Goal: Task Accomplishment & Management: Use online tool/utility

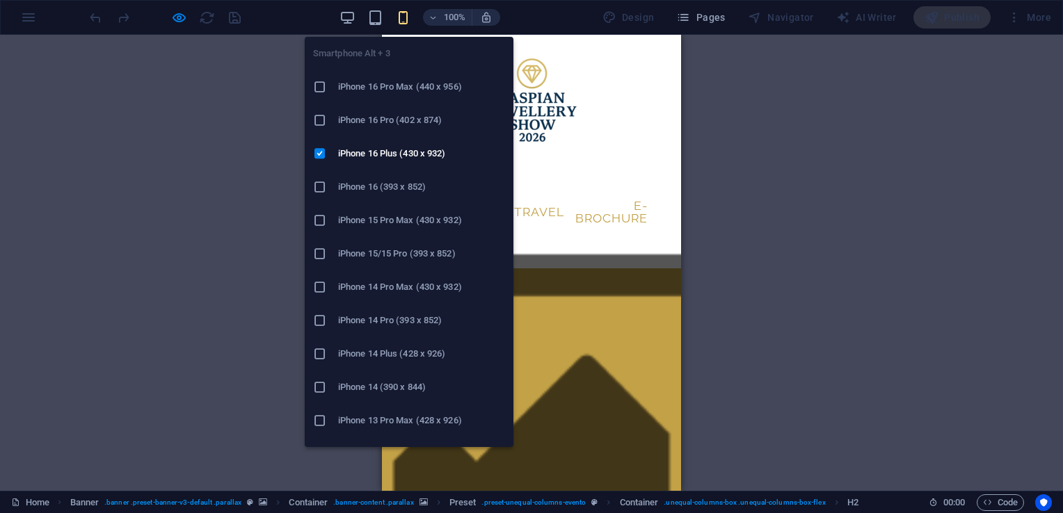
click at [406, 15] on icon "button" at bounding box center [403, 18] width 16 height 16
click at [408, 22] on icon "button" at bounding box center [403, 18] width 16 height 16
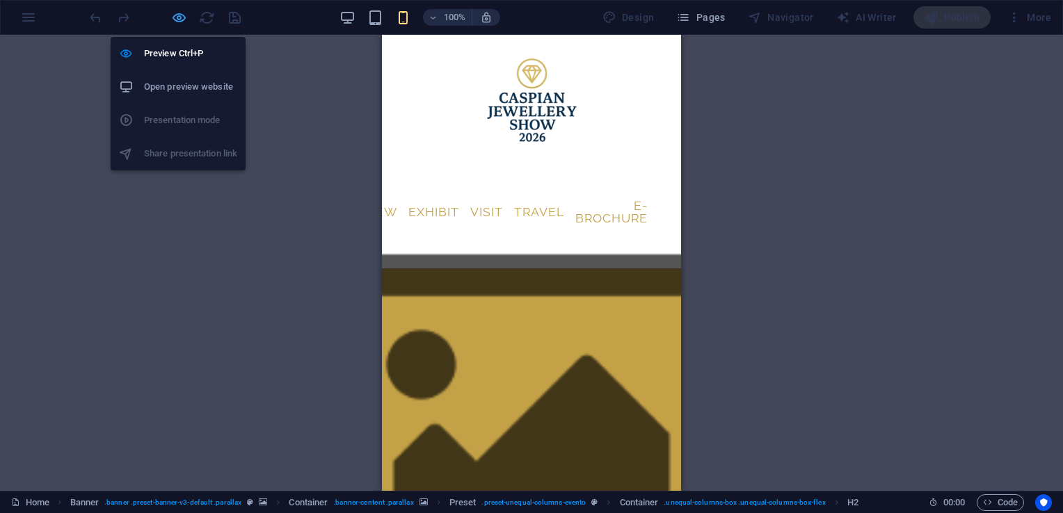
click at [181, 21] on icon "button" at bounding box center [179, 18] width 16 height 16
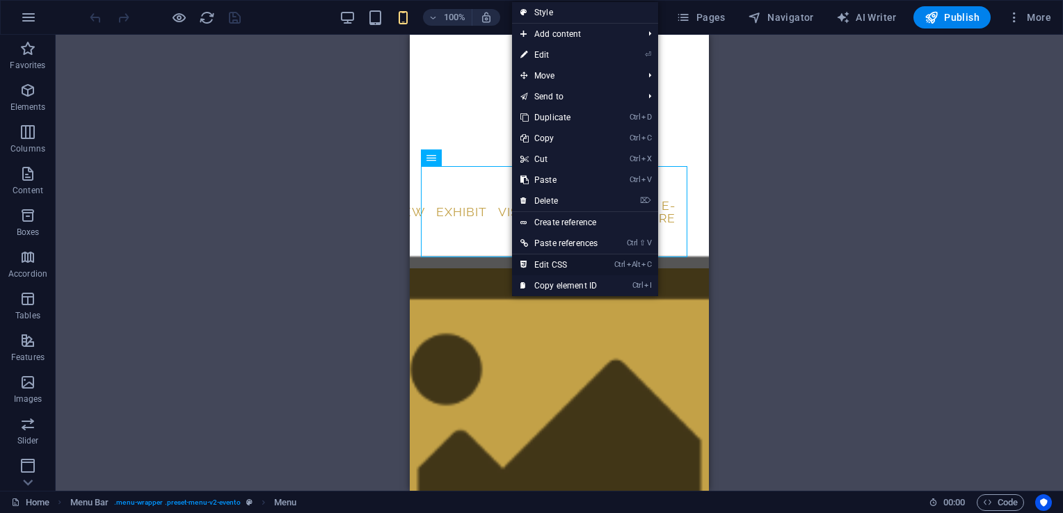
click at [565, 263] on link "Ctrl Alt C Edit CSS" at bounding box center [559, 265] width 94 height 21
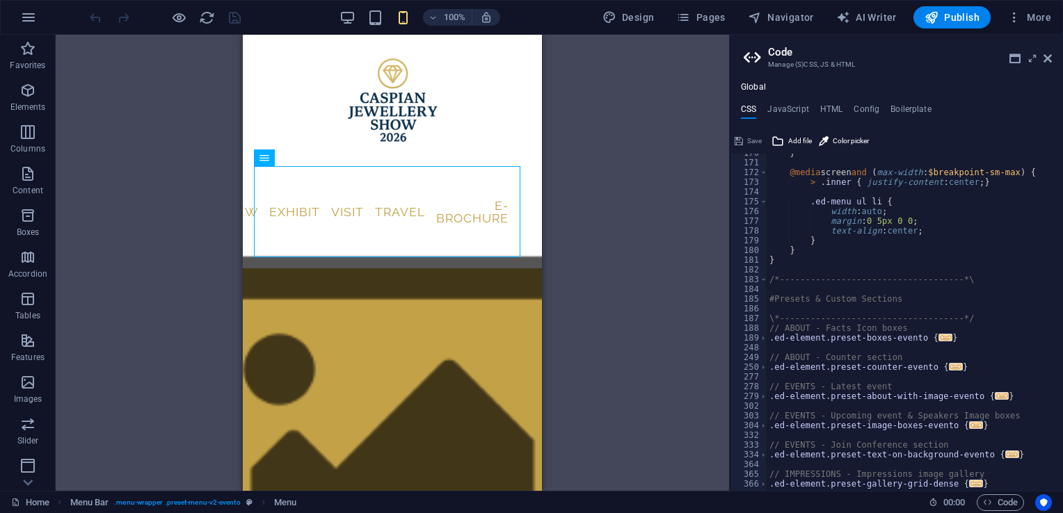
scroll to position [899, 0]
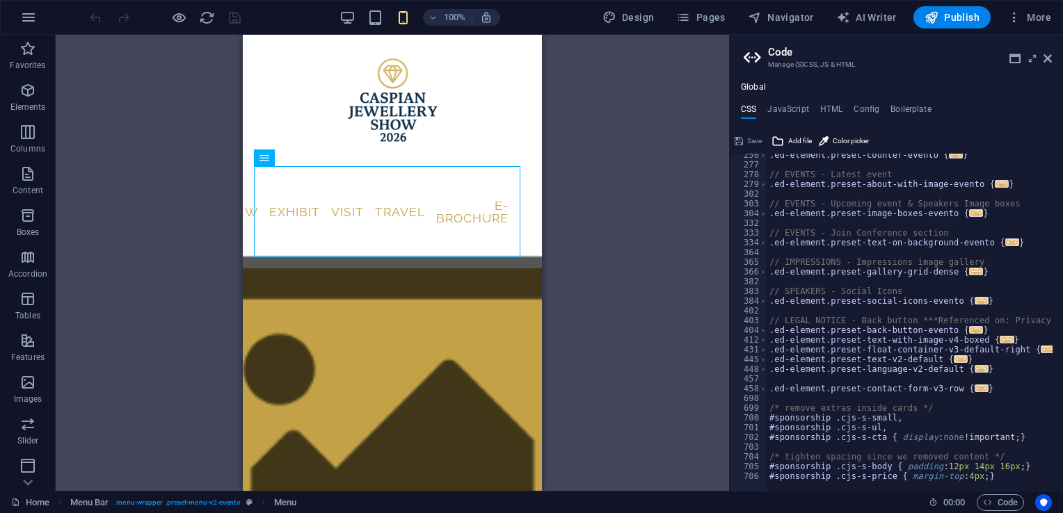
click at [991, 479] on div at bounding box center [976, 484] width 418 height 14
type textarea "#sponsorship .cjs-s-price { margin-top: 4px; }"
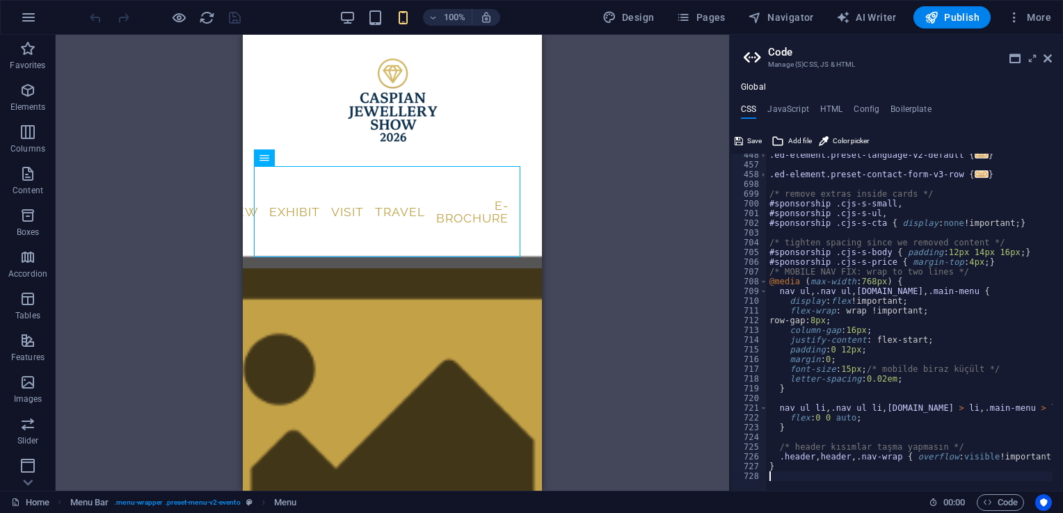
scroll to position [1113, 0]
click at [743, 143] on button "Save" at bounding box center [748, 141] width 31 height 17
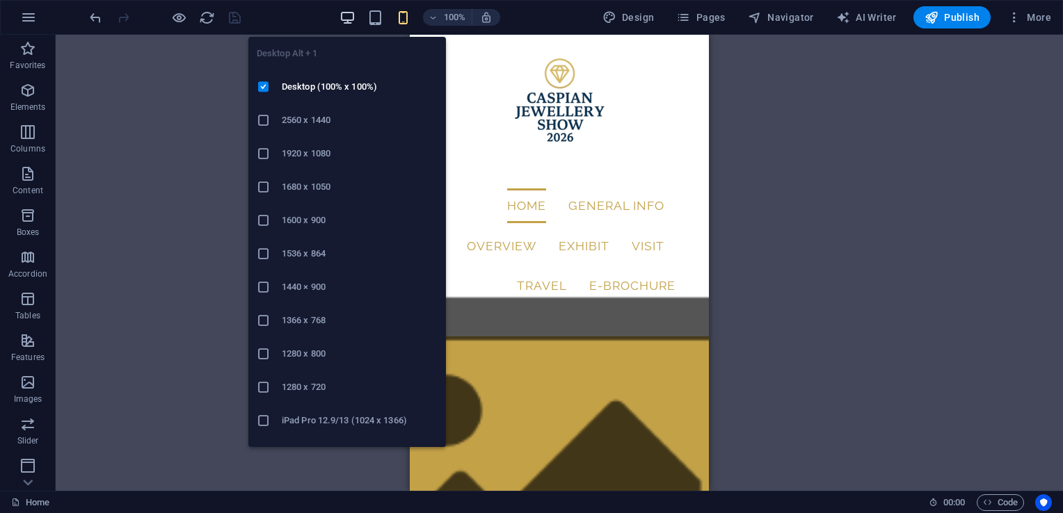
click at [351, 24] on icon "button" at bounding box center [347, 18] width 16 height 16
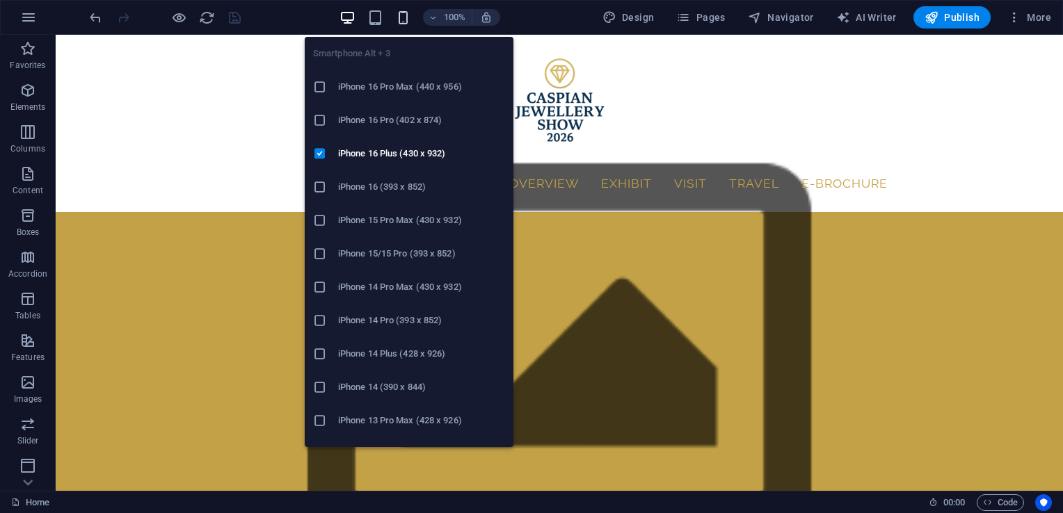
click at [408, 17] on icon "button" at bounding box center [403, 18] width 16 height 16
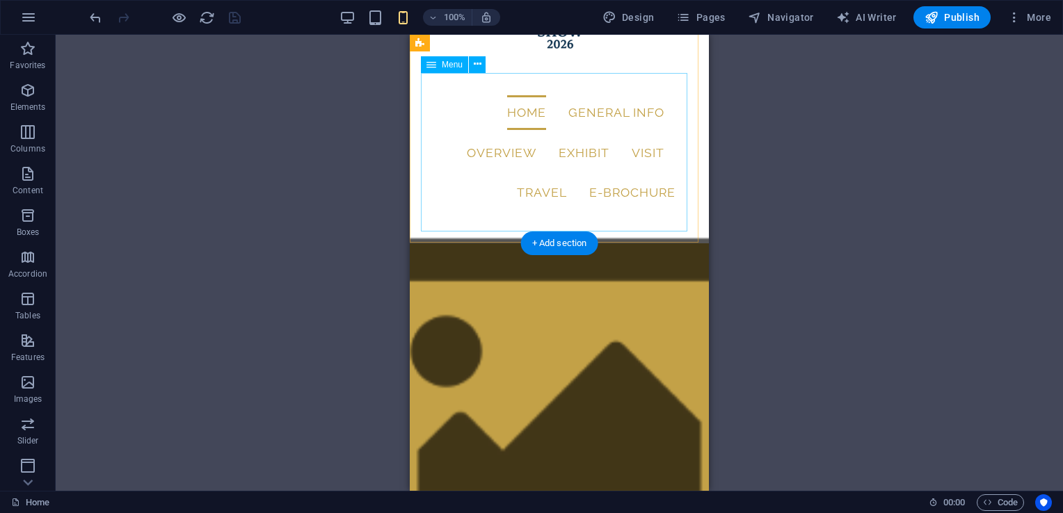
scroll to position [0, 0]
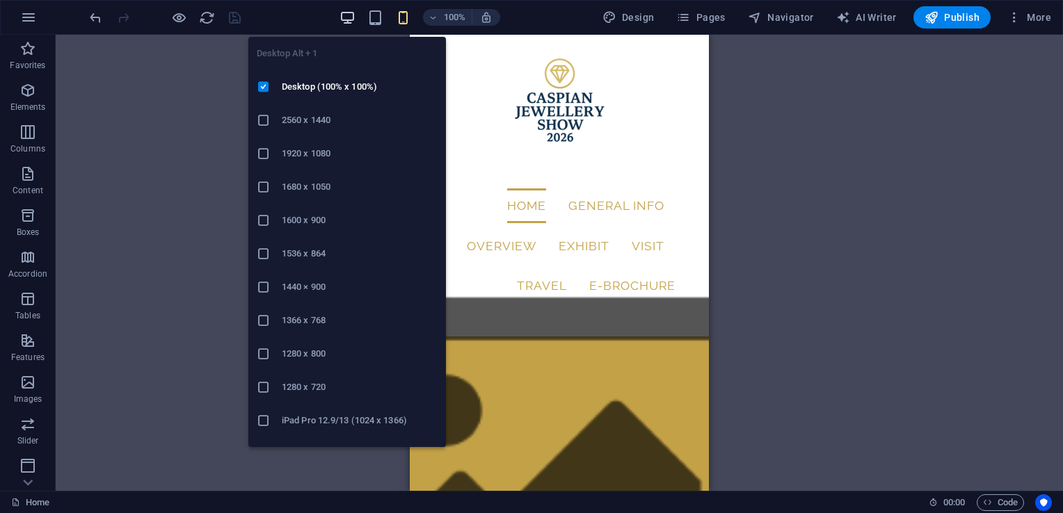
click at [349, 19] on icon "button" at bounding box center [347, 18] width 16 height 16
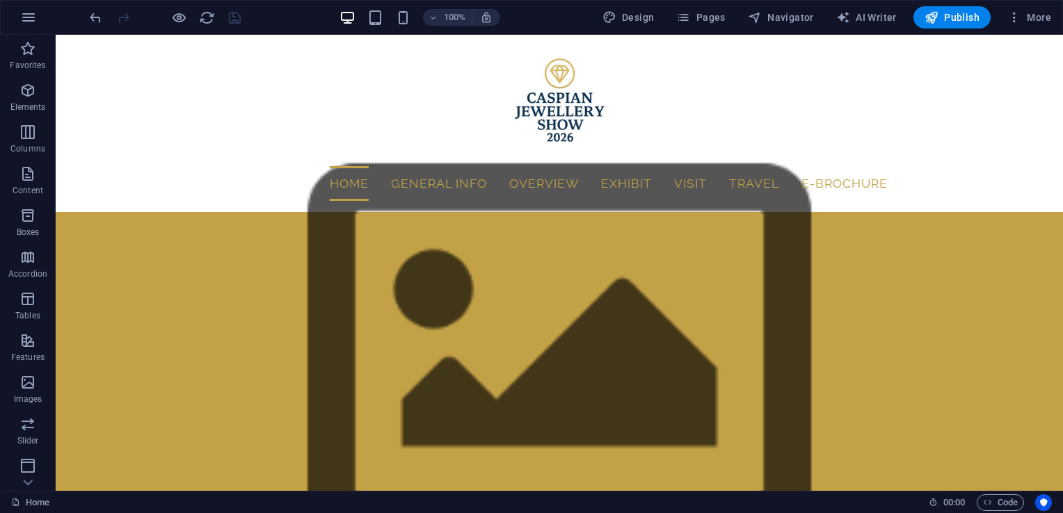
click at [367, 19] on div "100%" at bounding box center [419, 17] width 161 height 22
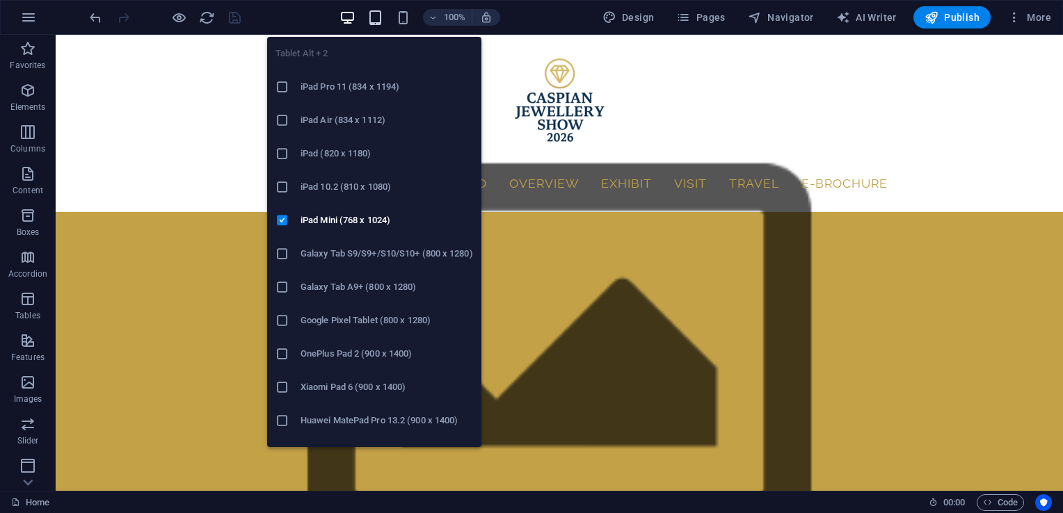
click at [377, 20] on icon "button" at bounding box center [375, 18] width 16 height 16
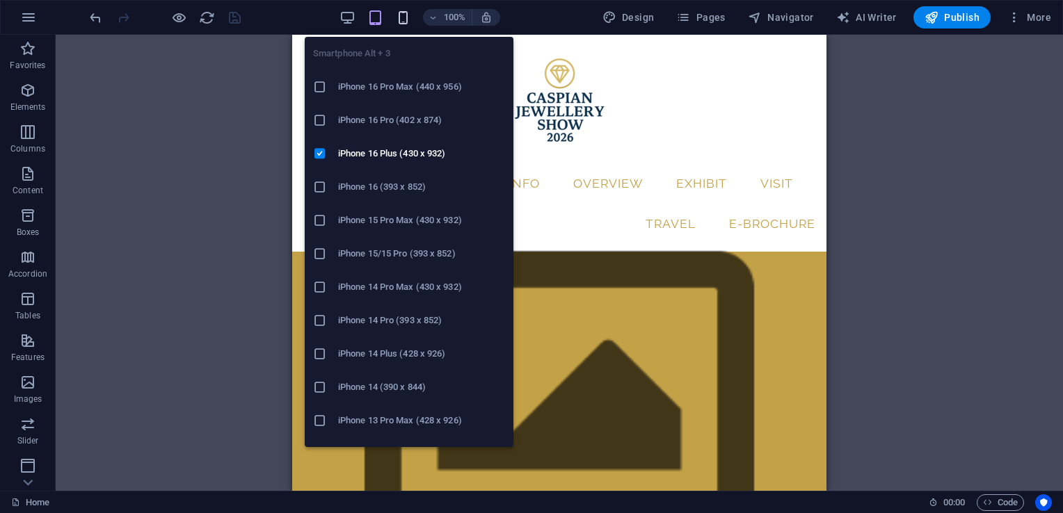
click at [405, 22] on icon "button" at bounding box center [403, 18] width 16 height 16
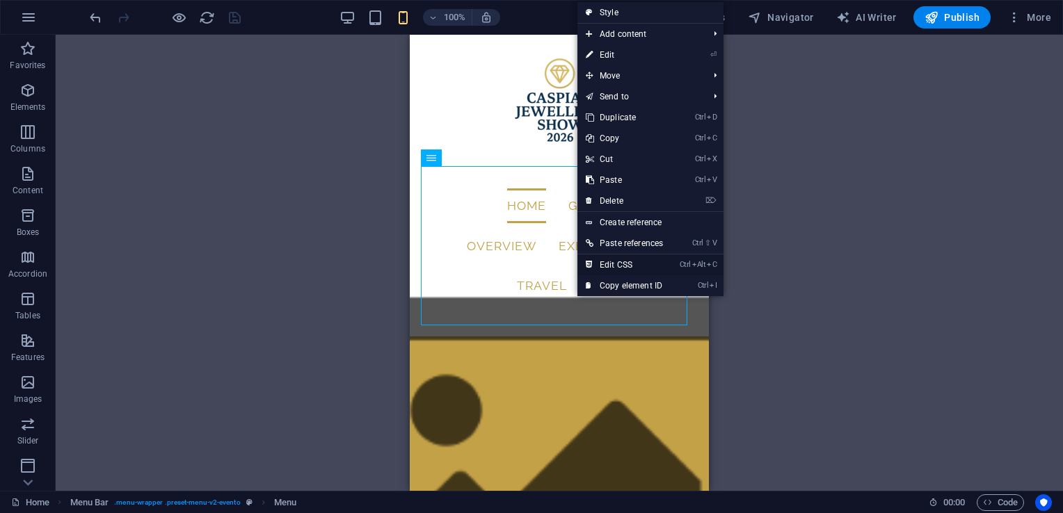
click at [612, 267] on link "Ctrl Alt C Edit CSS" at bounding box center [624, 265] width 94 height 21
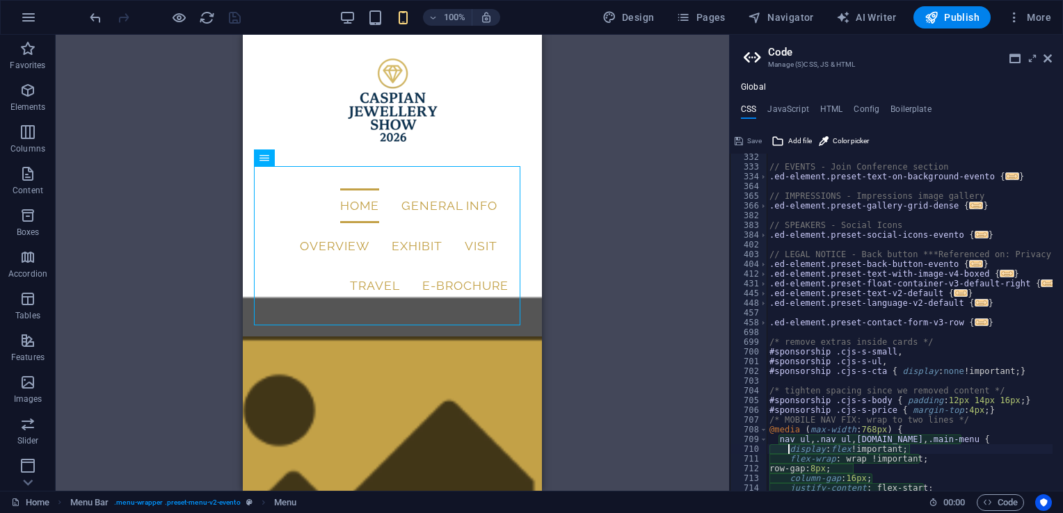
scroll to position [1113, 0]
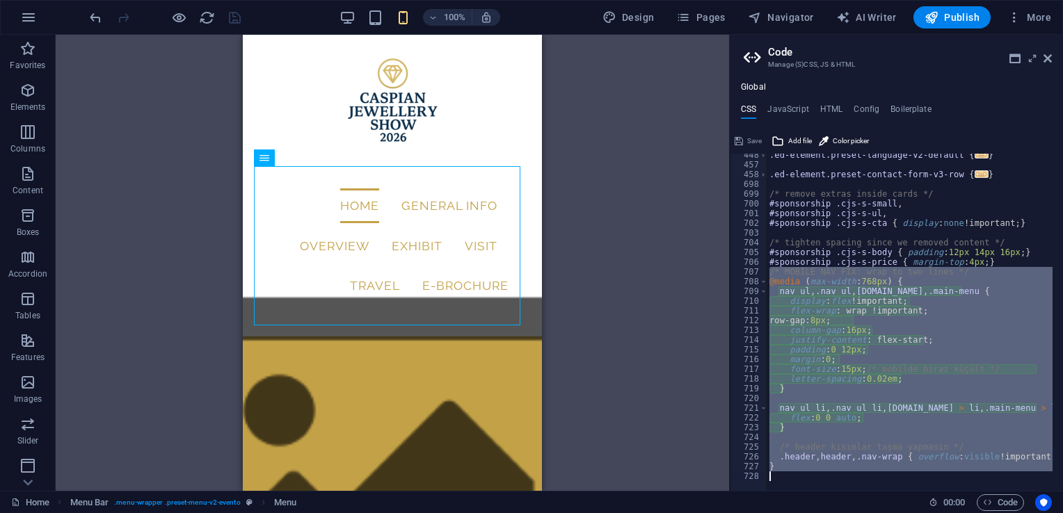
drag, startPoint x: 767, startPoint y: 273, endPoint x: 939, endPoint y: 542, distance: 319.4
click at [939, 513] on html "caspianjewelleryshow.com Home Favorites Elements Columns Content Boxes Accordio…" at bounding box center [531, 256] width 1063 height 513
type textarea "}"
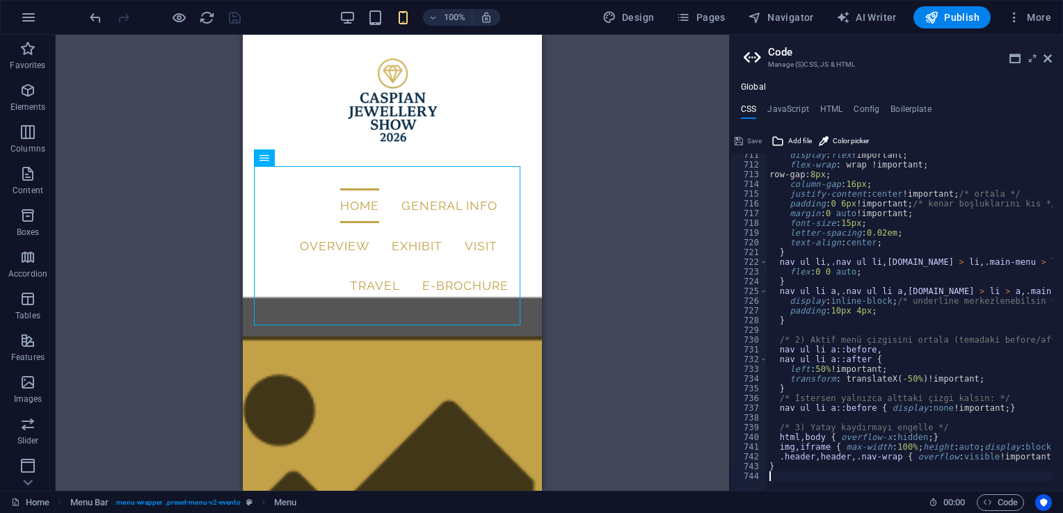
scroll to position [1269, 0]
click at [744, 142] on button "Save" at bounding box center [748, 141] width 31 height 17
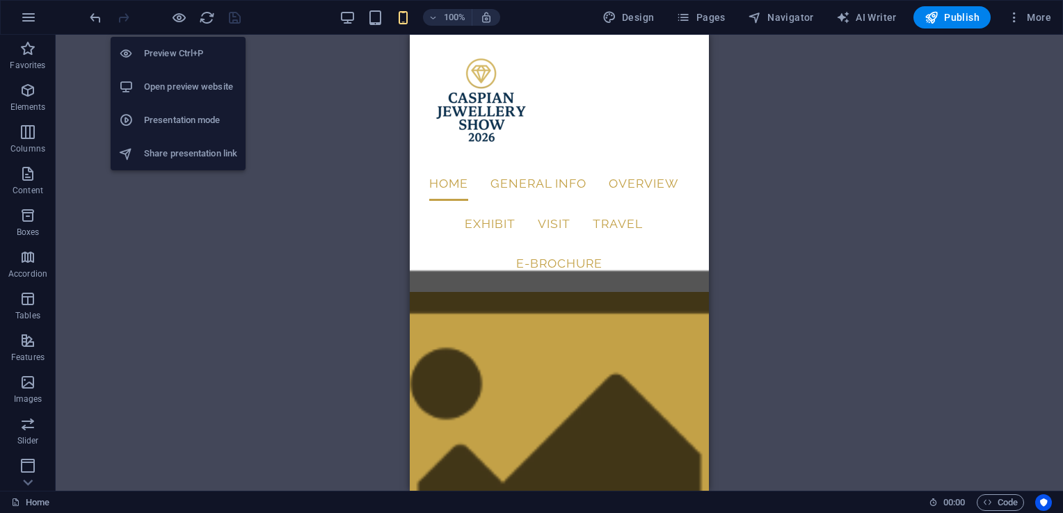
click at [181, 77] on li "Open preview website" at bounding box center [178, 86] width 135 height 33
click at [181, 23] on icon "button" at bounding box center [179, 18] width 16 height 16
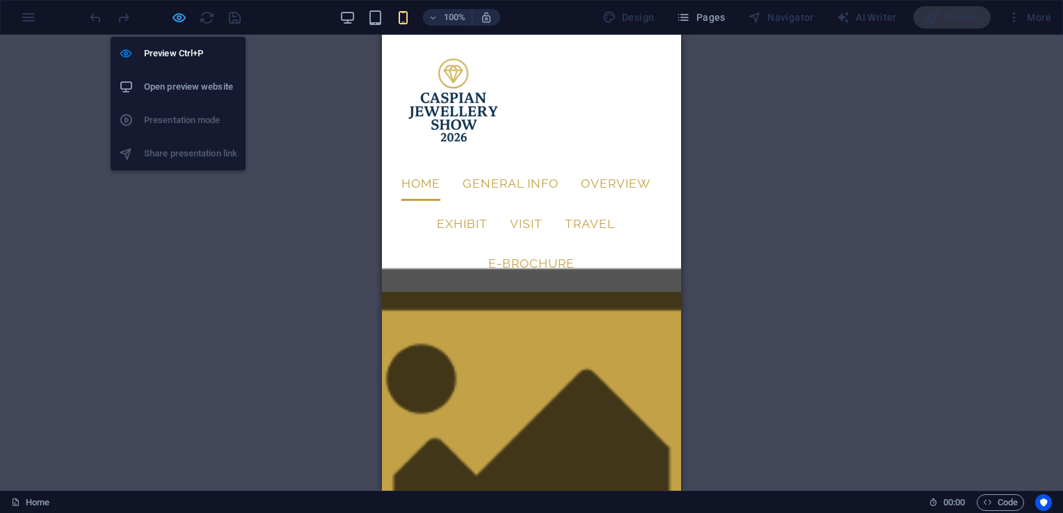
click at [182, 17] on icon "button" at bounding box center [179, 18] width 16 height 16
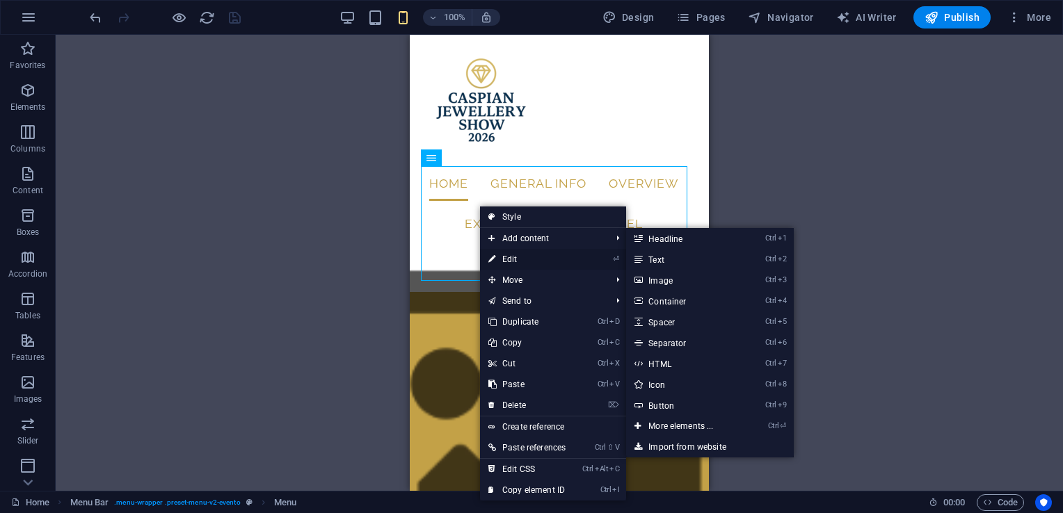
click at [522, 259] on link "⏎ Edit" at bounding box center [527, 259] width 94 height 21
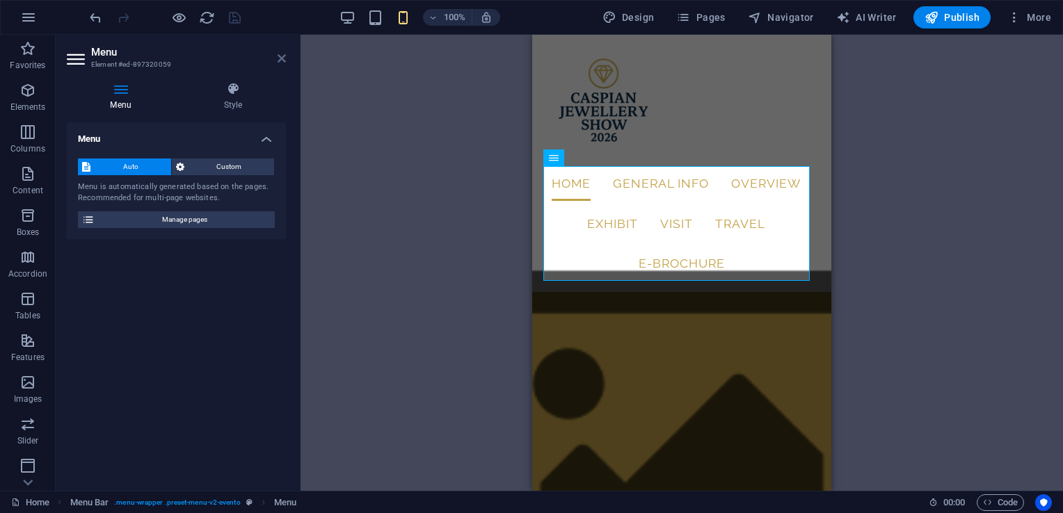
click at [284, 57] on icon at bounding box center [282, 58] width 8 height 11
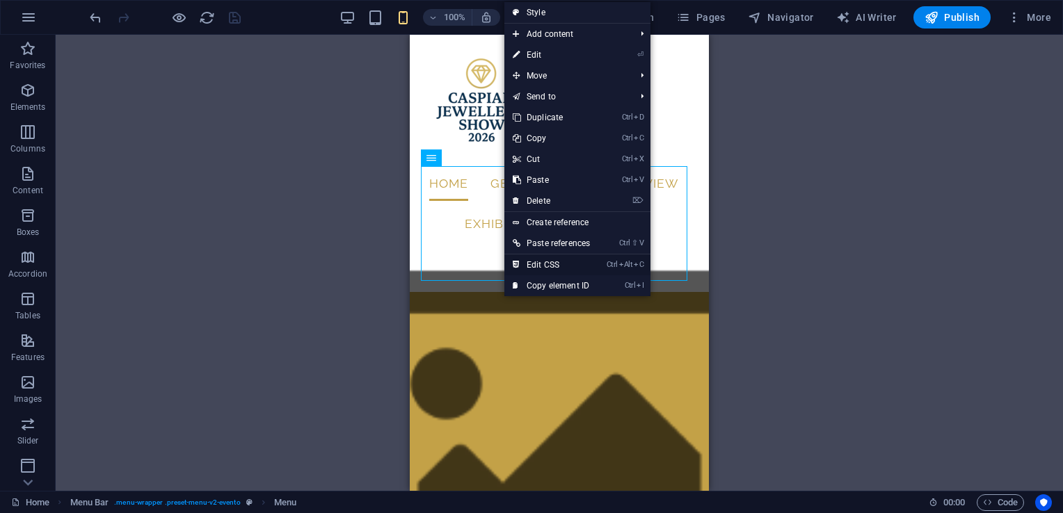
click at [535, 264] on link "Ctrl Alt C Edit CSS" at bounding box center [551, 265] width 94 height 21
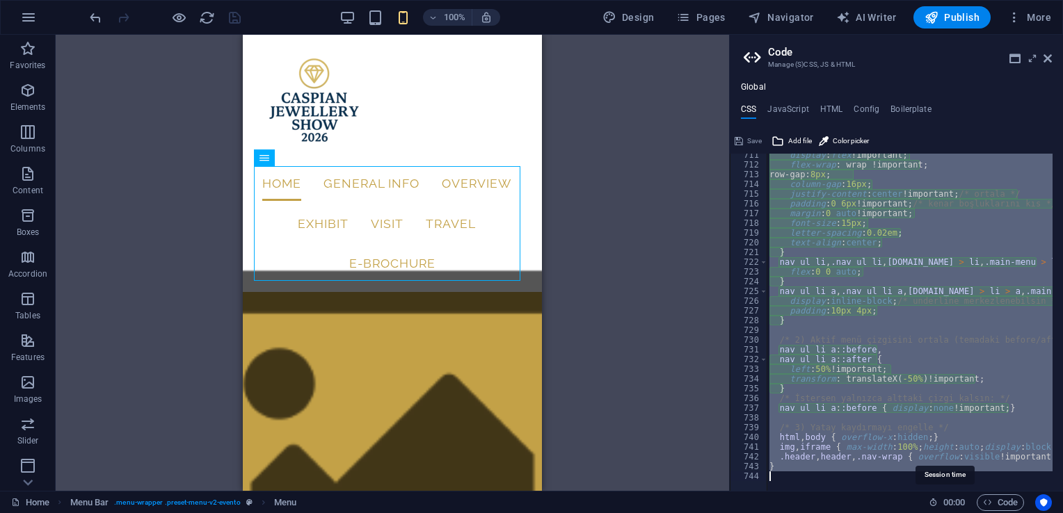
drag, startPoint x: 769, startPoint y: 275, endPoint x: 953, endPoint y: 496, distance: 287.0
click at [953, 491] on div "Home Favorites Elements Columns Content Boxes Accordion Tables Features Images …" at bounding box center [531, 263] width 1063 height 456
type textarea "}"
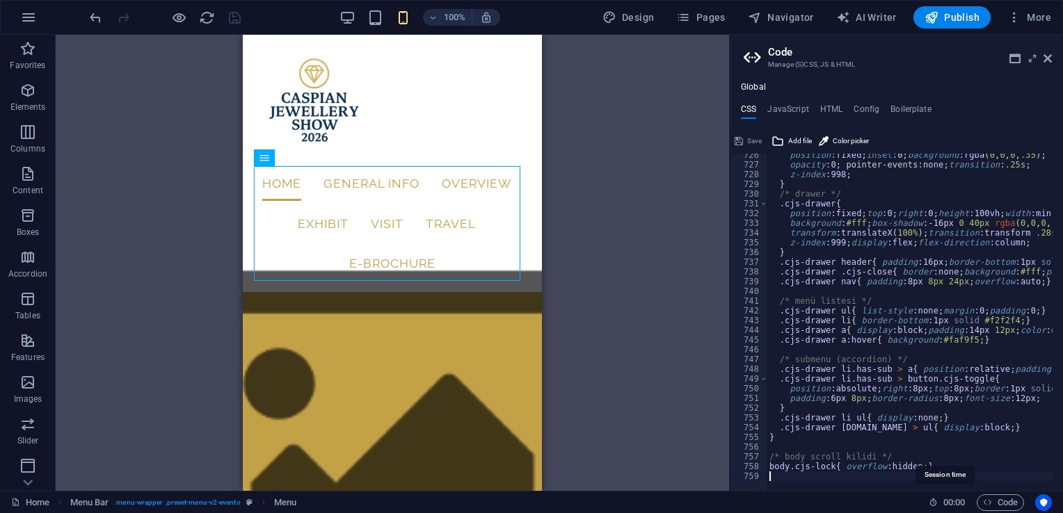
scroll to position [1416, 0]
click at [743, 142] on button "Save" at bounding box center [748, 141] width 31 height 17
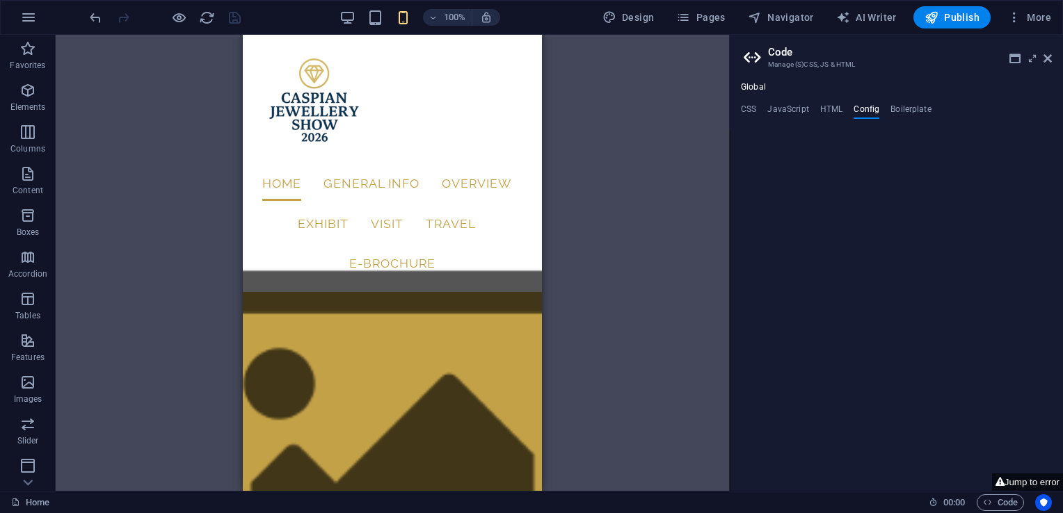
type textarea "$color-background: #c3a147;"
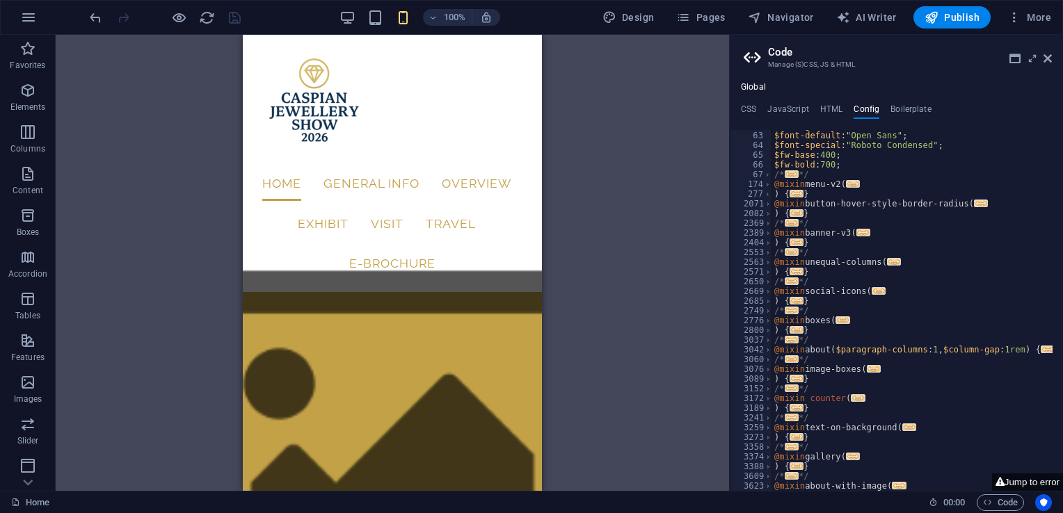
scroll to position [603, 0]
click at [749, 109] on h4 "CSS" at bounding box center [748, 111] width 15 height 15
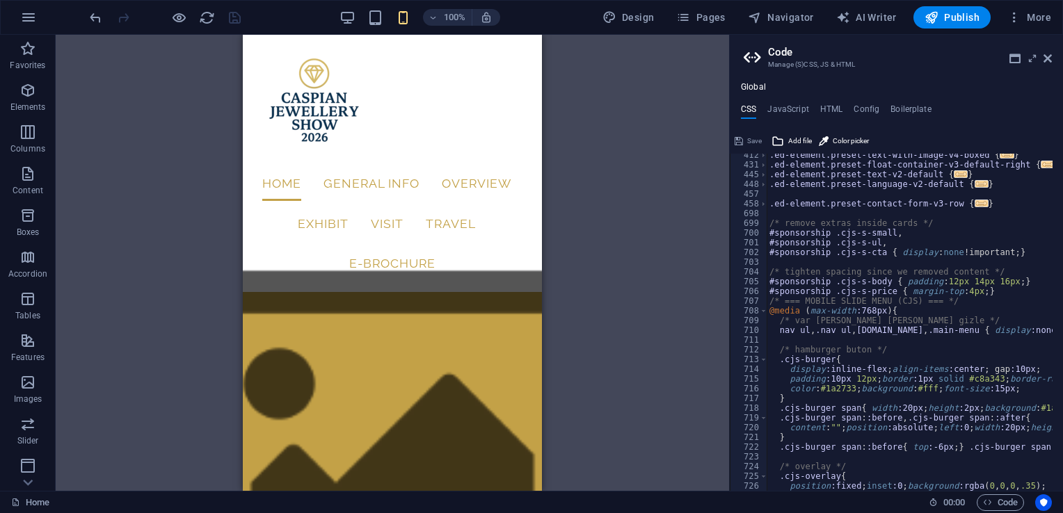
scroll to position [1084, 0]
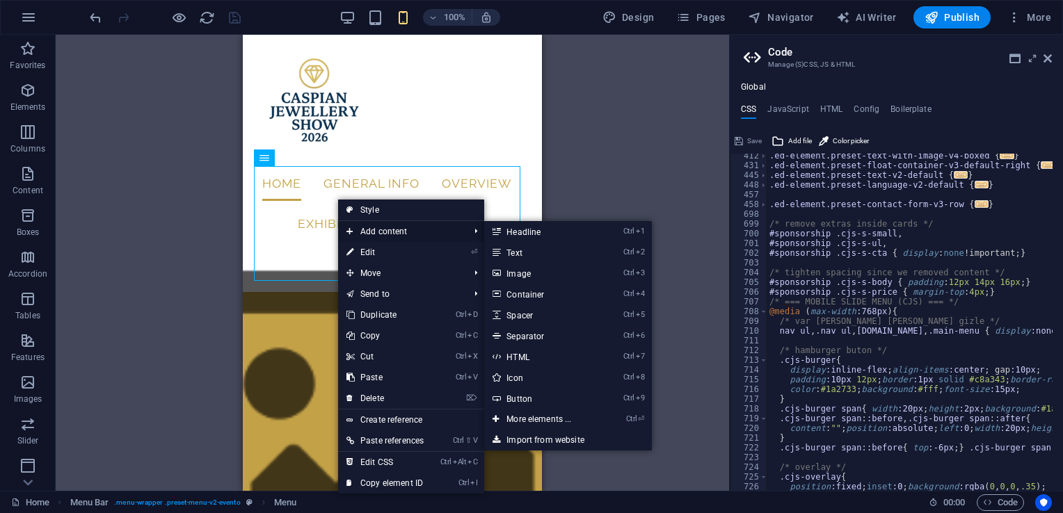
click at [381, 227] on span "Add content" at bounding box center [400, 231] width 125 height 21
click at [534, 358] on link "Ctrl 7 HTML" at bounding box center [541, 356] width 115 height 21
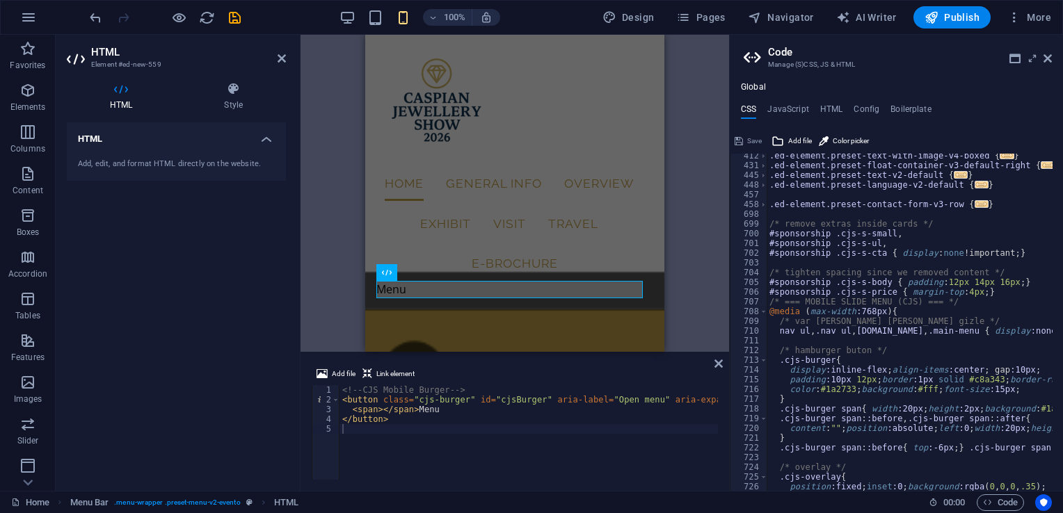
click at [84, 13] on div "100% Design Pages Navigator AI Writer Publish More" at bounding box center [532, 17] width 1062 height 33
click at [93, 15] on icon "undo" at bounding box center [96, 18] width 16 height 16
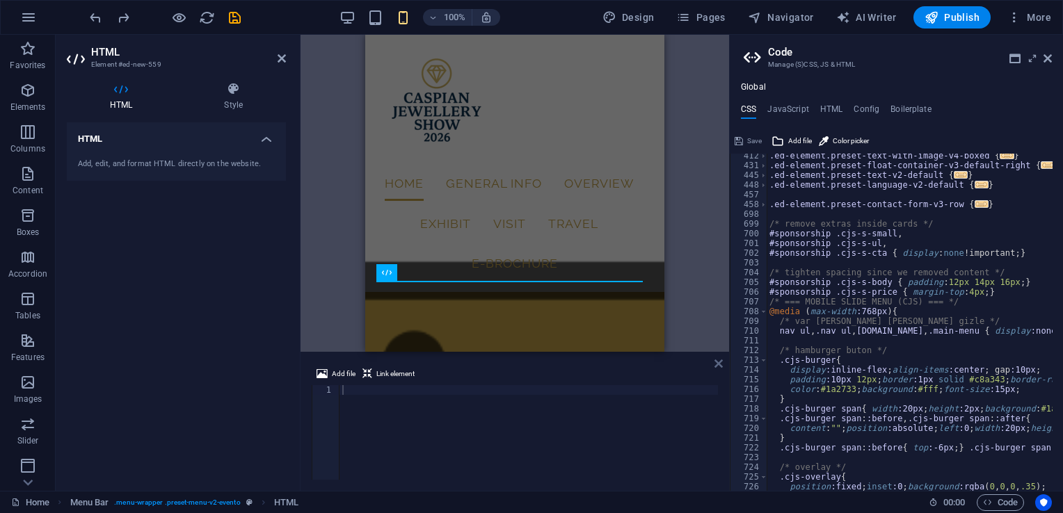
click at [721, 366] on icon at bounding box center [718, 363] width 8 height 11
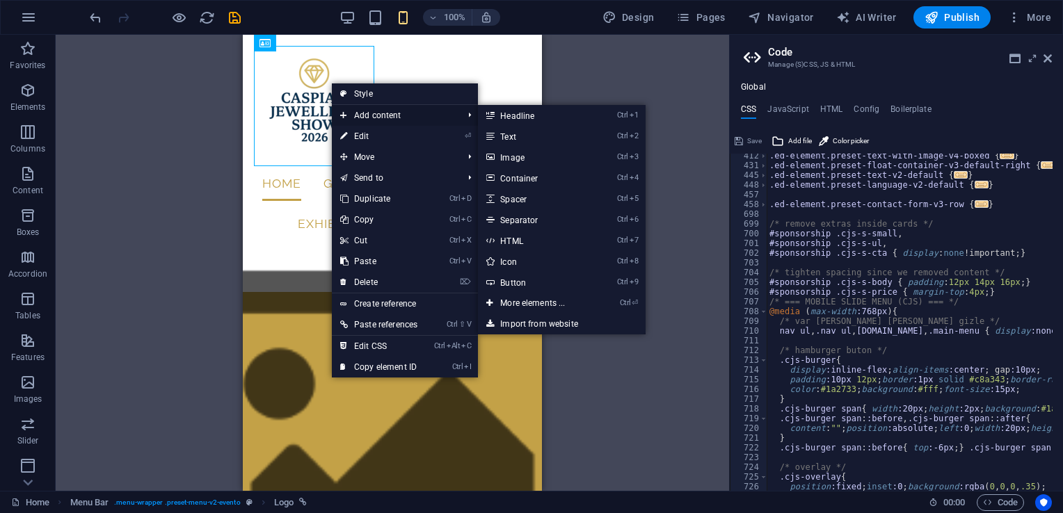
click at [372, 115] on span "Add content" at bounding box center [394, 115] width 125 height 21
click at [403, 115] on span "Add content" at bounding box center [394, 115] width 125 height 21
click at [401, 116] on span "Add content" at bounding box center [394, 115] width 125 height 21
click at [518, 242] on link "Ctrl 7 HTML" at bounding box center [535, 240] width 115 height 21
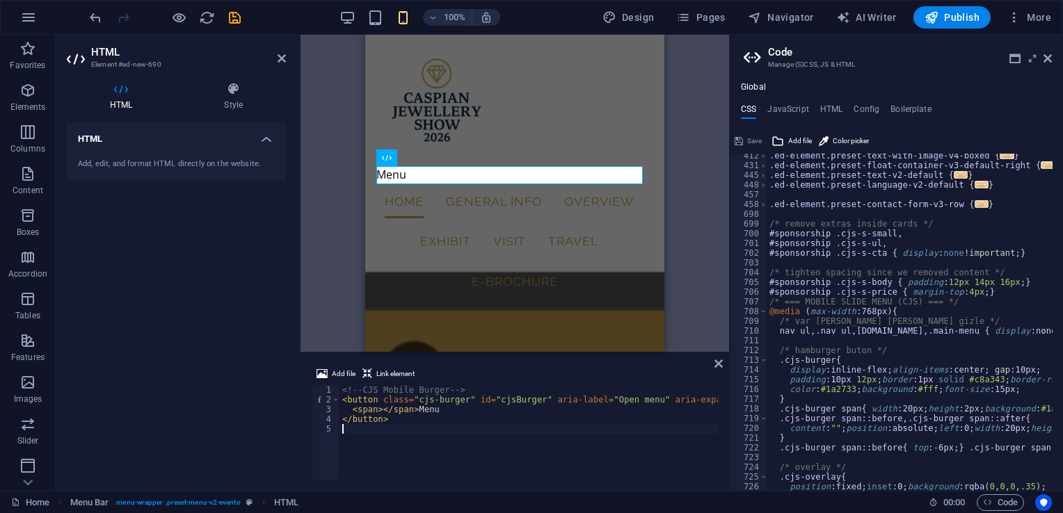
click at [509, 458] on div "<!-- CJS Mobile Burger --> < button class = "cjs-burger" id = "cjsBurger" aria-…" at bounding box center [606, 442] width 535 height 114
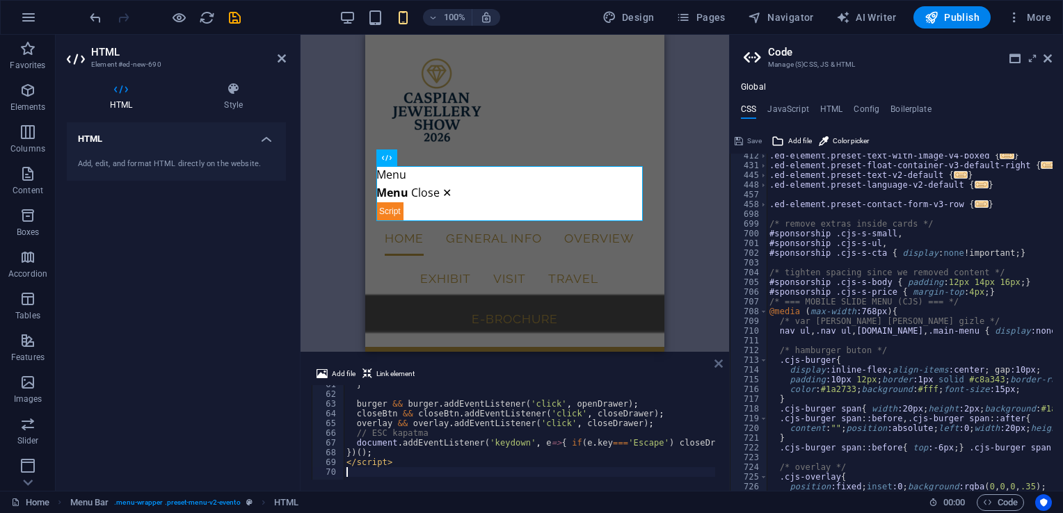
click at [715, 363] on icon at bounding box center [718, 363] width 8 height 11
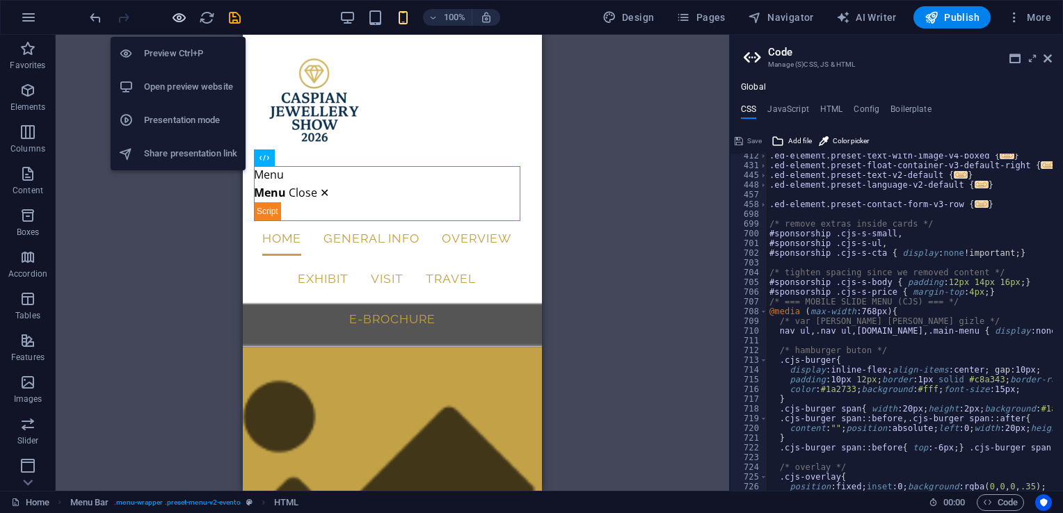
click at [178, 15] on icon "button" at bounding box center [179, 18] width 16 height 16
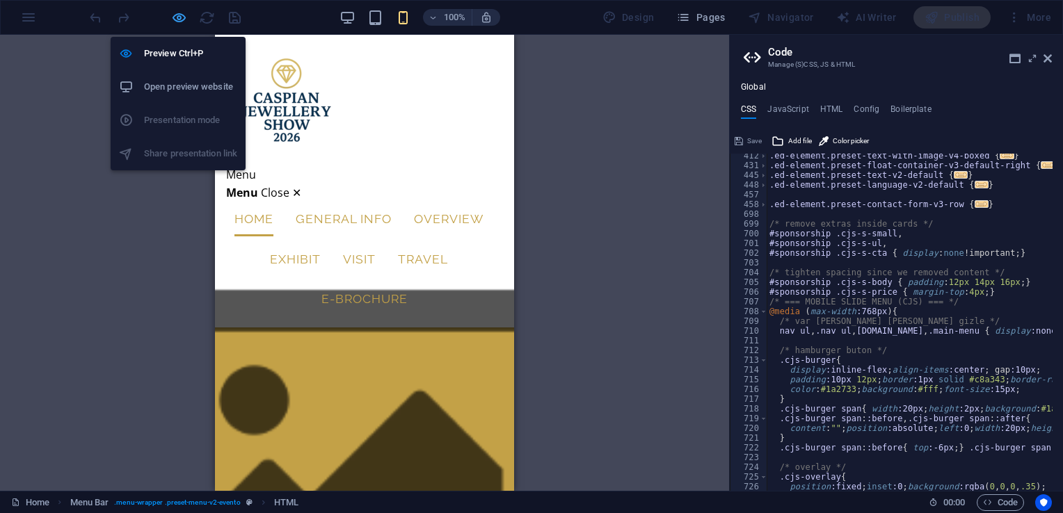
click at [178, 17] on icon "button" at bounding box center [179, 18] width 16 height 16
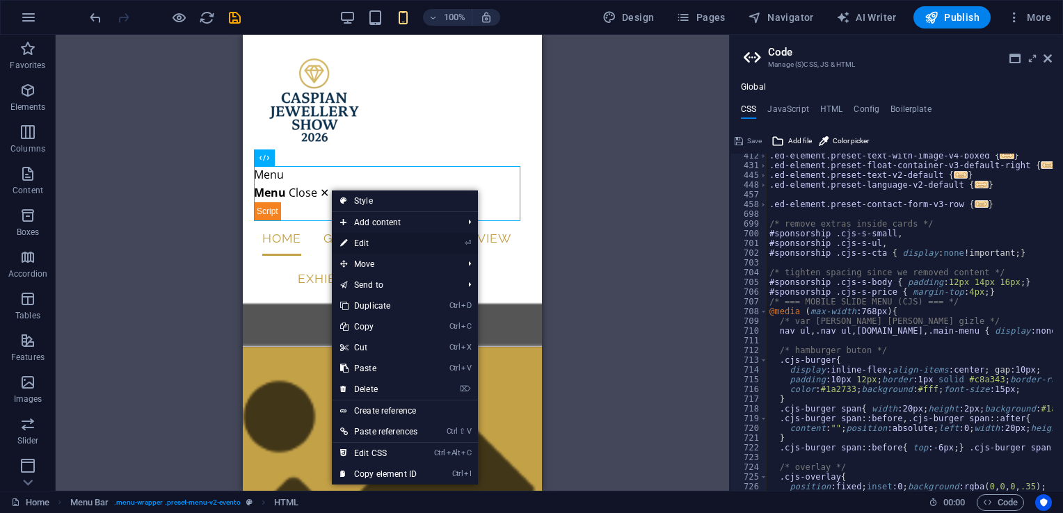
click at [371, 244] on link "⏎ Edit" at bounding box center [379, 243] width 94 height 21
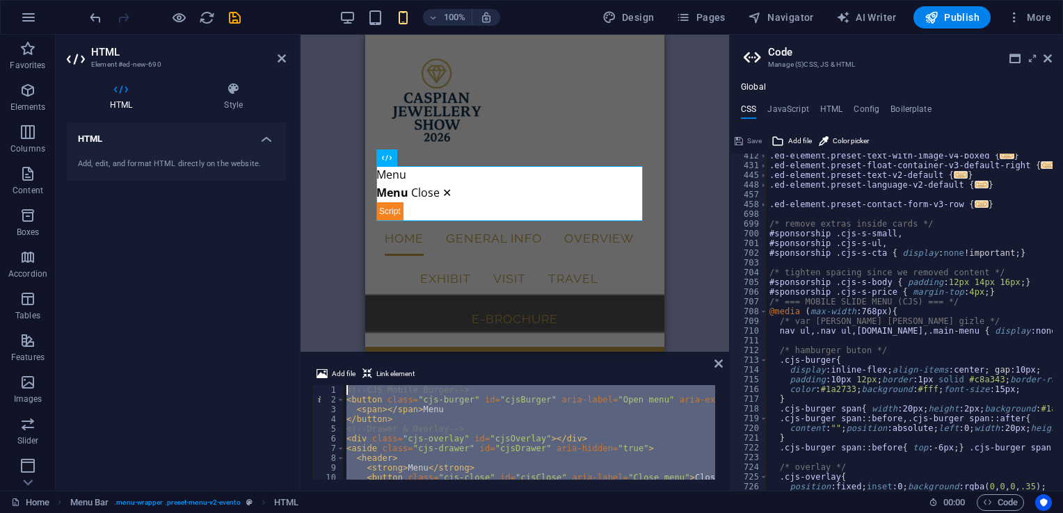
scroll to position [0, 0]
drag, startPoint x: 424, startPoint y: 469, endPoint x: 319, endPoint y: 269, distance: 225.9
click at [319, 269] on div "Preset Container H2 Banner Container Preset Preset Container Menu Bar Menu Logo…" at bounding box center [515, 263] width 429 height 456
type textarea "<!-- CJS Mobile Burger --> <button class="cjs-burger" id="cjsBurger" aria-label…"
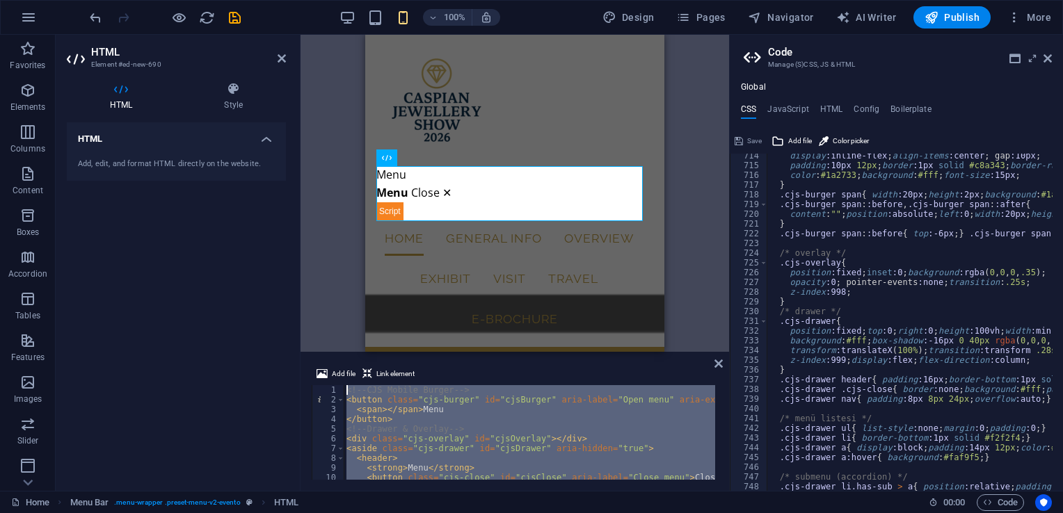
scroll to position [1416, 0]
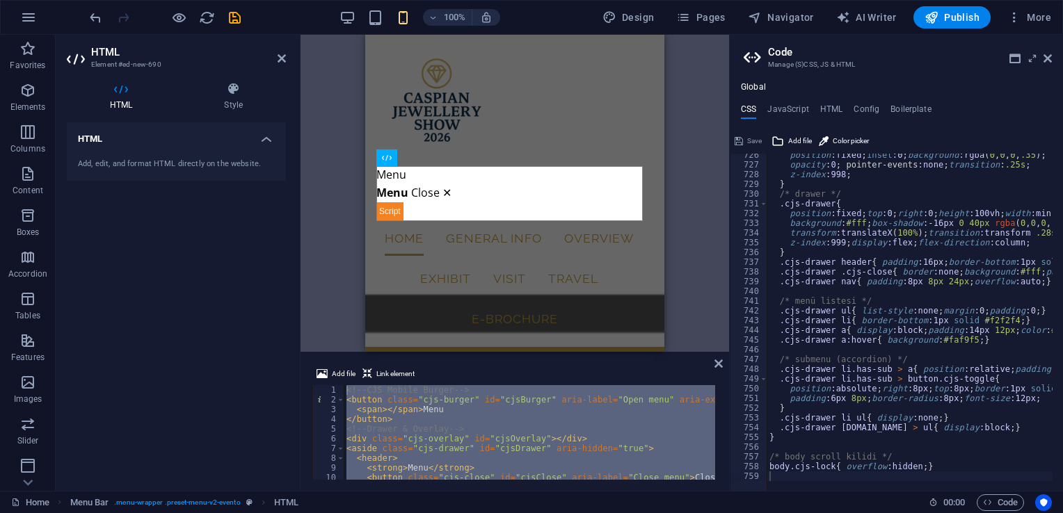
click at [708, 250] on div "Preset Container H2 Banner Container Preset Preset Container Menu Bar Menu Logo…" at bounding box center [515, 193] width 429 height 317
click at [717, 362] on icon at bounding box center [718, 363] width 8 height 11
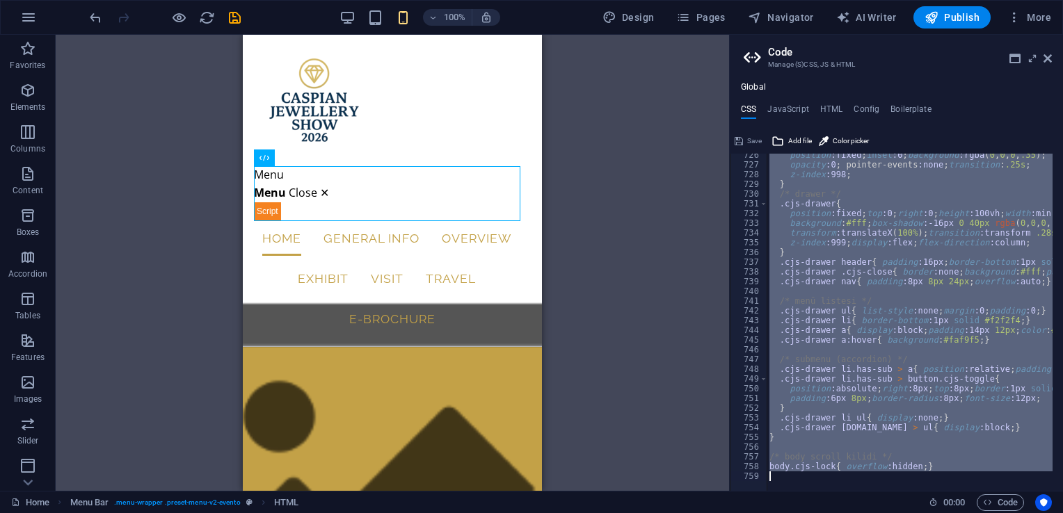
drag, startPoint x: 769, startPoint y: 315, endPoint x: 932, endPoint y: 528, distance: 268.0
click at [932, 513] on html "caspianjewelleryshow.com Home Favorites Elements Columns Content Boxes Accordio…" at bounding box center [531, 256] width 1063 height 513
type textarea "body.cjs-lock{ overflow:hidden; }"
paste textarea
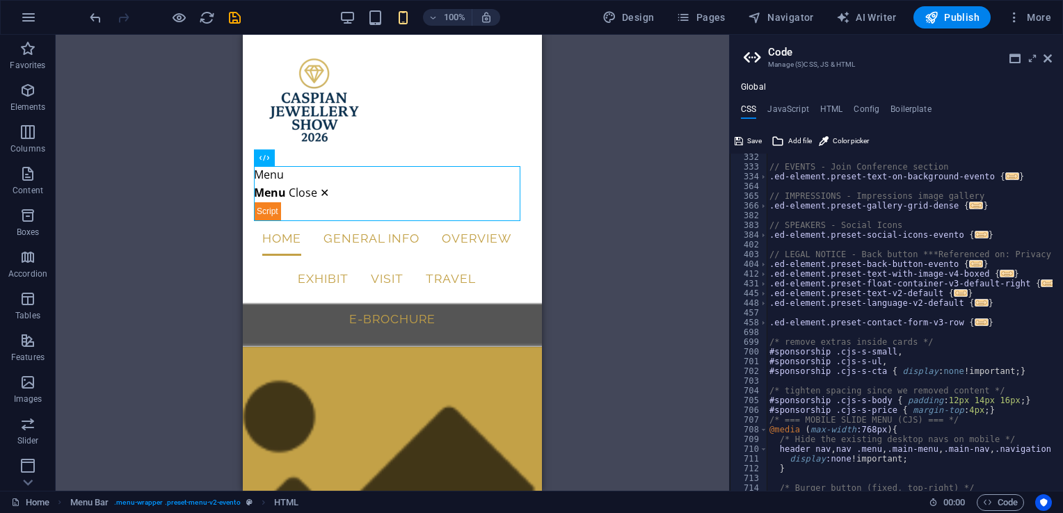
scroll to position [966, 0]
click at [749, 143] on span "Save" at bounding box center [754, 141] width 15 height 17
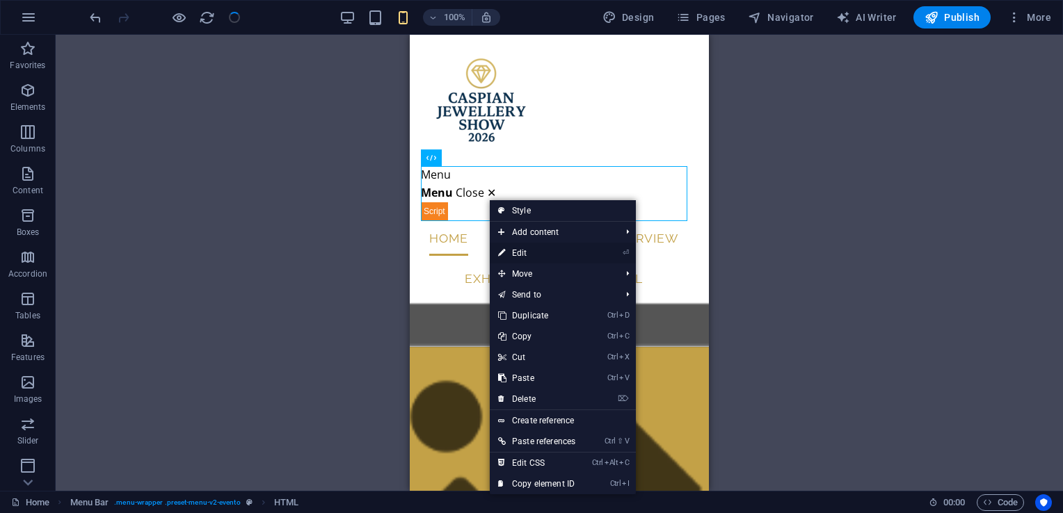
click at [527, 249] on link "⏎ Edit" at bounding box center [537, 253] width 94 height 21
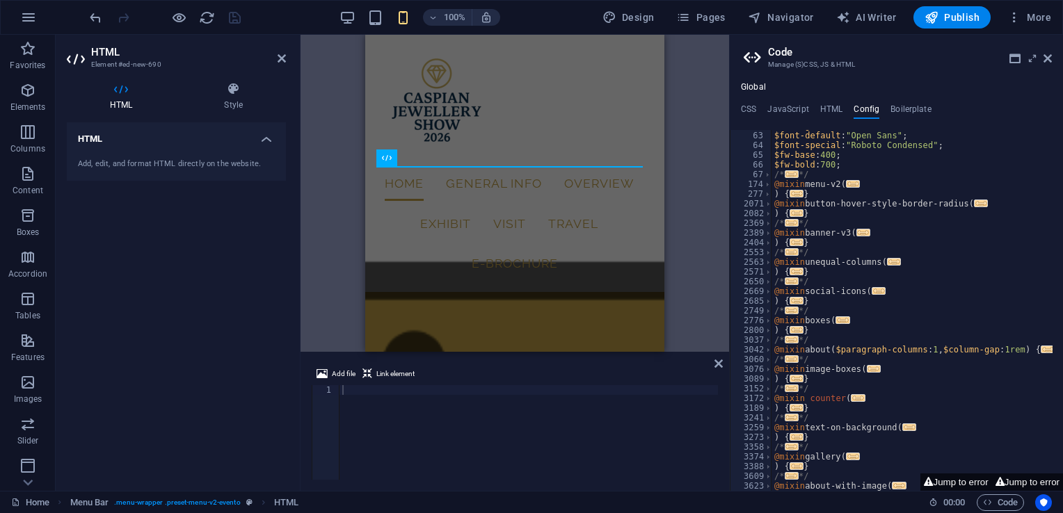
scroll to position [19, 0]
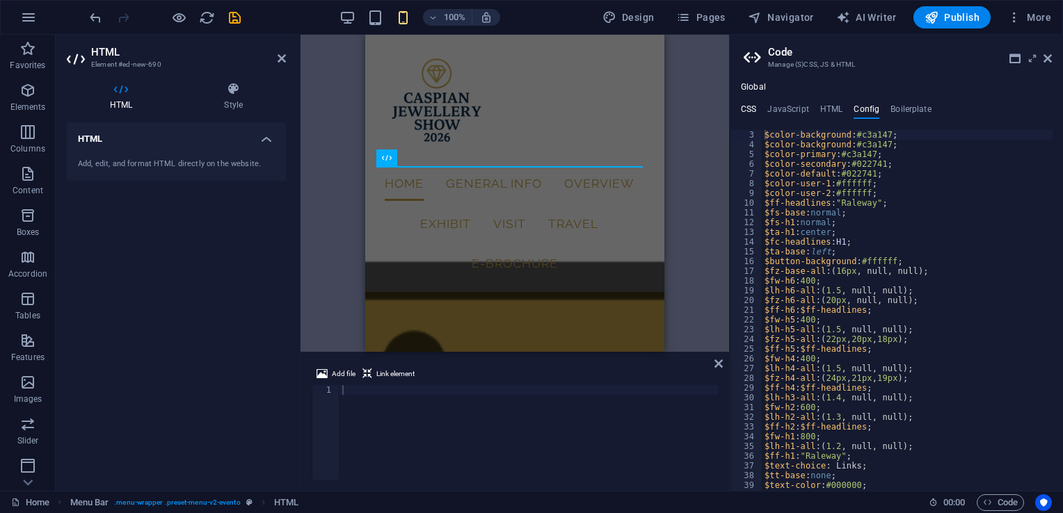
click at [753, 106] on h4 "CSS" at bounding box center [748, 111] width 15 height 15
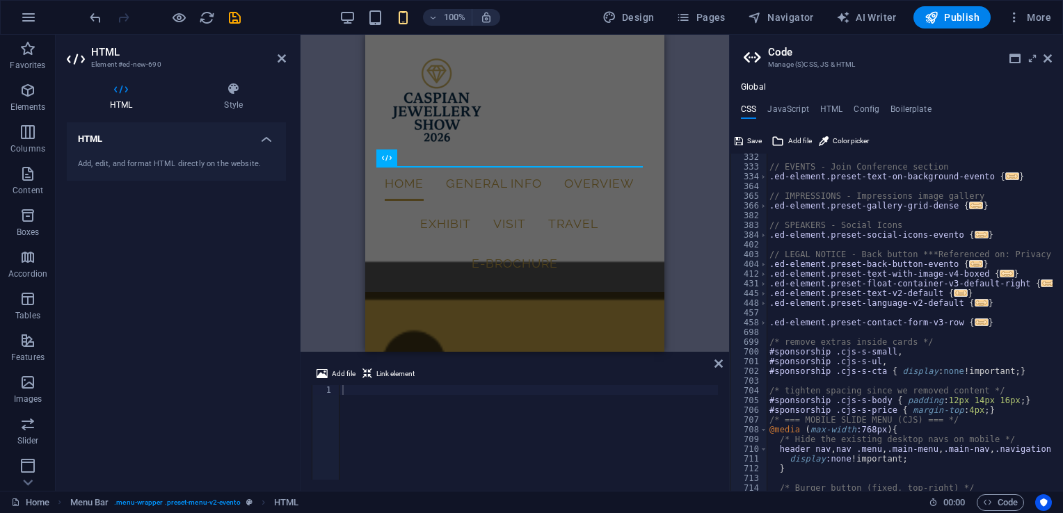
click at [577, 512] on div "Home Menu Bar . menu-wrapper .preset-menu-v2-evento HTML 00 : 00 Code" at bounding box center [531, 502] width 1063 height 22
click at [554, 396] on div at bounding box center [695, 442] width 712 height 114
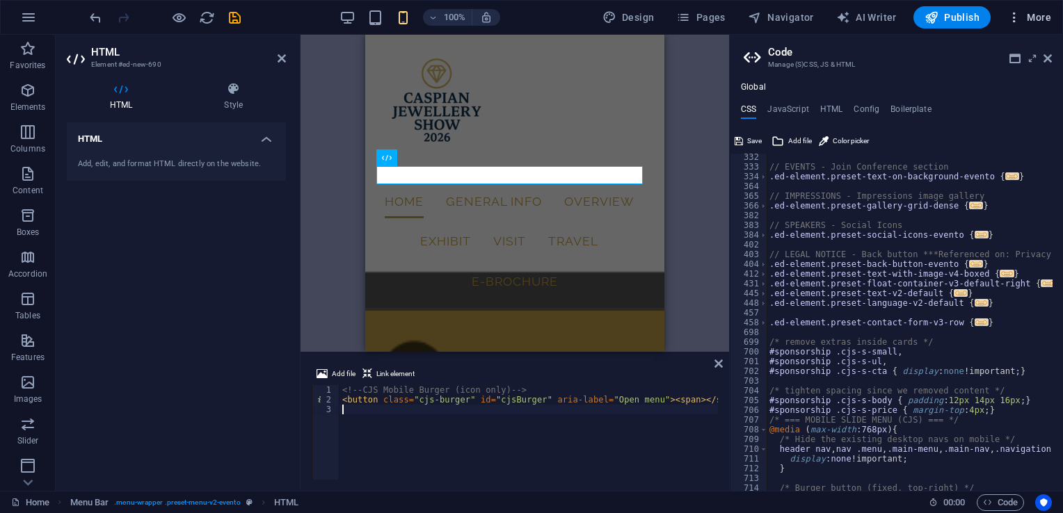
click at [1021, 14] on icon "button" at bounding box center [1014, 17] width 14 height 14
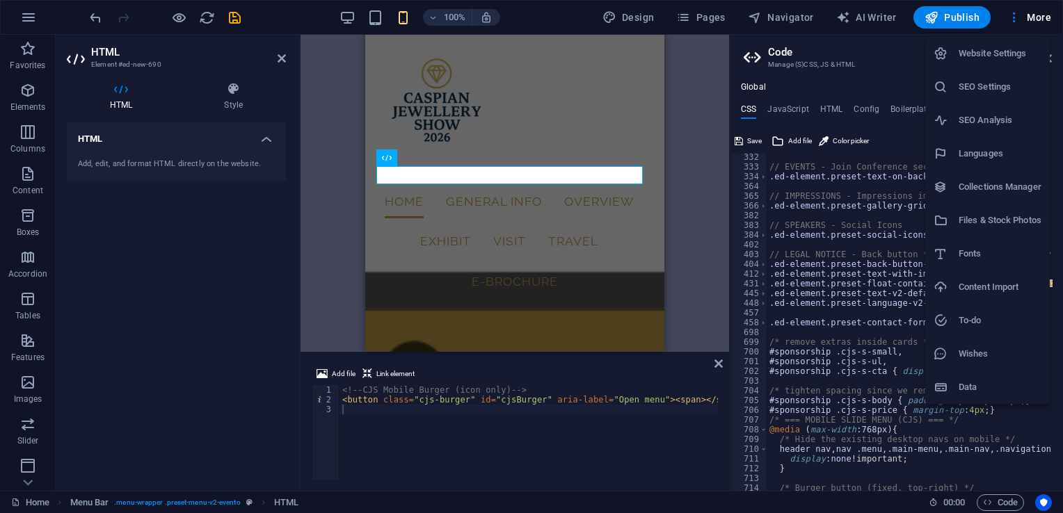
click at [985, 49] on h6 "Website Settings" at bounding box center [1000, 53] width 83 height 17
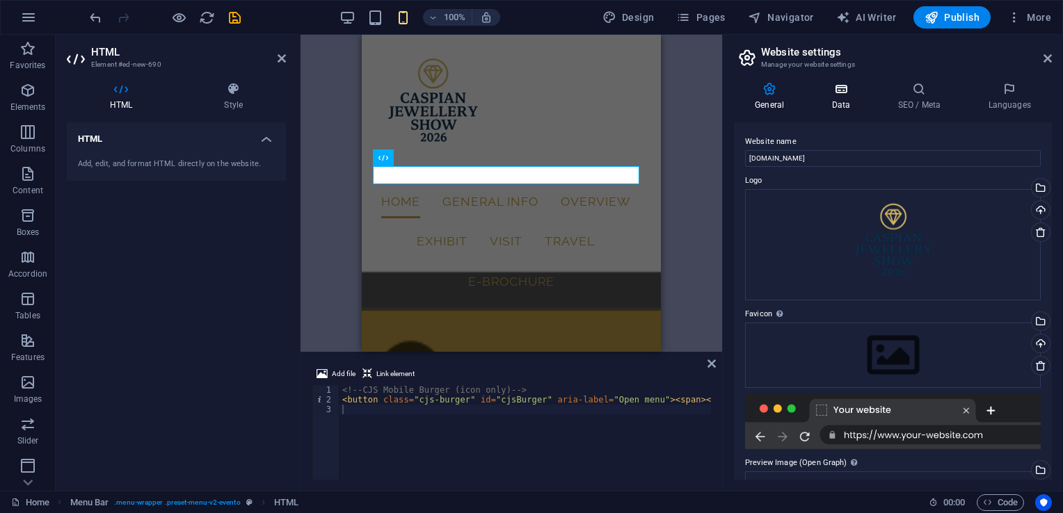
click at [856, 96] on h4 "Data" at bounding box center [843, 96] width 66 height 29
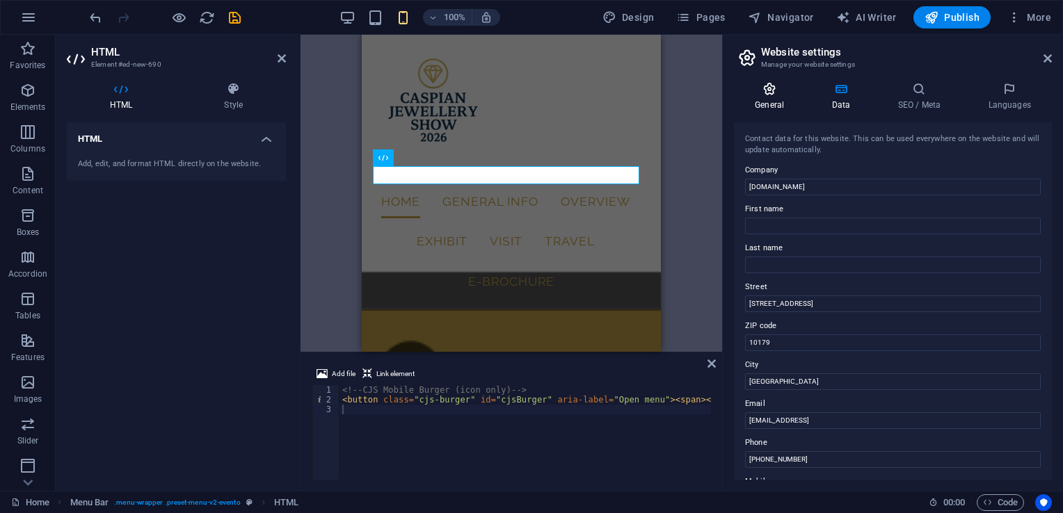
click at [776, 97] on h4 "General" at bounding box center [772, 96] width 77 height 29
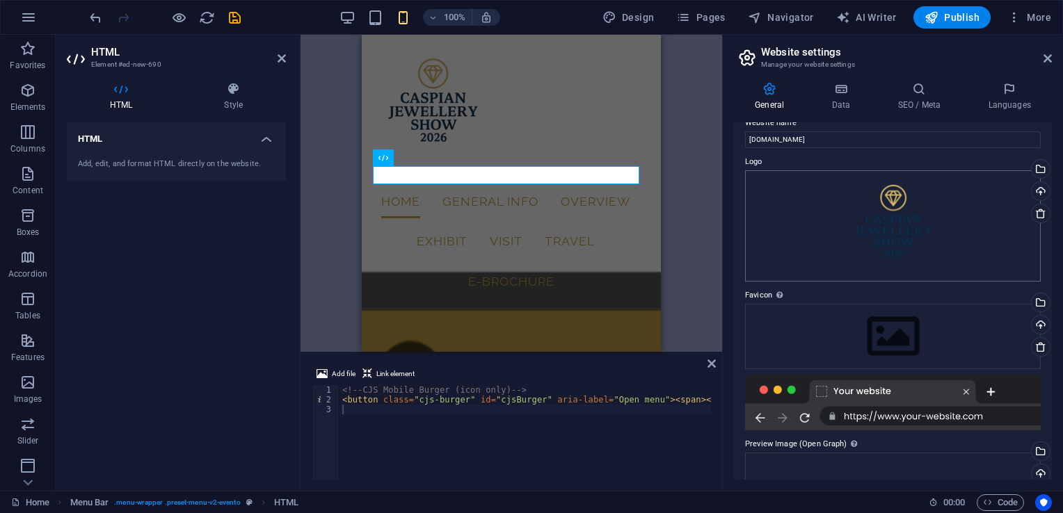
scroll to position [0, 0]
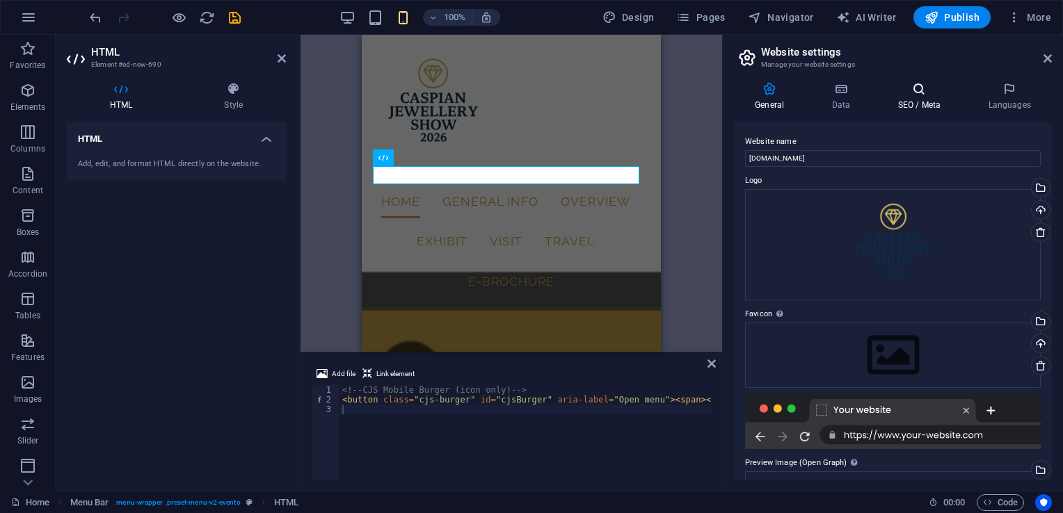
click at [924, 93] on icon at bounding box center [919, 89] width 85 height 14
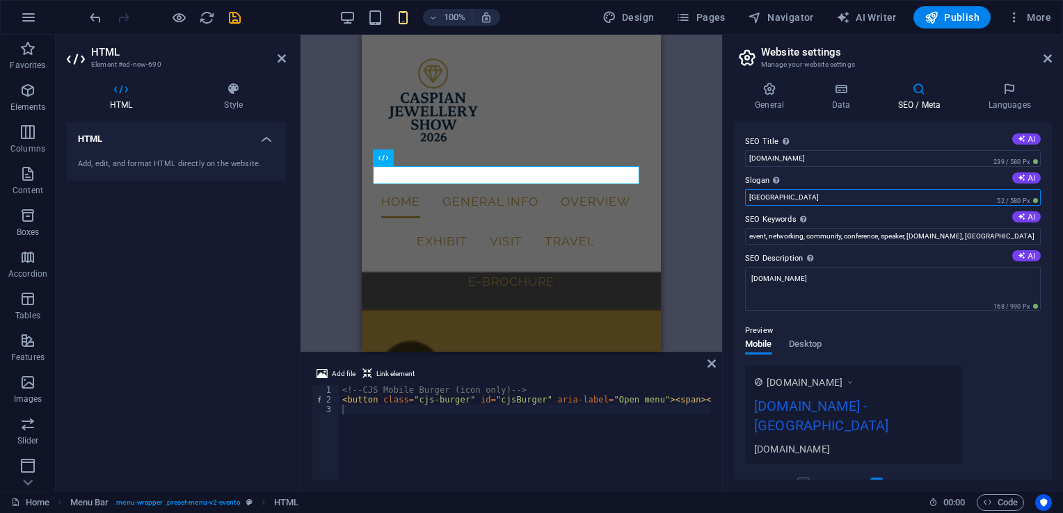
click at [950, 197] on input "Berlin" at bounding box center [893, 197] width 296 height 17
click at [774, 172] on div "The slogan of your website." at bounding box center [817, 161] width 111 height 21
click at [774, 189] on input "Berlin" at bounding box center [893, 197] width 296 height 17
type input "B"
type input "Baku"
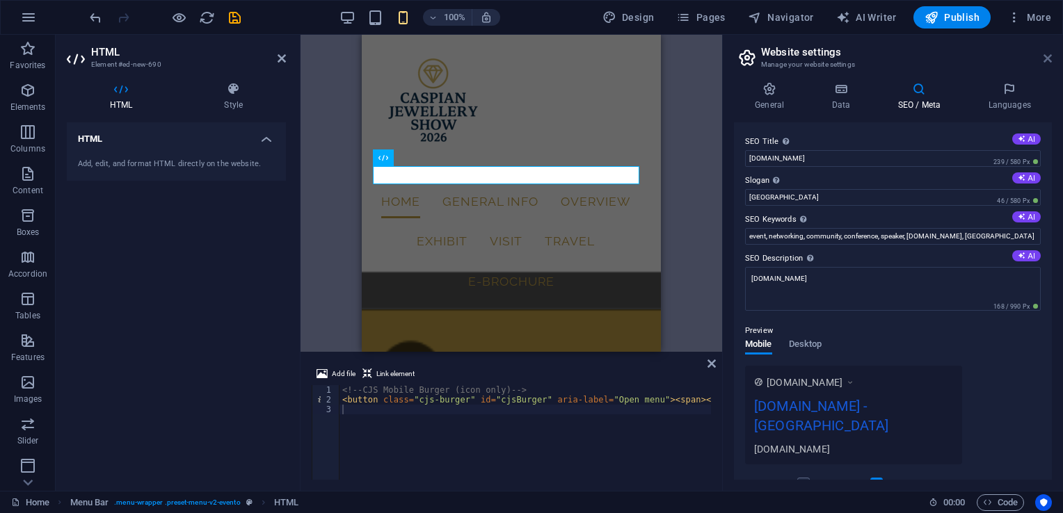
click at [1046, 57] on icon at bounding box center [1048, 58] width 8 height 11
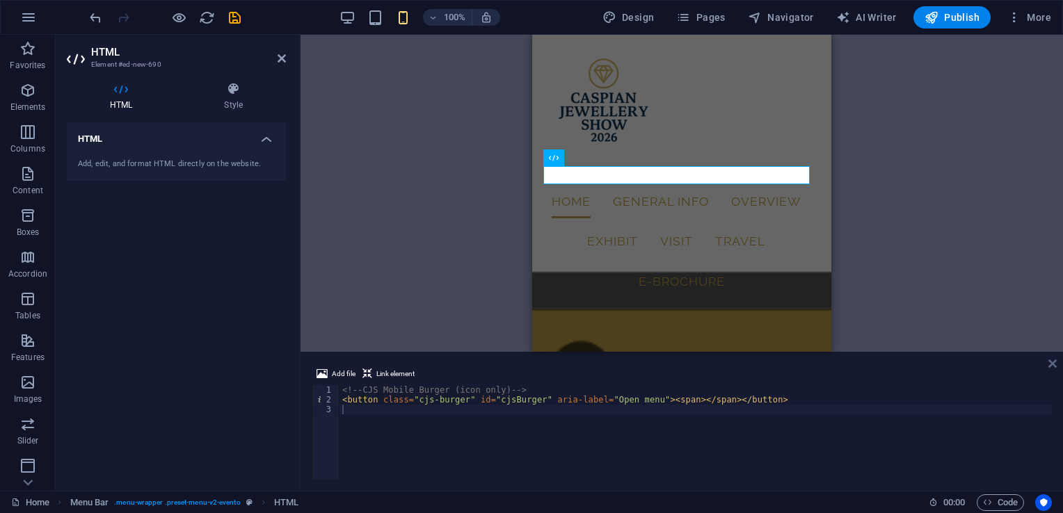
click at [1052, 365] on icon at bounding box center [1052, 363] width 8 height 11
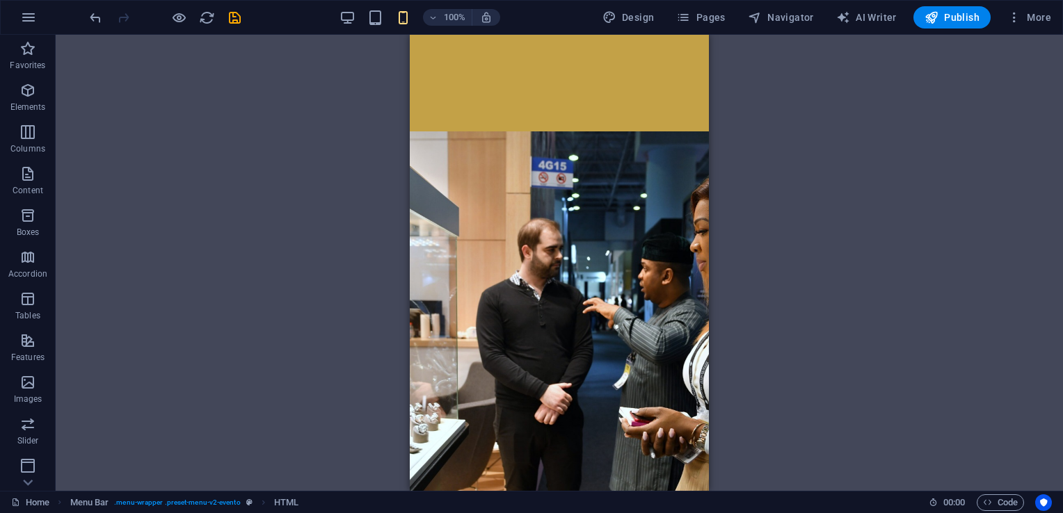
scroll to position [7901, 0]
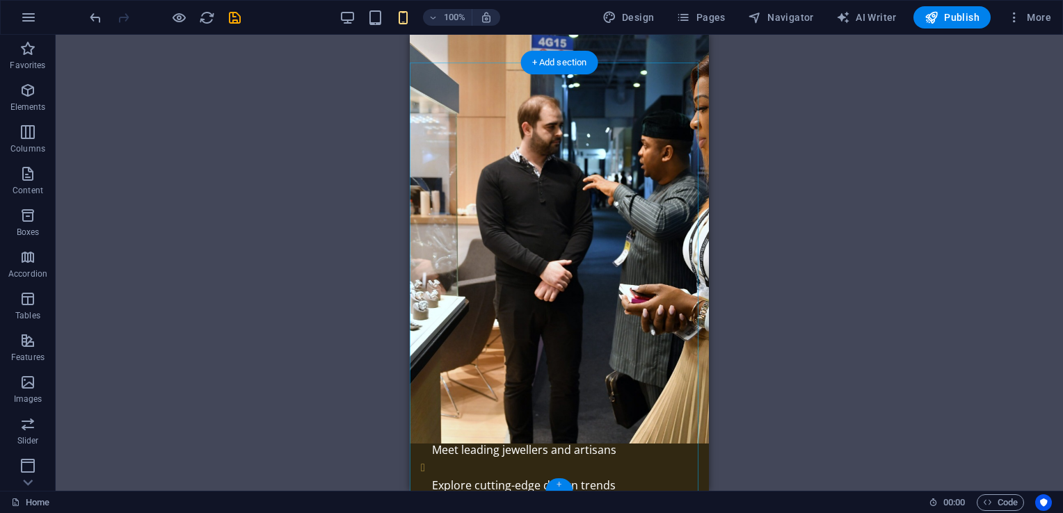
click at [559, 486] on div "+" at bounding box center [558, 485] width 27 height 13
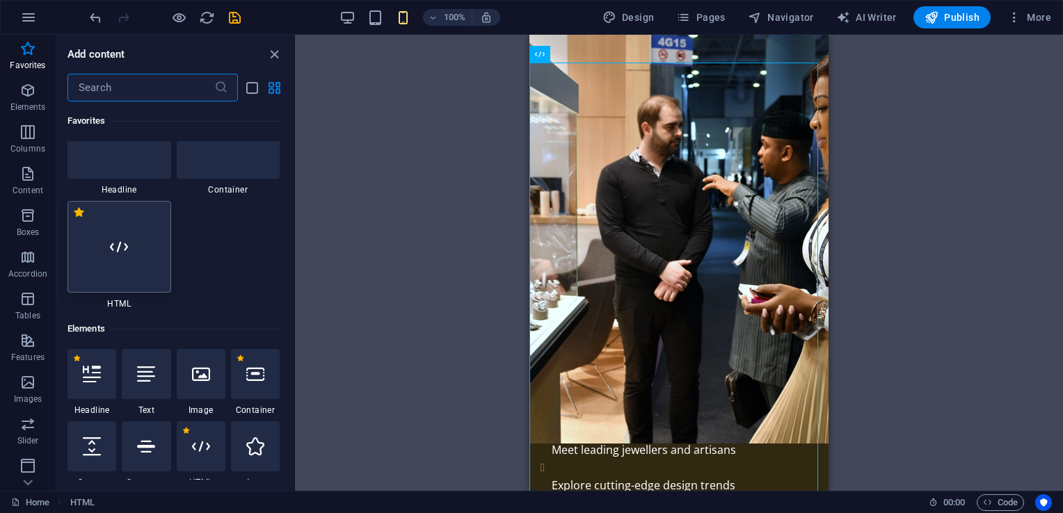
scroll to position [0, 0]
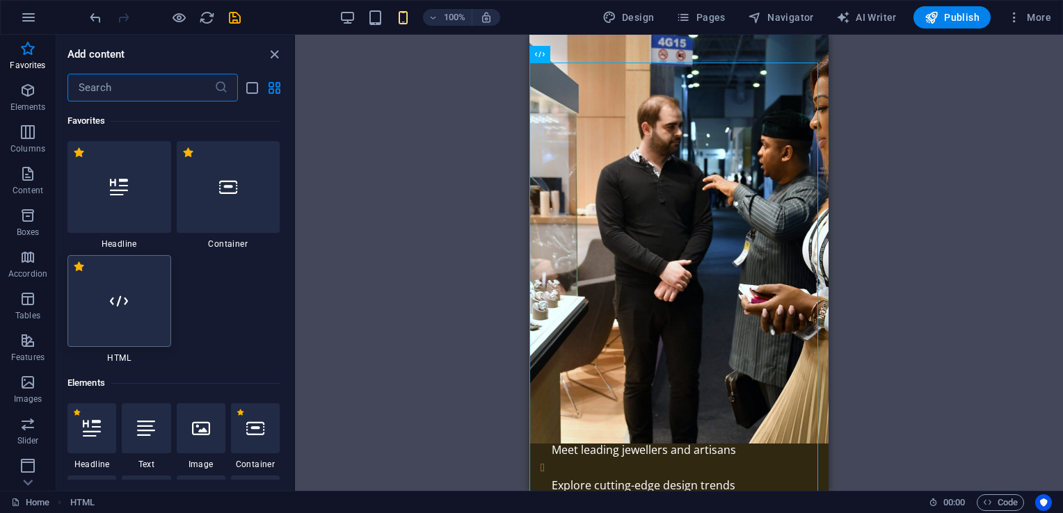
click at [151, 312] on div at bounding box center [119, 301] width 104 height 92
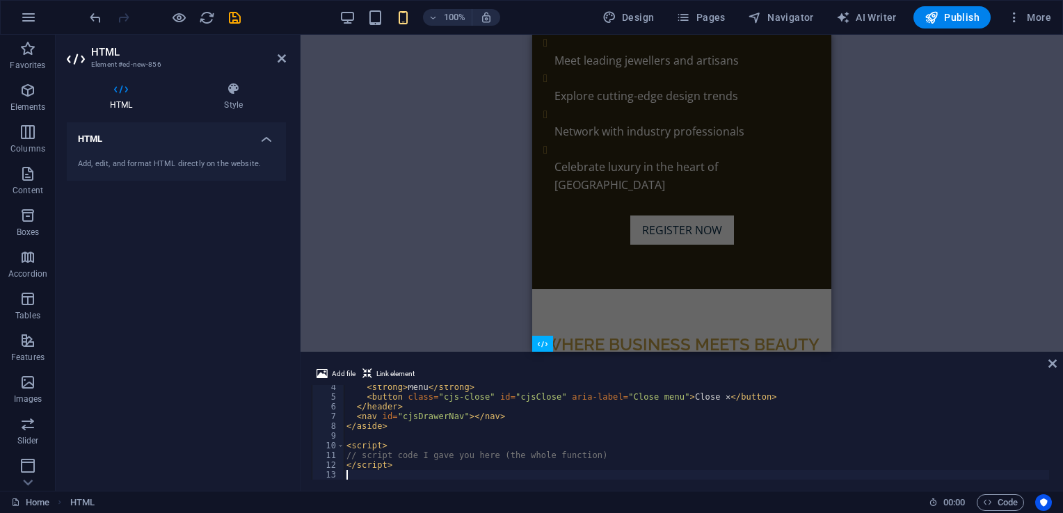
scroll to position [32, 0]
click at [1052, 364] on icon at bounding box center [1052, 363] width 8 height 11
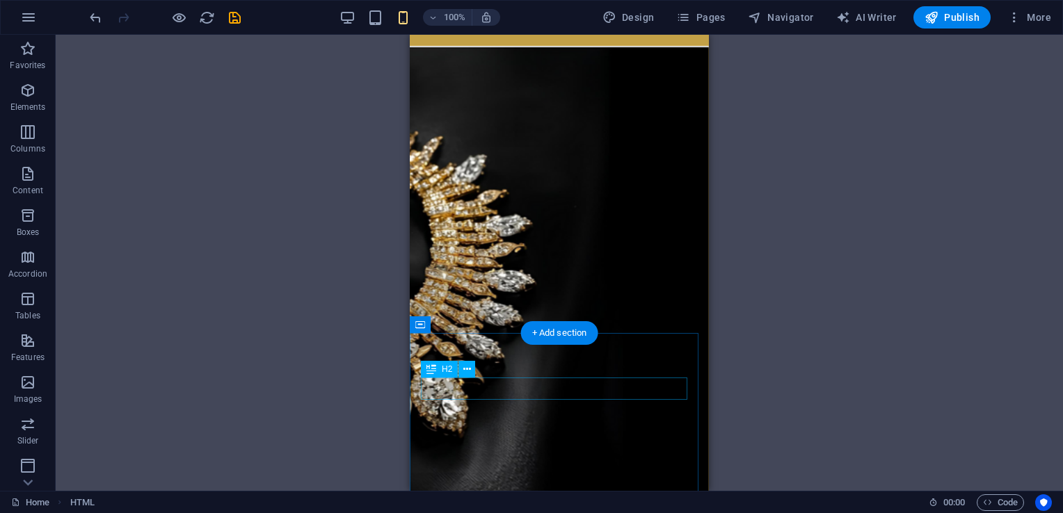
scroll to position [0, 0]
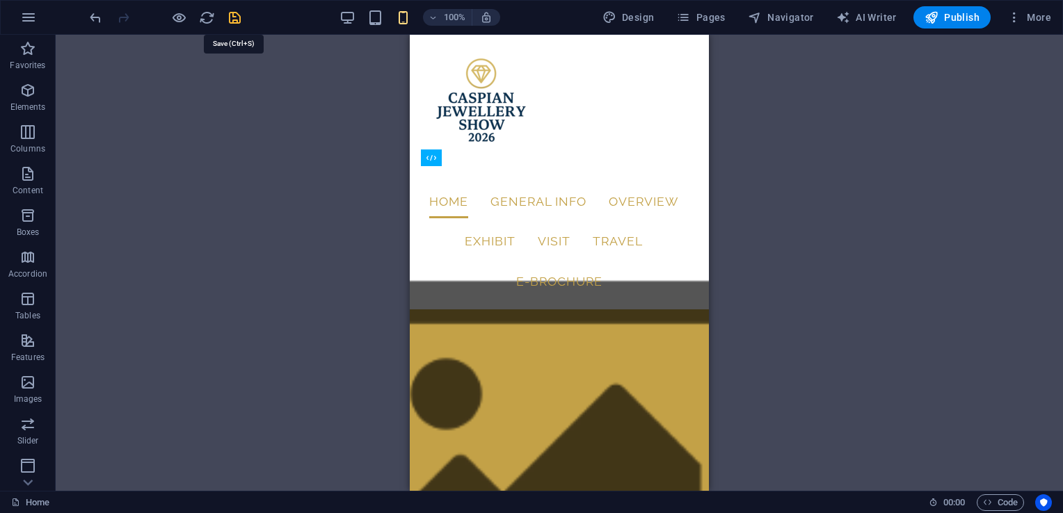
click at [232, 18] on icon "save" at bounding box center [235, 18] width 16 height 16
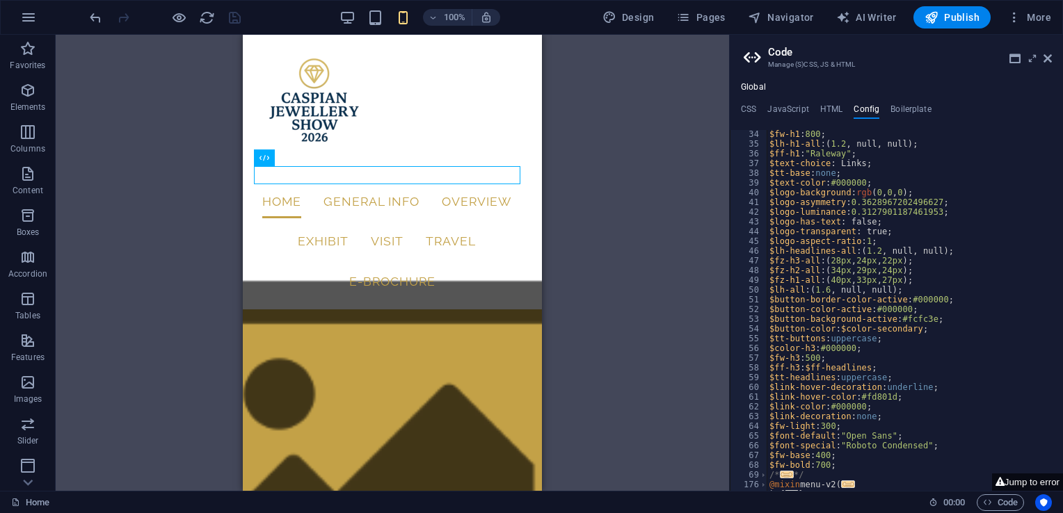
scroll to position [328, 0]
click at [1046, 479] on button "Jump to error" at bounding box center [1027, 482] width 71 height 17
type textarea "<!-- CJS Mobile Burger (icon only) -->"
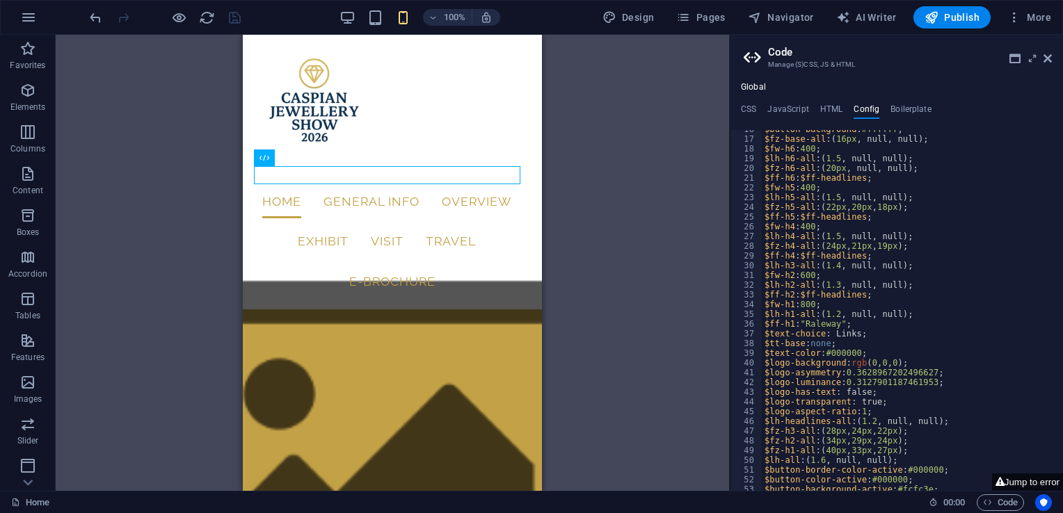
scroll to position [0, 0]
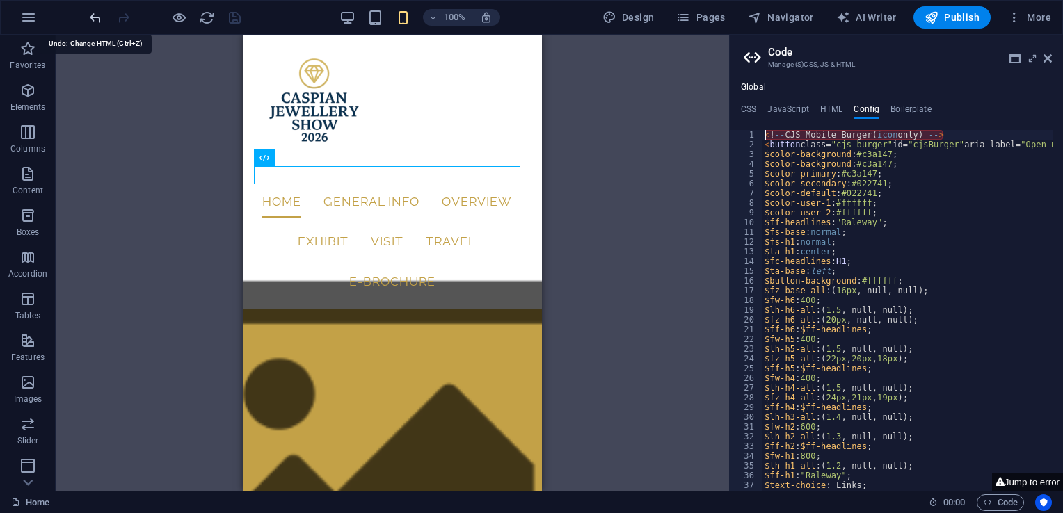
click at [96, 21] on icon "undo" at bounding box center [96, 18] width 16 height 16
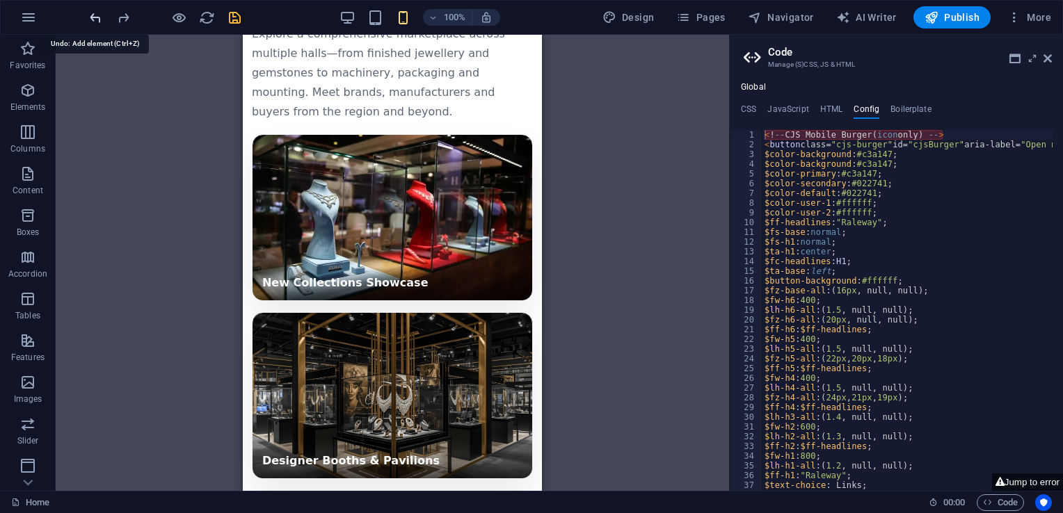
scroll to position [7901, 0]
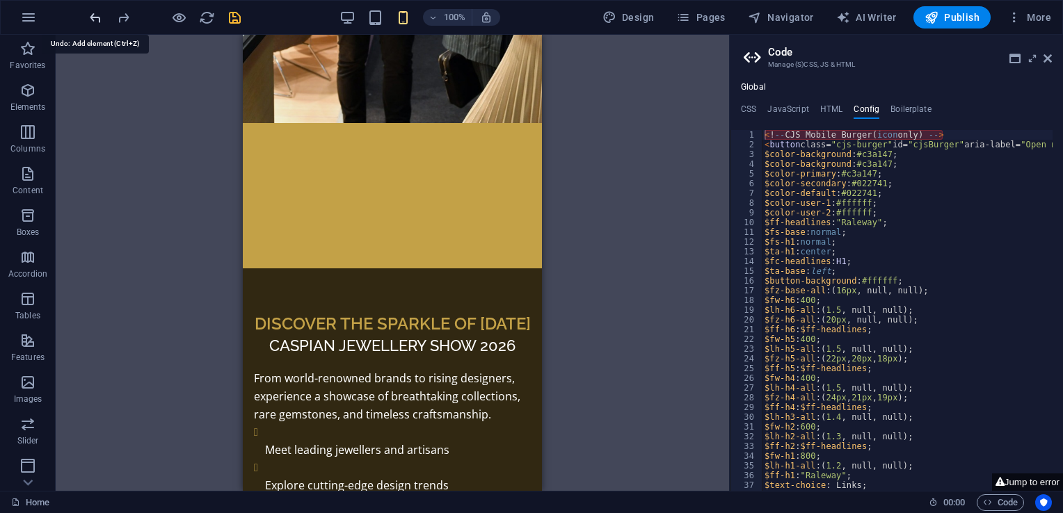
click at [96, 21] on icon "undo" at bounding box center [96, 18] width 16 height 16
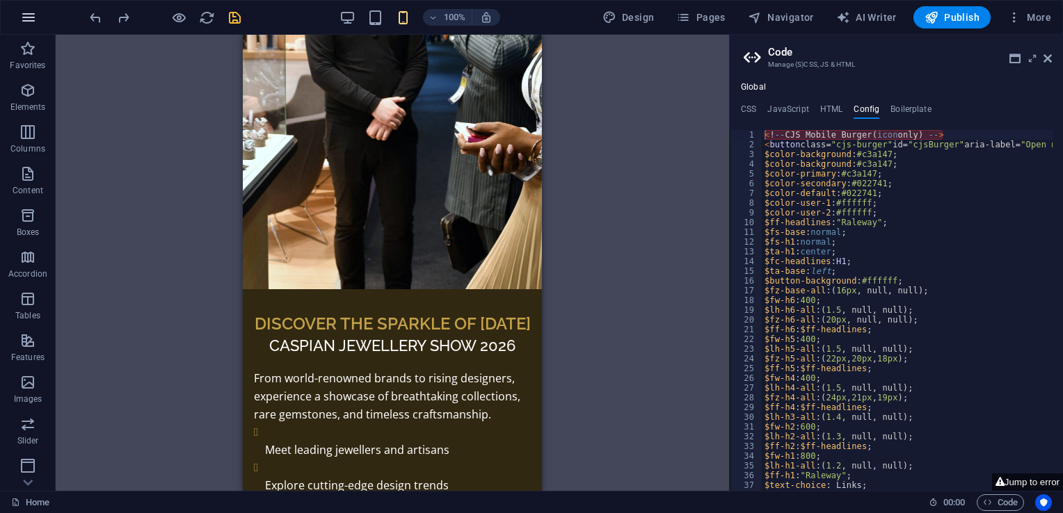
click at [26, 18] on icon "button" at bounding box center [28, 17] width 17 height 17
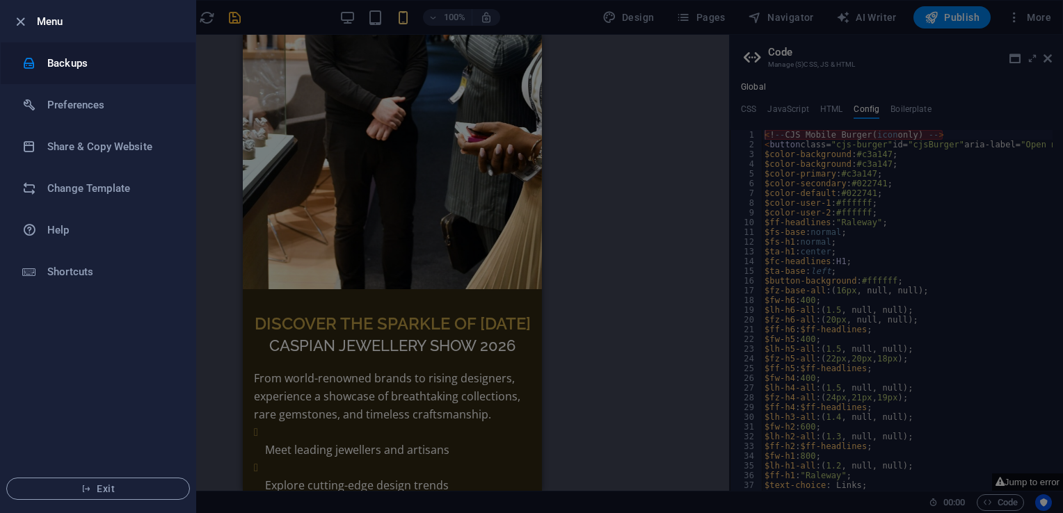
click at [97, 74] on li "Backups" at bounding box center [98, 63] width 195 height 42
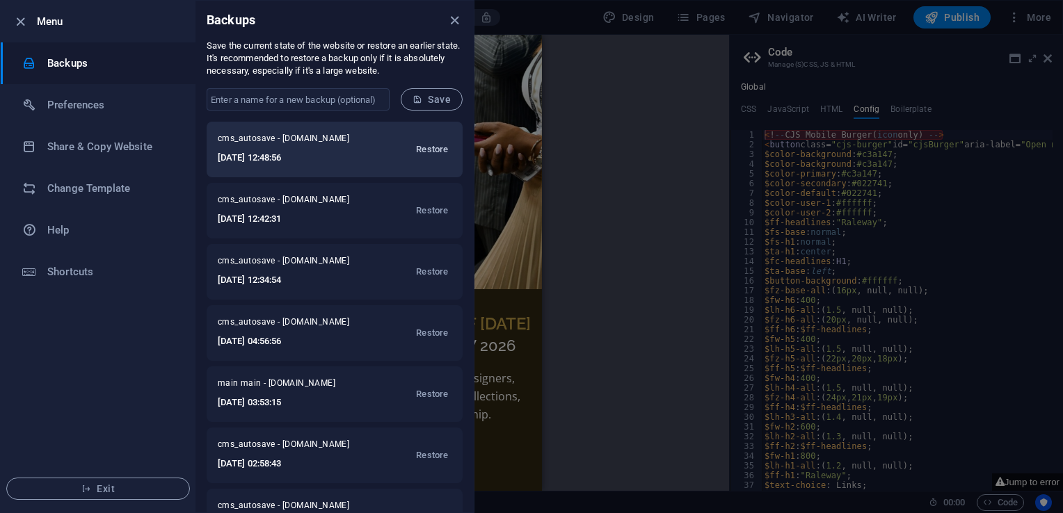
click at [433, 149] on span "Restore" at bounding box center [432, 149] width 32 height 17
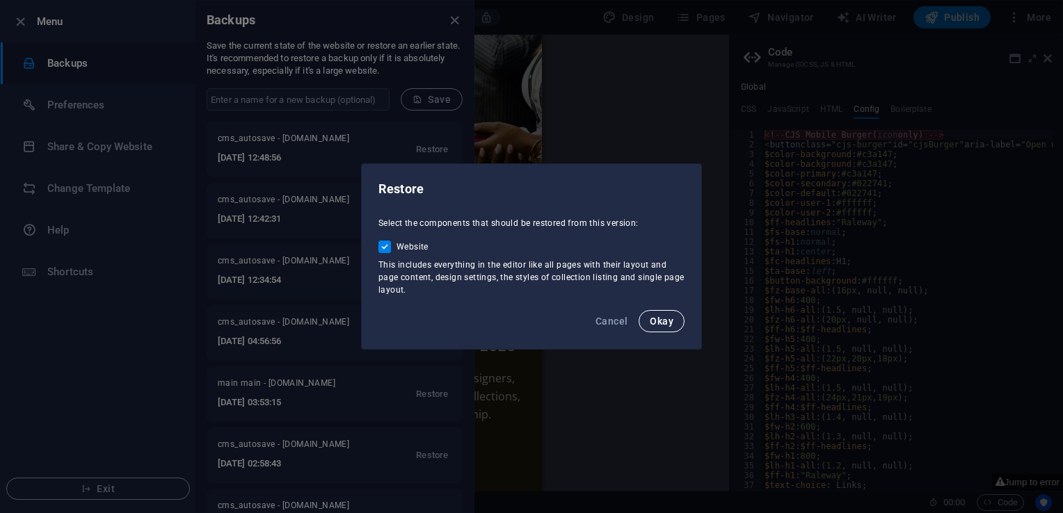
click at [662, 322] on span "Okay" at bounding box center [662, 321] width 24 height 11
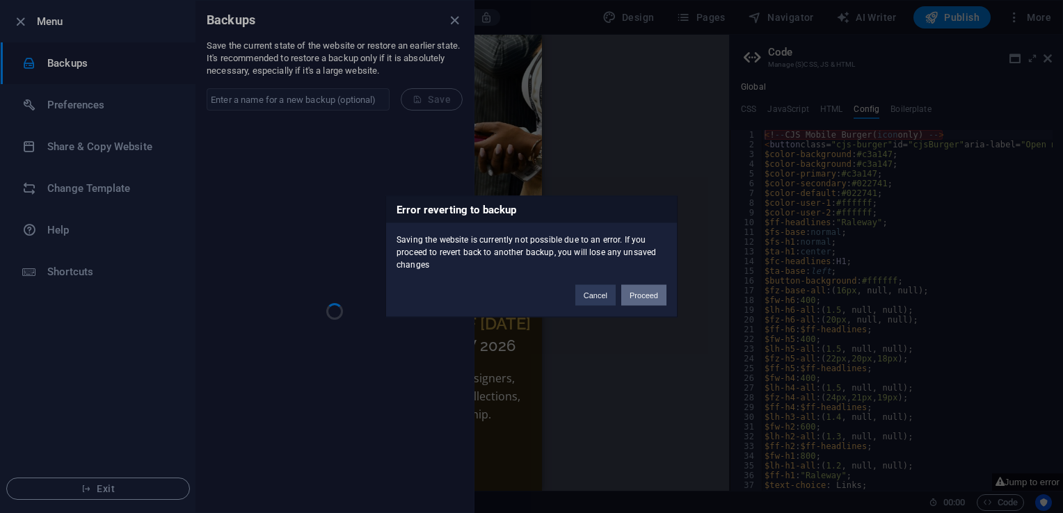
click at [637, 296] on button "Proceed" at bounding box center [643, 295] width 45 height 21
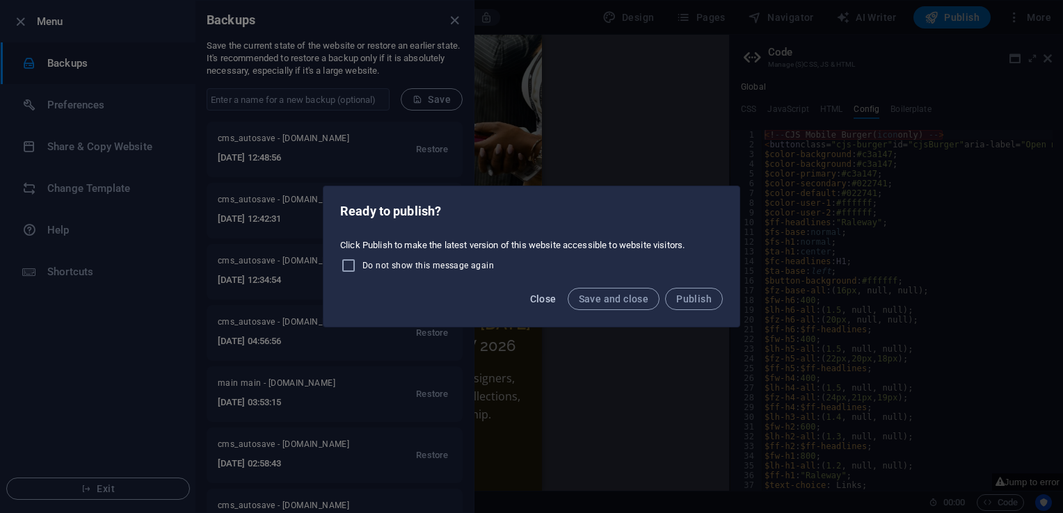
click at [548, 296] on span "Close" at bounding box center [543, 299] width 26 height 11
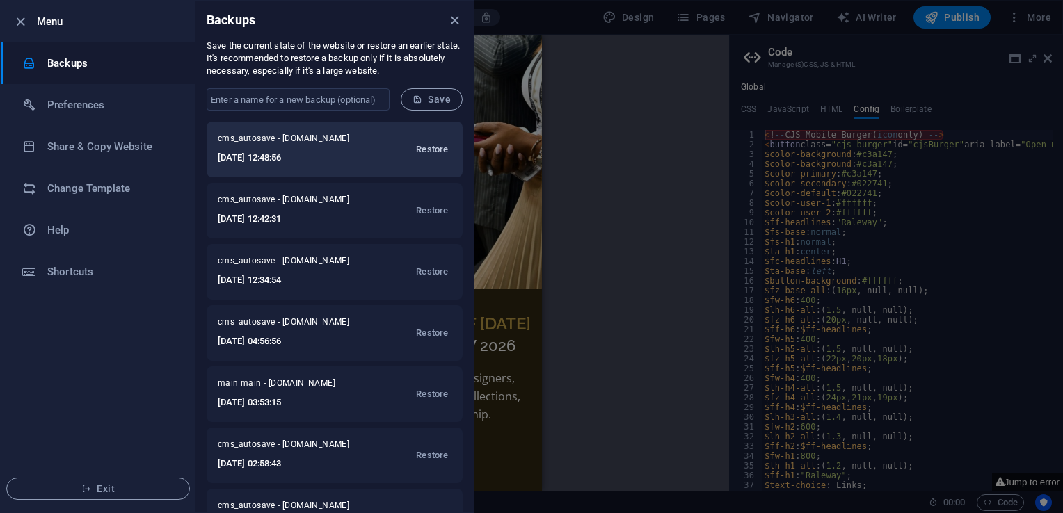
click at [431, 150] on span "Restore" at bounding box center [432, 149] width 32 height 17
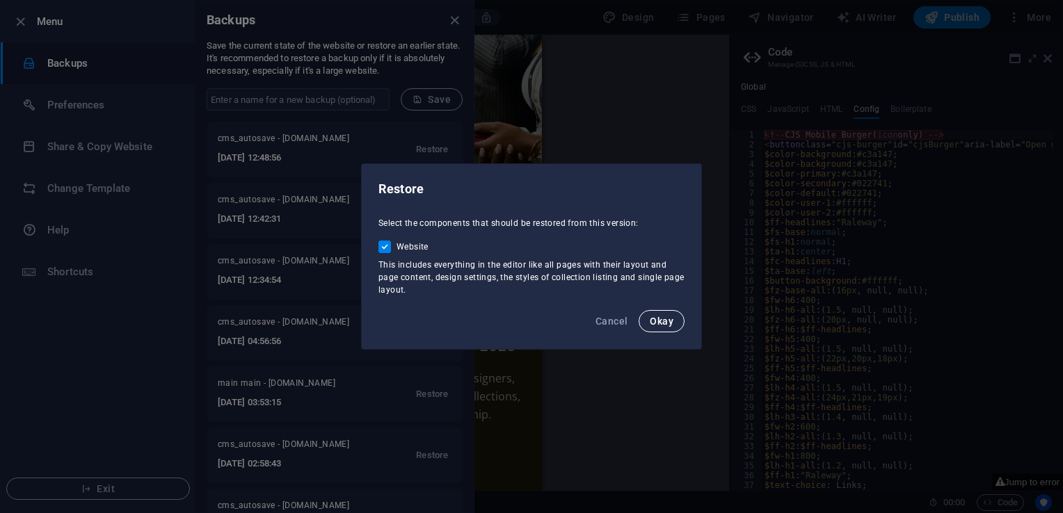
click at [657, 319] on span "Okay" at bounding box center [662, 321] width 24 height 11
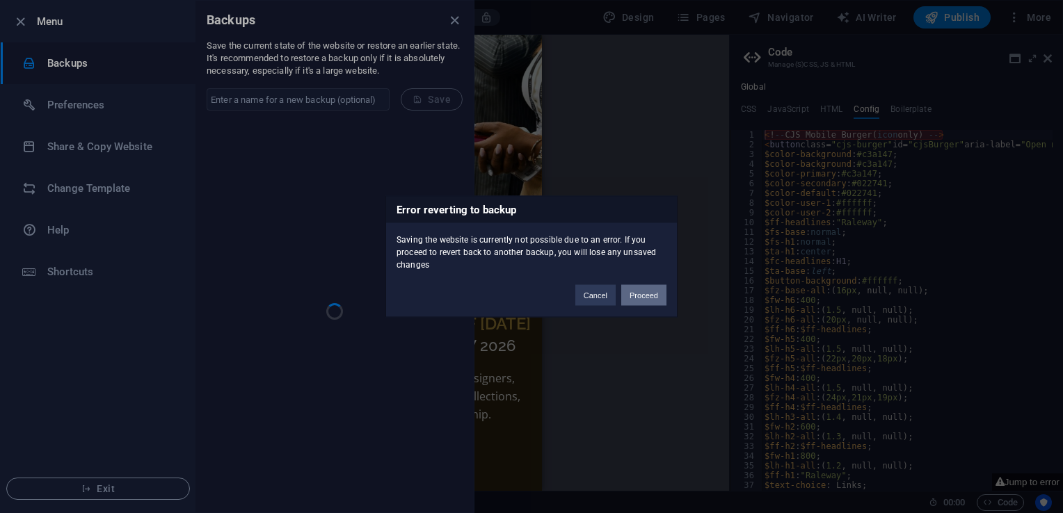
click at [643, 296] on button "Proceed" at bounding box center [643, 295] width 45 height 21
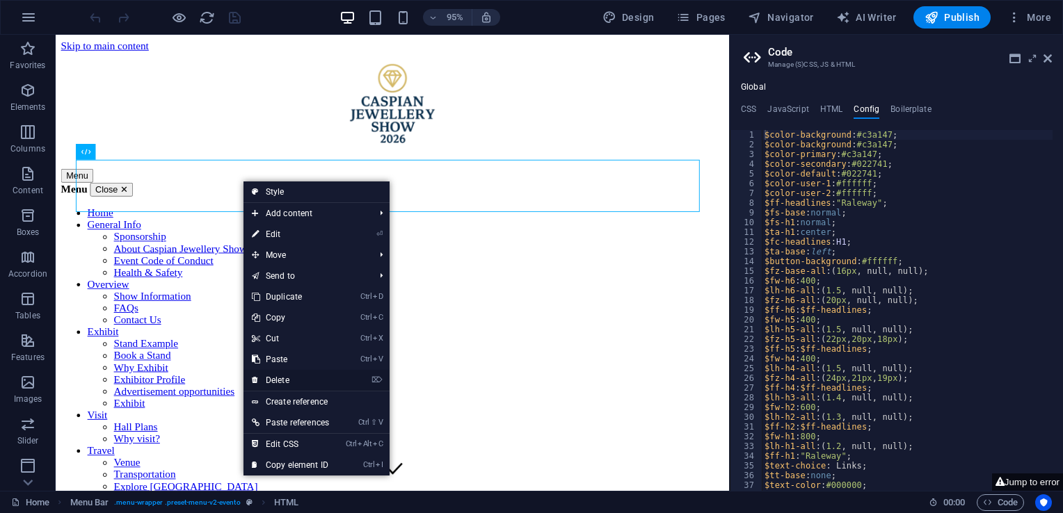
click at [311, 382] on link "⌦ Delete" at bounding box center [290, 380] width 94 height 21
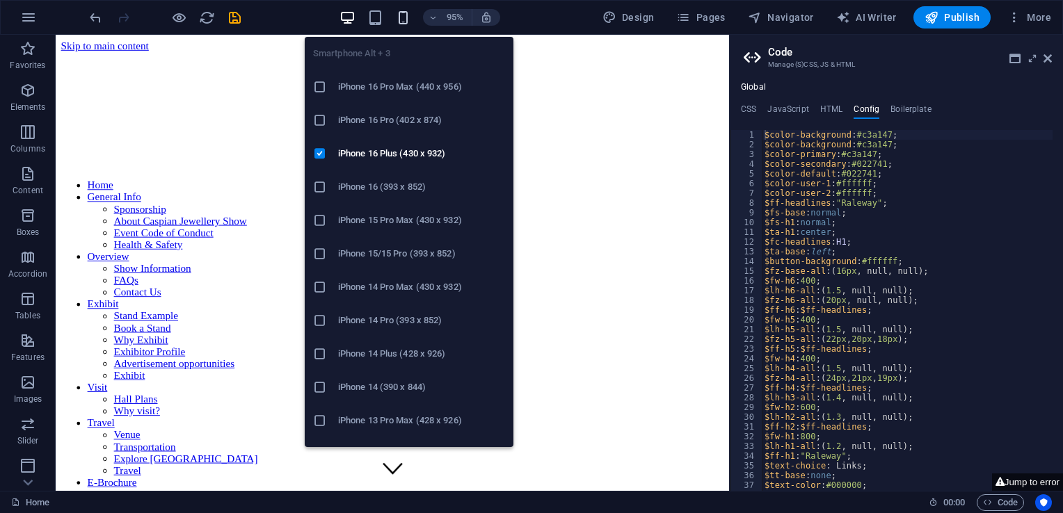
click at [403, 18] on icon "button" at bounding box center [403, 18] width 16 height 16
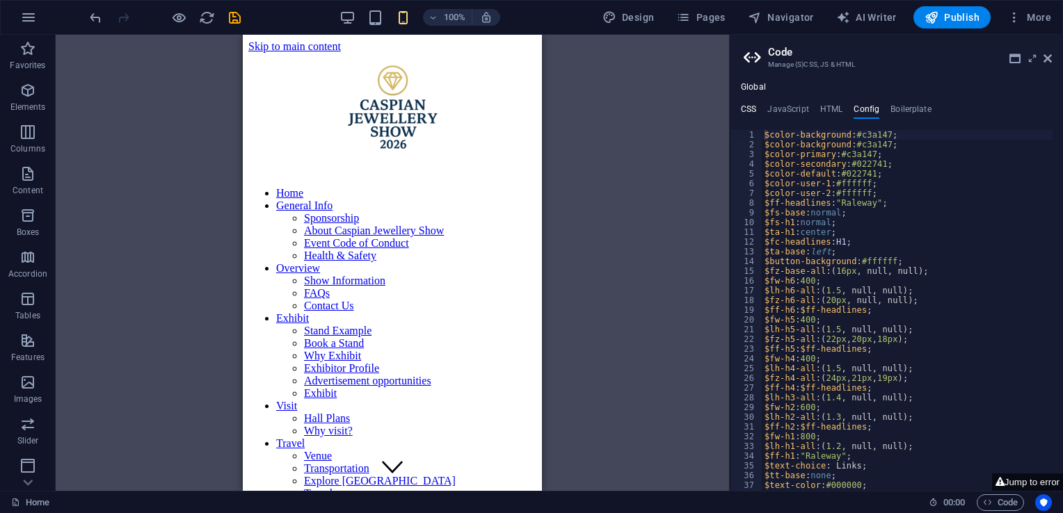
click at [751, 109] on h4 "CSS" at bounding box center [748, 111] width 15 height 15
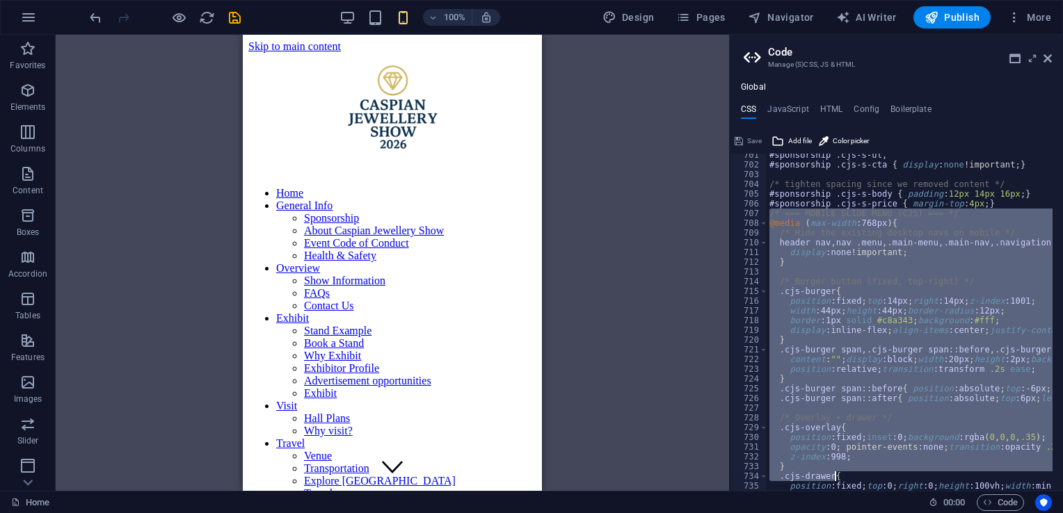
scroll to position [1435, 0]
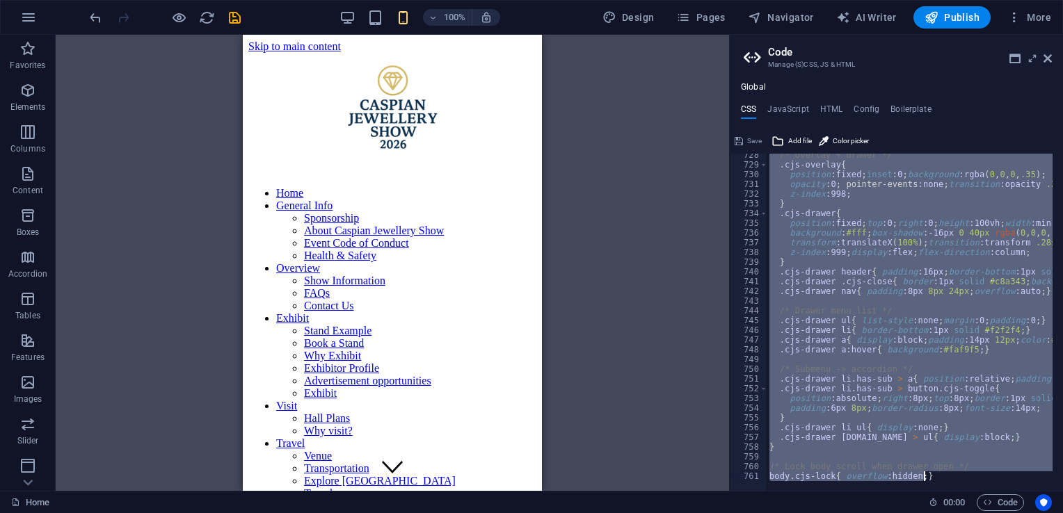
drag, startPoint x: 768, startPoint y: 367, endPoint x: 934, endPoint y: 540, distance: 240.1
click at [934, 513] on html "caspianjewelleryshow.com Home Favorites Elements Columns Content Boxes Accordio…" at bounding box center [531, 256] width 1063 height 513
type textarea "/* Lock body scroll when drawer open */ body.cjs-lock{ overflow:hidden; }"
paste textarea
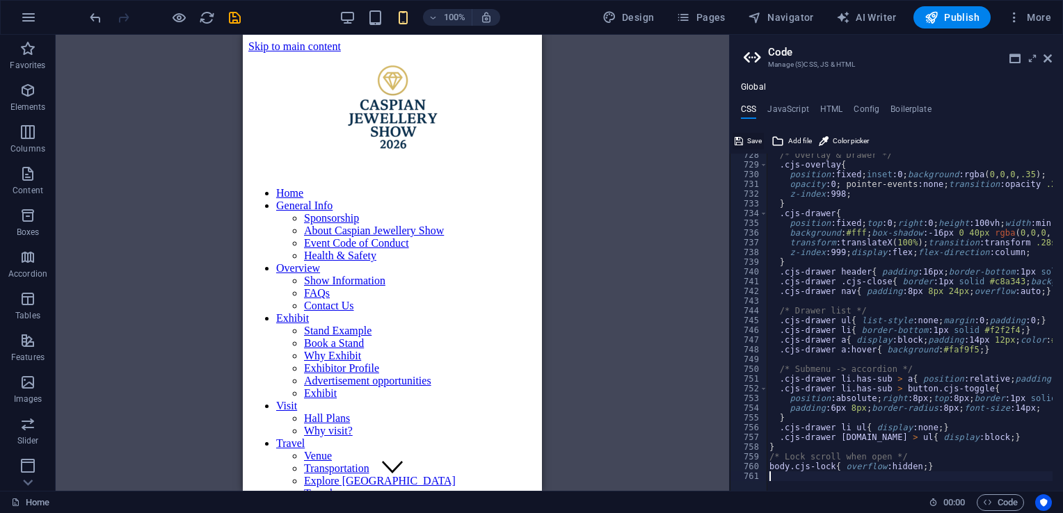
click at [751, 139] on span "Save" at bounding box center [754, 141] width 15 height 17
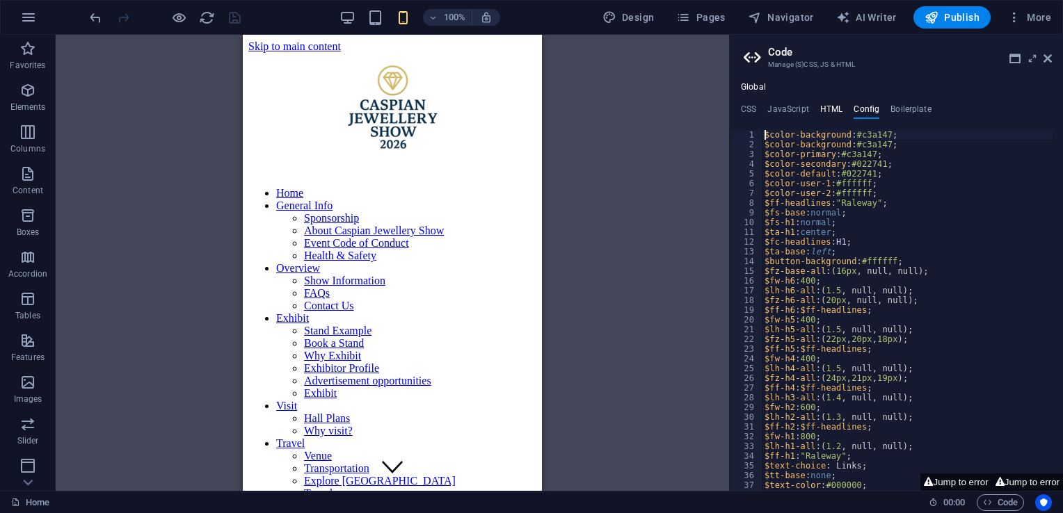
click at [832, 110] on h4 "HTML" at bounding box center [831, 111] width 23 height 15
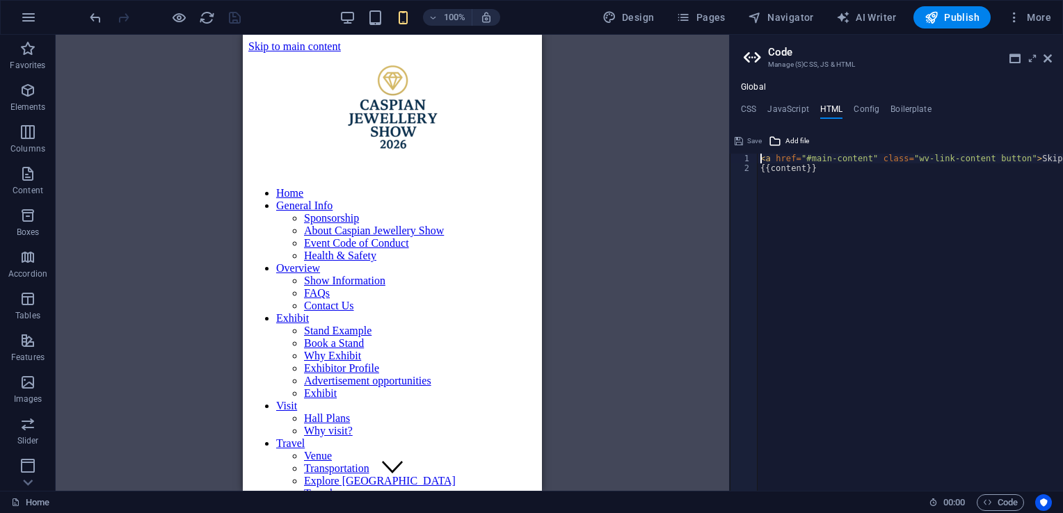
click at [790, 182] on div "< a href = "#main-content" class = "wv-link-content button" > Skip to main cont…" at bounding box center [946, 327] width 376 height 347
type textarea "{{content}}"
paste textarea
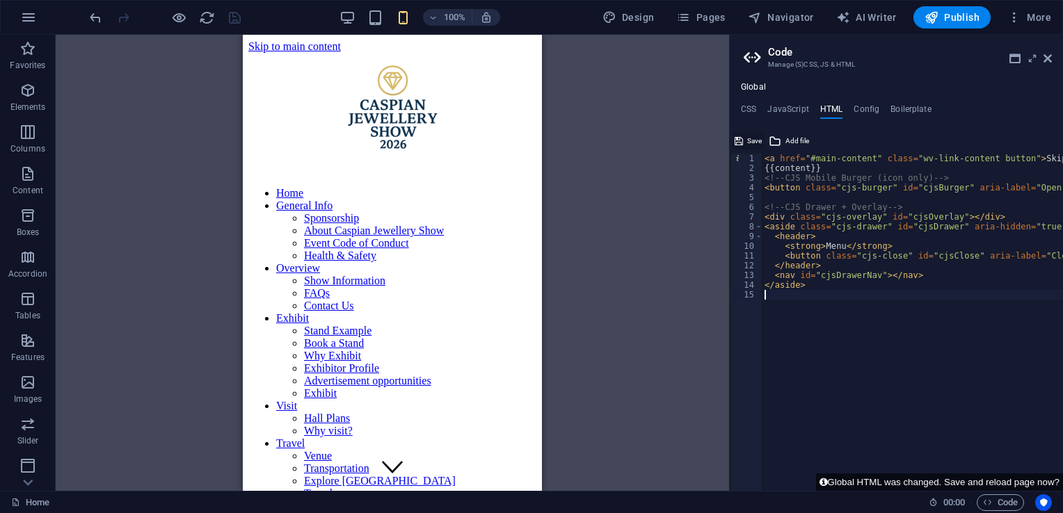
click at [751, 138] on span "Save" at bounding box center [754, 141] width 15 height 17
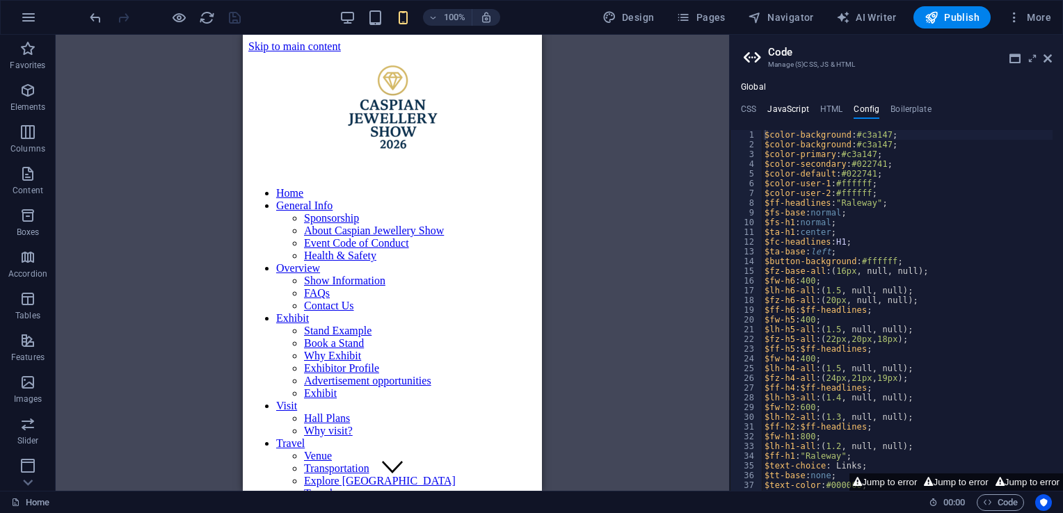
click at [784, 107] on h4 "JavaScript" at bounding box center [787, 111] width 41 height 15
type textarea "/* JS for preset "Menu V2" */"
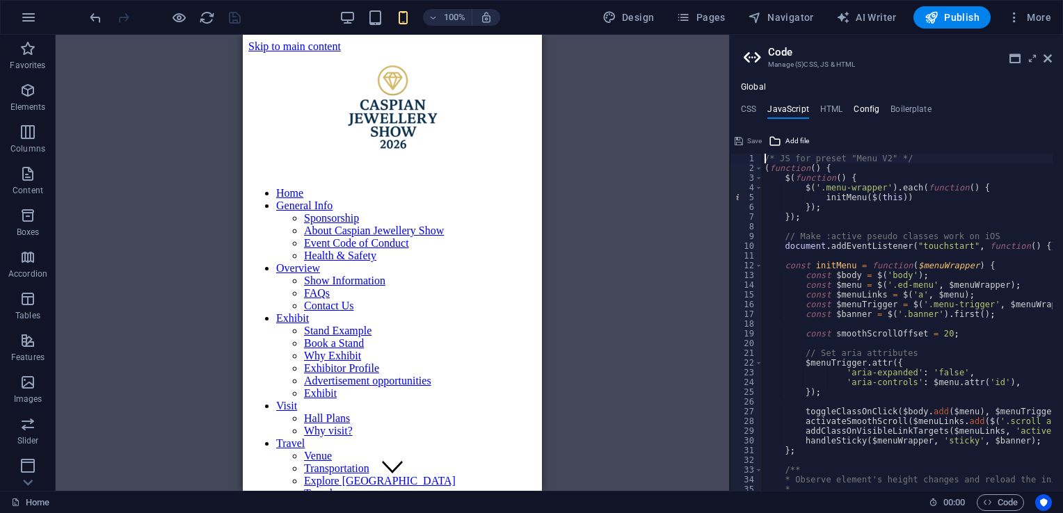
click at [866, 105] on h4 "Config" at bounding box center [867, 111] width 26 height 15
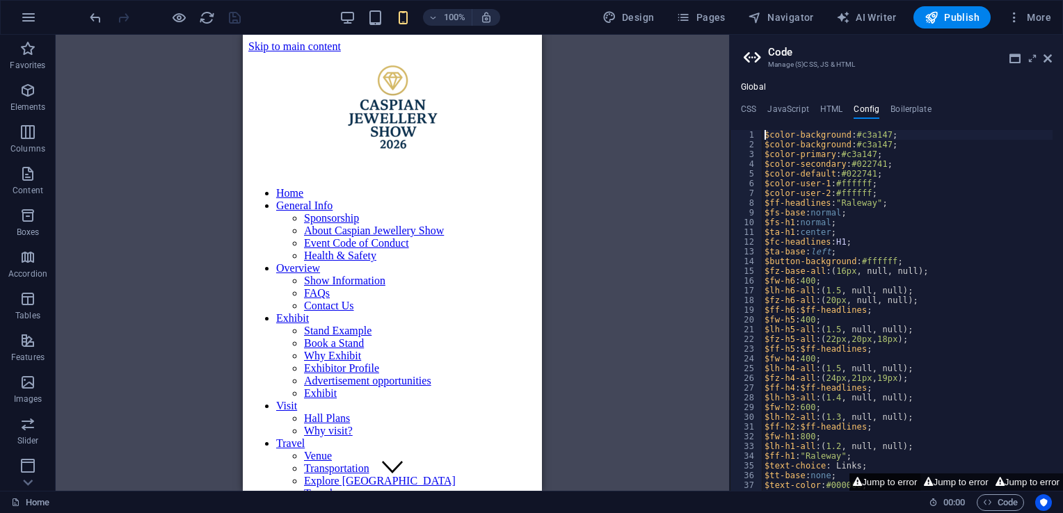
click at [889, 483] on button "Jump to error" at bounding box center [884, 482] width 71 height 17
click at [898, 475] on button "Jump to error" at bounding box center [884, 482] width 71 height 17
click at [952, 478] on button "Jump to error" at bounding box center [955, 482] width 71 height 17
click at [1026, 479] on button "Jump to error" at bounding box center [1027, 482] width 71 height 17
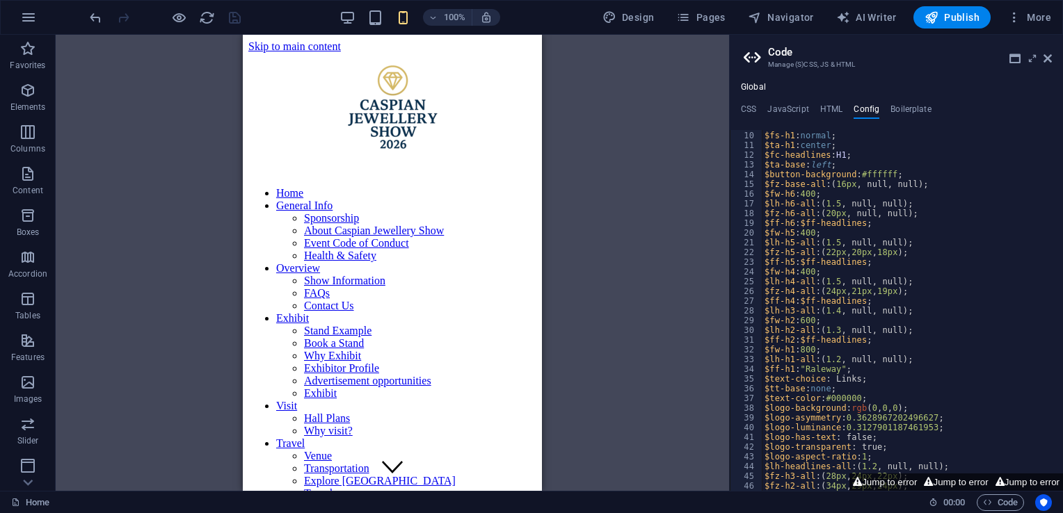
scroll to position [0, 0]
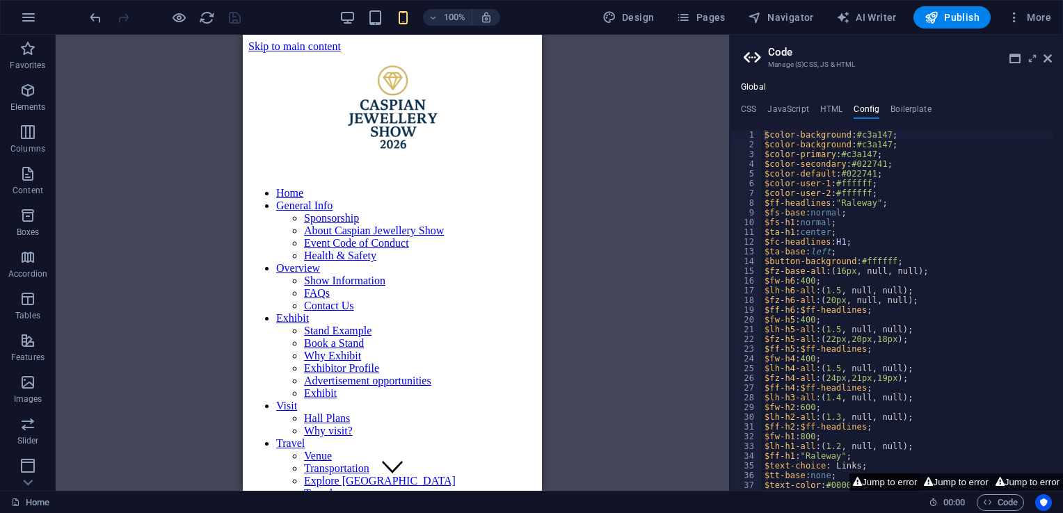
click at [895, 484] on button "Jump to error" at bounding box center [884, 482] width 71 height 17
click at [839, 110] on h4 "HTML" at bounding box center [831, 111] width 23 height 15
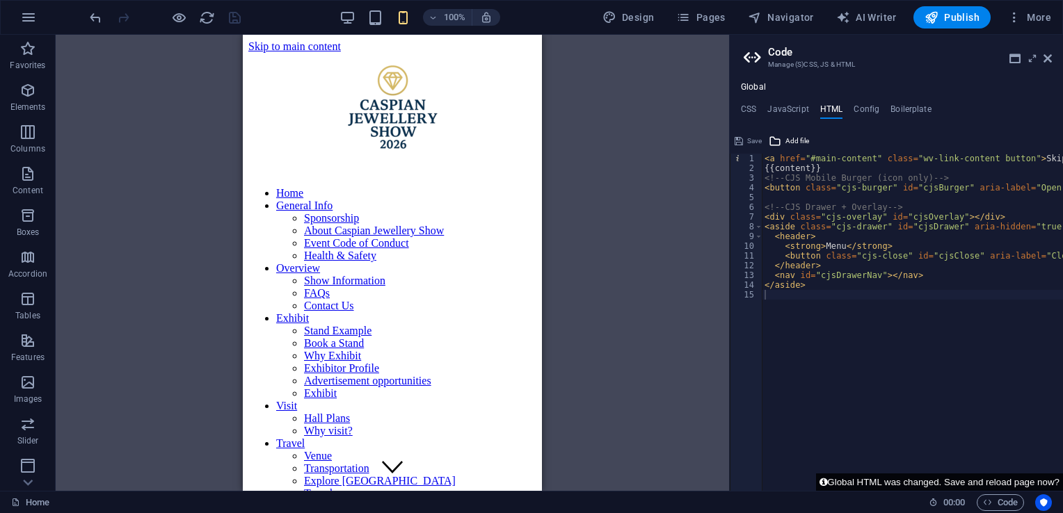
click at [1004, 483] on button "Global HTML was changed. Save and reload page now?" at bounding box center [939, 482] width 247 height 17
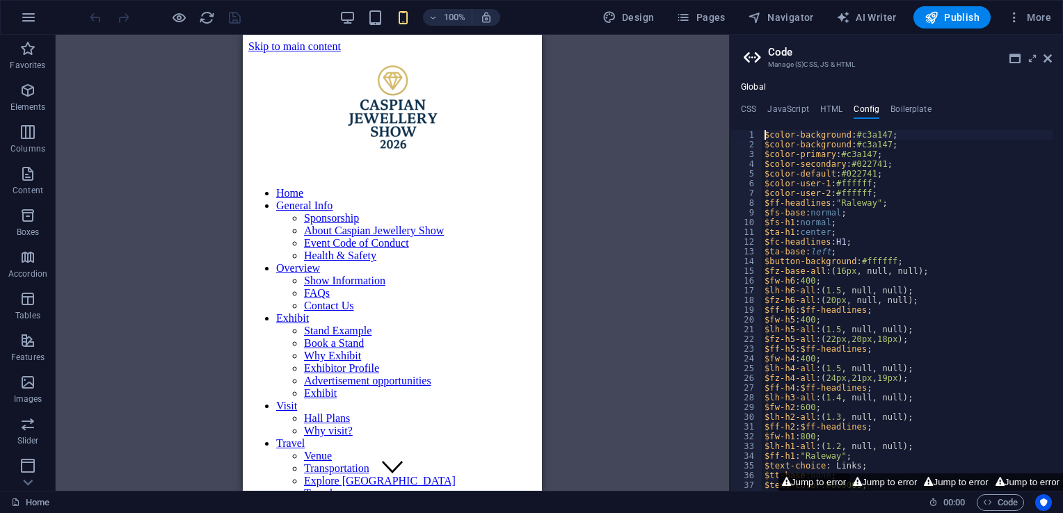
click at [817, 484] on button "Jump to error" at bounding box center [813, 482] width 71 height 17
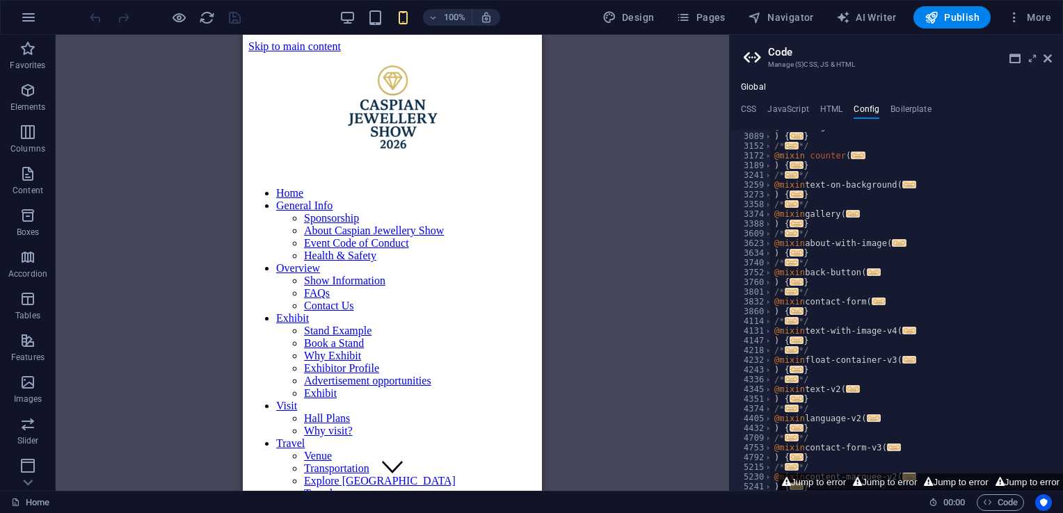
scroll to position [846, 0]
click at [819, 486] on button "Jump to error" at bounding box center [813, 482] width 71 height 17
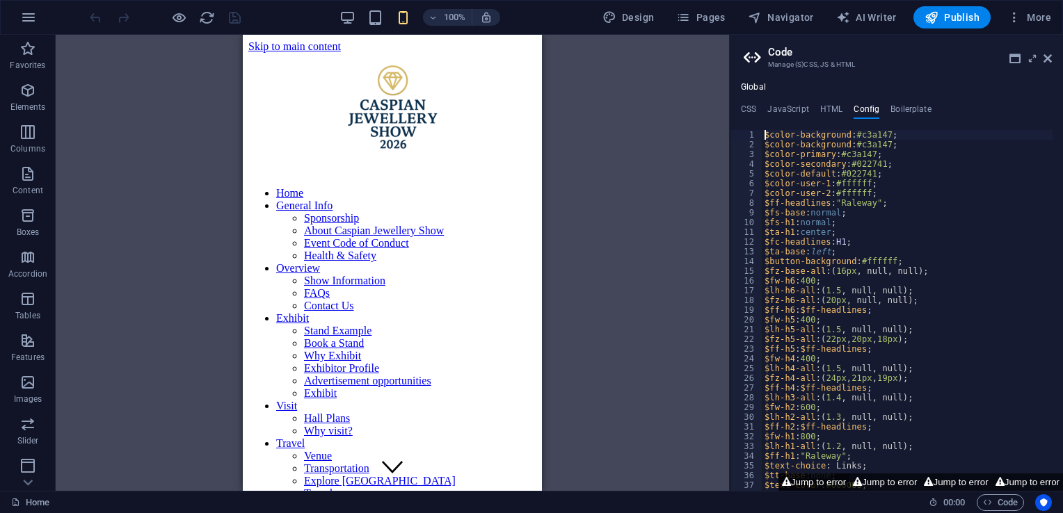
scroll to position [0, 0]
click at [902, 141] on div "$color-background : #c3a147 ; $color-background : #c3a147 ; $color-primary : #c…" at bounding box center [907, 320] width 291 height 381
click at [802, 109] on h4 "JavaScript" at bounding box center [787, 111] width 41 height 15
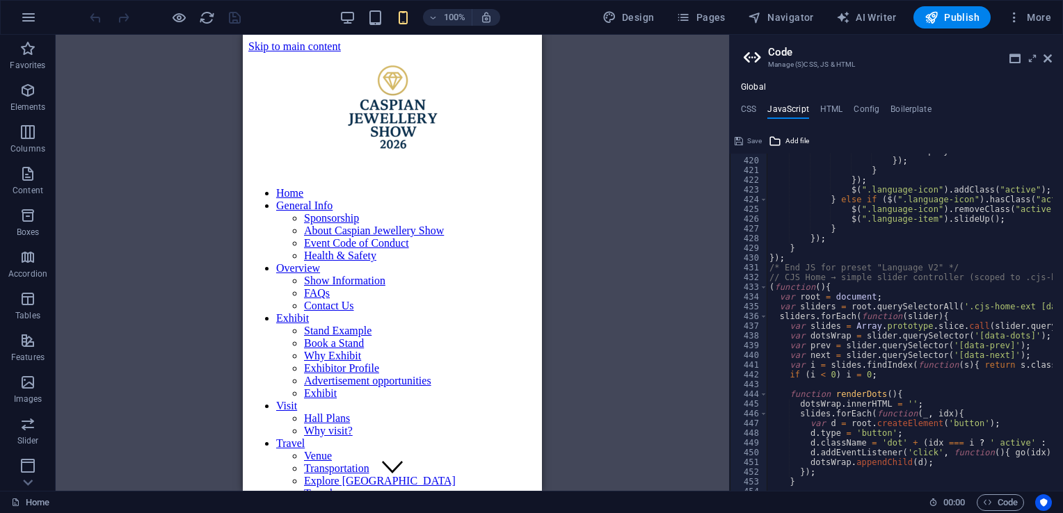
scroll to position [4260, 0]
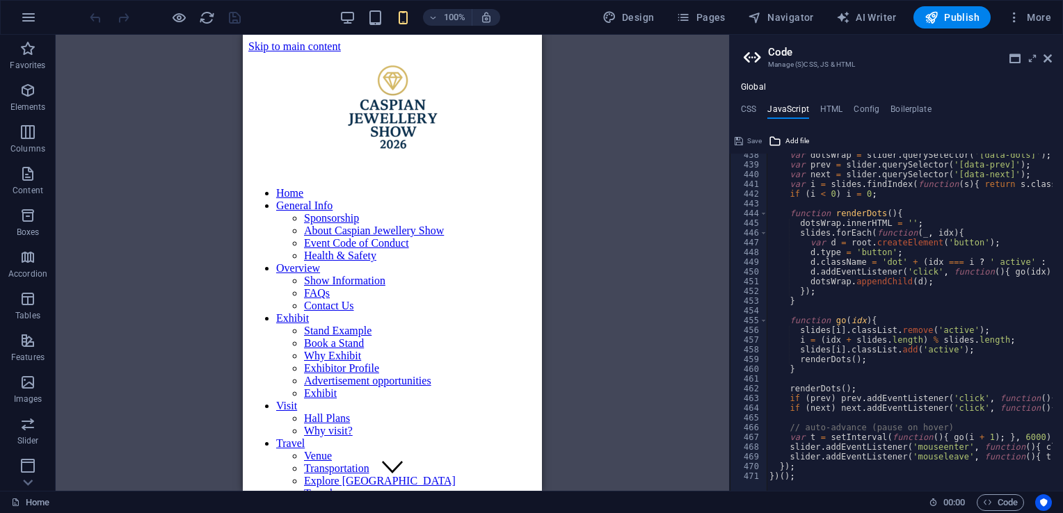
type textarea "})();"
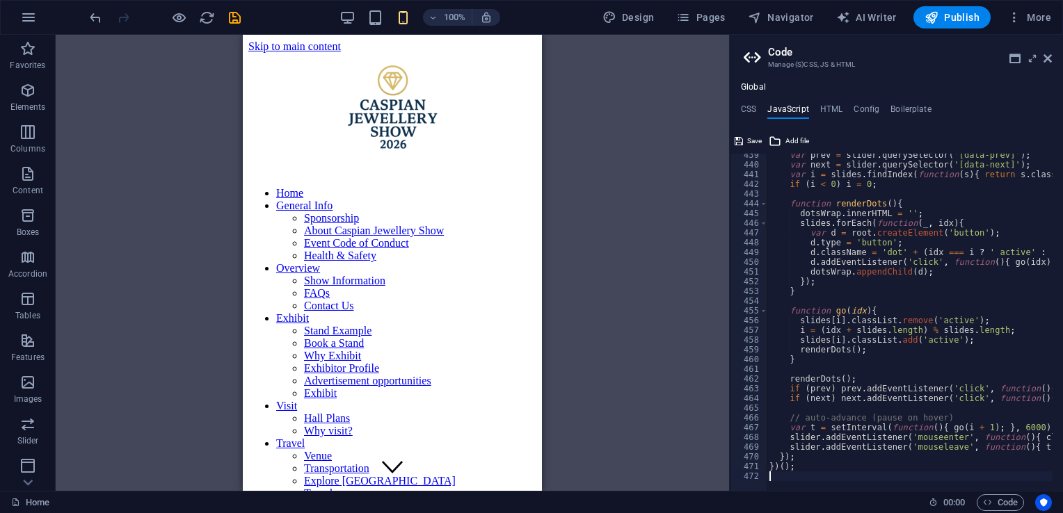
scroll to position [4717, 0]
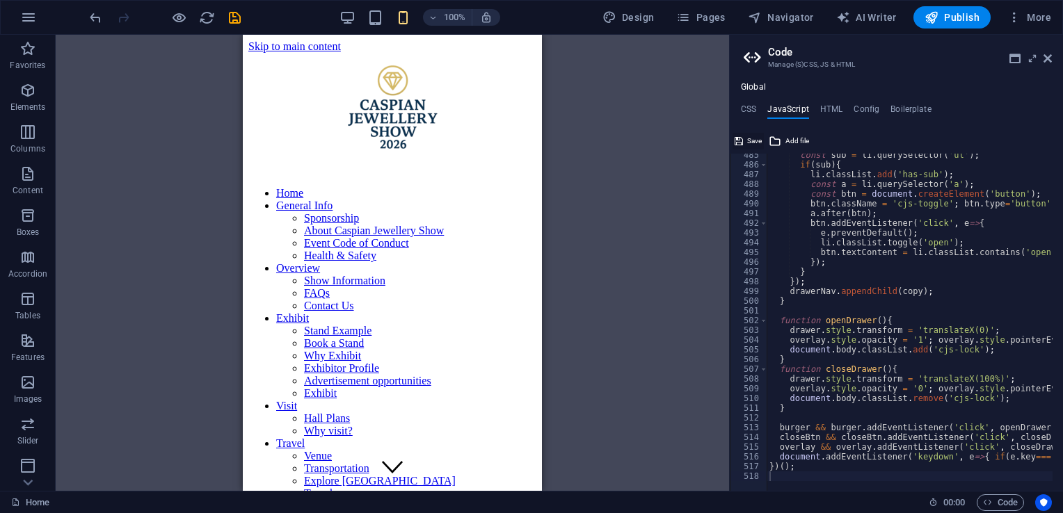
click at [747, 138] on span "Save" at bounding box center [754, 141] width 15 height 17
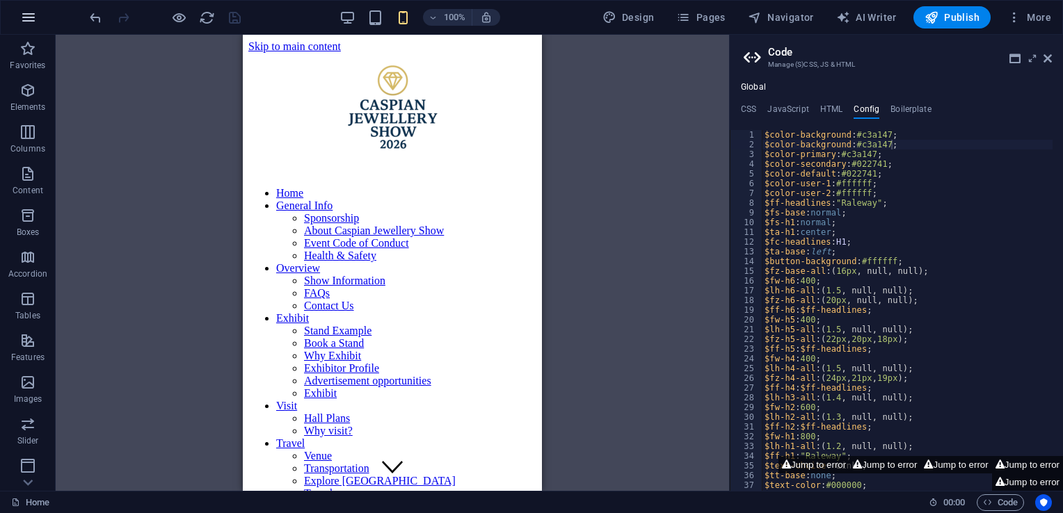
click at [36, 16] on button "button" at bounding box center [28, 17] width 33 height 33
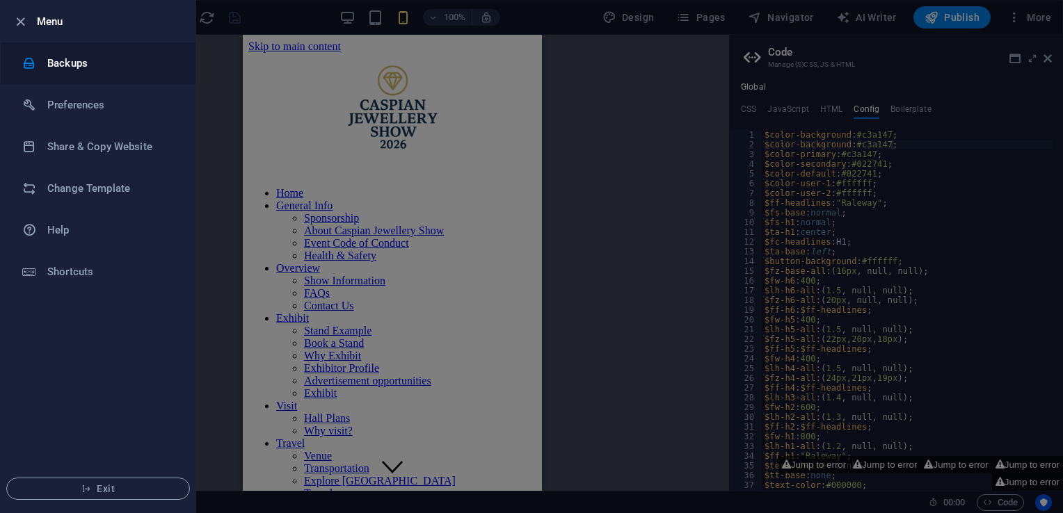
click at [113, 72] on li "Backups" at bounding box center [98, 63] width 195 height 42
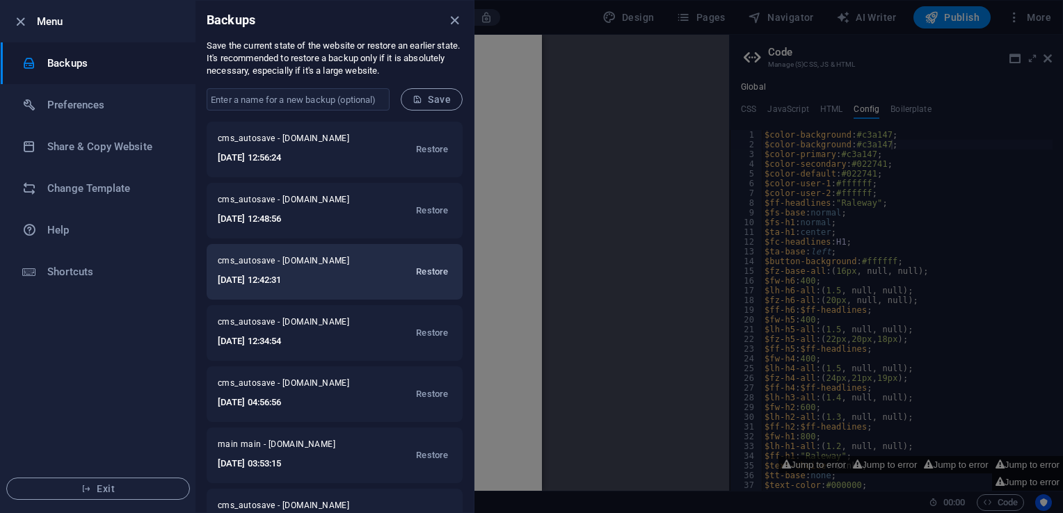
click at [431, 274] on span "Restore" at bounding box center [432, 272] width 32 height 17
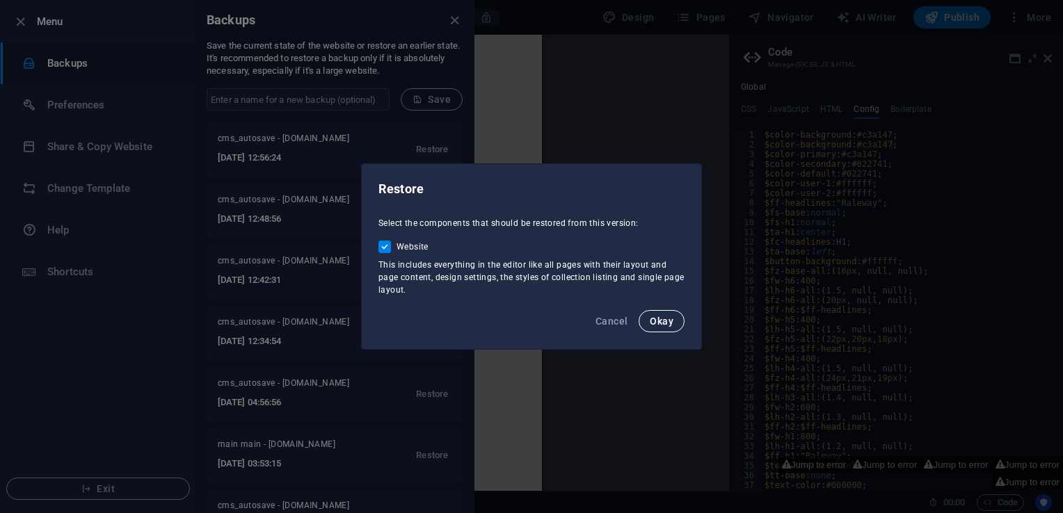
click at [672, 321] on span "Okay" at bounding box center [662, 321] width 24 height 11
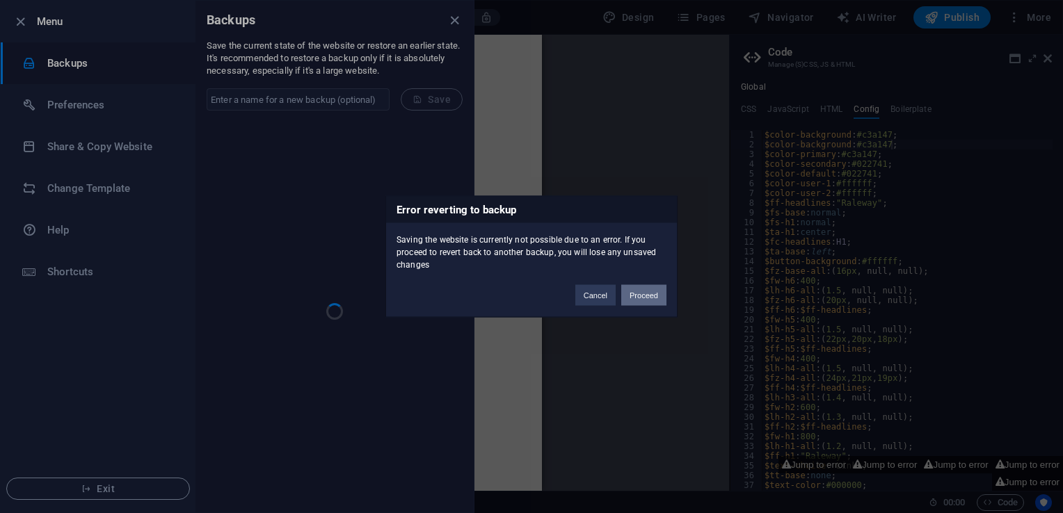
click at [634, 296] on button "Proceed" at bounding box center [643, 295] width 45 height 21
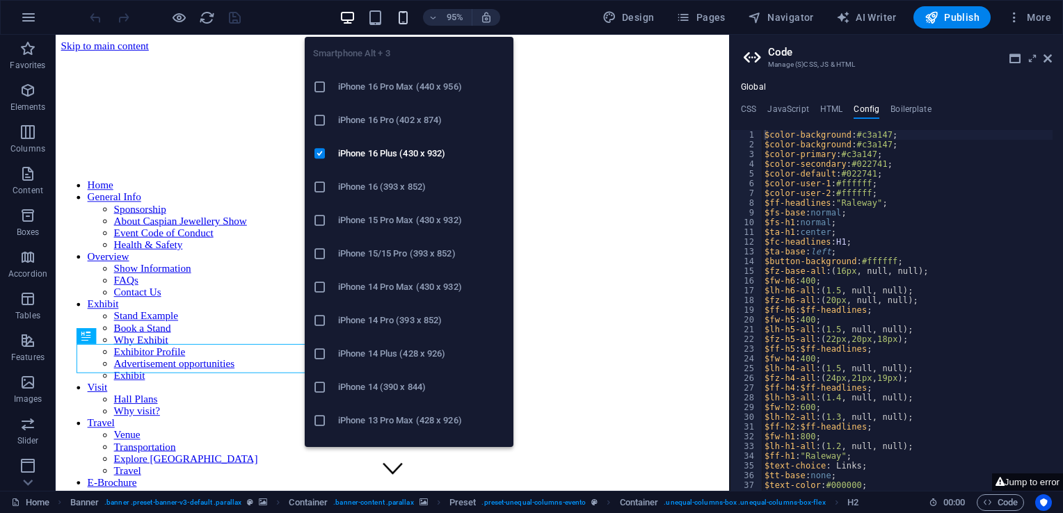
click at [403, 15] on icon "button" at bounding box center [403, 18] width 16 height 16
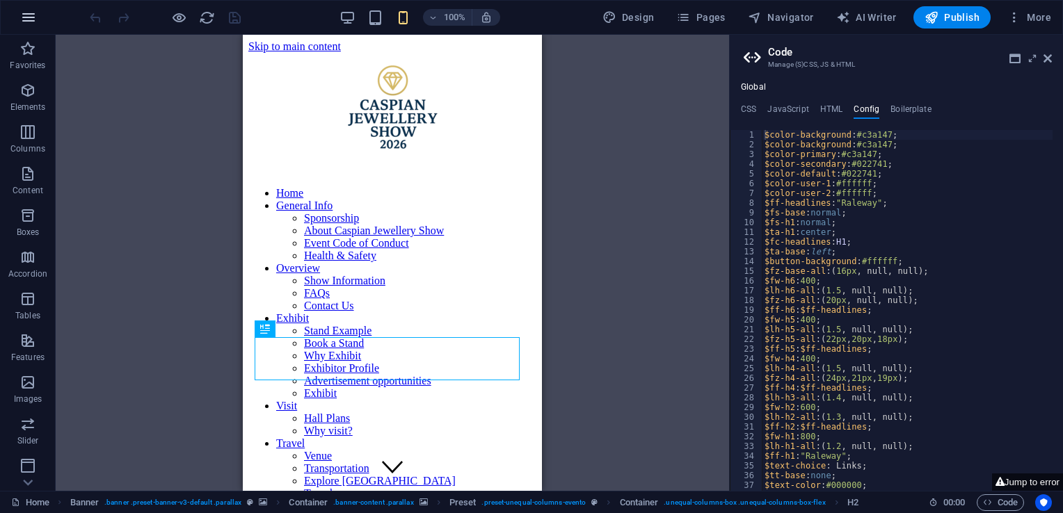
click at [29, 21] on icon "button" at bounding box center [28, 17] width 17 height 17
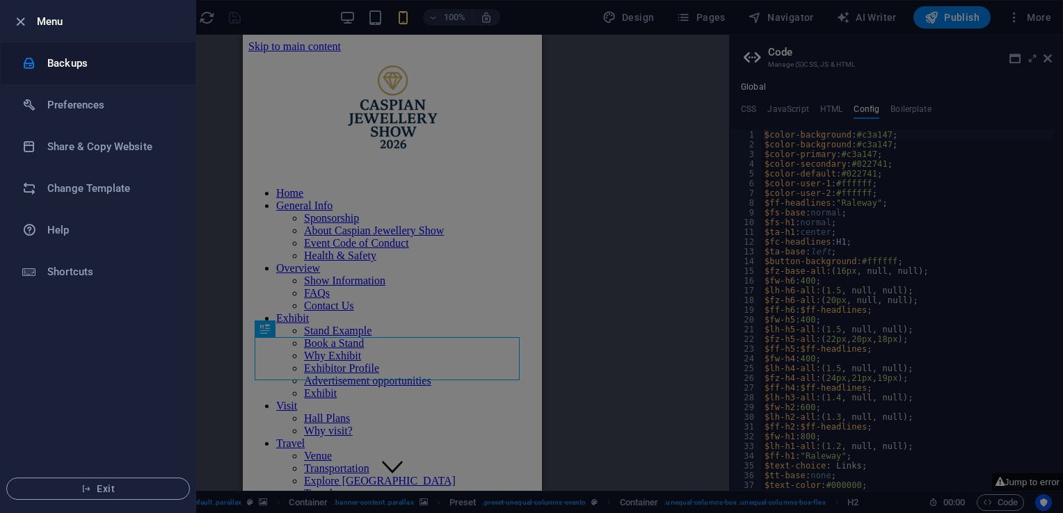
click at [126, 61] on h6 "Backups" at bounding box center [111, 63] width 129 height 17
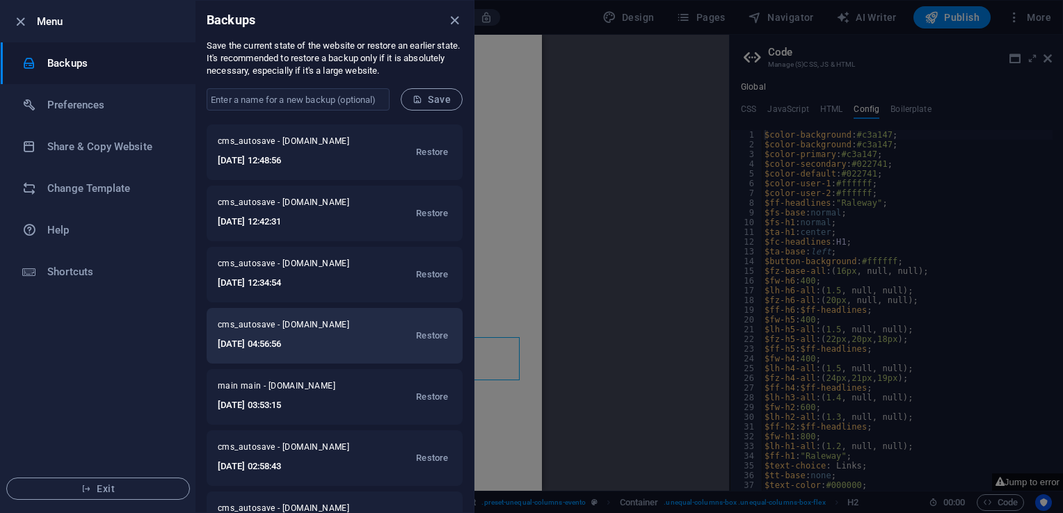
scroll to position [58, 0]
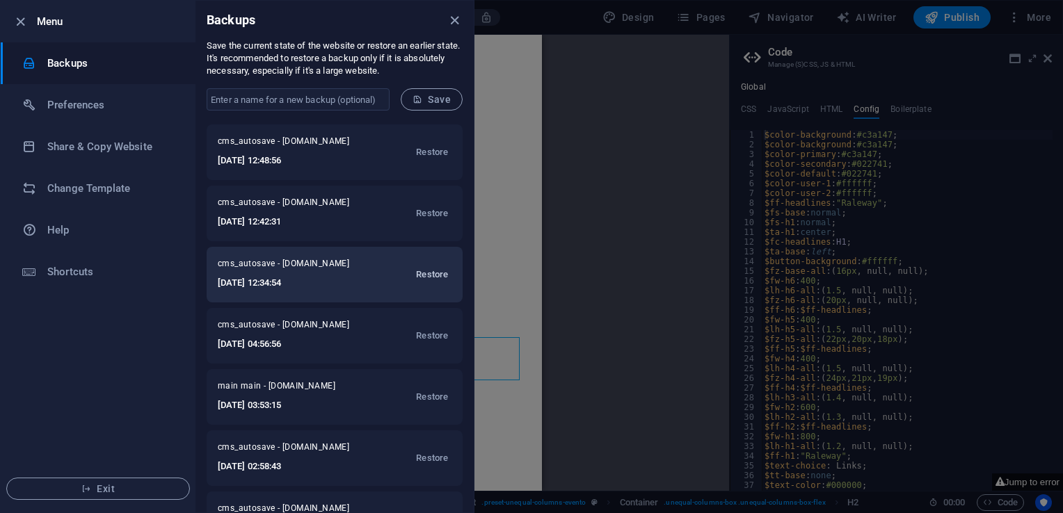
click at [431, 275] on span "Restore" at bounding box center [432, 274] width 32 height 17
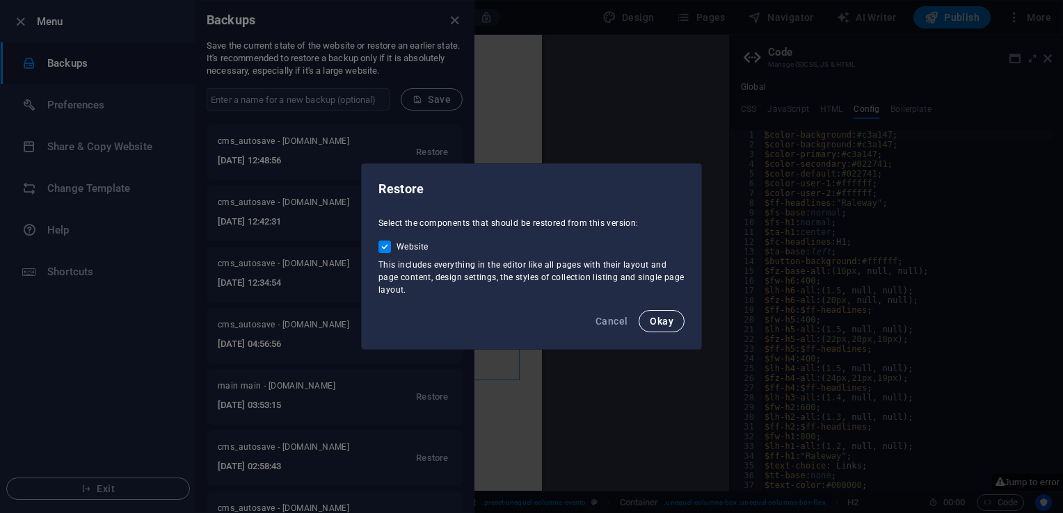
click at [673, 321] on span "Okay" at bounding box center [662, 321] width 24 height 11
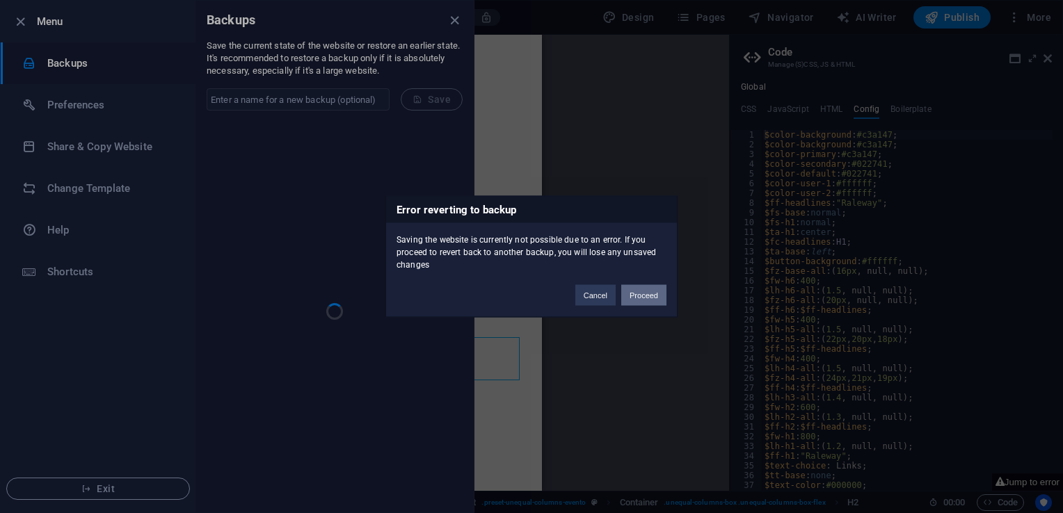
click at [647, 305] on button "Proceed" at bounding box center [643, 295] width 45 height 21
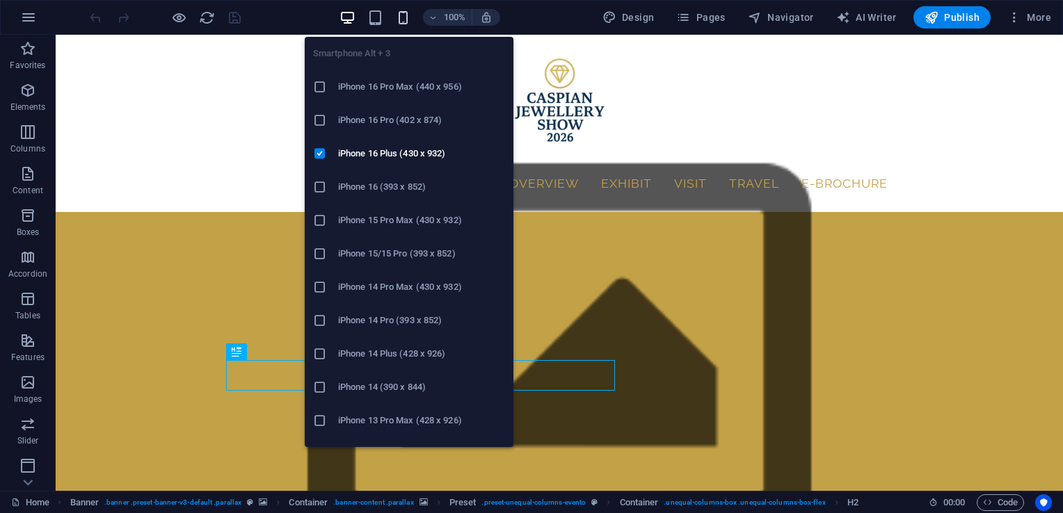
click at [403, 19] on icon "button" at bounding box center [403, 18] width 16 height 16
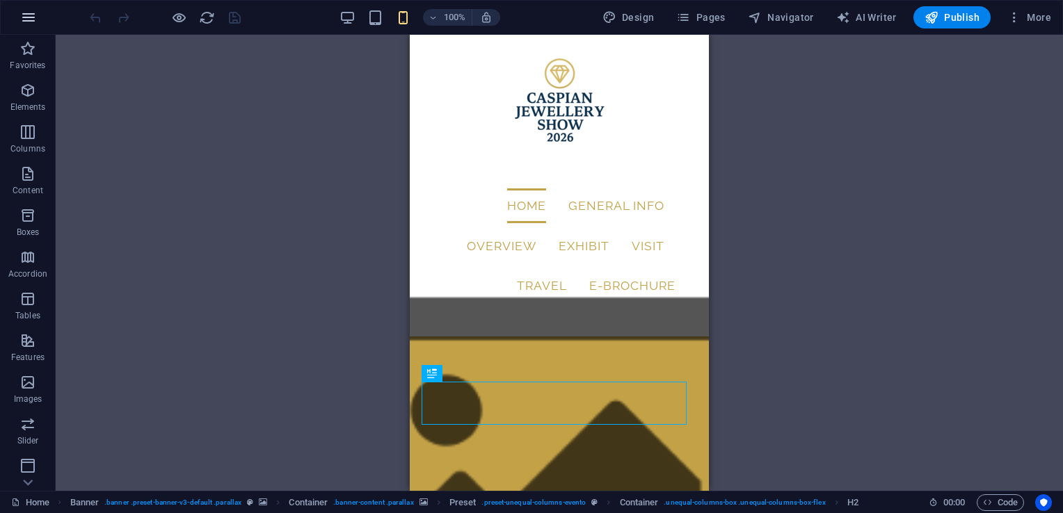
click at [28, 15] on icon "button" at bounding box center [28, 17] width 17 height 17
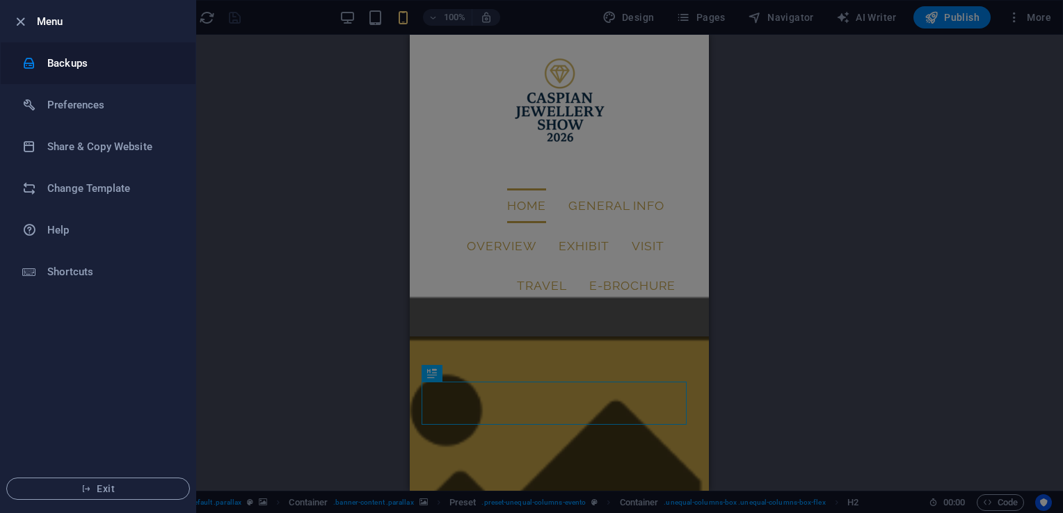
click at [163, 68] on h6 "Backups" at bounding box center [111, 63] width 129 height 17
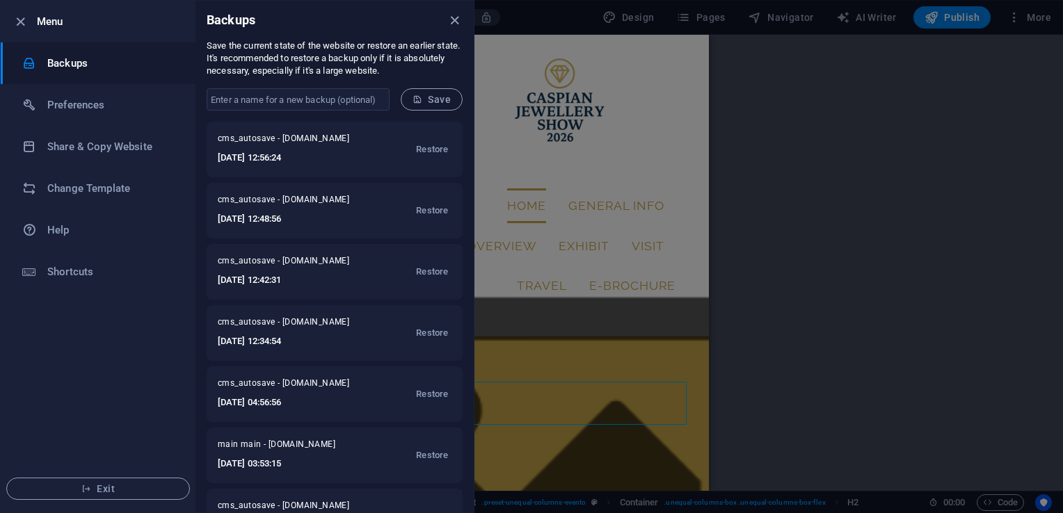
scroll to position [99, 0]
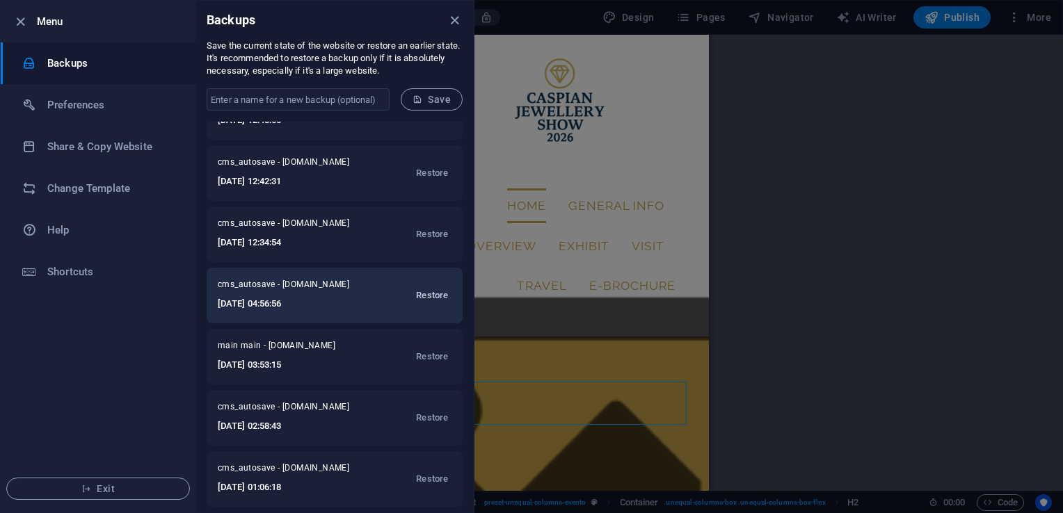
click at [442, 294] on span "Restore" at bounding box center [432, 295] width 32 height 17
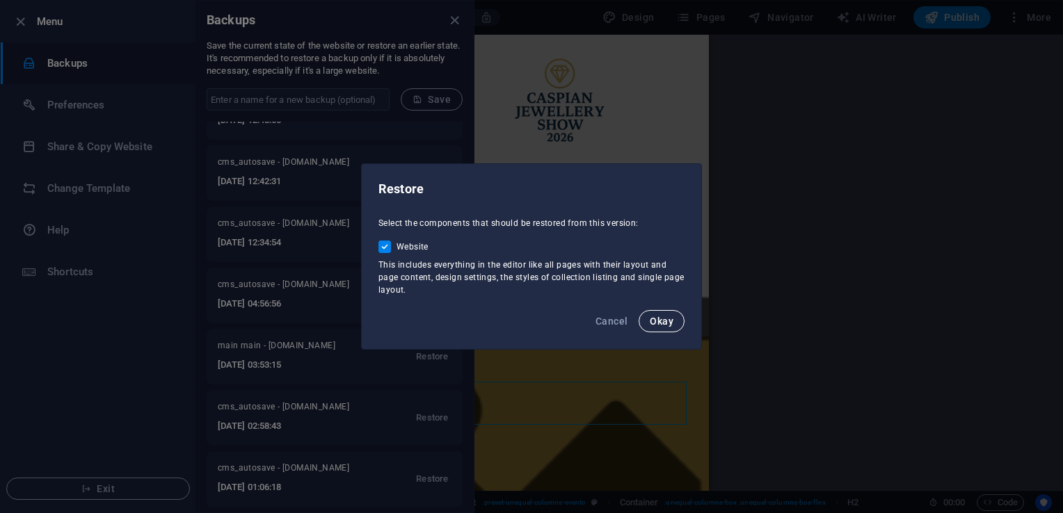
click at [660, 327] on button "Okay" at bounding box center [662, 321] width 46 height 22
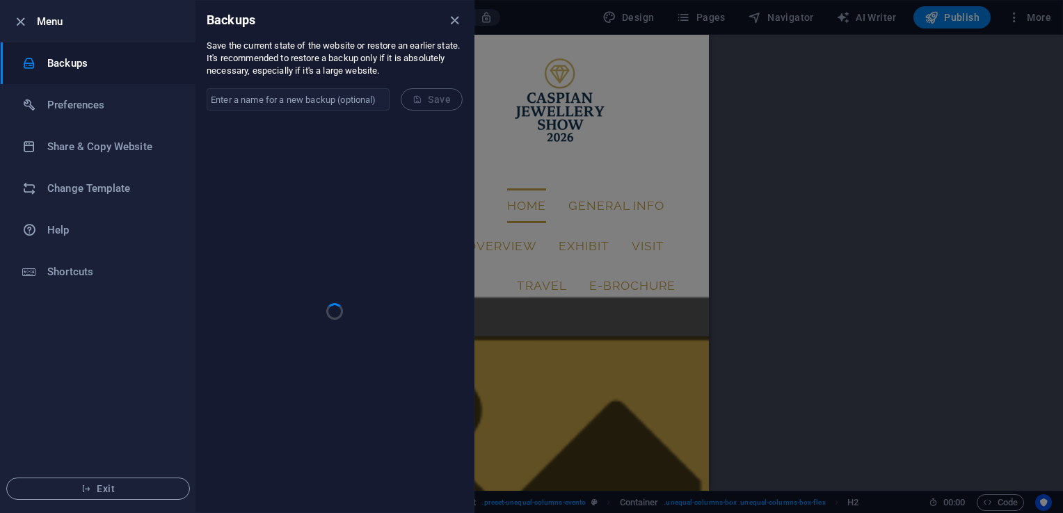
scroll to position [0, 0]
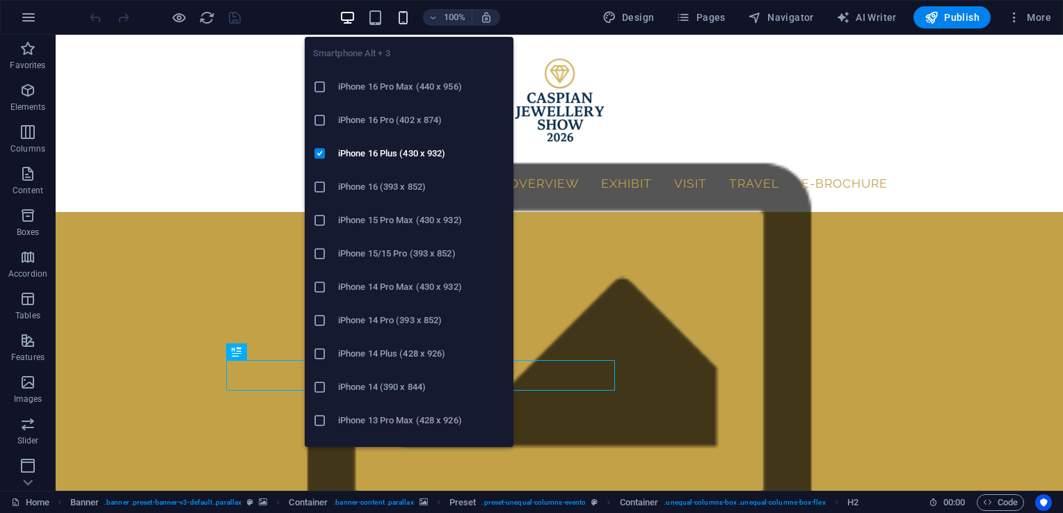
click at [406, 16] on icon "button" at bounding box center [403, 18] width 16 height 16
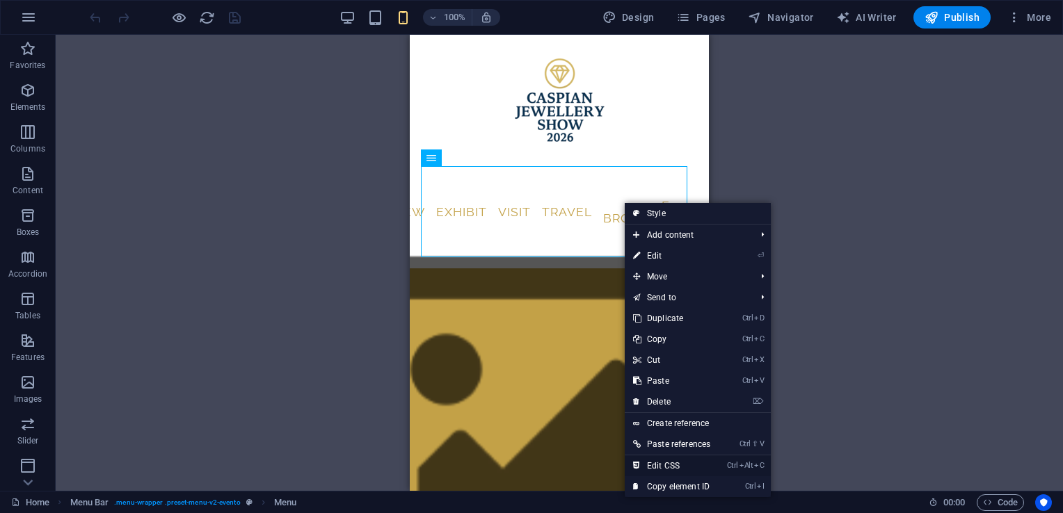
click at [682, 463] on link "Ctrl Alt C Edit CSS" at bounding box center [672, 466] width 94 height 21
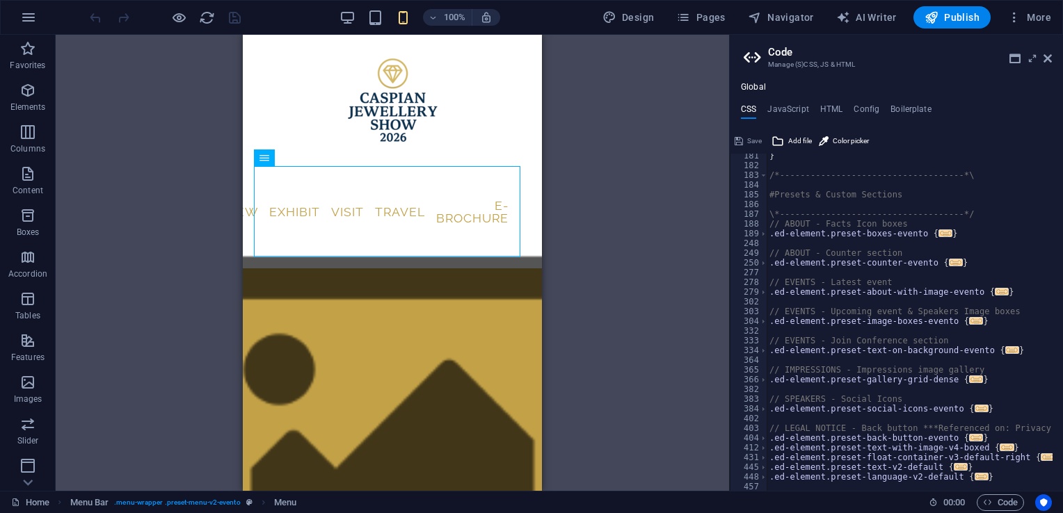
scroll to position [899, 0]
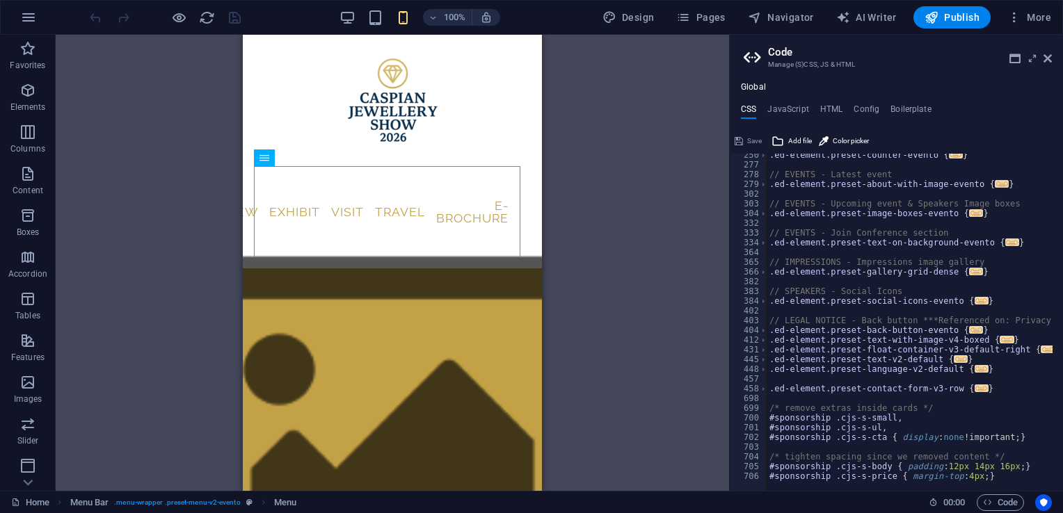
click at [1006, 474] on div ".ed-element.preset-counter-evento { ... } // EVENTS - Latest event .ed-element.…" at bounding box center [976, 323] width 418 height 347
type textarea "#sponsorship .cjs-s-price { margin-top: 4px; }"
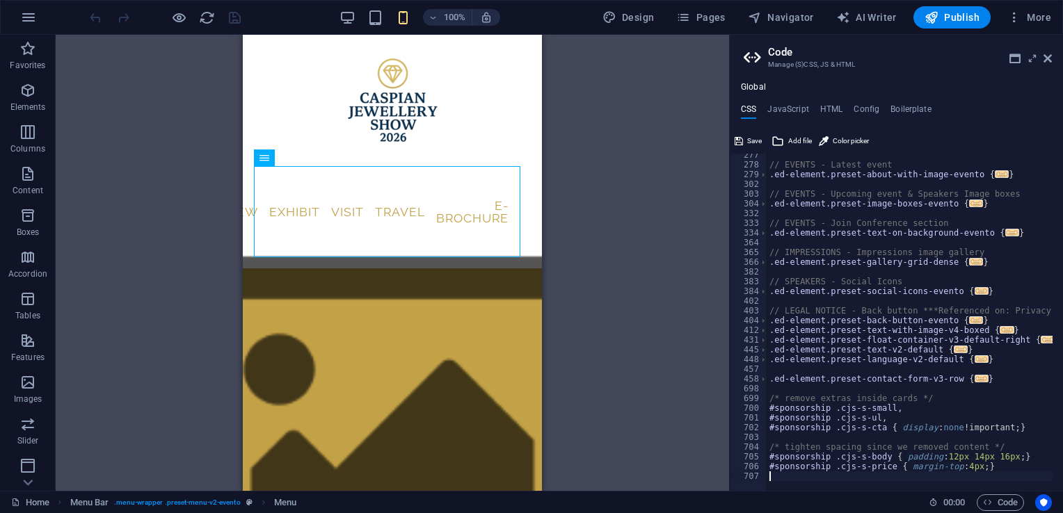
paste textarea
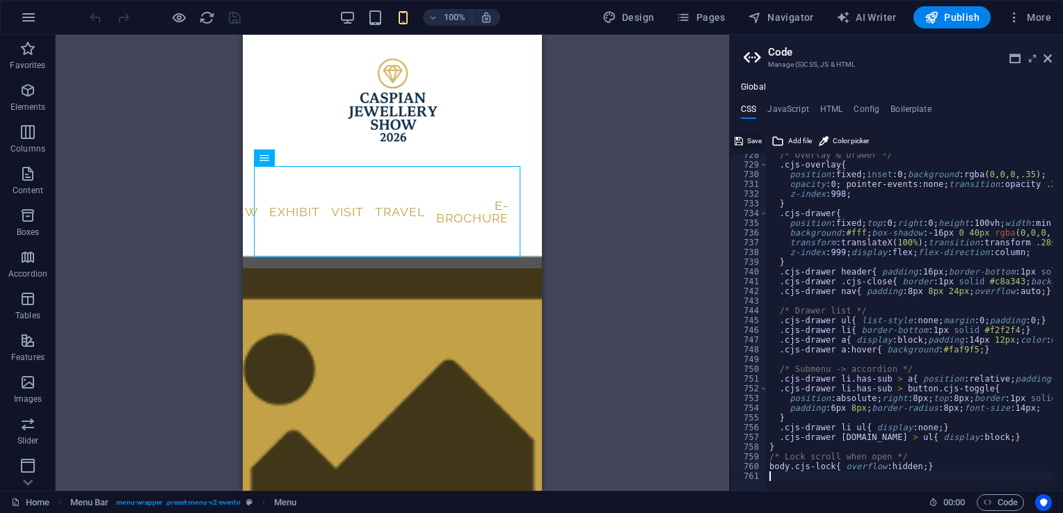
click at [746, 140] on button "Save" at bounding box center [748, 141] width 31 height 17
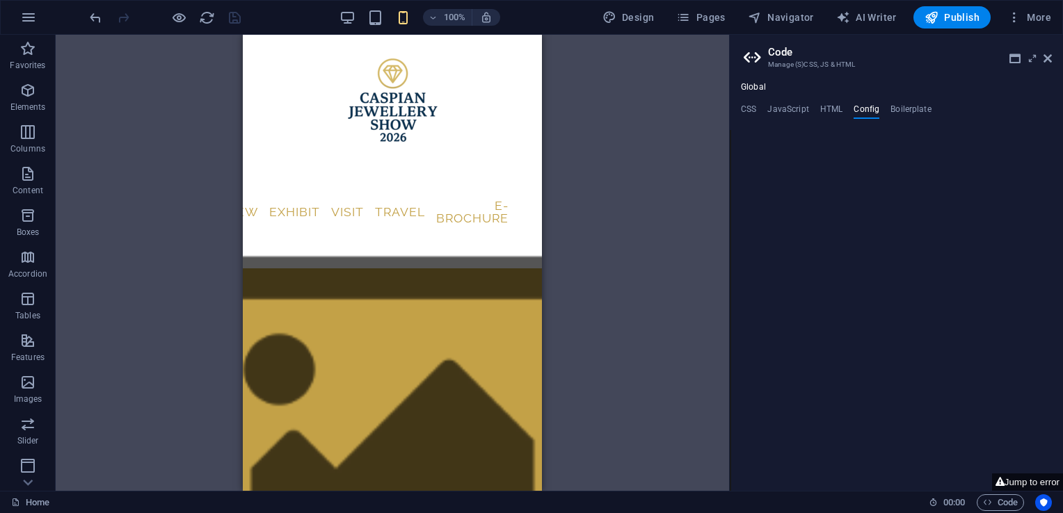
type textarea "$color-background: #c3a147;"
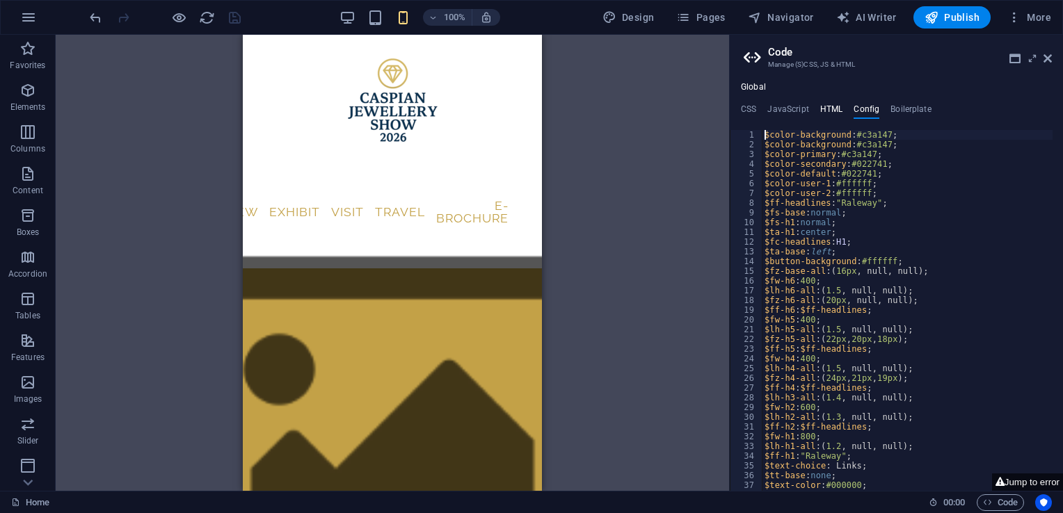
click at [828, 105] on h4 "HTML" at bounding box center [831, 111] width 23 height 15
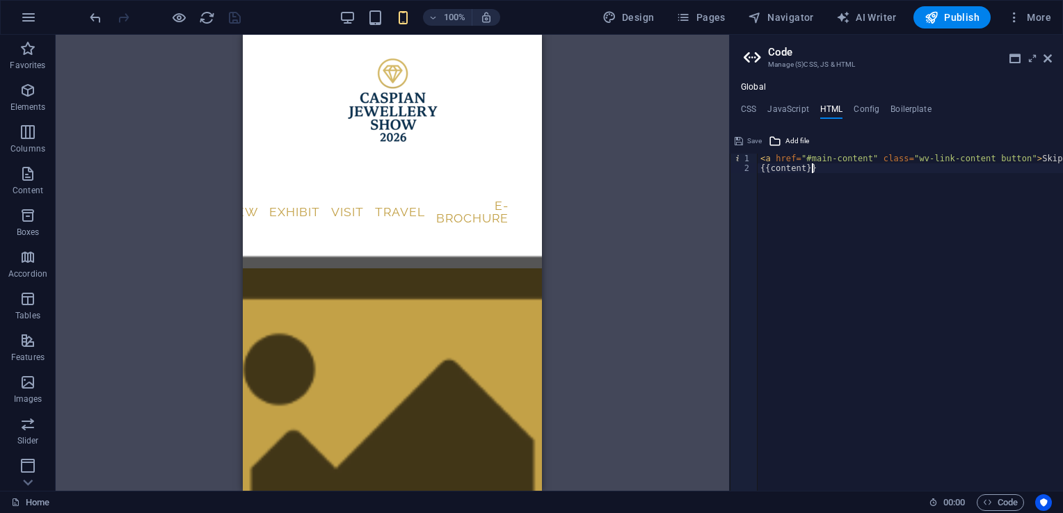
click at [819, 188] on div "< a href = "#main-content" class = "wv-link-content button" > Skip to main cont…" at bounding box center [946, 327] width 376 height 347
type textarea "{{content}}"
paste textarea
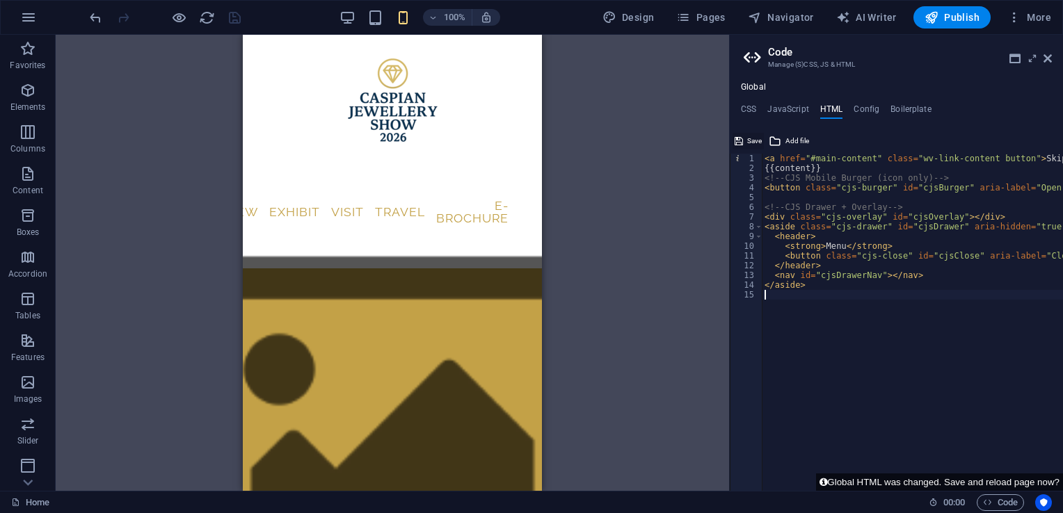
click at [758, 143] on span "Save" at bounding box center [754, 141] width 15 height 17
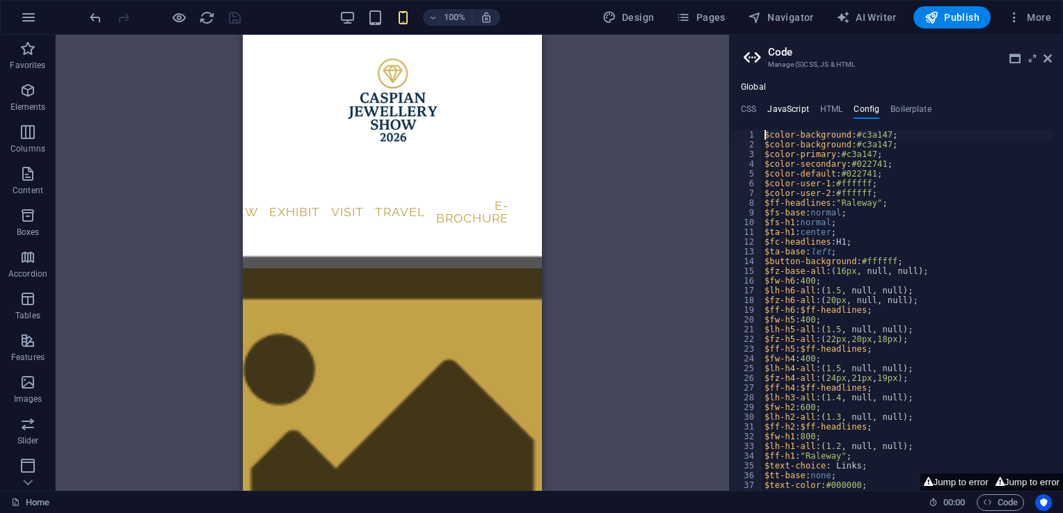
click at [802, 106] on h4 "JavaScript" at bounding box center [787, 111] width 41 height 15
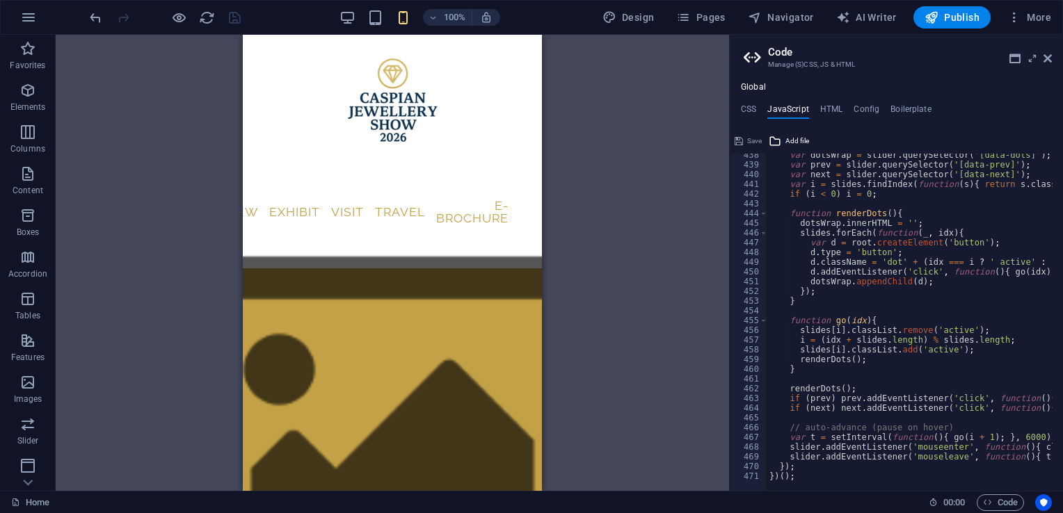
scroll to position [4260, 0]
type textarea "})();"
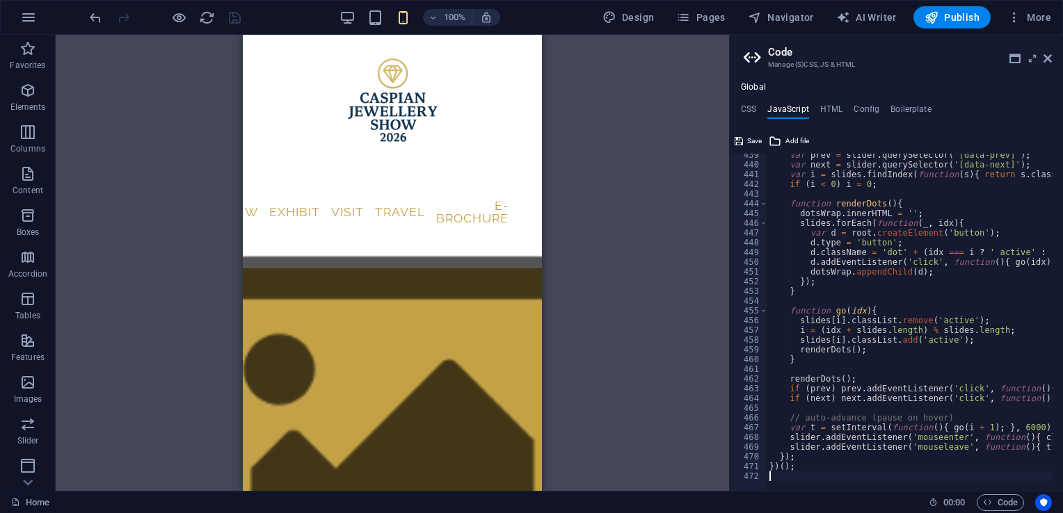
paste textarea
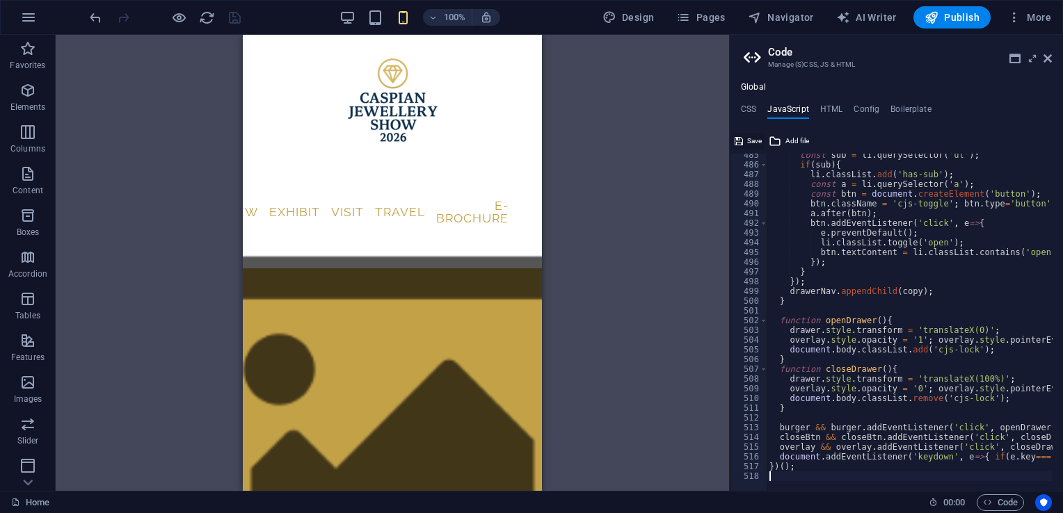
click at [752, 140] on span "Save" at bounding box center [754, 141] width 15 height 17
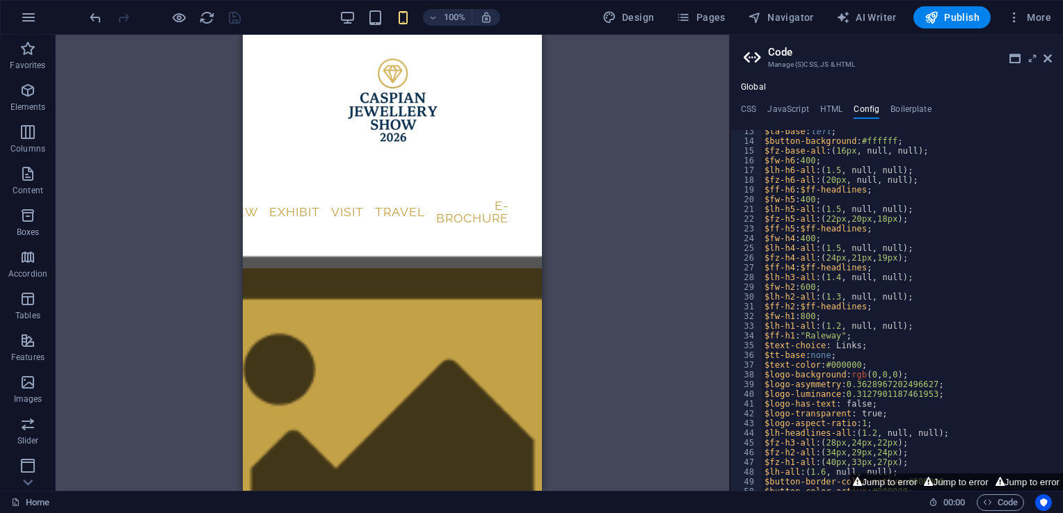
scroll to position [142, 0]
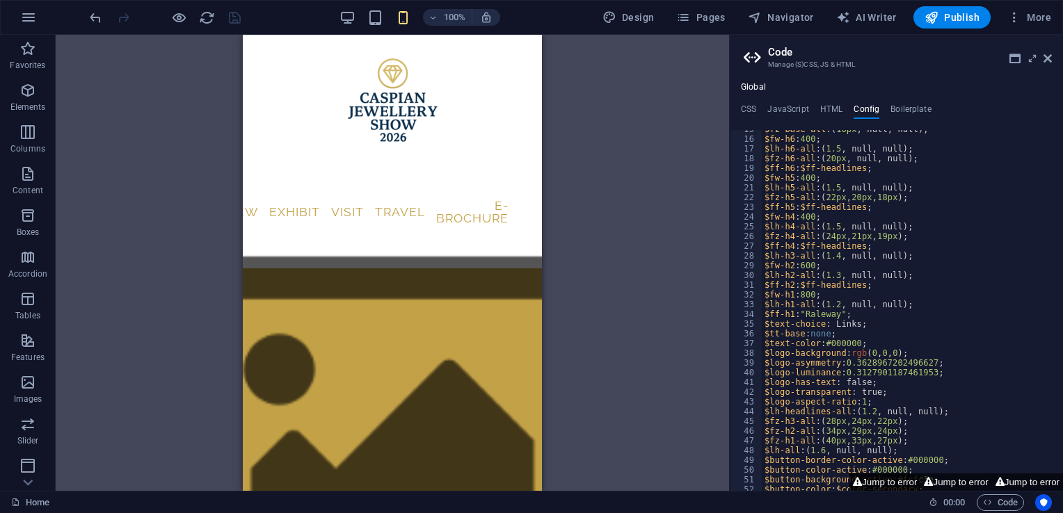
click at [903, 481] on button "Jump to error" at bounding box center [884, 482] width 71 height 17
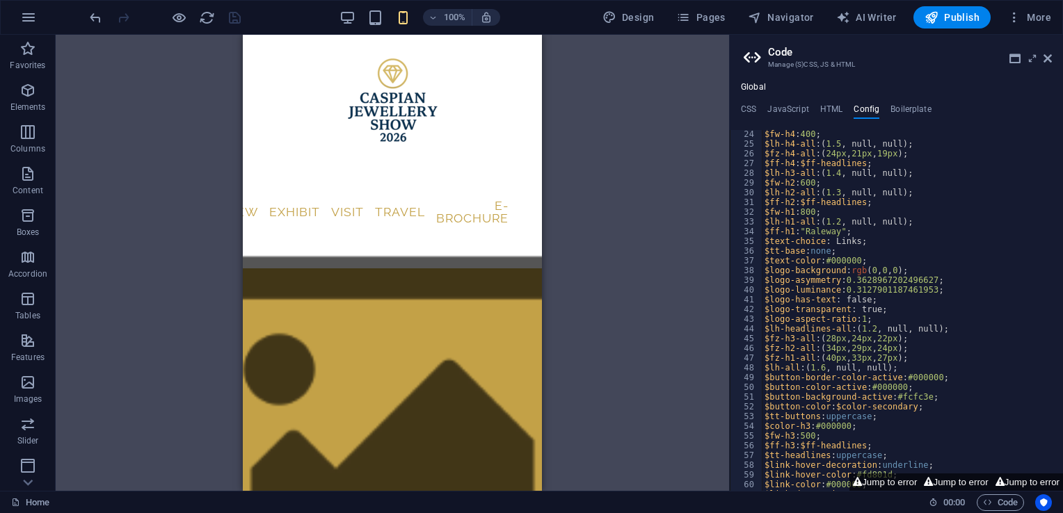
scroll to position [0, 0]
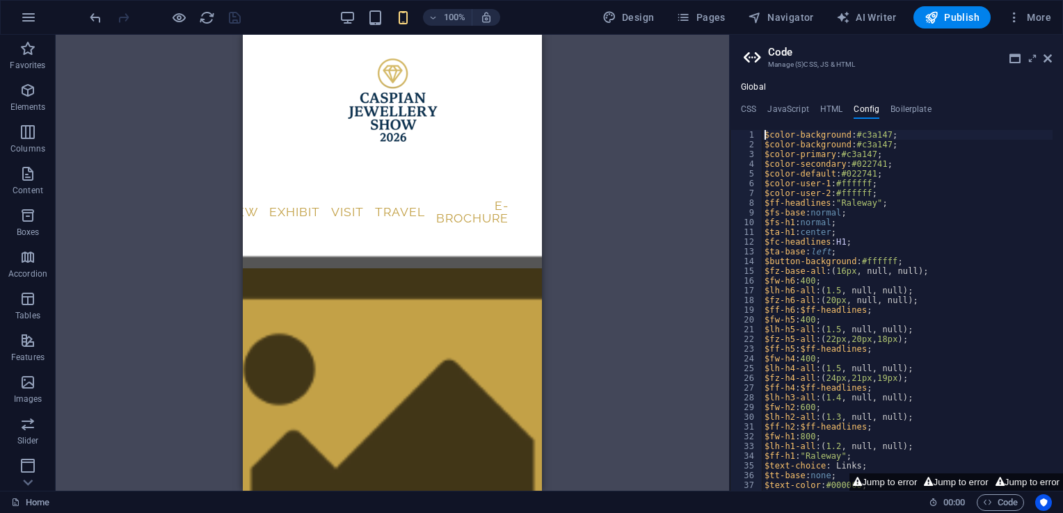
drag, startPoint x: 761, startPoint y: 133, endPoint x: 776, endPoint y: 146, distance: 20.2
click at [776, 146] on div "$color-background: #c3a147; 1 2 3 4 5 6 7 8 9 10 11 12 13 14 15 16 17 18 19 20 …" at bounding box center [896, 310] width 333 height 361
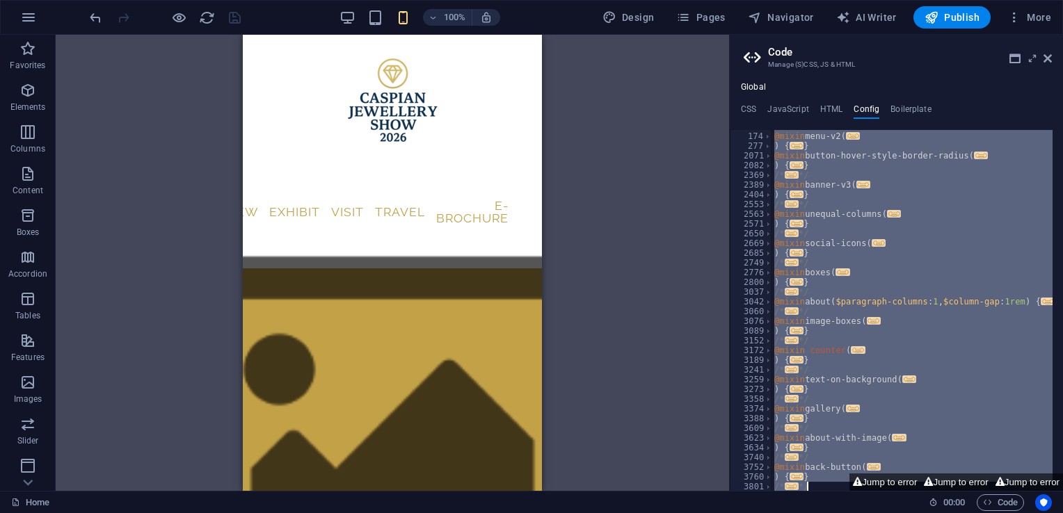
scroll to position [846, 0]
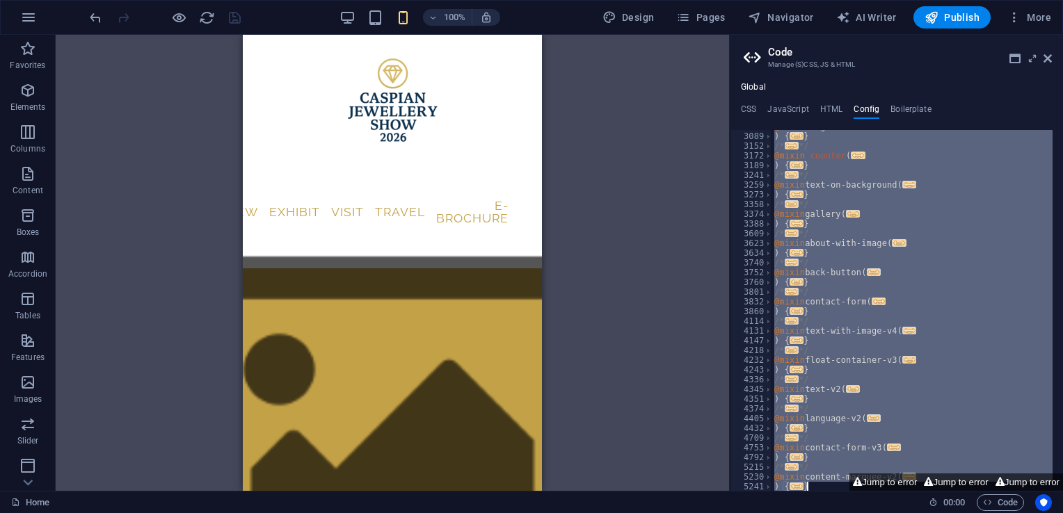
drag, startPoint x: 765, startPoint y: 133, endPoint x: 938, endPoint y: 549, distance: 450.6
click at [938, 513] on html "caspianjewelleryshow.com Home Favorites Elements Columns Content Boxes Accordio…" at bounding box center [531, 256] width 1063 height 513
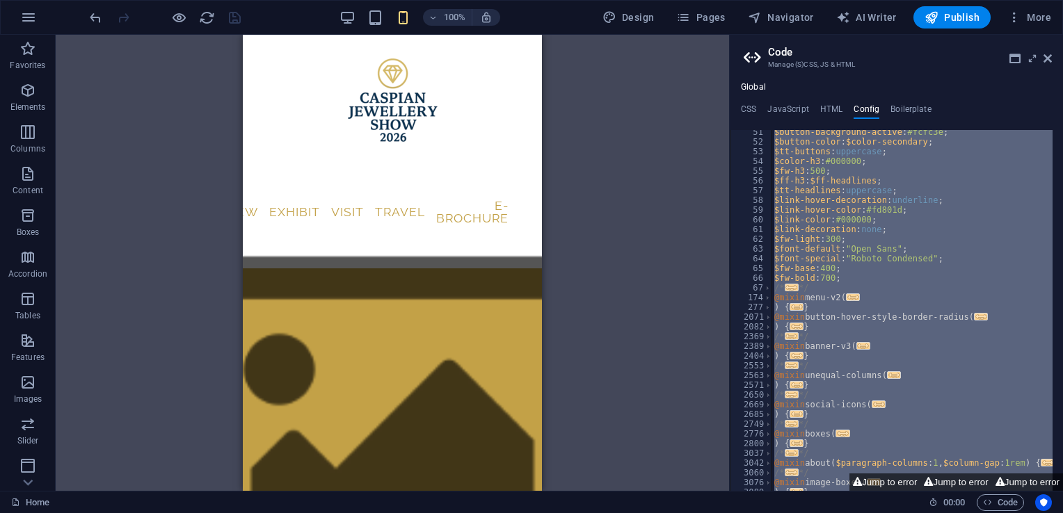
scroll to position [490, 0]
click at [911, 265] on div "$button-background-active : #fcfc3e ; $button-color : $color-secondary ; $tt-bu…" at bounding box center [912, 310] width 281 height 361
type textarea "$fw-base: 400;"
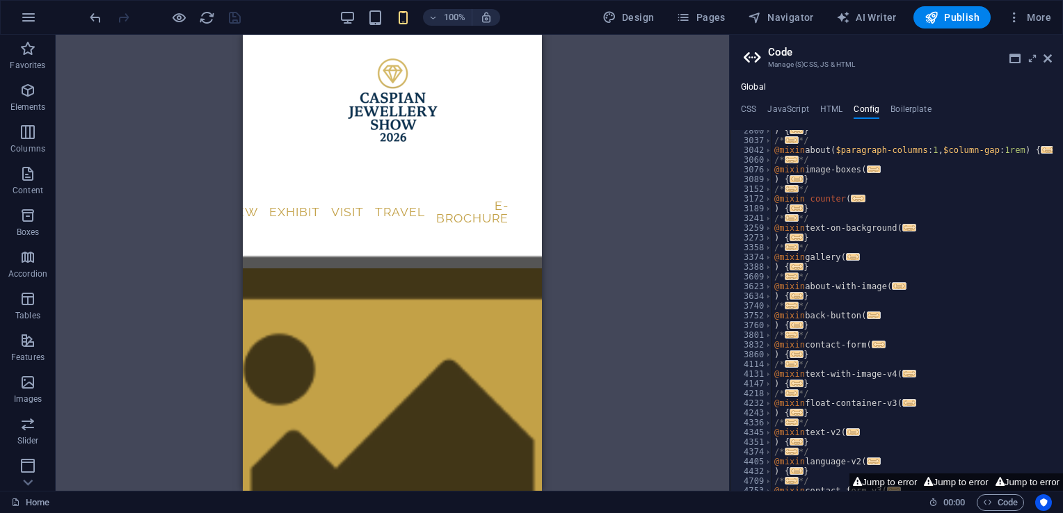
scroll to position [846, 0]
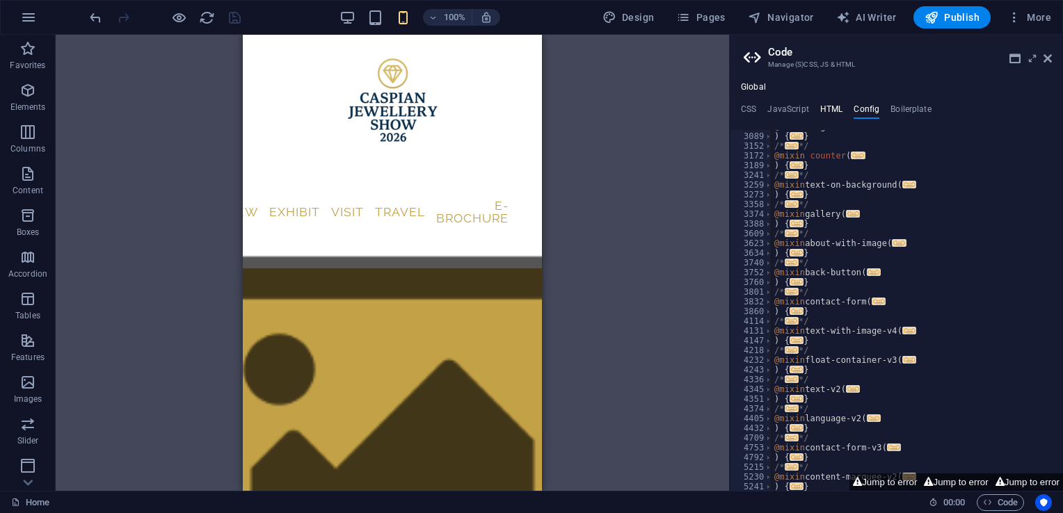
click at [832, 106] on h4 "HTML" at bounding box center [831, 111] width 23 height 15
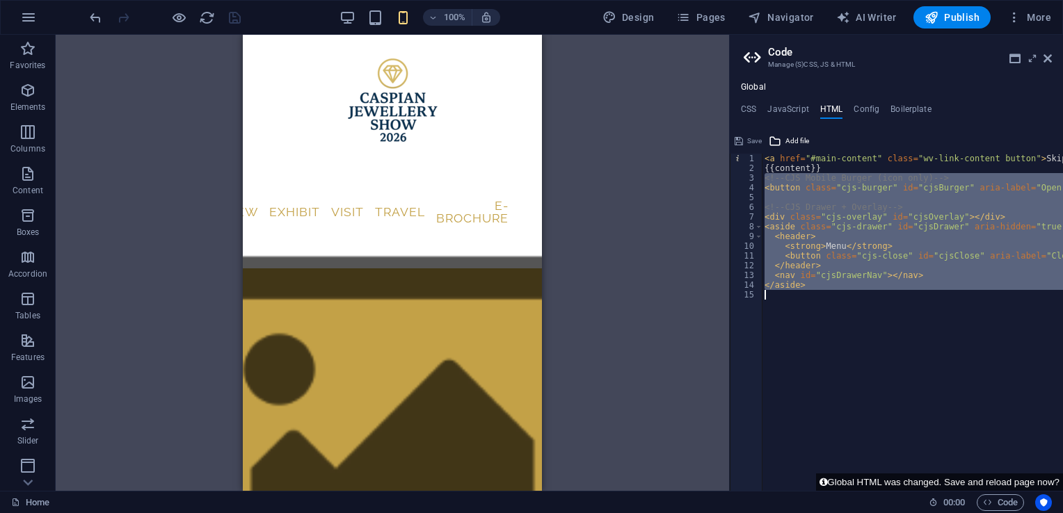
drag, startPoint x: 765, startPoint y: 175, endPoint x: 891, endPoint y: 303, distance: 180.0
click at [891, 303] on div "< a href = "#main-content" class = "wv-link-content button" > Skip to main cont…" at bounding box center [968, 327] width 413 height 347
type textarea "</aside>"
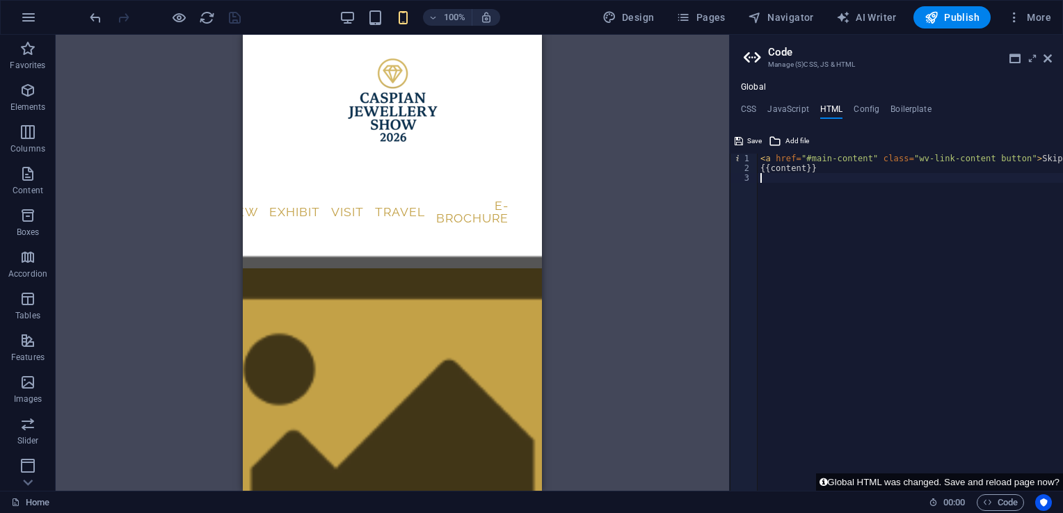
type textarea "{{content}}"
click at [752, 144] on span "Save" at bounding box center [754, 141] width 15 height 17
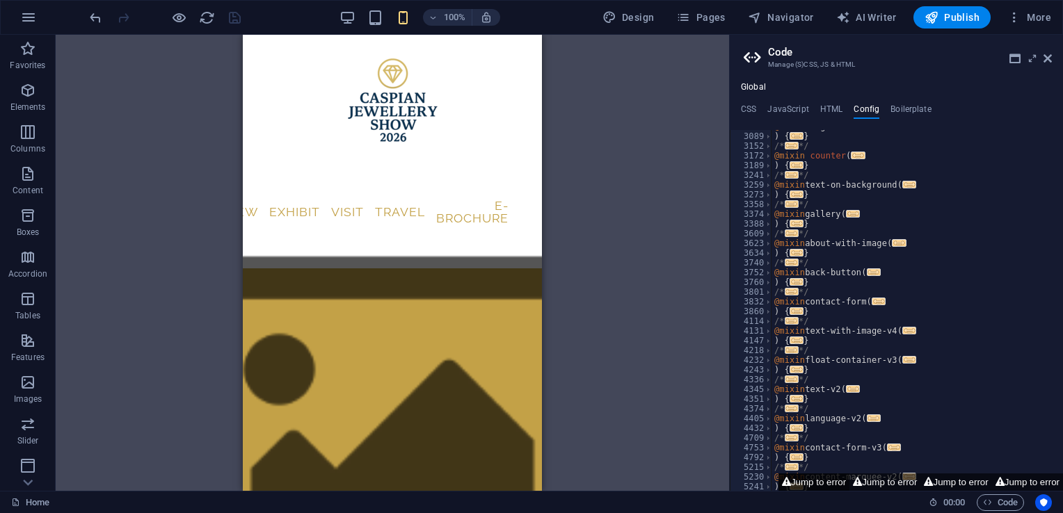
click at [804, 481] on button "Jump to error" at bounding box center [813, 482] width 71 height 17
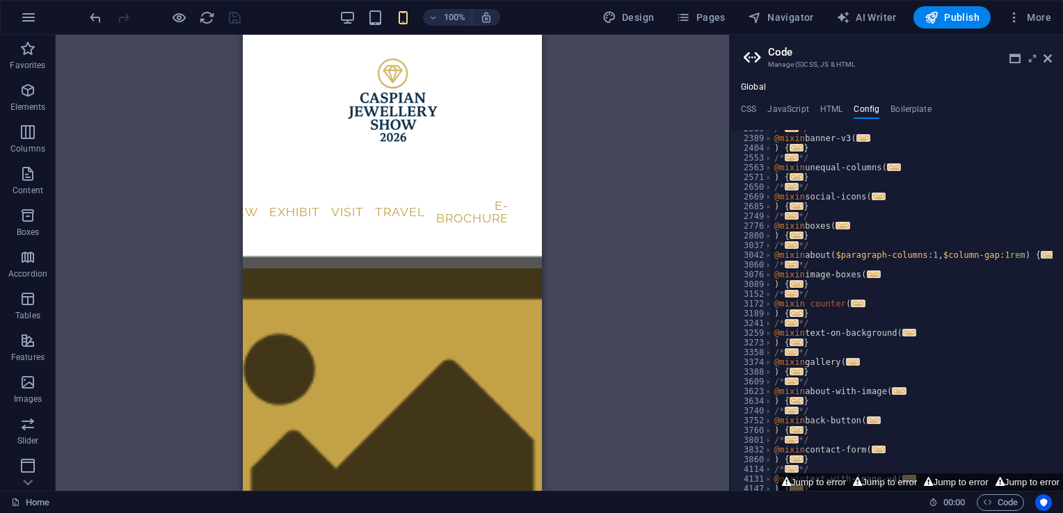
scroll to position [689, 0]
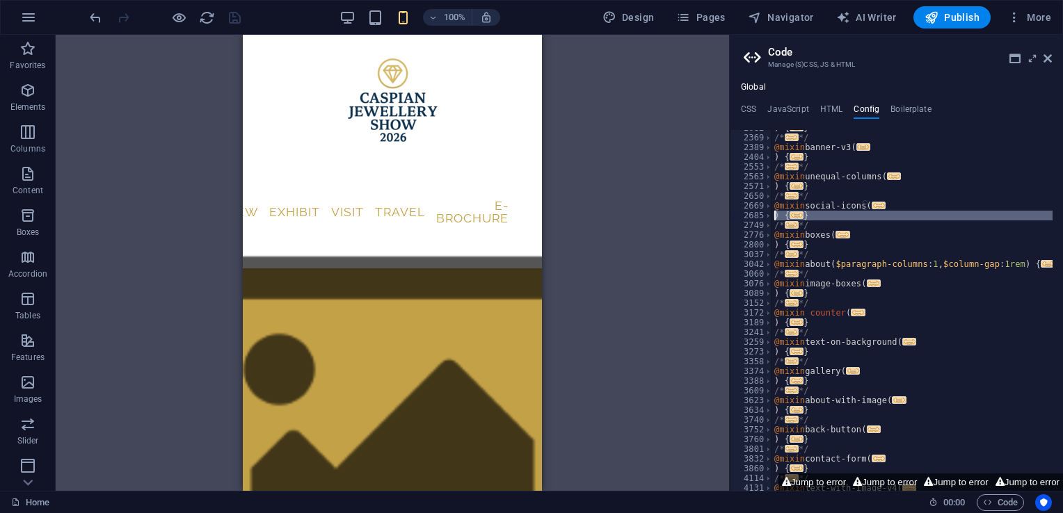
click at [750, 218] on div "2685" at bounding box center [751, 216] width 42 height 10
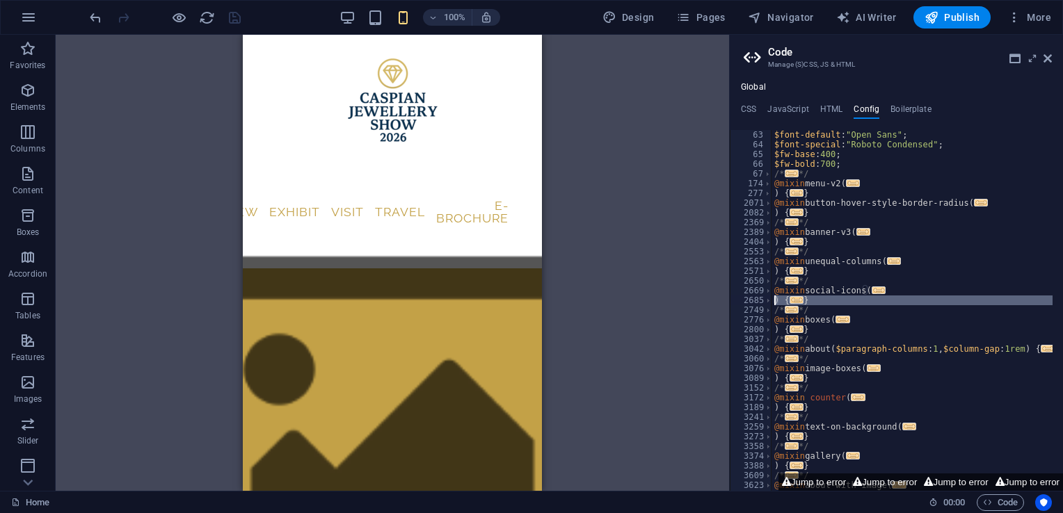
scroll to position [604, 0]
click at [751, 208] on div "2082" at bounding box center [751, 213] width 42 height 10
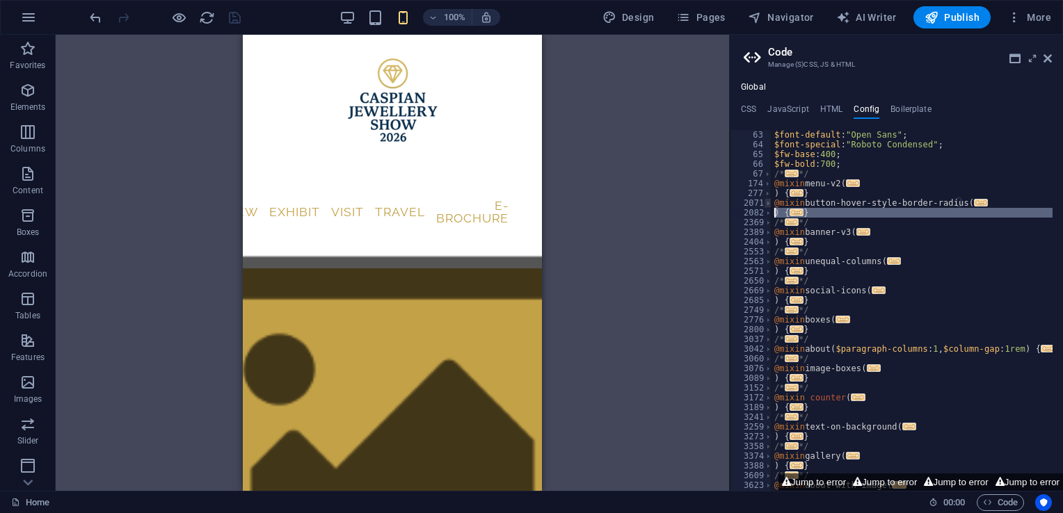
click at [767, 201] on span at bounding box center [769, 203] width 8 height 10
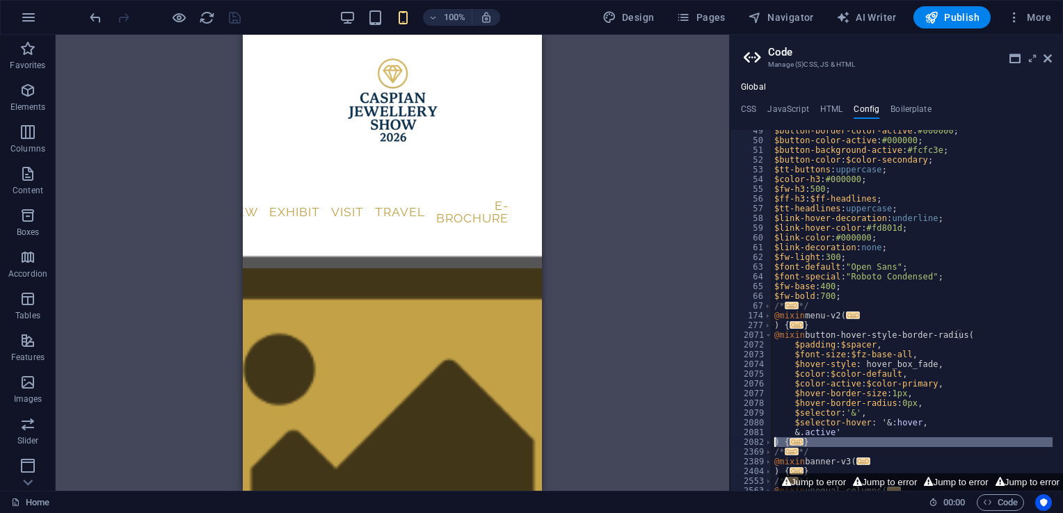
scroll to position [472, 0]
click at [767, 307] on span at bounding box center [768, 306] width 8 height 10
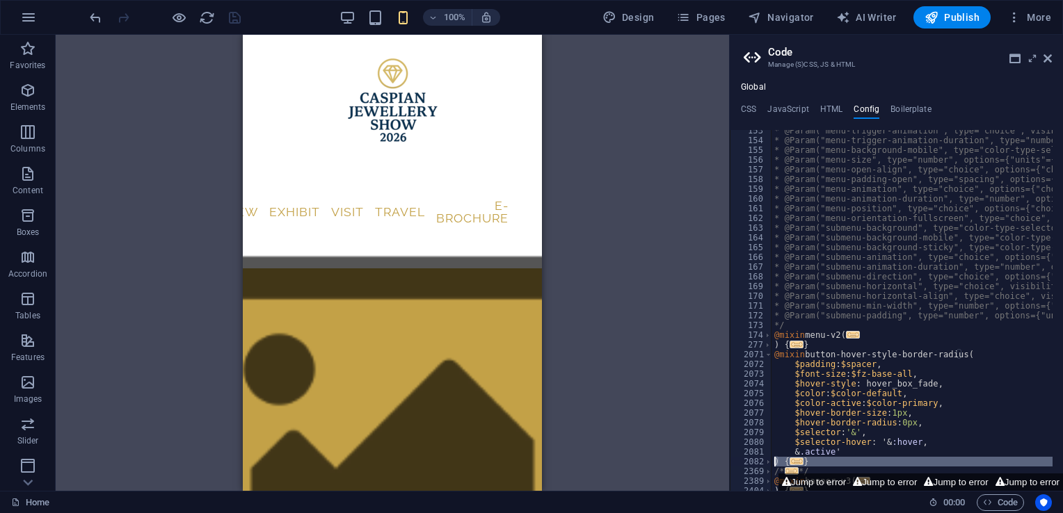
scroll to position [1503, 0]
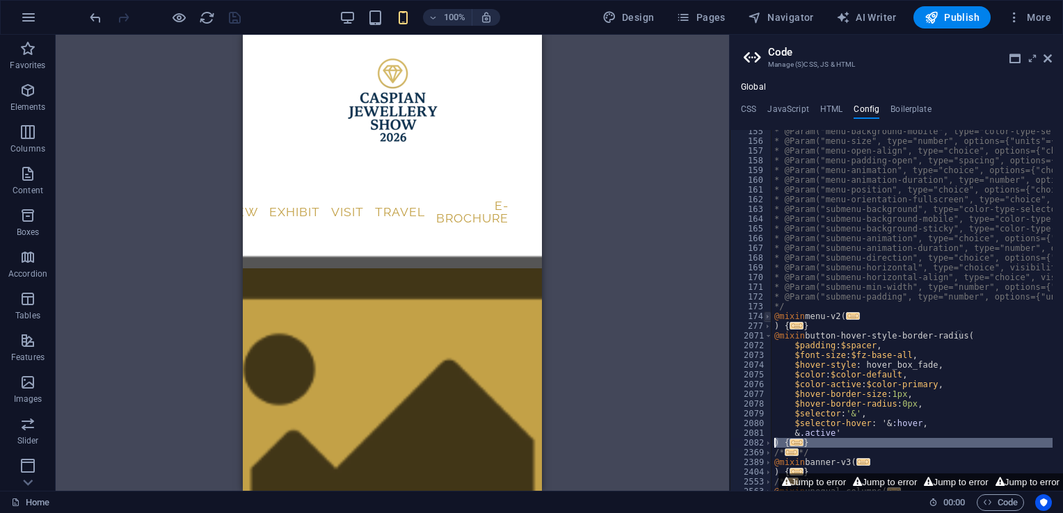
click at [768, 320] on span at bounding box center [768, 317] width 8 height 10
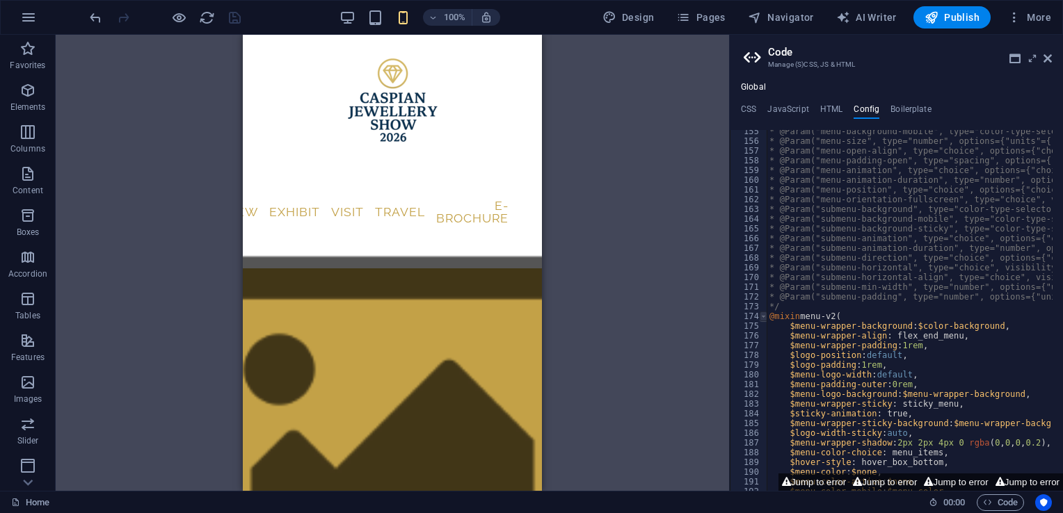
click at [761, 317] on span at bounding box center [764, 317] width 8 height 10
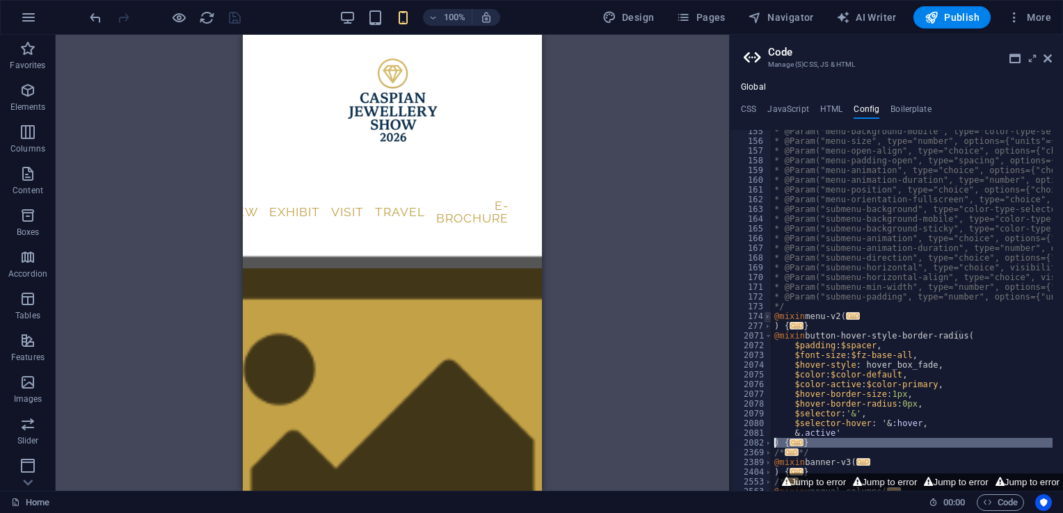
click at [765, 319] on span at bounding box center [768, 317] width 8 height 10
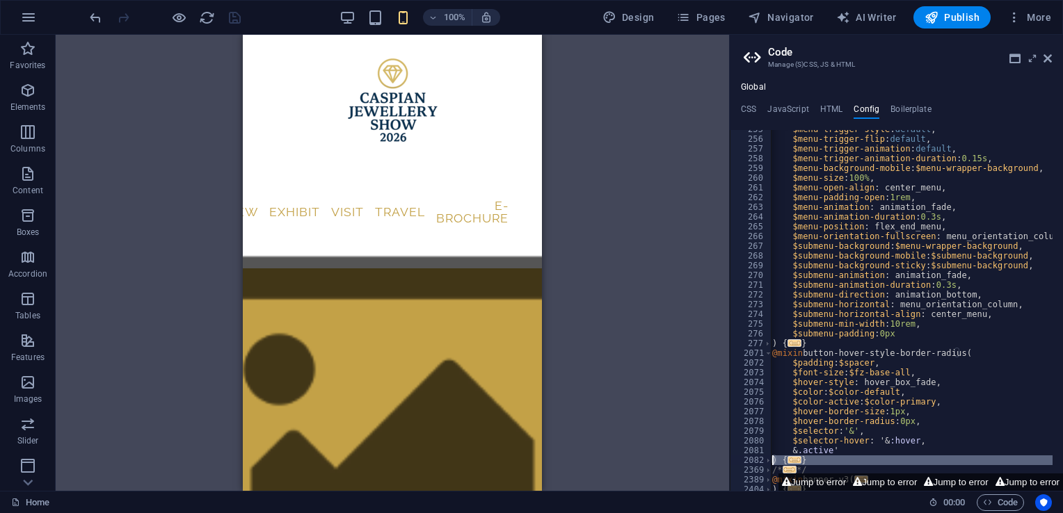
scroll to position [2479, 0]
click at [765, 357] on span at bounding box center [769, 354] width 8 height 10
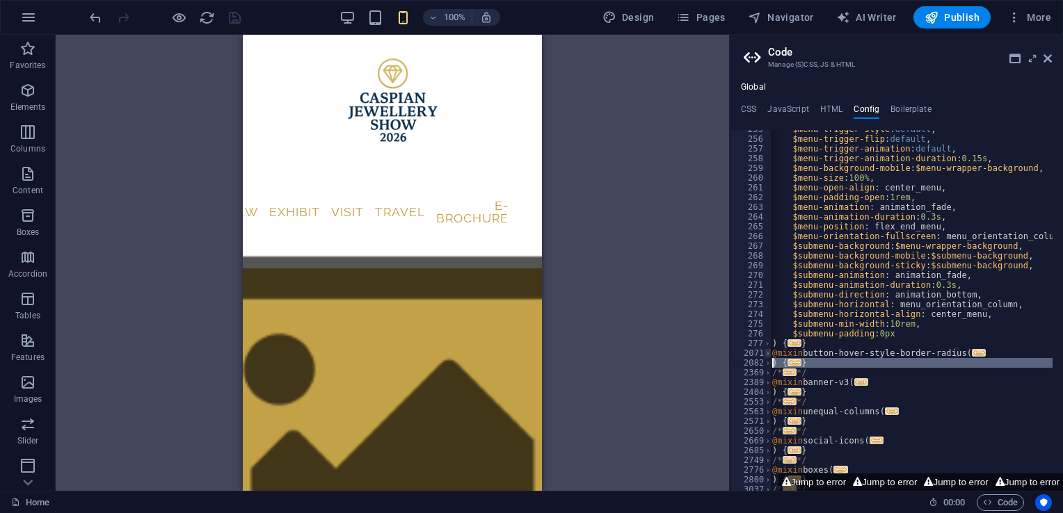
click at [765, 355] on span at bounding box center [769, 354] width 8 height 10
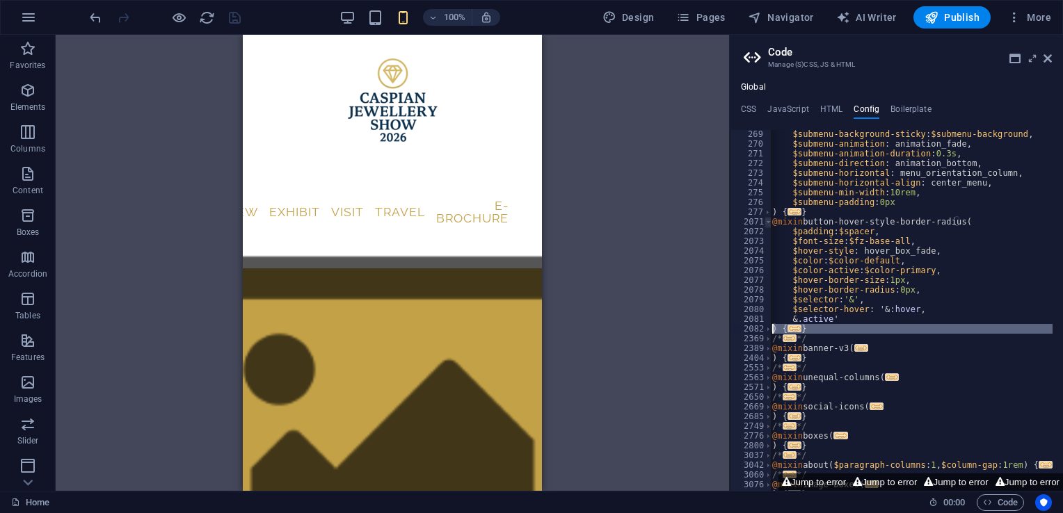
scroll to position [2621, 0]
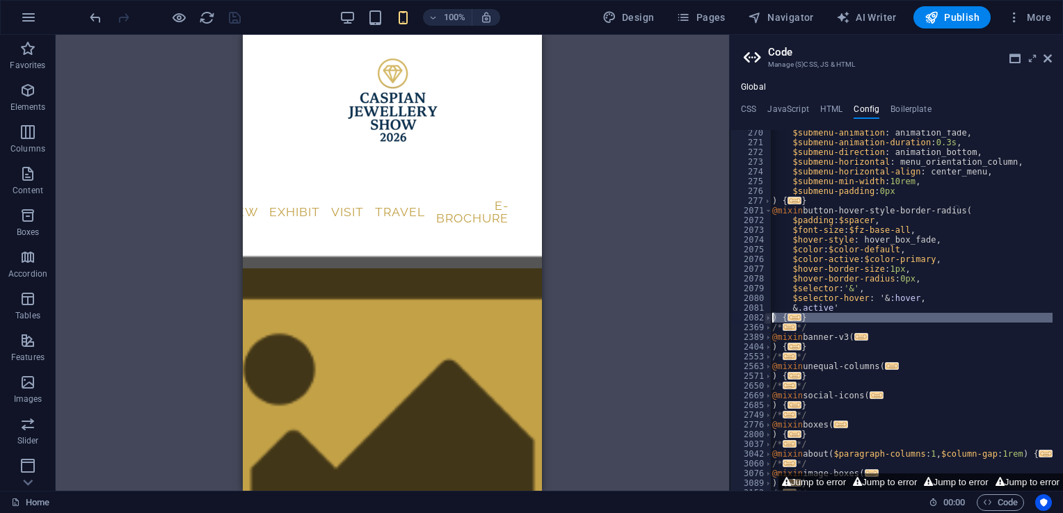
click at [769, 317] on span at bounding box center [769, 318] width 8 height 10
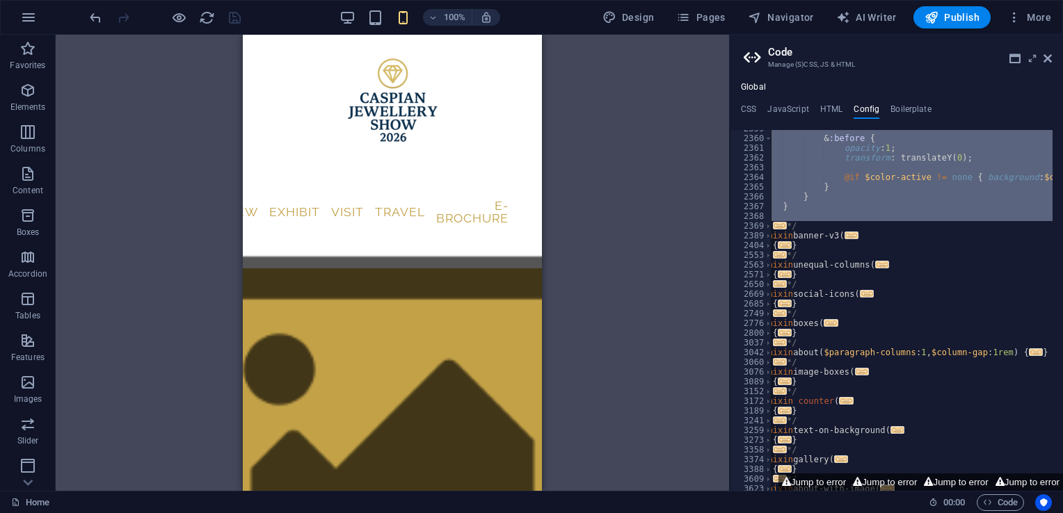
scroll to position [5520, 0]
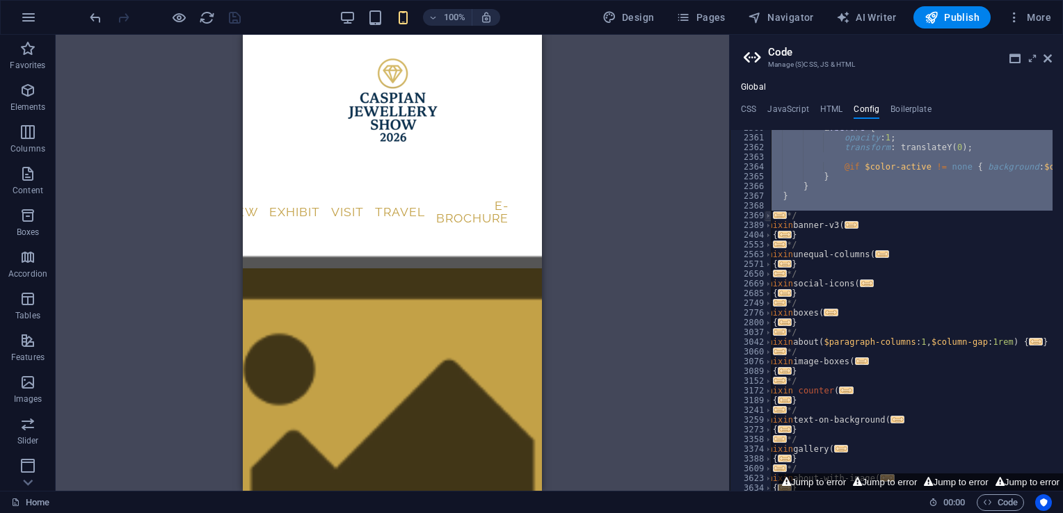
click at [766, 216] on span at bounding box center [769, 216] width 8 height 10
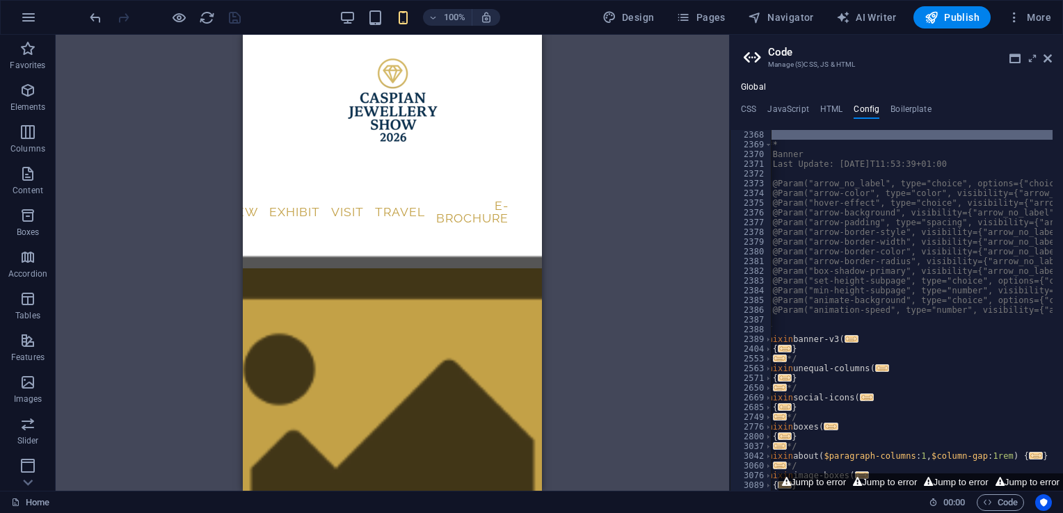
scroll to position [5629, 0]
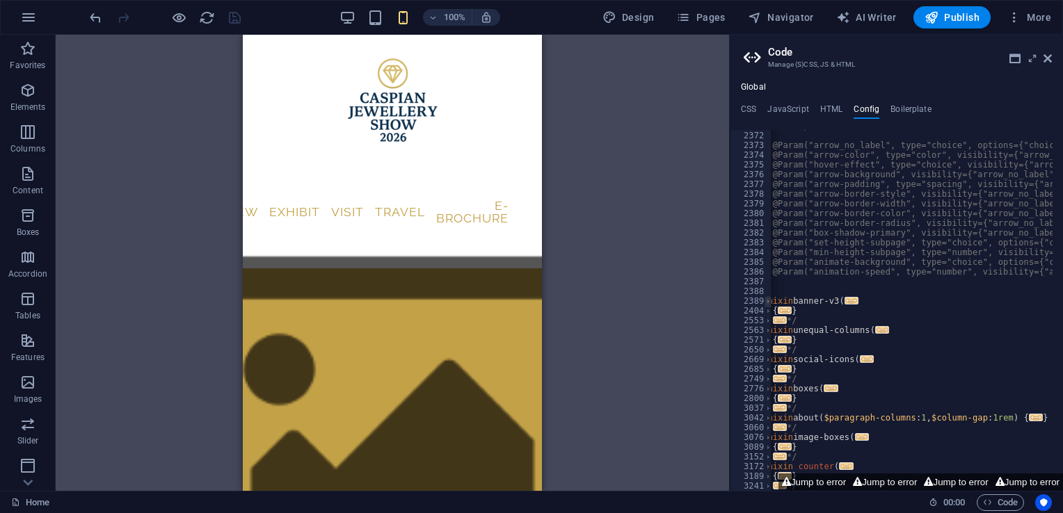
click at [765, 302] on span at bounding box center [769, 301] width 8 height 10
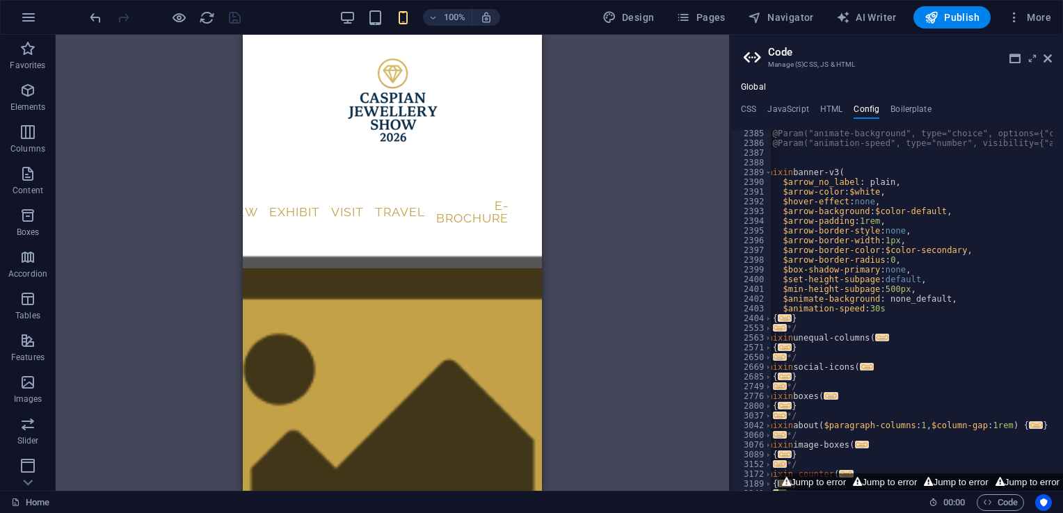
scroll to position [0, 0]
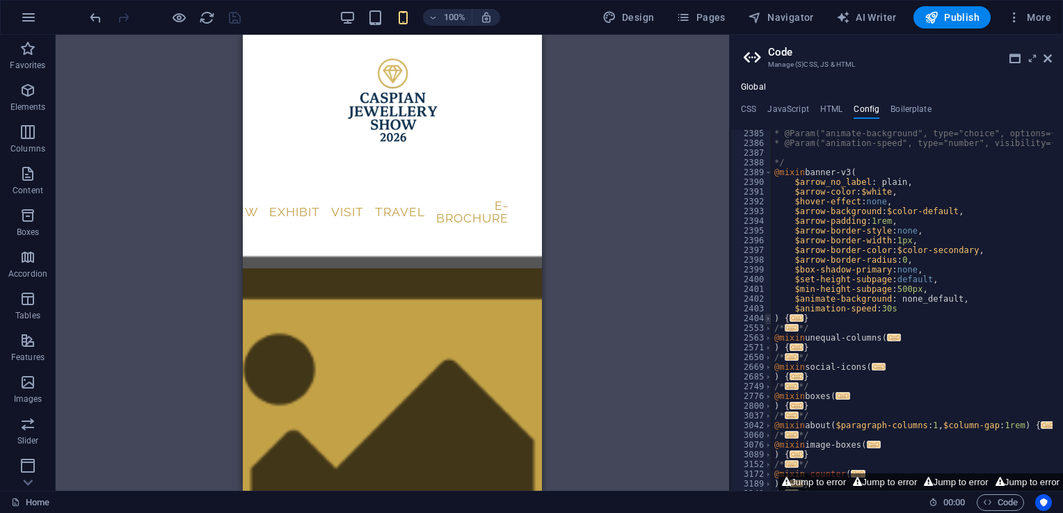
click at [768, 321] on span at bounding box center [769, 319] width 8 height 10
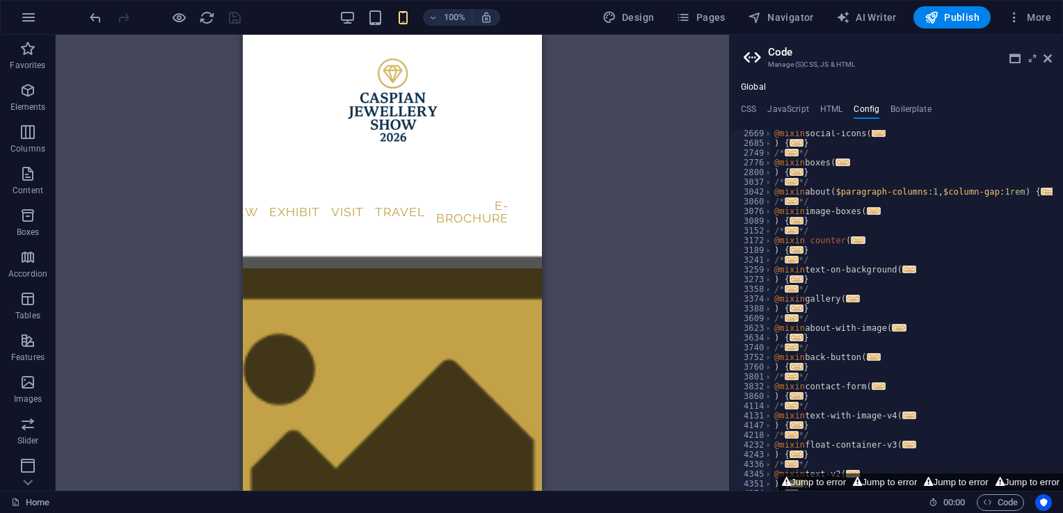
scroll to position [7433, 0]
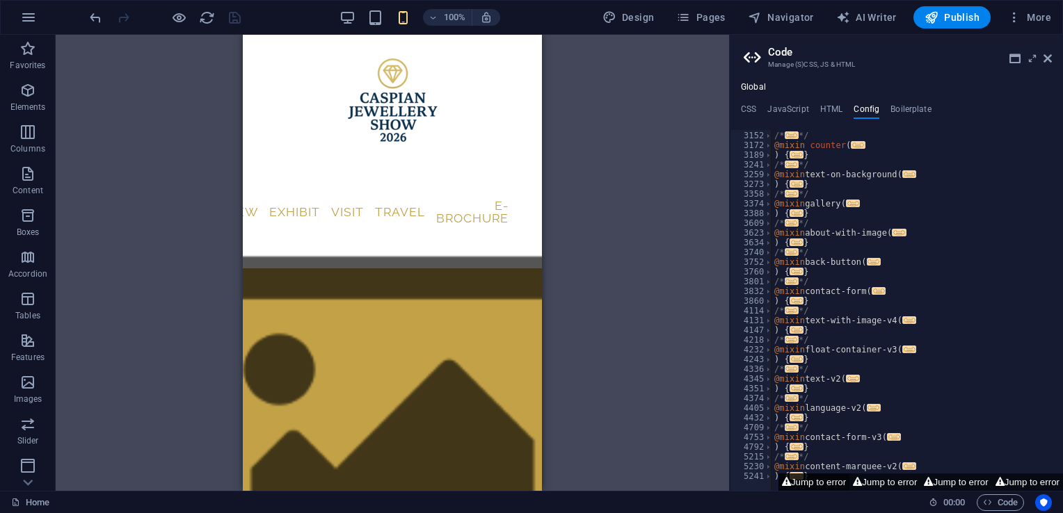
click at [806, 484] on button "Jump to error" at bounding box center [813, 482] width 71 height 17
type textarea "$color-background: #c3a147;"
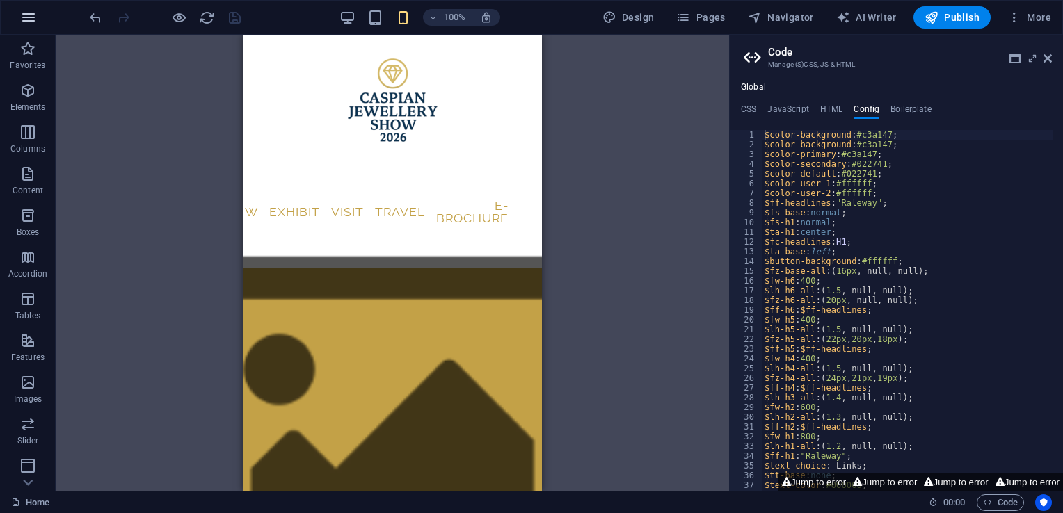
click at [29, 15] on icon "button" at bounding box center [28, 17] width 17 height 17
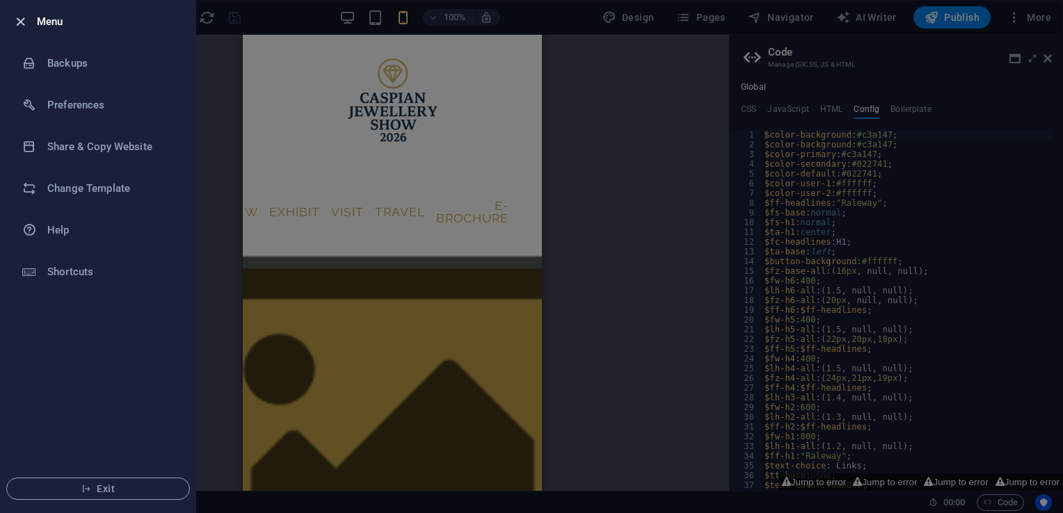
click at [25, 21] on icon "button" at bounding box center [21, 22] width 16 height 16
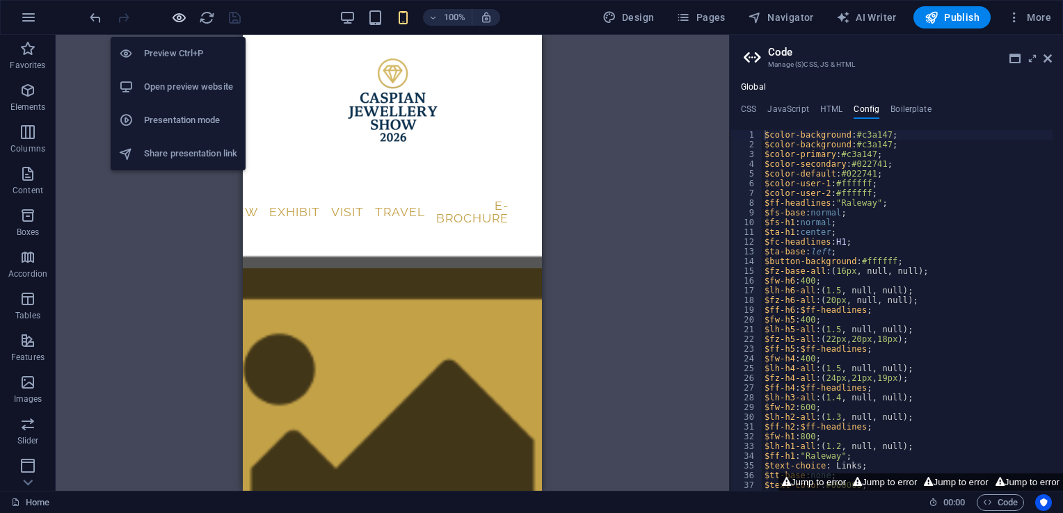
click at [183, 19] on icon "button" at bounding box center [179, 18] width 16 height 16
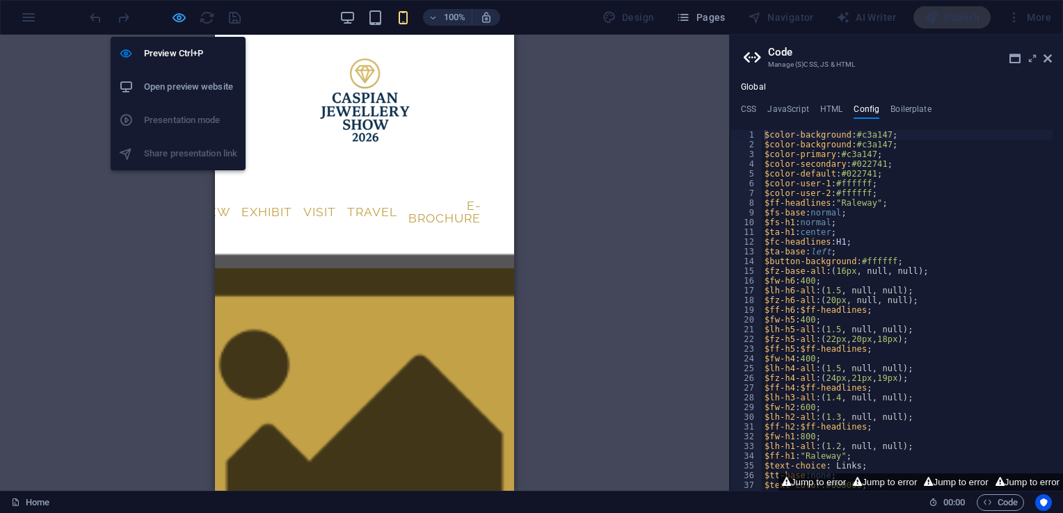
click at [181, 15] on icon "button" at bounding box center [179, 18] width 16 height 16
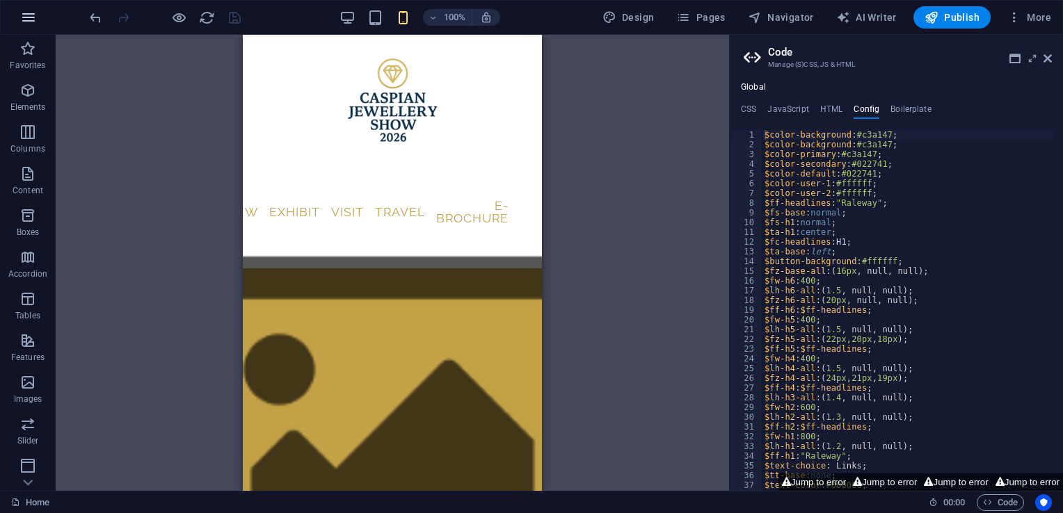
click at [29, 15] on icon "button" at bounding box center [28, 17] width 17 height 17
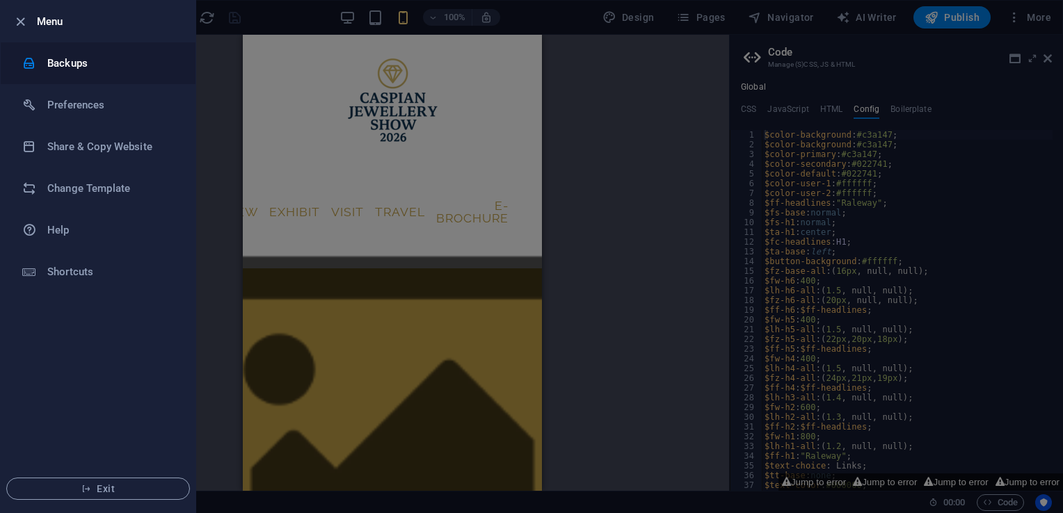
click at [91, 66] on h6 "Backups" at bounding box center [111, 63] width 129 height 17
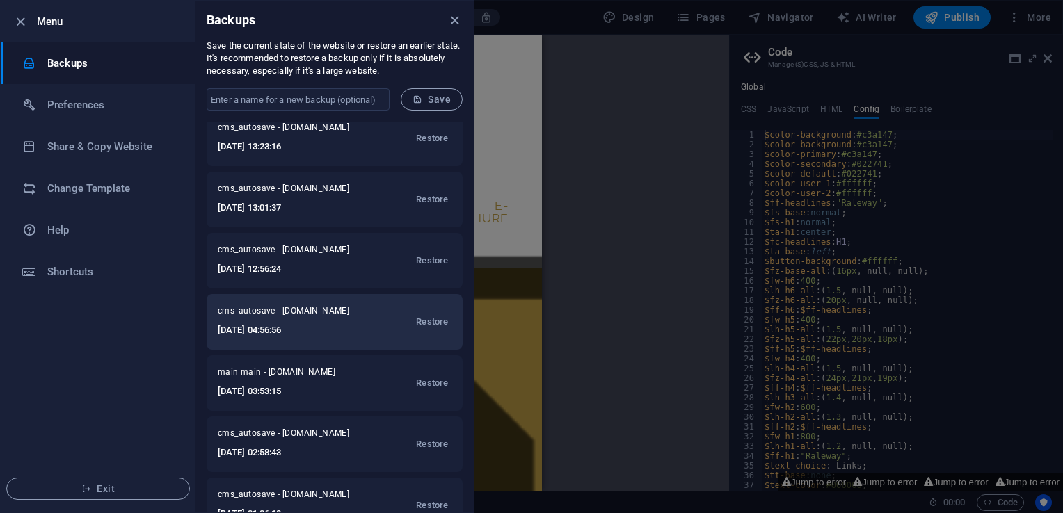
scroll to position [0, 0]
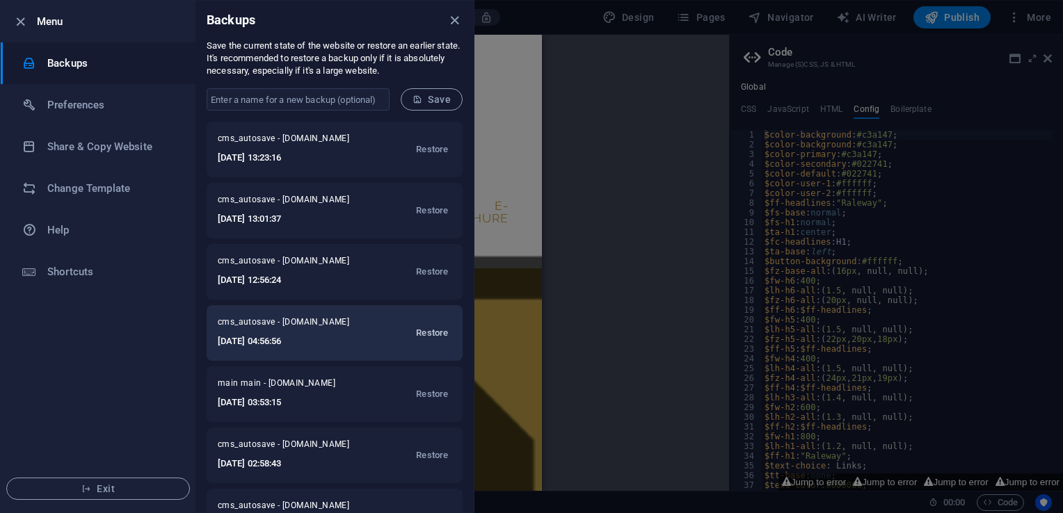
click at [437, 331] on span "Restore" at bounding box center [432, 333] width 32 height 17
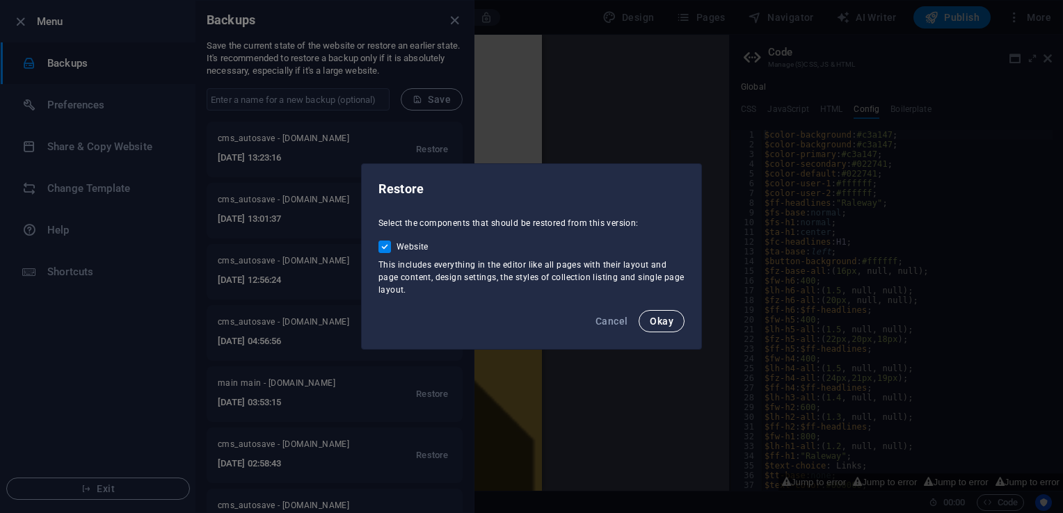
click at [676, 319] on button "Okay" at bounding box center [662, 321] width 46 height 22
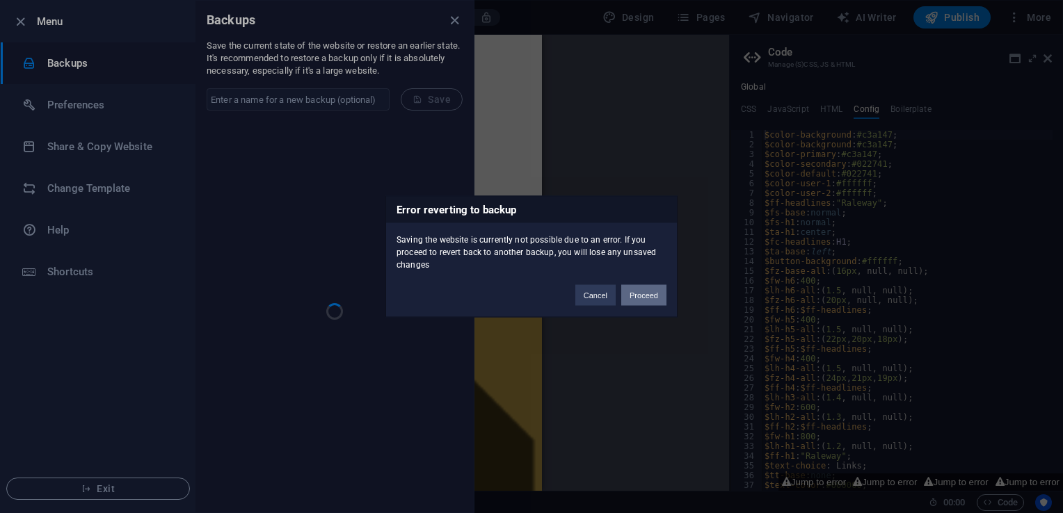
click at [648, 296] on button "Proceed" at bounding box center [643, 295] width 45 height 21
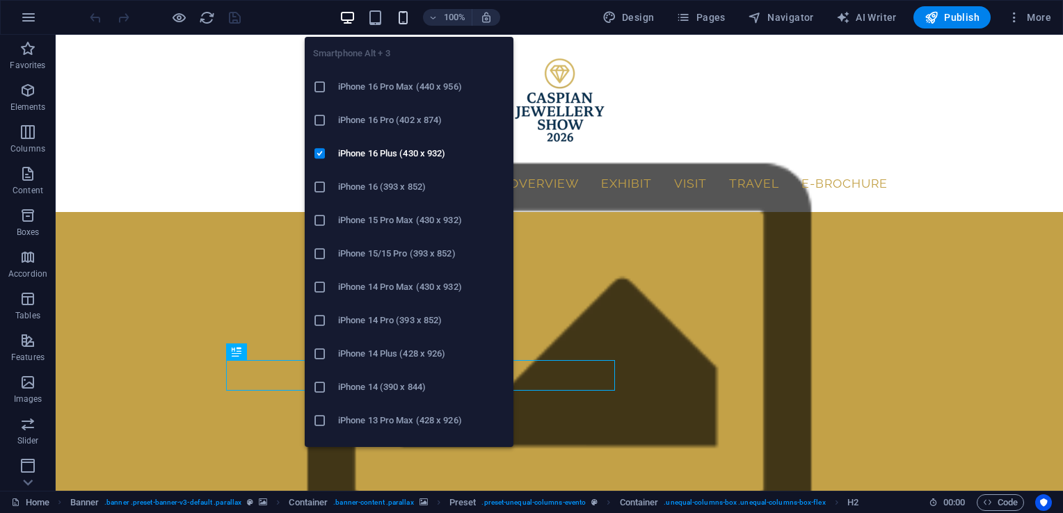
click at [409, 13] on icon "button" at bounding box center [403, 18] width 16 height 16
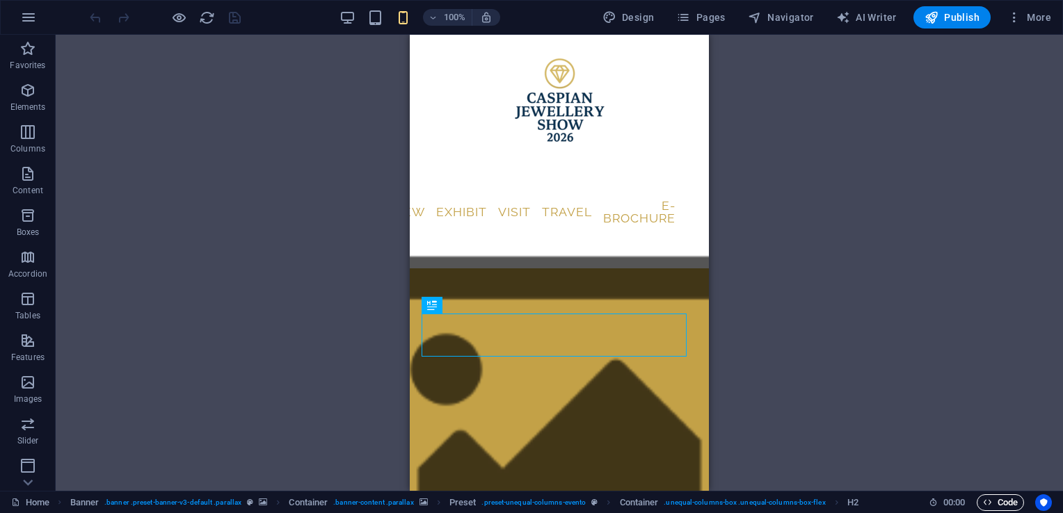
click at [1005, 500] on span "Code" at bounding box center [1000, 503] width 35 height 17
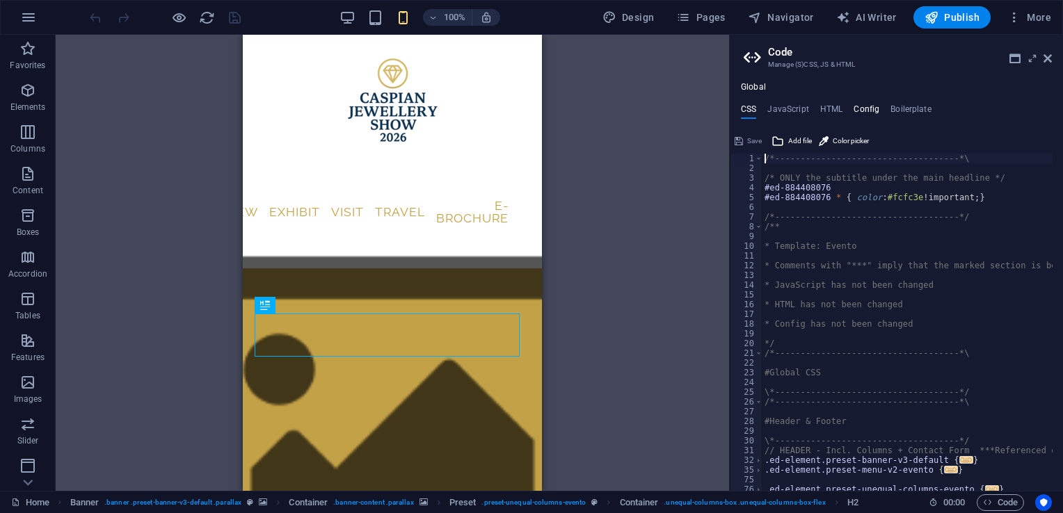
click at [876, 111] on h4 "Config" at bounding box center [867, 111] width 26 height 15
type textarea "$color-background: #c3a147;"
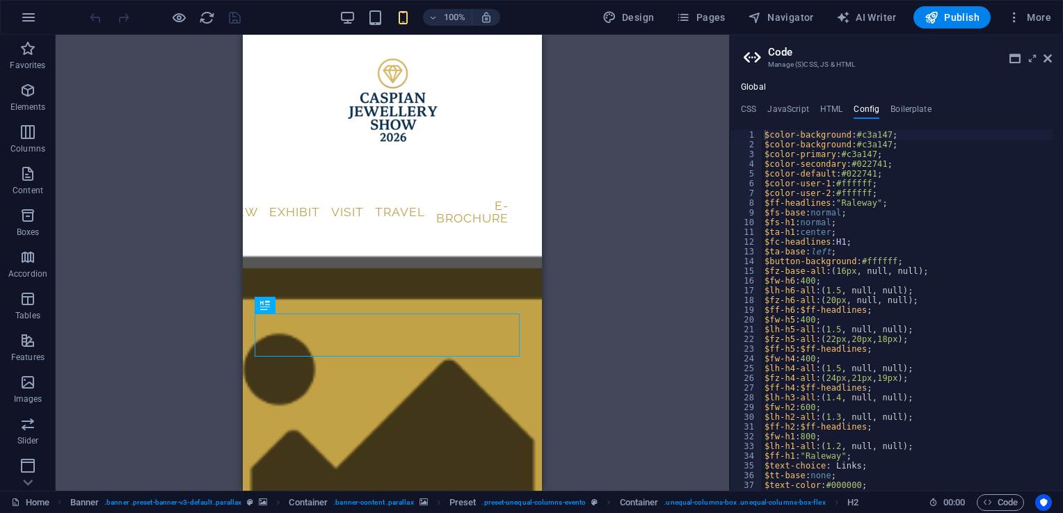
click at [757, 106] on ul "CSS JavaScript HTML Config Boilerplate" at bounding box center [896, 111] width 333 height 15
click at [752, 107] on h4 "CSS" at bounding box center [748, 111] width 15 height 15
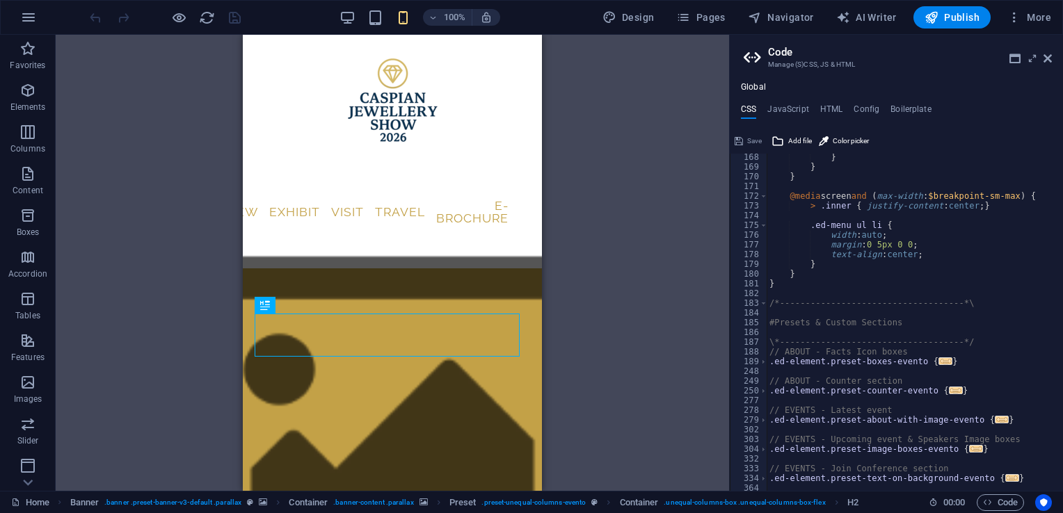
scroll to position [899, 0]
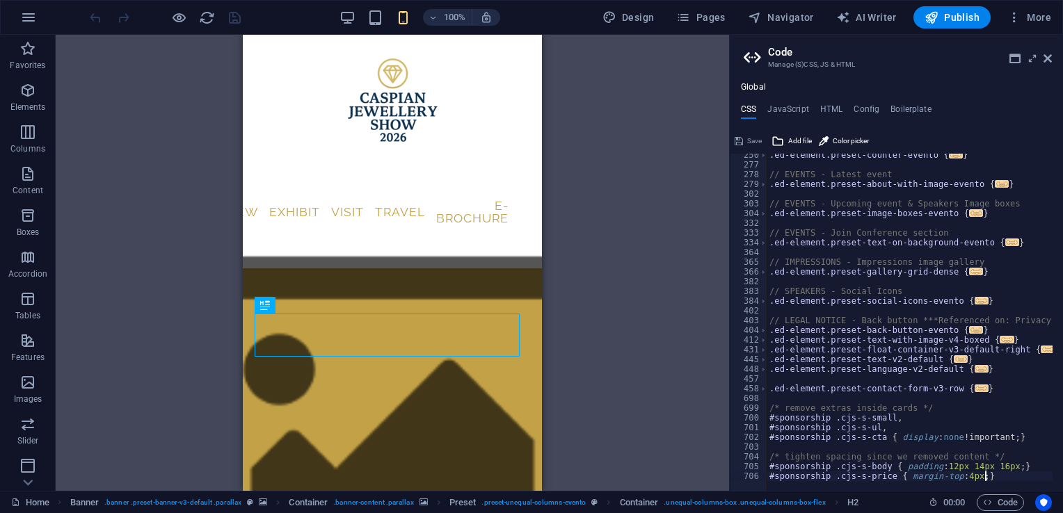
click at [1000, 474] on div ".ed-element.preset-counter-evento { ... } // EVENTS - Latest event .ed-element.…" at bounding box center [976, 323] width 418 height 347
type textarea "#sponsorship .cjs-s-price { margin-top: 4px; }"
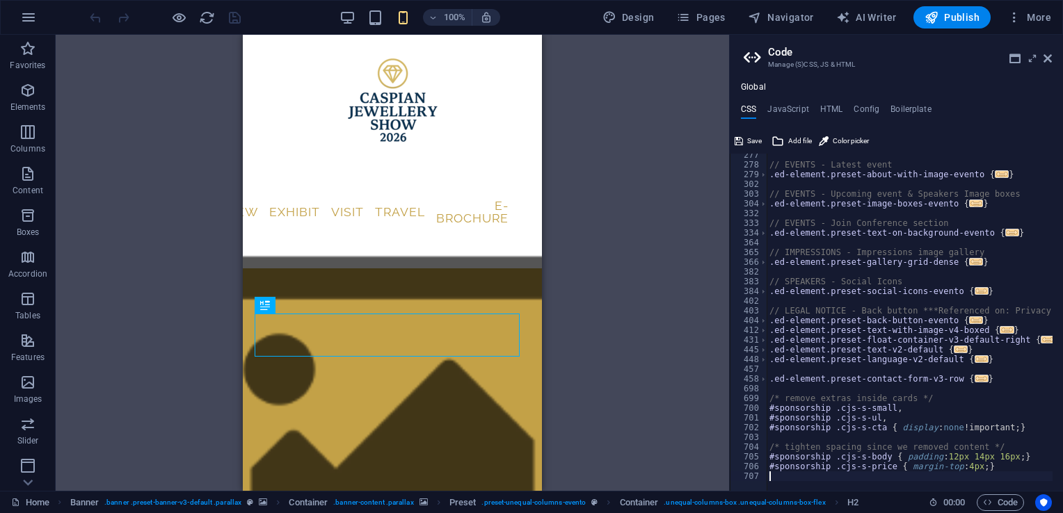
paste textarea
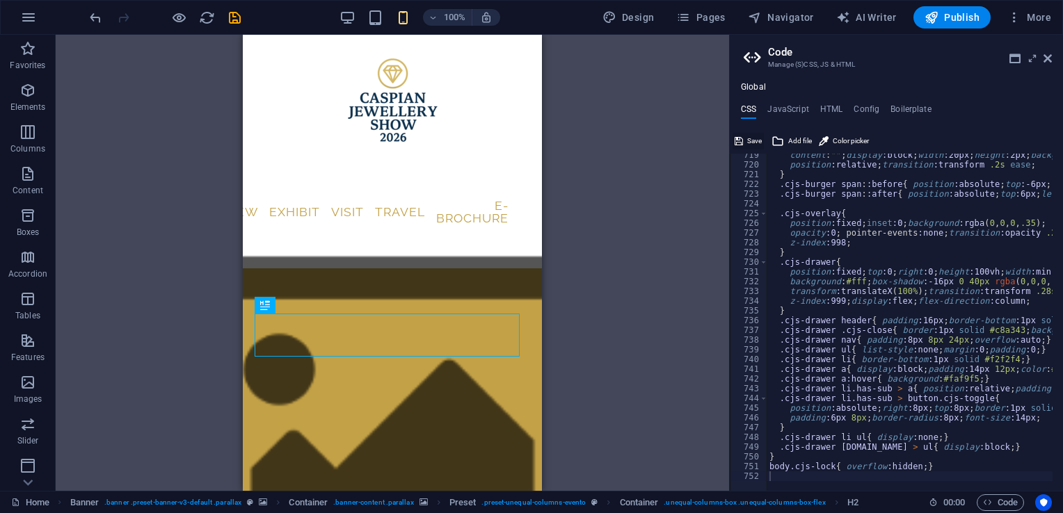
click at [742, 142] on icon at bounding box center [739, 141] width 8 height 17
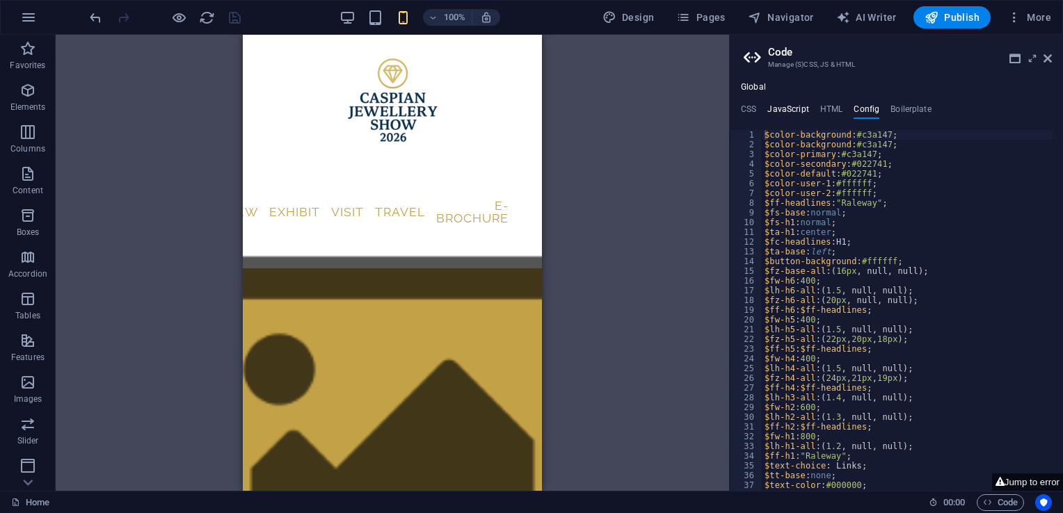
click at [793, 107] on h4 "JavaScript" at bounding box center [787, 111] width 41 height 15
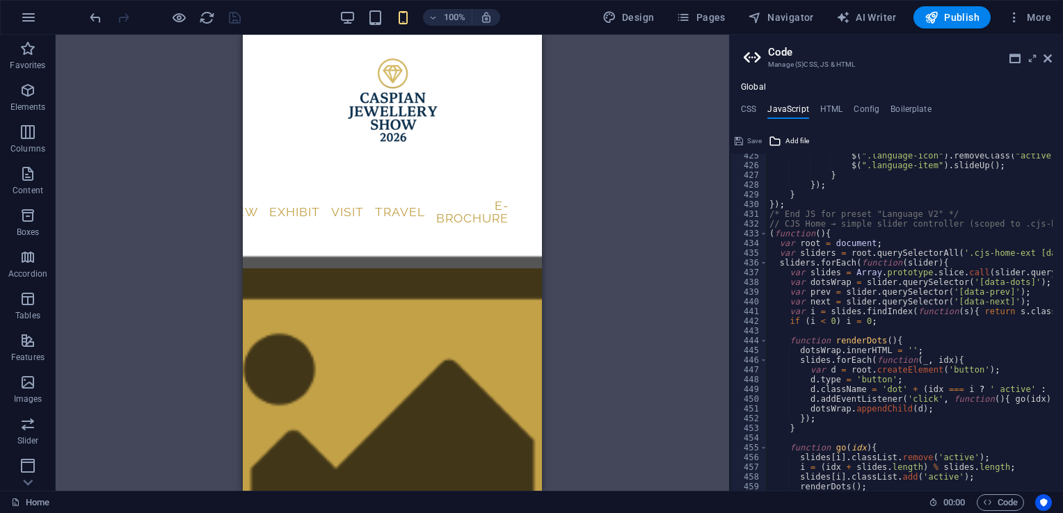
scroll to position [4260, 0]
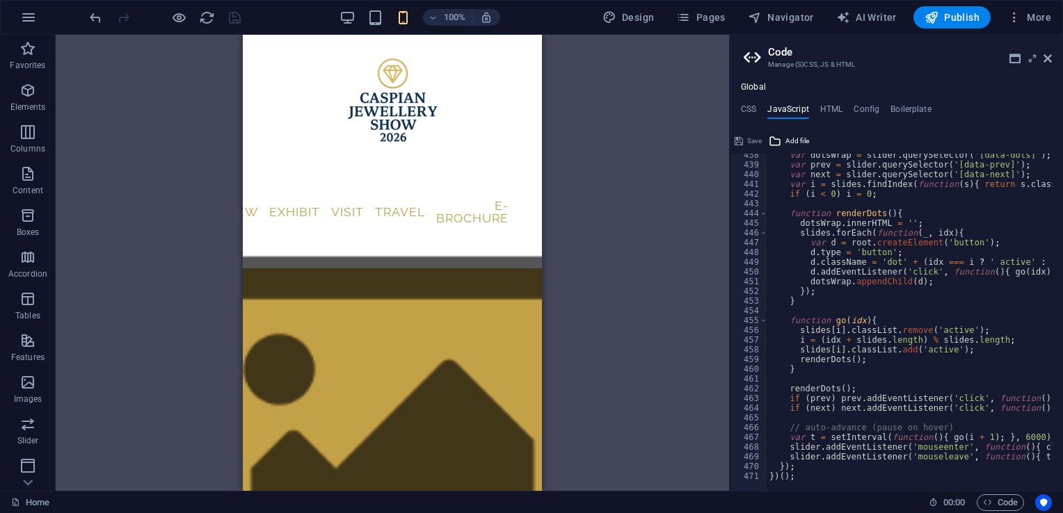
type textarea "})();"
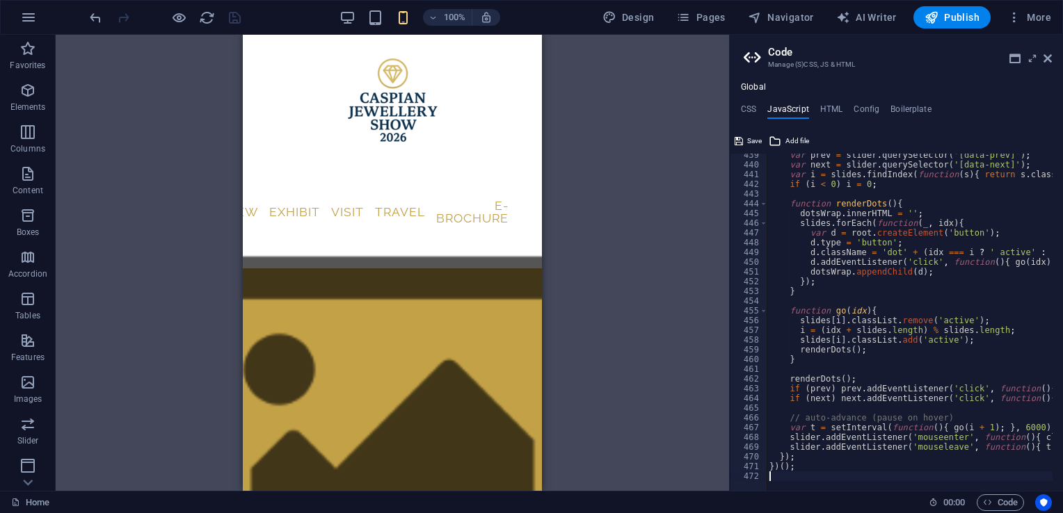
paste textarea
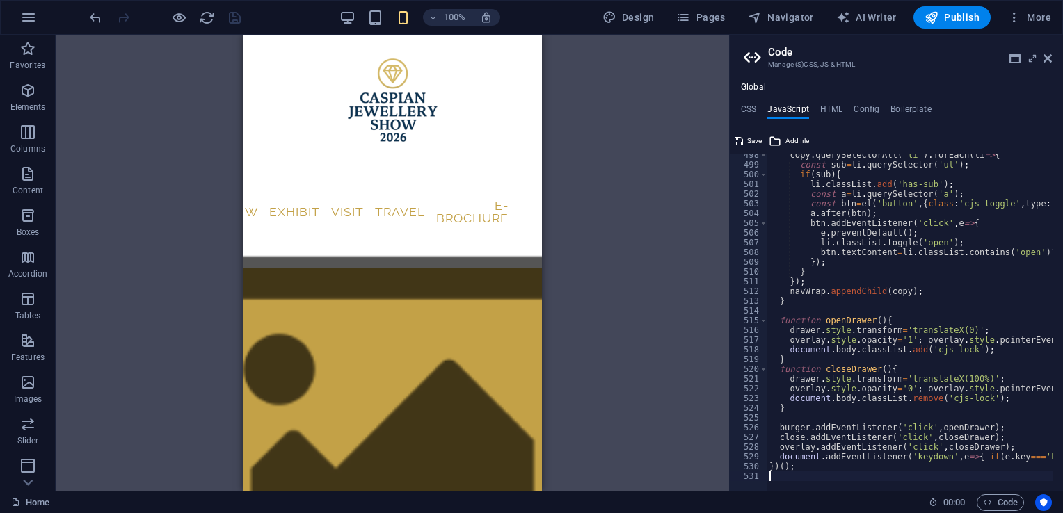
scroll to position [4844, 0]
click at [747, 138] on span "Save" at bounding box center [754, 141] width 15 height 17
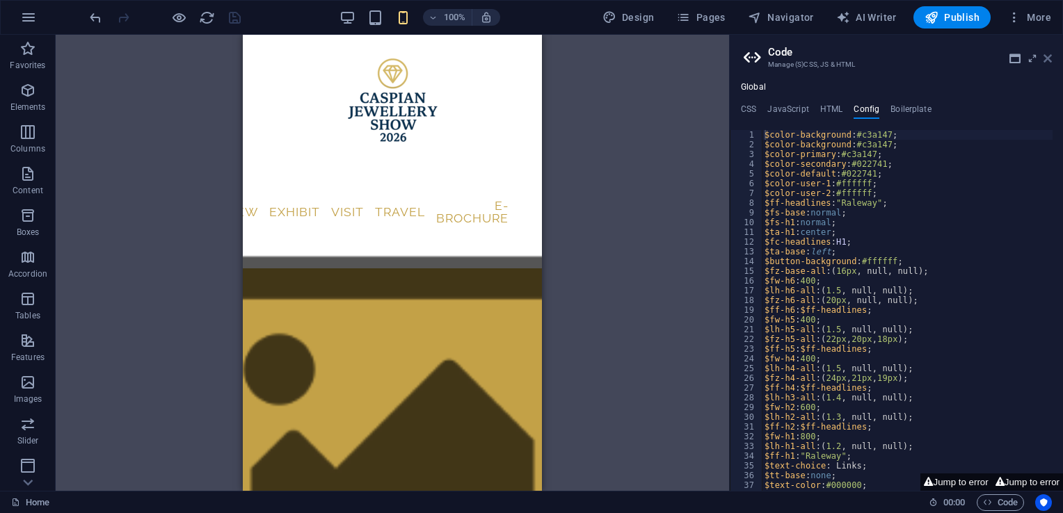
click at [1048, 58] on icon at bounding box center [1048, 58] width 8 height 11
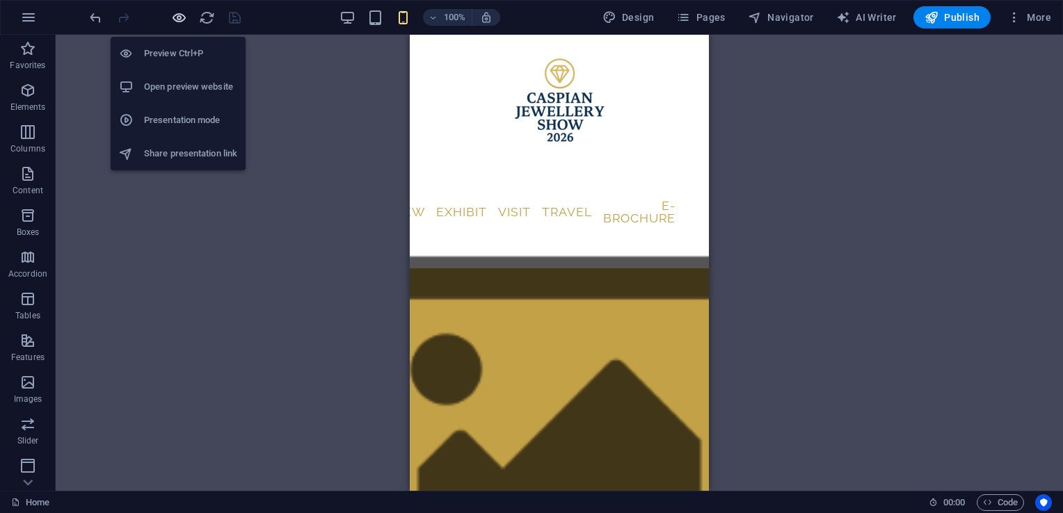
click at [177, 13] on icon "button" at bounding box center [179, 18] width 16 height 16
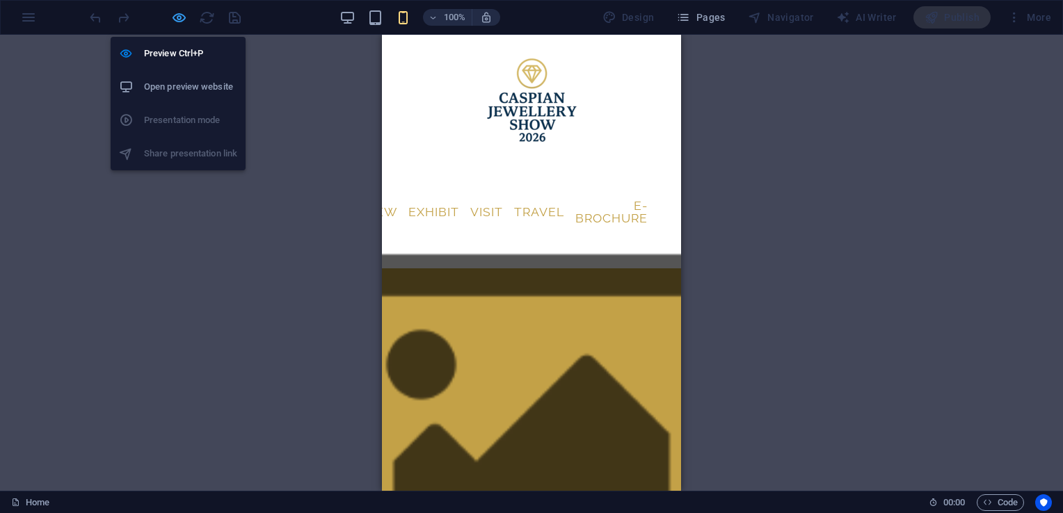
click at [175, 16] on icon "button" at bounding box center [179, 18] width 16 height 16
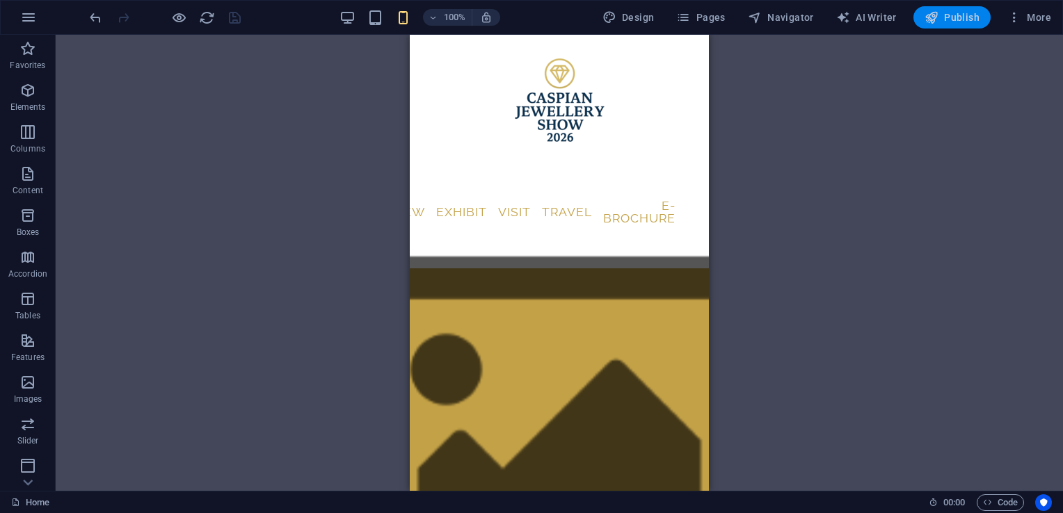
click at [929, 18] on icon "button" at bounding box center [932, 17] width 14 height 14
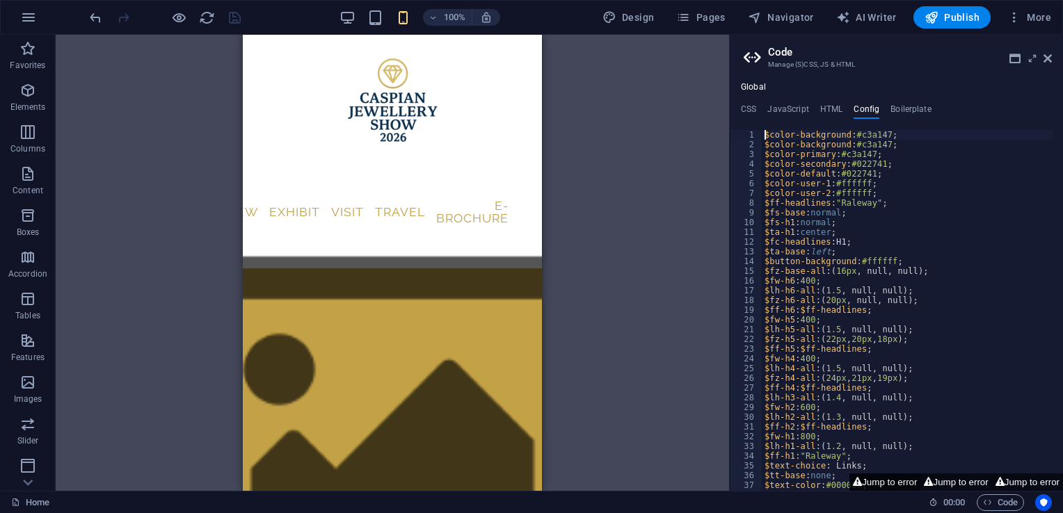
click at [879, 481] on button "Jump to error" at bounding box center [884, 482] width 71 height 17
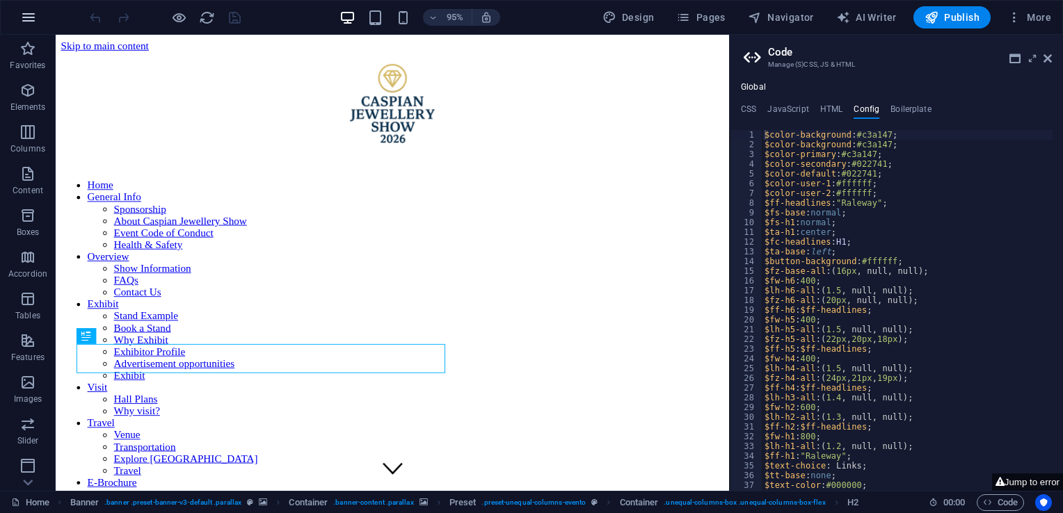
click at [37, 12] on button "button" at bounding box center [28, 17] width 33 height 33
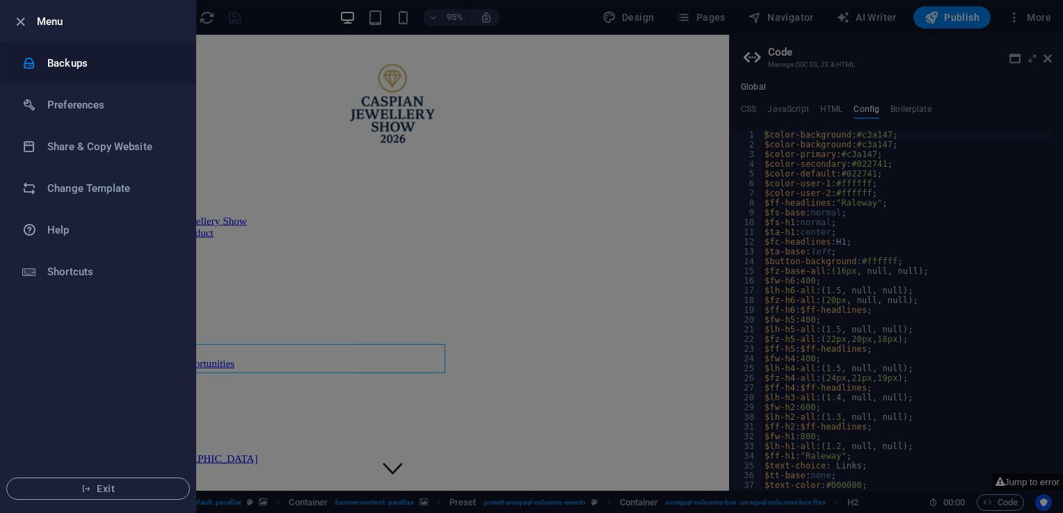
click at [99, 57] on h6 "Backups" at bounding box center [111, 63] width 129 height 17
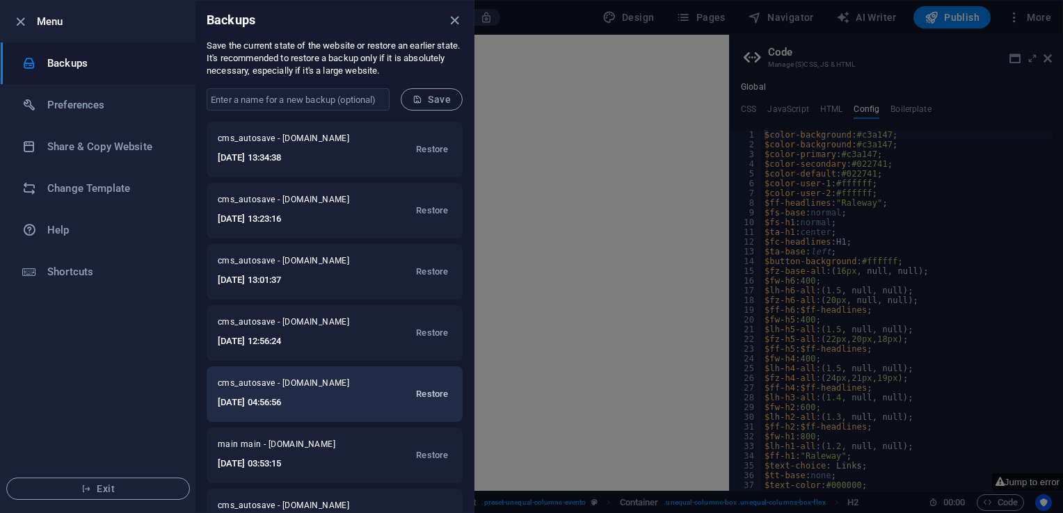
click at [426, 392] on span "Restore" at bounding box center [432, 394] width 32 height 17
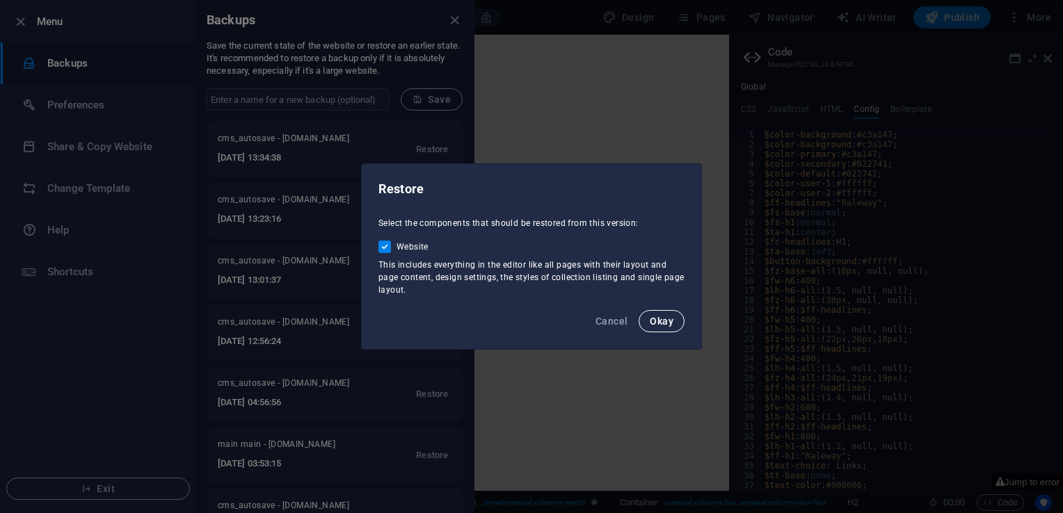
click at [674, 317] on button "Okay" at bounding box center [662, 321] width 46 height 22
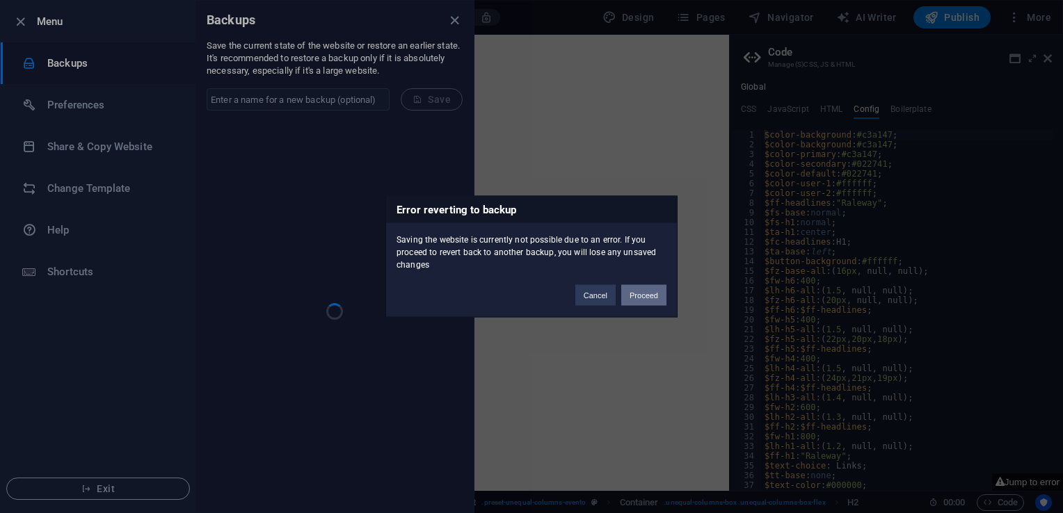
click at [637, 288] on button "Proceed" at bounding box center [643, 295] width 45 height 21
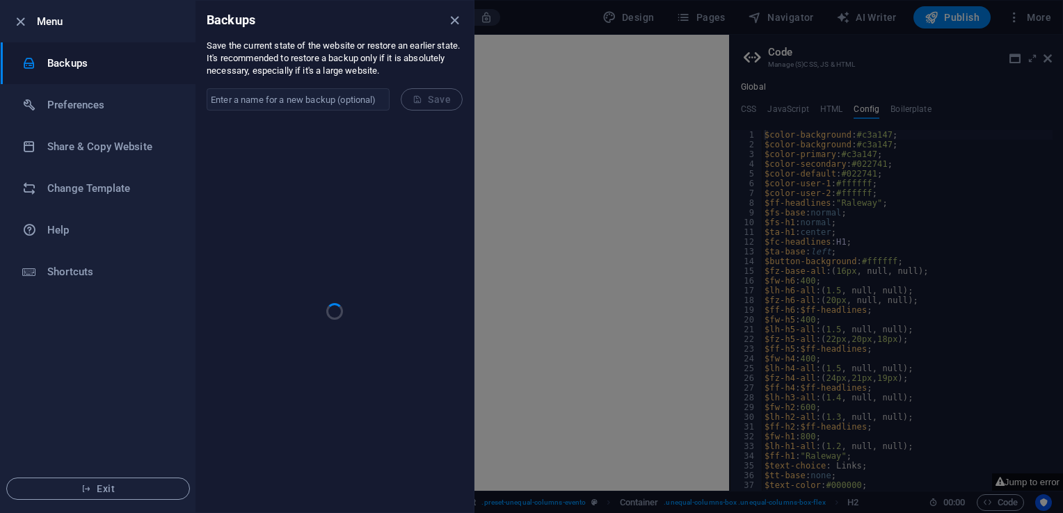
click at [637, 288] on div at bounding box center [531, 256] width 1063 height 513
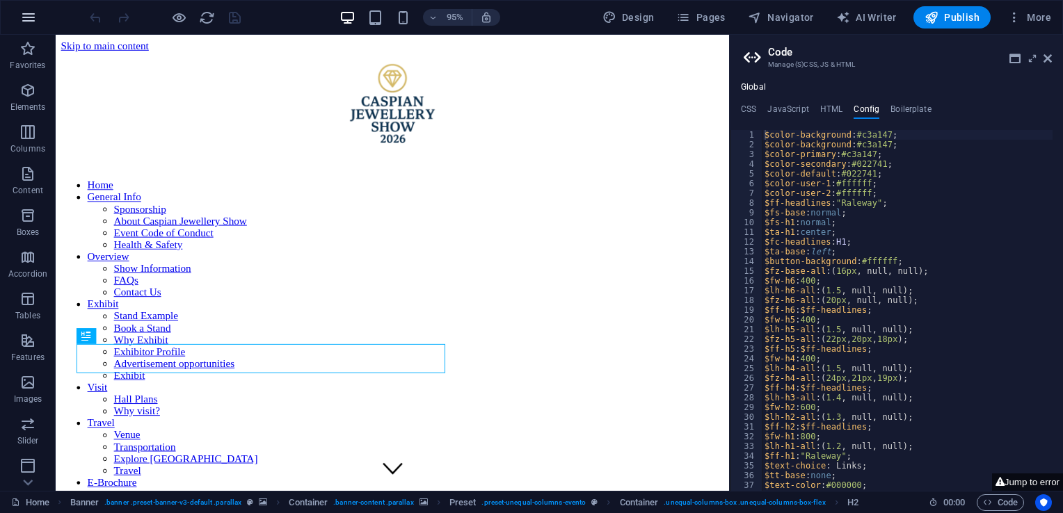
click at [39, 21] on button "button" at bounding box center [28, 17] width 33 height 33
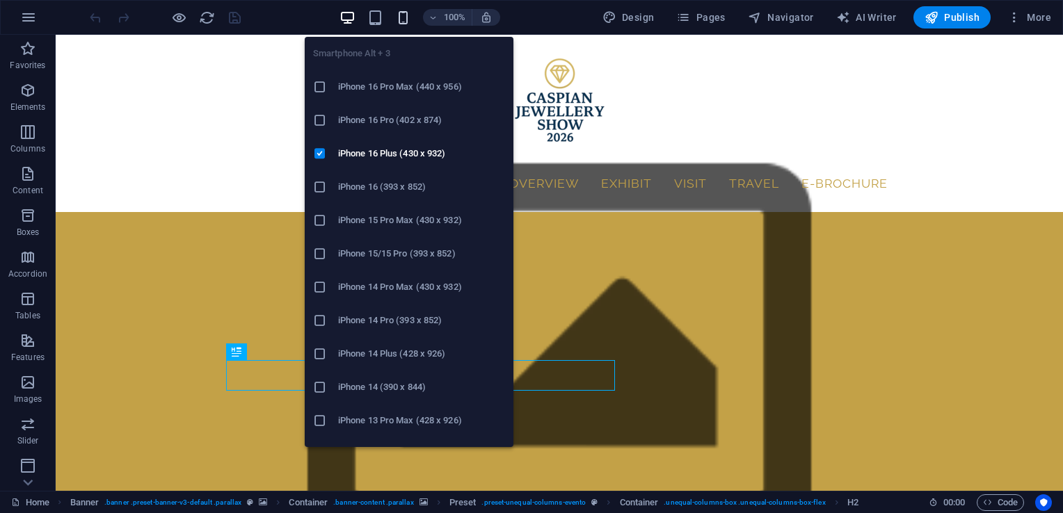
click at [405, 19] on icon "button" at bounding box center [403, 18] width 16 height 16
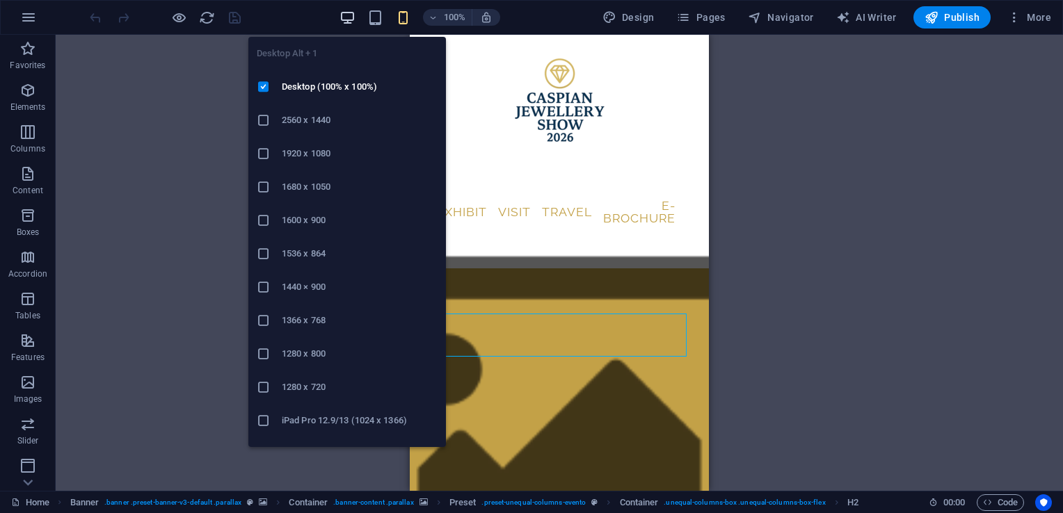
click at [353, 22] on icon "button" at bounding box center [347, 18] width 16 height 16
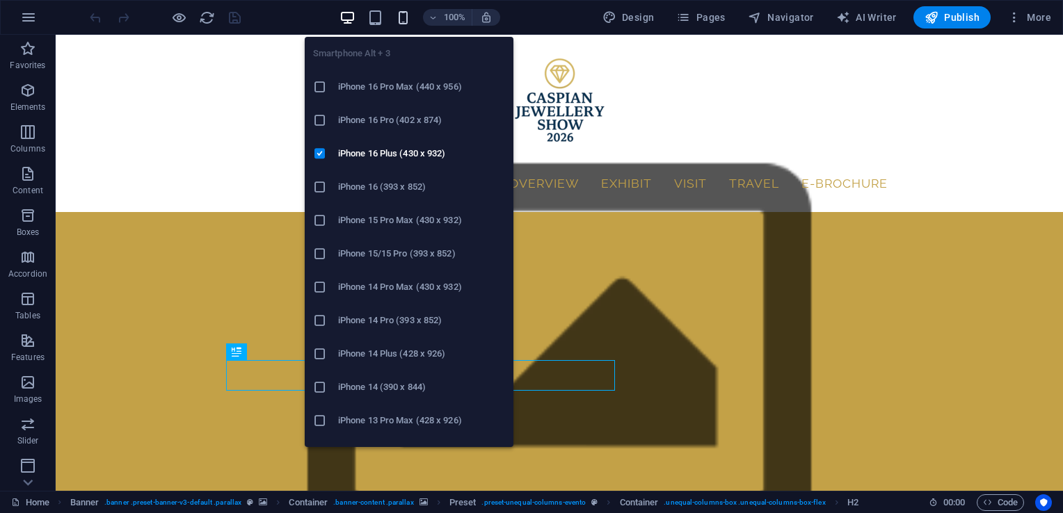
click at [403, 12] on icon "button" at bounding box center [403, 18] width 16 height 16
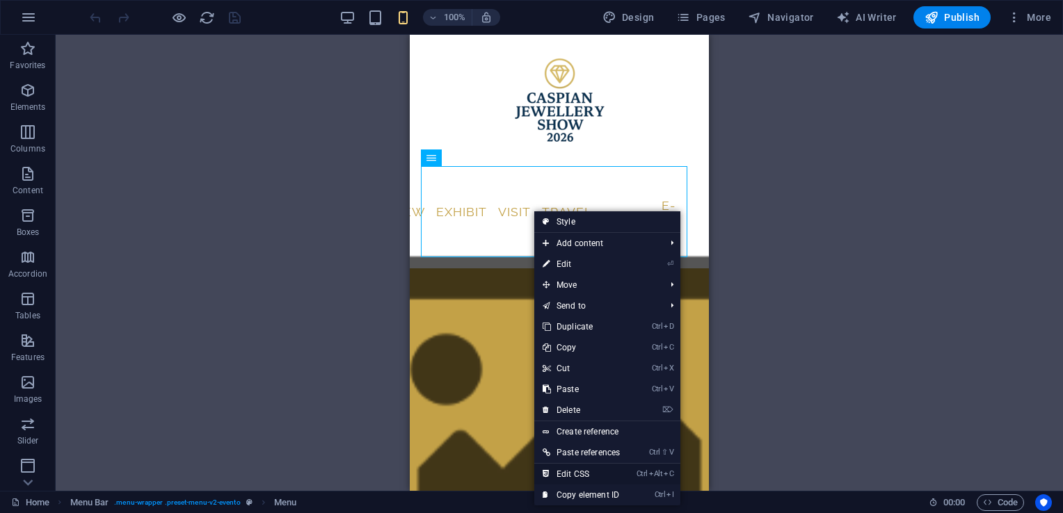
click at [582, 472] on link "Ctrl Alt C Edit CSS" at bounding box center [581, 474] width 94 height 21
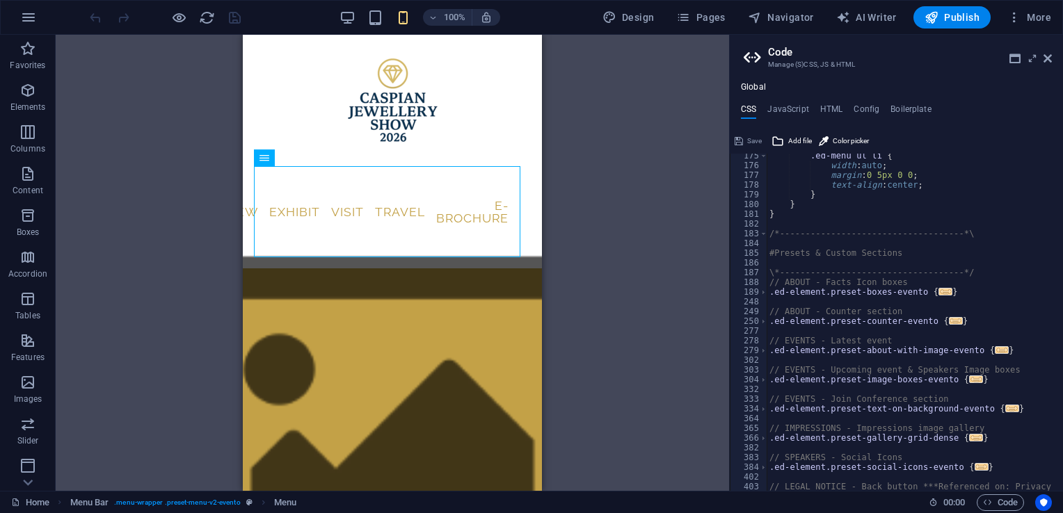
scroll to position [899, 0]
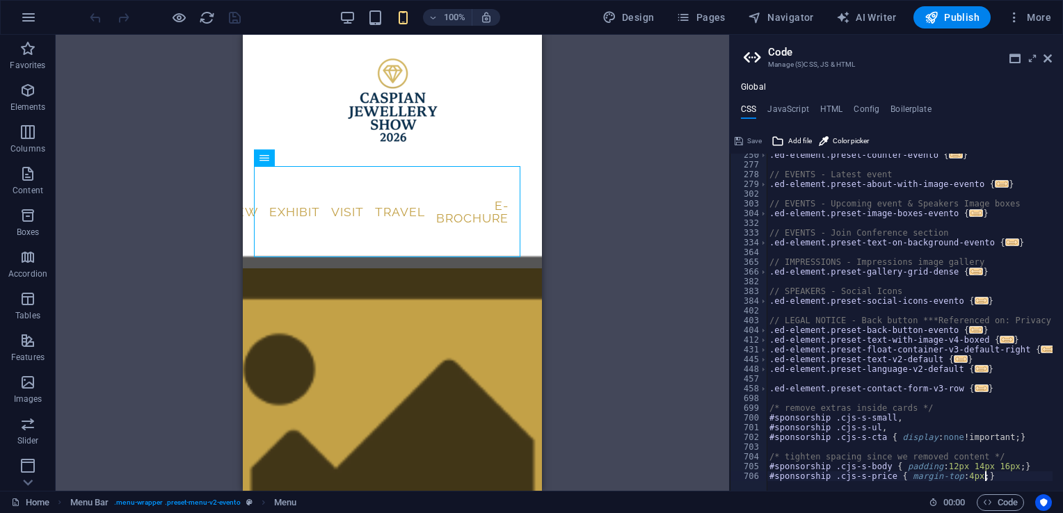
click at [985, 477] on div at bounding box center [976, 484] width 418 height 14
type textarea "#sponsorship .cjs-s-price { margin-top: 4px; }"
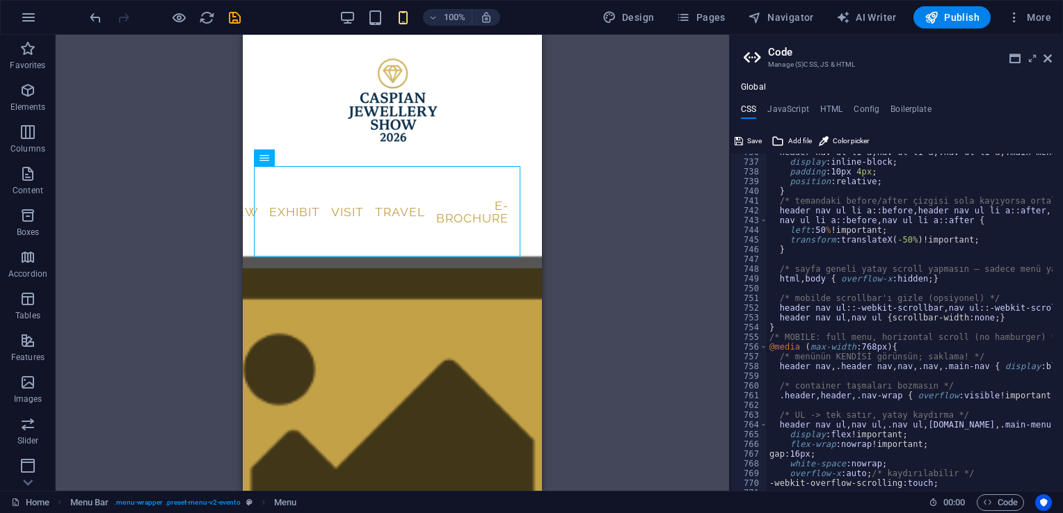
scroll to position [1517, 0]
click at [759, 143] on span "Save" at bounding box center [754, 141] width 15 height 17
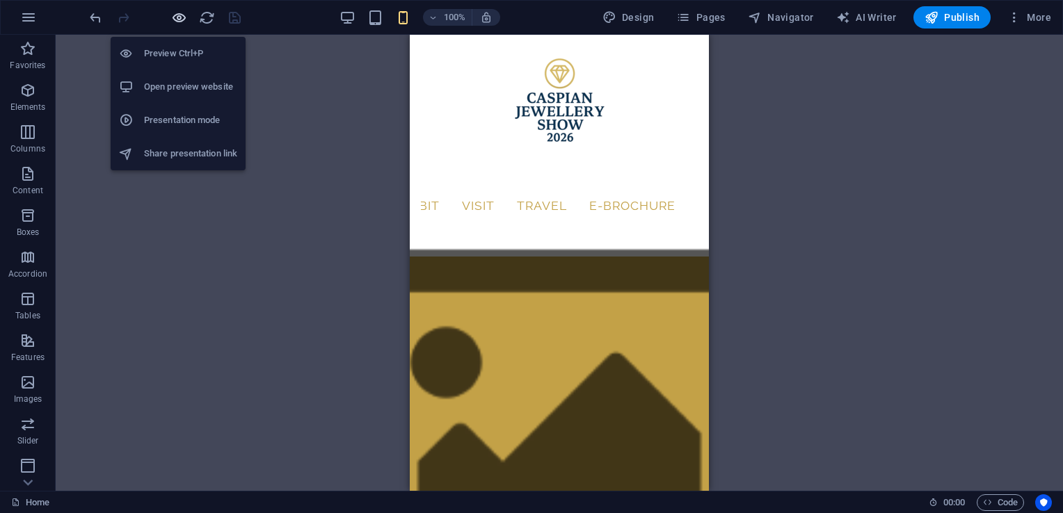
click at [179, 18] on icon "button" at bounding box center [179, 18] width 16 height 16
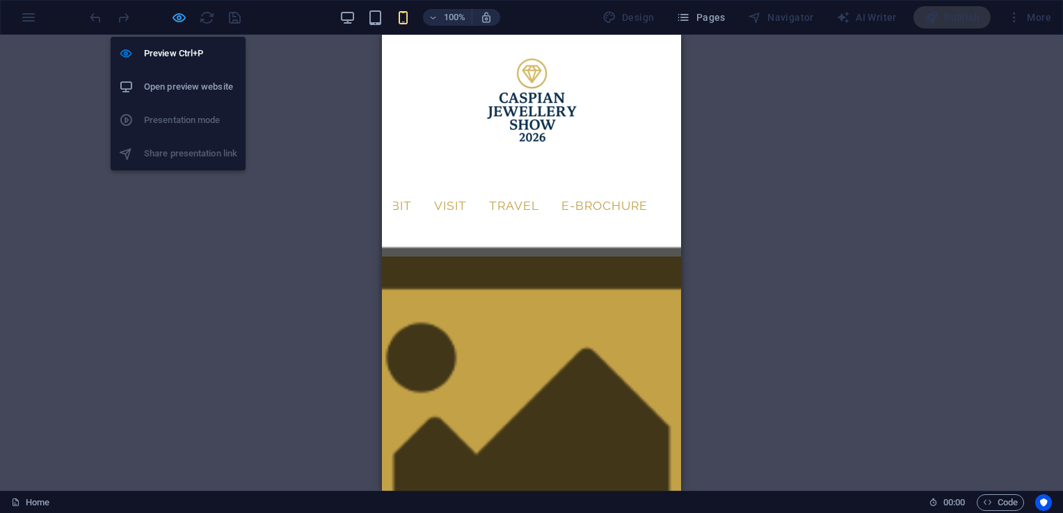
click at [181, 17] on icon "button" at bounding box center [179, 18] width 16 height 16
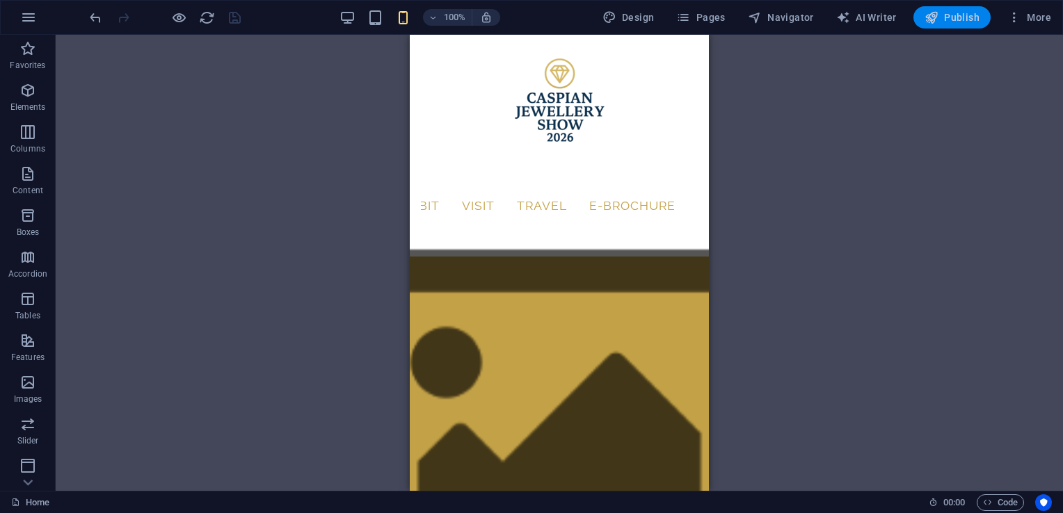
click at [937, 19] on icon "button" at bounding box center [932, 17] width 14 height 14
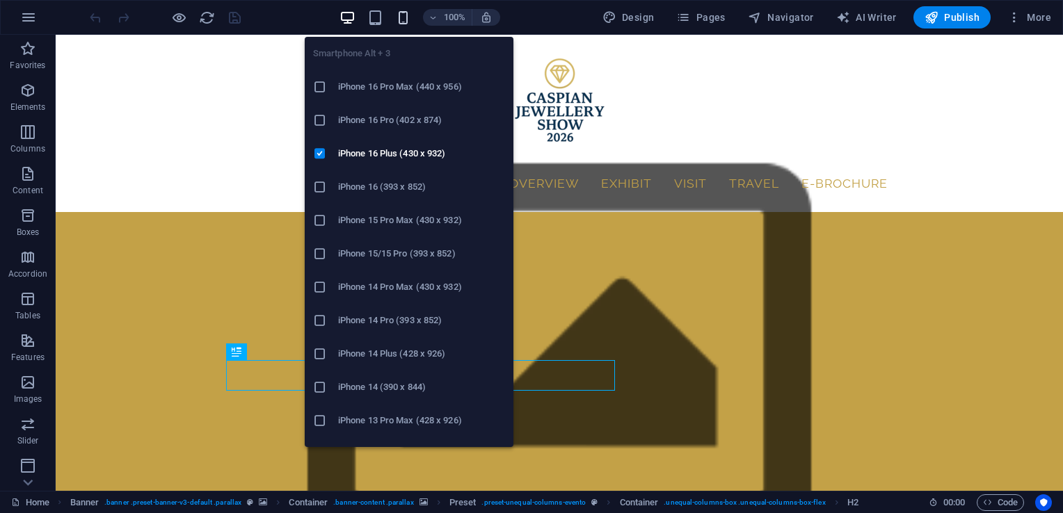
click at [406, 15] on icon "button" at bounding box center [403, 18] width 16 height 16
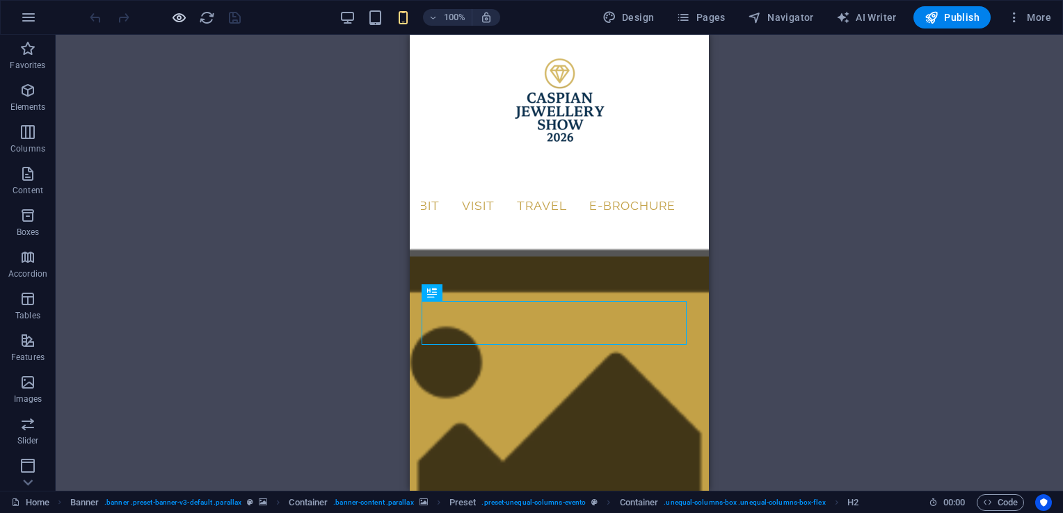
click at [175, 21] on icon "button" at bounding box center [179, 18] width 16 height 16
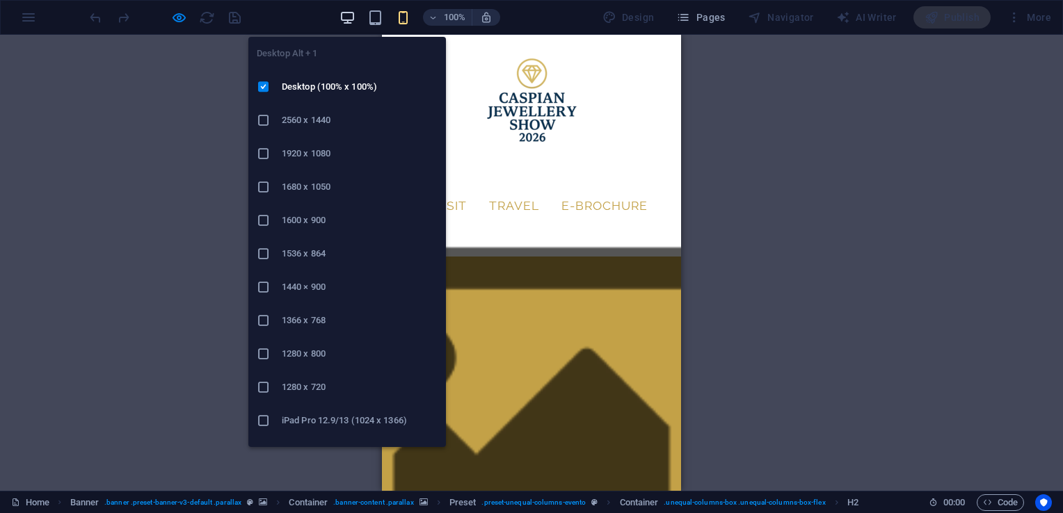
click at [349, 15] on icon "button" at bounding box center [347, 18] width 16 height 16
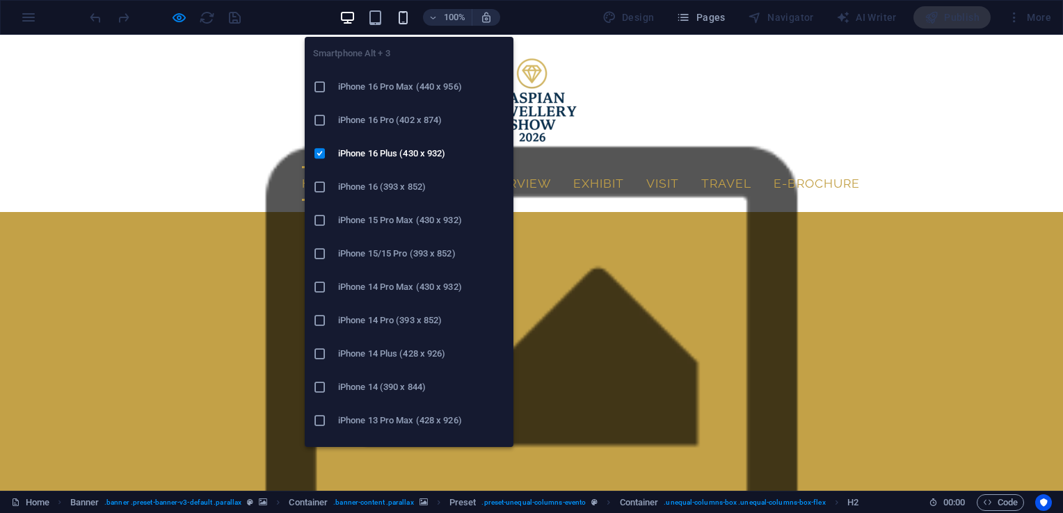
click at [403, 15] on icon "button" at bounding box center [403, 18] width 16 height 16
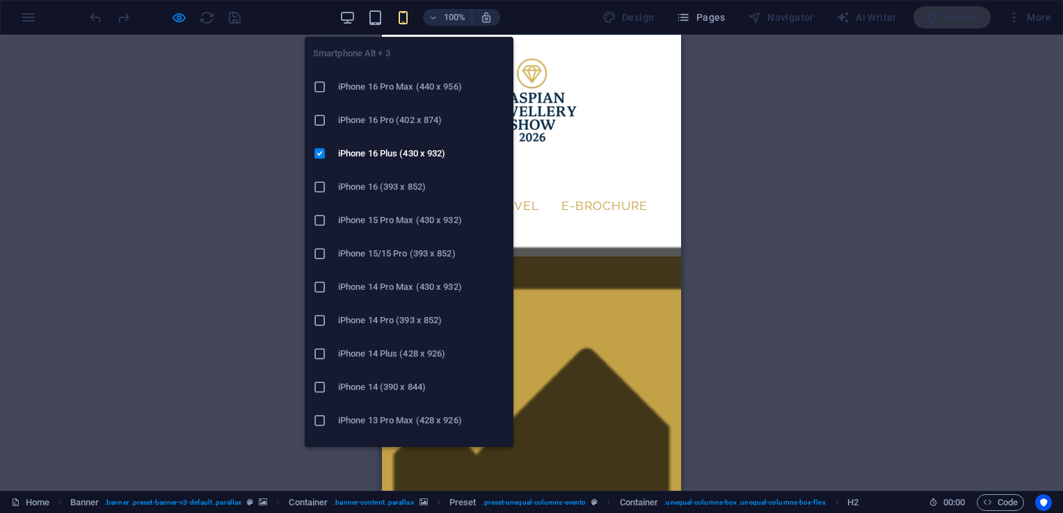
click at [404, 19] on icon "button" at bounding box center [403, 18] width 16 height 16
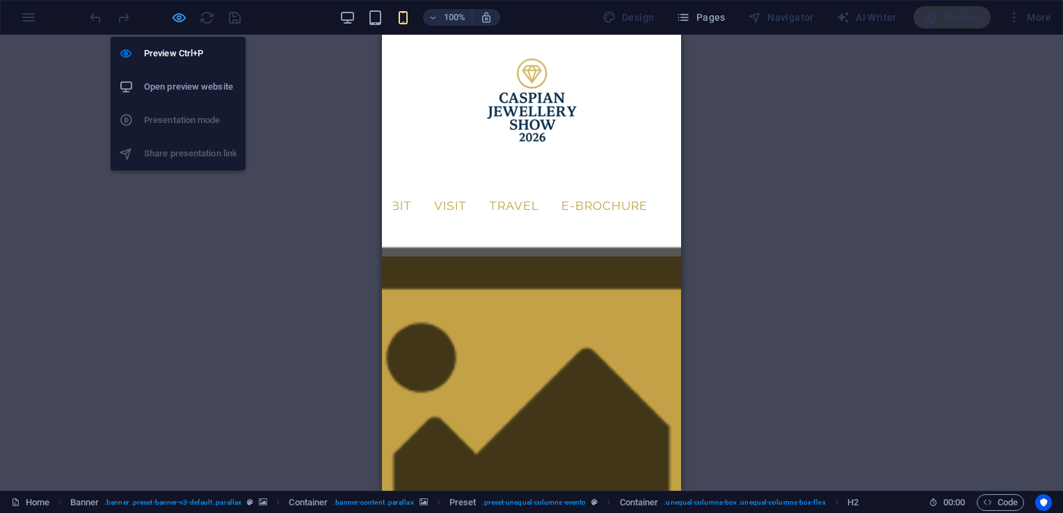
click at [175, 15] on icon "button" at bounding box center [179, 18] width 16 height 16
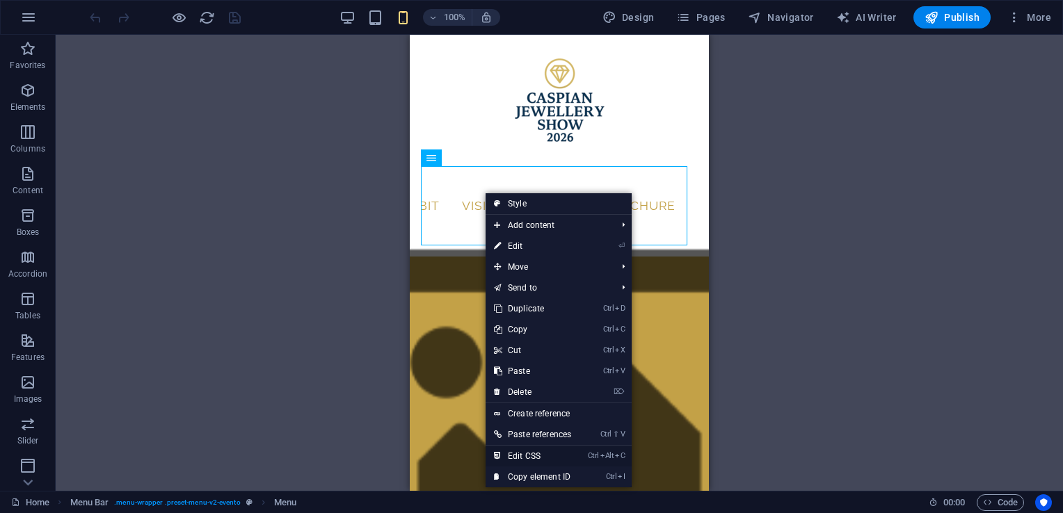
click at [548, 452] on link "Ctrl Alt C Edit CSS" at bounding box center [533, 456] width 94 height 21
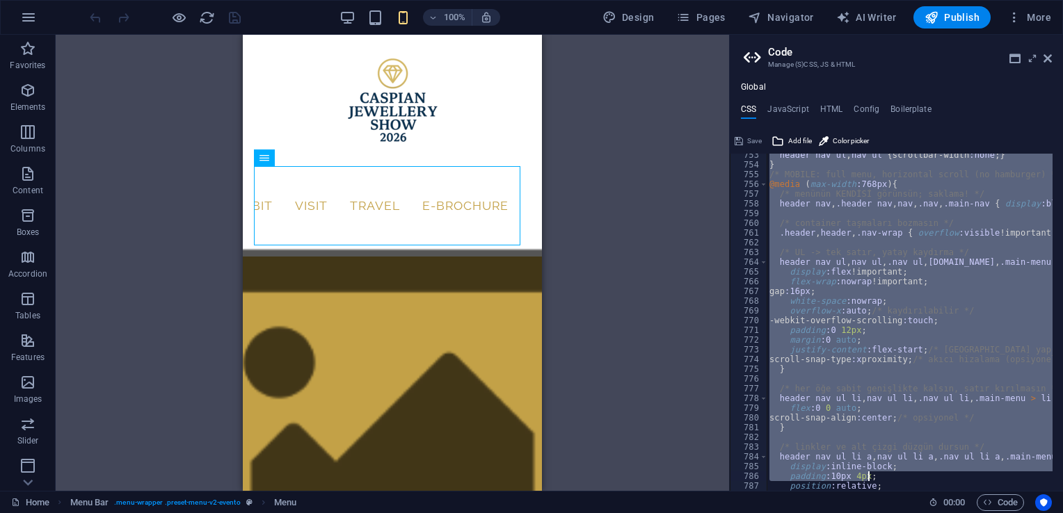
scroll to position [1834, 0]
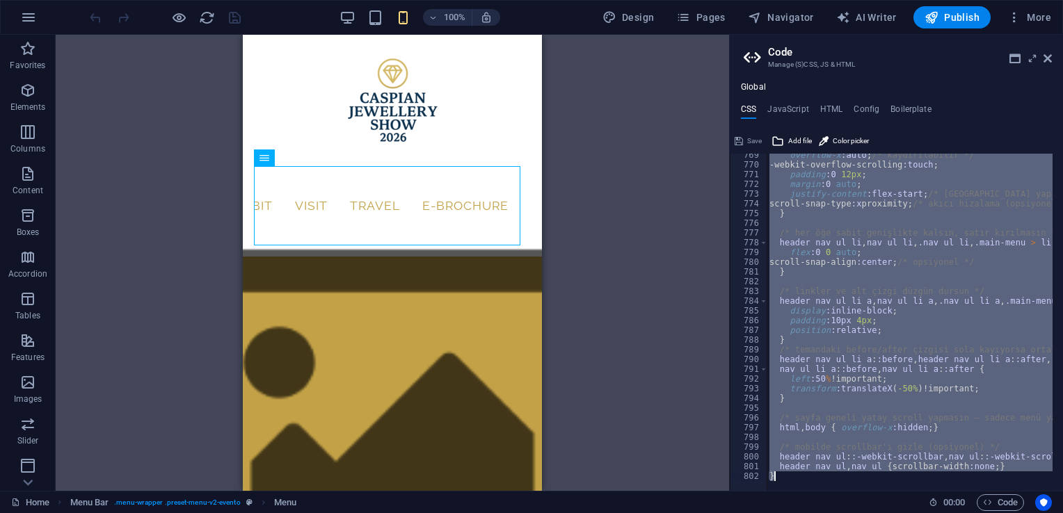
drag, startPoint x: 769, startPoint y: 338, endPoint x: 945, endPoint y: 520, distance: 252.9
click at [945, 513] on html "[DOMAIN_NAME] Home Favorites Elements Columns Content Boxes Accordion Tables Fe…" at bounding box center [531, 256] width 1063 height 513
type textarea "header nav ul, nav ul { scrollbar-width:none; } }"
paste textarea
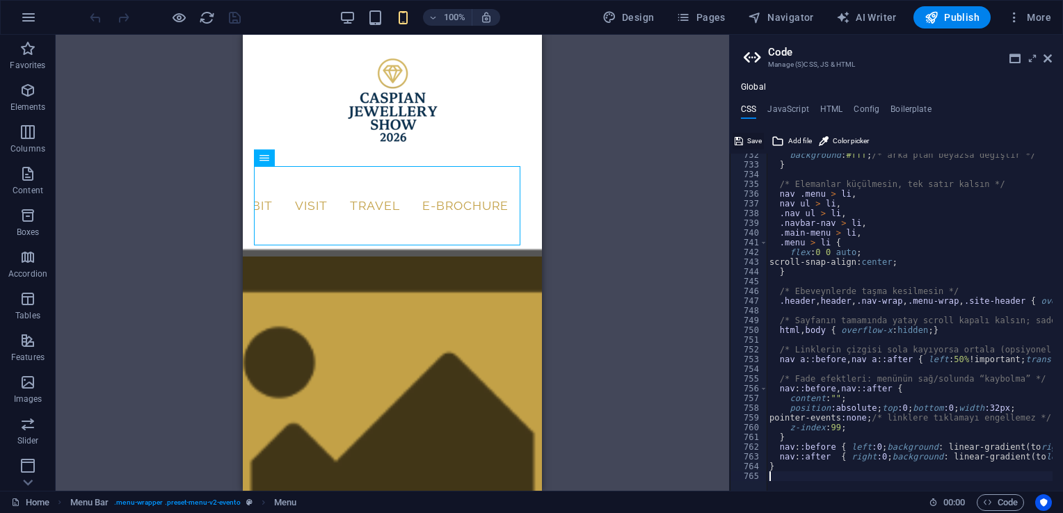
click at [743, 142] on button "Save" at bounding box center [748, 141] width 31 height 17
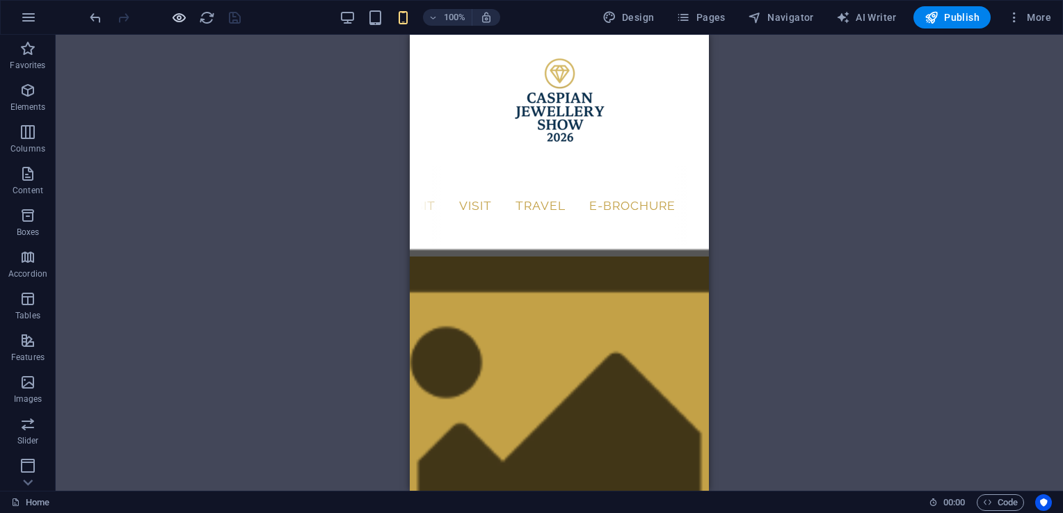
click at [182, 12] on icon "button" at bounding box center [179, 18] width 16 height 16
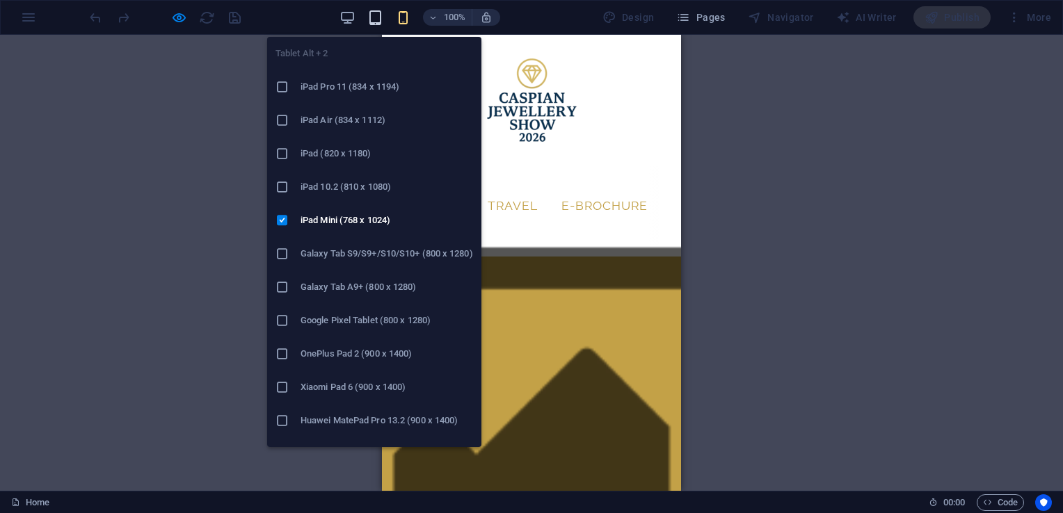
click at [376, 21] on icon "button" at bounding box center [375, 18] width 16 height 16
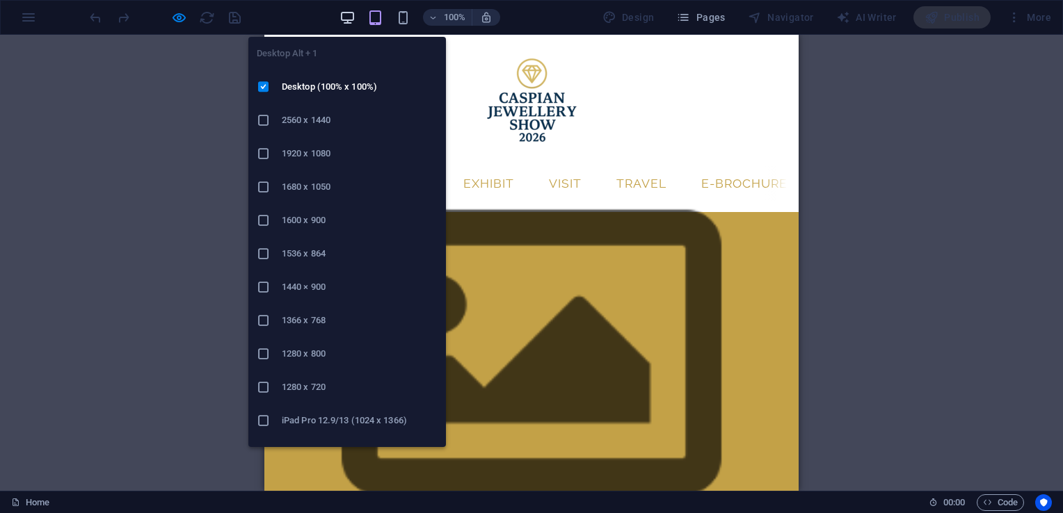
click at [351, 24] on icon "button" at bounding box center [347, 18] width 16 height 16
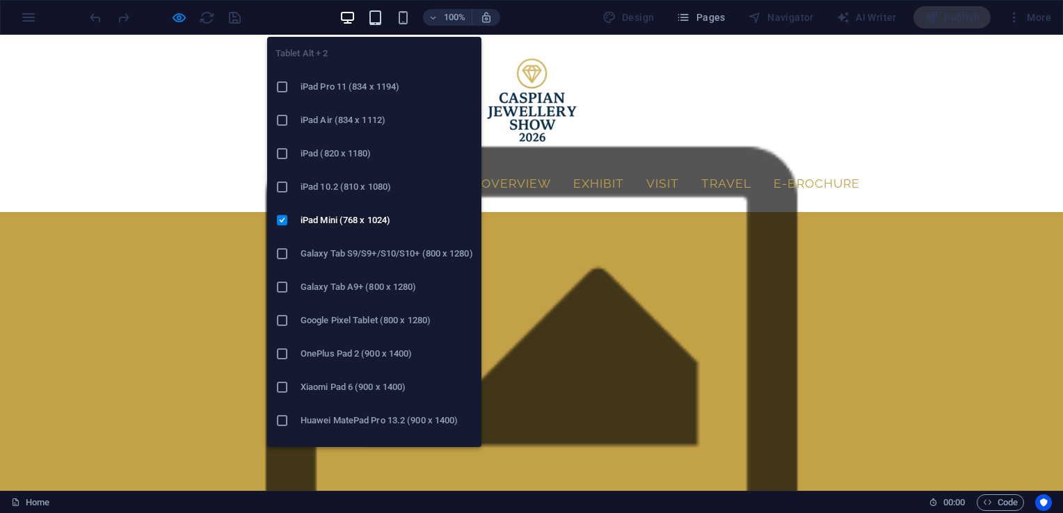
click at [374, 11] on icon "button" at bounding box center [375, 18] width 16 height 16
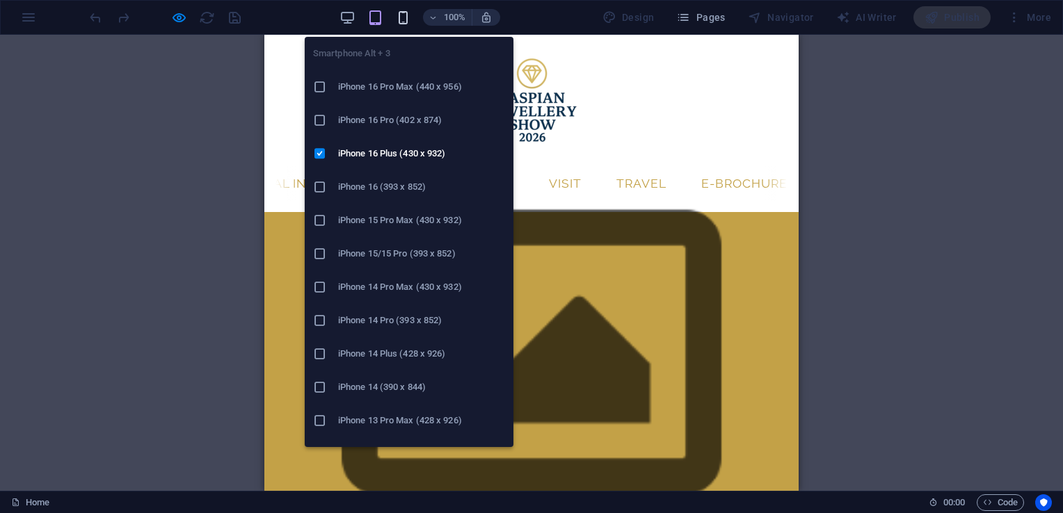
click at [398, 18] on icon "button" at bounding box center [403, 18] width 16 height 16
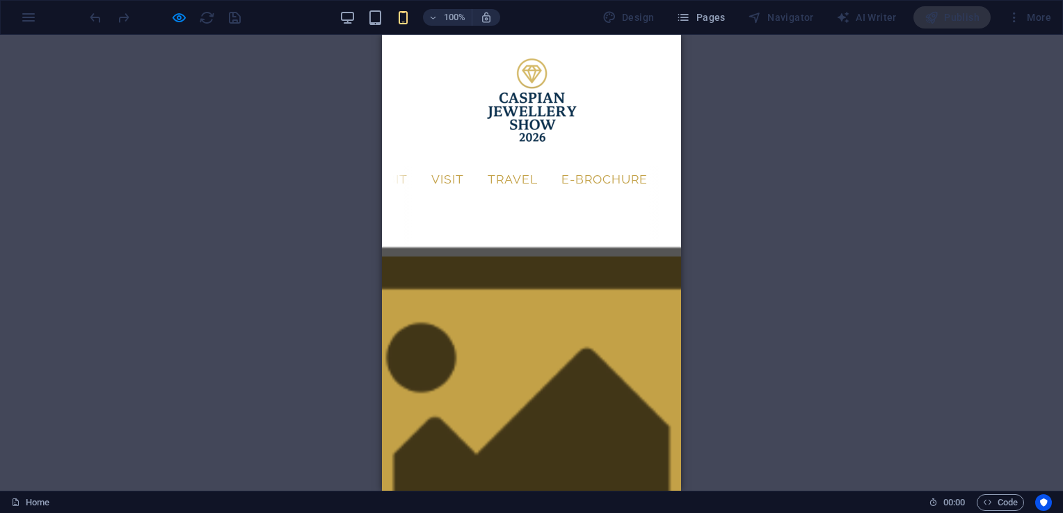
scroll to position [0, 0]
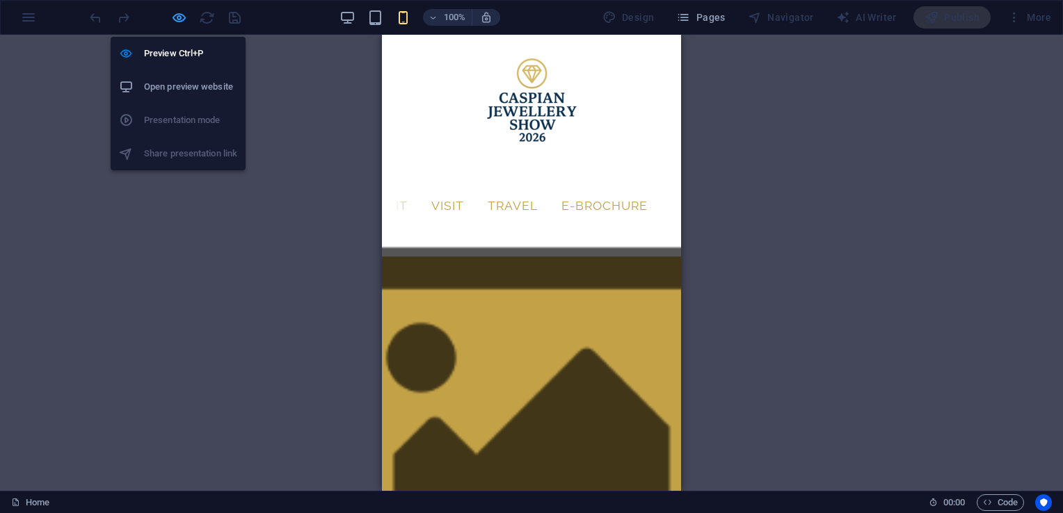
click at [184, 15] on icon "button" at bounding box center [179, 18] width 16 height 16
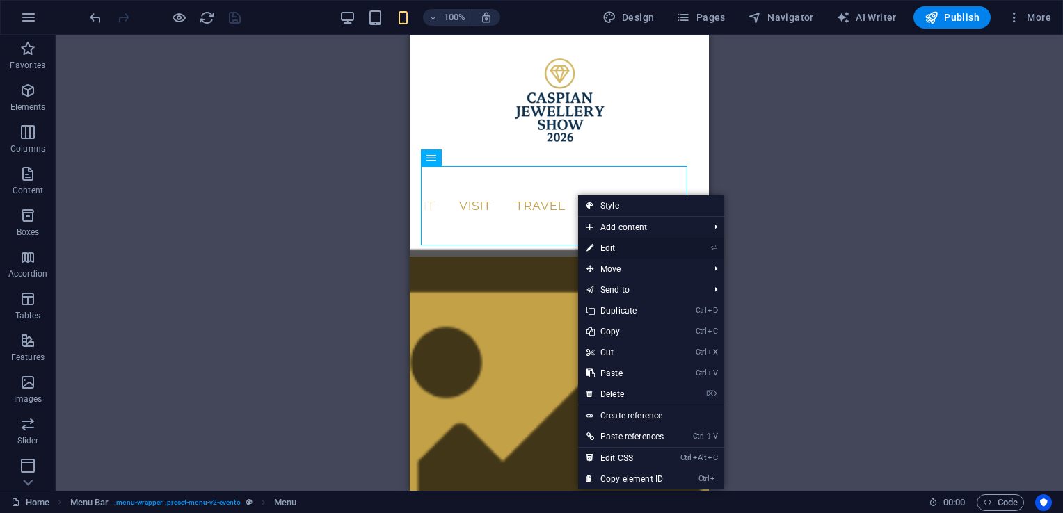
click at [612, 248] on link "⏎ Edit" at bounding box center [625, 248] width 94 height 21
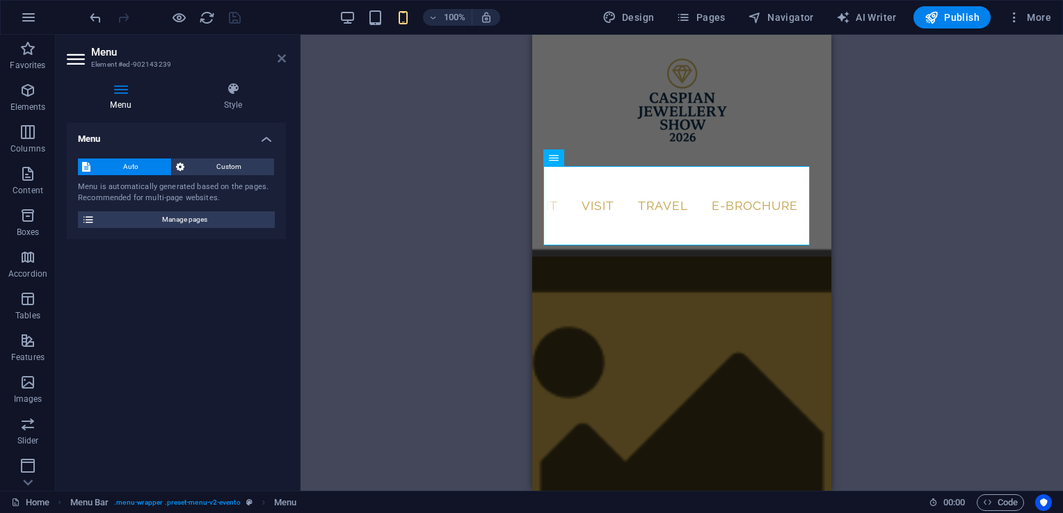
click at [283, 60] on icon at bounding box center [282, 58] width 8 height 11
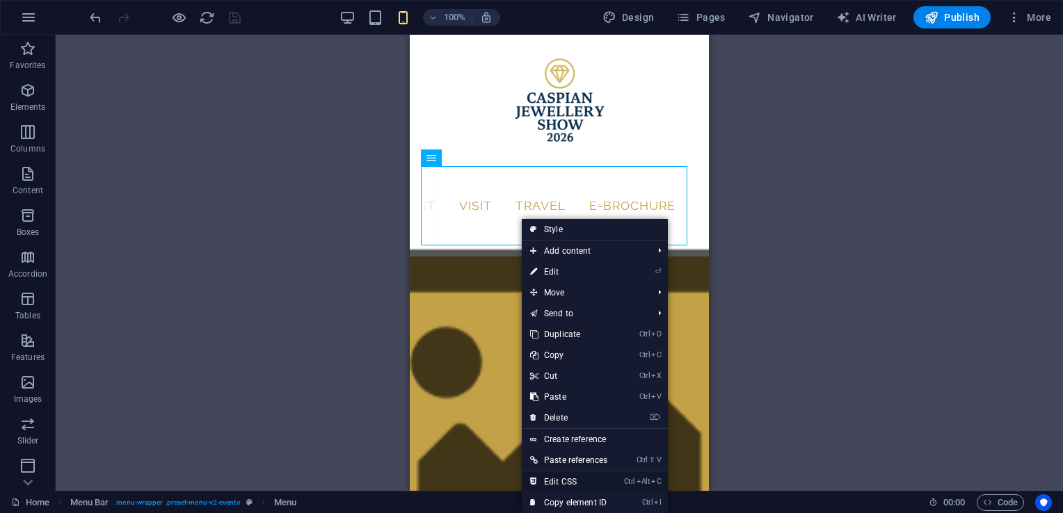
click at [589, 479] on link "Ctrl Alt C Edit CSS" at bounding box center [569, 482] width 94 height 21
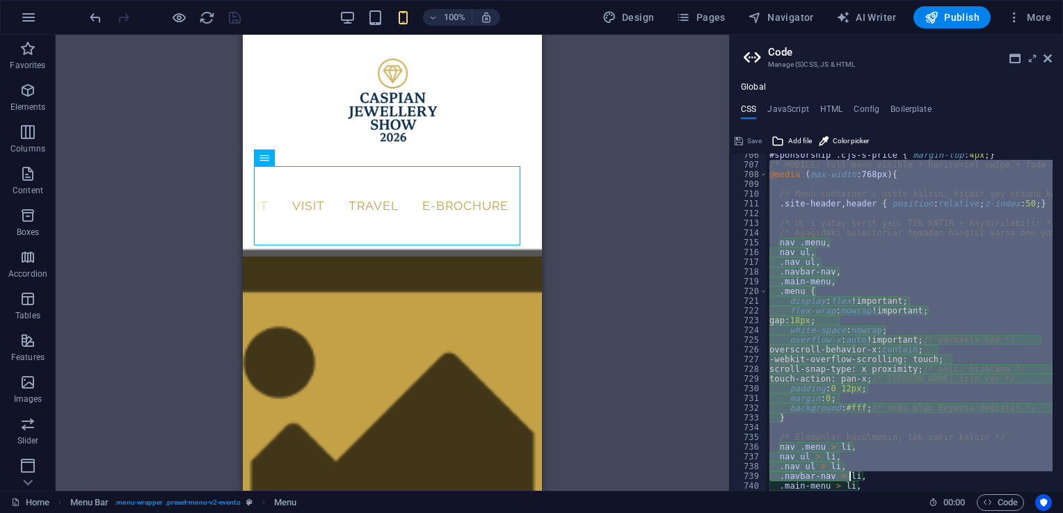
scroll to position [1474, 0]
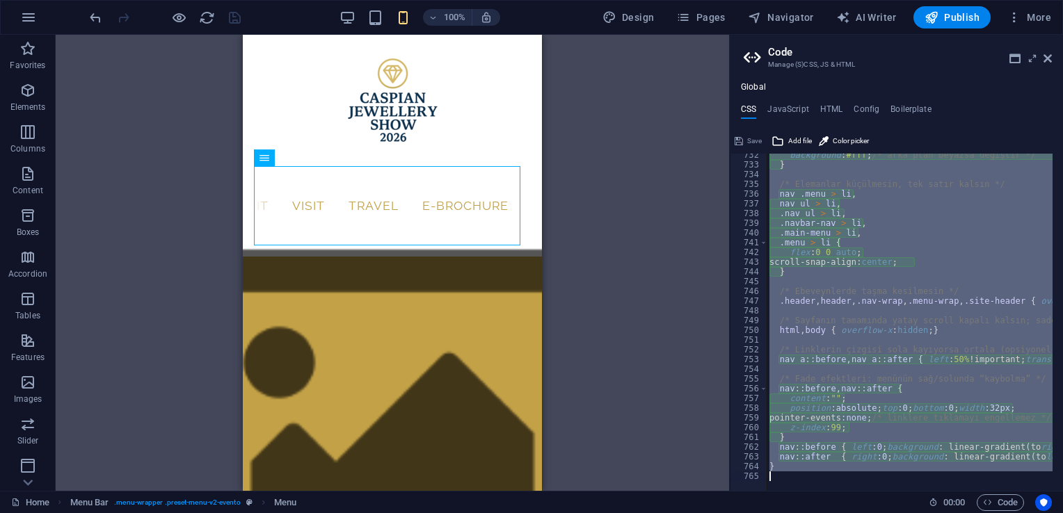
drag, startPoint x: 770, startPoint y: 310, endPoint x: 882, endPoint y: 549, distance: 264.2
click at [882, 513] on html "caspianjewelleryshow.com Home Favorites Elements Columns Content Boxes Accordio…" at bounding box center [531, 256] width 1063 height 513
type textarea "}"
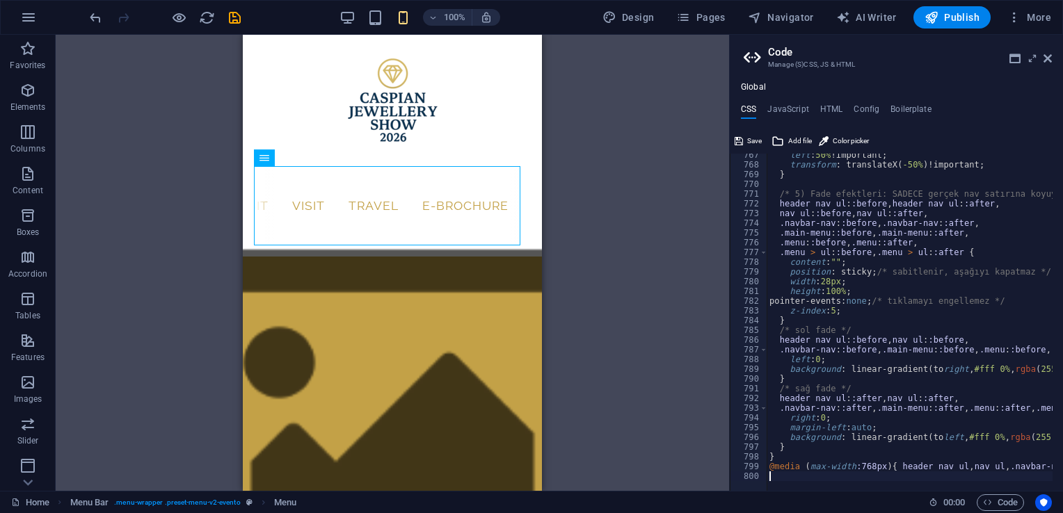
scroll to position [1814, 0]
click at [741, 138] on icon at bounding box center [739, 141] width 8 height 17
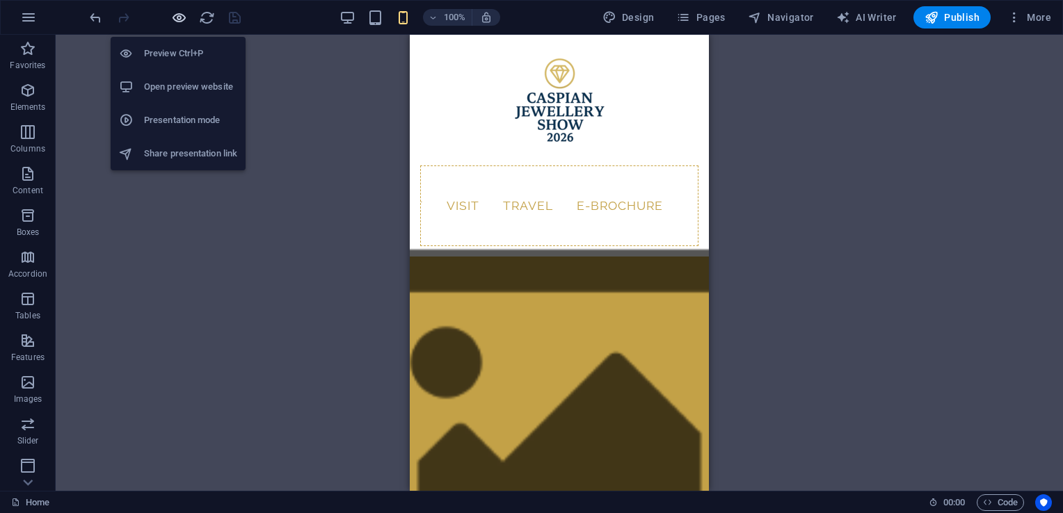
click at [179, 21] on icon "button" at bounding box center [179, 18] width 16 height 16
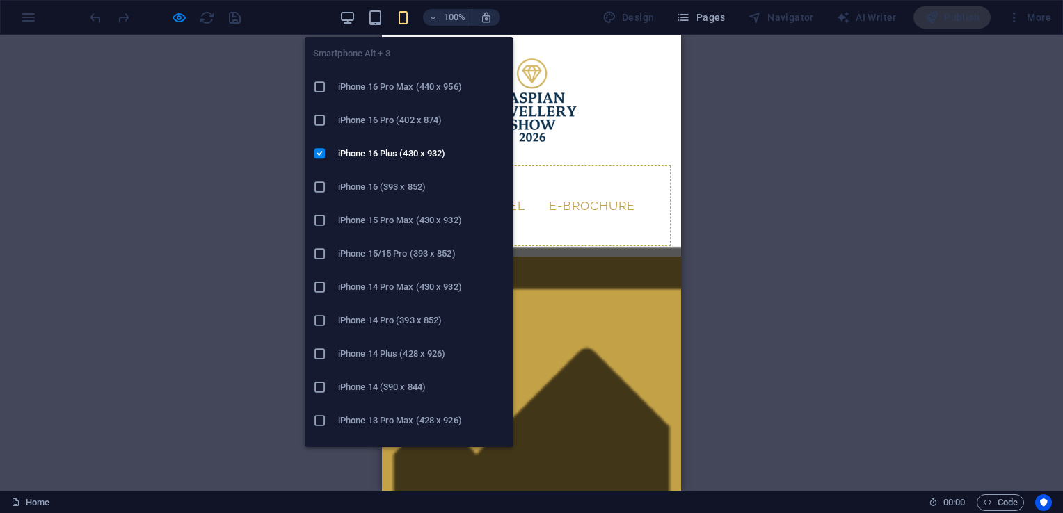
click at [409, 20] on icon "button" at bounding box center [403, 18] width 16 height 16
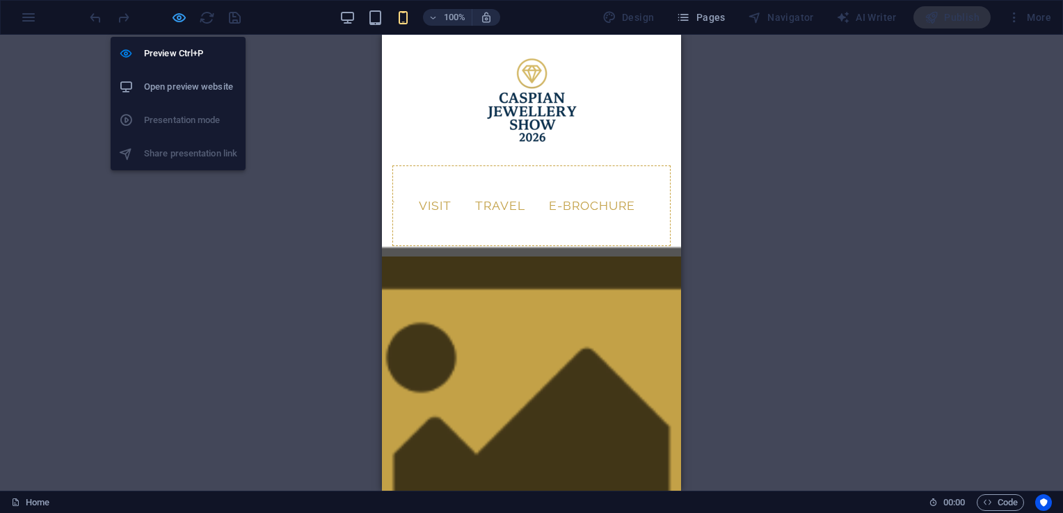
click at [184, 17] on icon "button" at bounding box center [179, 18] width 16 height 16
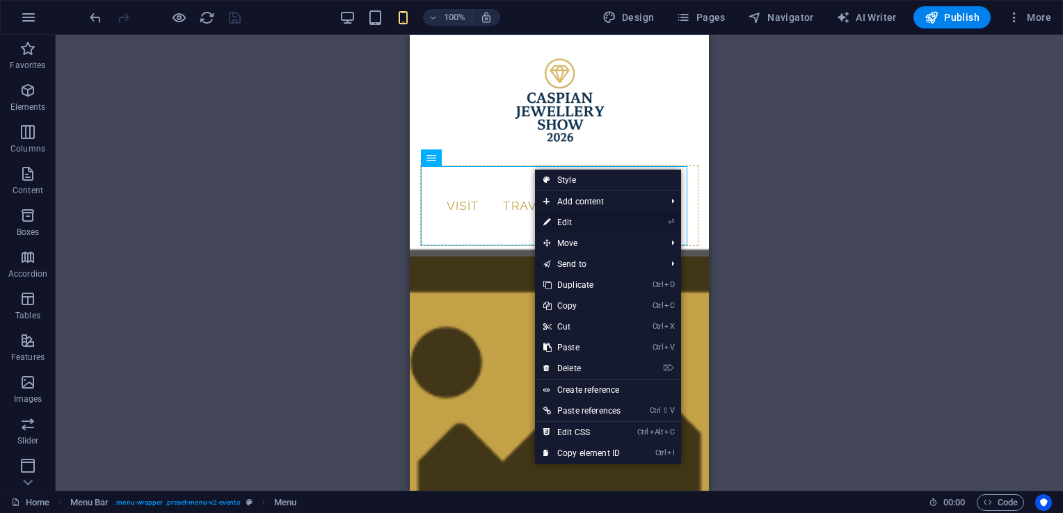
click at [570, 221] on link "⏎ Edit" at bounding box center [582, 222] width 94 height 21
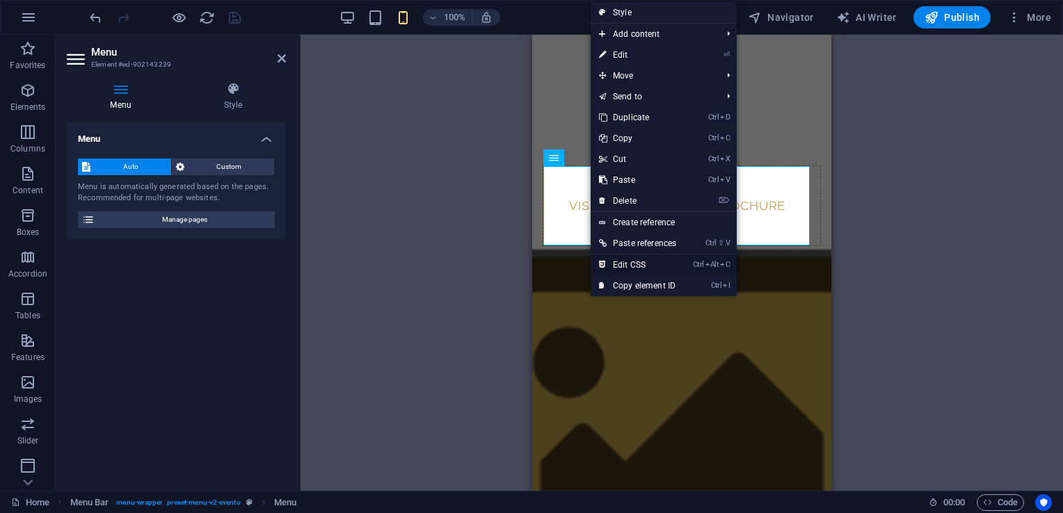
click at [669, 261] on link "Ctrl Alt C Edit CSS" at bounding box center [638, 265] width 94 height 21
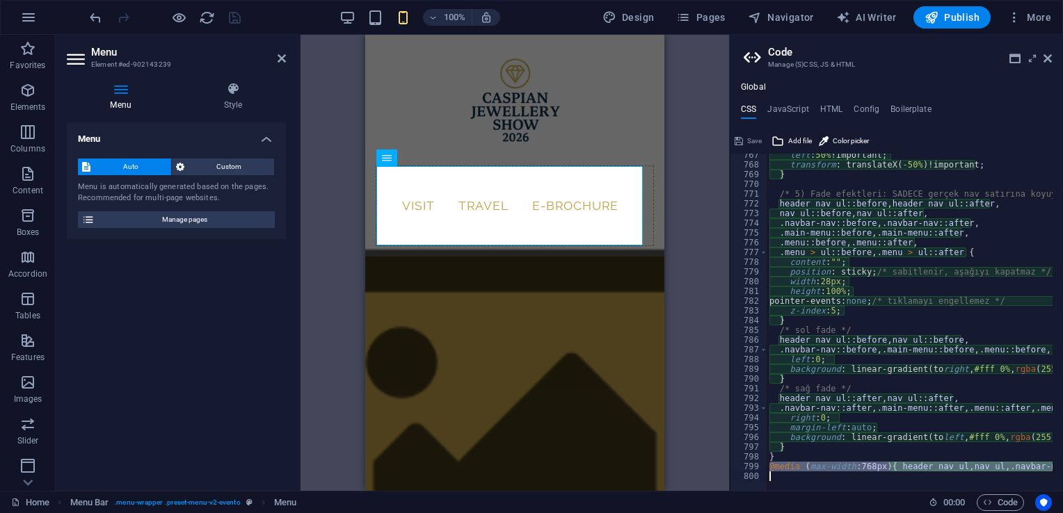
drag, startPoint x: 769, startPoint y: 466, endPoint x: 1040, endPoint y: 476, distance: 270.8
click at [1040, 476] on div "left : 50% !important; transform : translateX ( -50% ) !important; } /* 5) Fade…" at bounding box center [1062, 323] width 591 height 347
type textarea "@media (max-width:768px){ header nav ul, nav ul, .navbar-nav, .main-menu, .menu…"
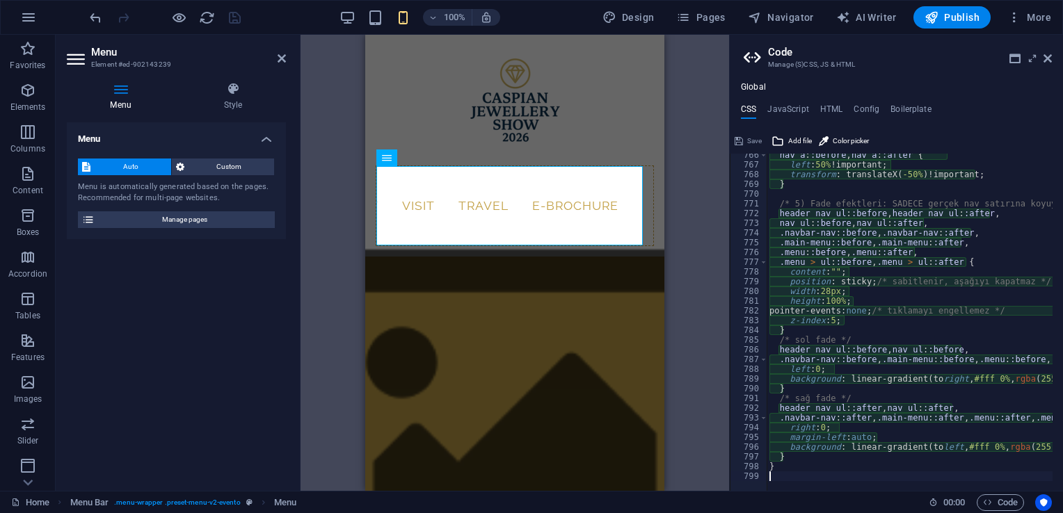
scroll to position [1805, 0]
click at [749, 138] on span "Save" at bounding box center [754, 141] width 15 height 17
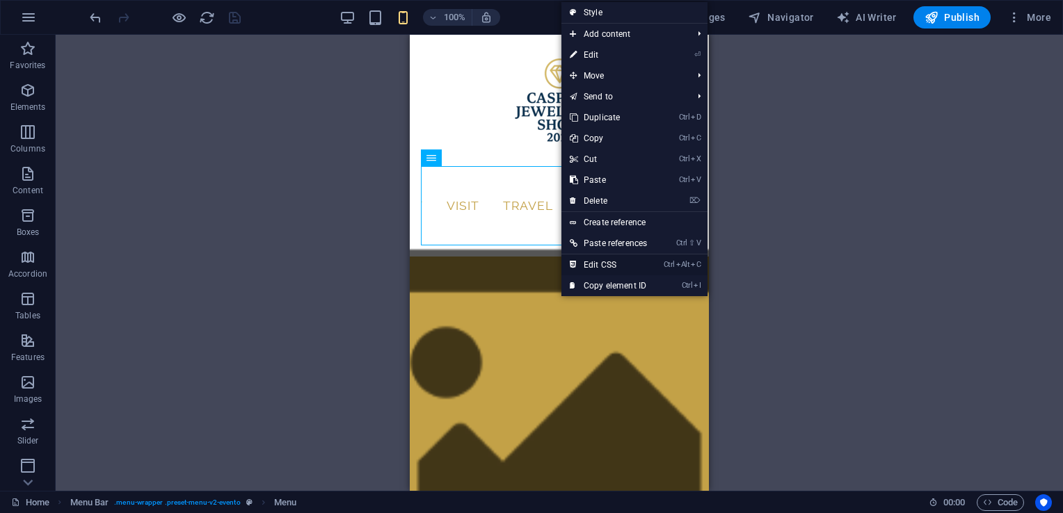
click at [629, 264] on link "Ctrl Alt C Edit CSS" at bounding box center [608, 265] width 94 height 21
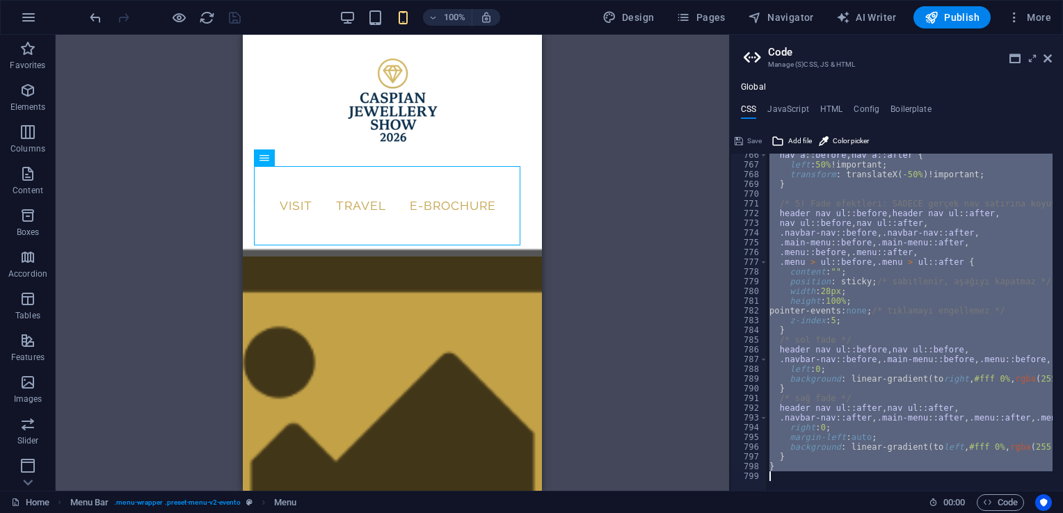
drag, startPoint x: 771, startPoint y: 420, endPoint x: 960, endPoint y: 549, distance: 229.2
click at [960, 513] on html "caspianjewelleryshow.com Home Favorites Elements Columns Content Boxes Accordio…" at bounding box center [531, 256] width 1063 height 513
type textarea "}"
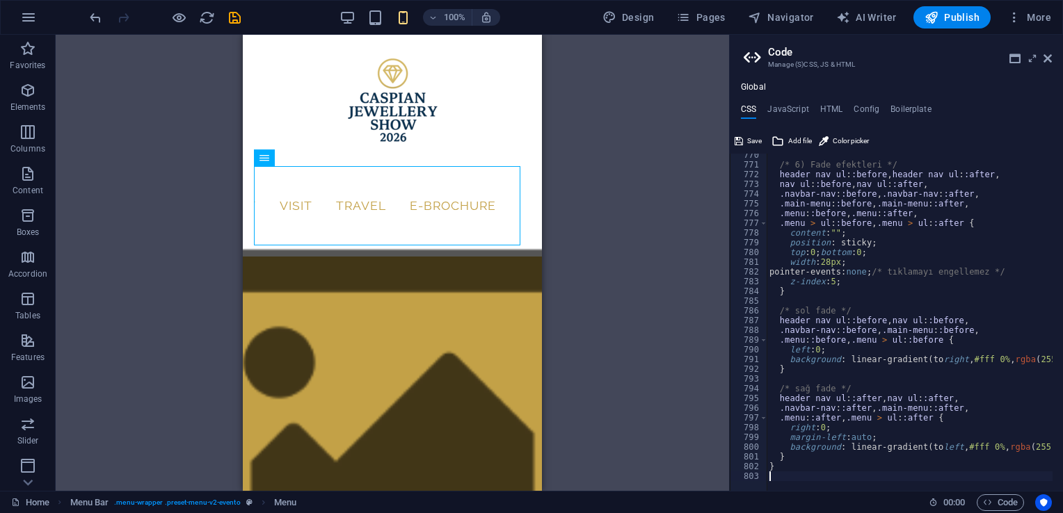
scroll to position [1844, 0]
click at [753, 141] on span "Save" at bounding box center [754, 141] width 15 height 17
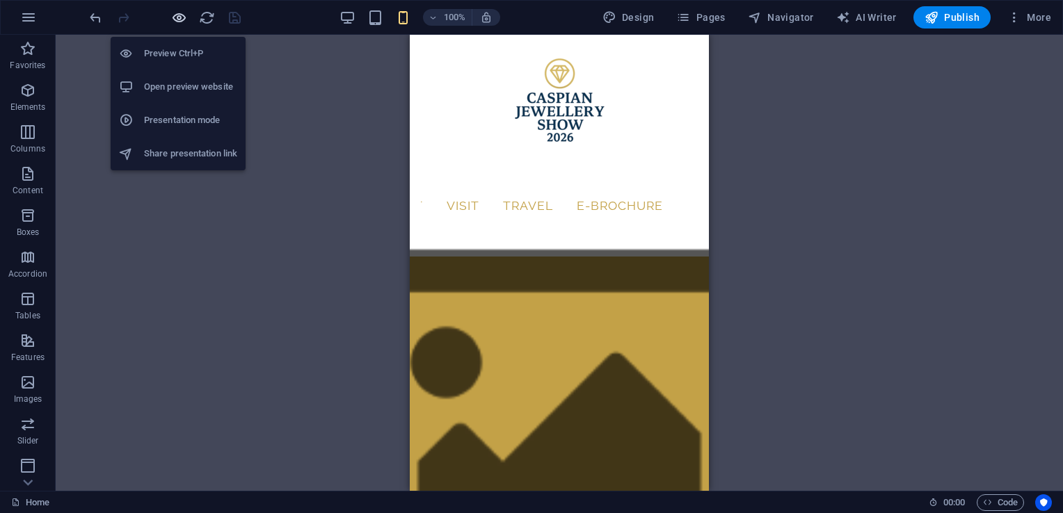
click at [178, 18] on icon "button" at bounding box center [179, 18] width 16 height 16
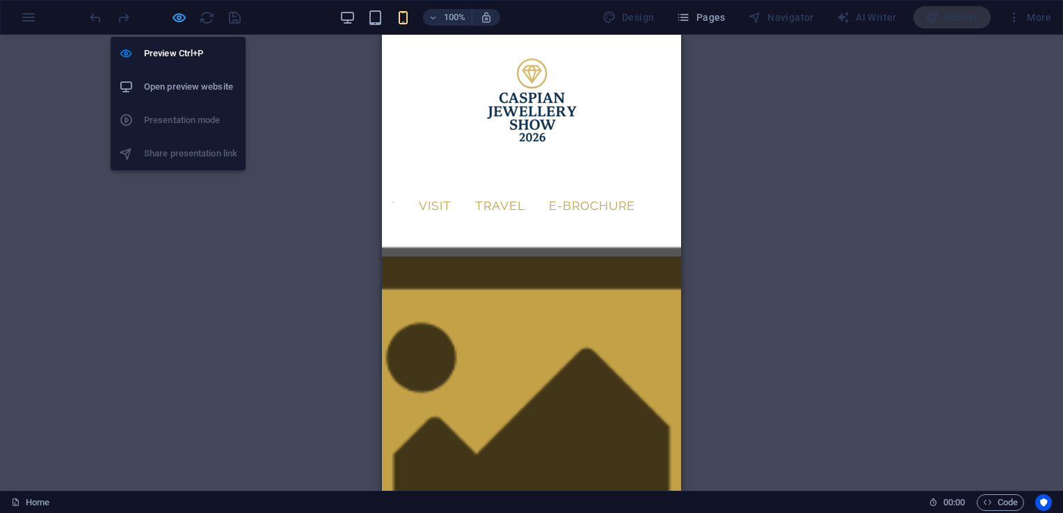
click at [178, 16] on icon "button" at bounding box center [179, 18] width 16 height 16
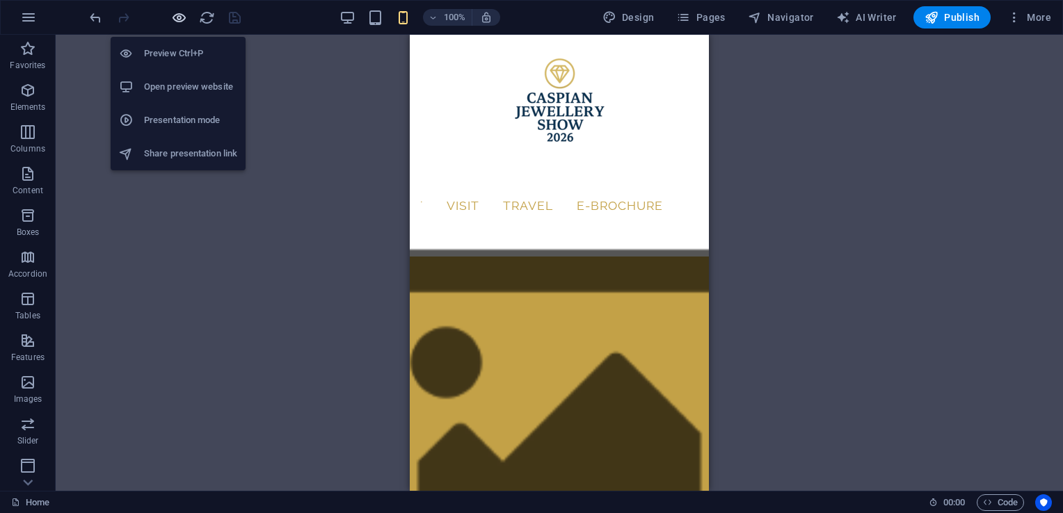
click at [180, 16] on icon "button" at bounding box center [179, 18] width 16 height 16
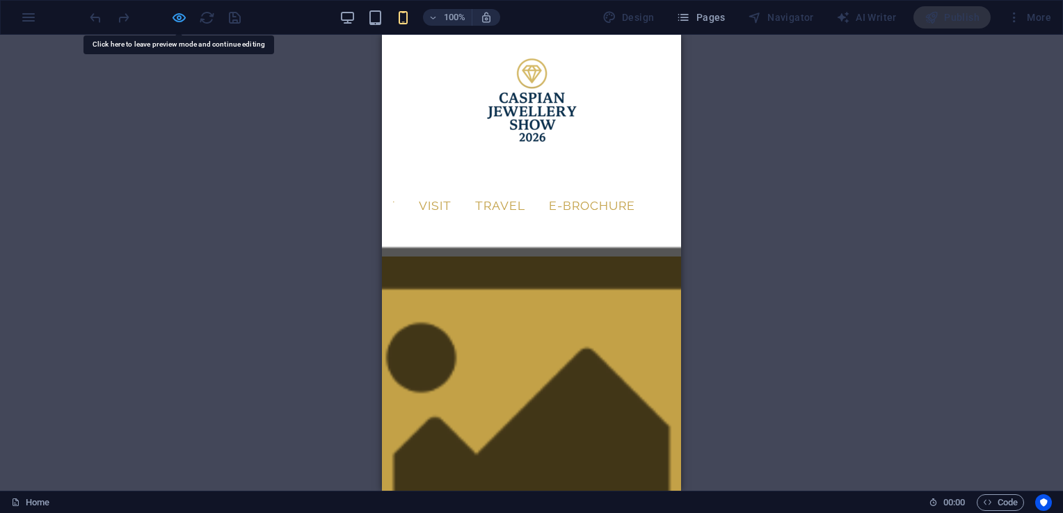
drag, startPoint x: 213, startPoint y: 170, endPoint x: 182, endPoint y: 15, distance: 158.3
click at [182, 15] on icon "button" at bounding box center [179, 18] width 16 height 16
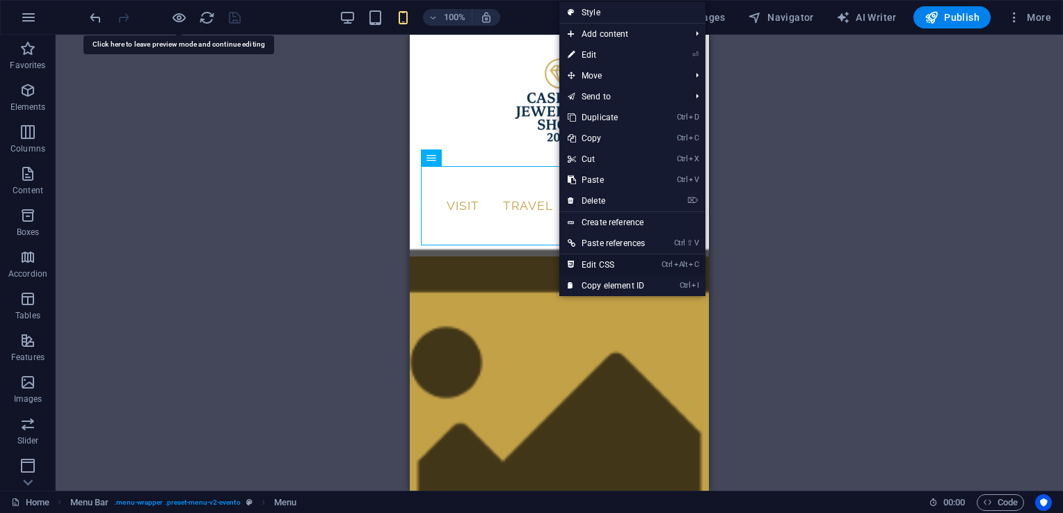
click at [598, 269] on link "Ctrl Alt C Edit CSS" at bounding box center [606, 265] width 94 height 21
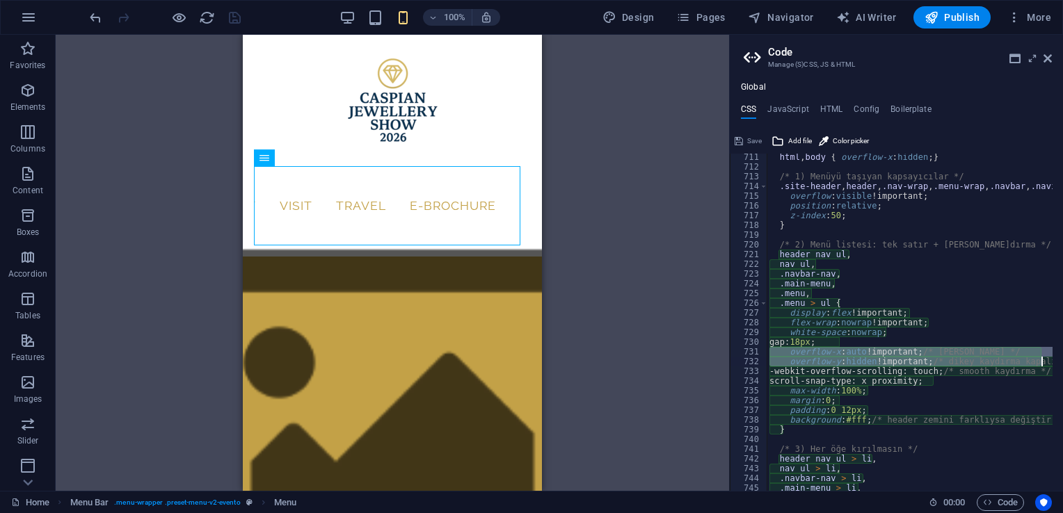
scroll to position [0, 31]
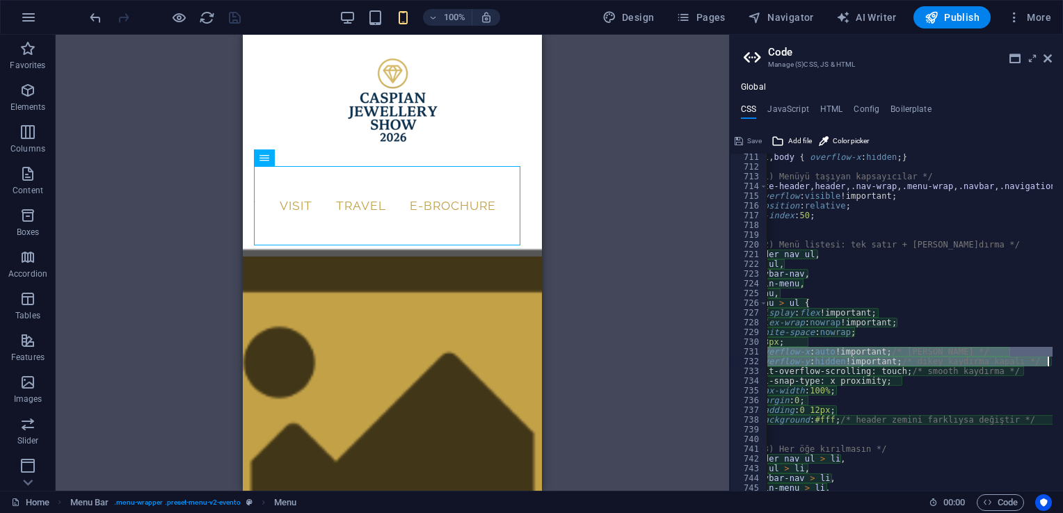
drag, startPoint x: 772, startPoint y: 351, endPoint x: 1065, endPoint y: 365, distance: 293.9
click at [1062, 365] on html "caspianjewelleryshow.com Home Favorites Elements Columns Content Boxes Accordio…" at bounding box center [531, 256] width 1063 height 513
type textarea "overflow-x: auto !important; /* yatay kaydır */ overflow-y: hidden !important; …"
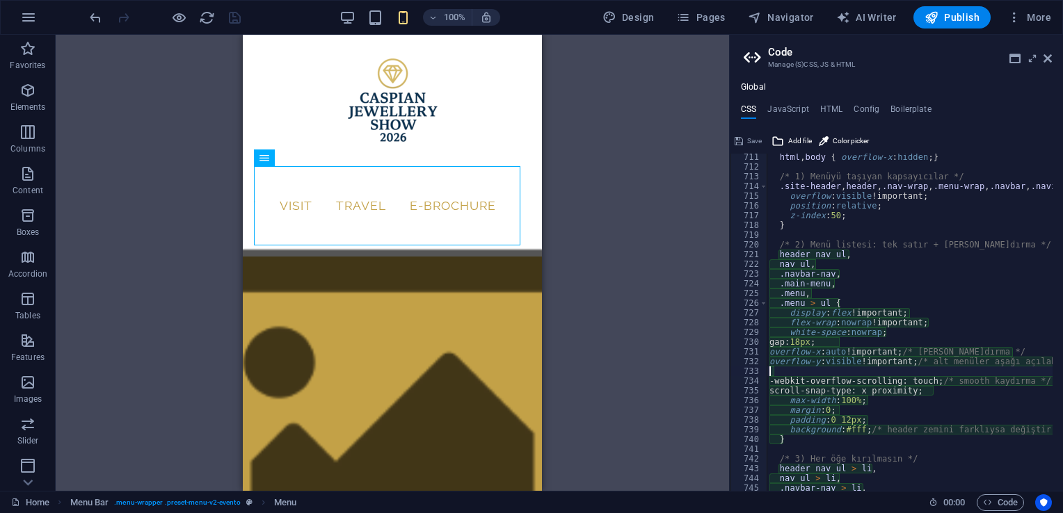
scroll to position [0, 0]
type textarea "overflow-y: visible !important;/* alt menüler aşağı açılabilsin */"
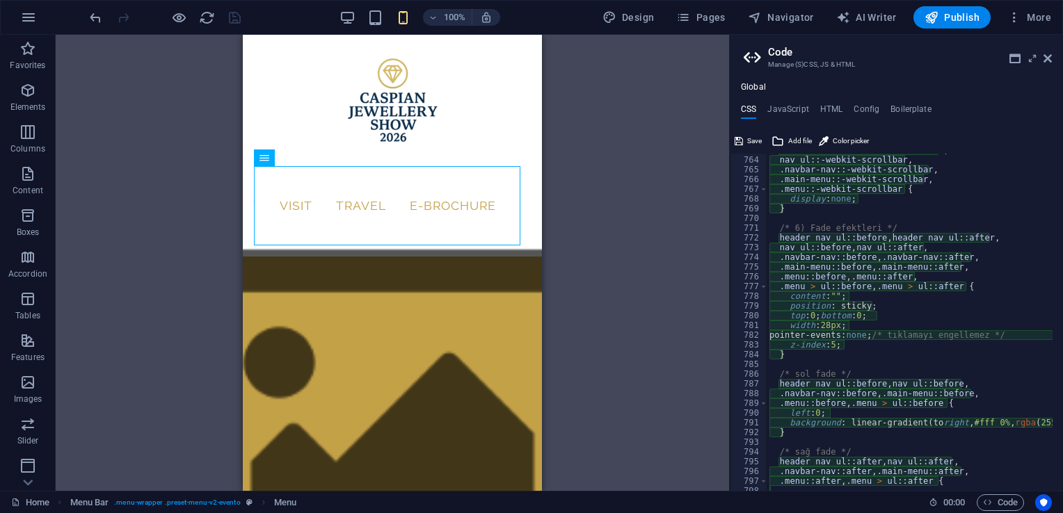
scroll to position [1844, 0]
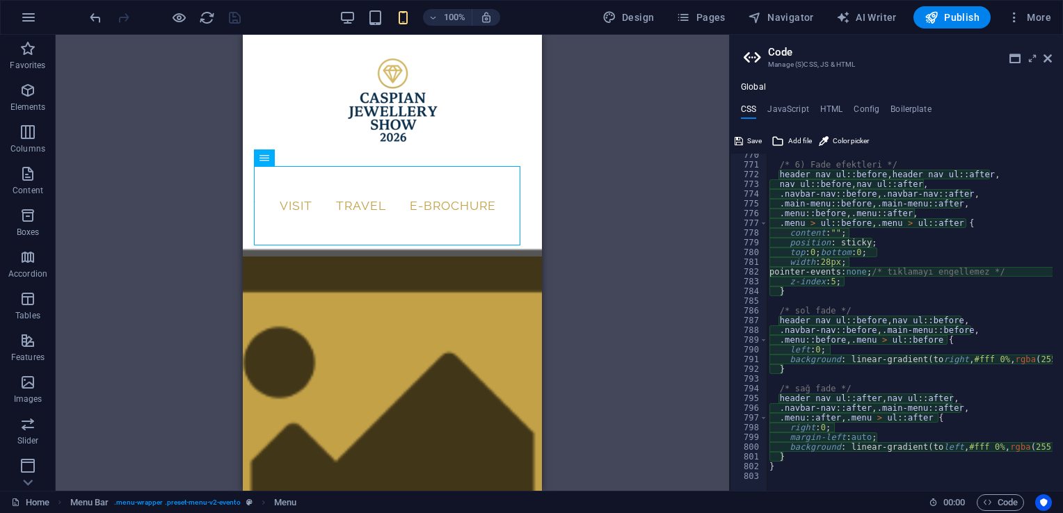
click at [794, 476] on div "/* 6) Fade efektleri */ header nav ul : :before , header nav ul : :after , nav …" at bounding box center [976, 323] width 418 height 347
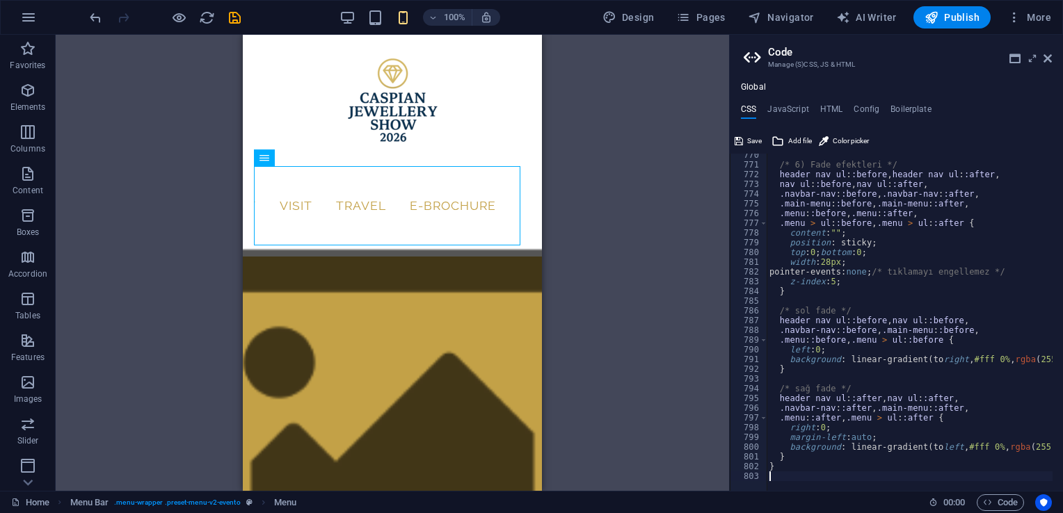
scroll to position [1912, 0]
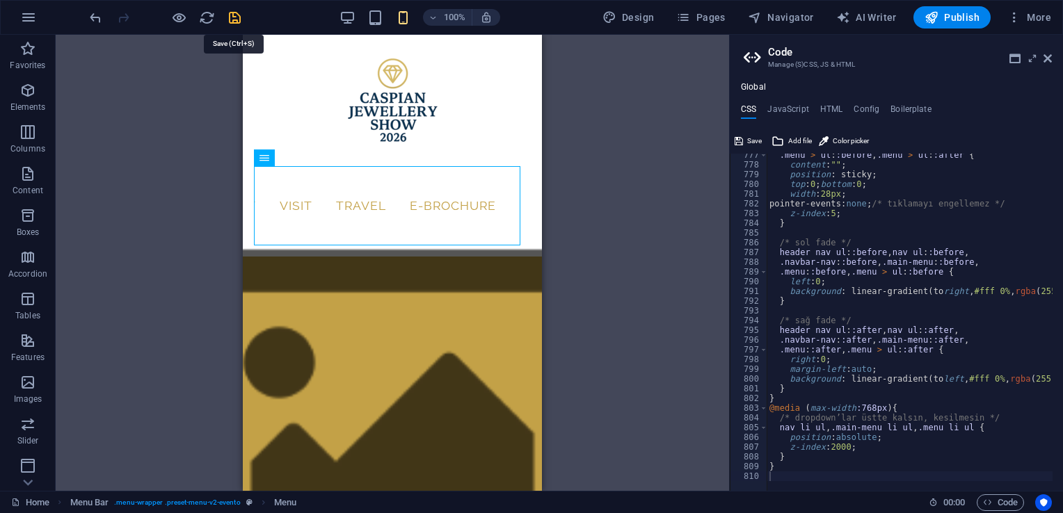
click at [235, 21] on icon "save" at bounding box center [235, 18] width 16 height 16
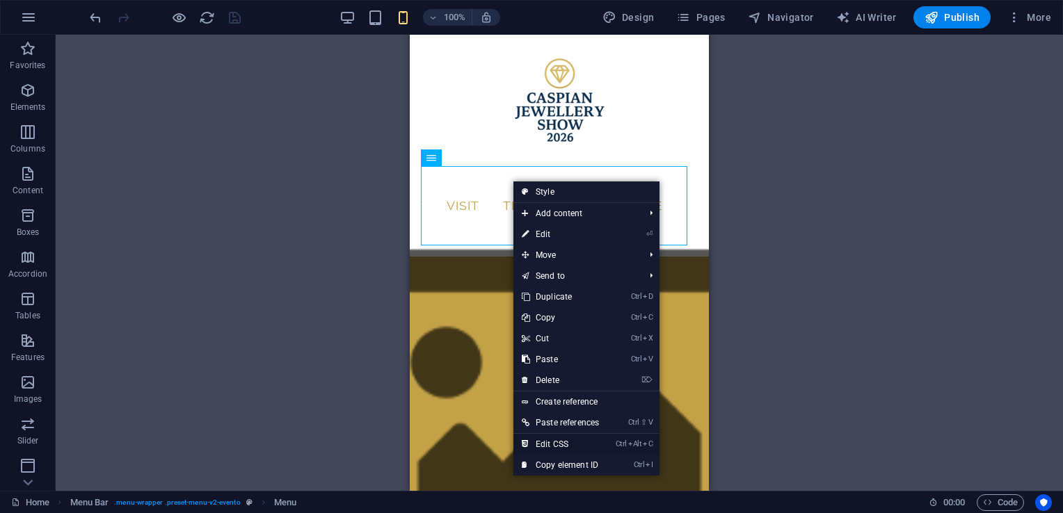
click at [550, 438] on link "Ctrl Alt C Edit CSS" at bounding box center [560, 444] width 94 height 21
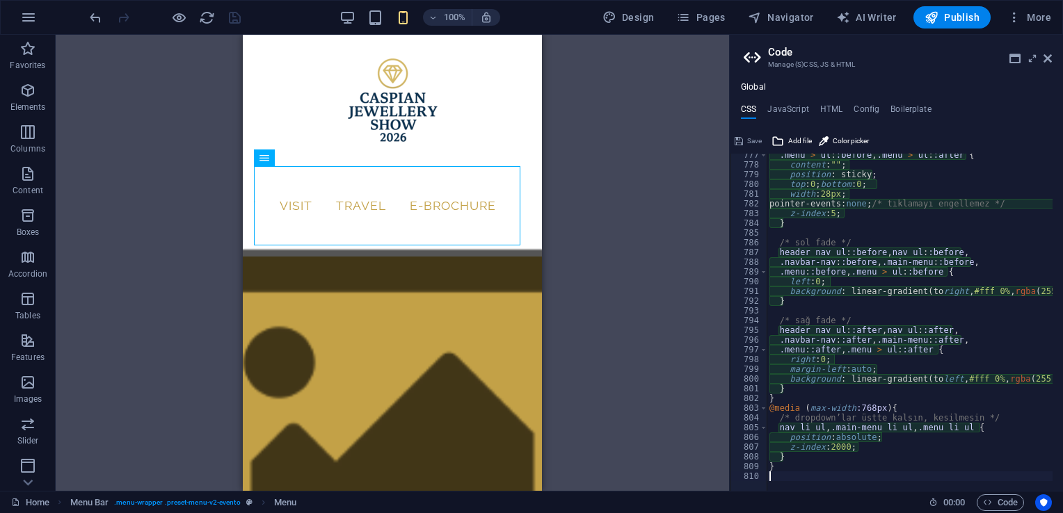
type textarea "display: flex !important;"
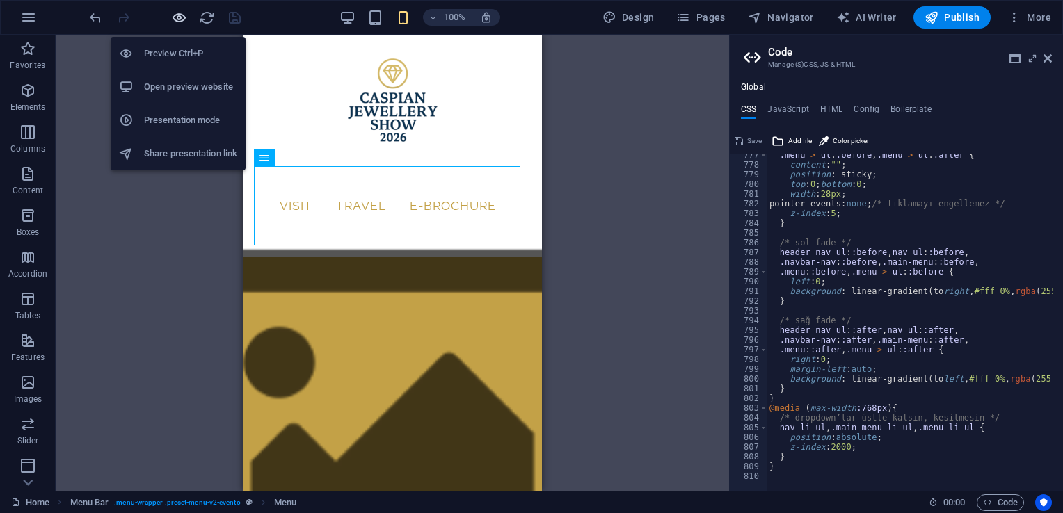
click at [177, 13] on icon "button" at bounding box center [179, 18] width 16 height 16
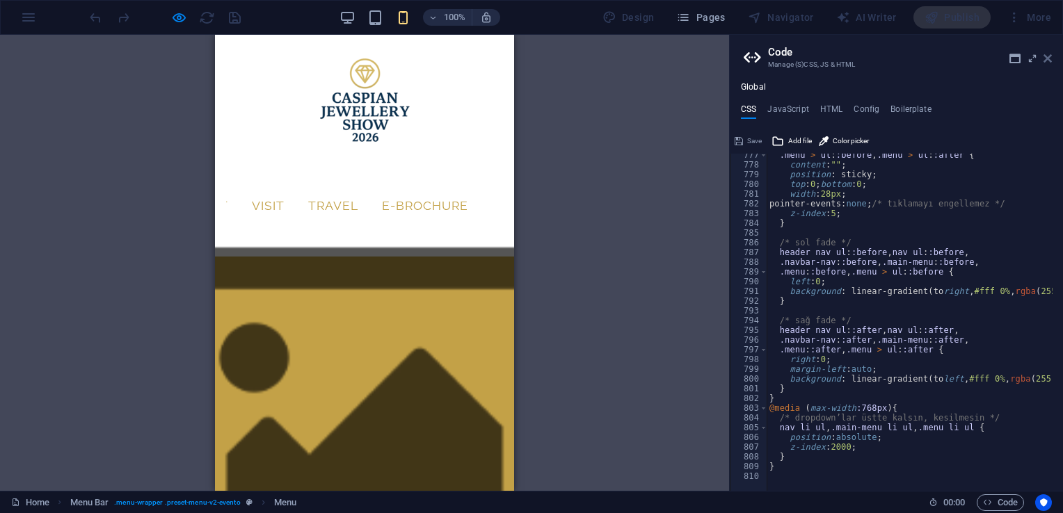
click at [1048, 59] on icon at bounding box center [1048, 58] width 8 height 11
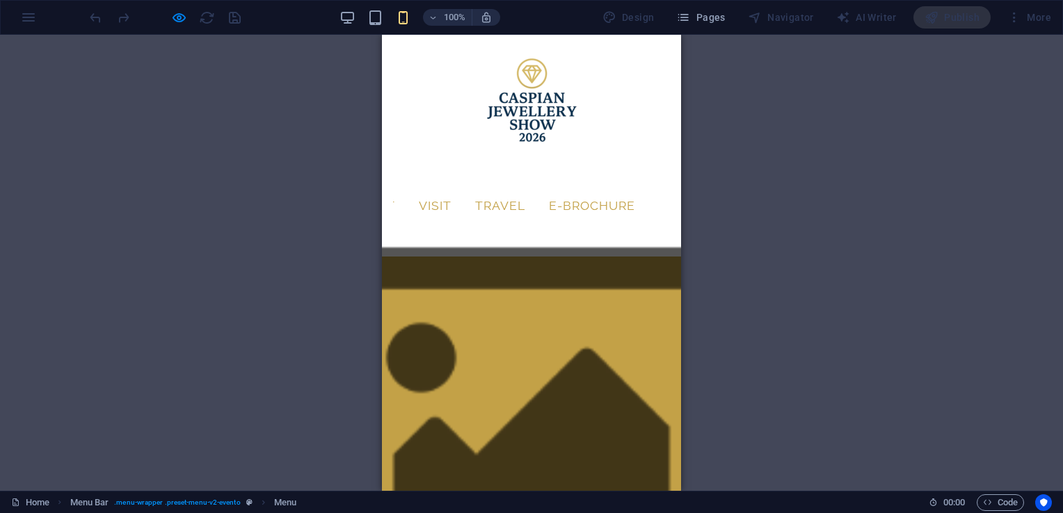
click at [171, 15] on icon "button" at bounding box center [179, 18] width 16 height 16
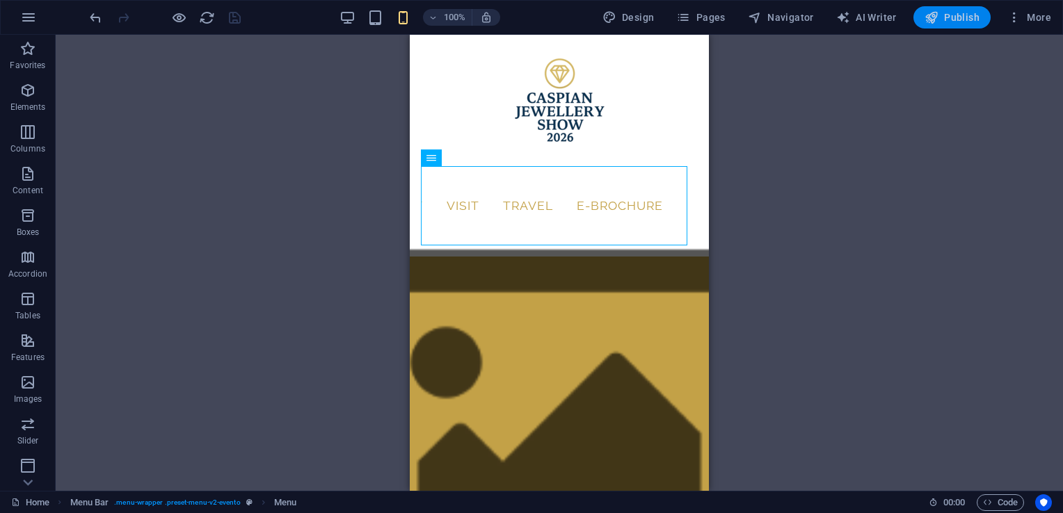
click at [927, 15] on icon "button" at bounding box center [932, 17] width 14 height 14
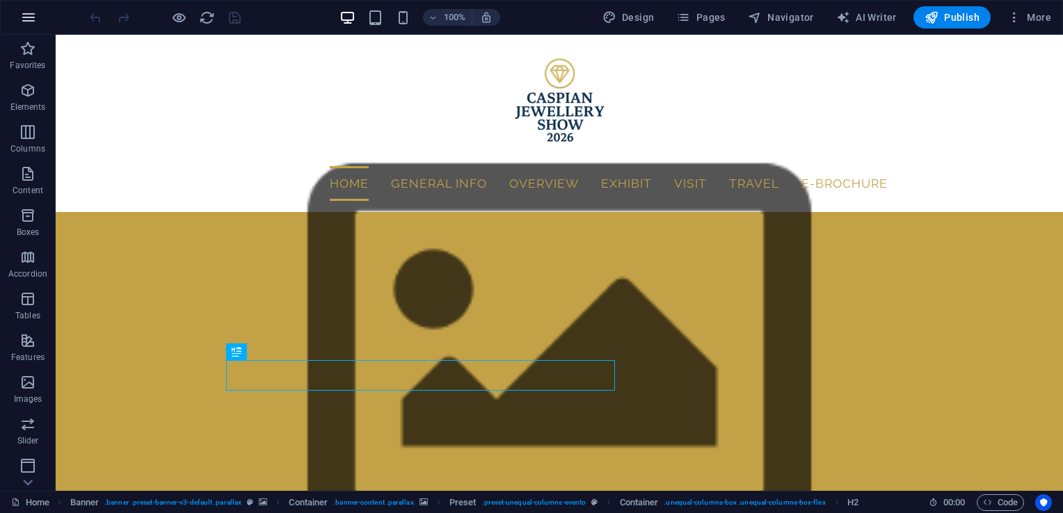
click at [30, 22] on icon "button" at bounding box center [28, 17] width 17 height 17
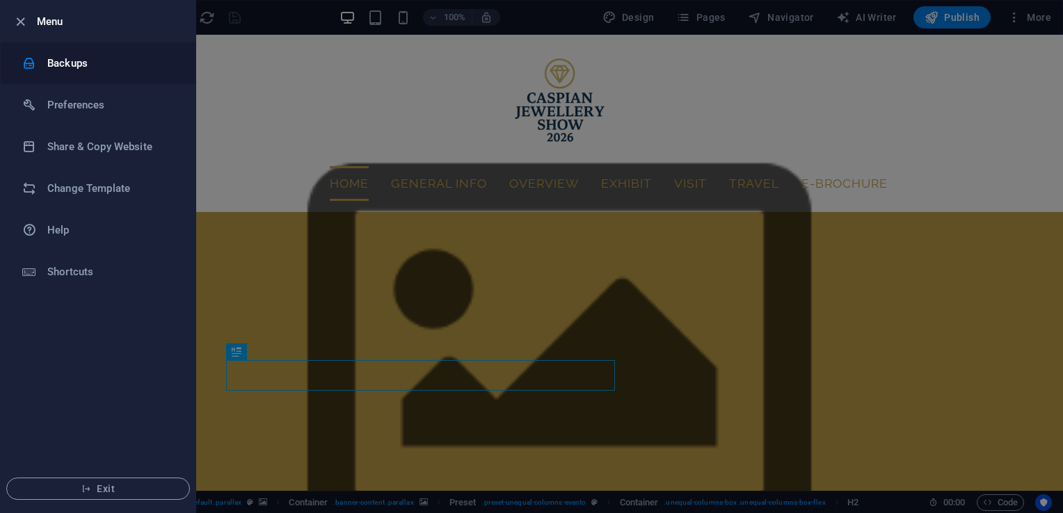
click at [75, 67] on h6 "Backups" at bounding box center [111, 63] width 129 height 17
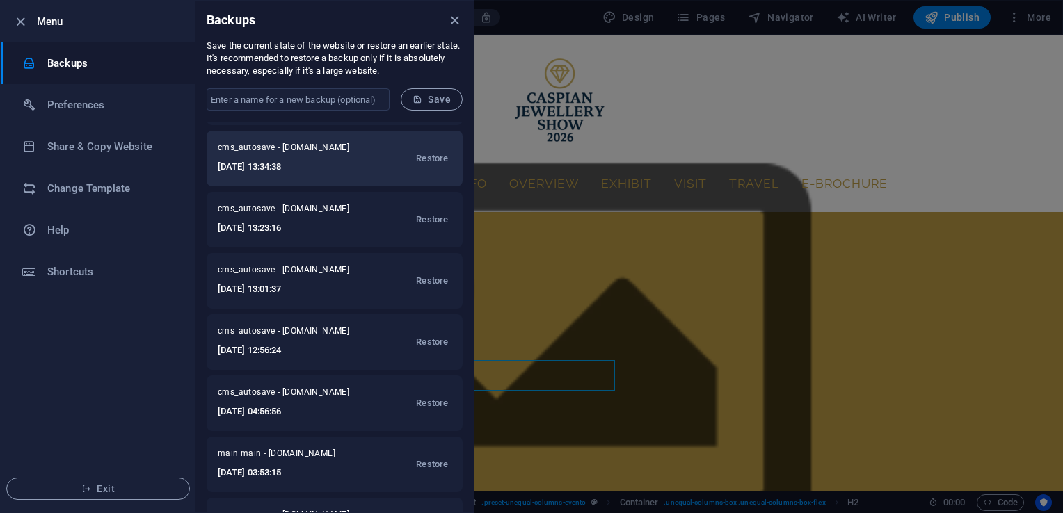
scroll to position [237, 0]
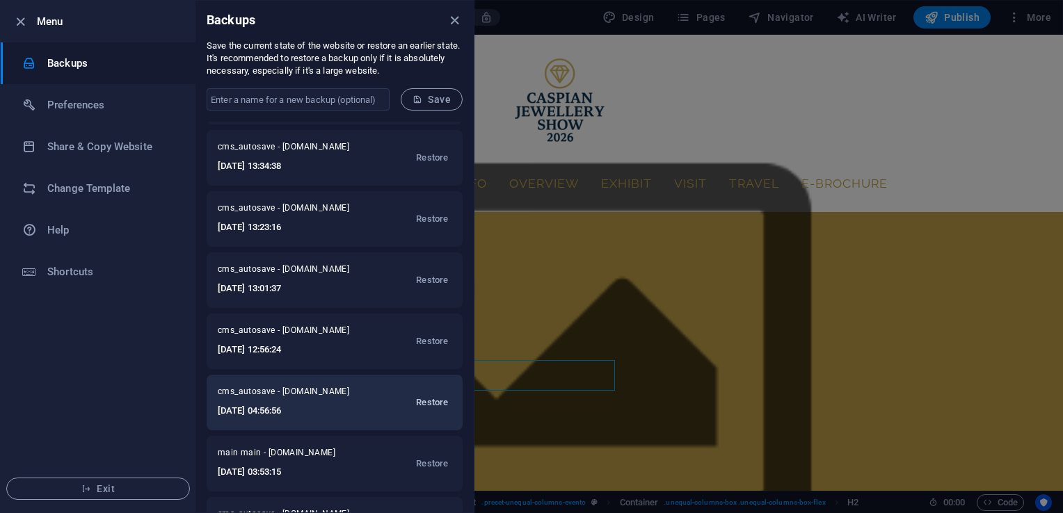
click at [429, 397] on span "Restore" at bounding box center [432, 402] width 32 height 17
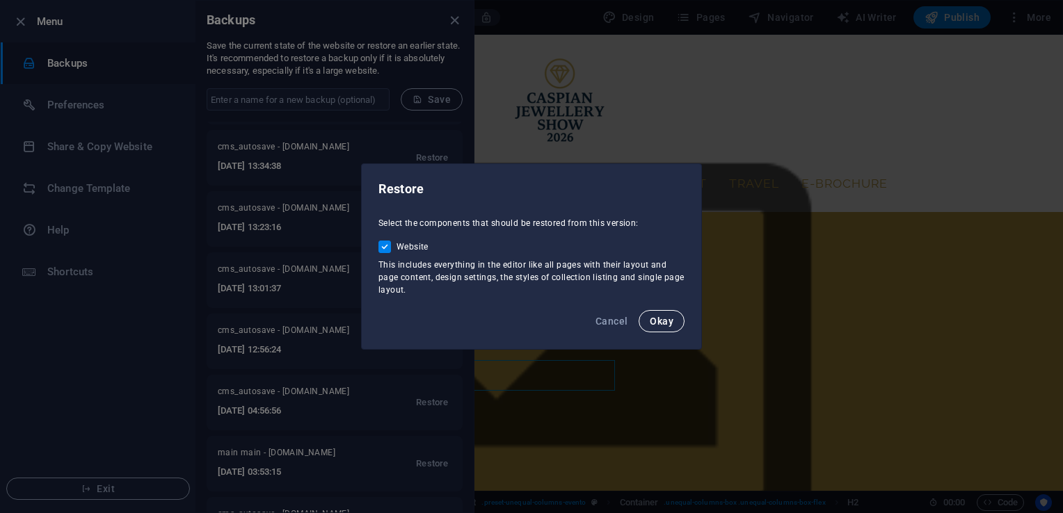
click at [655, 316] on span "Okay" at bounding box center [662, 321] width 24 height 11
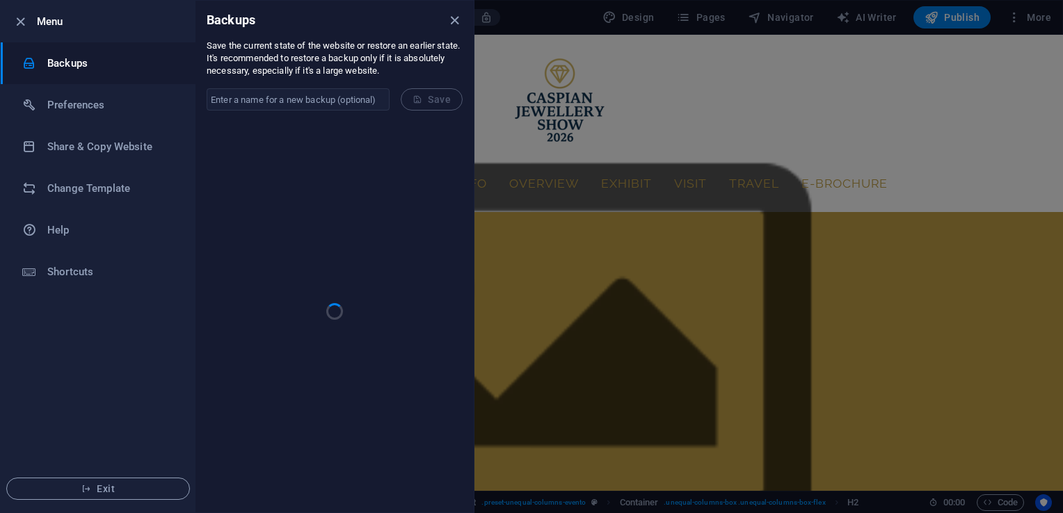
scroll to position [0, 0]
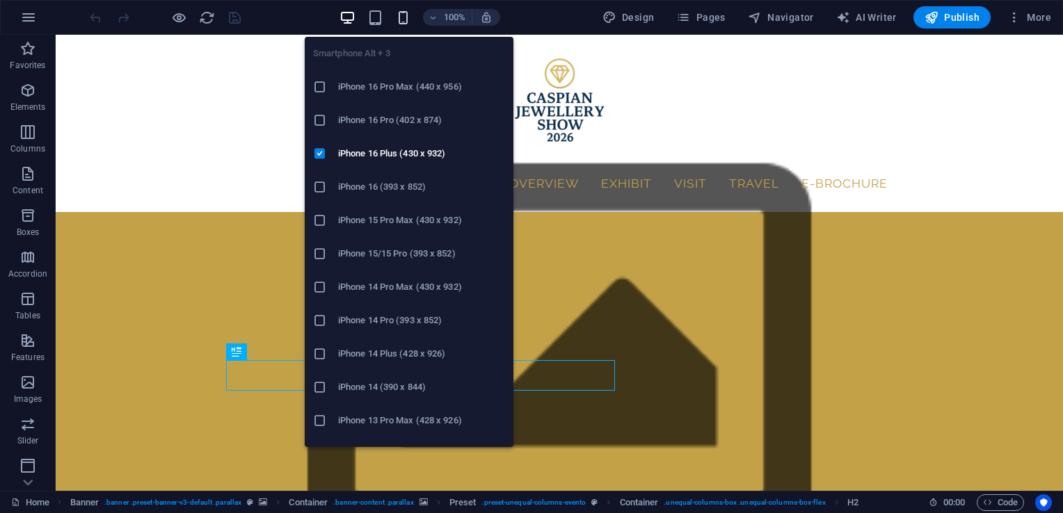
click at [403, 19] on icon "button" at bounding box center [403, 18] width 16 height 16
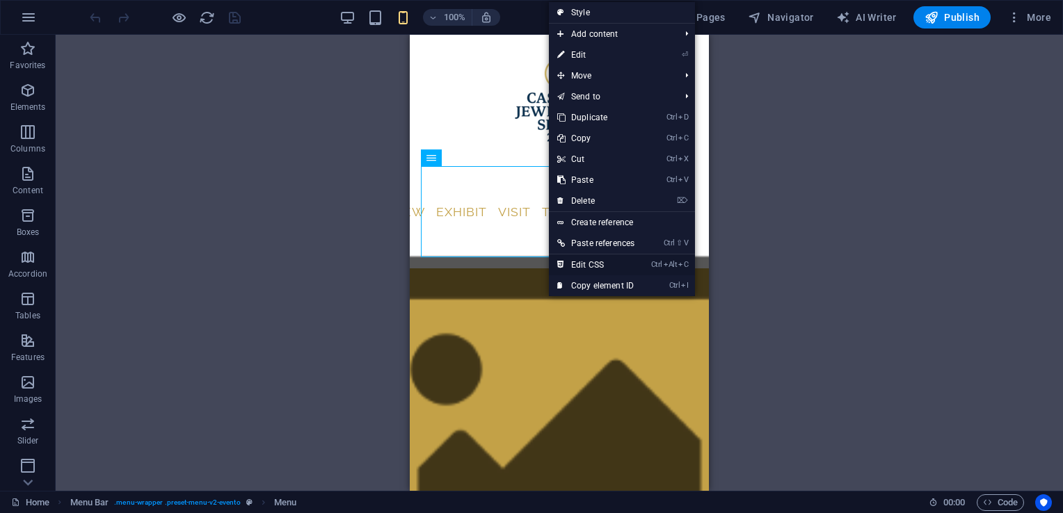
click at [596, 261] on link "Ctrl Alt C Edit CSS" at bounding box center [596, 265] width 94 height 21
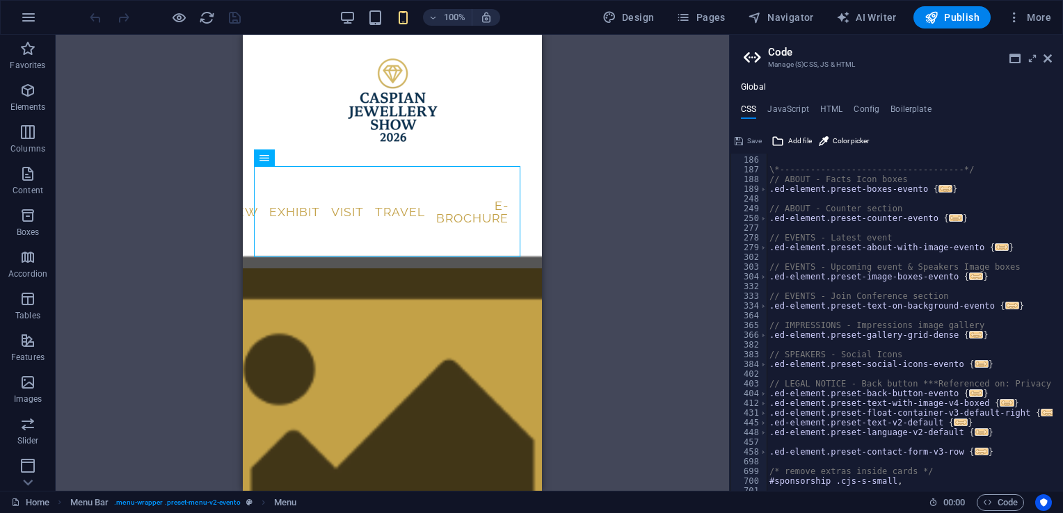
scroll to position [899, 0]
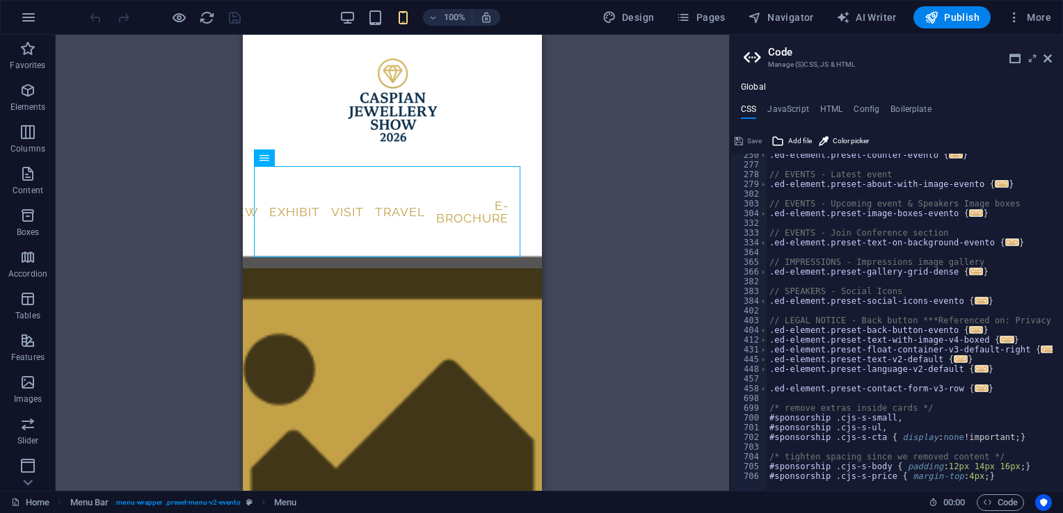
click at [1011, 472] on div ".ed-element.preset-counter-evento { ... } // EVENTS - Latest event .ed-element.…" at bounding box center [976, 323] width 418 height 347
type textarea "#sponsorship .cjs-s-price { margin-top: 4px; }"
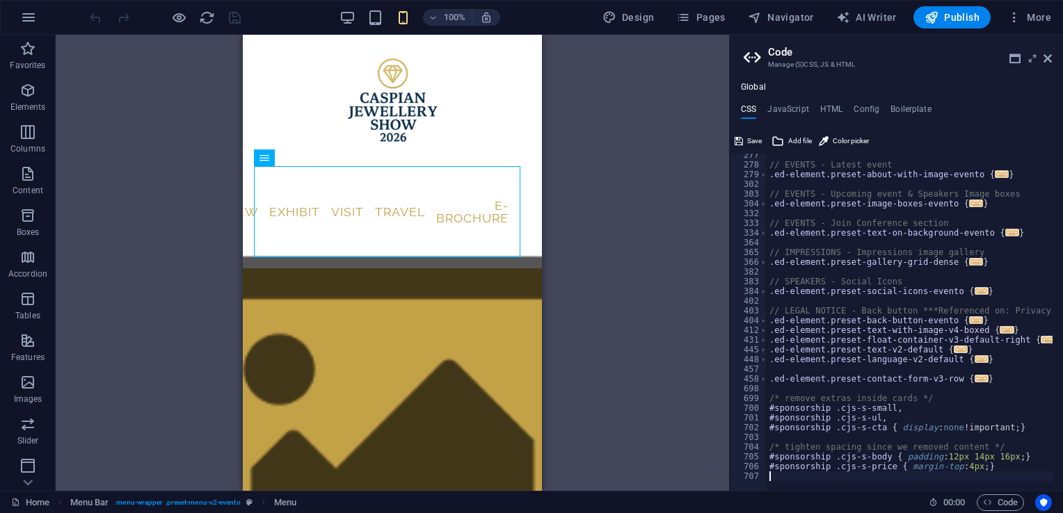
scroll to position [1464, 0]
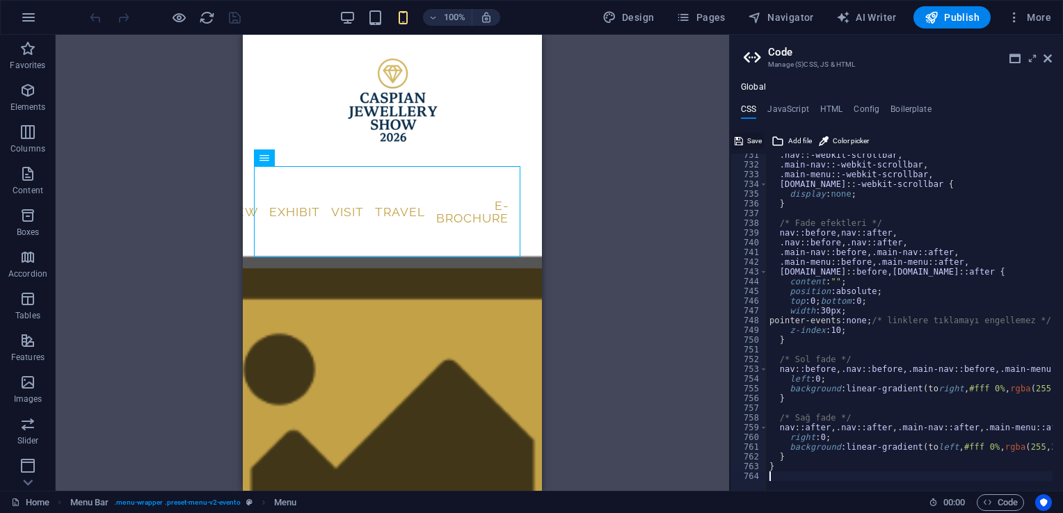
click at [751, 138] on span "Save" at bounding box center [754, 141] width 15 height 17
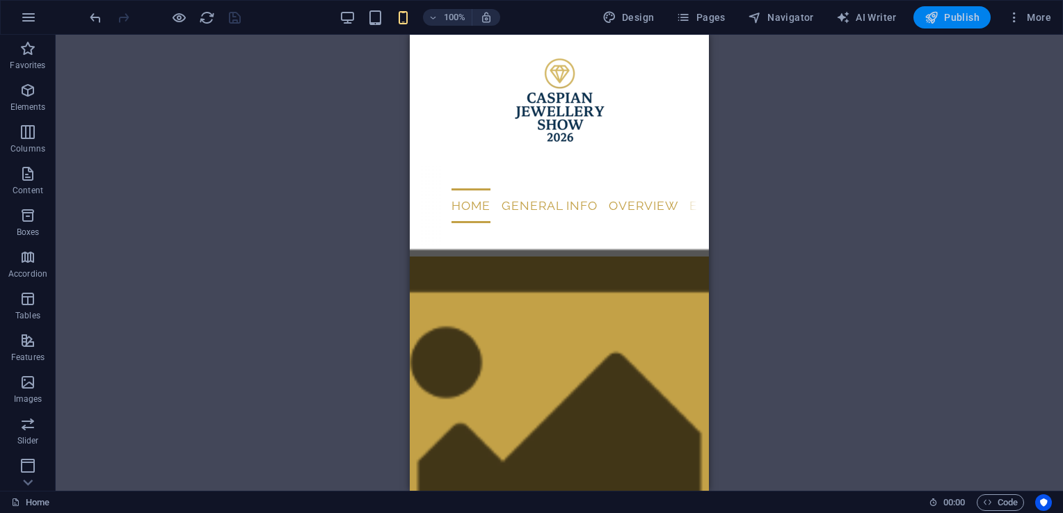
click at [930, 17] on icon "button" at bounding box center [932, 17] width 14 height 14
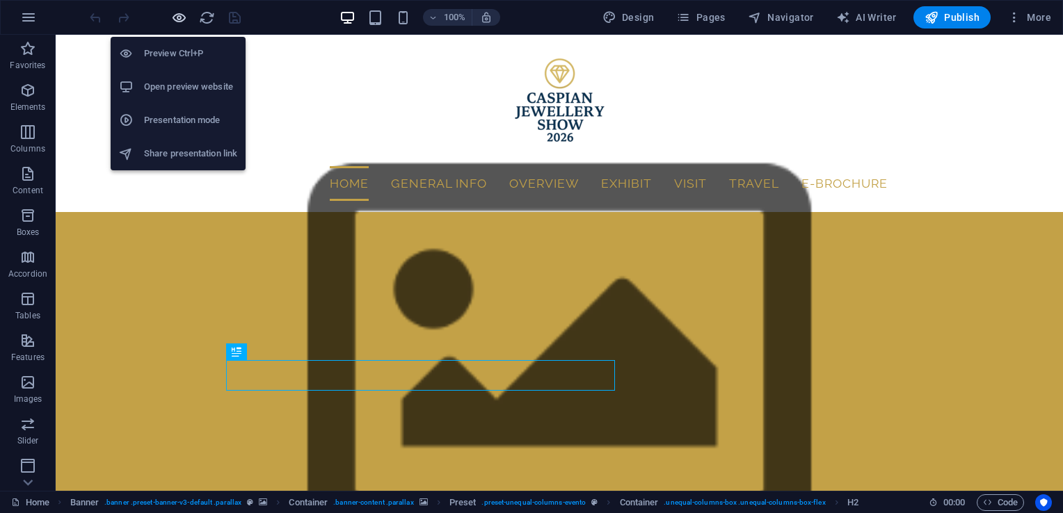
click at [181, 15] on icon "button" at bounding box center [179, 18] width 16 height 16
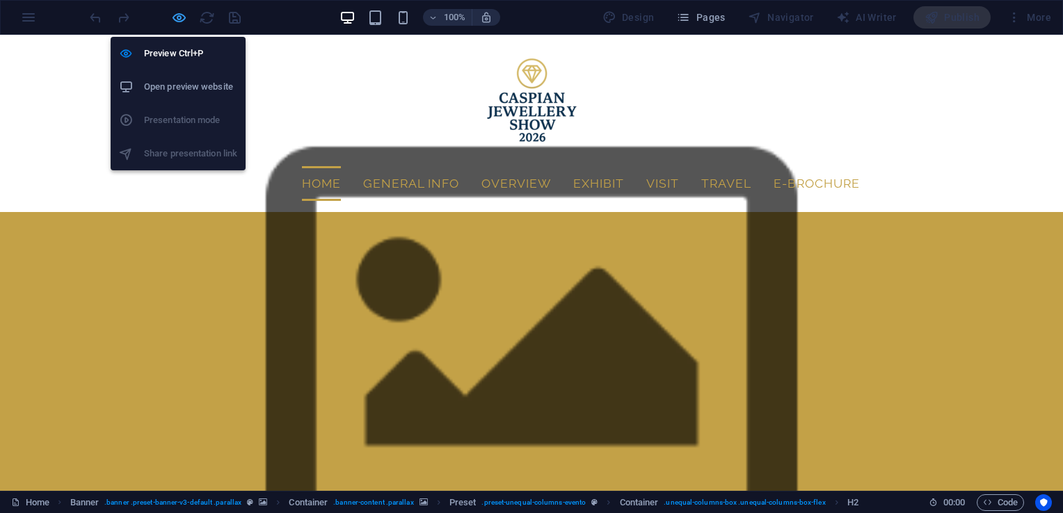
click at [179, 19] on icon "button" at bounding box center [179, 18] width 16 height 16
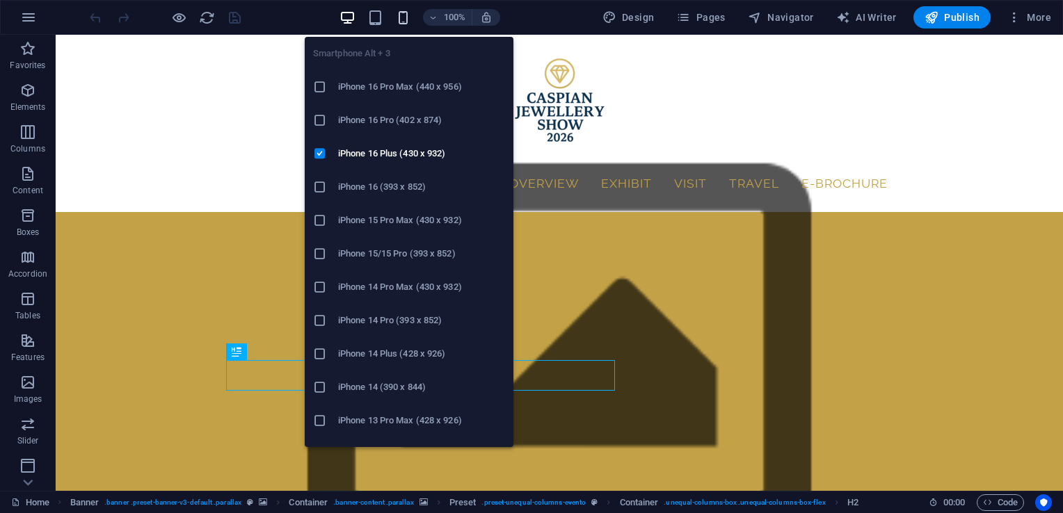
click at [401, 22] on icon "button" at bounding box center [403, 18] width 16 height 16
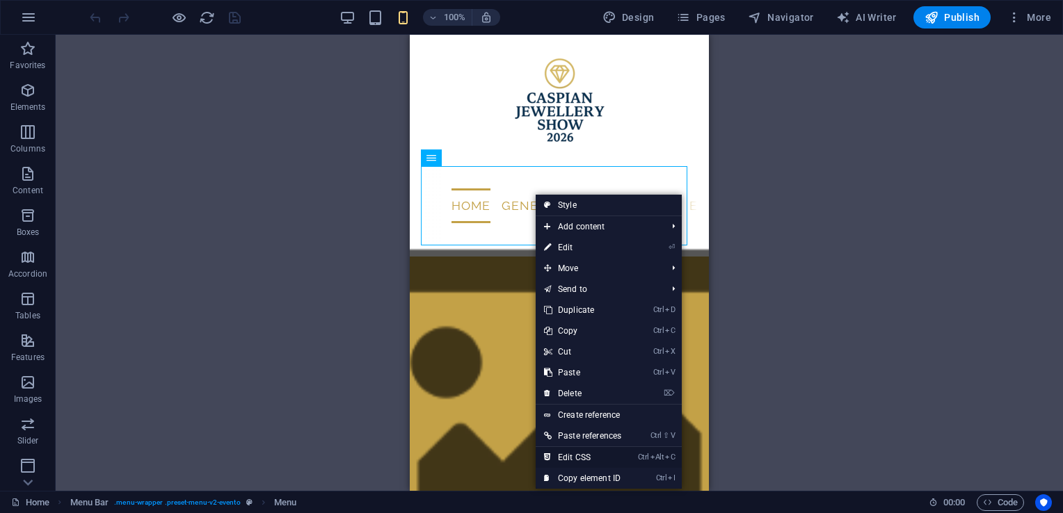
click at [589, 456] on link "Ctrl Alt C Edit CSS" at bounding box center [583, 457] width 94 height 21
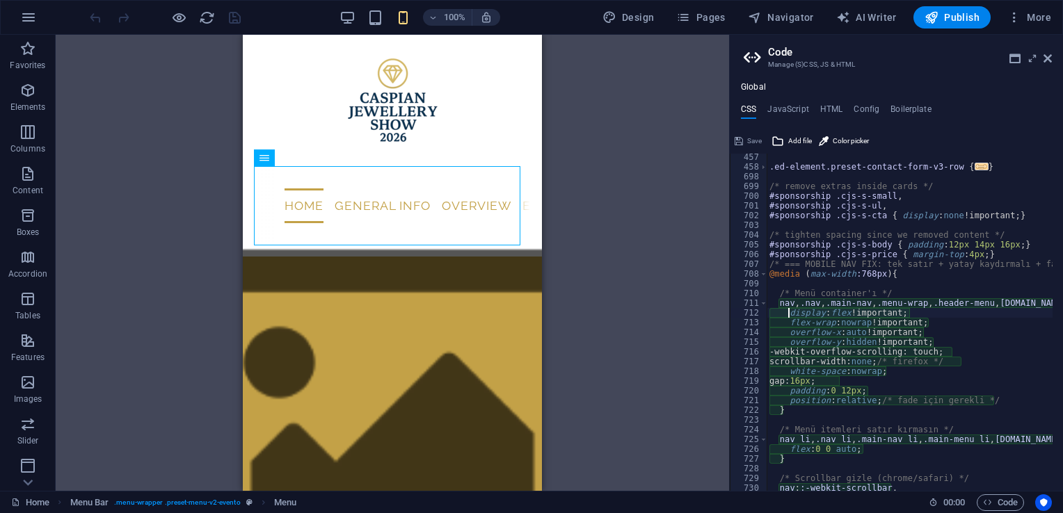
scroll to position [1121, 0]
drag, startPoint x: 787, startPoint y: 333, endPoint x: 929, endPoint y: 343, distance: 143.0
click at [929, 343] on div ".ed-element.preset-contact-form-v3-row { ... } /* remove extras inside cards */…" at bounding box center [976, 325] width 418 height 347
type textarea "overflow-x: auto !important; overflow-y: hidden !important;"
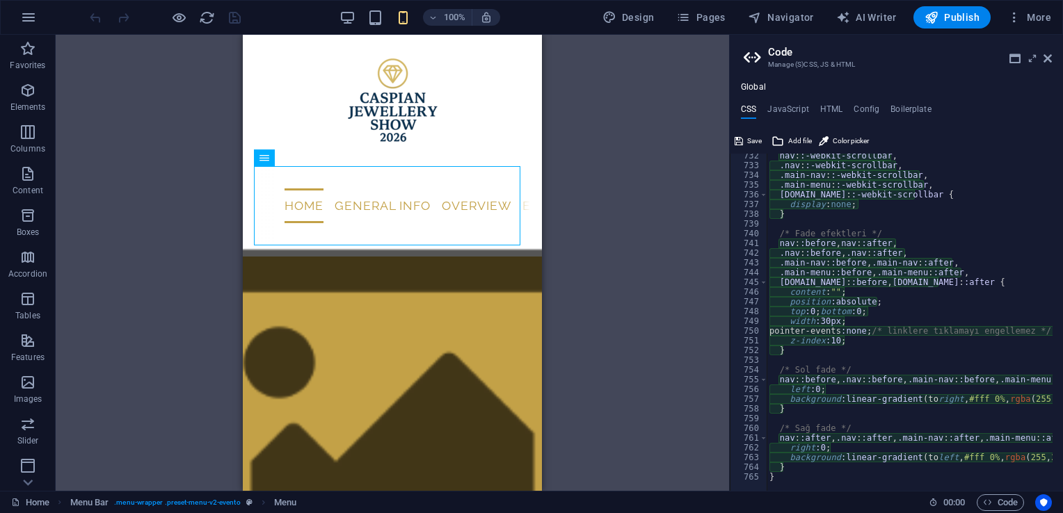
click at [794, 476] on div "nav : :-webkit-scrollbar , .nav : :-webkit-scrollbar , .main-nav : :-webkit-scr…" at bounding box center [976, 324] width 418 height 347
type textarea "}"
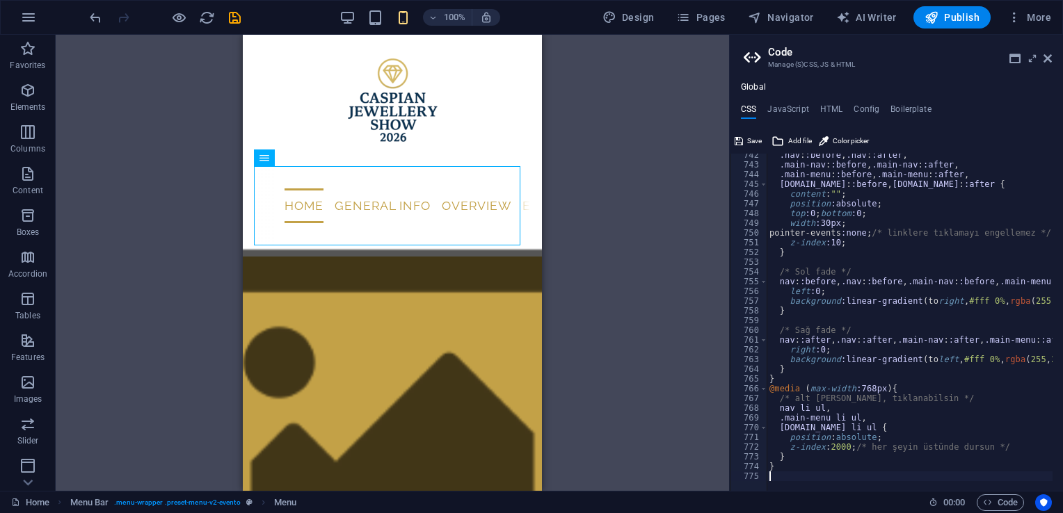
scroll to position [1572, 0]
click at [742, 141] on icon at bounding box center [739, 141] width 8 height 17
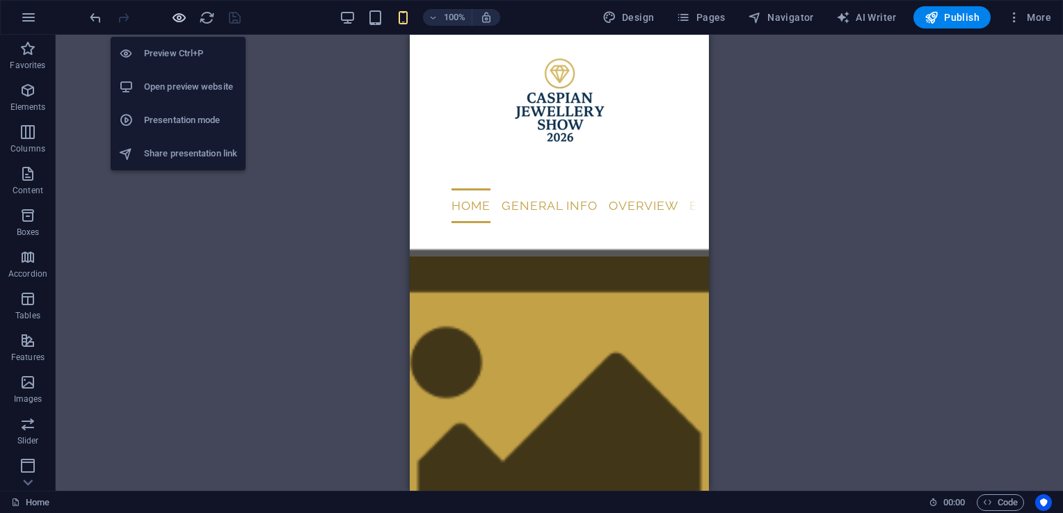
click at [179, 15] on icon "button" at bounding box center [179, 18] width 16 height 16
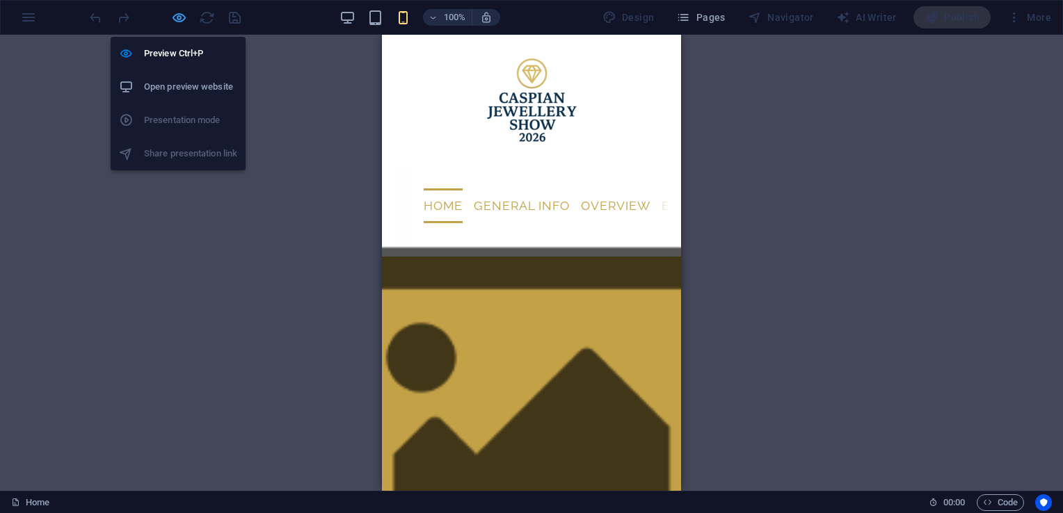
click at [181, 24] on icon "button" at bounding box center [179, 18] width 16 height 16
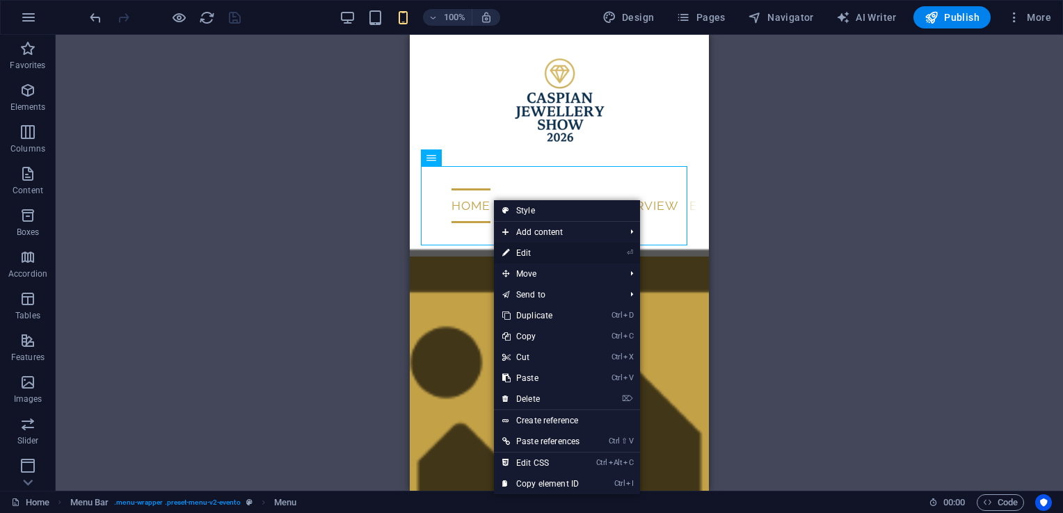
click at [532, 253] on link "⏎ Edit" at bounding box center [541, 253] width 94 height 21
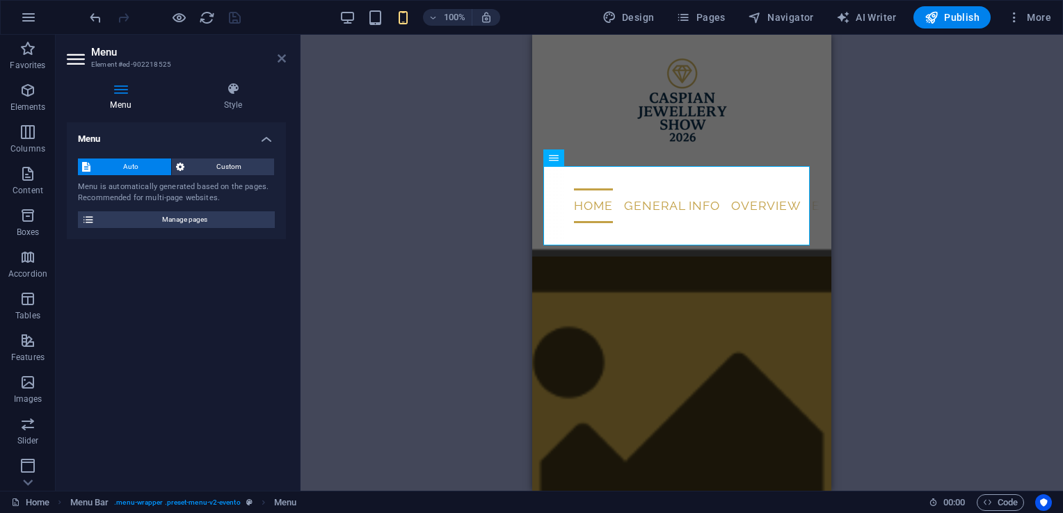
click at [283, 55] on icon at bounding box center [282, 58] width 8 height 11
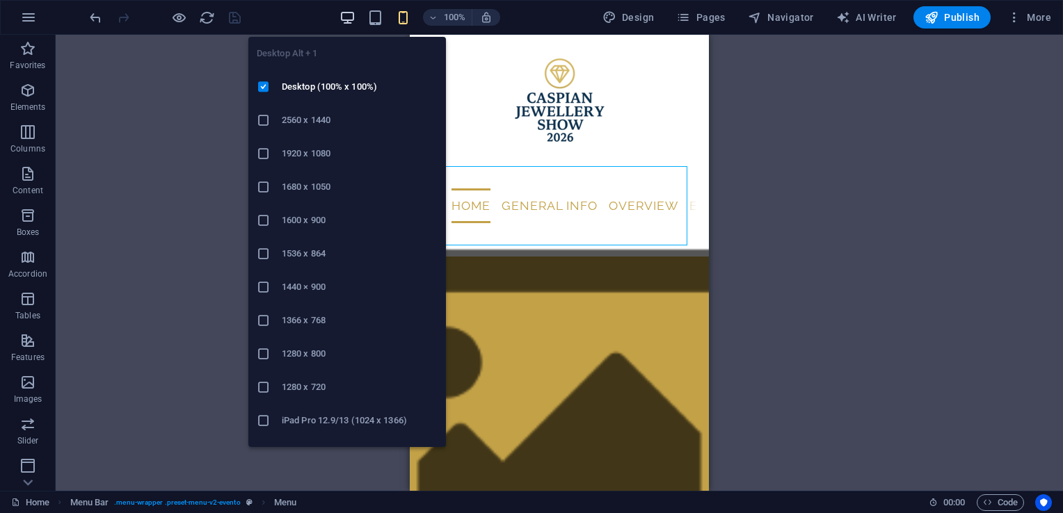
click at [351, 13] on icon "button" at bounding box center [347, 18] width 16 height 16
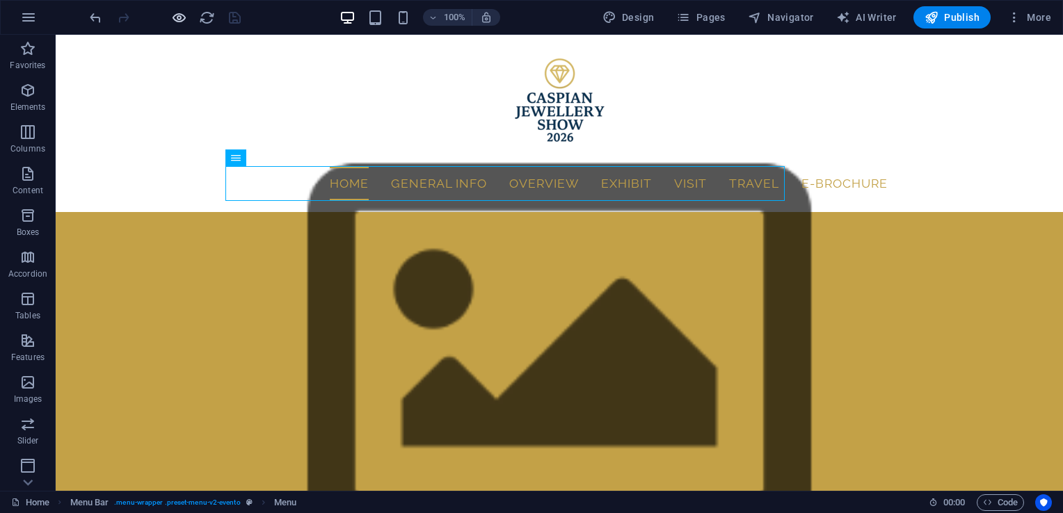
click at [184, 17] on icon "button" at bounding box center [179, 18] width 16 height 16
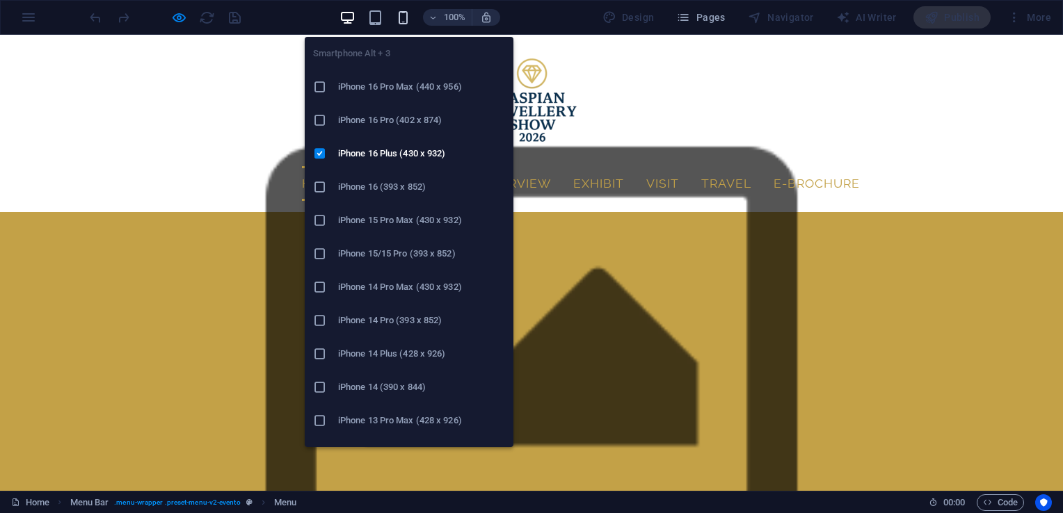
click at [404, 21] on icon "button" at bounding box center [403, 18] width 16 height 16
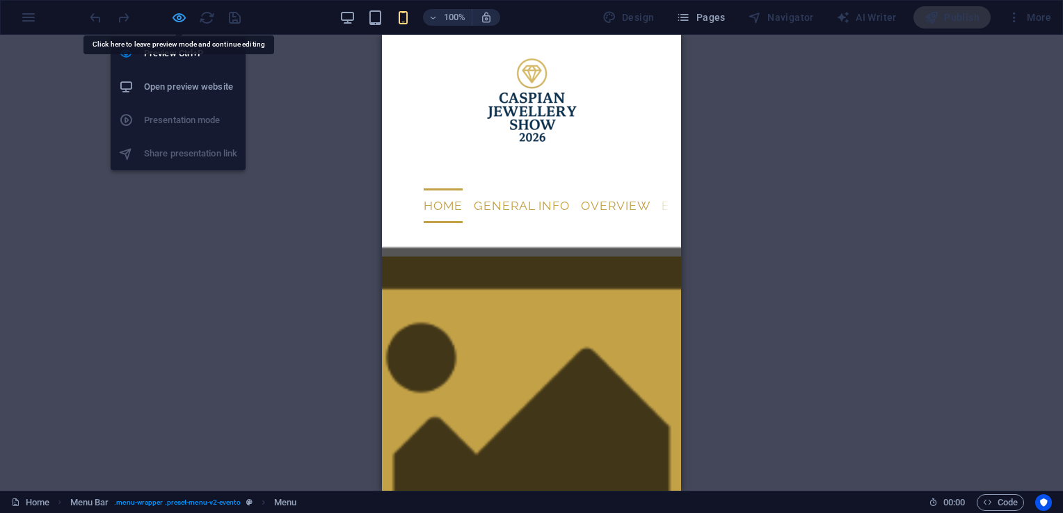
drag, startPoint x: 195, startPoint y: 175, endPoint x: 182, endPoint y: 10, distance: 166.2
click at [182, 10] on icon "button" at bounding box center [179, 18] width 16 height 16
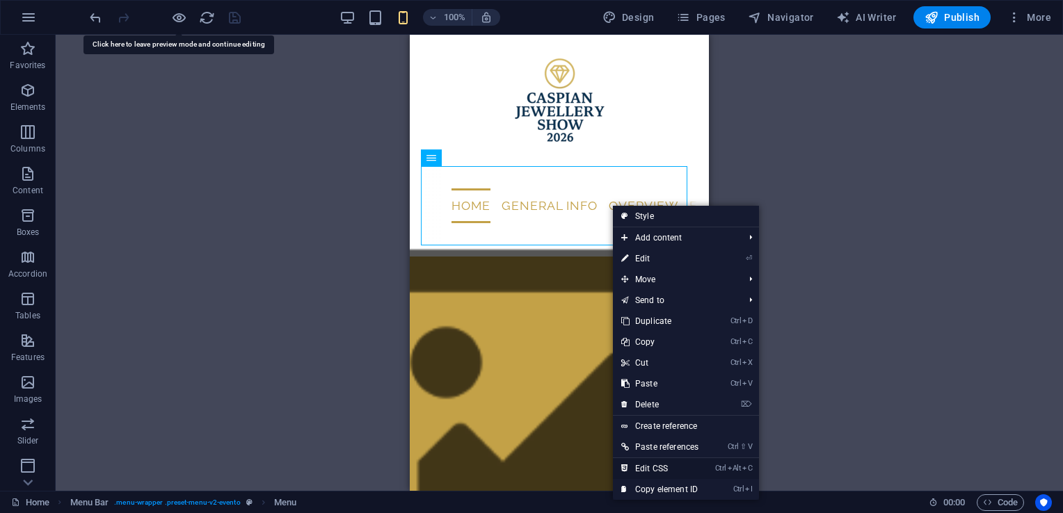
click at [673, 462] on link "Ctrl Alt C Edit CSS" at bounding box center [660, 468] width 94 height 21
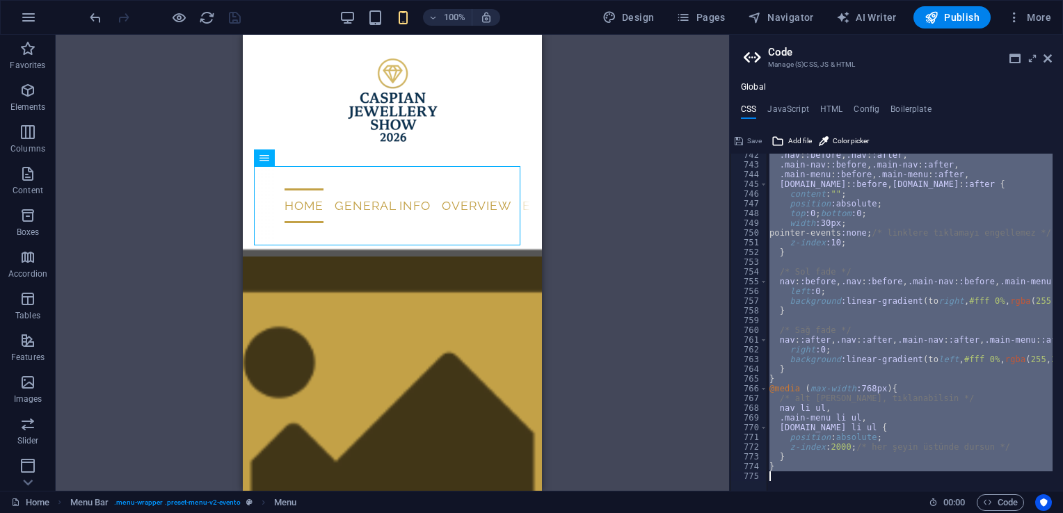
drag, startPoint x: 769, startPoint y: 231, endPoint x: 1065, endPoint y: 549, distance: 434.6
click at [1062, 513] on html "caspianjewelleryshow.com Home Favorites Elements Columns Content Boxes Accordio…" at bounding box center [531, 256] width 1063 height 513
type textarea "}"
paste textarea
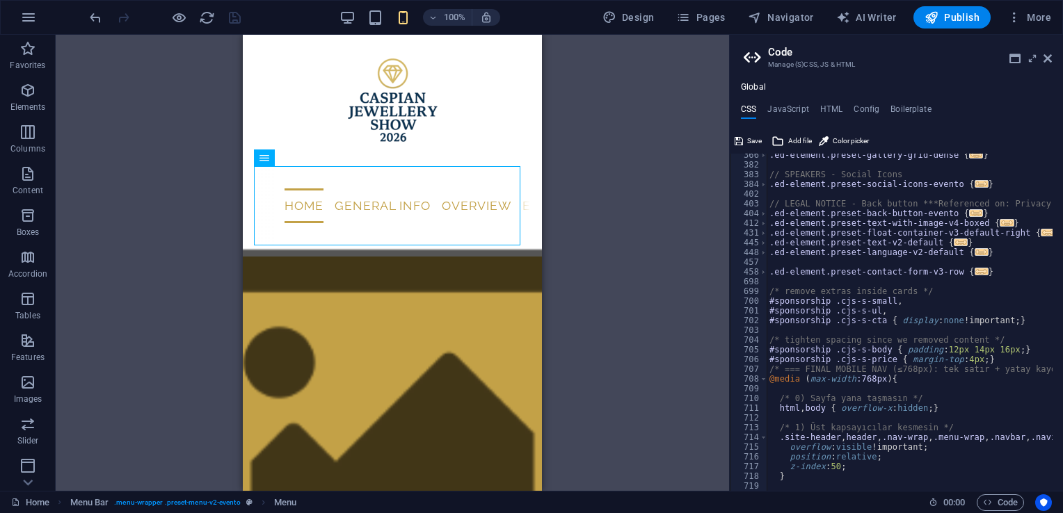
scroll to position [1015, 0]
click at [755, 143] on span "Save" at bounding box center [754, 141] width 15 height 17
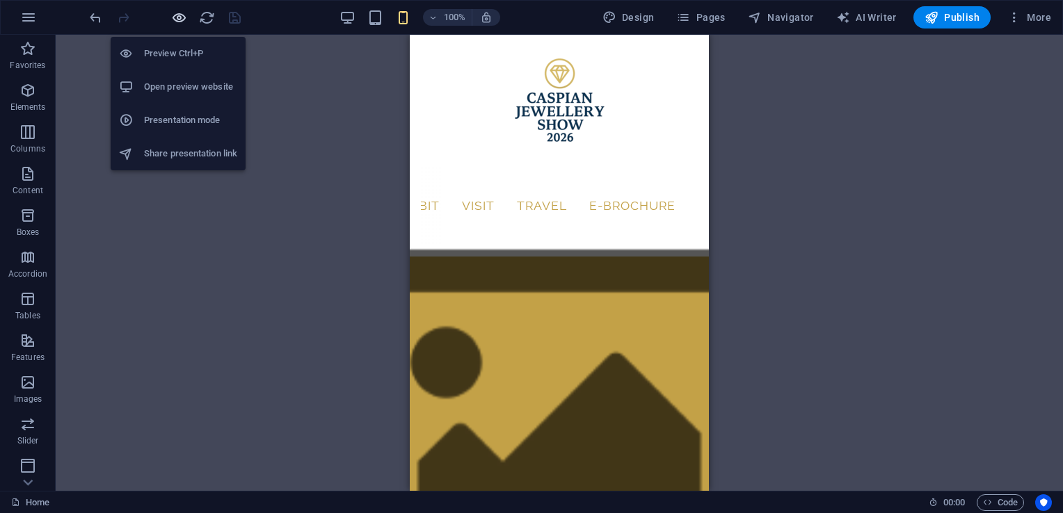
click at [179, 15] on icon "button" at bounding box center [179, 18] width 16 height 16
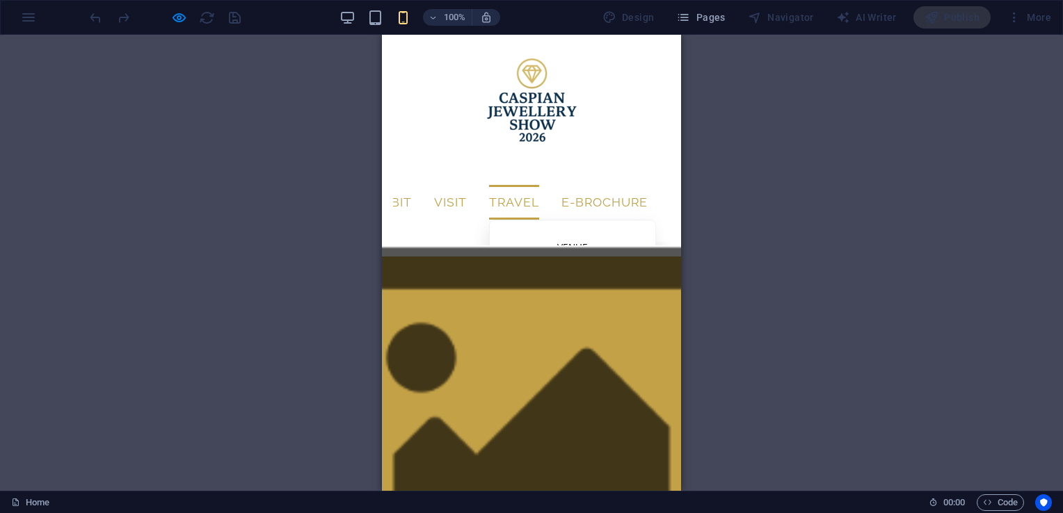
scroll to position [0, 0]
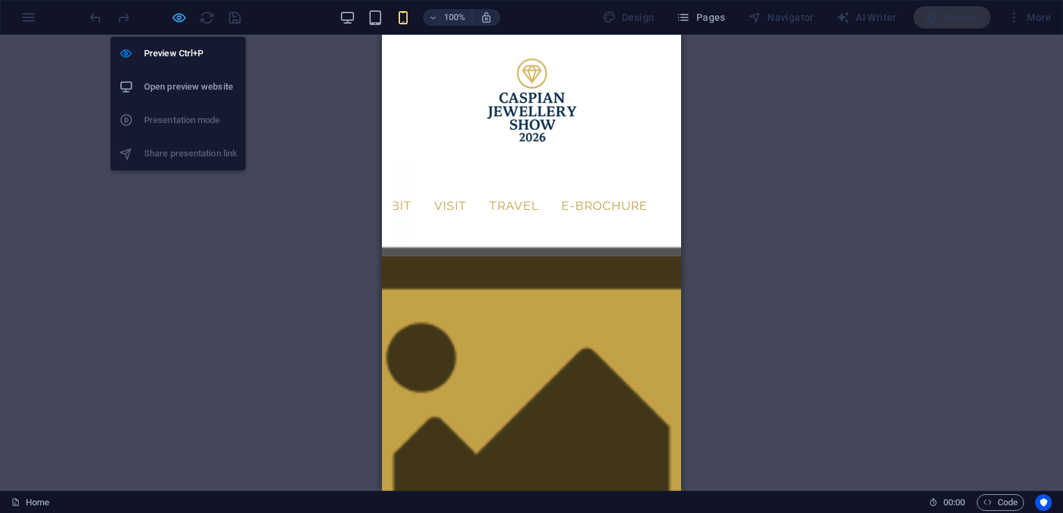
click at [179, 21] on icon "button" at bounding box center [179, 18] width 16 height 16
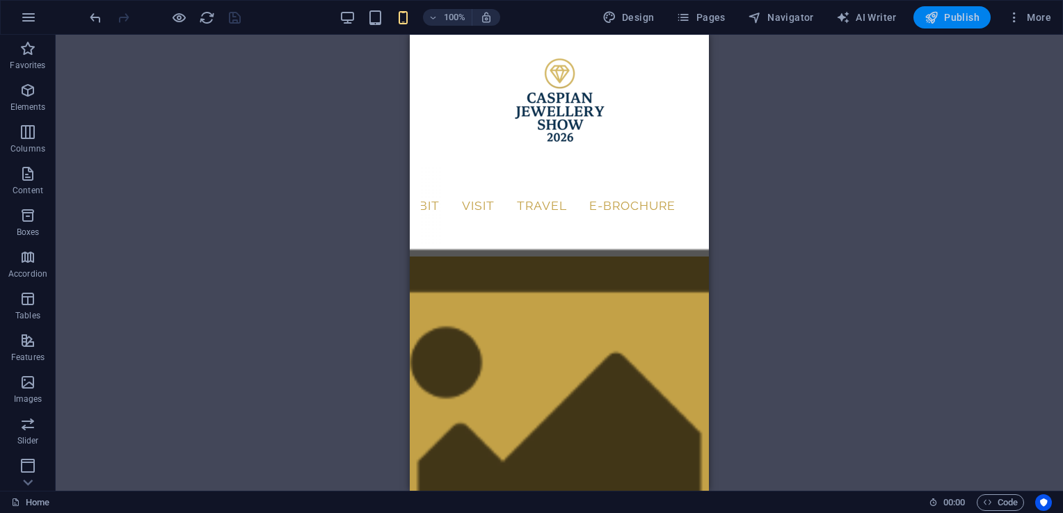
click at [966, 12] on span "Publish" at bounding box center [952, 17] width 55 height 14
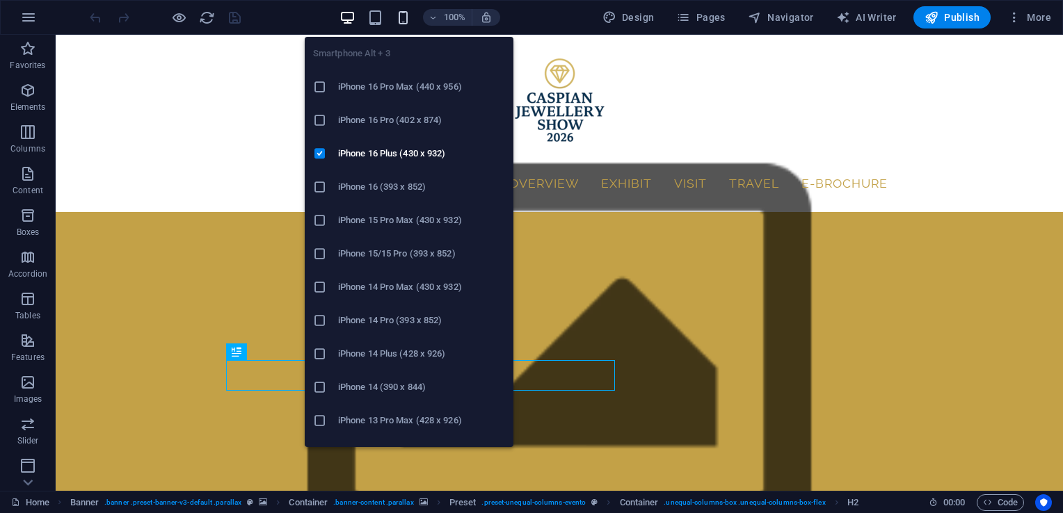
click at [400, 17] on icon "button" at bounding box center [403, 18] width 16 height 16
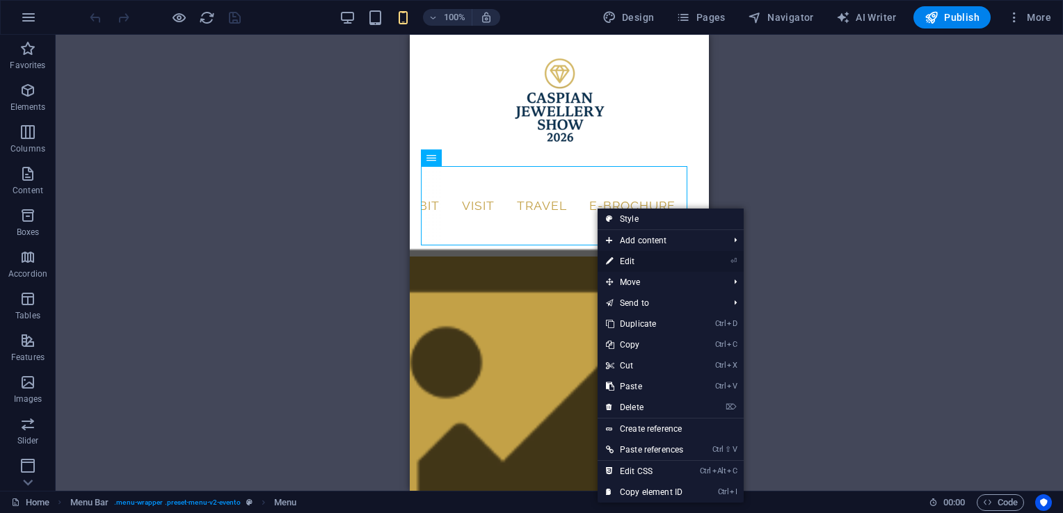
click at [650, 266] on link "⏎ Edit" at bounding box center [645, 261] width 94 height 21
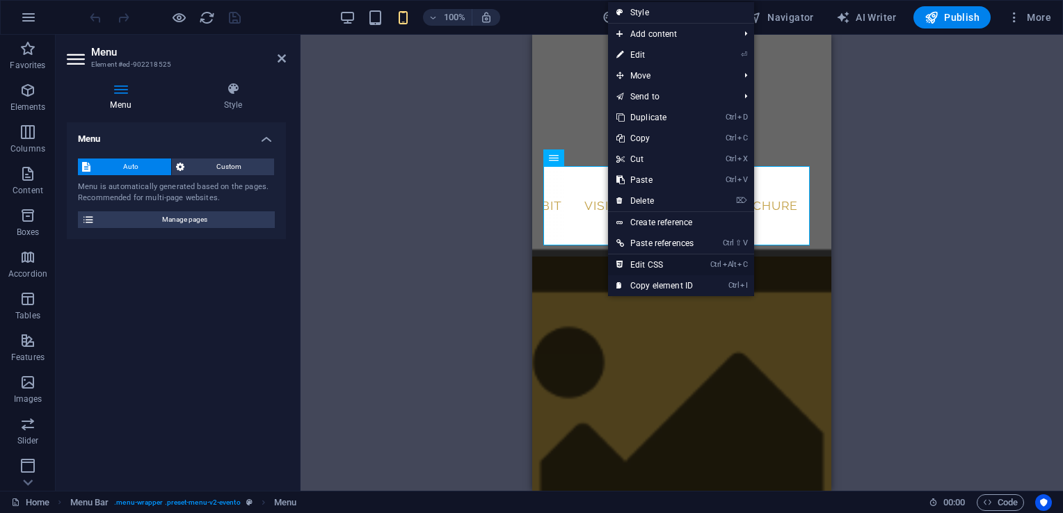
click at [676, 266] on link "Ctrl Alt C Edit CSS" at bounding box center [655, 265] width 94 height 21
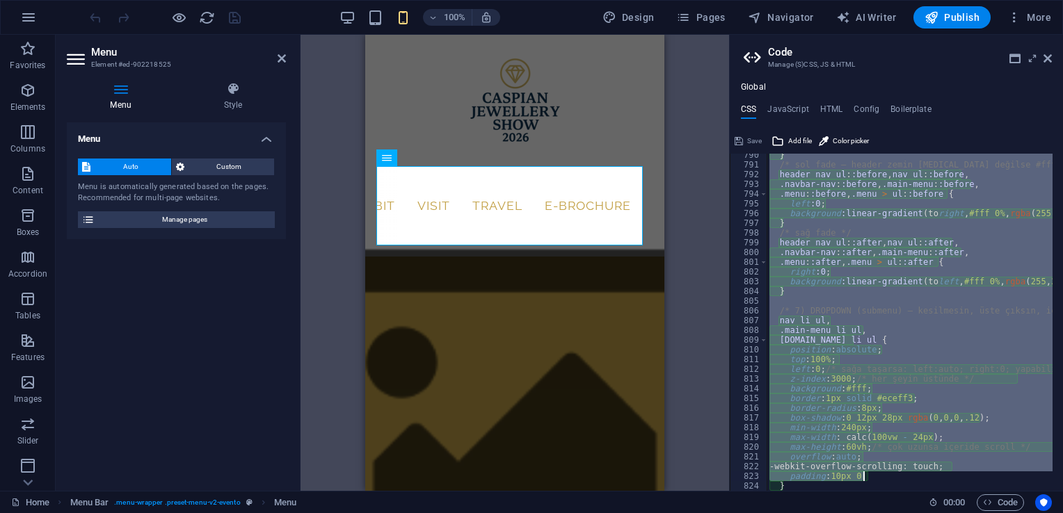
scroll to position [2136, 0]
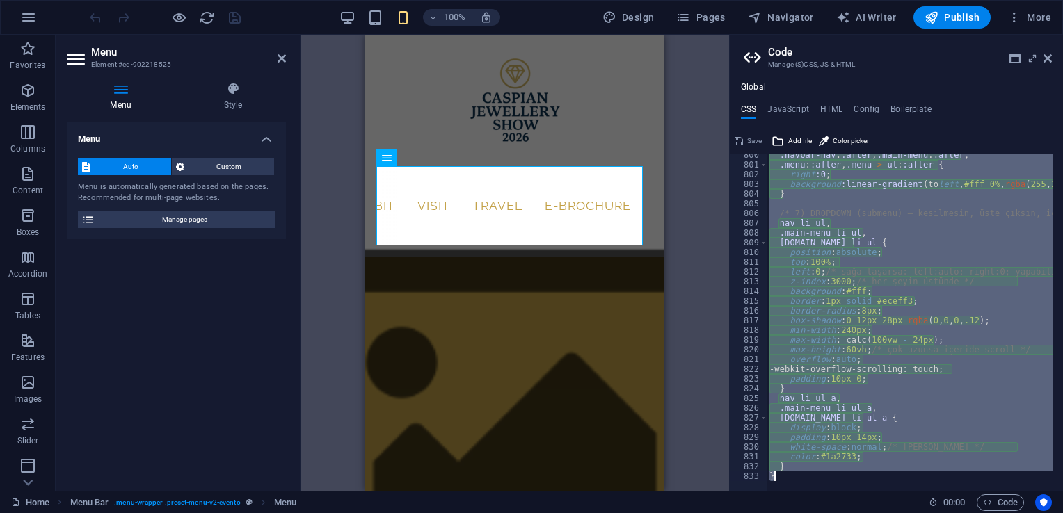
drag, startPoint x: 770, startPoint y: 237, endPoint x: 943, endPoint y: 549, distance: 356.8
click at [943, 513] on html "[DOMAIN_NAME] Home Favorites Elements Columns Content Boxes Accordion Tables Fe…" at bounding box center [531, 256] width 1063 height 513
type textarea "} }"
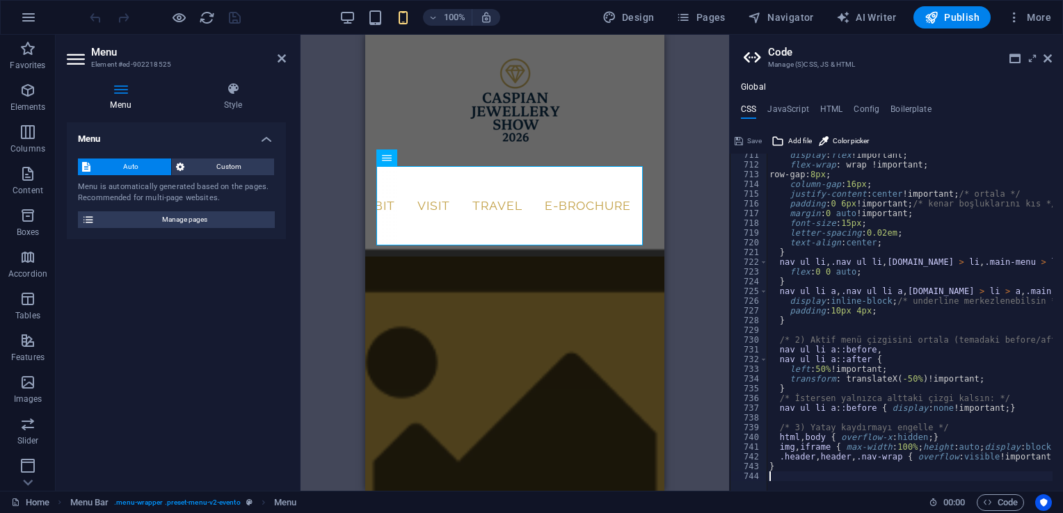
scroll to position [1269, 0]
click at [761, 140] on span "Save" at bounding box center [754, 141] width 15 height 17
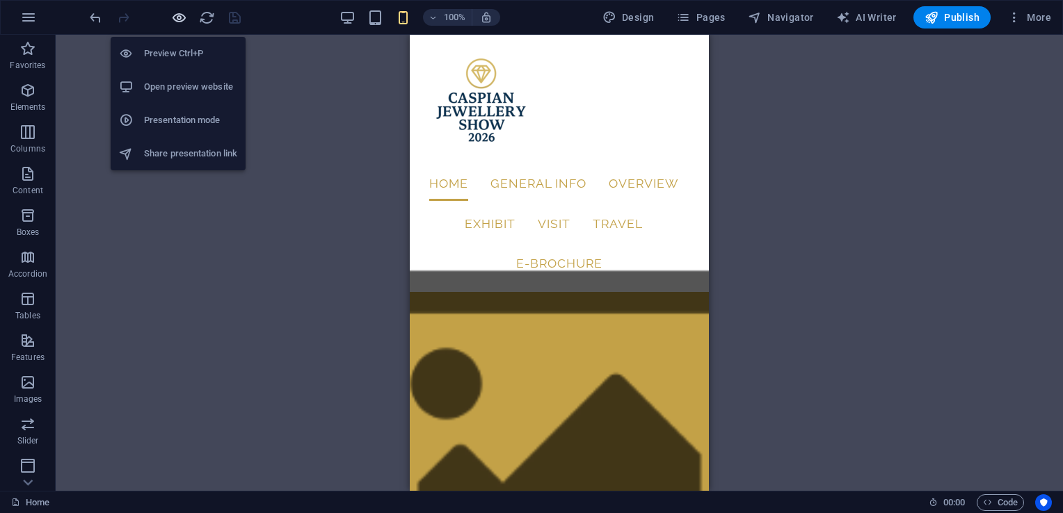
click at [173, 15] on icon "button" at bounding box center [179, 18] width 16 height 16
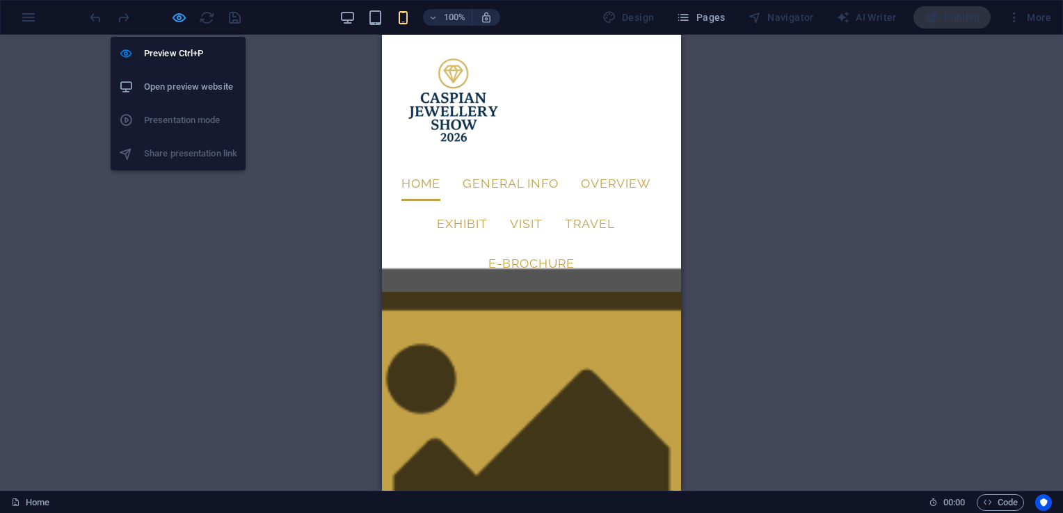
click at [171, 21] on icon "button" at bounding box center [179, 18] width 16 height 16
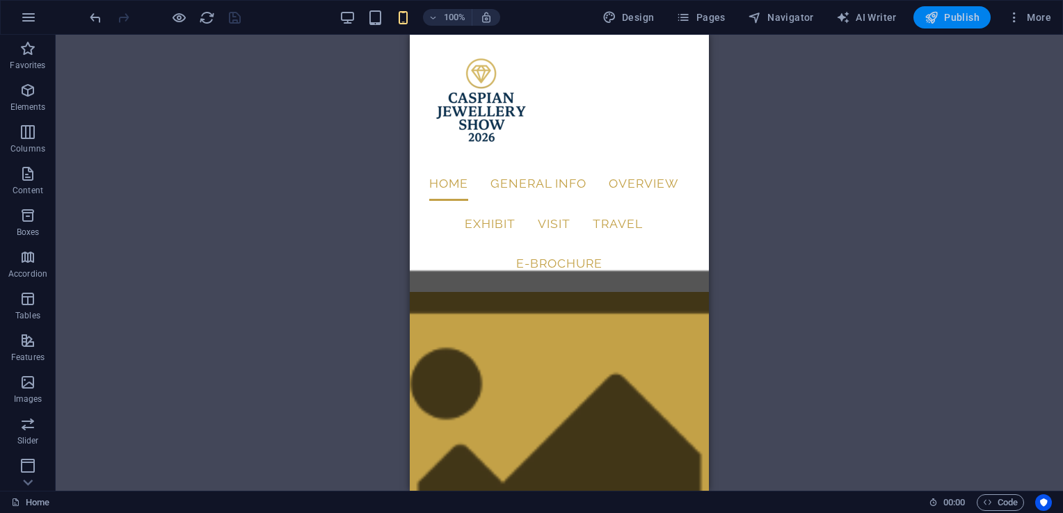
click at [925, 21] on button "Publish" at bounding box center [951, 17] width 77 height 22
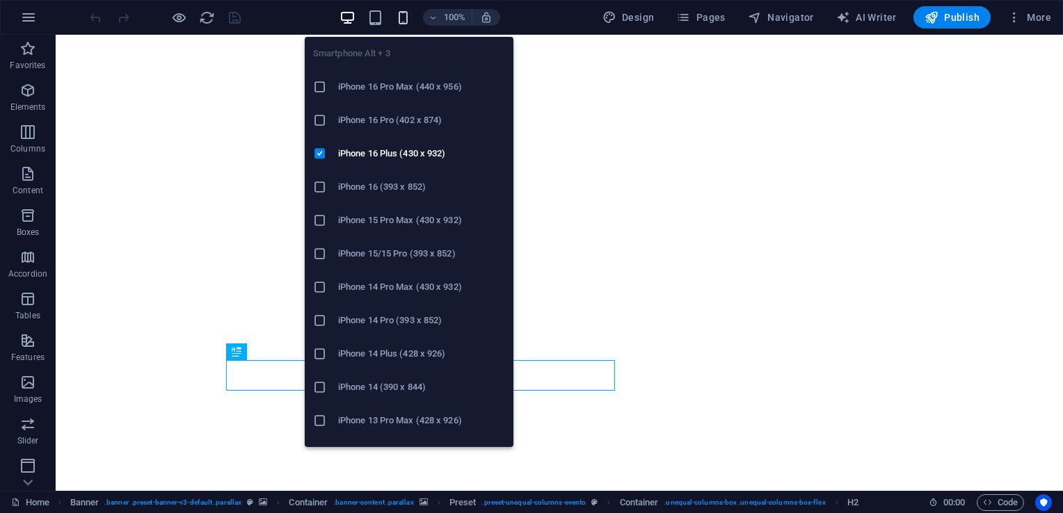
click at [403, 22] on icon "button" at bounding box center [403, 18] width 16 height 16
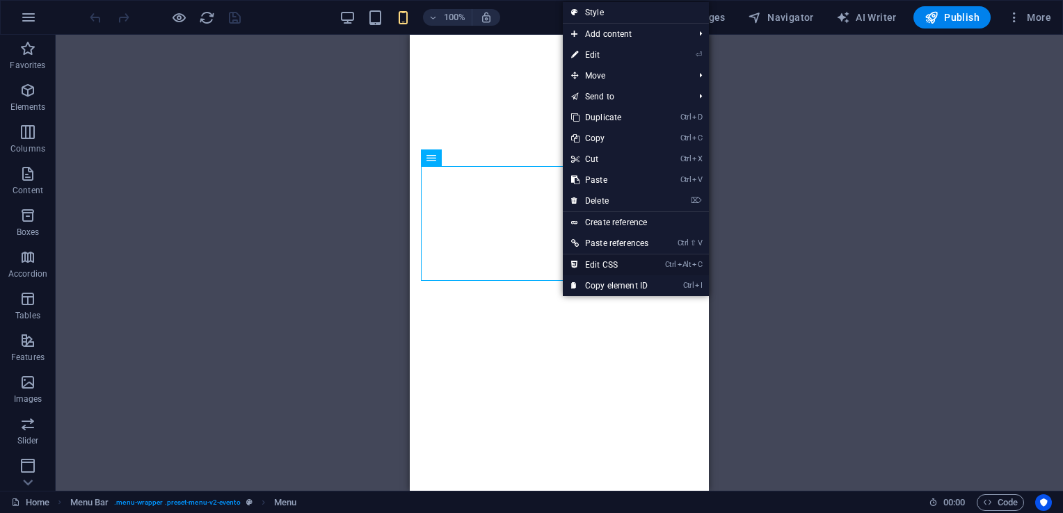
click at [613, 260] on link "Ctrl Alt C Edit CSS" at bounding box center [610, 265] width 94 height 21
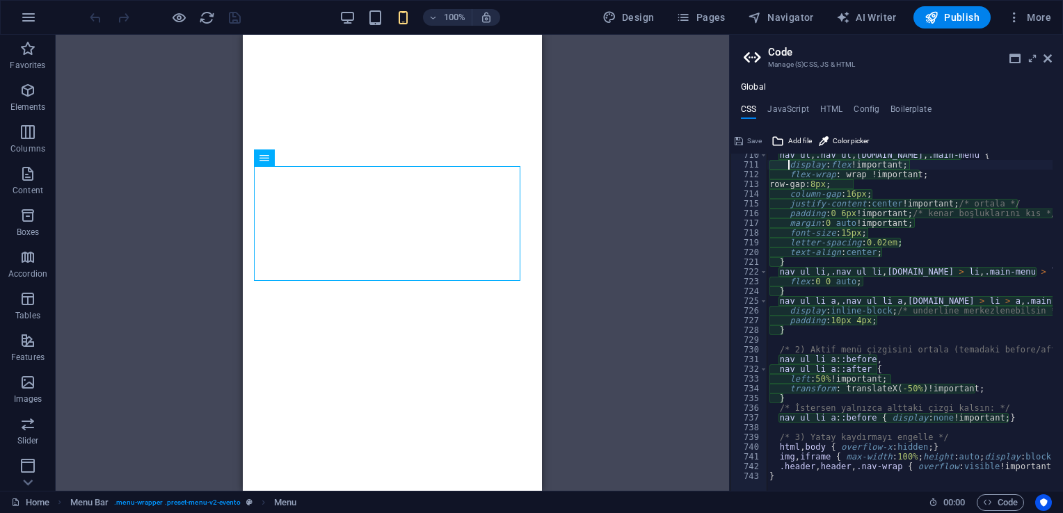
scroll to position [1260, 0]
click at [815, 480] on div at bounding box center [976, 484] width 418 height 14
type textarea "}"
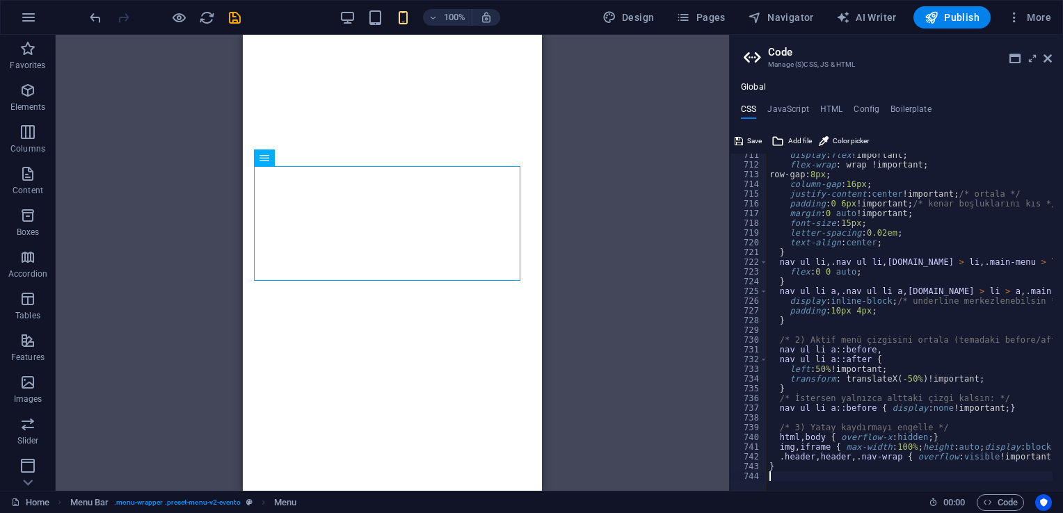
scroll to position [1620, 0]
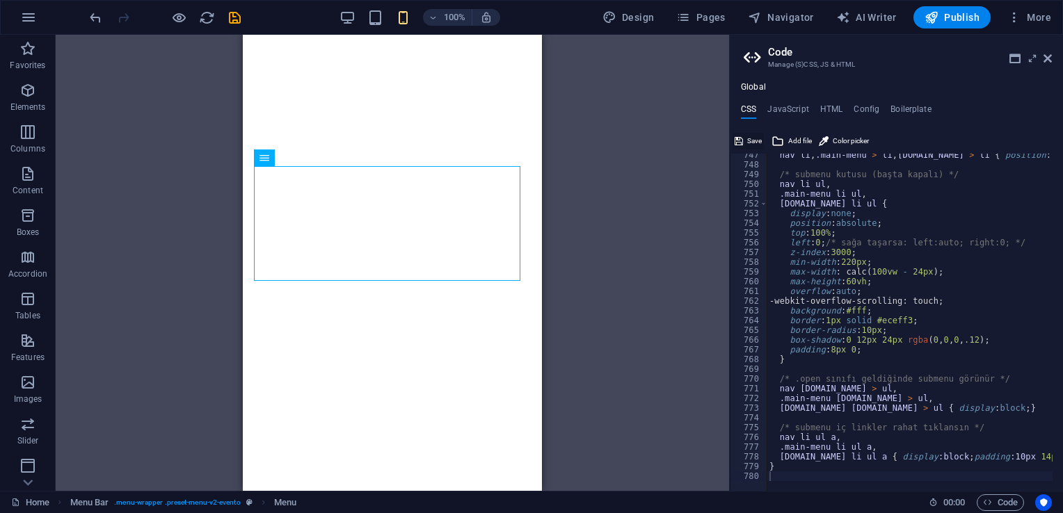
click at [746, 138] on button "Save" at bounding box center [748, 141] width 31 height 17
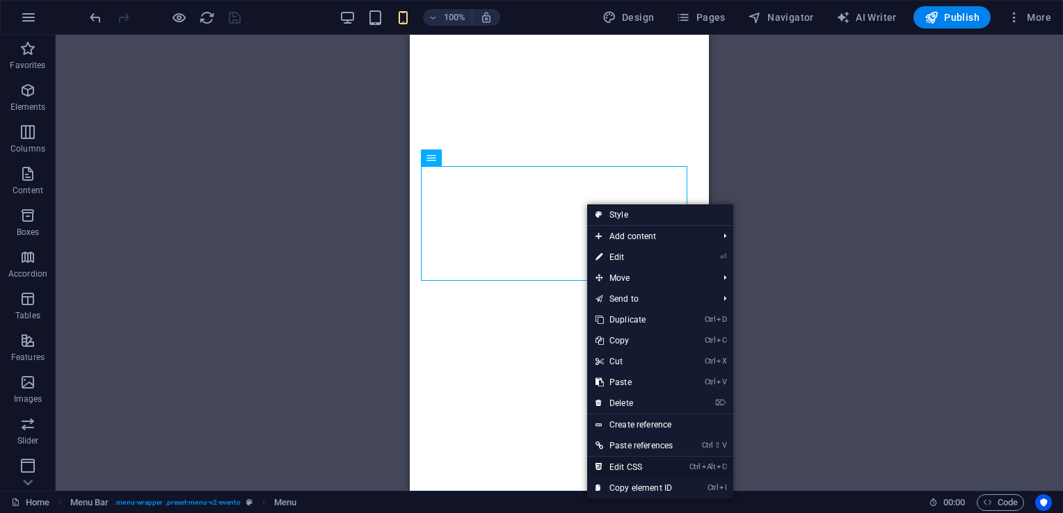
click at [644, 463] on link "Ctrl Alt C Edit CSS" at bounding box center [634, 467] width 94 height 21
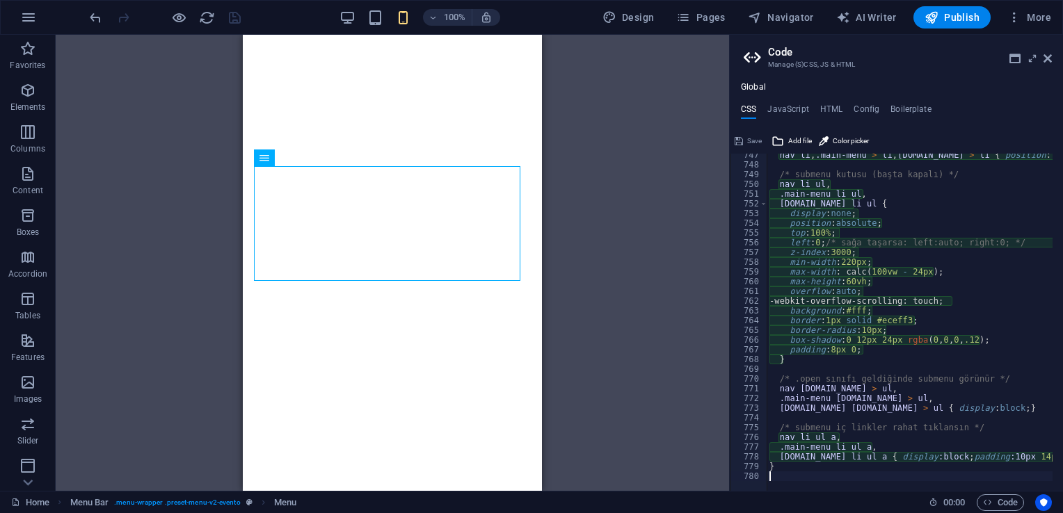
type textarea "display: none;"
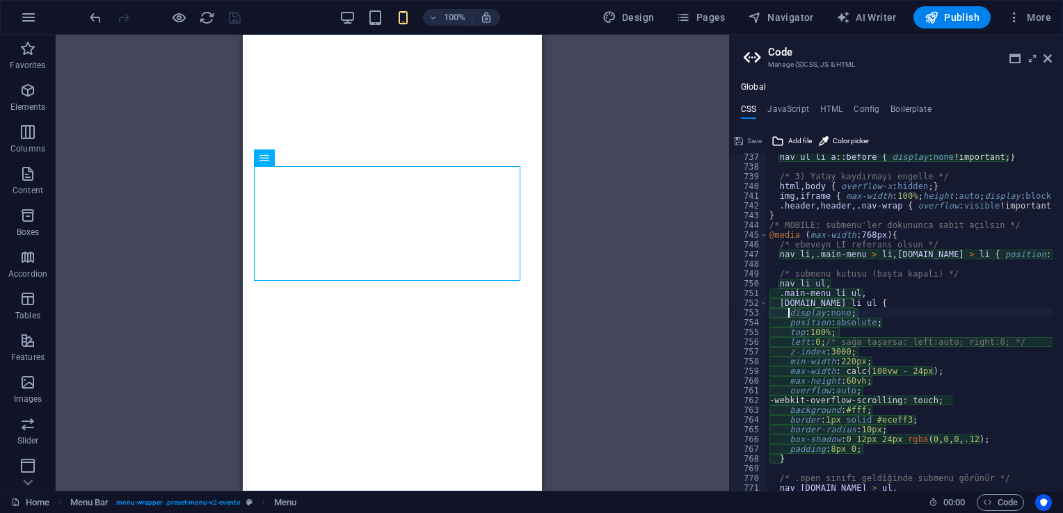
scroll to position [1521, 0]
click at [794, 106] on h4 "JavaScript" at bounding box center [787, 111] width 41 height 15
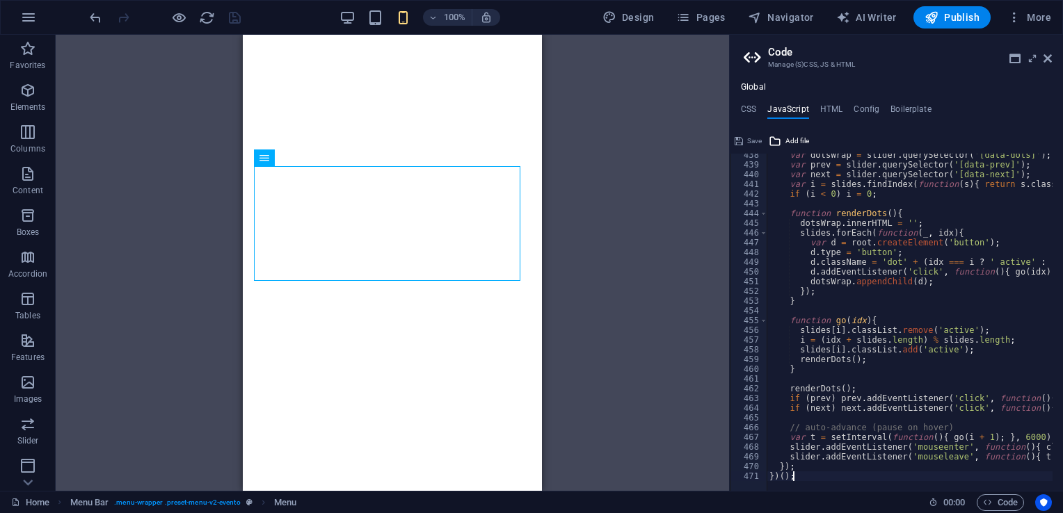
type textarea "})();"
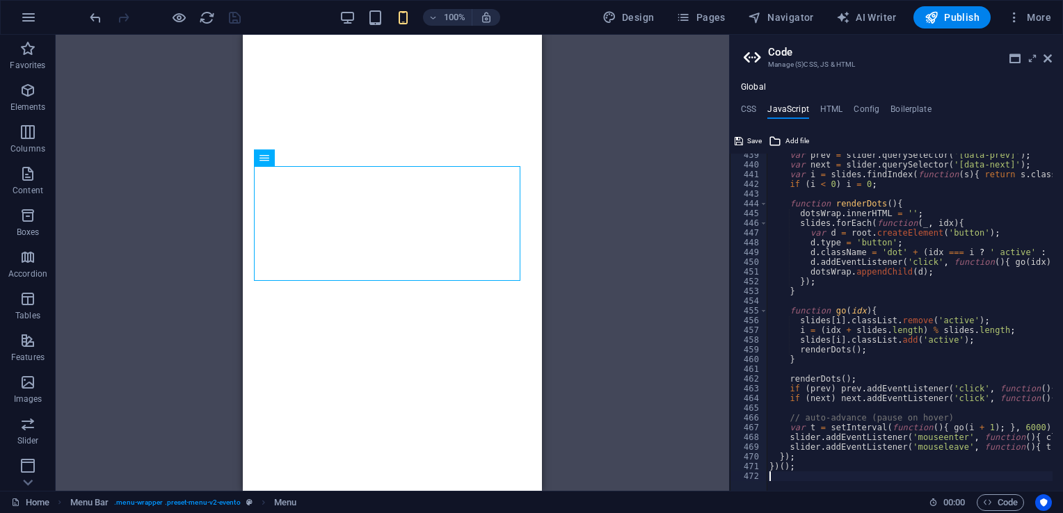
paste textarea
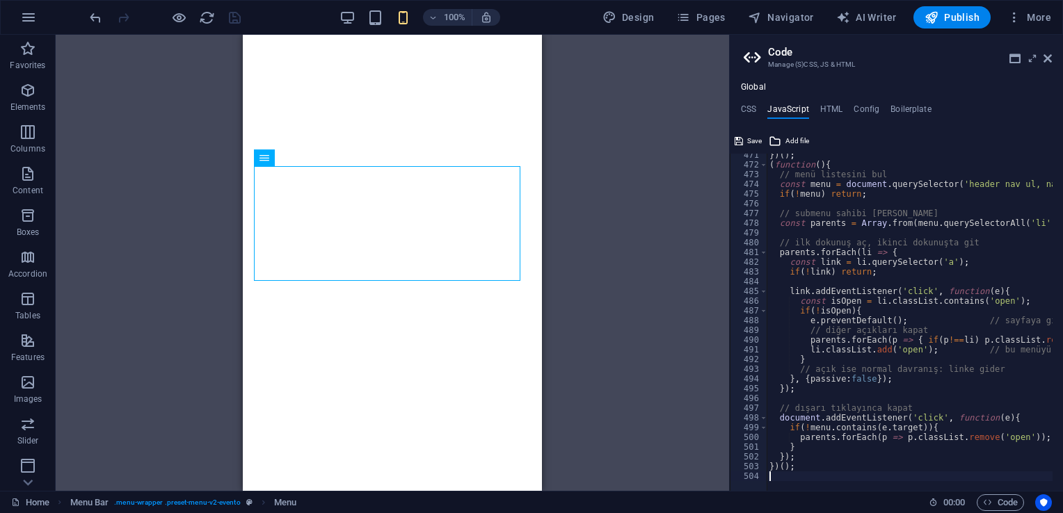
scroll to position [4580, 0]
click at [751, 141] on span "Save" at bounding box center [754, 141] width 15 height 17
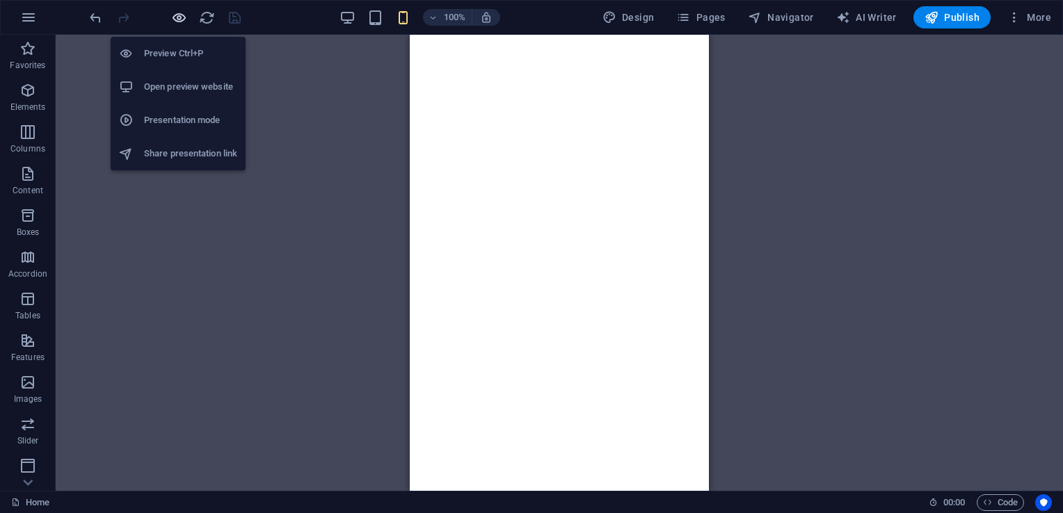
click at [178, 14] on icon "button" at bounding box center [179, 18] width 16 height 16
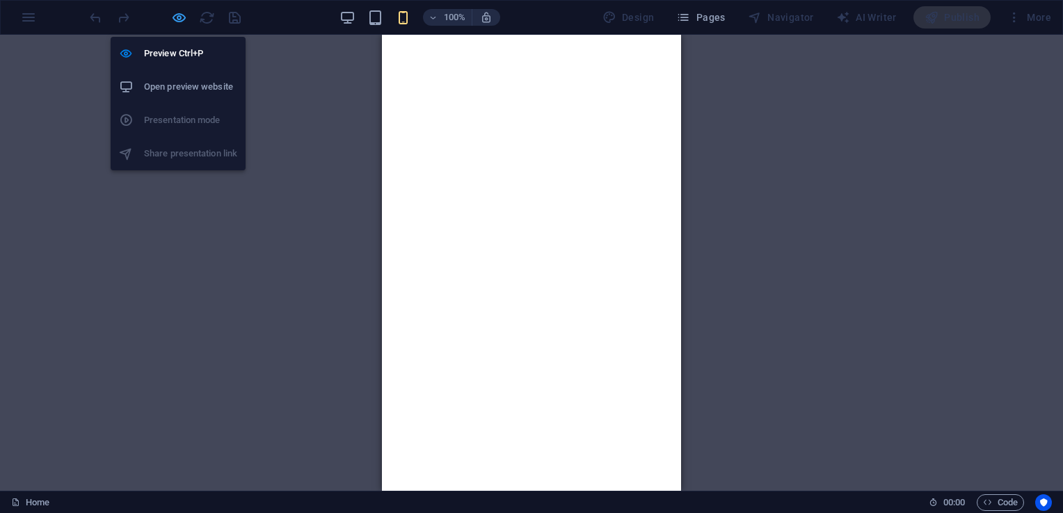
click at [175, 22] on icon "button" at bounding box center [179, 18] width 16 height 16
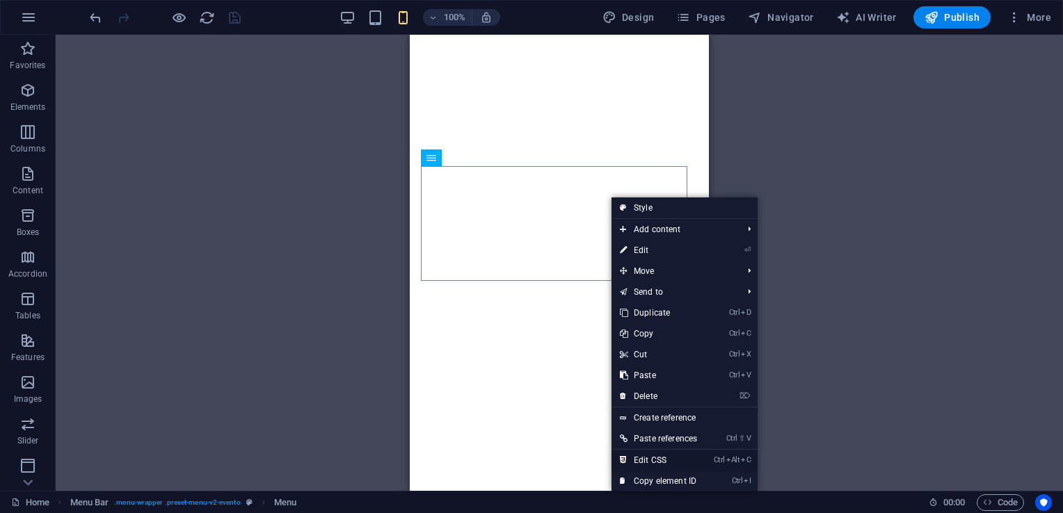
click at [673, 459] on link "Ctrl Alt C Edit CSS" at bounding box center [659, 460] width 94 height 21
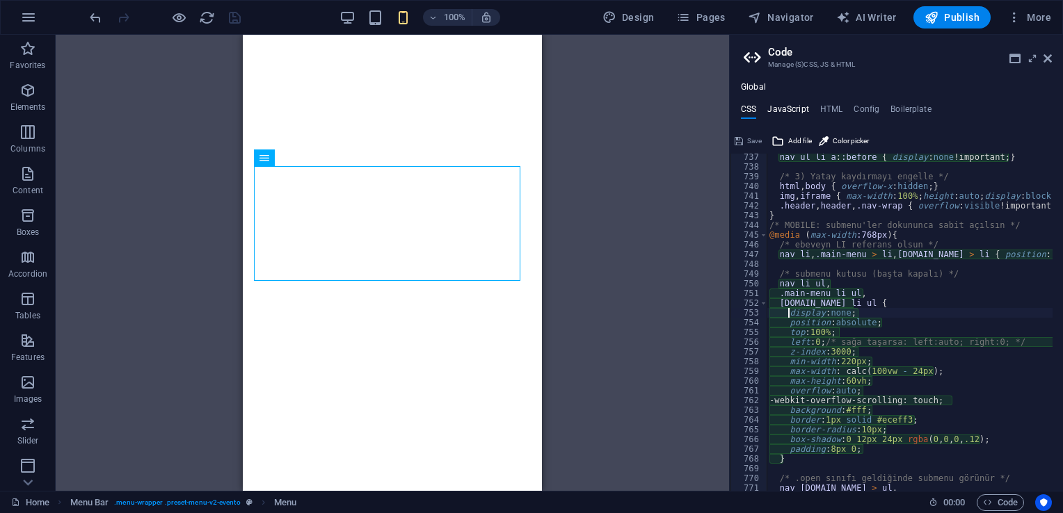
click at [799, 111] on h4 "JavaScript" at bounding box center [787, 111] width 41 height 15
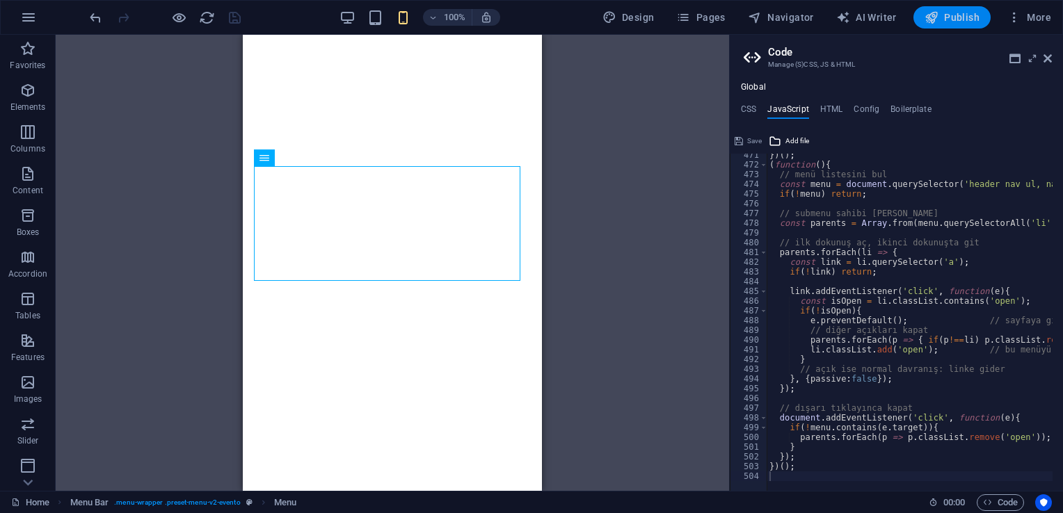
click at [943, 15] on span "Publish" at bounding box center [952, 17] width 55 height 14
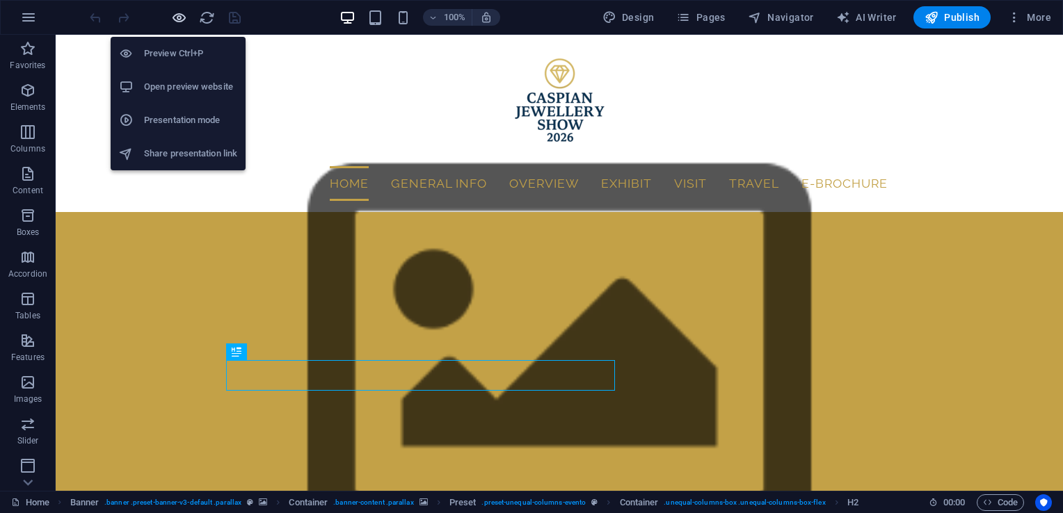
click at [177, 20] on icon "button" at bounding box center [179, 18] width 16 height 16
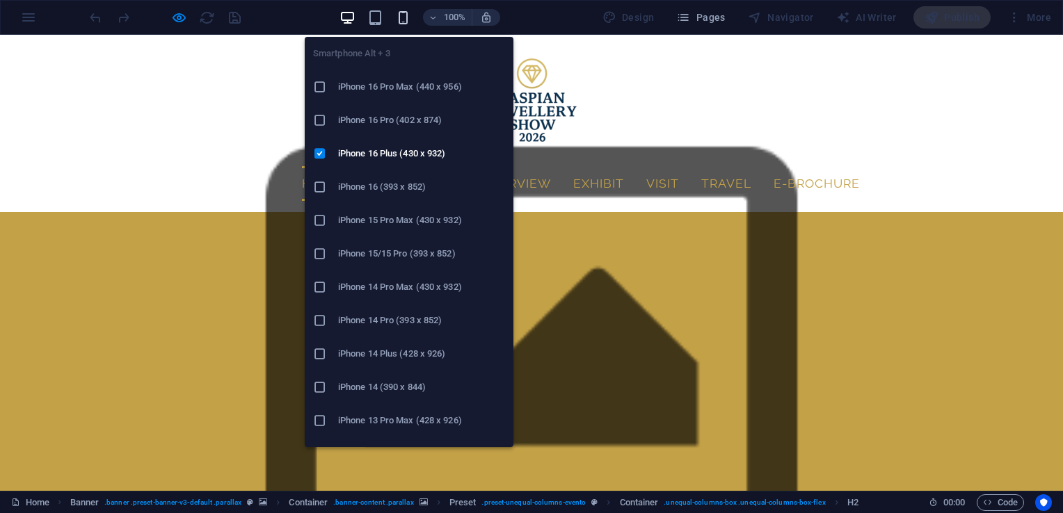
click at [404, 16] on icon "button" at bounding box center [403, 18] width 16 height 16
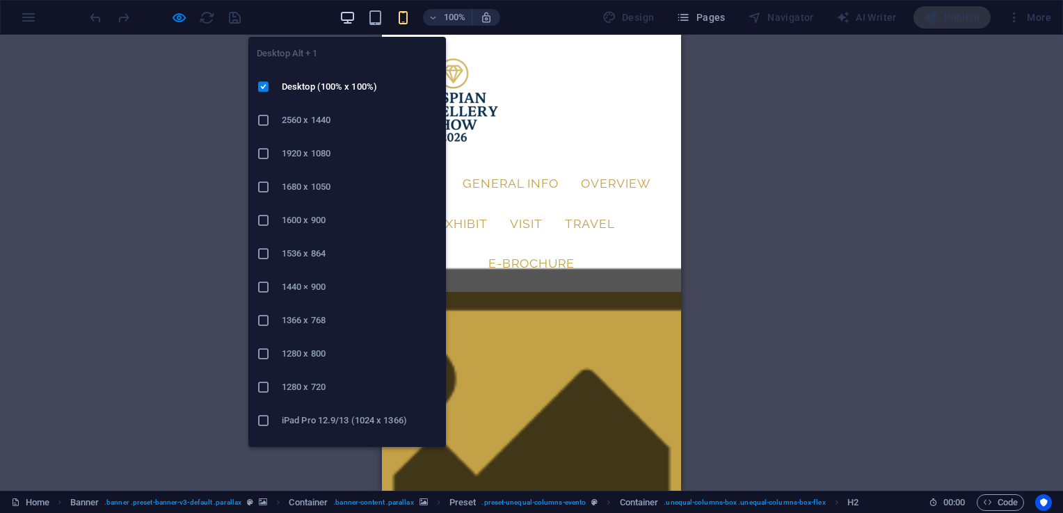
click at [353, 17] on icon "button" at bounding box center [347, 18] width 16 height 16
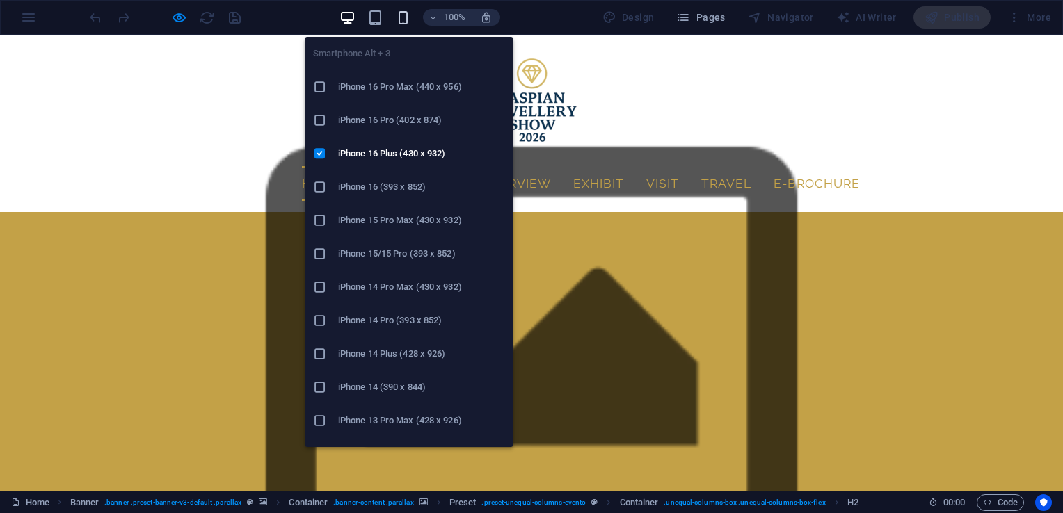
click at [406, 14] on icon "button" at bounding box center [403, 18] width 16 height 16
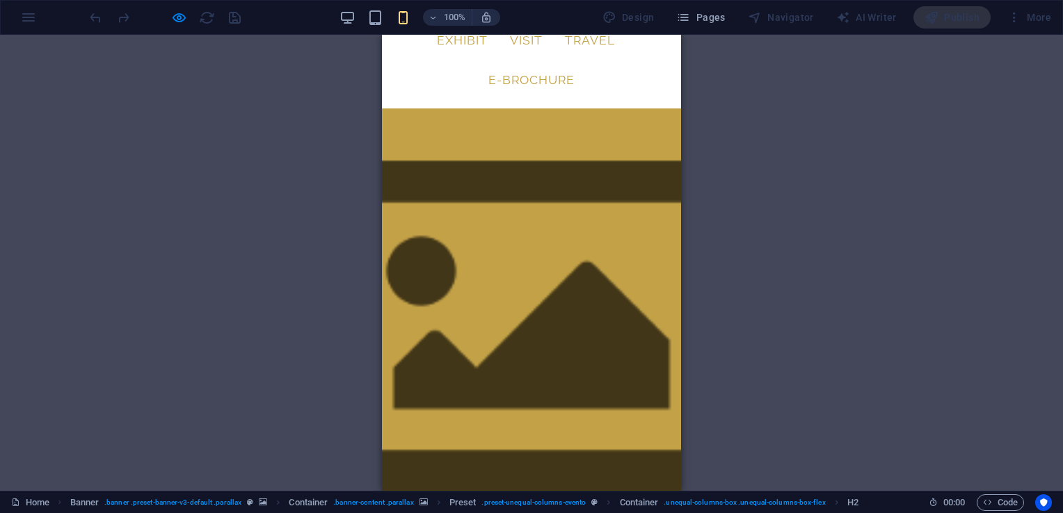
scroll to position [191, 0]
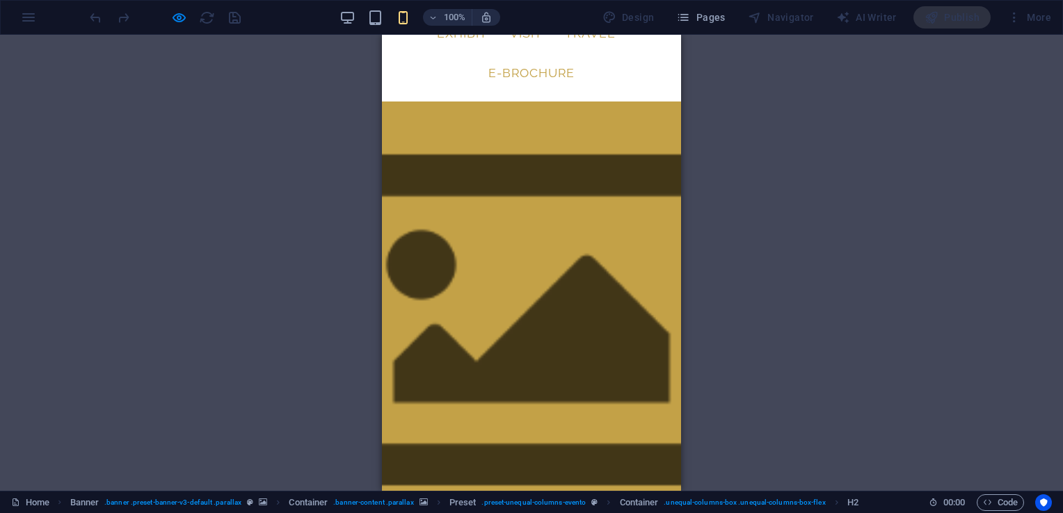
click at [359, 16] on div "100%" at bounding box center [419, 17] width 161 height 22
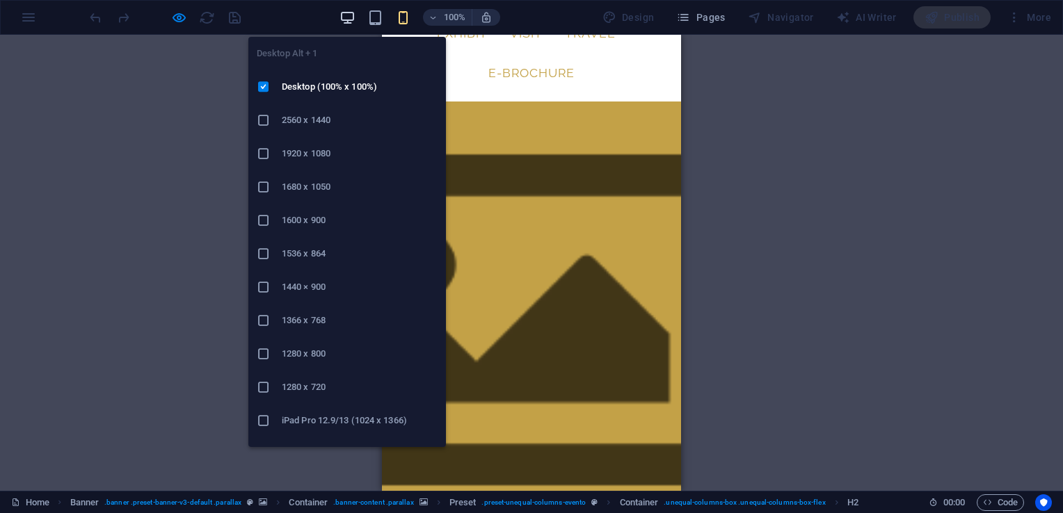
click at [347, 18] on icon "button" at bounding box center [347, 18] width 16 height 16
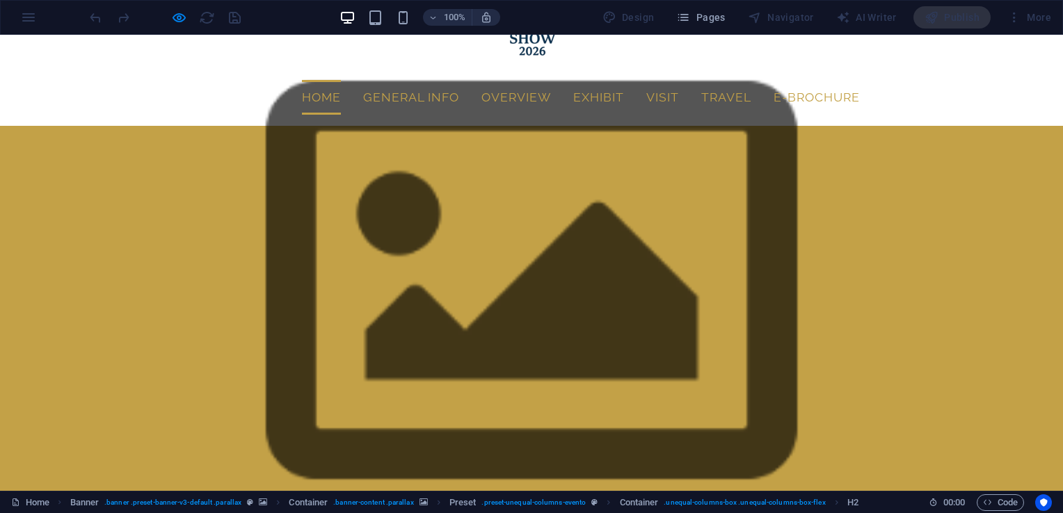
scroll to position [86, 0]
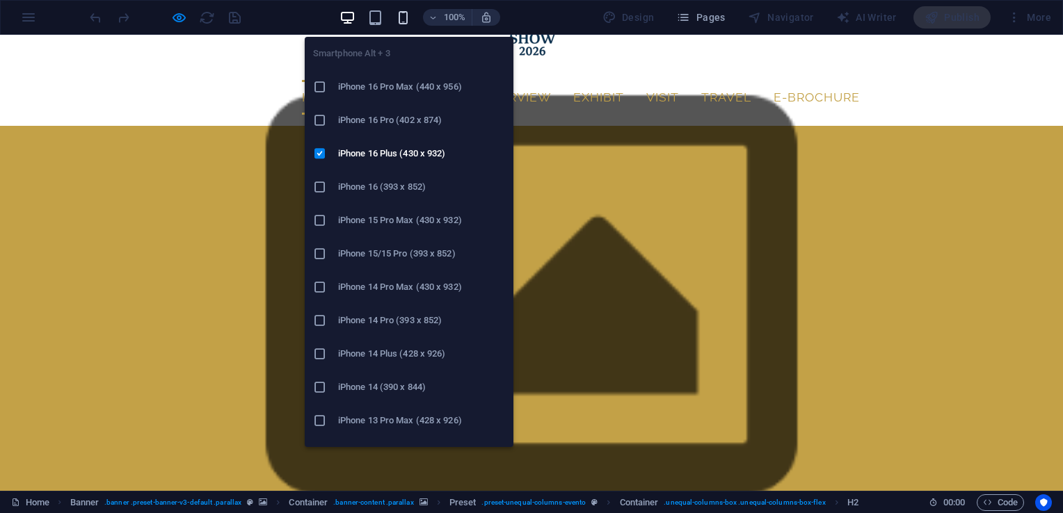
click at [405, 10] on icon "button" at bounding box center [403, 18] width 16 height 16
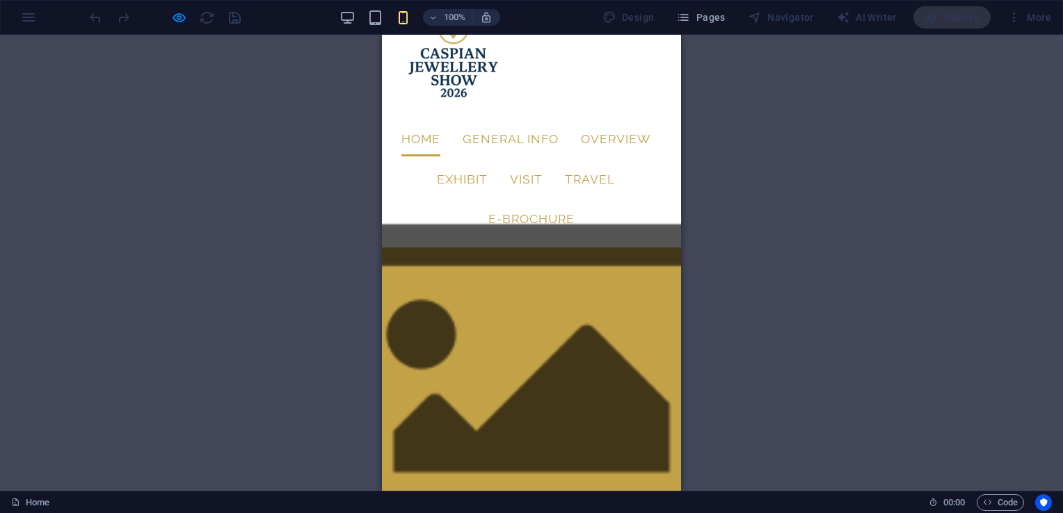
scroll to position [0, 0]
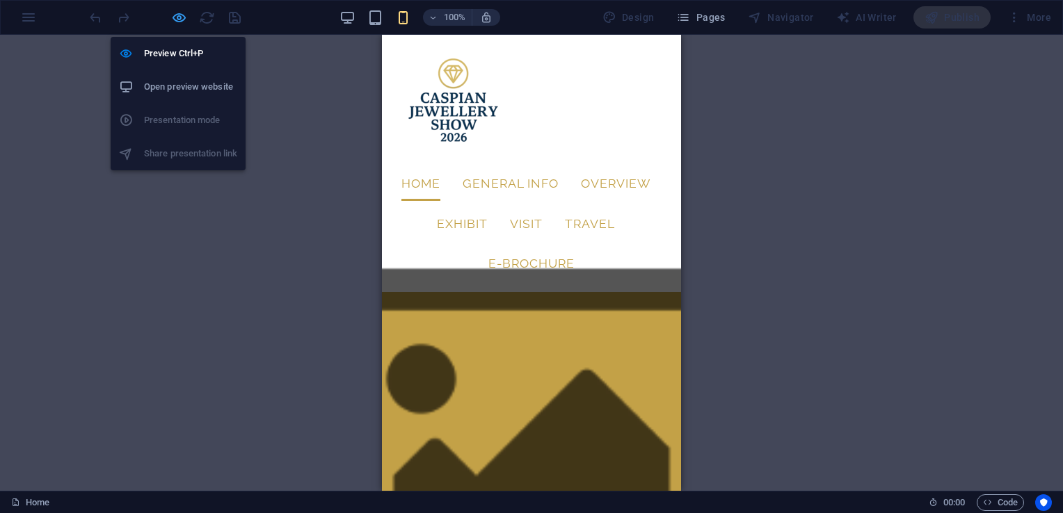
click at [174, 18] on icon "button" at bounding box center [179, 18] width 16 height 16
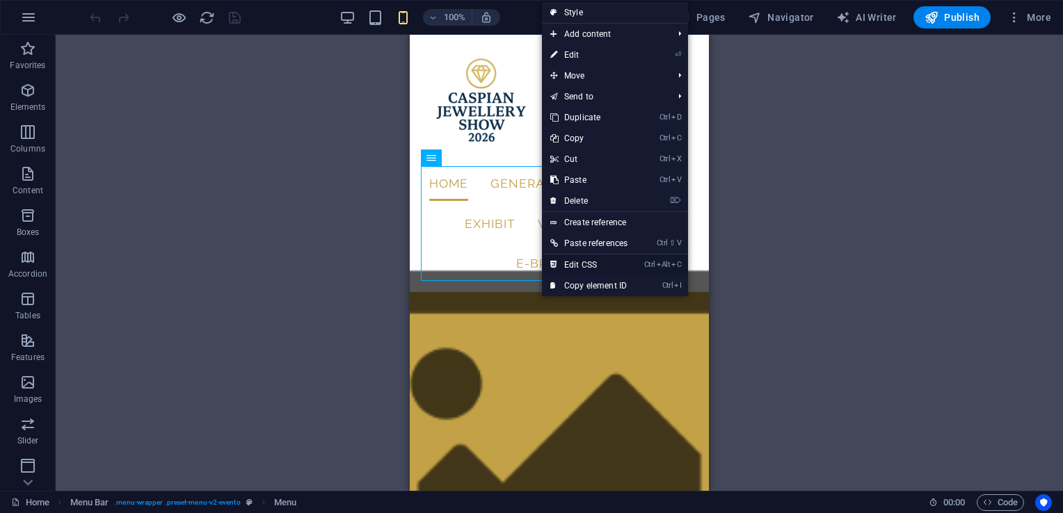
click at [582, 260] on link "Ctrl Alt C Edit CSS" at bounding box center [589, 265] width 94 height 21
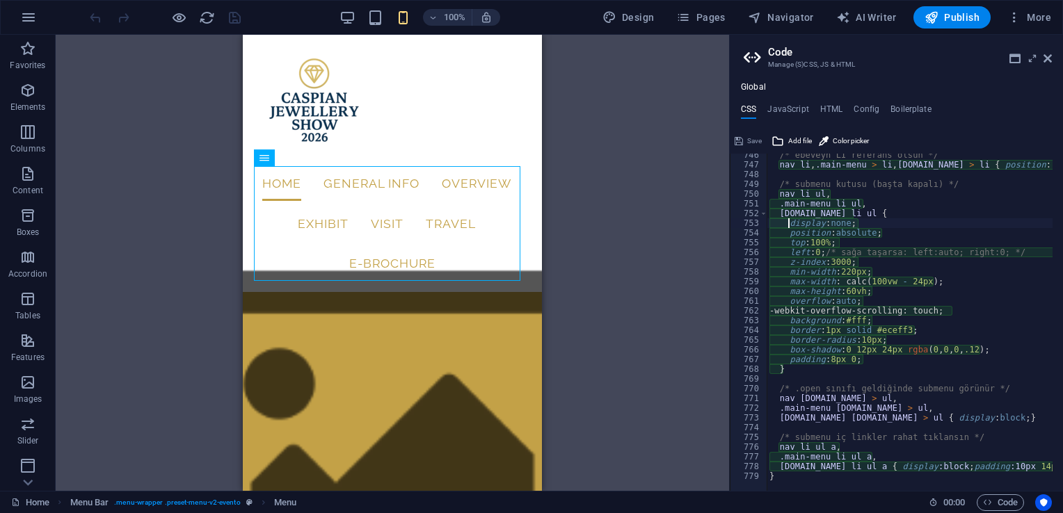
scroll to position [1611, 0]
click at [800, 472] on div "/* ebeveyn LI referans olsun */ nav li , .main-menu > li , ul.menu > li { posit…" at bounding box center [980, 323] width 427 height 347
type textarea "}"
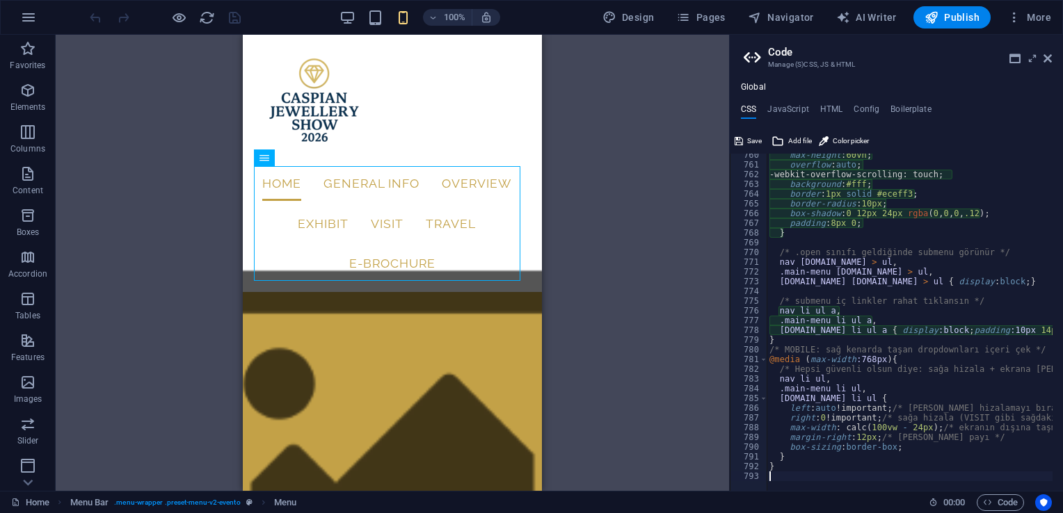
scroll to position [1747, 0]
click at [747, 144] on span "Save" at bounding box center [754, 141] width 15 height 17
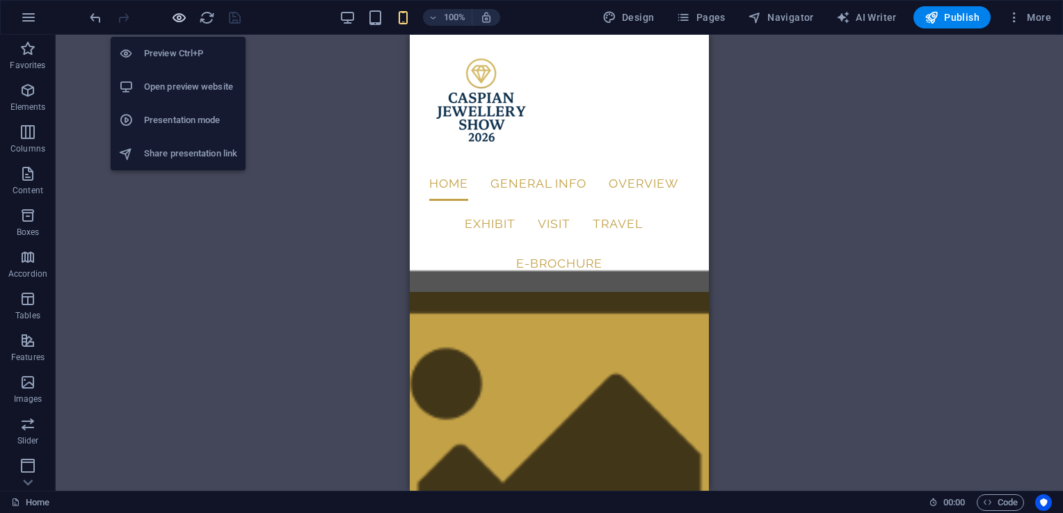
click at [175, 23] on icon "button" at bounding box center [179, 18] width 16 height 16
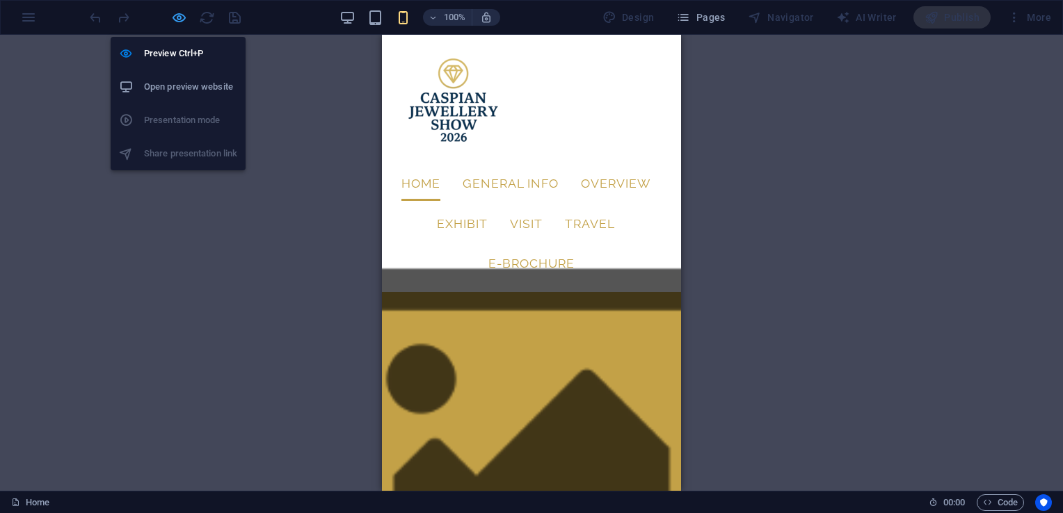
click at [176, 15] on icon "button" at bounding box center [179, 18] width 16 height 16
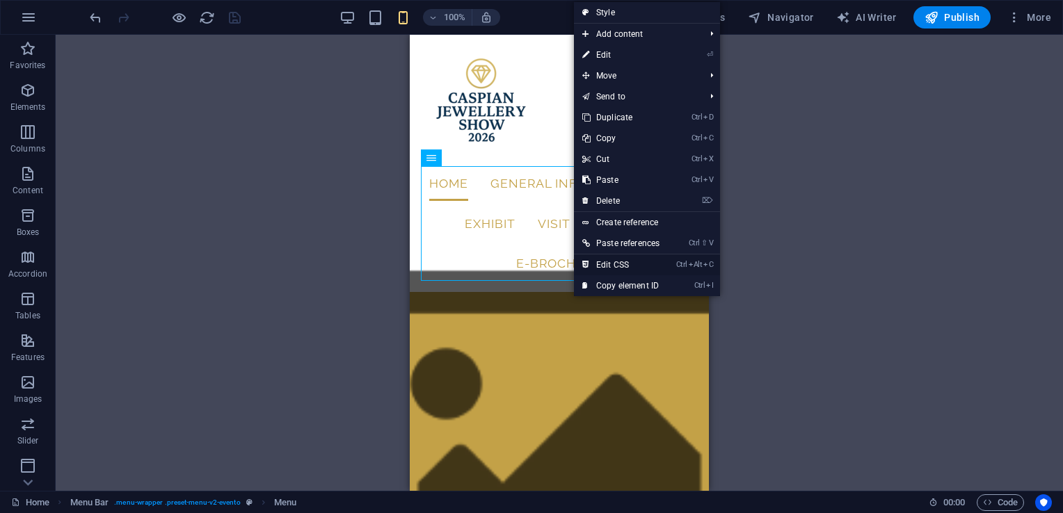
click at [620, 265] on link "Ctrl Alt C Edit CSS" at bounding box center [621, 265] width 94 height 21
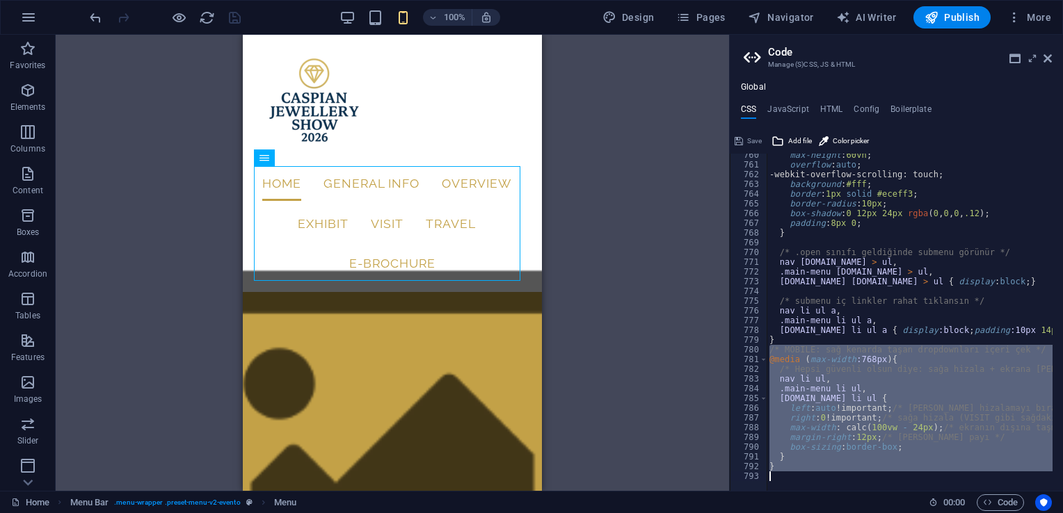
drag, startPoint x: 769, startPoint y: 349, endPoint x: 888, endPoint y: 479, distance: 175.8
click at [888, 479] on div "left: auto !important; /* soldan hizalamayı bırak */ 760 761 762 763 764 765 76…" at bounding box center [896, 322] width 333 height 337
type textarea "}"
paste textarea
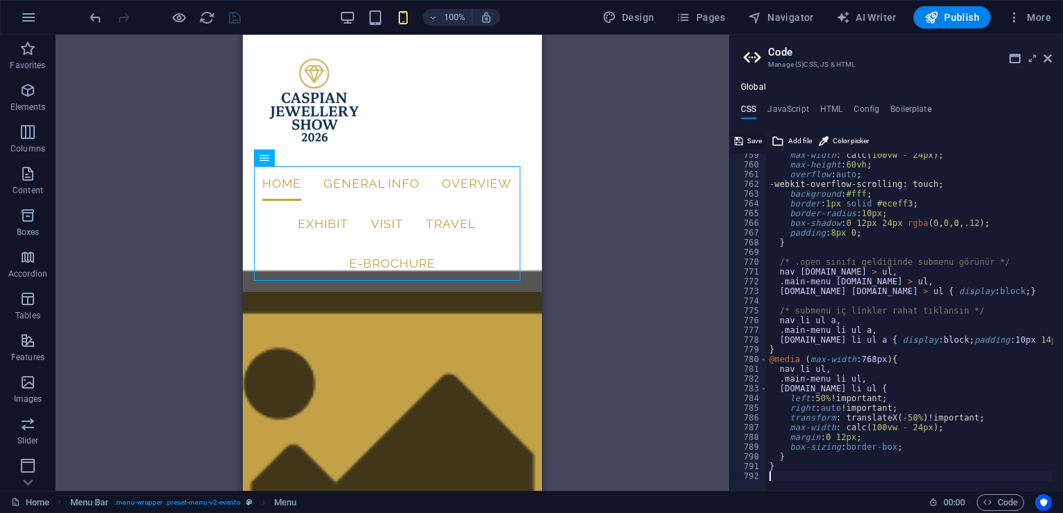
click at [754, 133] on span "Save" at bounding box center [754, 141] width 15 height 17
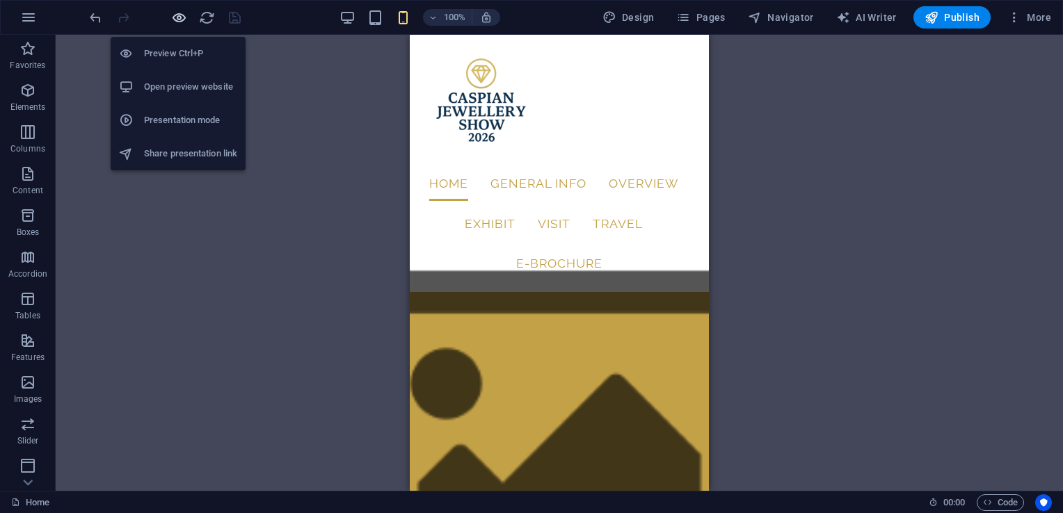
click at [179, 15] on icon "button" at bounding box center [179, 18] width 16 height 16
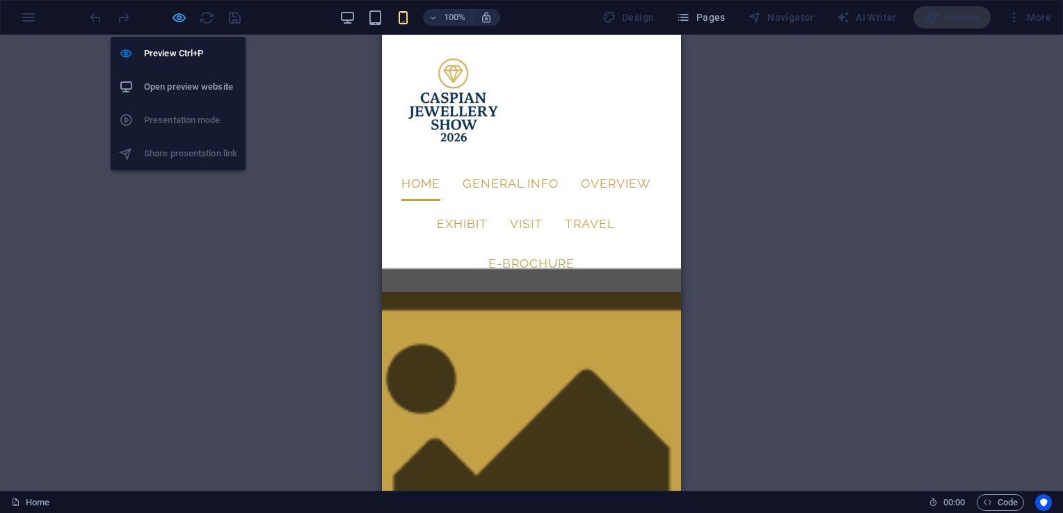
click at [183, 16] on icon "button" at bounding box center [179, 18] width 16 height 16
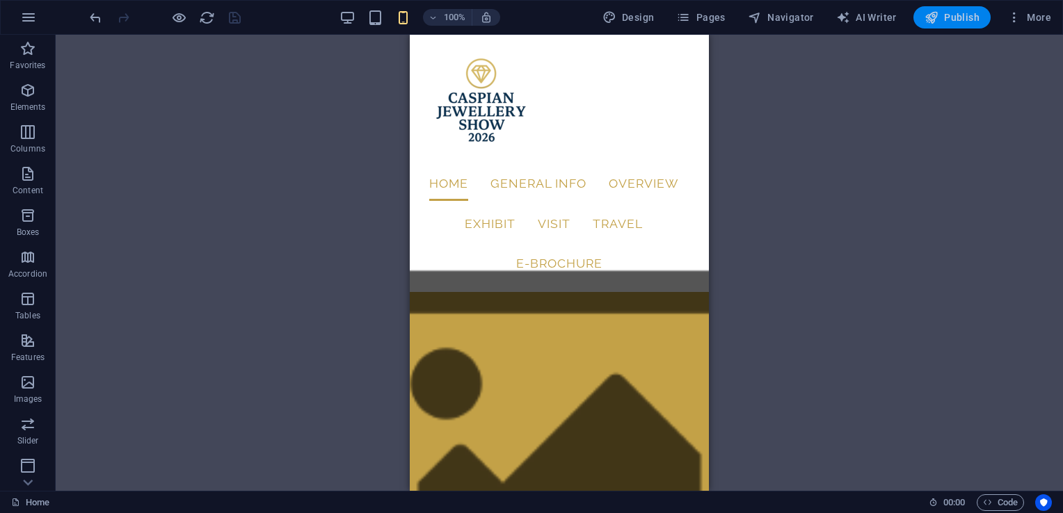
click at [960, 22] on span "Publish" at bounding box center [952, 17] width 55 height 14
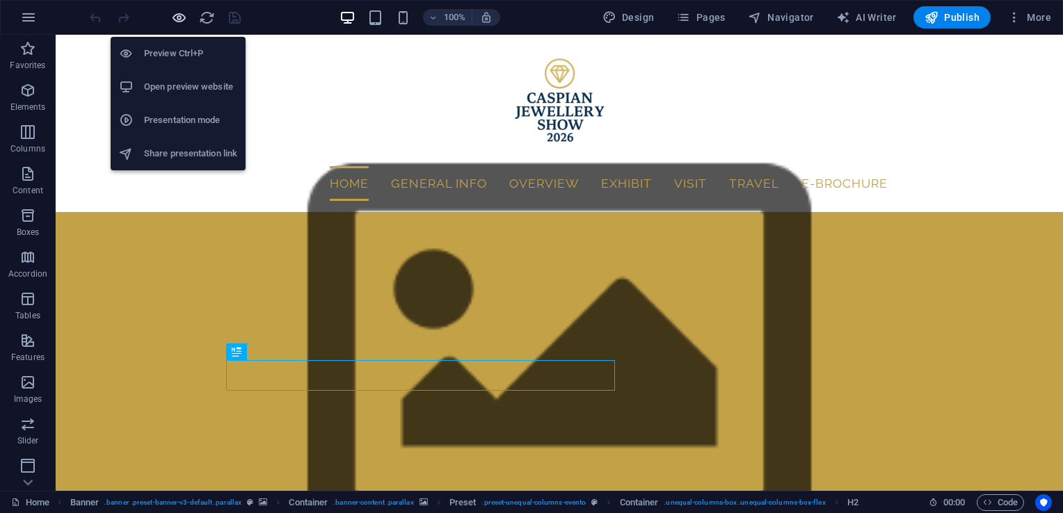
click at [177, 22] on icon "button" at bounding box center [179, 18] width 16 height 16
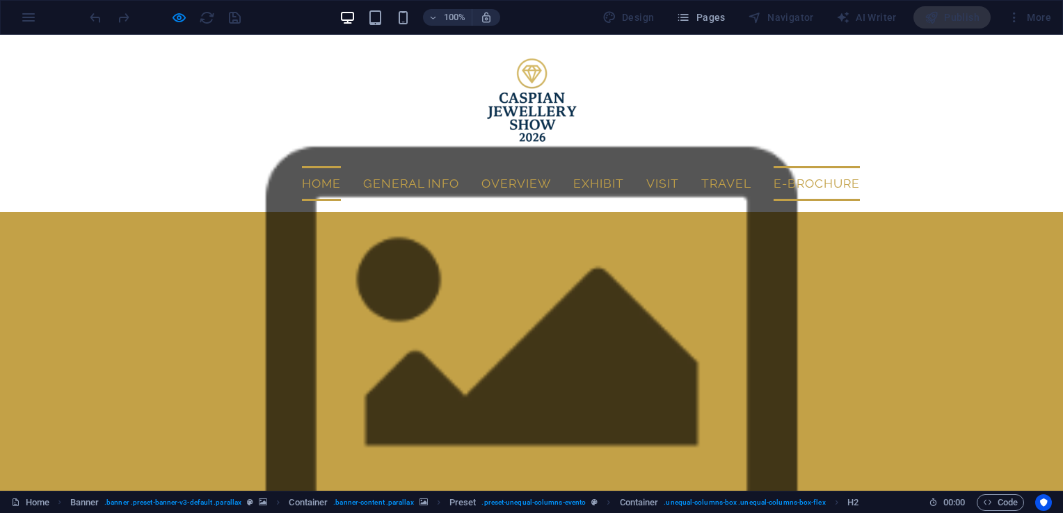
click at [774, 185] on link "E-Brochure" at bounding box center [817, 183] width 86 height 35
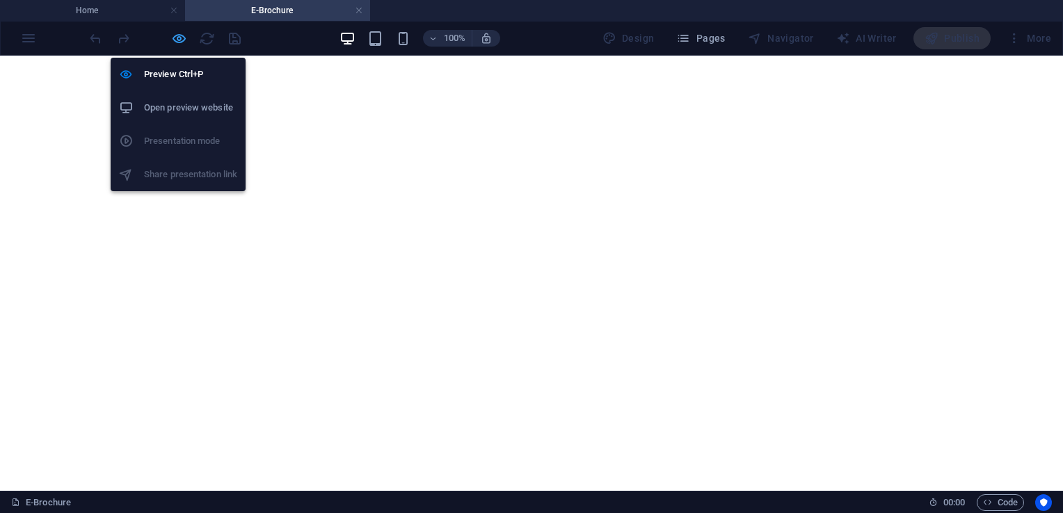
click at [172, 33] on icon "button" at bounding box center [179, 39] width 16 height 16
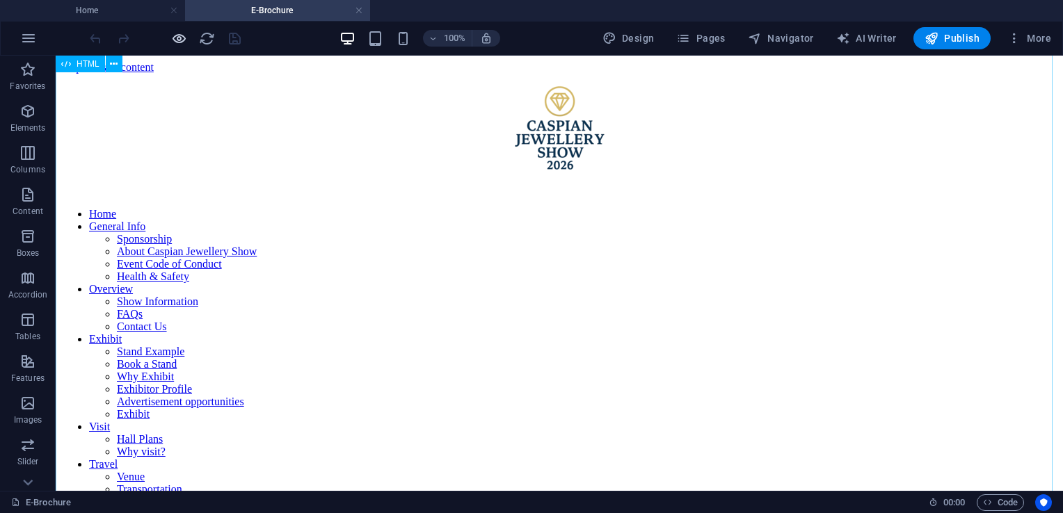
scroll to position [202, 0]
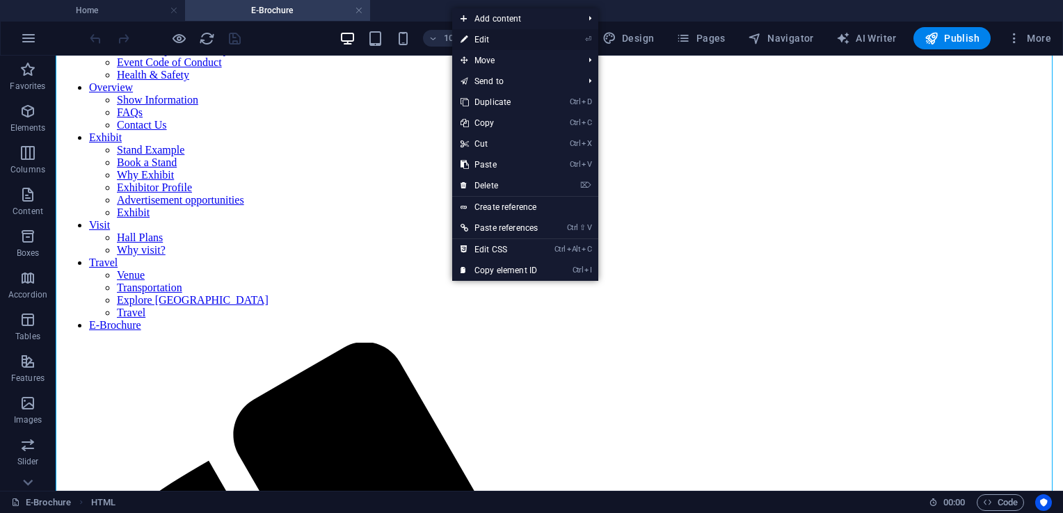
click at [523, 40] on link "⏎ Edit" at bounding box center [499, 39] width 94 height 21
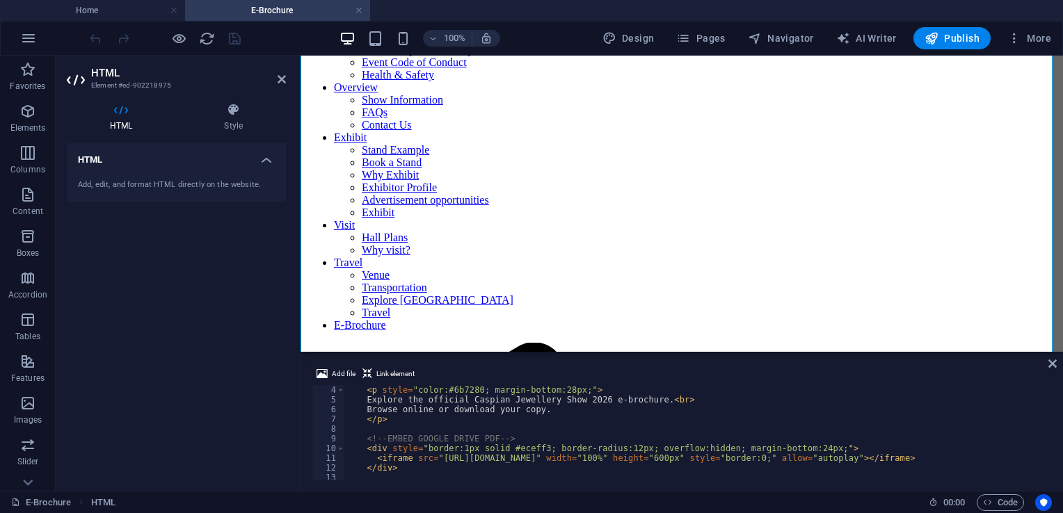
scroll to position [29, 0]
click at [777, 461] on div "< p style = "color:#6b7280; margin-bottom:28px;" > Explore the official Caspian…" at bounding box center [942, 440] width 1197 height 111
type textarea "<iframe src="https://drive.google.com/file/d/1s5s-ouJLhYIa3_FmaVJ32uqx-9wOsIYs/…"
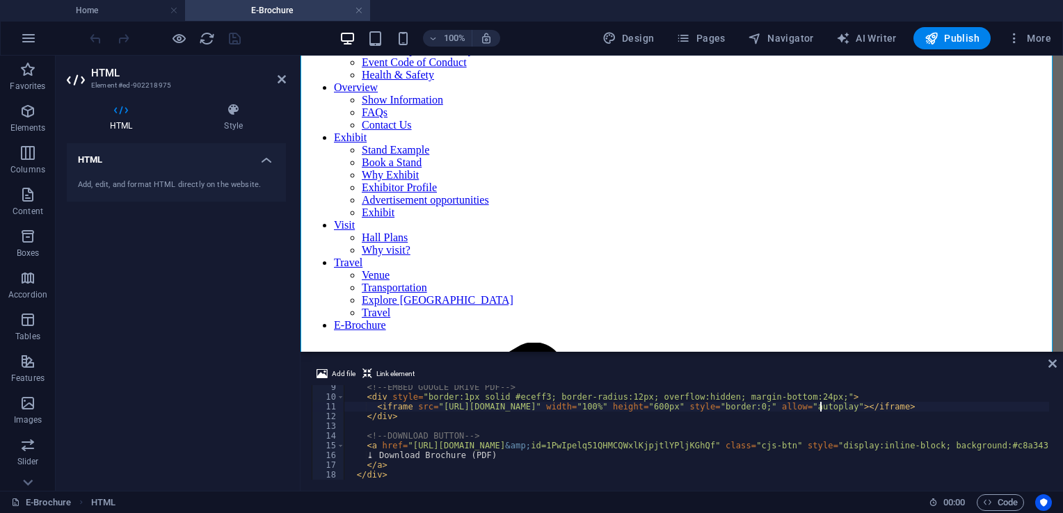
scroll to position [72, 0]
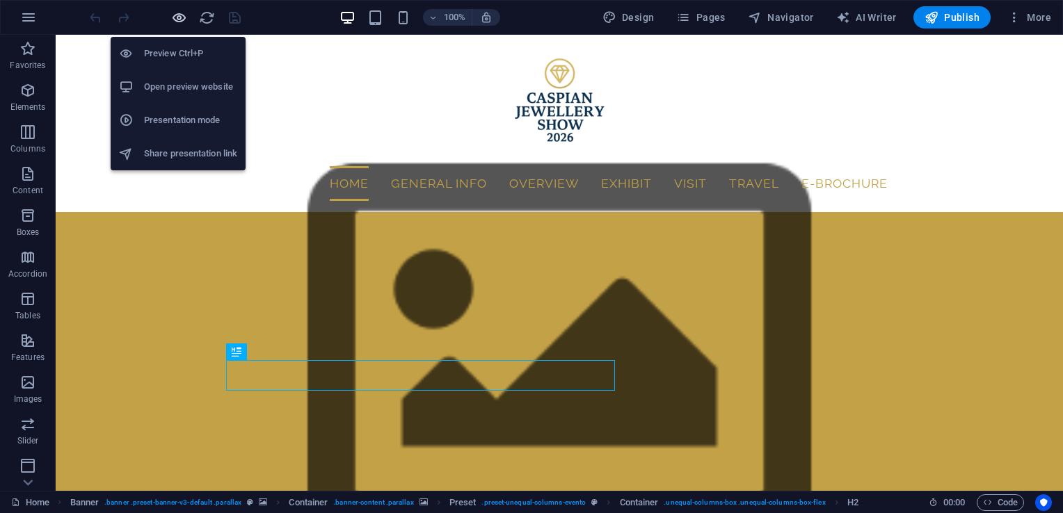
click at [178, 16] on icon "button" at bounding box center [179, 18] width 16 height 16
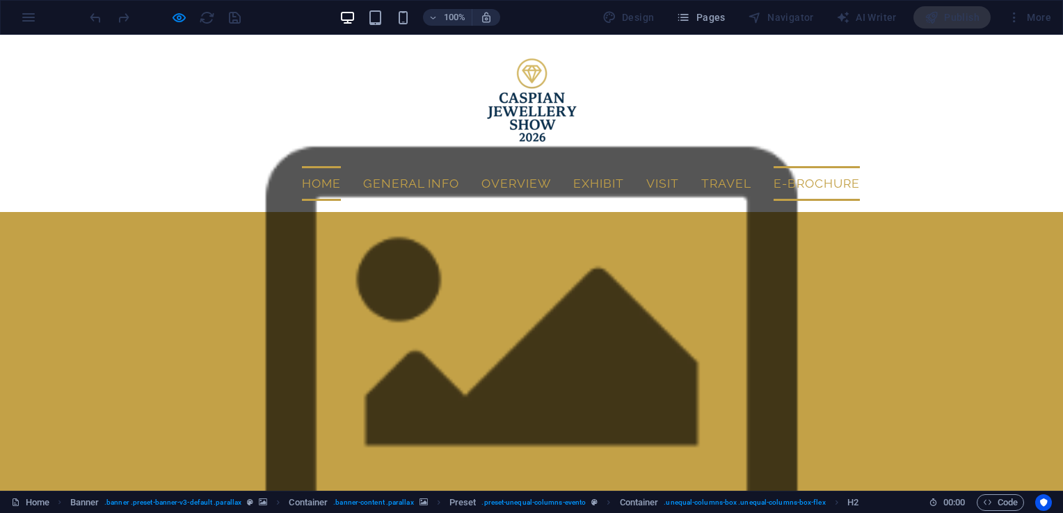
click at [774, 181] on link "E-Brochure" at bounding box center [817, 183] width 86 height 35
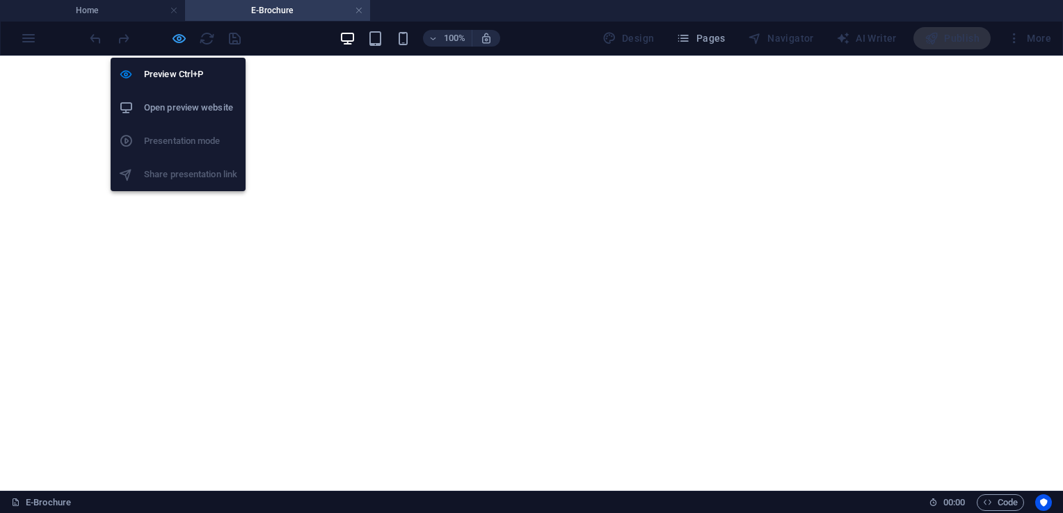
click at [179, 38] on icon "button" at bounding box center [179, 39] width 16 height 16
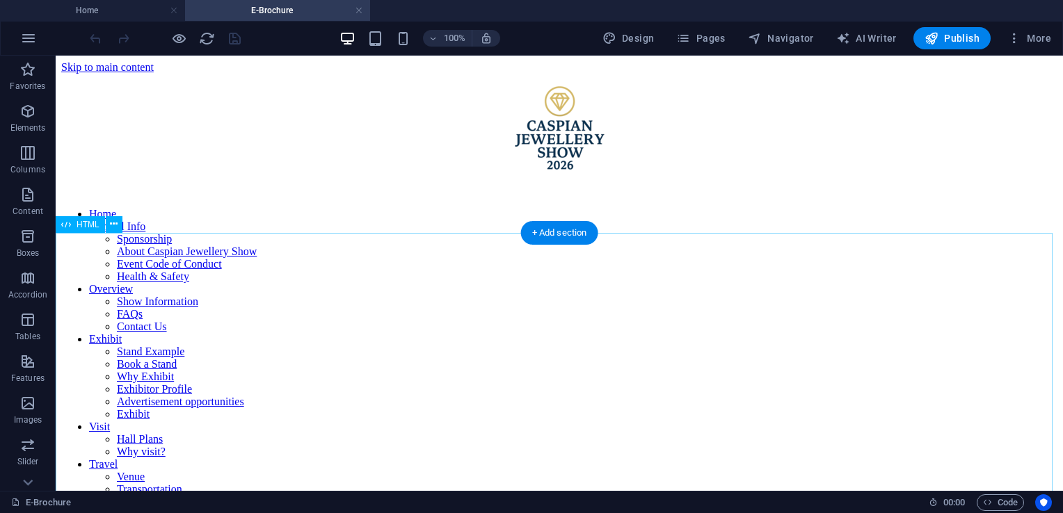
scroll to position [150, 0]
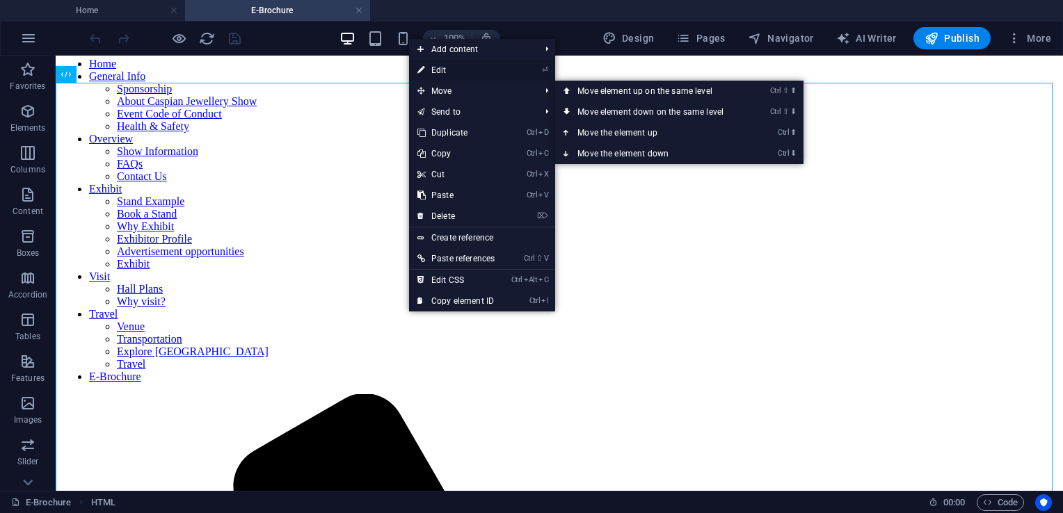
click at [445, 74] on link "⏎ Edit" at bounding box center [456, 70] width 94 height 21
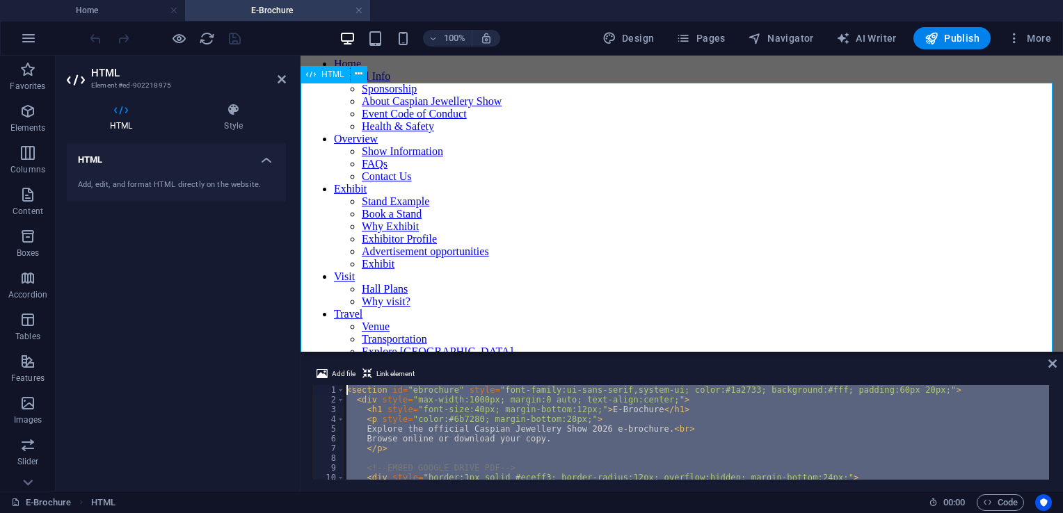
scroll to position [0, 0]
drag, startPoint x: 716, startPoint y: 527, endPoint x: 337, endPoint y: 278, distance: 453.3
click at [542, 441] on div "< section id = "ebrochure" style = "font-family:ui-sans-serif,system-ui; color:…" at bounding box center [696, 432] width 705 height 95
drag, startPoint x: 737, startPoint y: 519, endPoint x: 317, endPoint y: 289, distance: 478.8
type textarea "<section id="ebrochure" style="font-family:ui-sans-serif,system-ui; color:#1a27…"
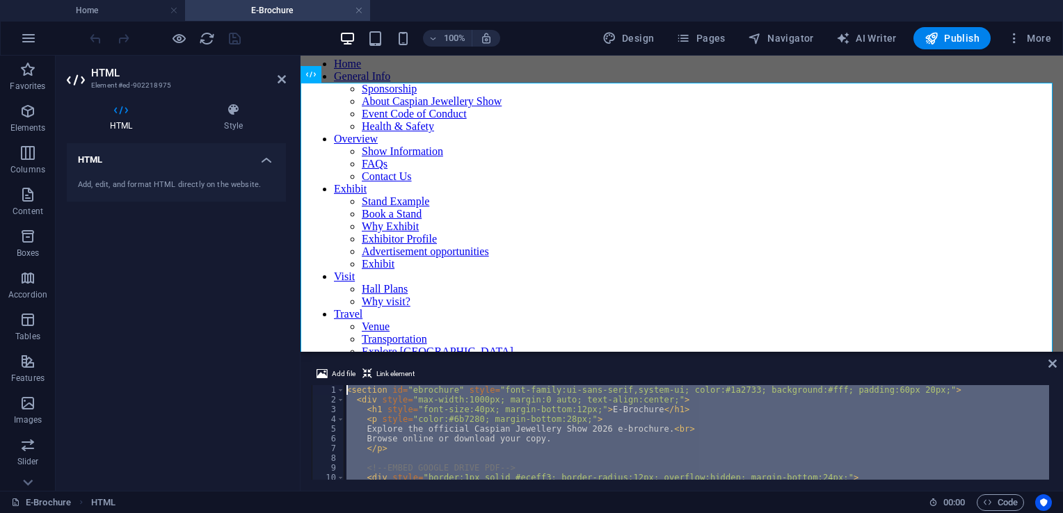
click at [525, 456] on div "< section id = "ebrochure" style = "font-family:ui-sans-serif,system-ui; color:…" at bounding box center [696, 432] width 705 height 95
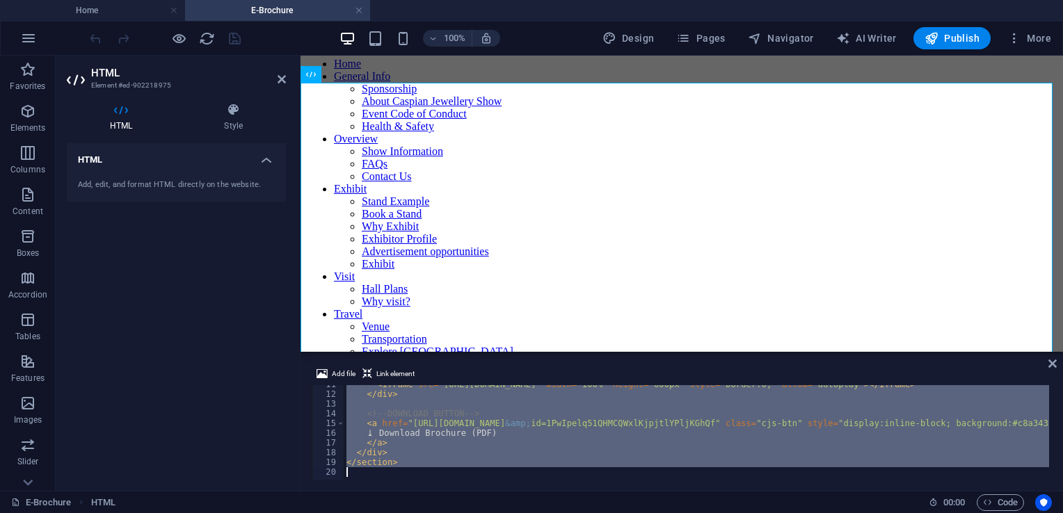
scroll to position [103, 0]
drag, startPoint x: 347, startPoint y: 390, endPoint x: 569, endPoint y: 481, distance: 239.9
click at [569, 481] on div "Add file Link element 11 12 13 14 15 16 17 18 19 20 < iframe src = "https://dri…" at bounding box center [682, 423] width 762 height 136
type textarea "</section>"
paste textarea
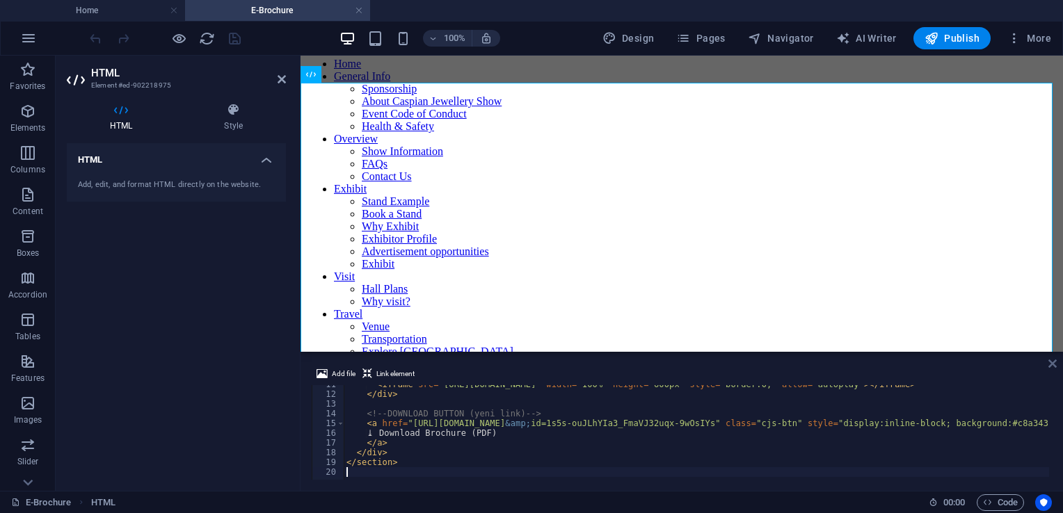
click at [1052, 365] on icon at bounding box center [1052, 363] width 8 height 11
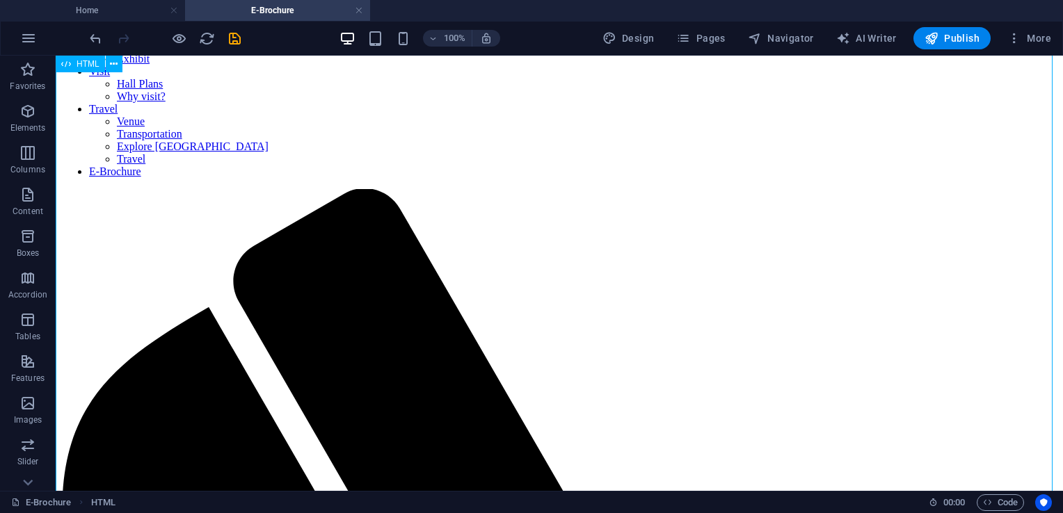
scroll to position [356, 0]
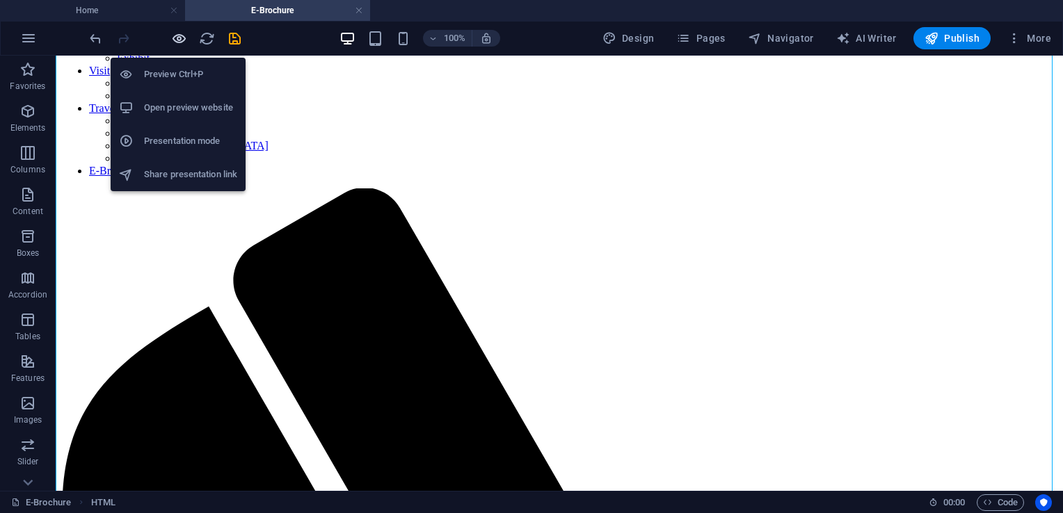
click at [178, 38] on icon "button" at bounding box center [179, 39] width 16 height 16
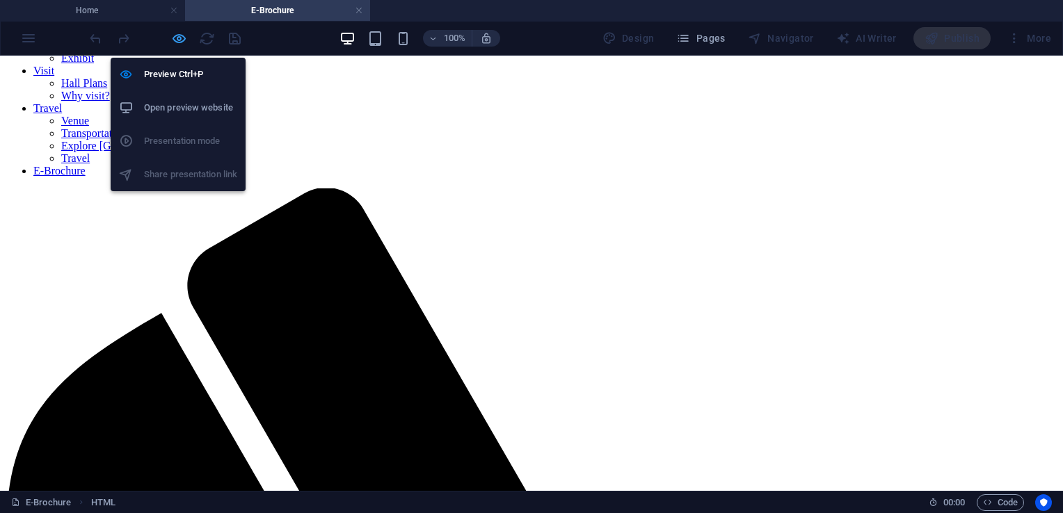
click at [183, 41] on icon "button" at bounding box center [179, 39] width 16 height 16
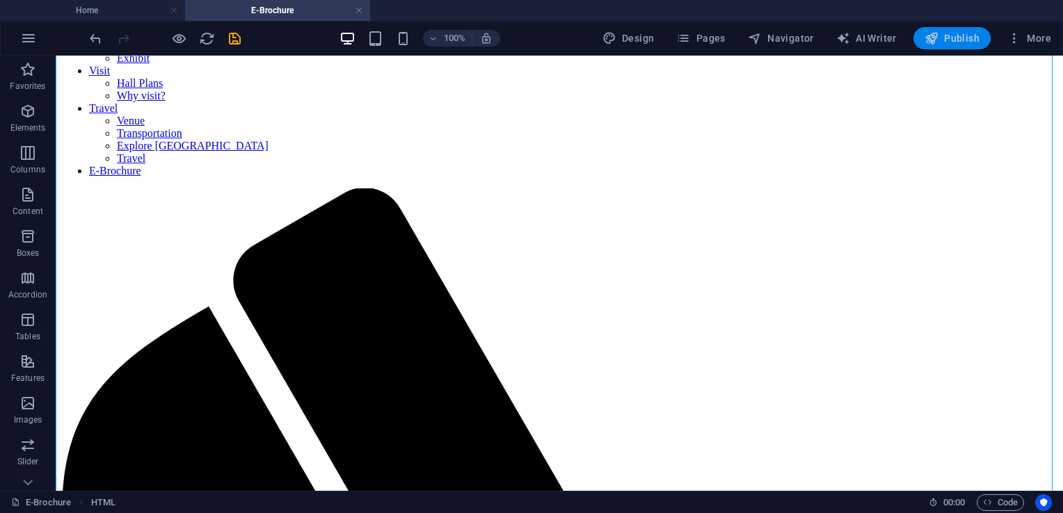
click at [929, 37] on icon "button" at bounding box center [932, 38] width 14 height 14
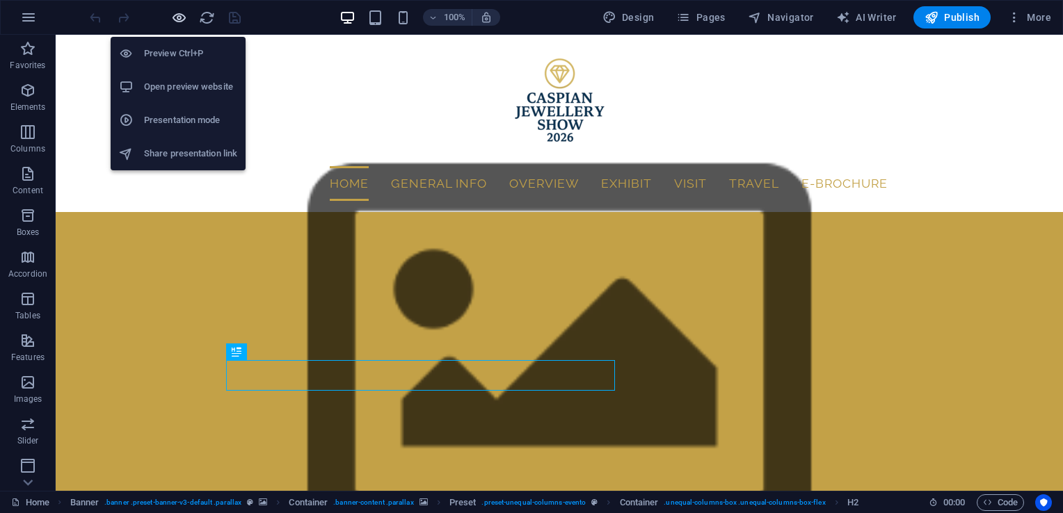
click at [181, 10] on icon "button" at bounding box center [179, 18] width 16 height 16
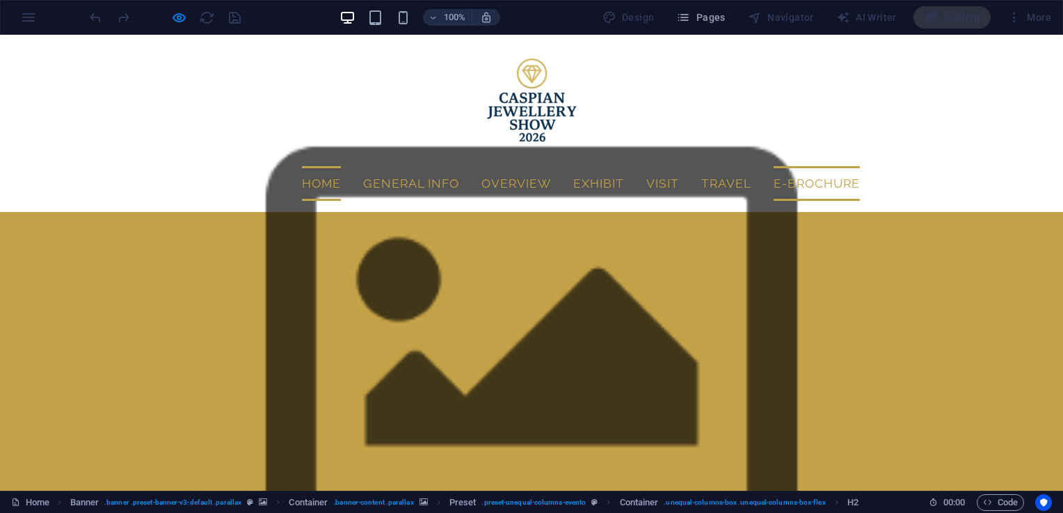
click at [774, 184] on link "E-Brochure" at bounding box center [817, 183] width 86 height 35
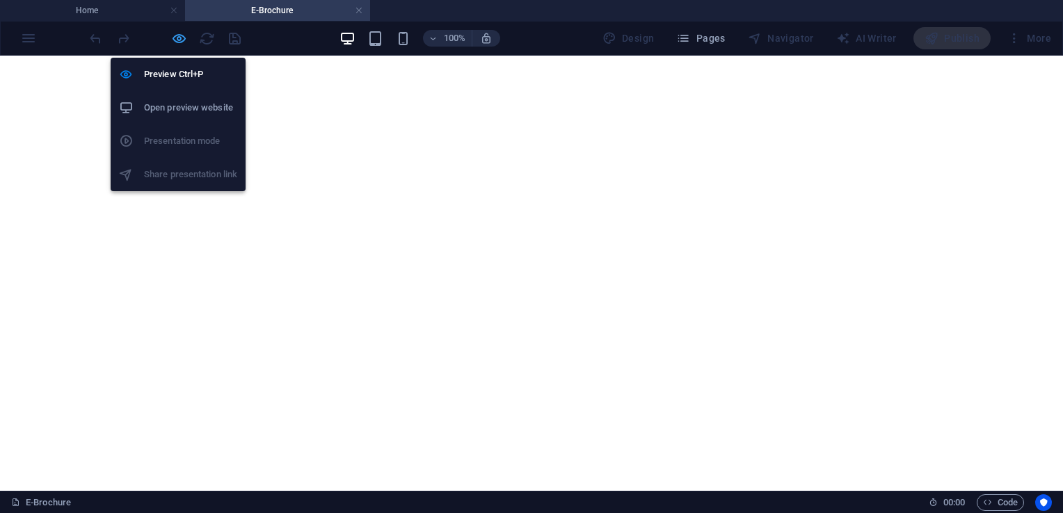
click at [178, 42] on icon "button" at bounding box center [179, 39] width 16 height 16
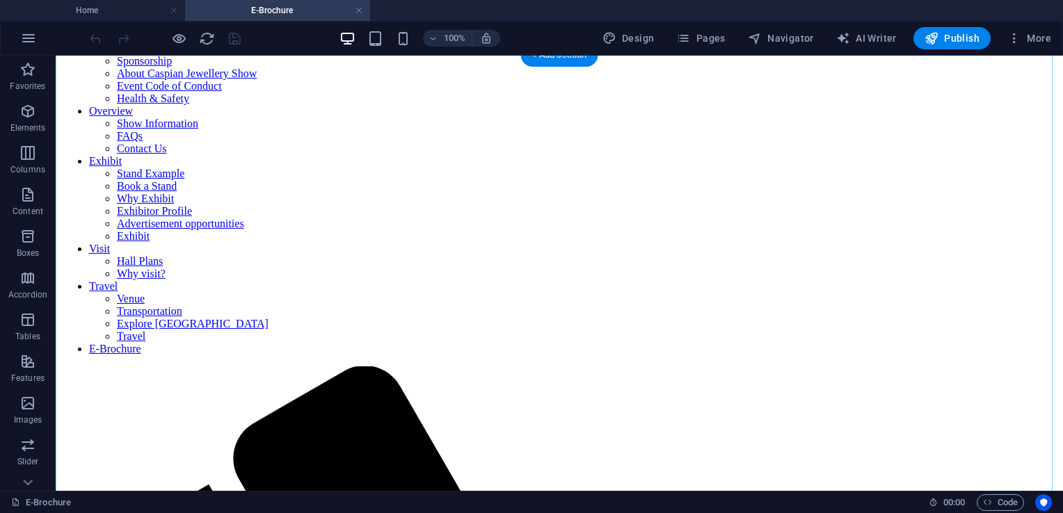
scroll to position [178, 0]
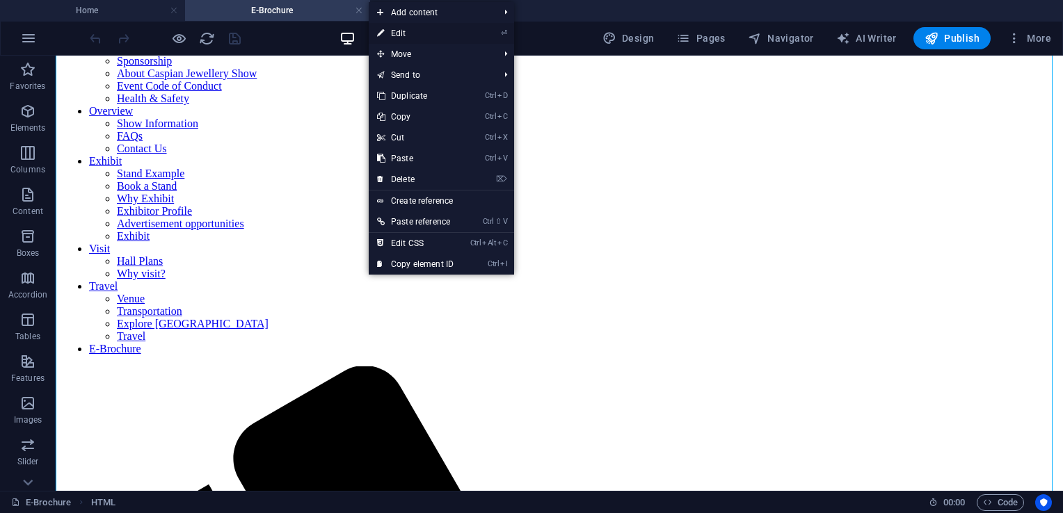
click at [414, 33] on link "⏎ Edit" at bounding box center [415, 33] width 93 height 21
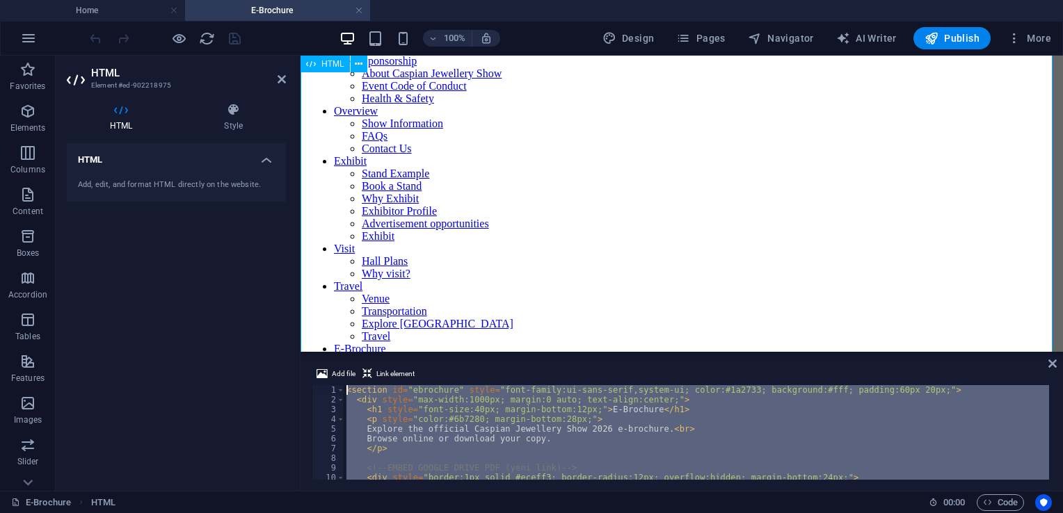
scroll to position [0, 0]
drag, startPoint x: 785, startPoint y: 514, endPoint x: 323, endPoint y: 275, distance: 520.9
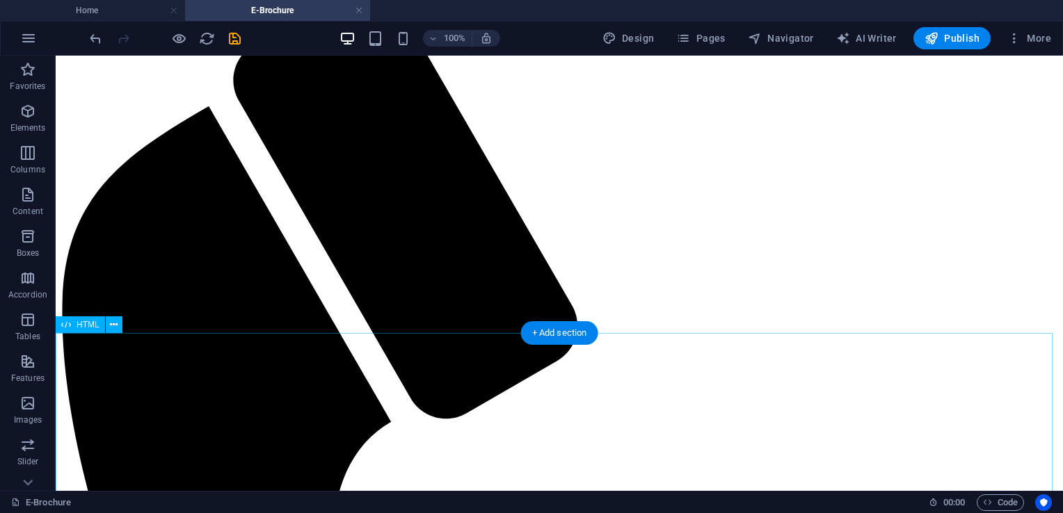
scroll to position [977, 0]
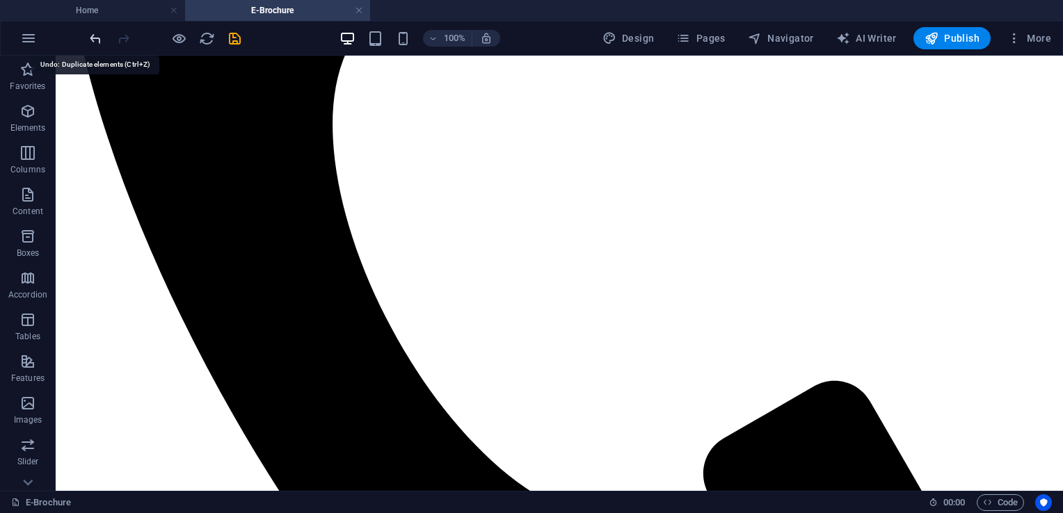
click at [92, 38] on icon "undo" at bounding box center [96, 39] width 16 height 16
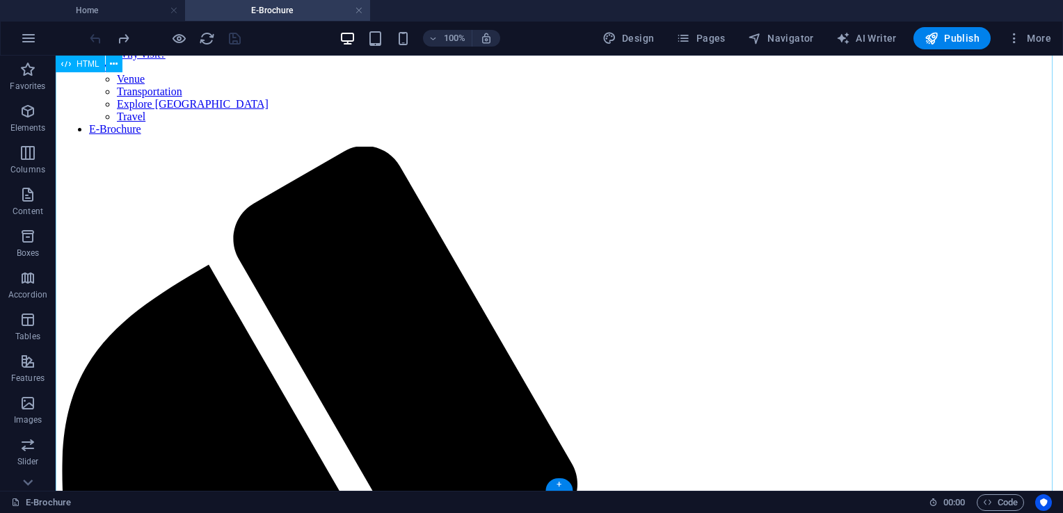
scroll to position [0, 0]
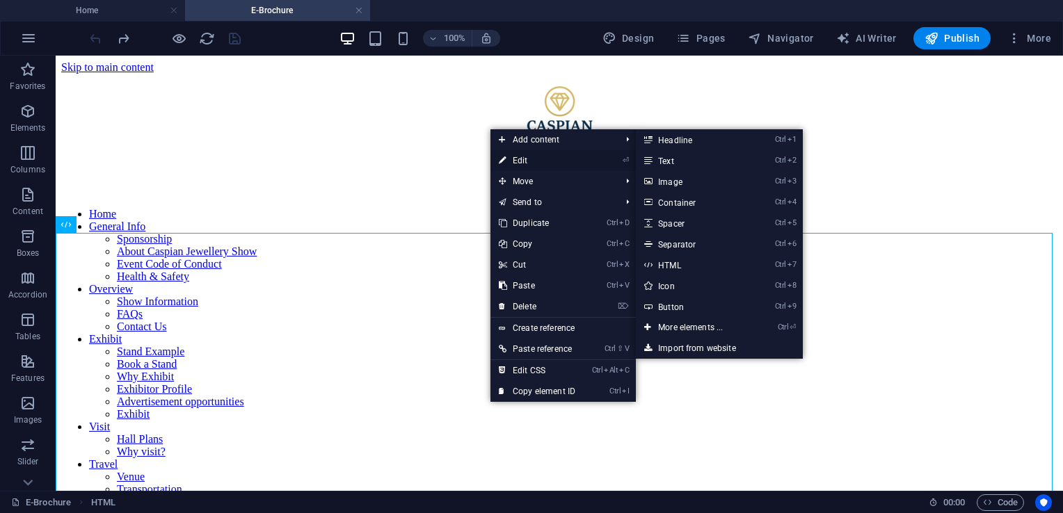
click at [517, 165] on link "⏎ Edit" at bounding box center [536, 160] width 93 height 21
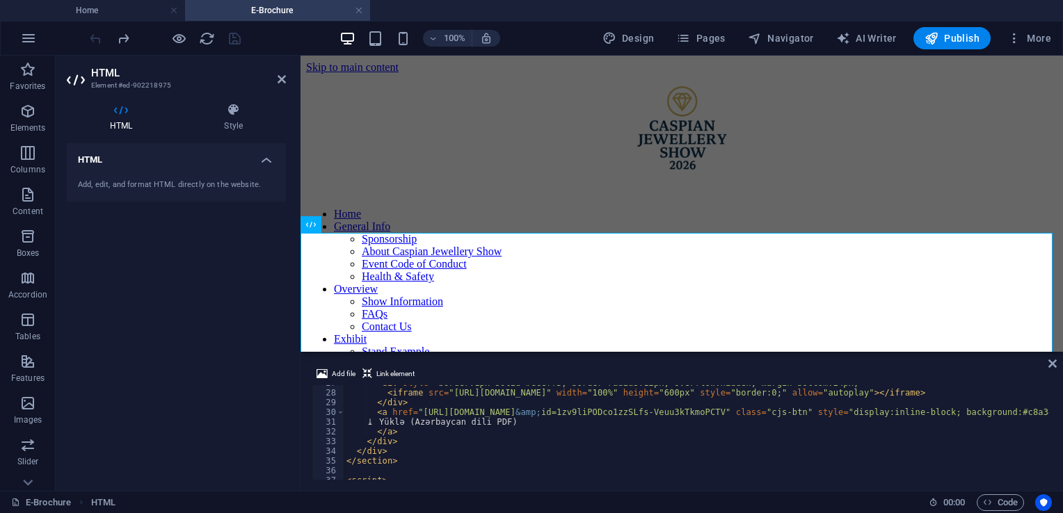
scroll to position [263, 0]
click at [440, 421] on div "< iframe src = "https://drive.google.com/file/d/1zv9liPODco1zzSLfs-Veuu3kTkmoPC…" at bounding box center [947, 440] width 1206 height 111
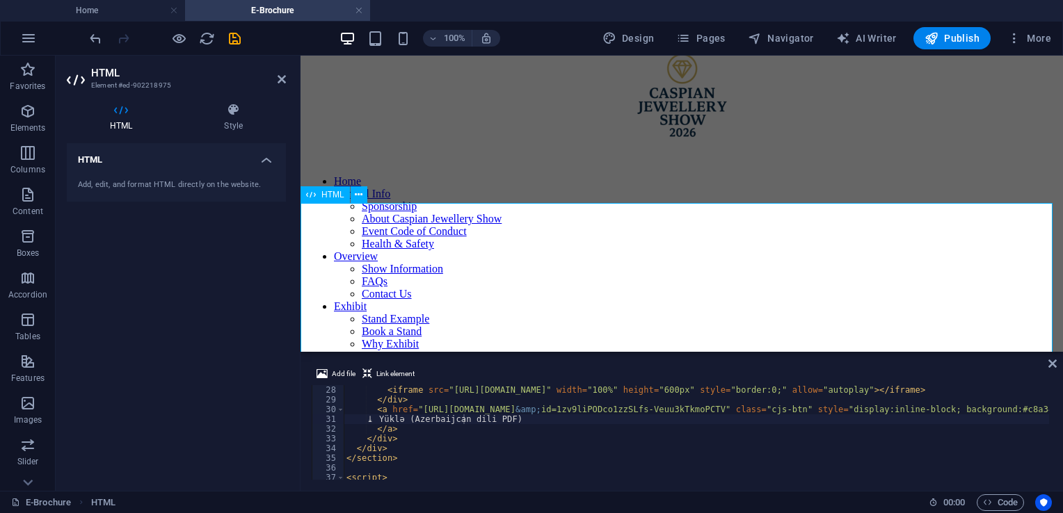
scroll to position [28, 0]
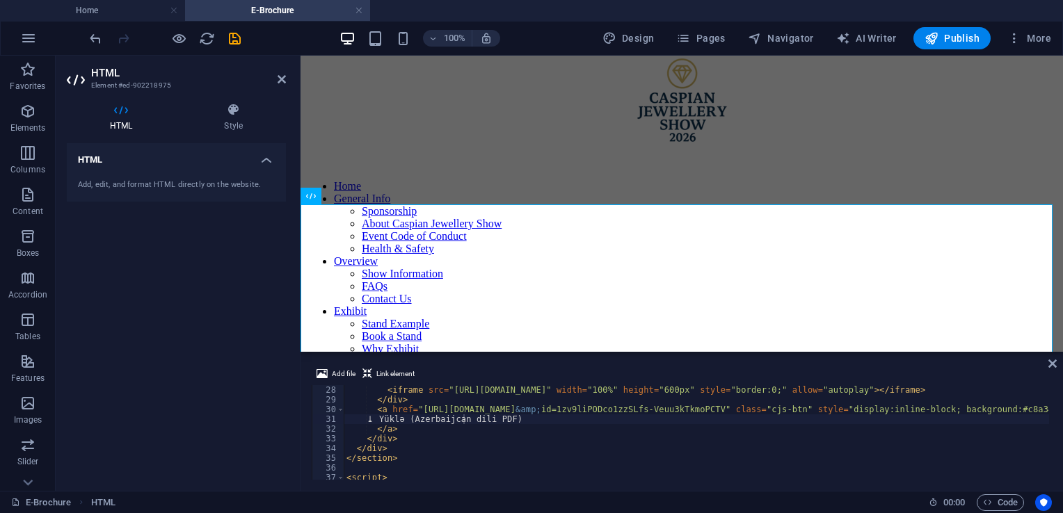
click at [502, 422] on div "< iframe src = "https://drive.google.com/file/d/1zv9liPODco1zzSLfs-Veuu3kTkmoPC…" at bounding box center [947, 440] width 1206 height 111
click at [469, 420] on div "< iframe src = "https://drive.google.com/file/d/1zv9liPODco1zzSLfs-Veuu3kTkmoPC…" at bounding box center [947, 440] width 1206 height 111
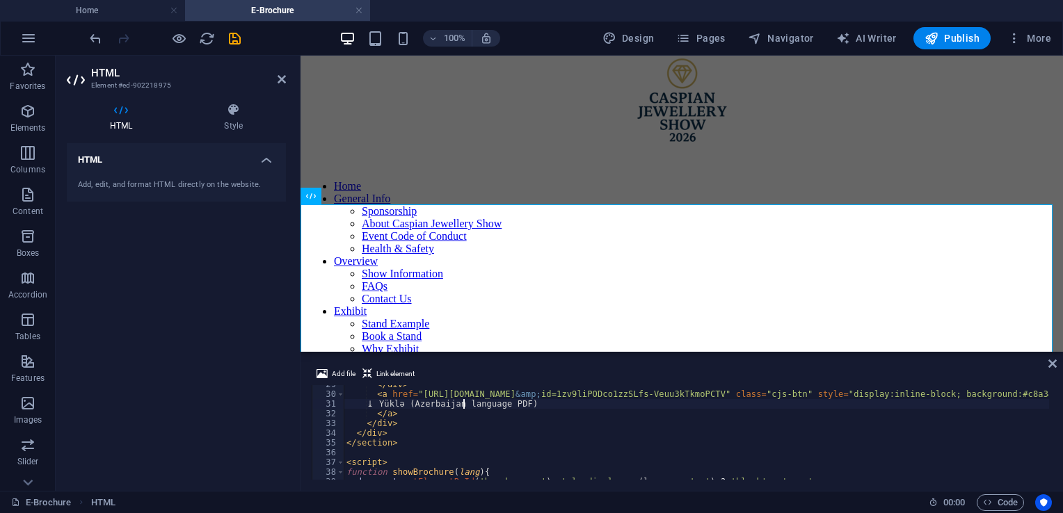
scroll to position [275, 0]
click at [414, 407] on div "</ div > < a href = "https://drive.google.com/uc?export=download &amp; id=1zv9l…" at bounding box center [947, 438] width 1206 height 111
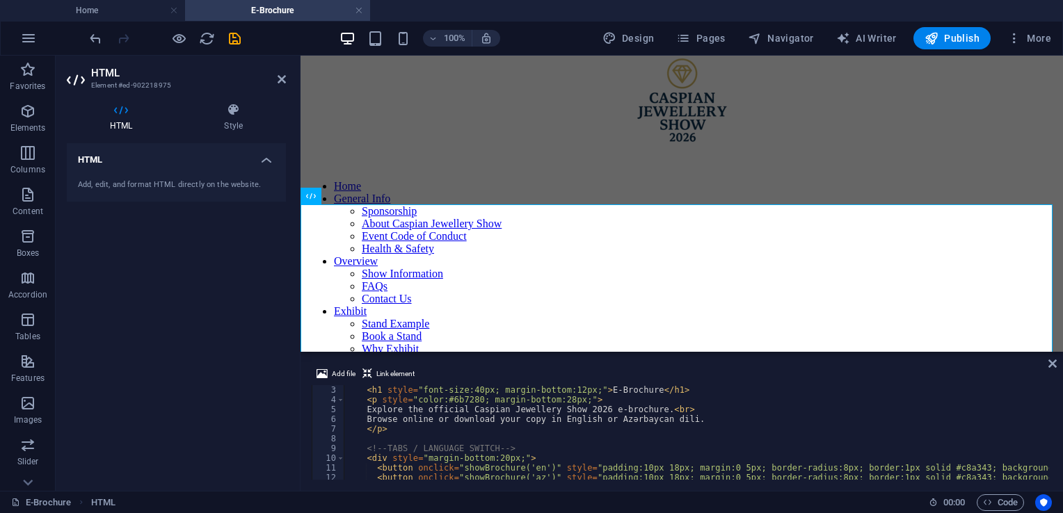
scroll to position [0, 0]
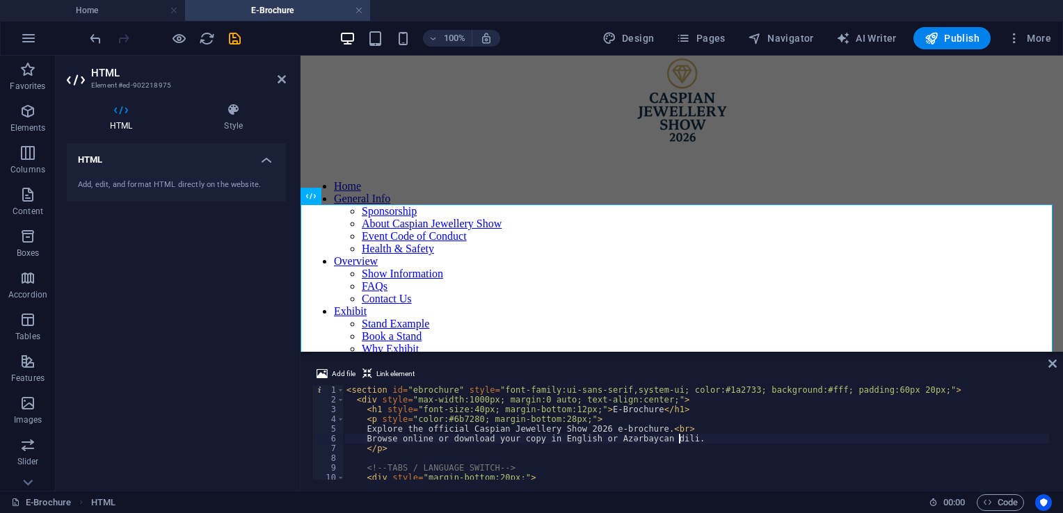
click at [679, 440] on div "< section id = "ebrochure" style = "font-family:ui-sans-serif,system-ui; color:…" at bounding box center [947, 440] width 1206 height 111
type textarea "Browse online or download your copy in English or Azerbaijan Language."
click at [1055, 361] on icon at bounding box center [1052, 363] width 8 height 11
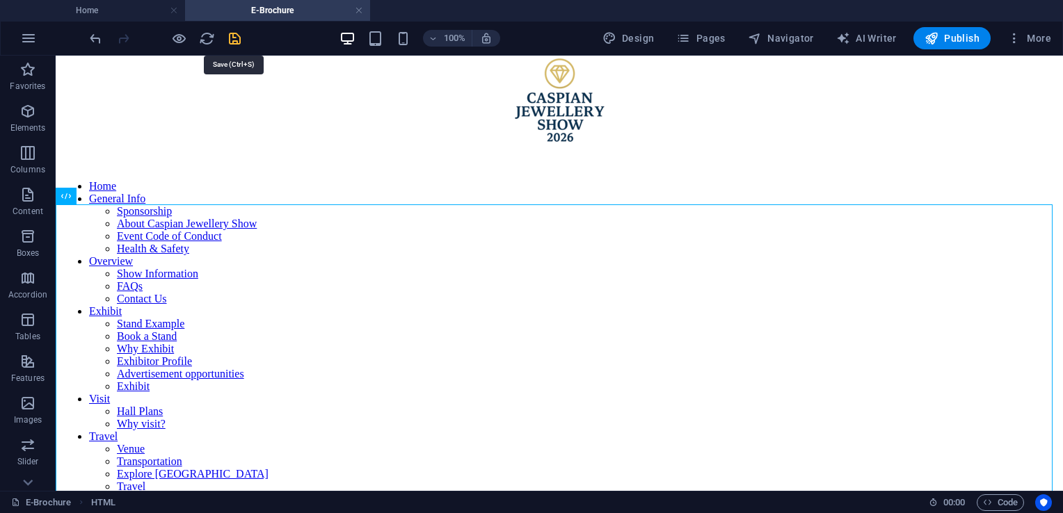
click at [237, 41] on icon "save" at bounding box center [235, 39] width 16 height 16
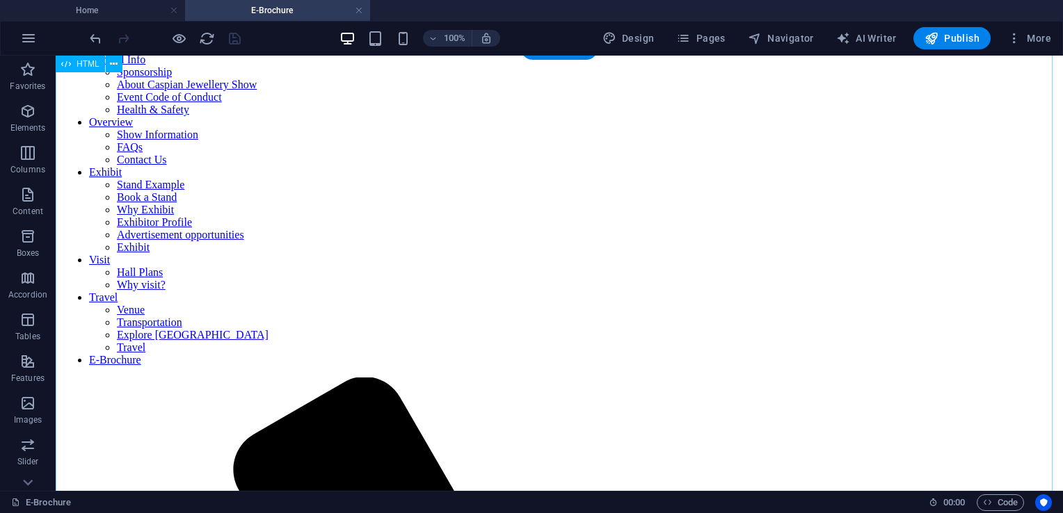
scroll to position [0, 0]
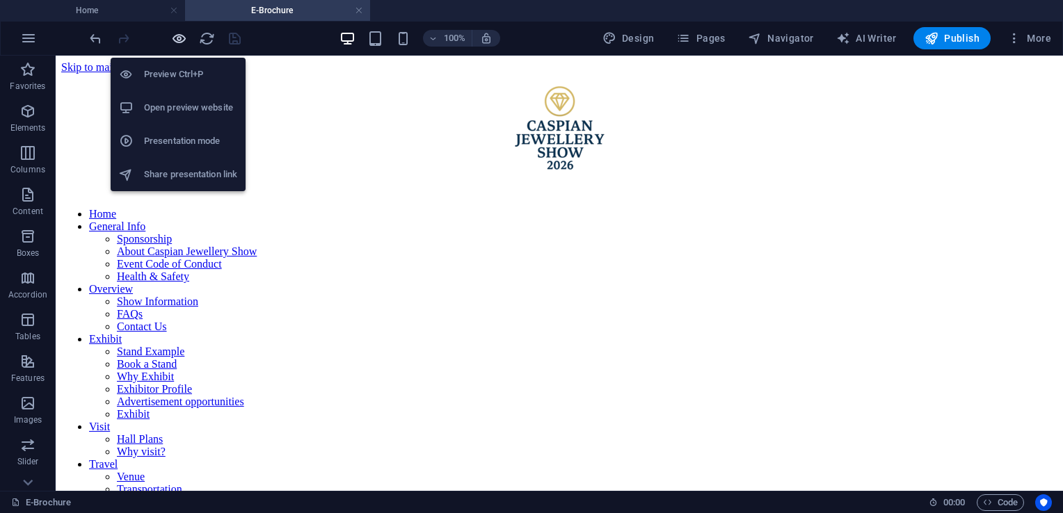
click at [175, 43] on icon "button" at bounding box center [179, 39] width 16 height 16
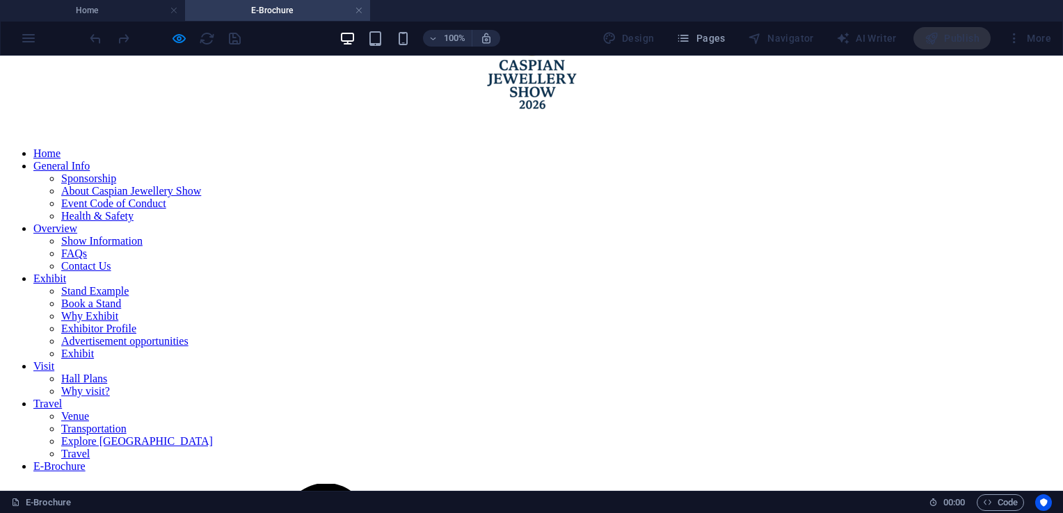
scroll to position [53, 0]
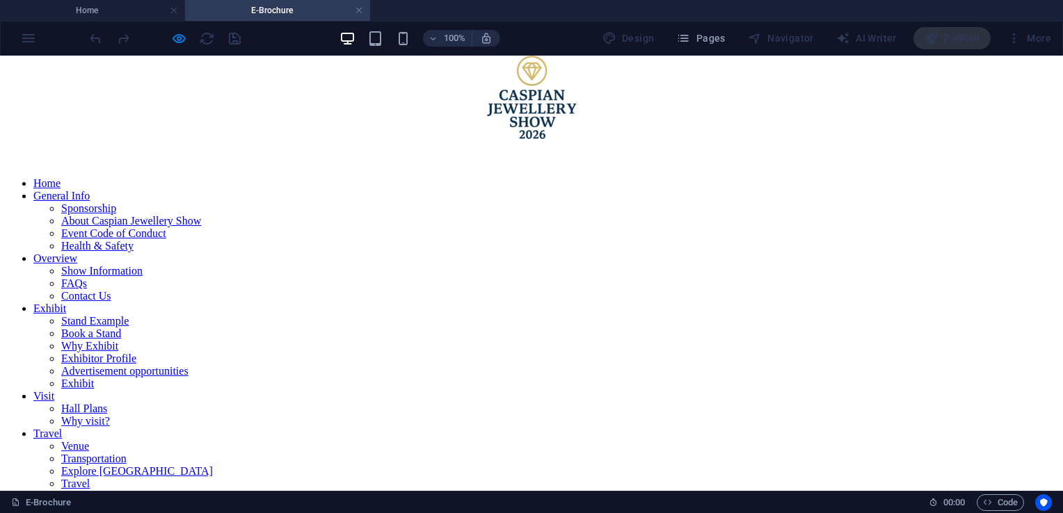
scroll to position [29, 0]
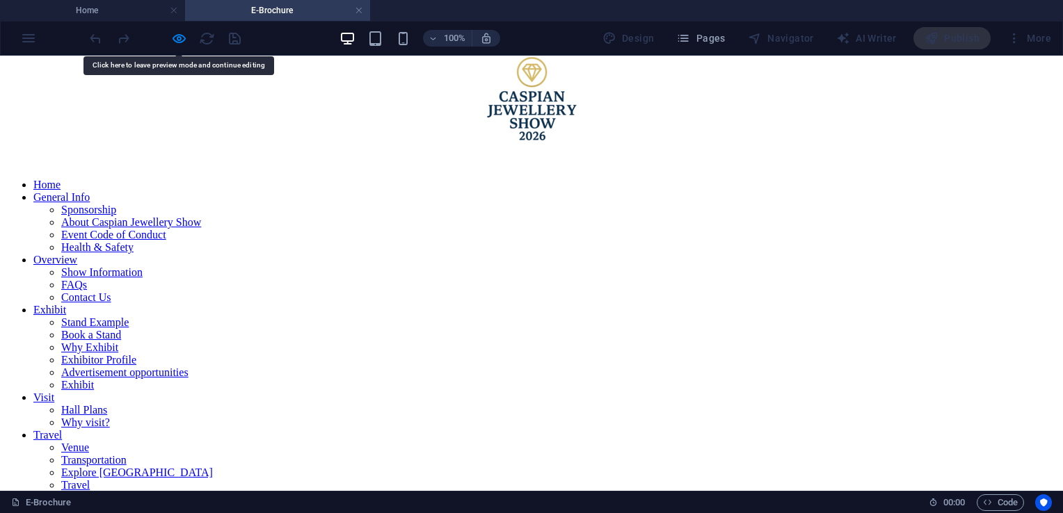
scroll to position [127, 0]
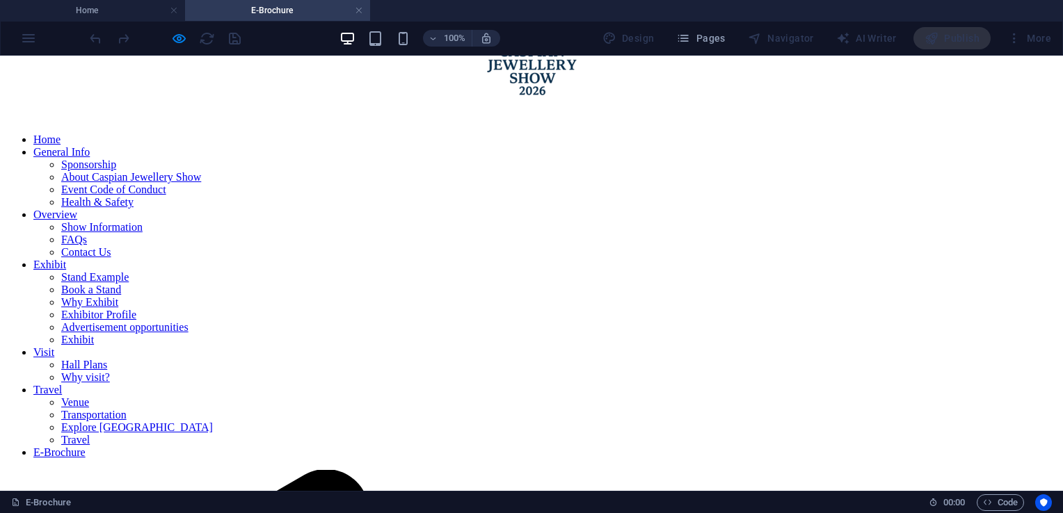
scroll to position [78, 0]
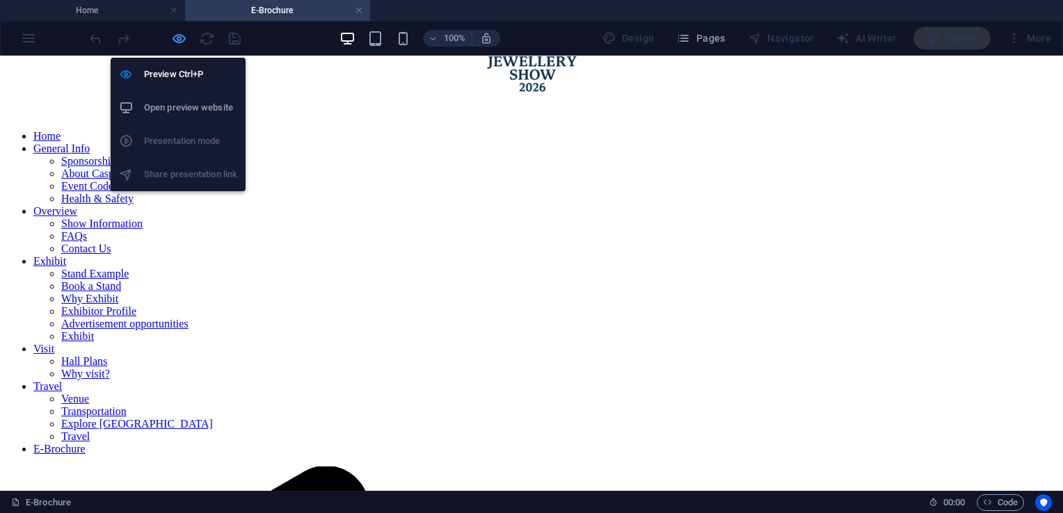
click at [182, 40] on icon "button" at bounding box center [179, 39] width 16 height 16
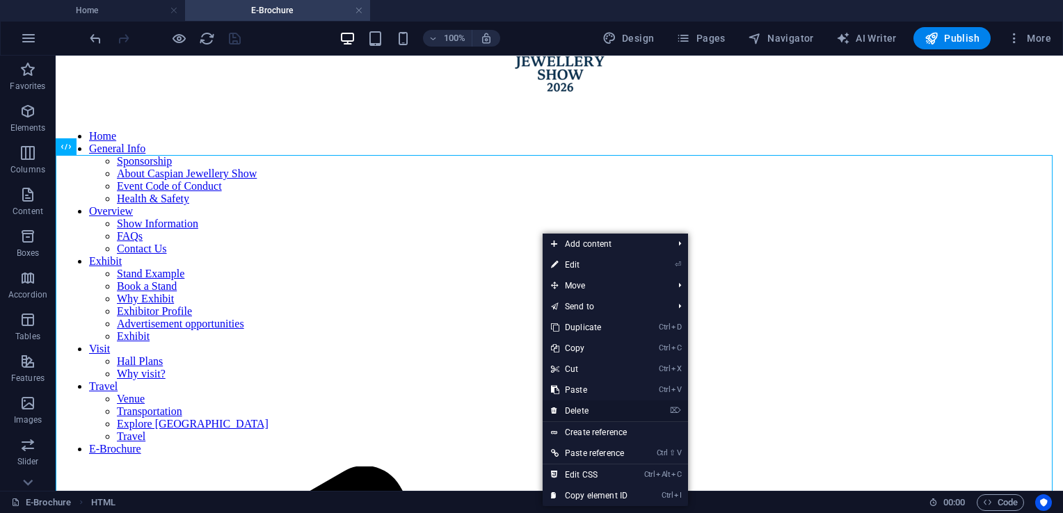
click at [594, 412] on link "⌦ Delete" at bounding box center [589, 411] width 93 height 21
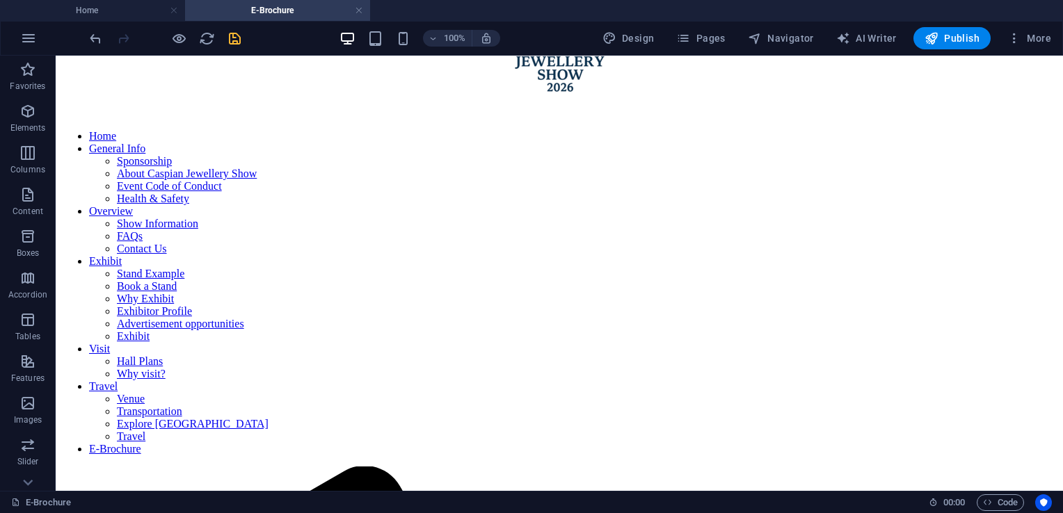
scroll to position [0, 0]
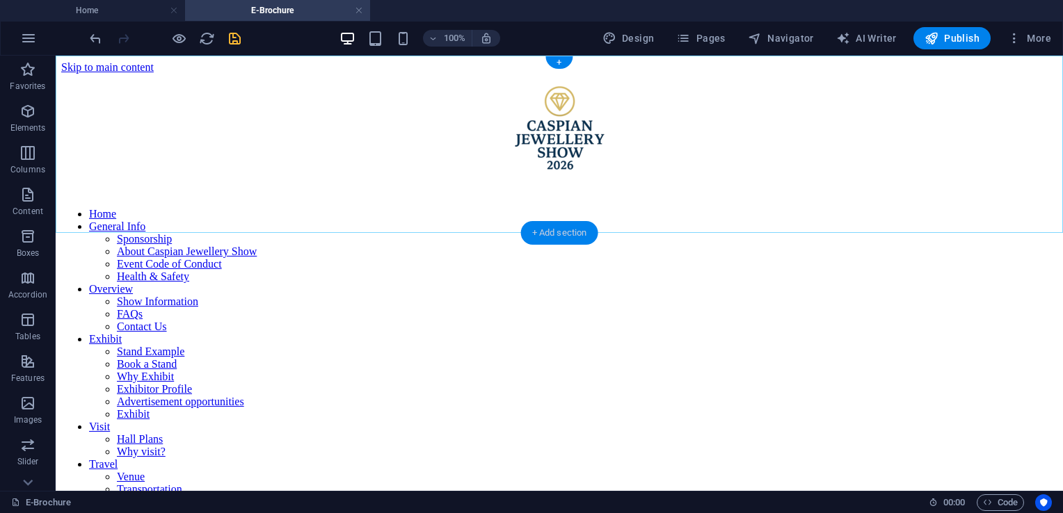
click at [551, 232] on div "+ Add section" at bounding box center [559, 233] width 77 height 24
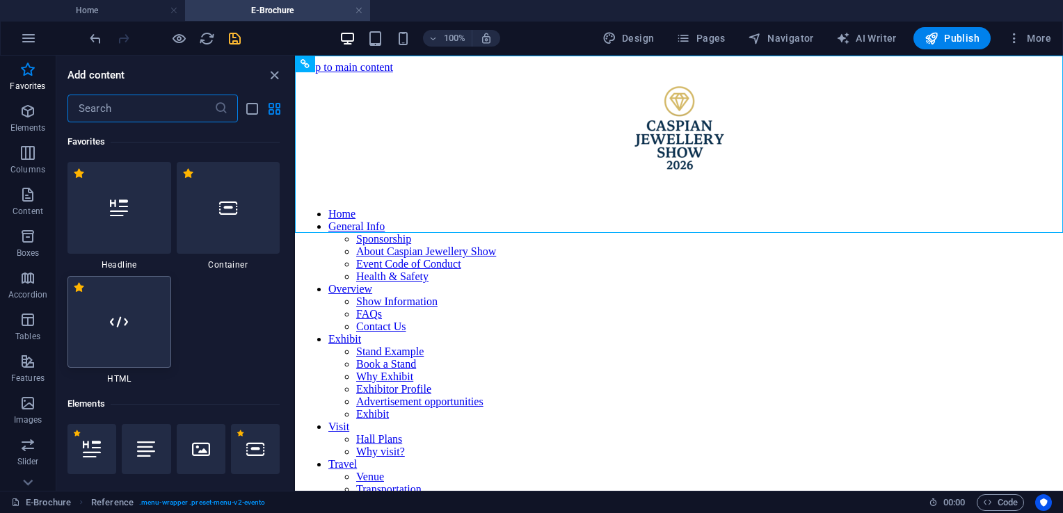
click at [134, 328] on div at bounding box center [119, 322] width 104 height 92
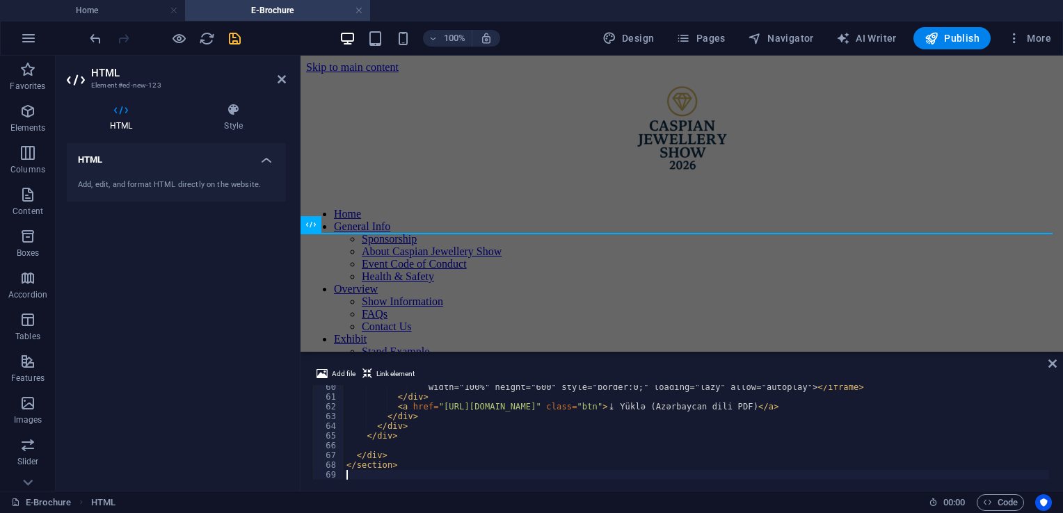
scroll to position [577, 0]
click at [1057, 363] on div "Add file Link element 60 61 62 63 64 65 66 67 68 69 width = "100%" height = "60…" at bounding box center [682, 423] width 762 height 136
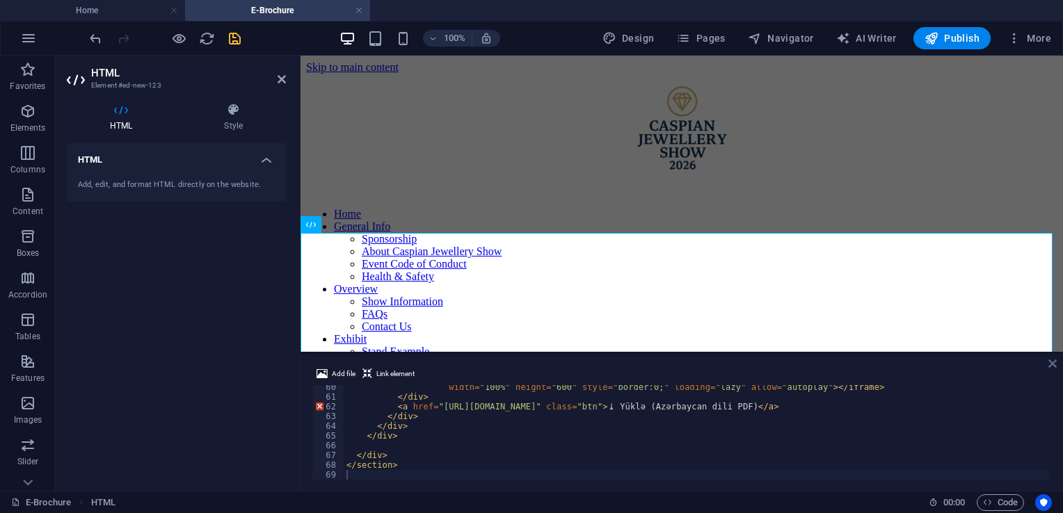
click at [1052, 363] on icon at bounding box center [1052, 363] width 8 height 11
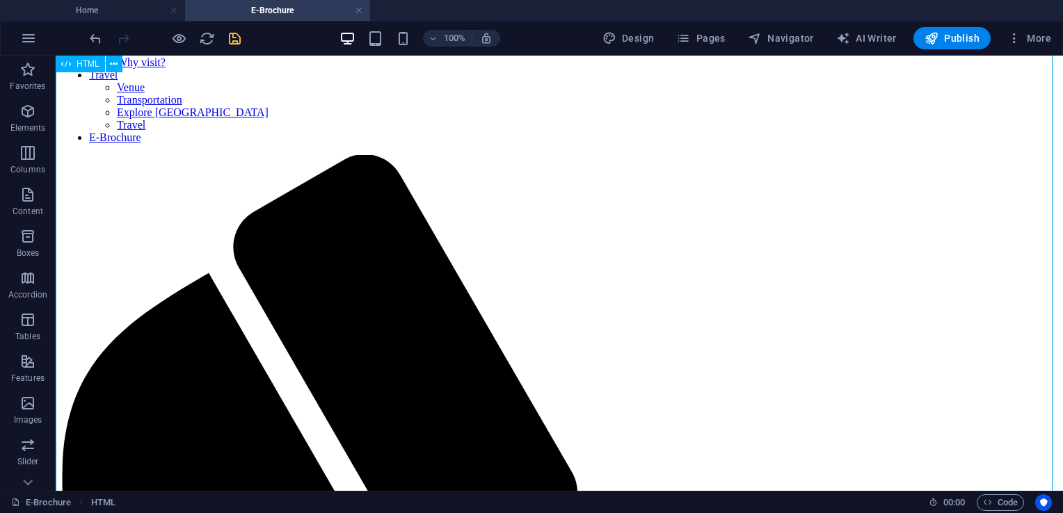
scroll to position [373, 0]
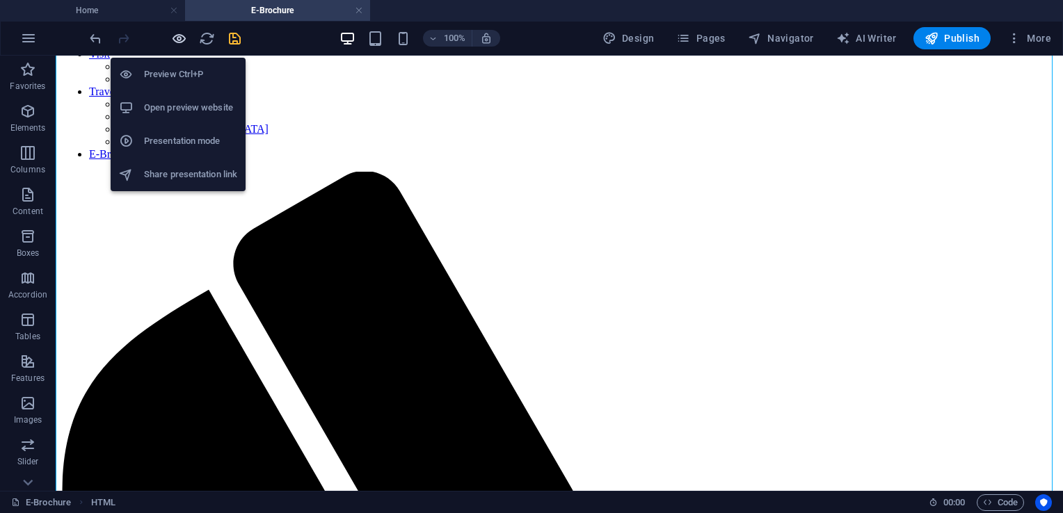
click at [176, 45] on icon "button" at bounding box center [179, 39] width 16 height 16
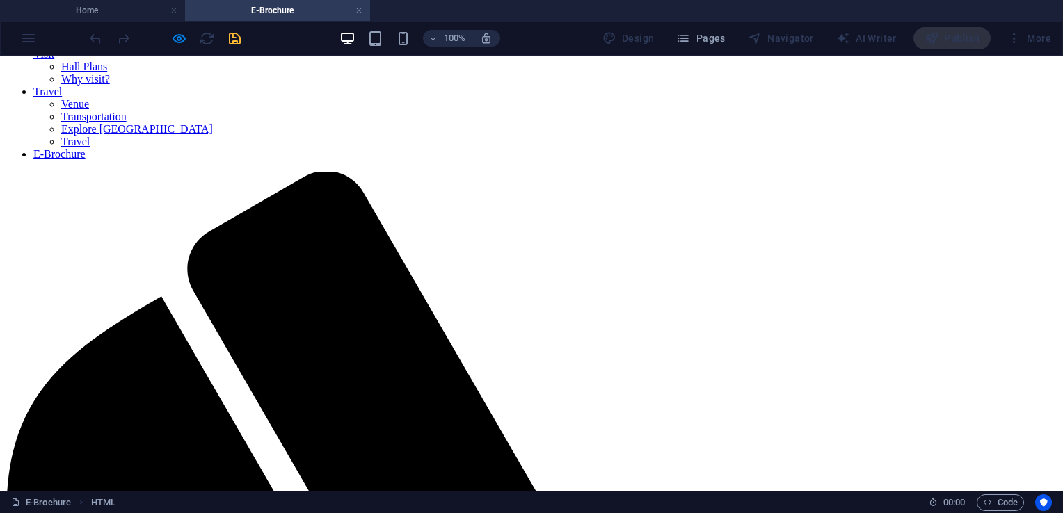
radio input "true"
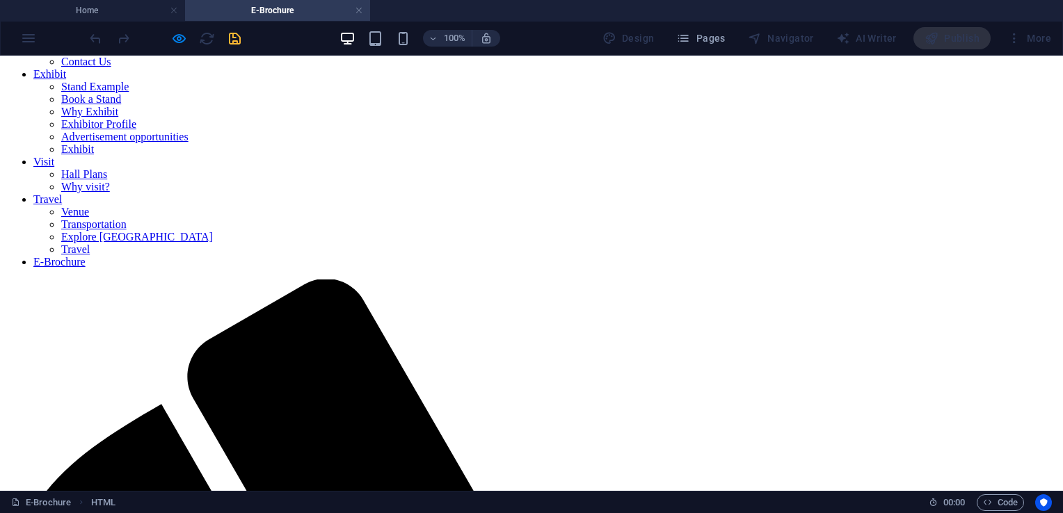
scroll to position [0, 0]
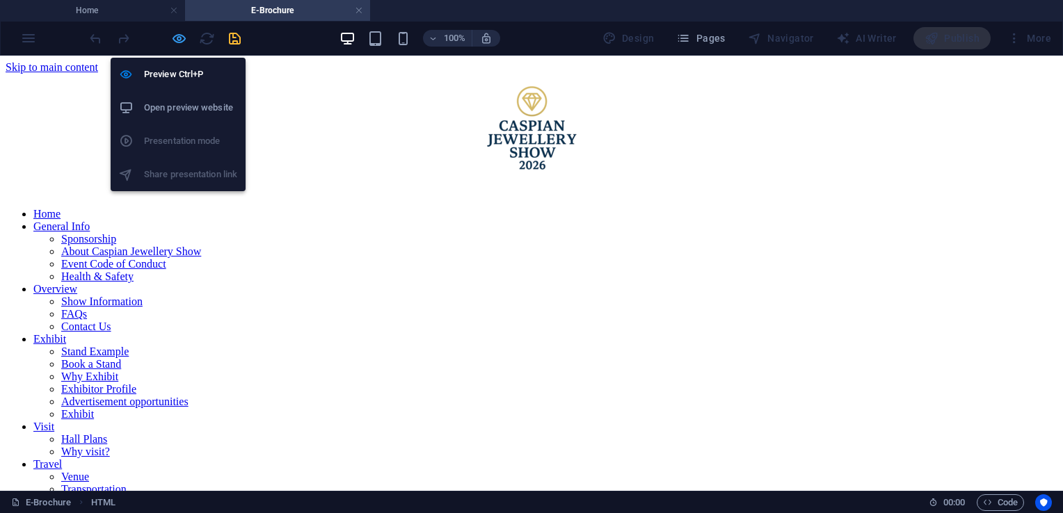
click at [182, 36] on icon "button" at bounding box center [179, 39] width 16 height 16
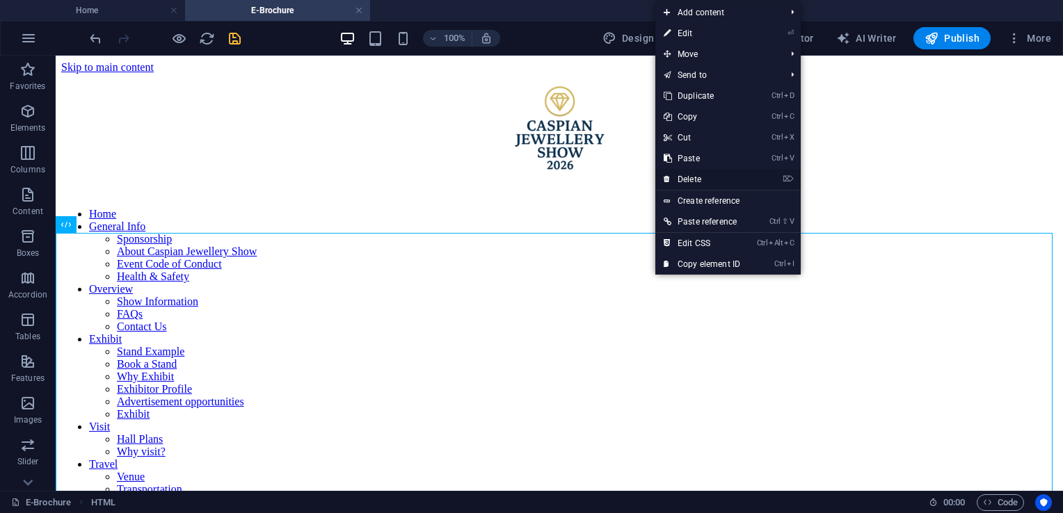
click at [705, 175] on link "⌦ Delete" at bounding box center [701, 179] width 93 height 21
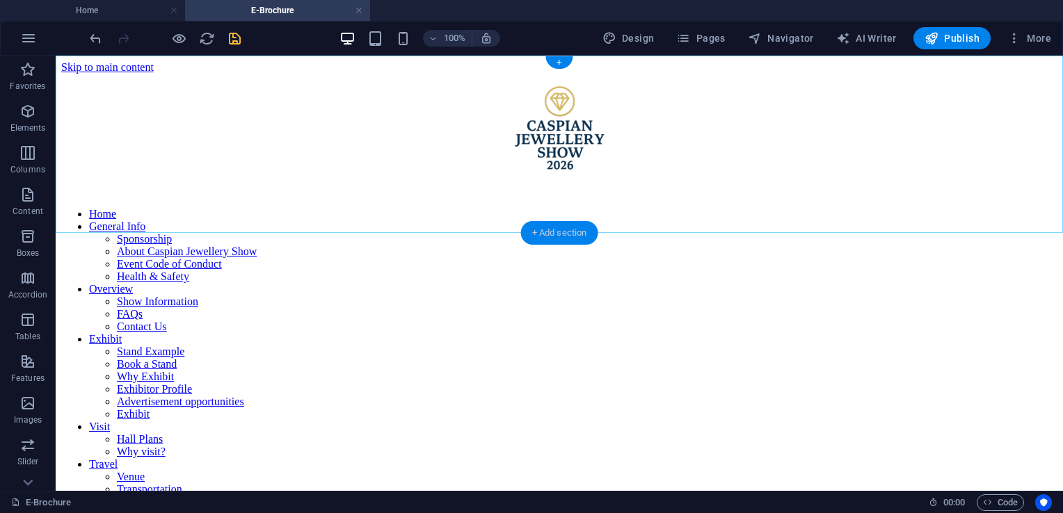
click at [573, 236] on div "+ Add section" at bounding box center [559, 233] width 77 height 24
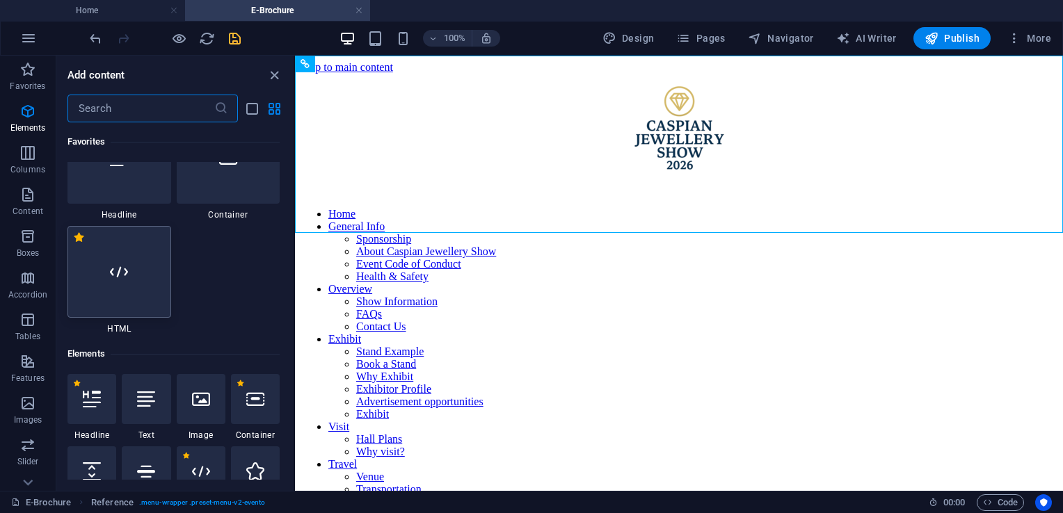
scroll to position [13, 0]
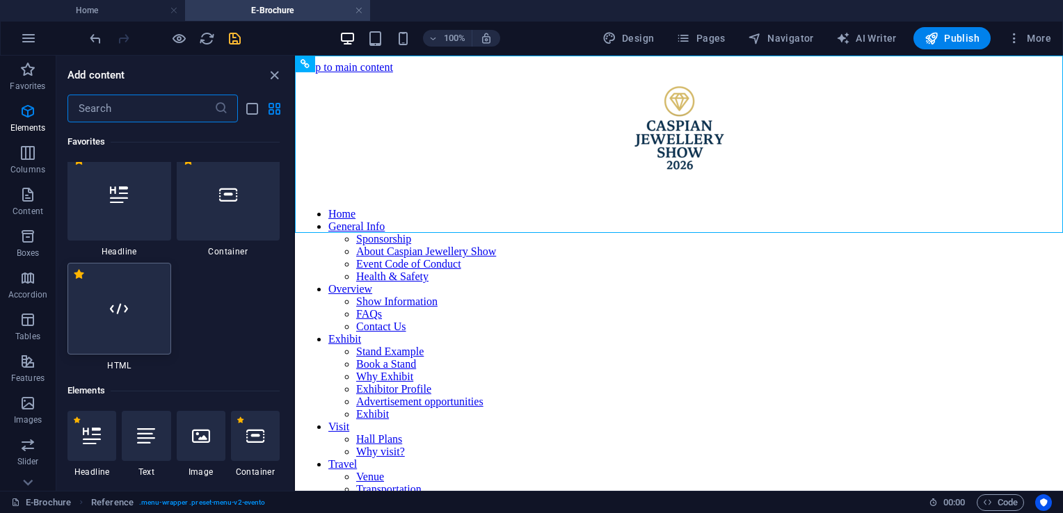
click at [120, 308] on icon at bounding box center [119, 309] width 18 height 18
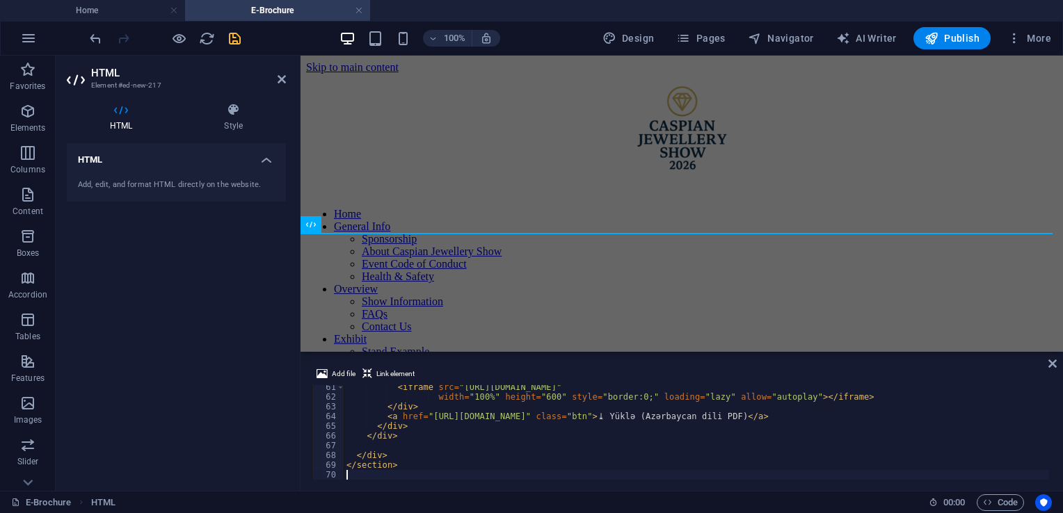
scroll to position [587, 0]
click at [1049, 364] on icon at bounding box center [1052, 363] width 8 height 11
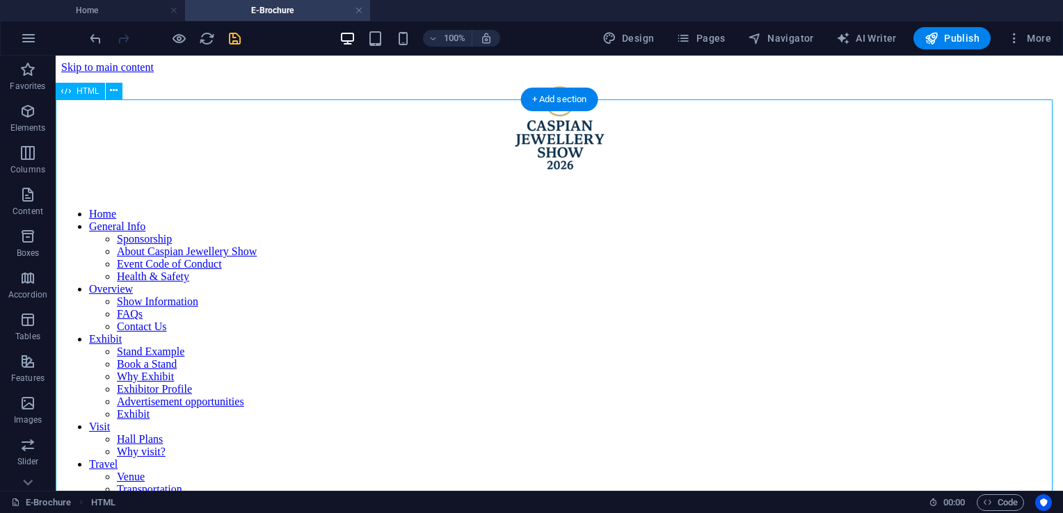
scroll to position [134, 0]
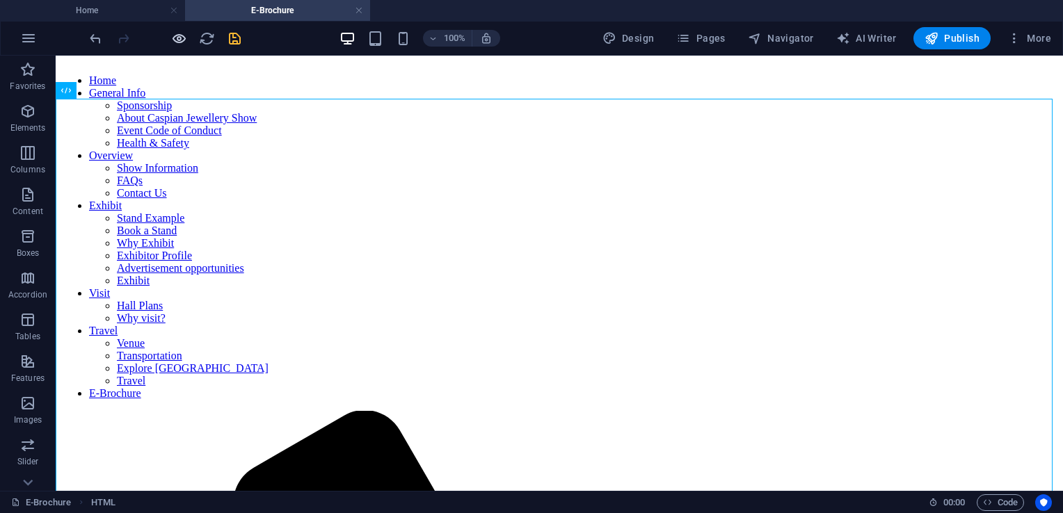
click at [183, 40] on icon "button" at bounding box center [179, 39] width 16 height 16
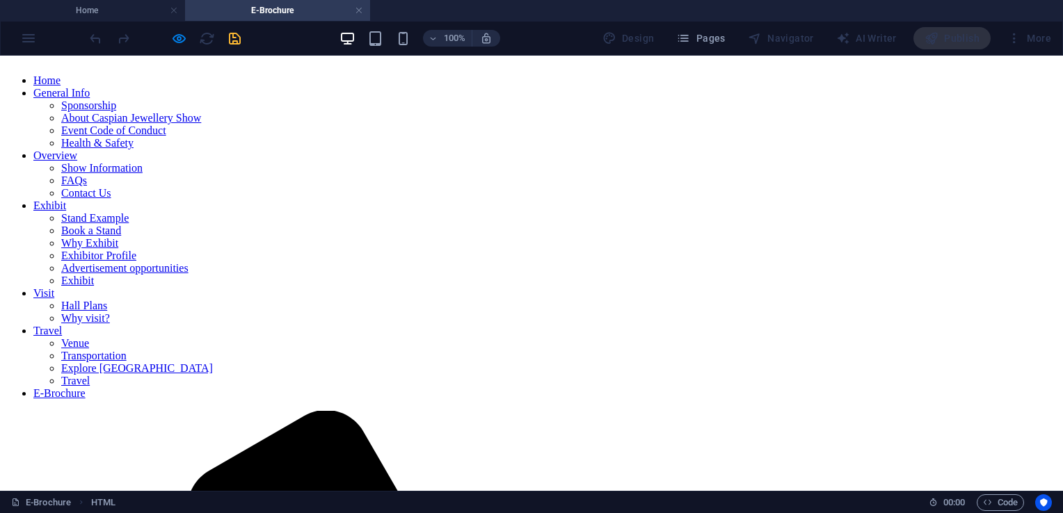
radio input "true"
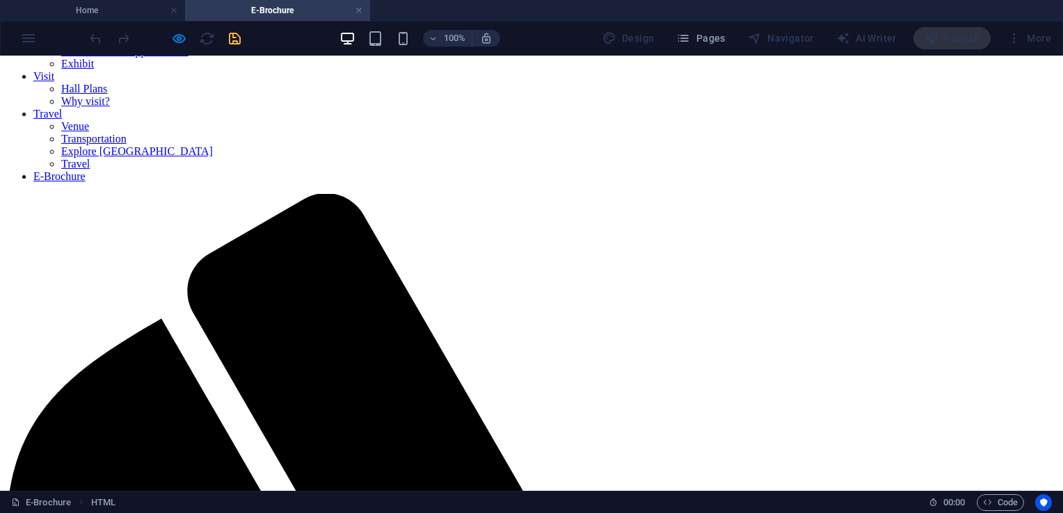
scroll to position [465, 0]
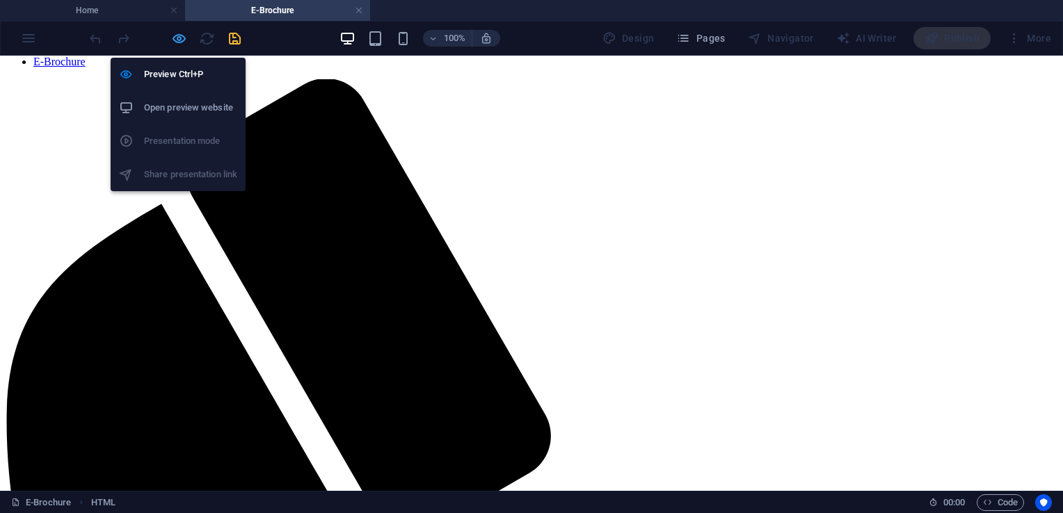
click at [181, 34] on icon "button" at bounding box center [179, 39] width 16 height 16
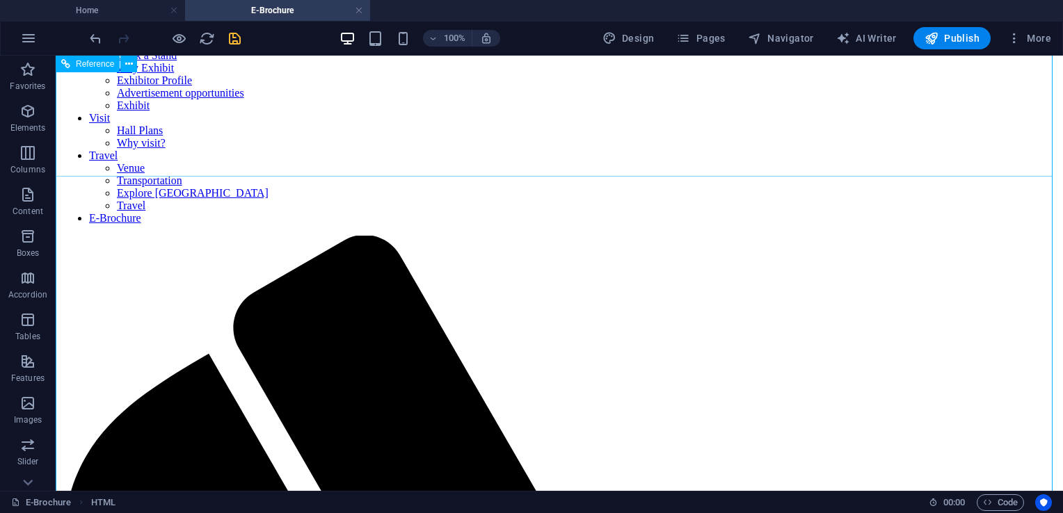
scroll to position [301, 0]
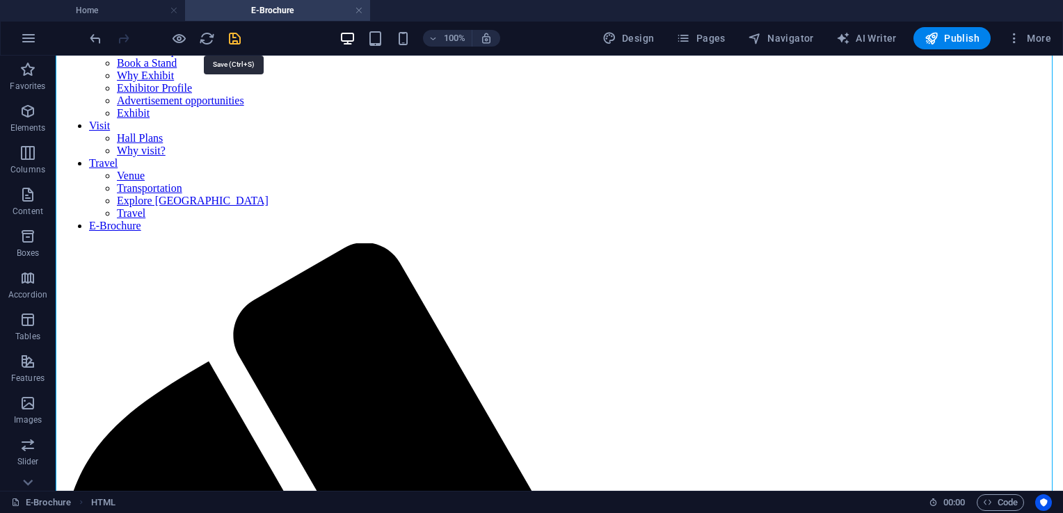
click at [230, 36] on icon "save" at bounding box center [235, 39] width 16 height 16
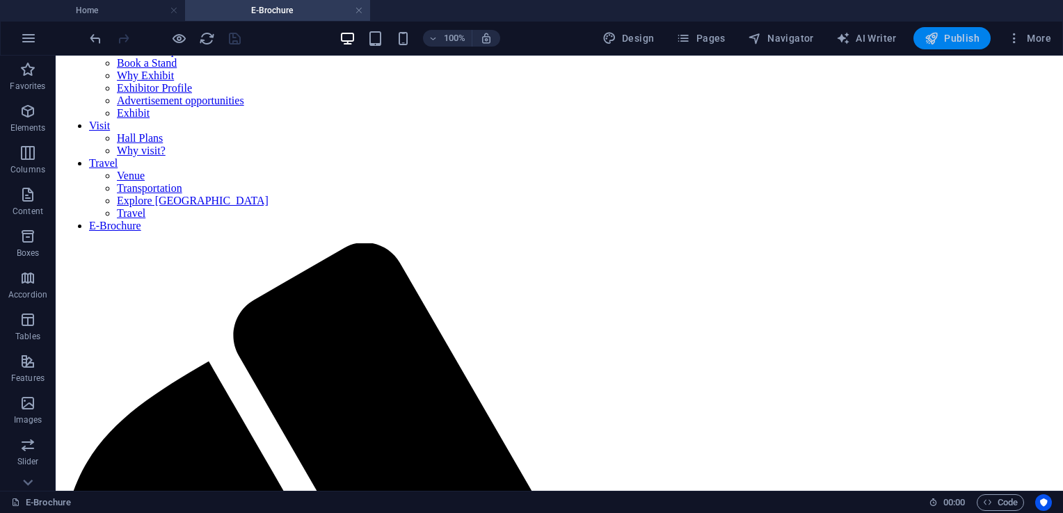
click at [936, 40] on icon "button" at bounding box center [932, 38] width 14 height 14
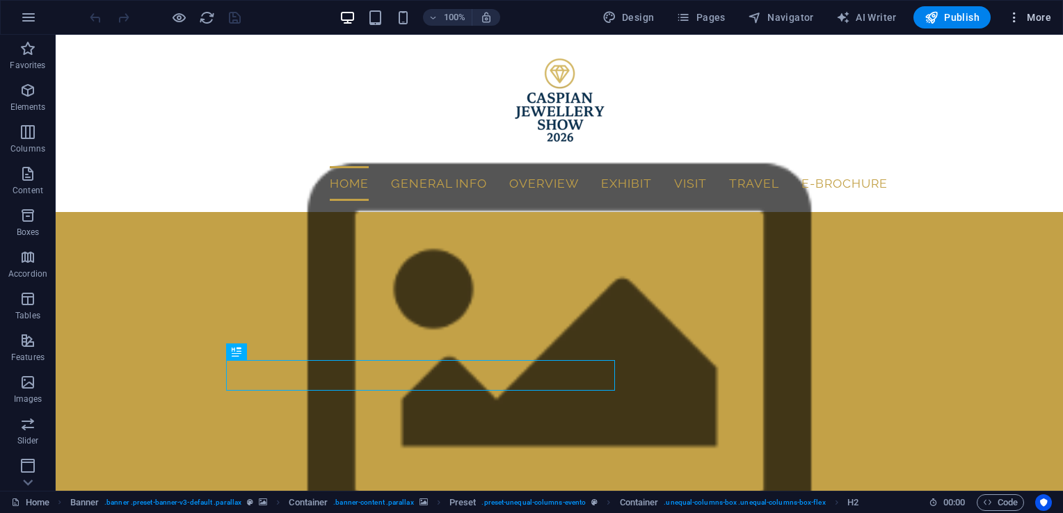
click at [1018, 21] on icon "button" at bounding box center [1014, 17] width 14 height 14
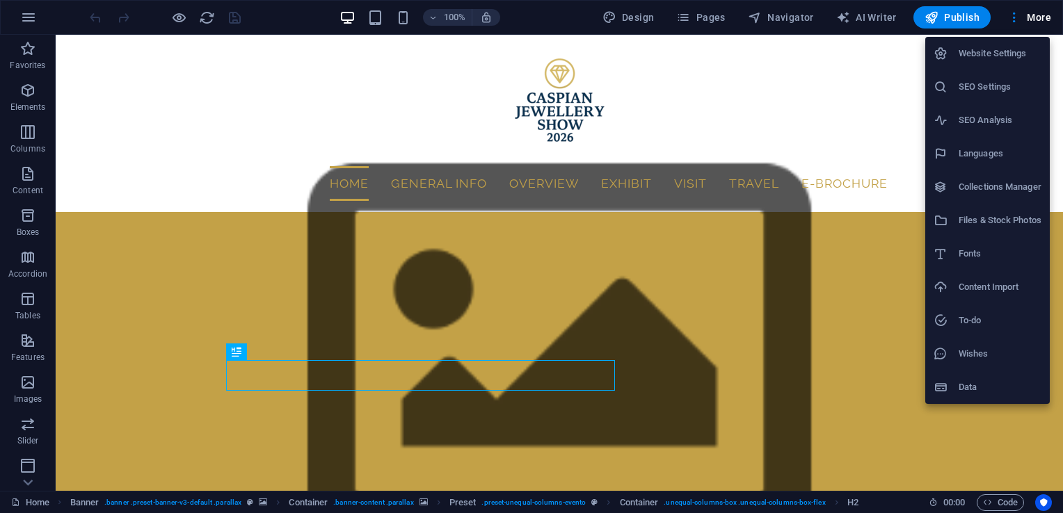
click at [1007, 79] on h6 "SEO Settings" at bounding box center [1000, 87] width 83 height 17
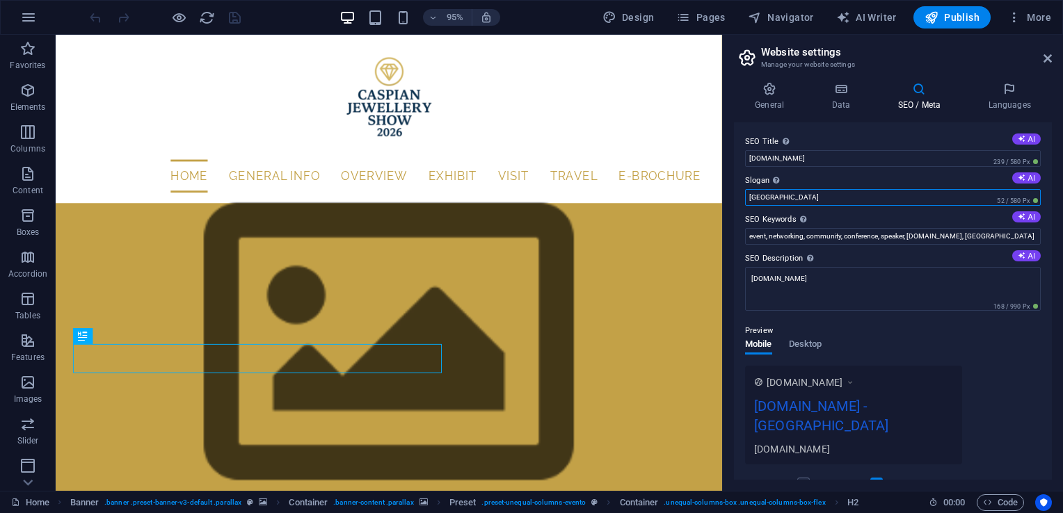
click at [799, 199] on input "[GEOGRAPHIC_DATA]" at bounding box center [893, 197] width 296 height 17
type input "B"
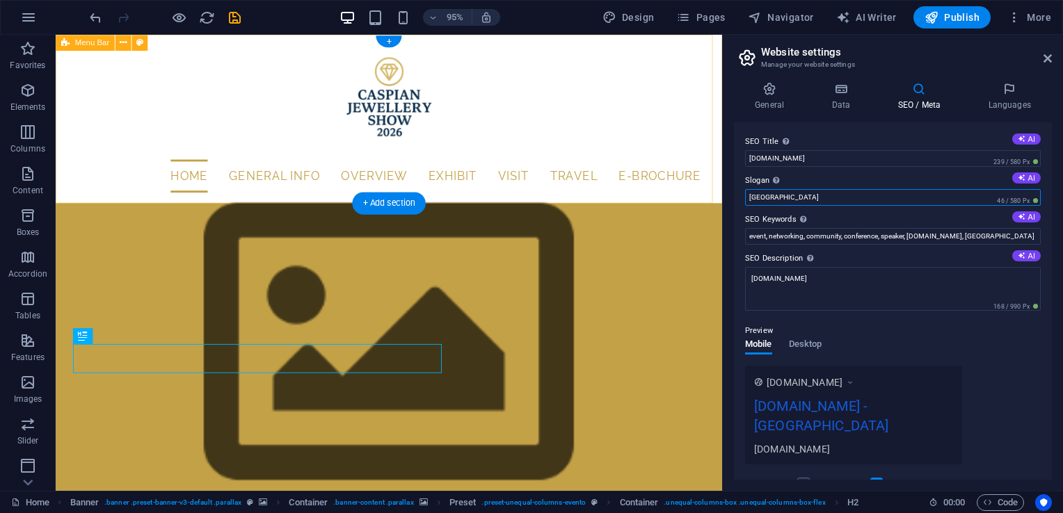
type input "[GEOGRAPHIC_DATA]"
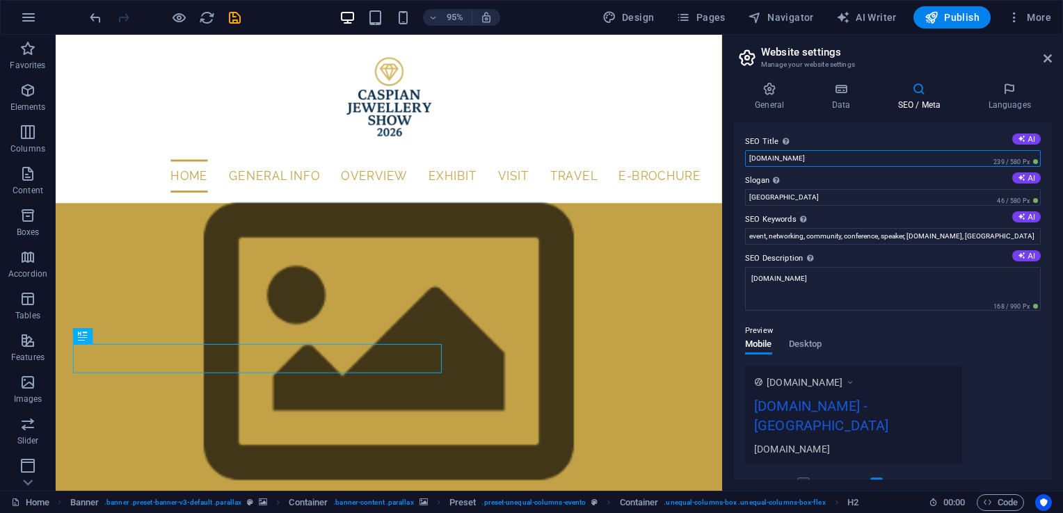
click at [836, 160] on input "[DOMAIN_NAME]" at bounding box center [893, 158] width 296 height 17
type input "c"
paste input "Caspian Jewellery Show 2026 | Baku International Jewellery Exhibition"
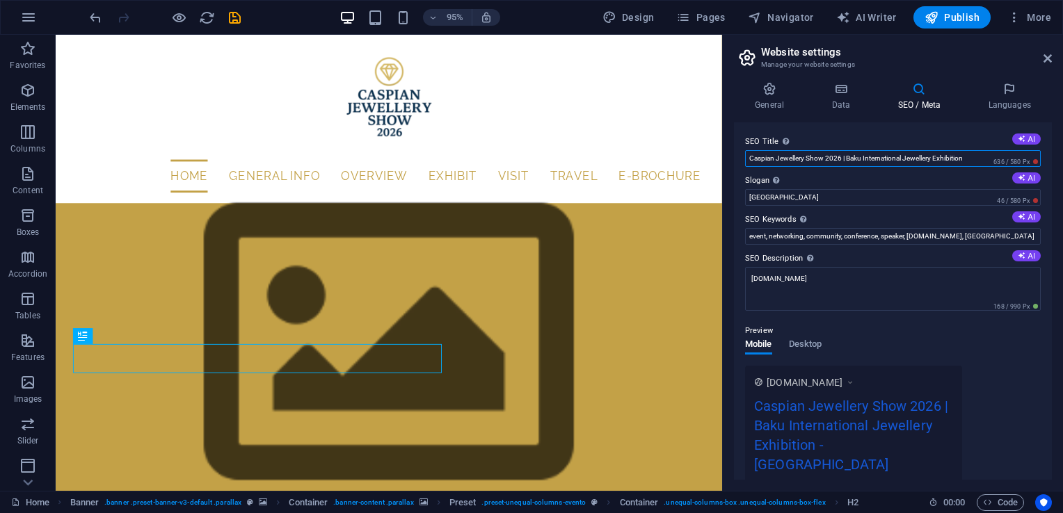
type input "Caspian Jewellery Show 2026 | Baku International Jewellery Exhibition"
drag, startPoint x: 852, startPoint y: 200, endPoint x: 734, endPoint y: 200, distance: 117.6
click at [734, 200] on div "SEO Title The title of your website - make it something that stands out in sear…" at bounding box center [893, 301] width 318 height 358
paste input "The leading jewellery and luxury exhibition in the [GEOGRAPHIC_DATA] region."
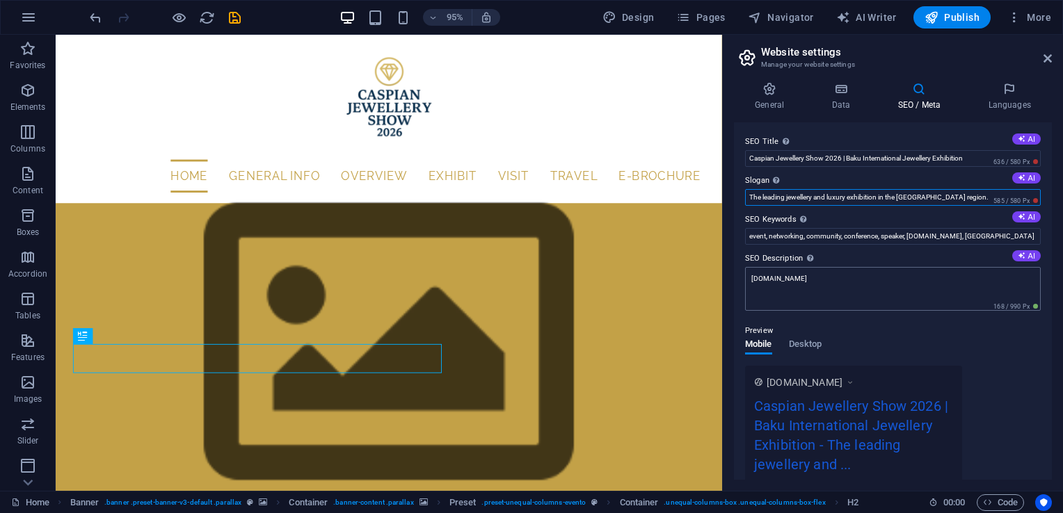
type input "The leading jewellery and luxury exhibition in the Caspian region."
click at [882, 281] on textarea "[DOMAIN_NAME]" at bounding box center [893, 289] width 296 height 44
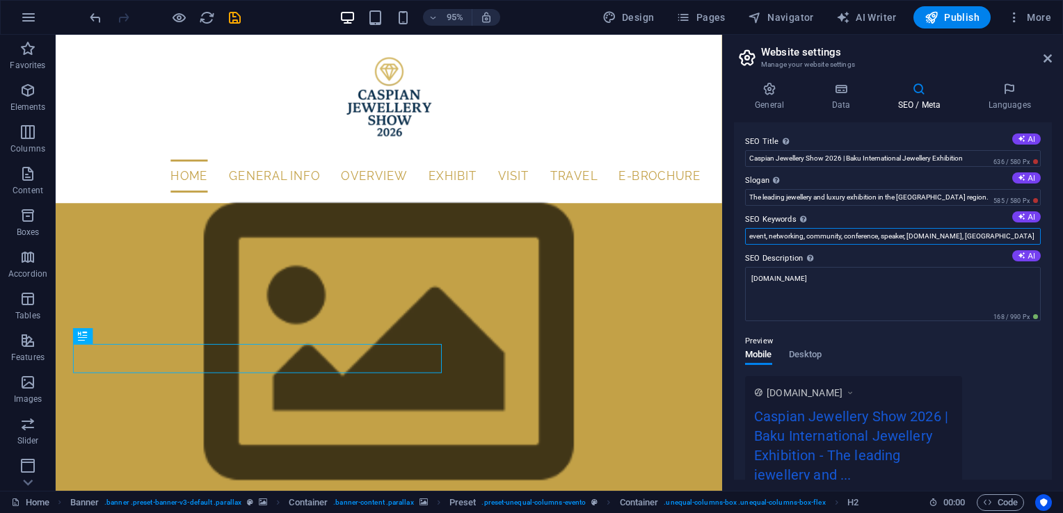
click at [1026, 238] on input "event, networking, community, conference, speaker, caspianjewelleryshow.com, Be…" at bounding box center [893, 236] width 296 height 17
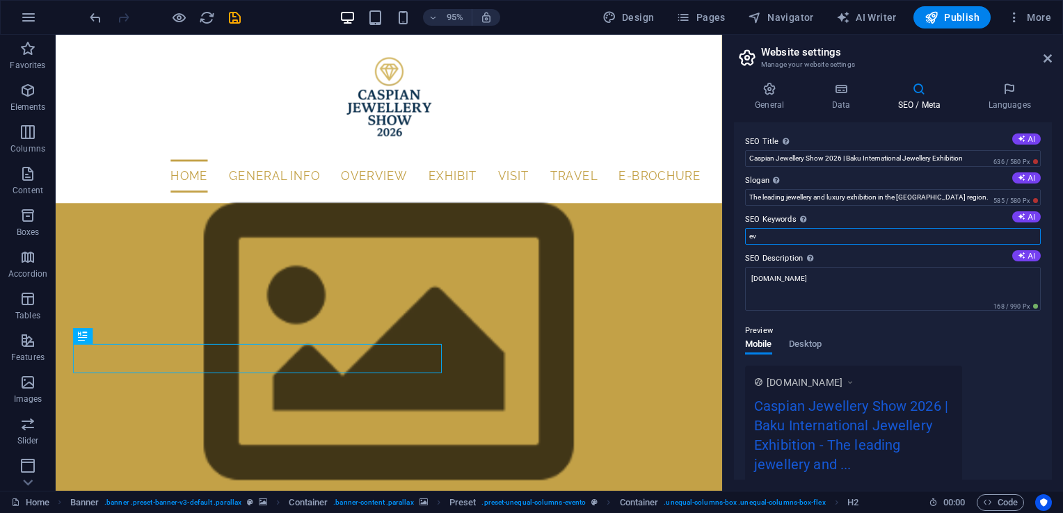
type input "e"
paste input "jewellery exhibition, jewelry fair Baku, Caspian Jewellery Show, luxury brands,…"
type input "jewellery exhibition, jewelry fair Baku, Caspian Jewellery Show, luxury brands,…"
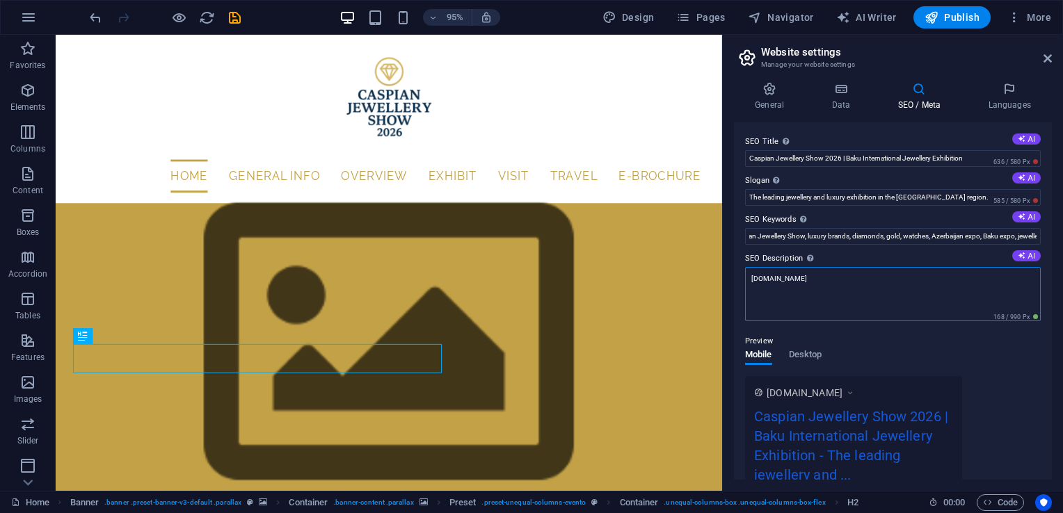
click at [993, 286] on textarea "[DOMAIN_NAME]" at bounding box center [893, 294] width 296 height 54
type textarea "c"
paste textarea "Discover the Caspian Jewellery Show 2026 in Baku – the premier international ex…"
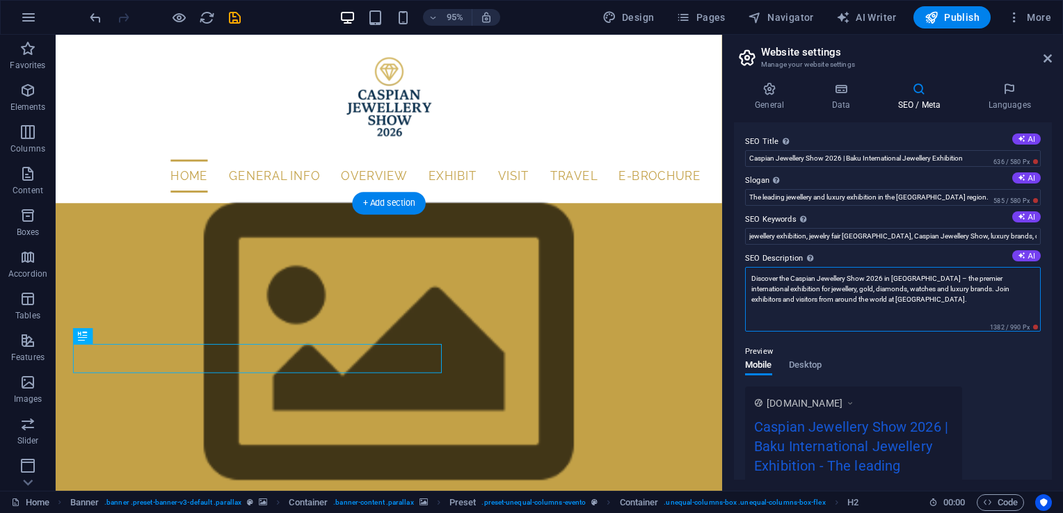
type textarea "Discover the Caspian Jewellery Show 2026 in Baku – the premier international ex…"
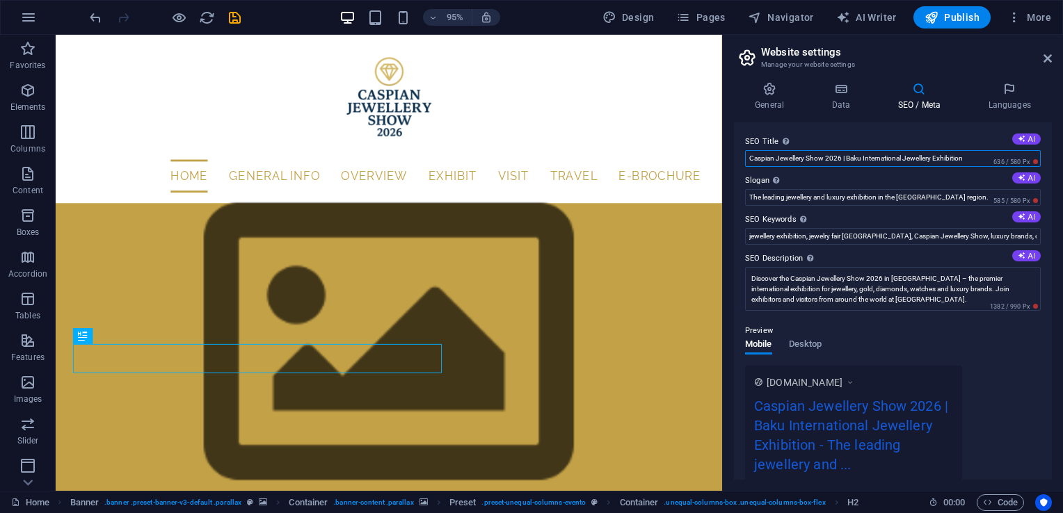
drag, startPoint x: 988, startPoint y: 153, endPoint x: 746, endPoint y: 154, distance: 242.1
click at [746, 154] on input "Caspian Jewellery Show 2026 | Baku International Jewellery Exhibition" at bounding box center [893, 158] width 296 height 17
paste input "Expo"
type input "Caspian Jewellery Show 2026 | Baku Expo"
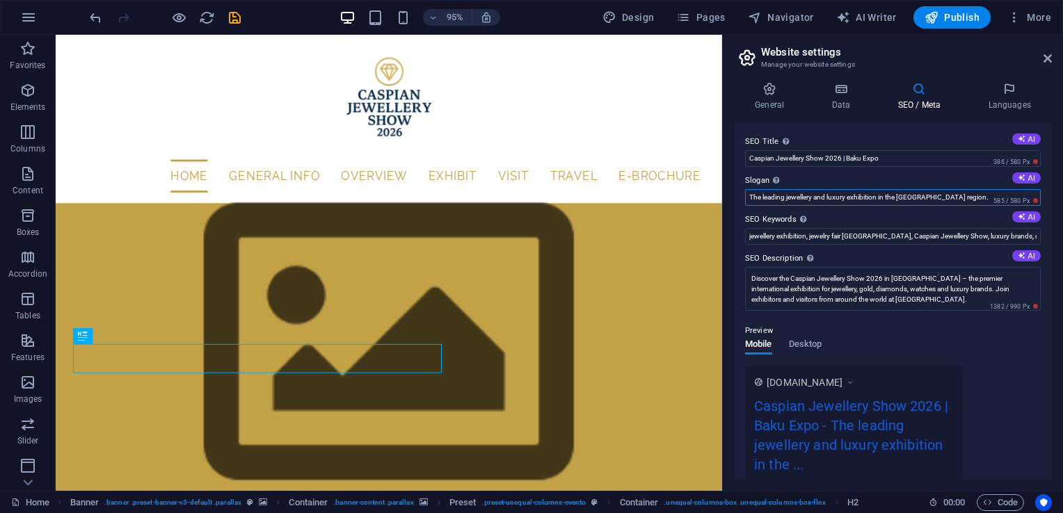
drag, startPoint x: 967, startPoint y: 202, endPoint x: 742, endPoint y: 198, distance: 225.4
click at [742, 198] on div "SEO Title The title of your website - make it something that stands out in sear…" at bounding box center [893, 301] width 318 height 358
paste input "Leading jewellery & luxury exhibition in Caspia"
type input "Leading jewellery & luxury exhibition in Caspian."
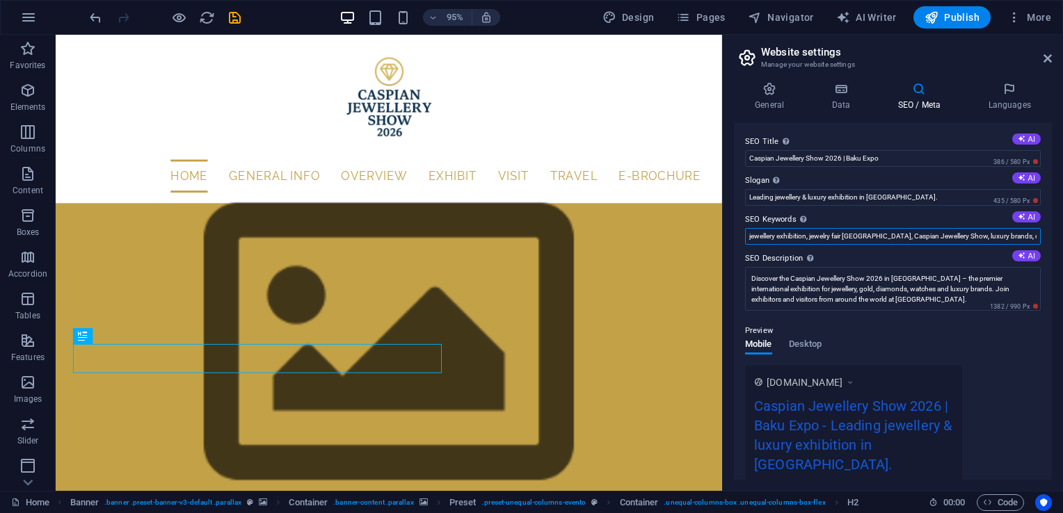
click at [938, 234] on input "jewellery exhibition, jewelry fair Baku, Caspian Jewellery Show, luxury brands,…" at bounding box center [893, 236] width 296 height 17
click at [1031, 159] on span "386 / 580 Px" at bounding box center [1016, 162] width 50 height 10
click at [1018, 240] on input "jewellery exhibition, jewelry fair Baku, Caspian Jewellery Show, luxury brands,…" at bounding box center [893, 236] width 296 height 17
click at [944, 295] on textarea "Discover the Caspian Jewellery Show 2026 in Baku – the premier international ex…" at bounding box center [893, 289] width 296 height 44
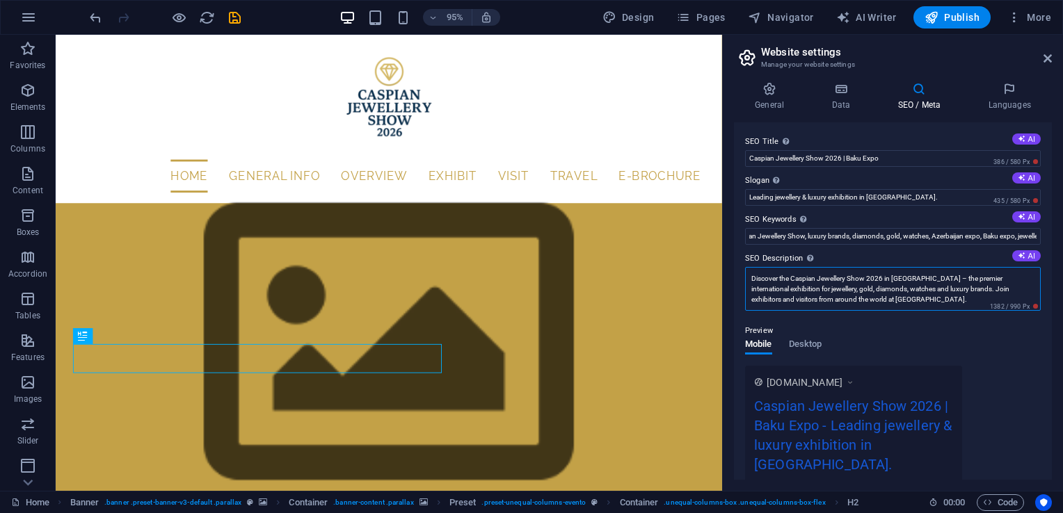
scroll to position [0, 0]
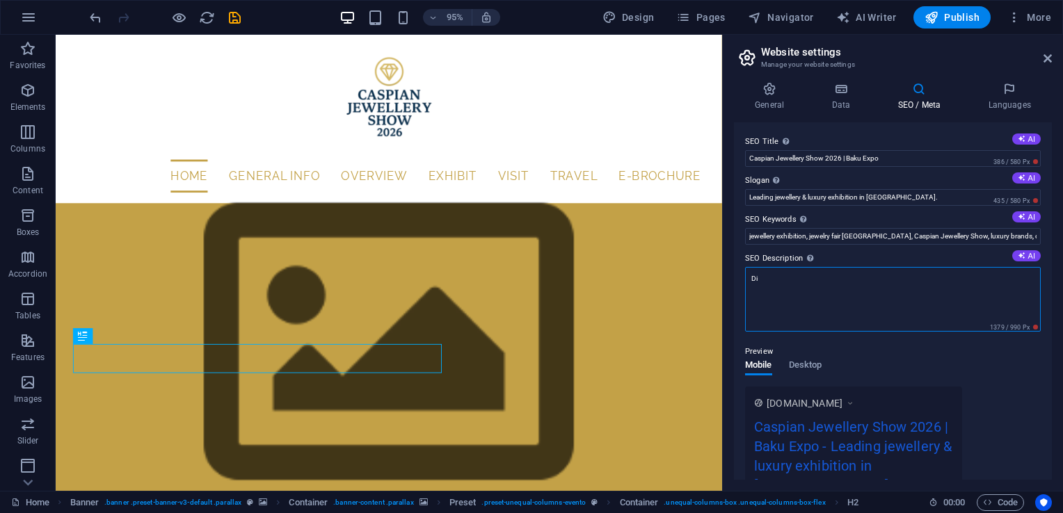
type textarea "D"
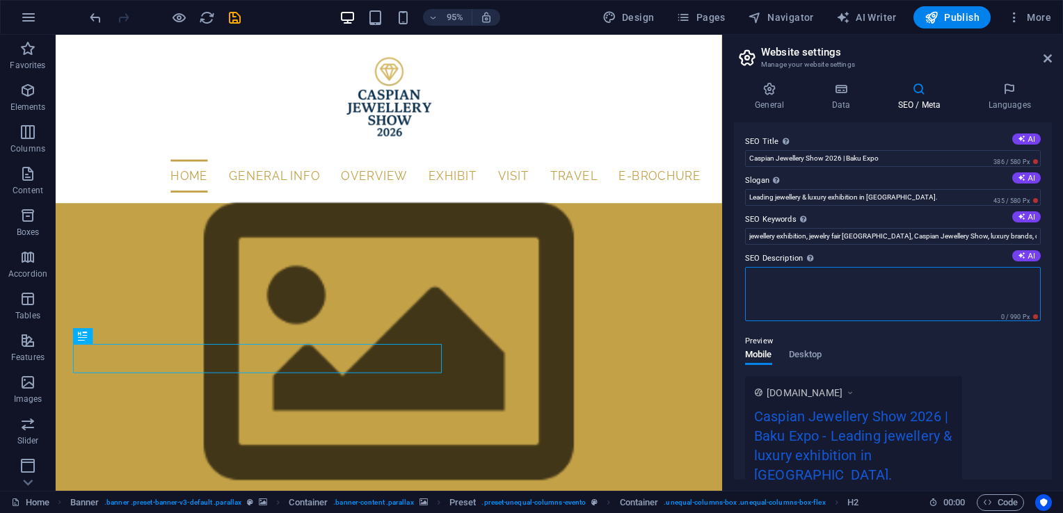
click at [928, 306] on textarea "SEO Description Describe the contents of your website - this is crucial for sea…" at bounding box center [893, 294] width 296 height 54
paste textarea "Join Caspian Jewellery Show 2026 in Baku – the top exhibition for jewellery, go…"
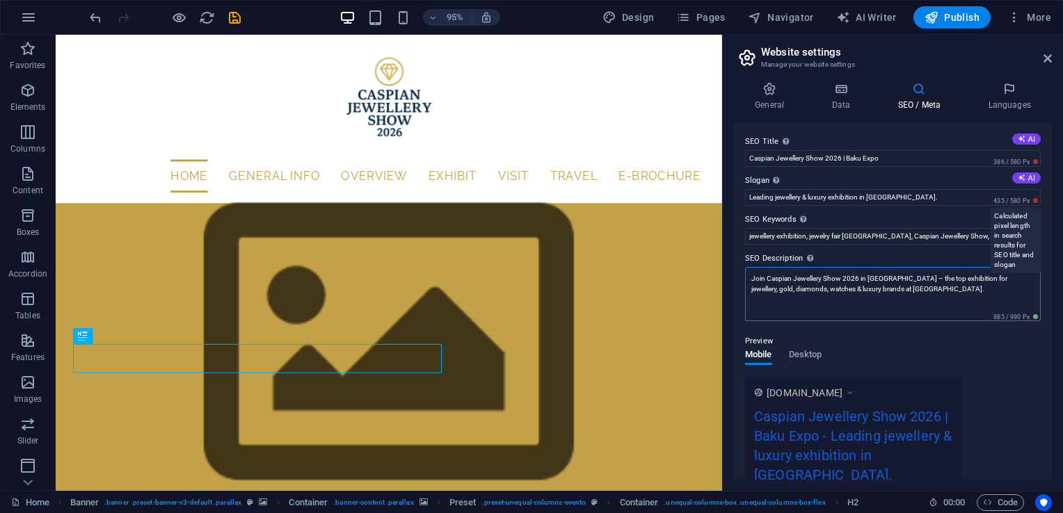
type textarea "Join Caspian Jewellery Show 2026 in Baku – the top exhibition for jewellery, go…"
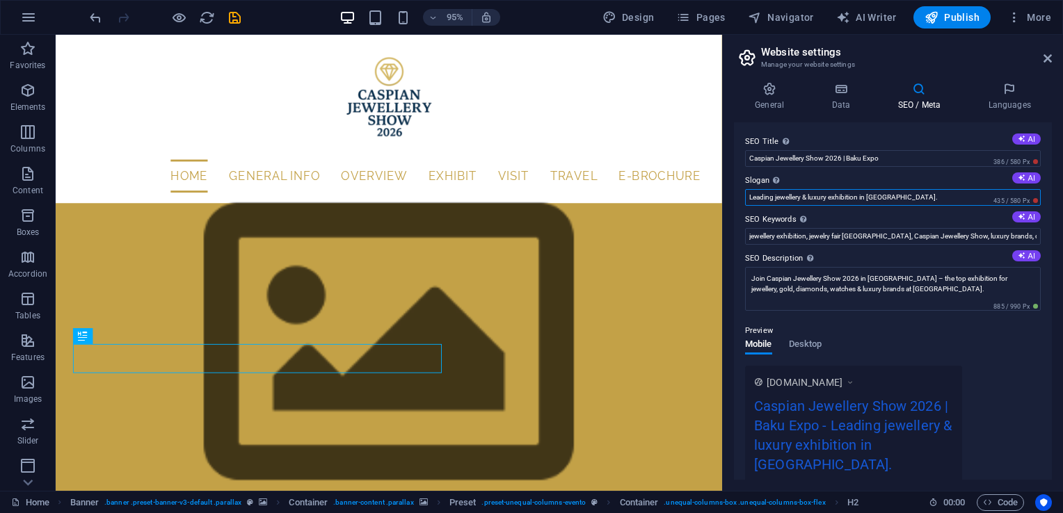
drag, startPoint x: 918, startPoint y: 197, endPoint x: 742, endPoint y: 193, distance: 175.3
click at [742, 193] on div "SEO Title The title of your website - make it something that stands out in sear…" at bounding box center [893, 301] width 318 height 358
paste input "Jewellery & luxury exhibition in Caspian regio"
type input "Jewellery & luxury exhibition in Caspian region."
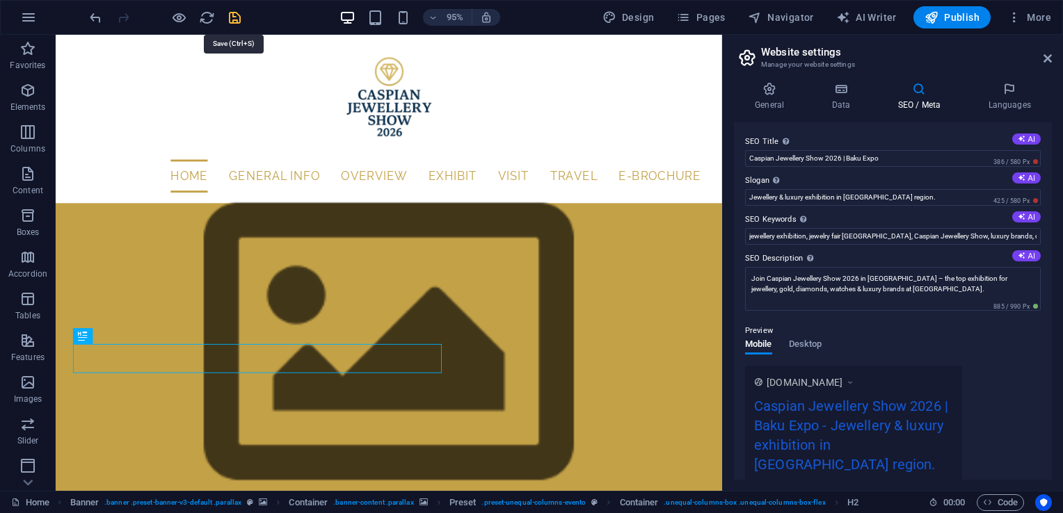
click at [239, 17] on icon "save" at bounding box center [235, 18] width 16 height 16
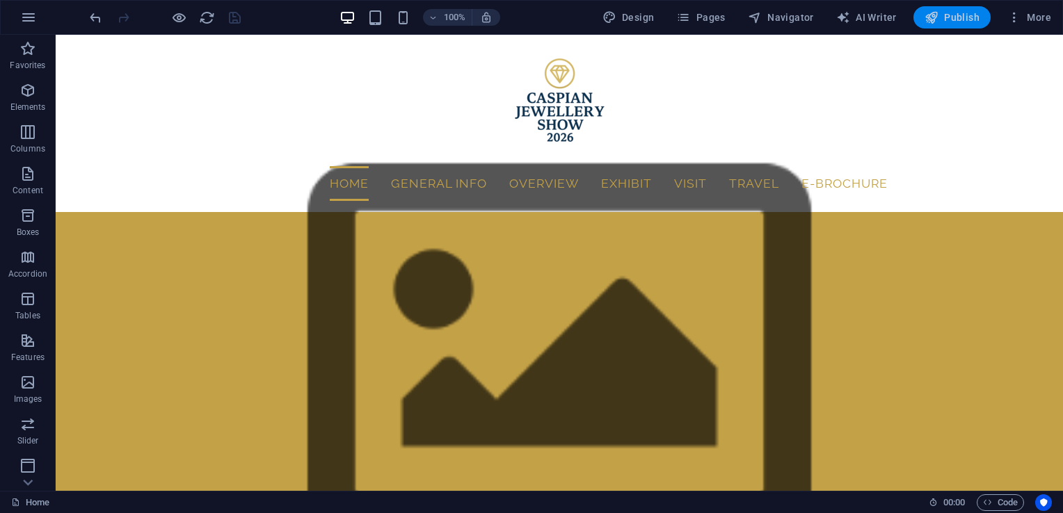
click at [949, 16] on span "Publish" at bounding box center [952, 17] width 55 height 14
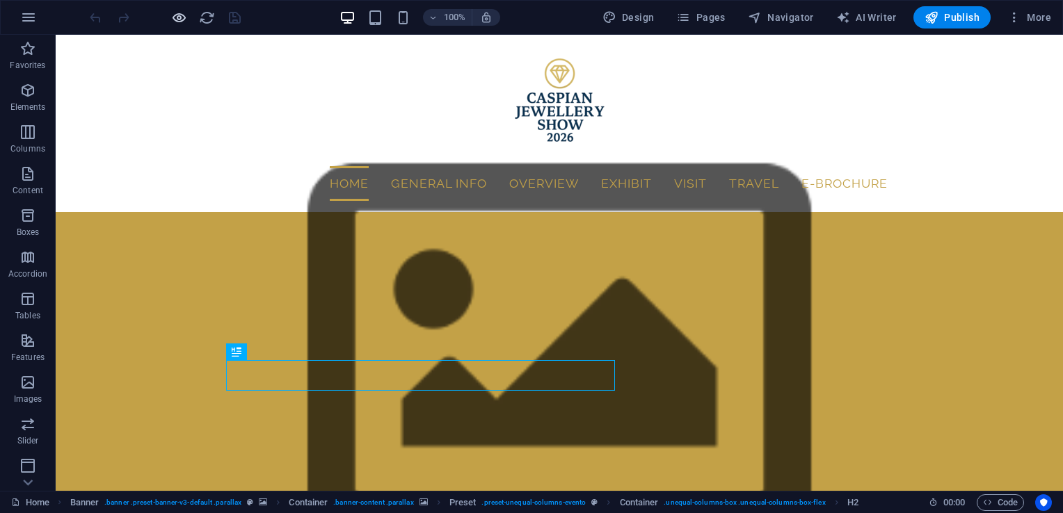
click at [184, 24] on icon "button" at bounding box center [179, 18] width 16 height 16
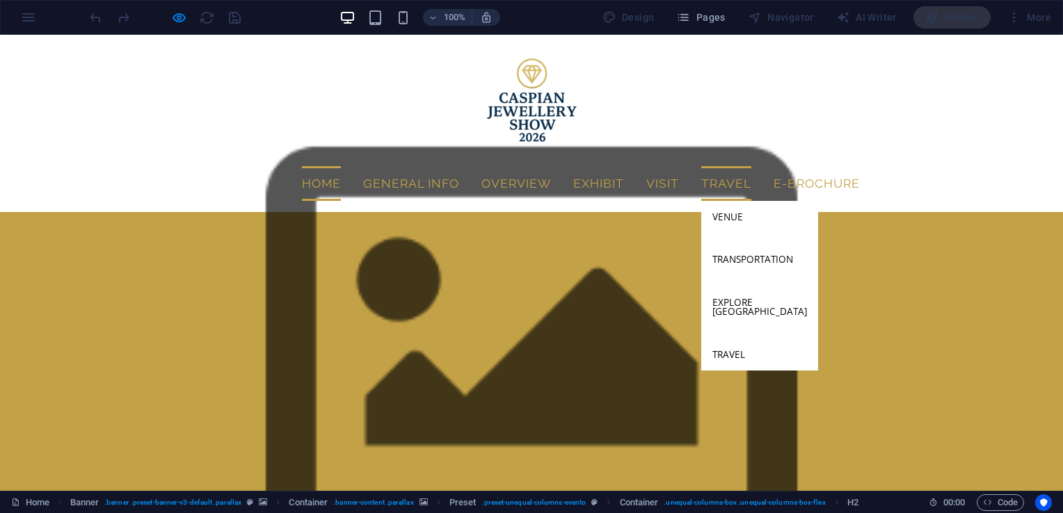
click at [701, 182] on link "Travel" at bounding box center [726, 183] width 50 height 35
click at [701, 220] on link "Venue" at bounding box center [759, 217] width 117 height 32
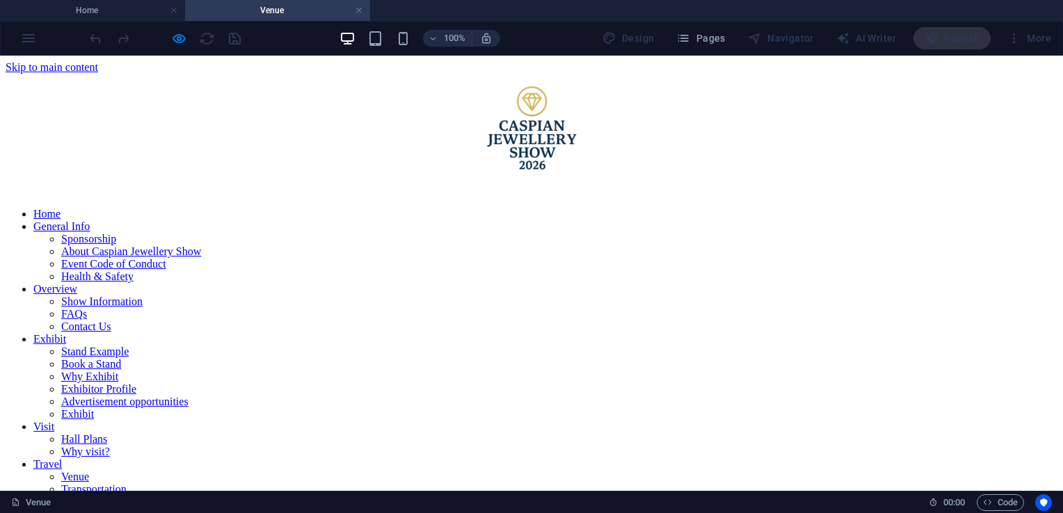
click at [632, 208] on nav "Home General Info Sponsorship About Caspian Jewellery Show Event Code of Conduc…" at bounding box center [532, 371] width 1052 height 326
click at [90, 14] on h4 "Home" at bounding box center [92, 10] width 185 height 15
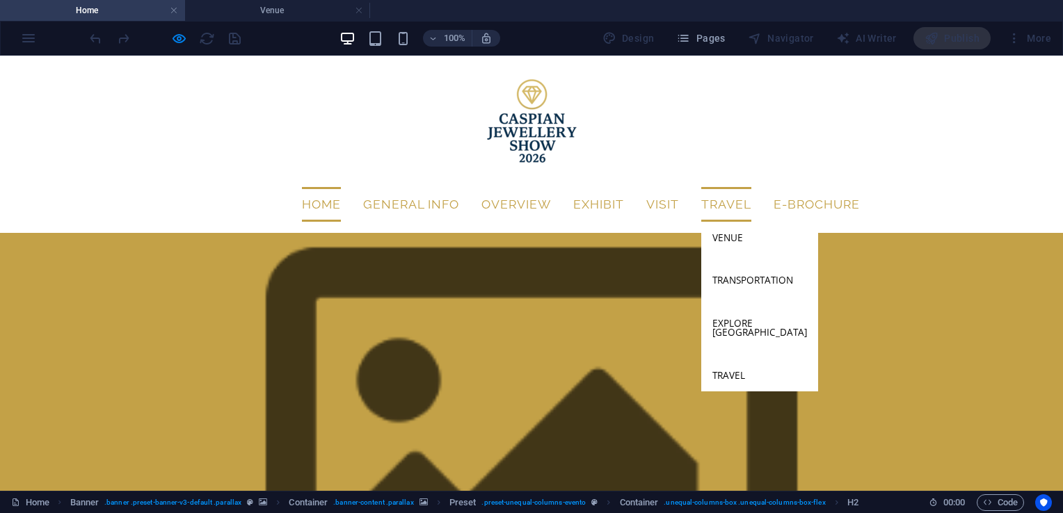
click at [701, 202] on link "Travel" at bounding box center [726, 204] width 50 height 35
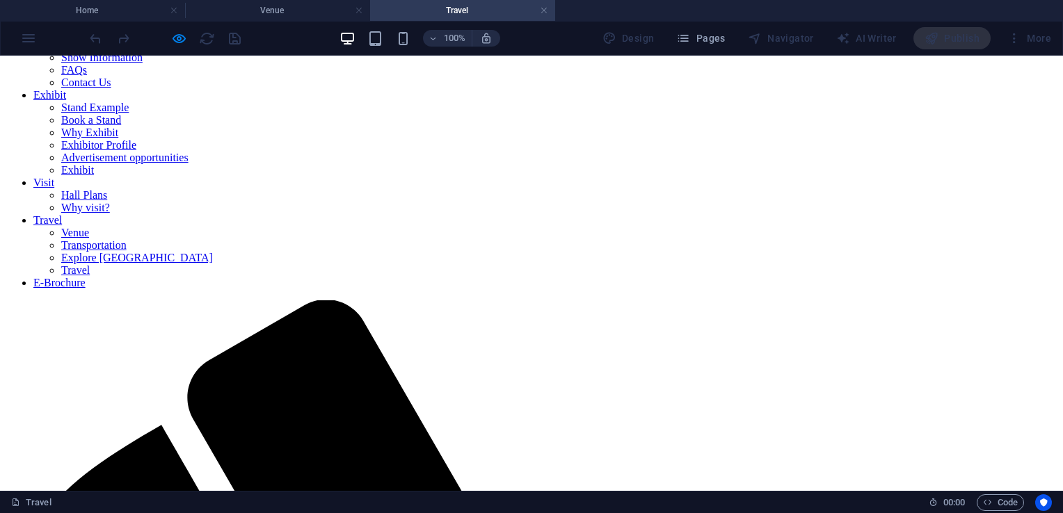
scroll to position [245, 0]
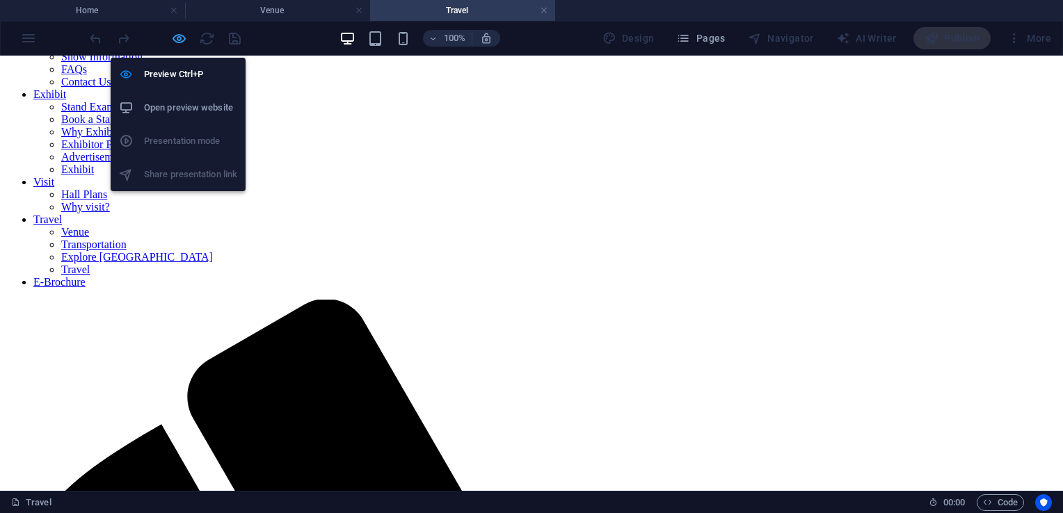
click at [184, 35] on icon "button" at bounding box center [179, 39] width 16 height 16
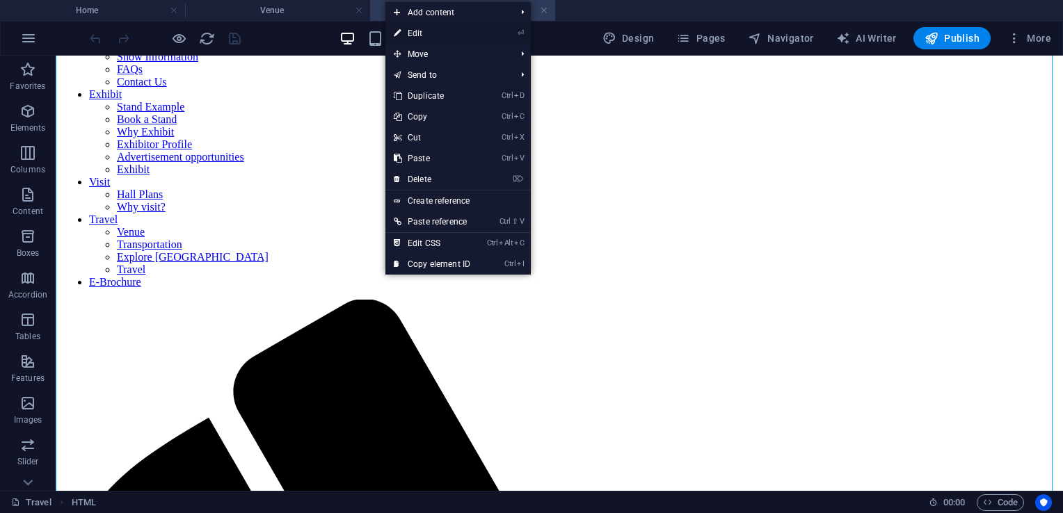
click at [434, 35] on link "⏎ Edit" at bounding box center [431, 33] width 93 height 21
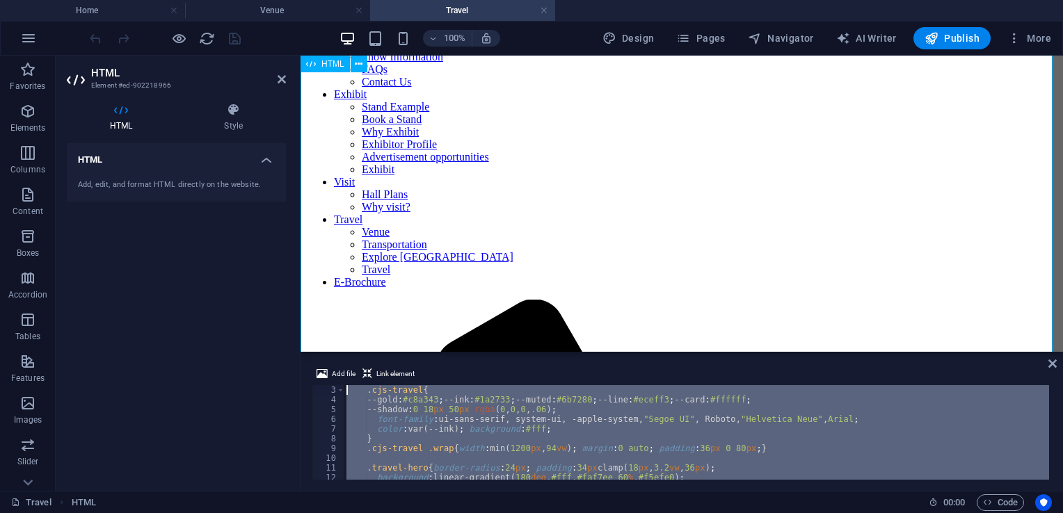
scroll to position [0, 0]
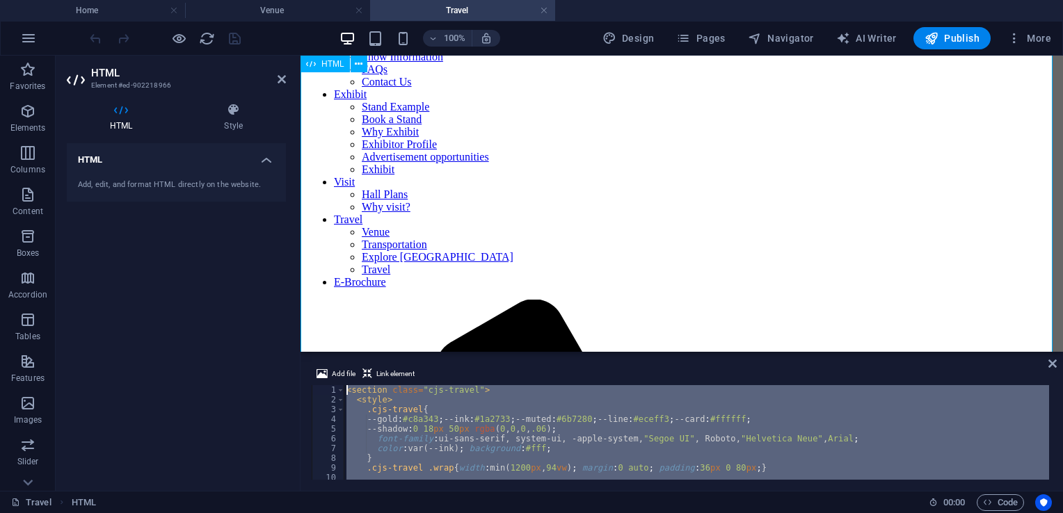
drag, startPoint x: 729, startPoint y: 525, endPoint x: 346, endPoint y: 271, distance: 459.8
click at [529, 449] on div "< section class = "cjs-travel" > < style > .cjs-travel { --gold : #c8a343 ; --i…" at bounding box center [696, 432] width 705 height 95
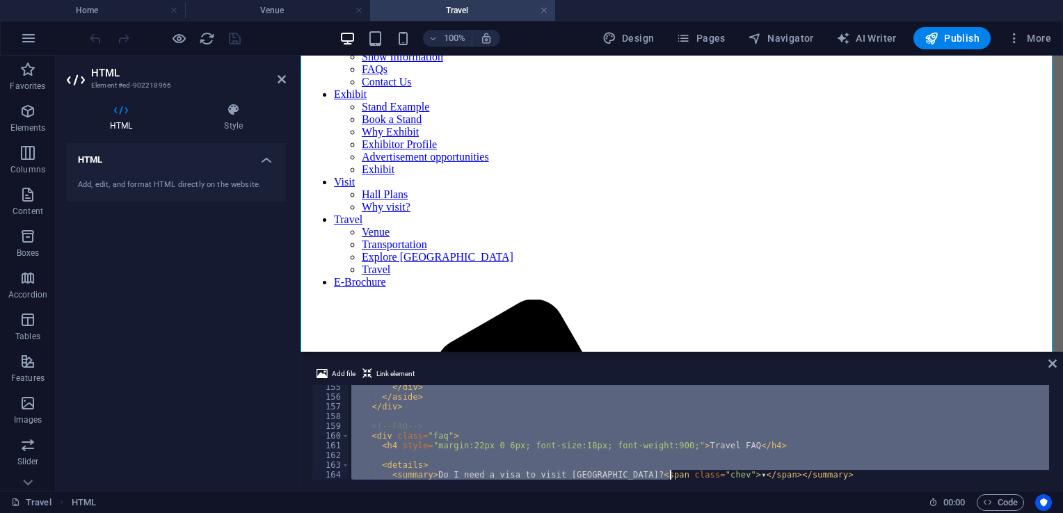
scroll to position [1814, 0]
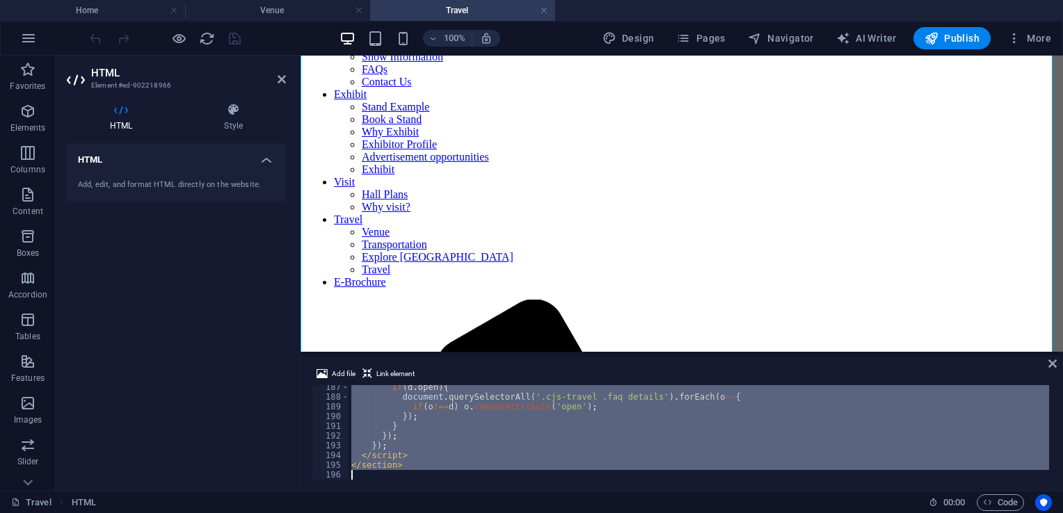
drag, startPoint x: 347, startPoint y: 391, endPoint x: 670, endPoint y: 534, distance: 352.9
click at [670, 513] on html "caspianjewelleryshow.com Home Venue Travel Favorites Elements Columns Content B…" at bounding box center [531, 256] width 1063 height 513
type textarea "</section>"
click at [1054, 367] on icon at bounding box center [1052, 363] width 8 height 11
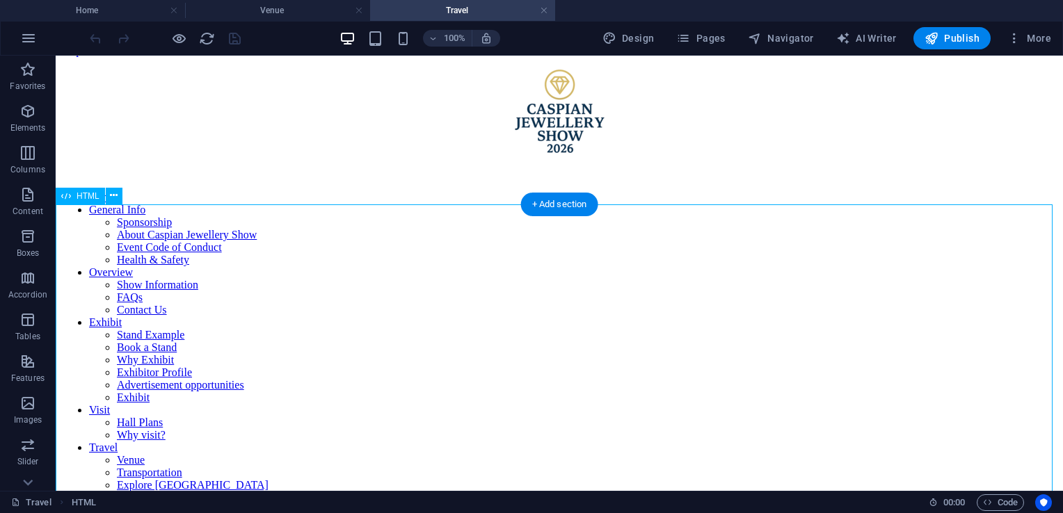
scroll to position [0, 0]
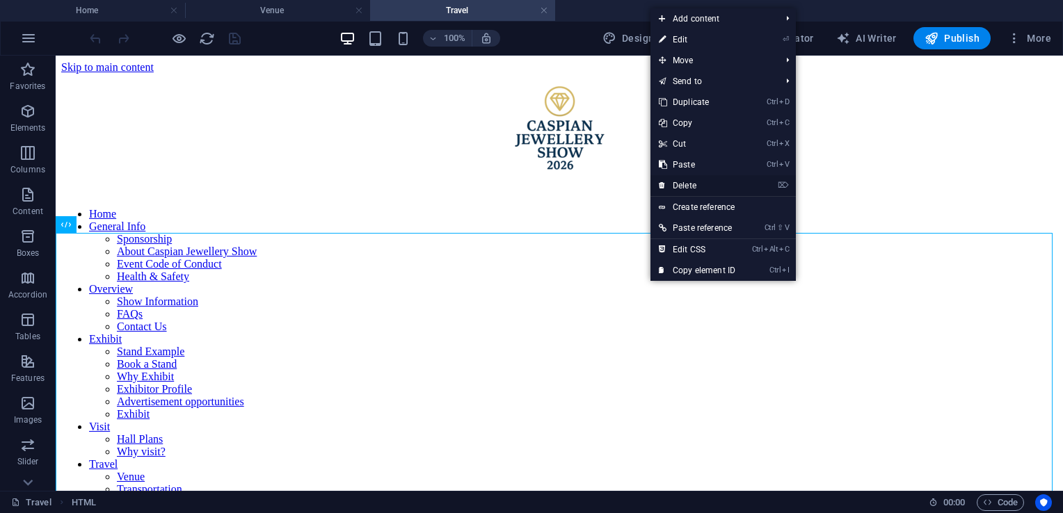
click at [692, 186] on link "⌦ Delete" at bounding box center [696, 185] width 93 height 21
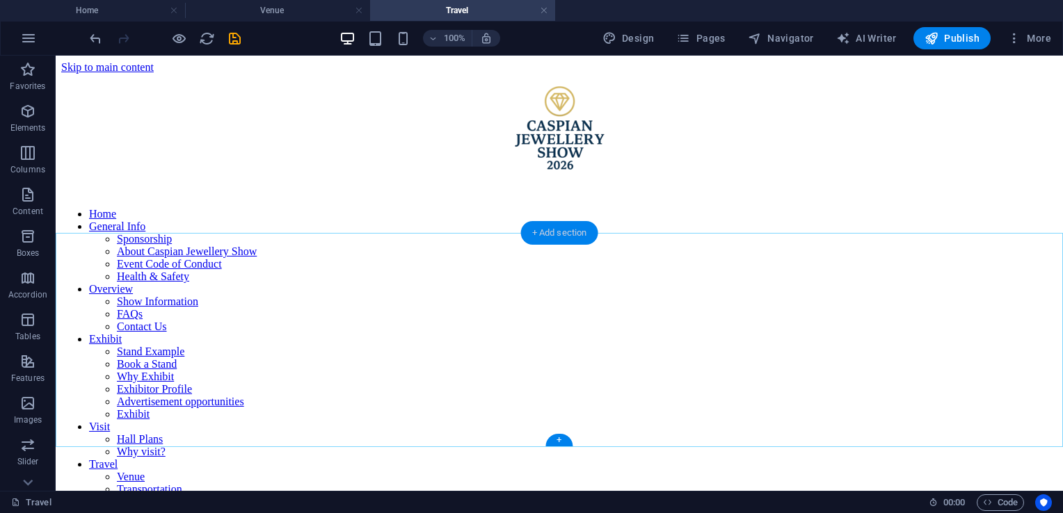
click at [573, 235] on div "+ Add section" at bounding box center [559, 233] width 77 height 24
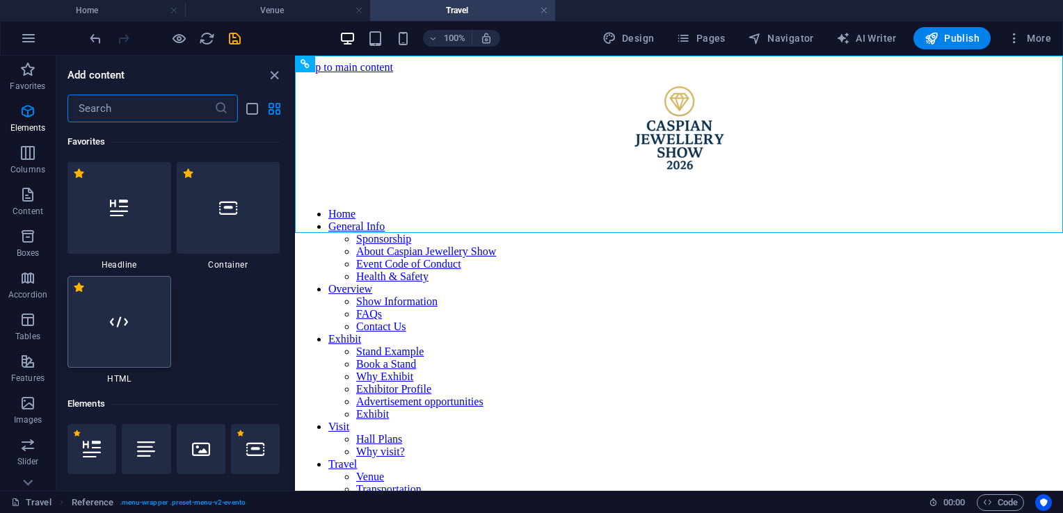
click at [129, 338] on div at bounding box center [119, 322] width 104 height 92
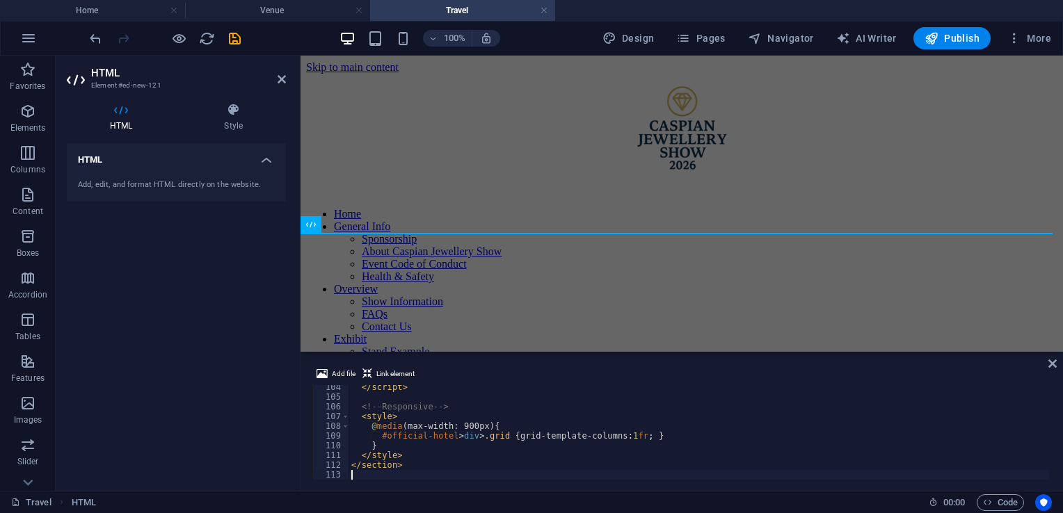
scroll to position [1006, 0]
click at [1053, 369] on icon at bounding box center [1052, 363] width 8 height 11
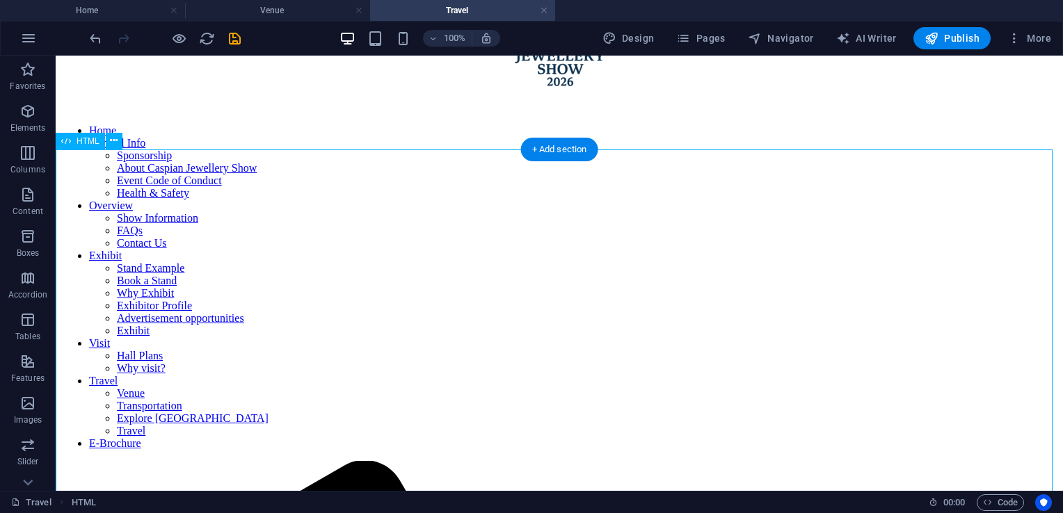
scroll to position [83, 0]
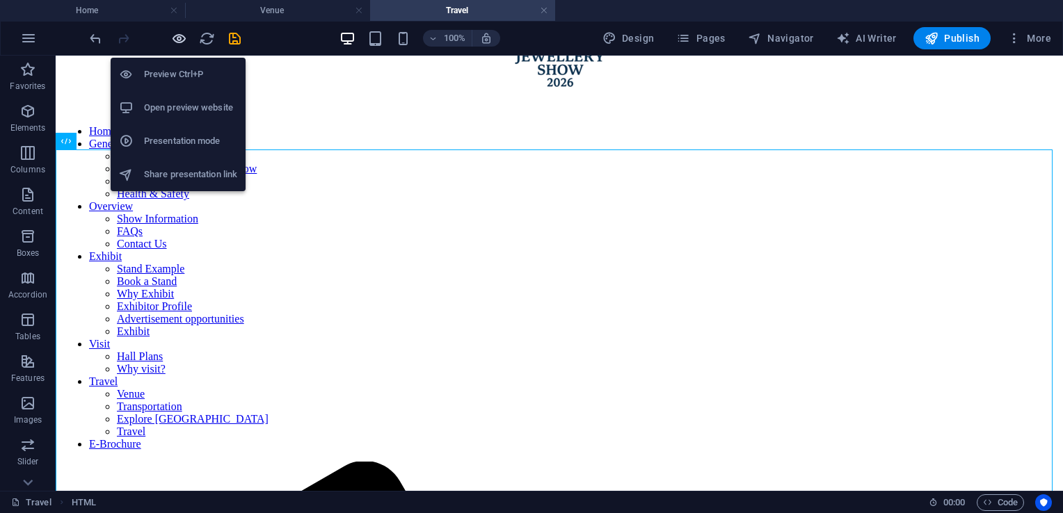
click at [181, 39] on icon "button" at bounding box center [179, 39] width 16 height 16
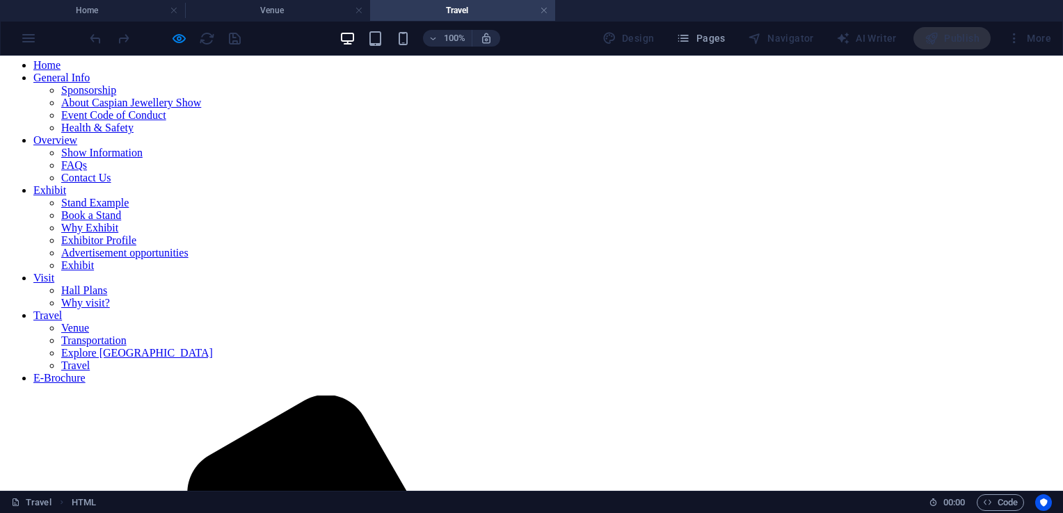
scroll to position [147, 0]
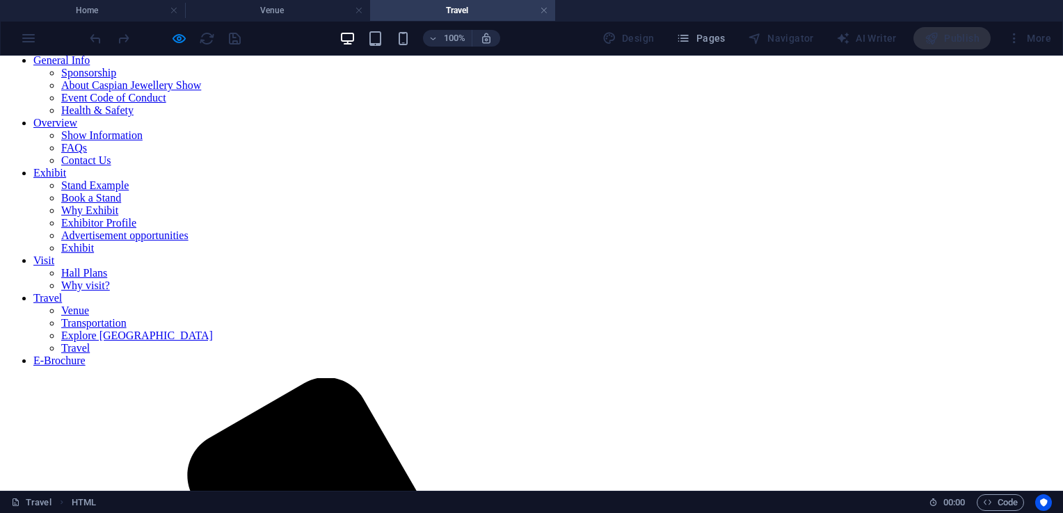
scroll to position [167, 0]
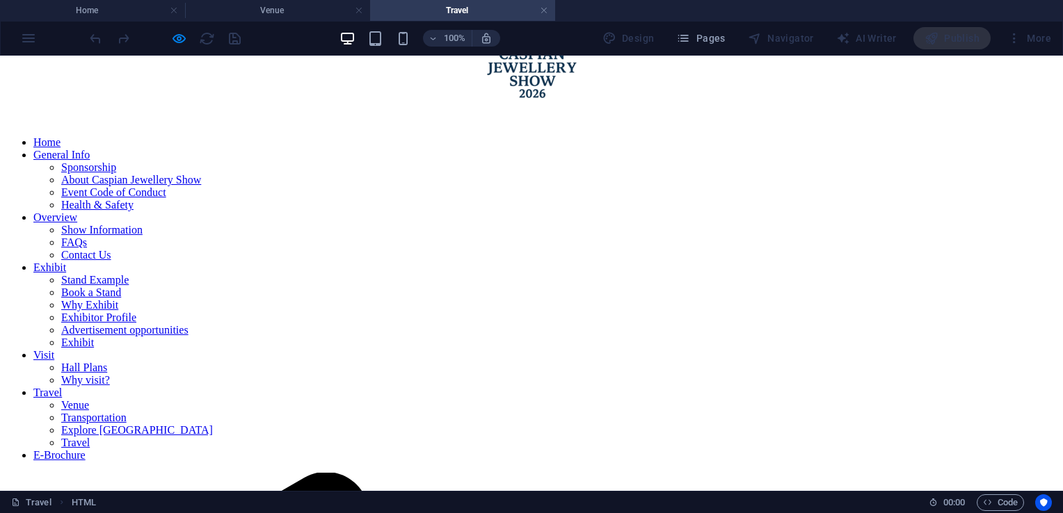
scroll to position [83, 0]
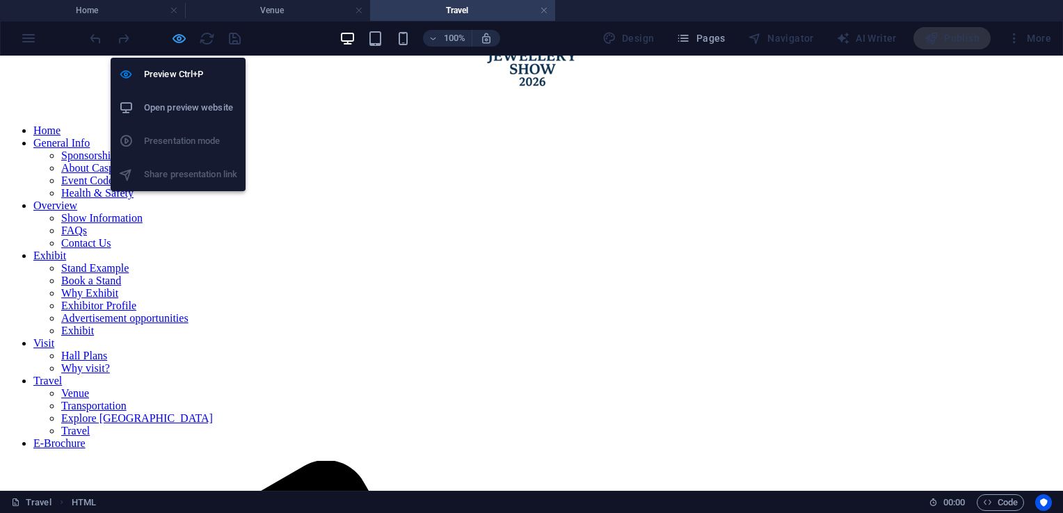
click at [177, 35] on icon "button" at bounding box center [179, 39] width 16 height 16
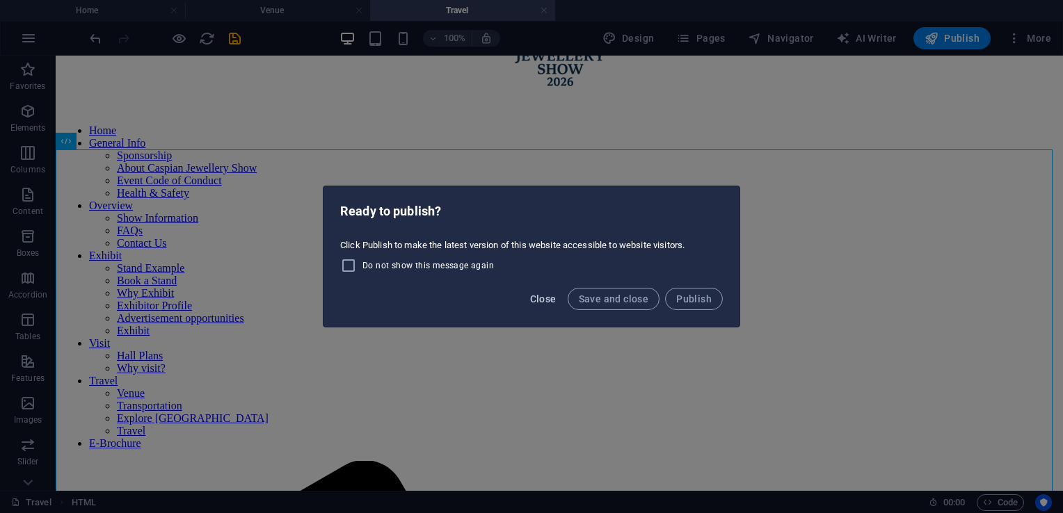
click at [538, 303] on span "Close" at bounding box center [543, 299] width 26 height 11
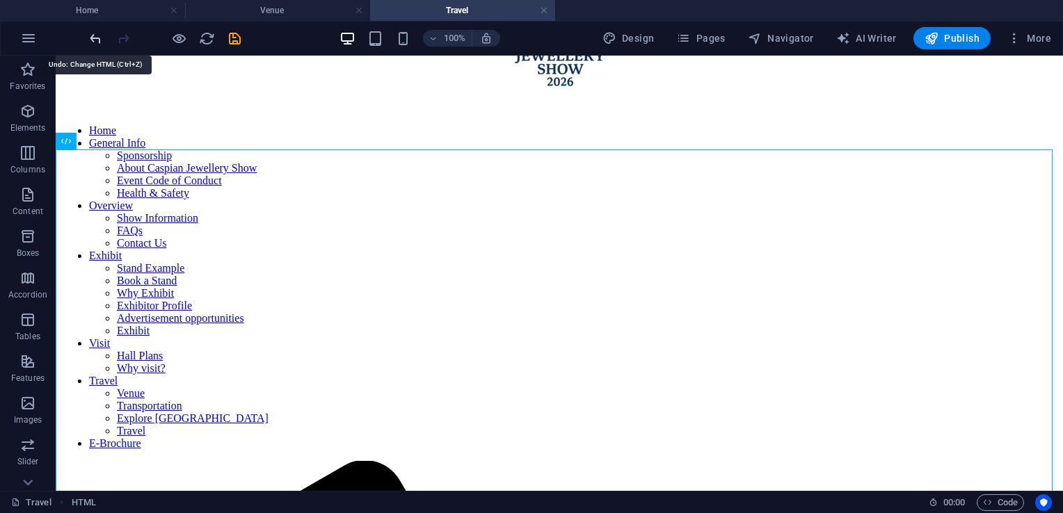
click at [97, 41] on icon "undo" at bounding box center [96, 39] width 16 height 16
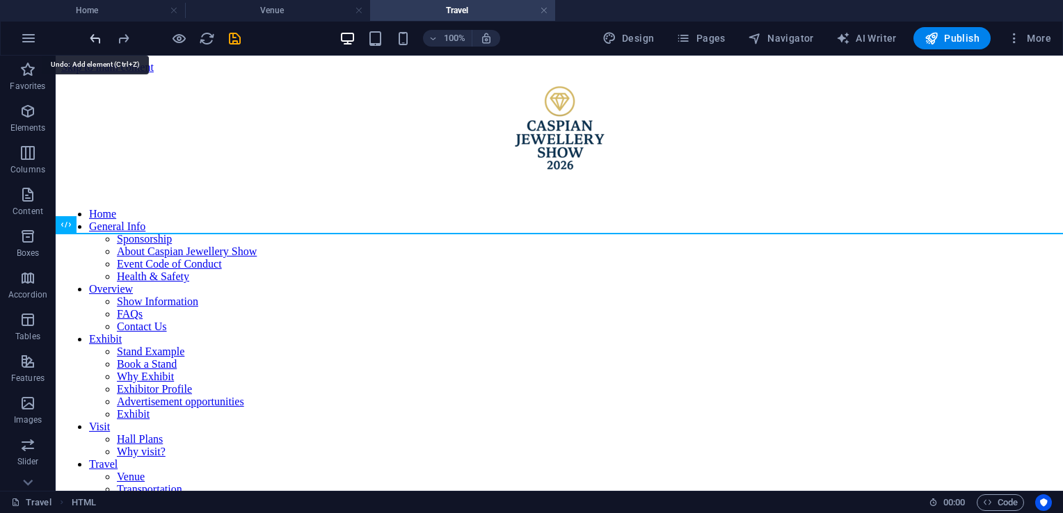
click at [97, 41] on icon "undo" at bounding box center [96, 39] width 16 height 16
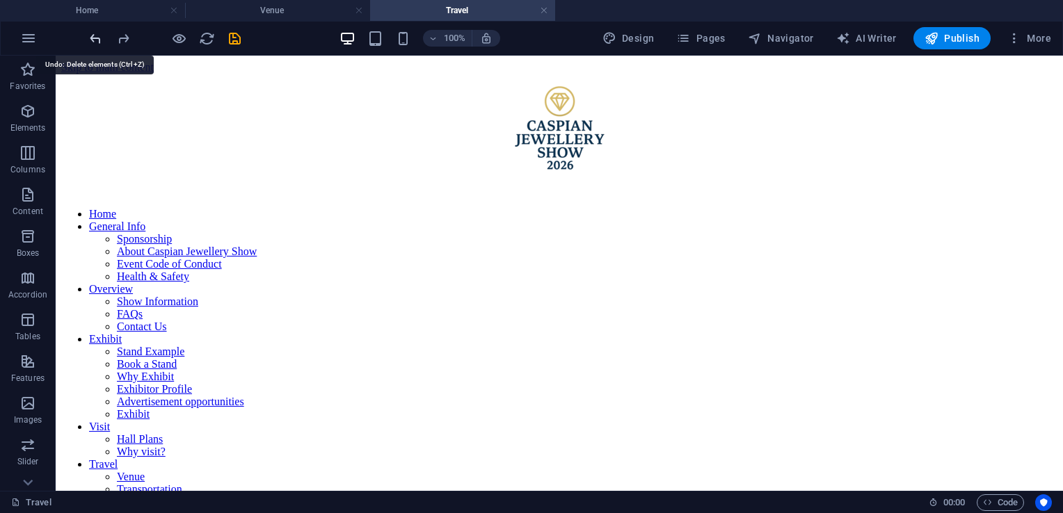
click at [97, 41] on icon "undo" at bounding box center [96, 39] width 16 height 16
click at [122, 40] on icon "redo" at bounding box center [123, 39] width 16 height 16
click at [134, 36] on div at bounding box center [165, 38] width 156 height 22
click at [125, 36] on icon "redo" at bounding box center [123, 39] width 16 height 16
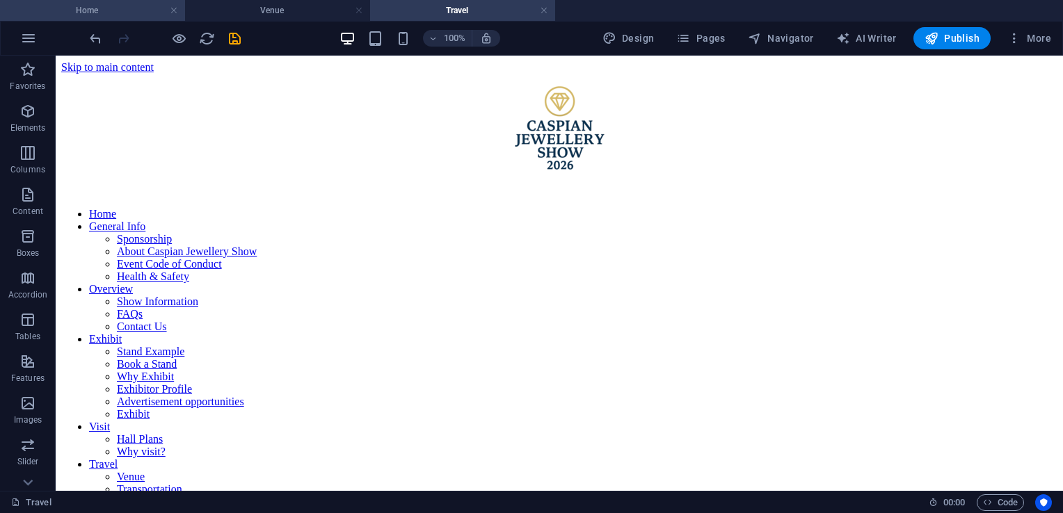
click at [152, 15] on h4 "Home" at bounding box center [92, 10] width 185 height 15
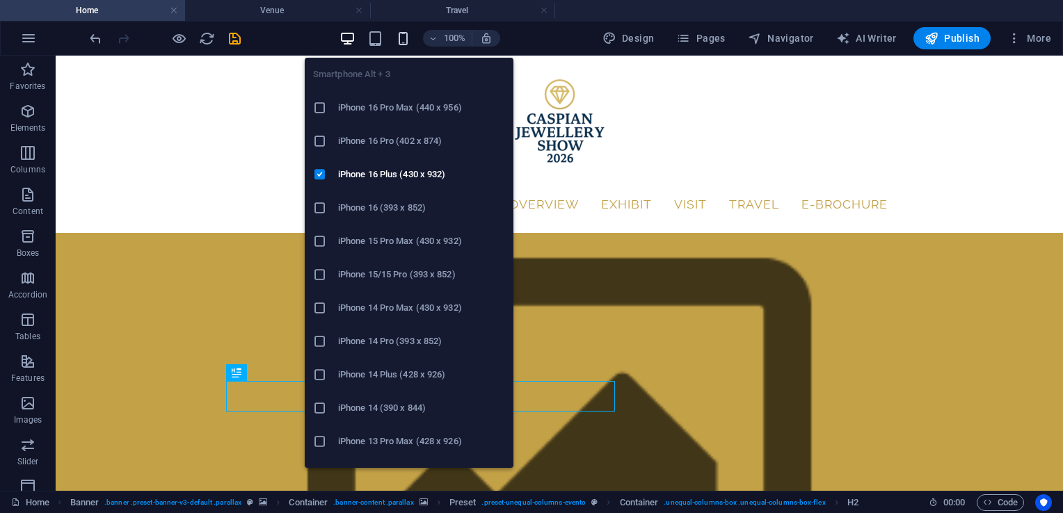
click at [405, 39] on icon "button" at bounding box center [403, 39] width 16 height 16
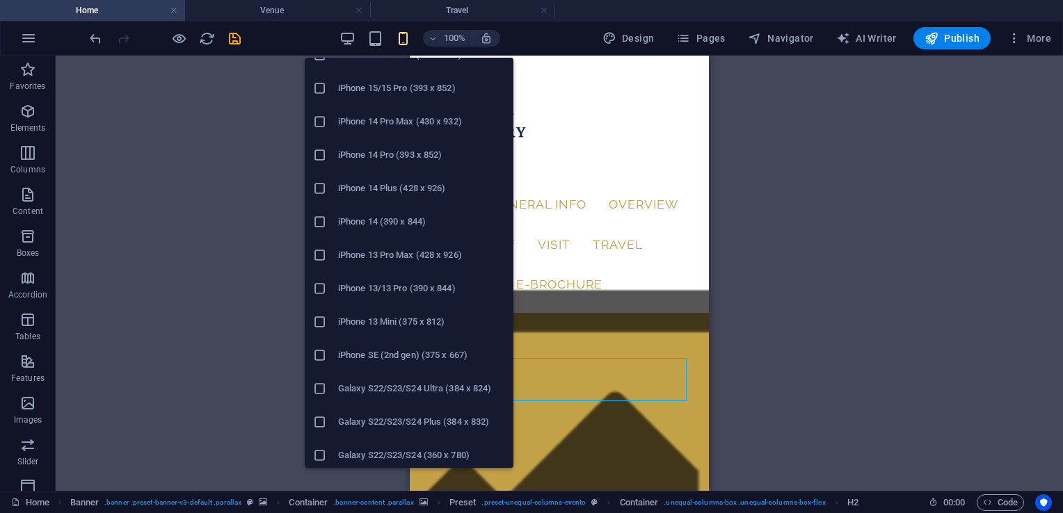
scroll to position [184, 0]
click at [400, 265] on h6 "iPhone 13 Pro Max (428 x 926)" at bounding box center [421, 258] width 167 height 17
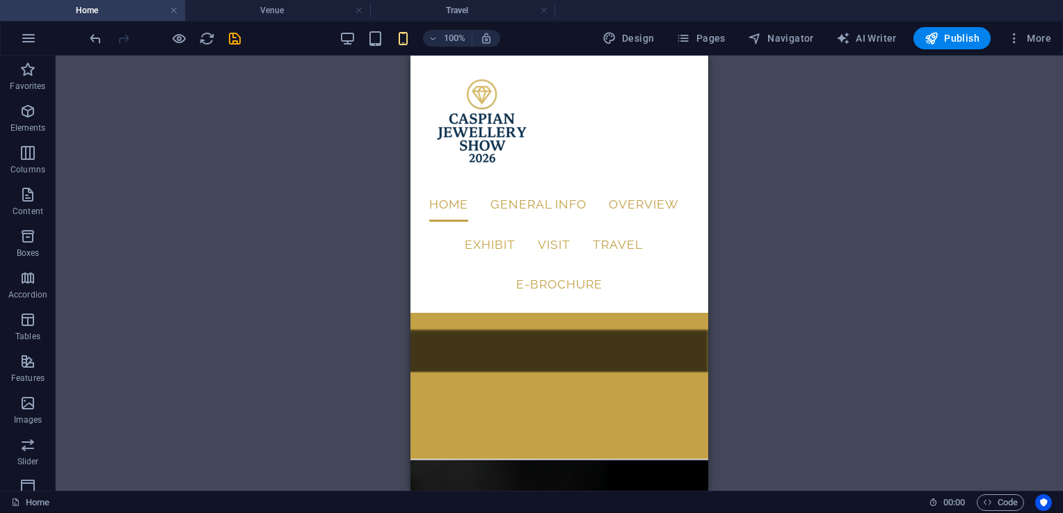
scroll to position [429, 0]
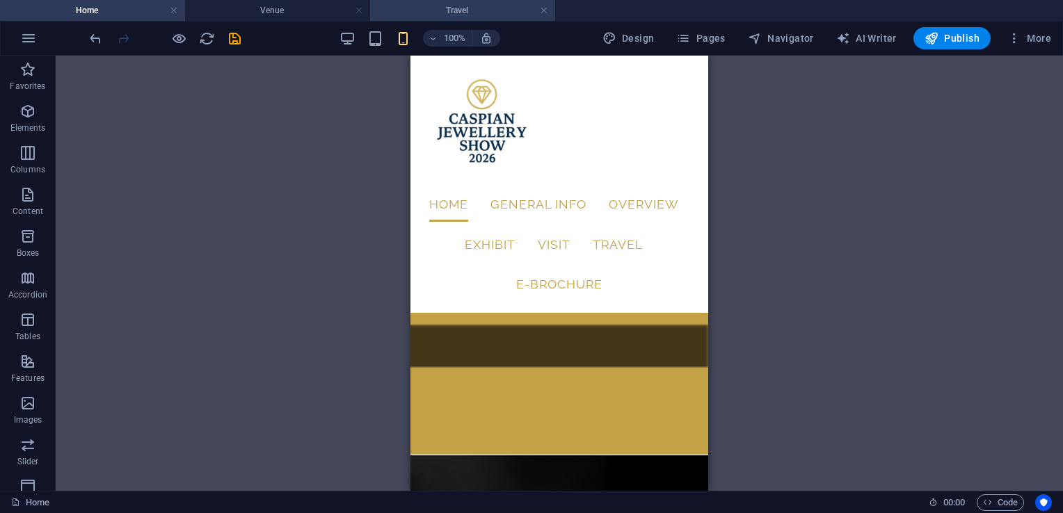
click at [484, 13] on h4 "Travel" at bounding box center [462, 10] width 185 height 15
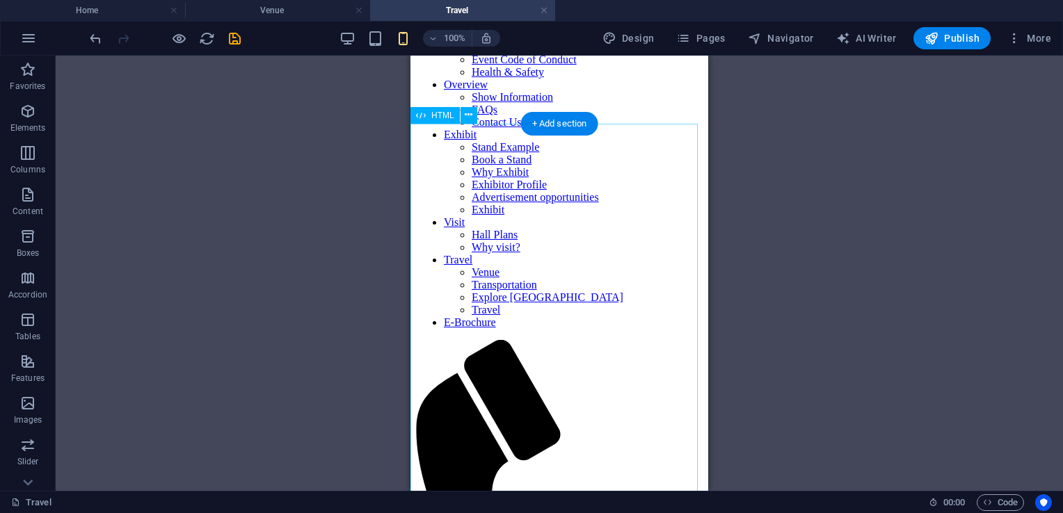
scroll to position [205, 0]
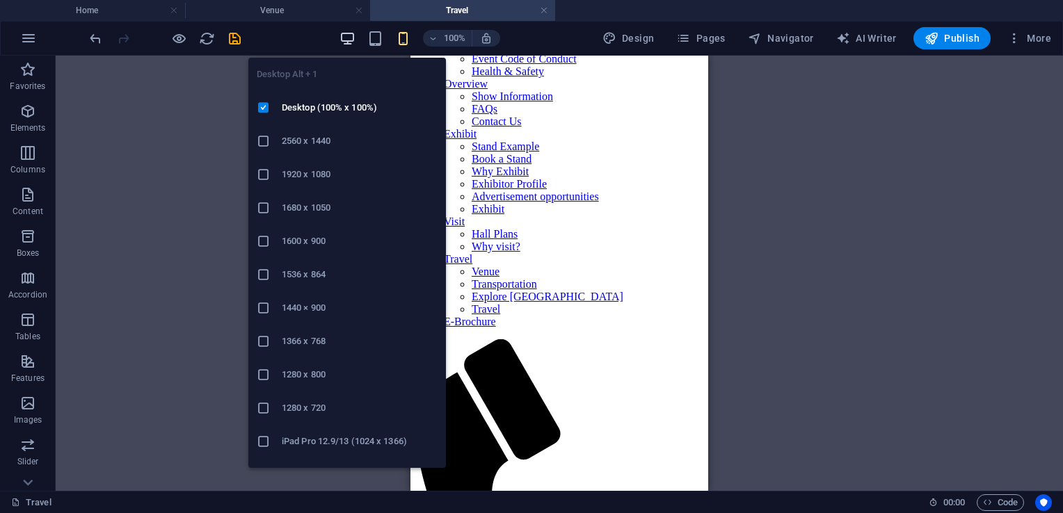
click at [342, 38] on icon "button" at bounding box center [347, 39] width 16 height 16
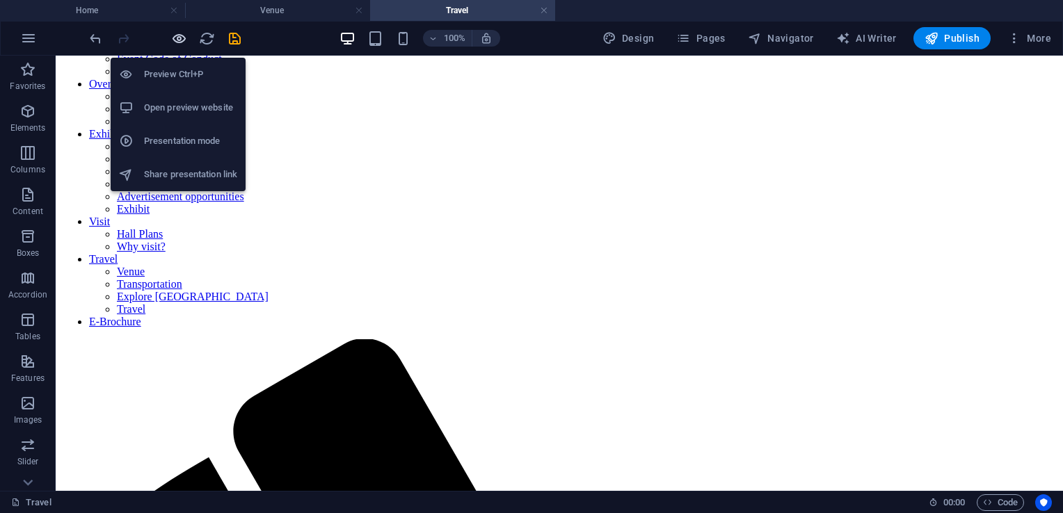
click at [181, 42] on icon "button" at bounding box center [179, 39] width 16 height 16
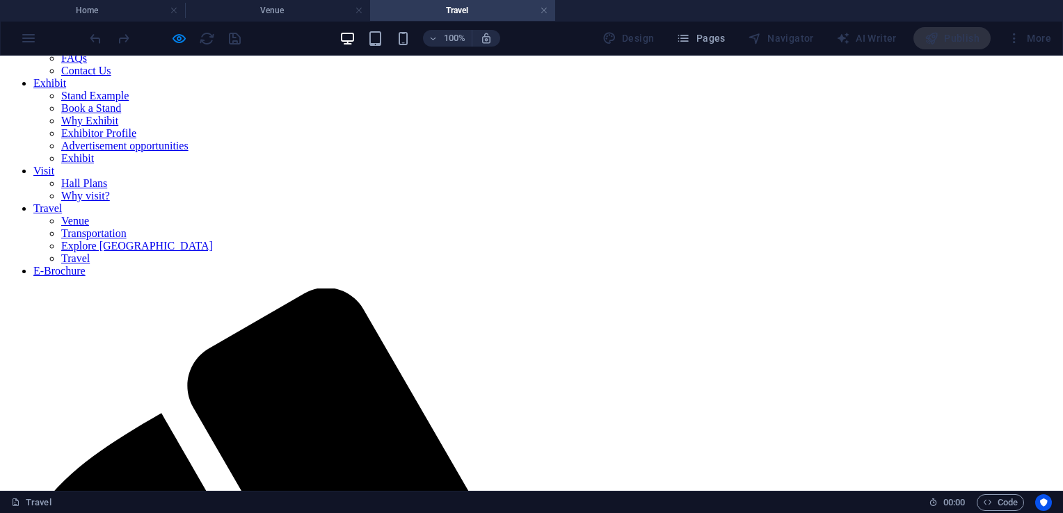
scroll to position [257, 0]
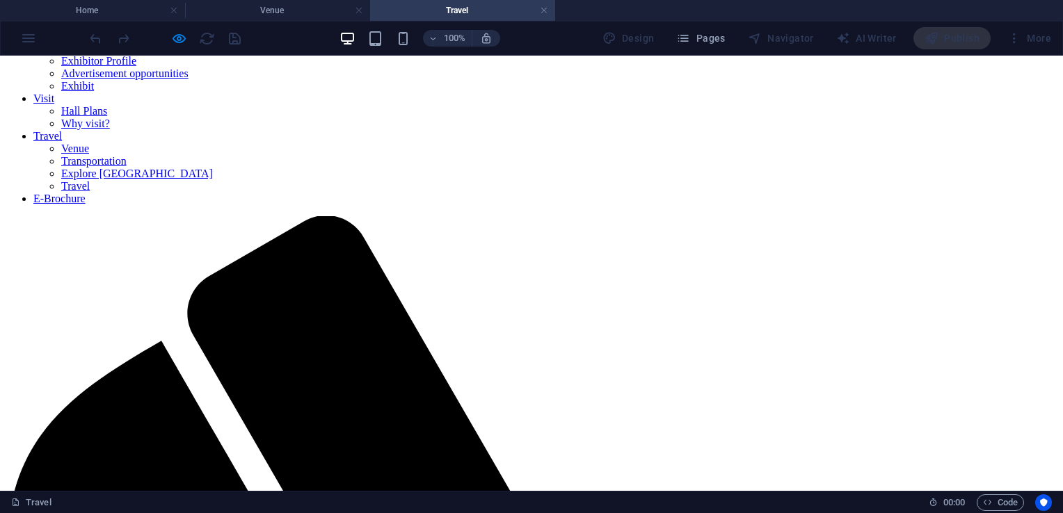
scroll to position [565, 0]
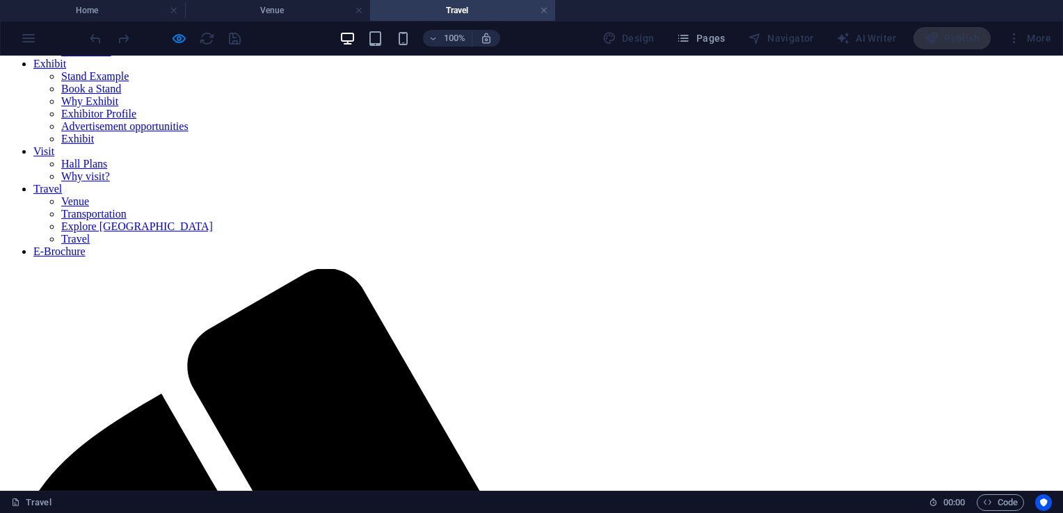
scroll to position [292, 0]
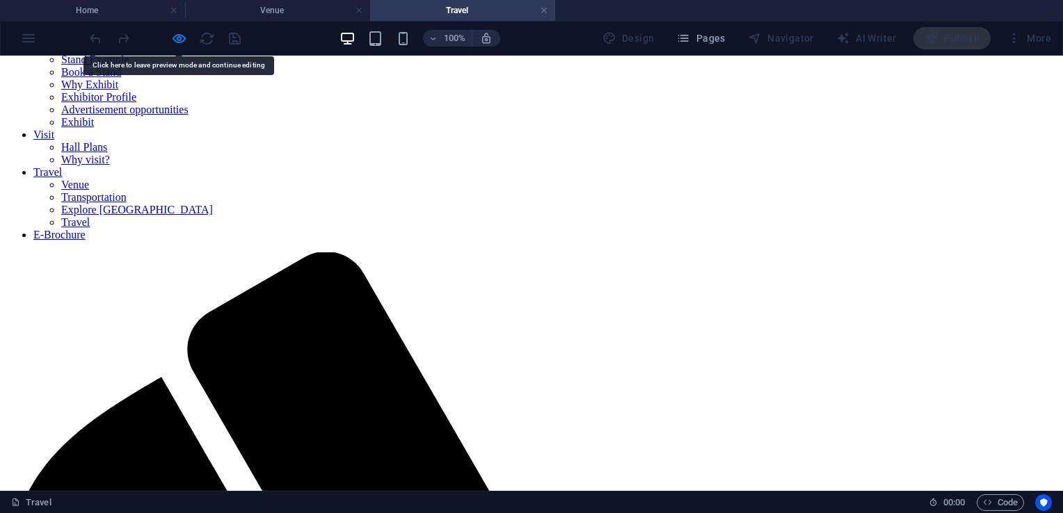
drag, startPoint x: 604, startPoint y: 263, endPoint x: 186, endPoint y: 45, distance: 470.8
click at [186, 45] on div at bounding box center [165, 38] width 156 height 22
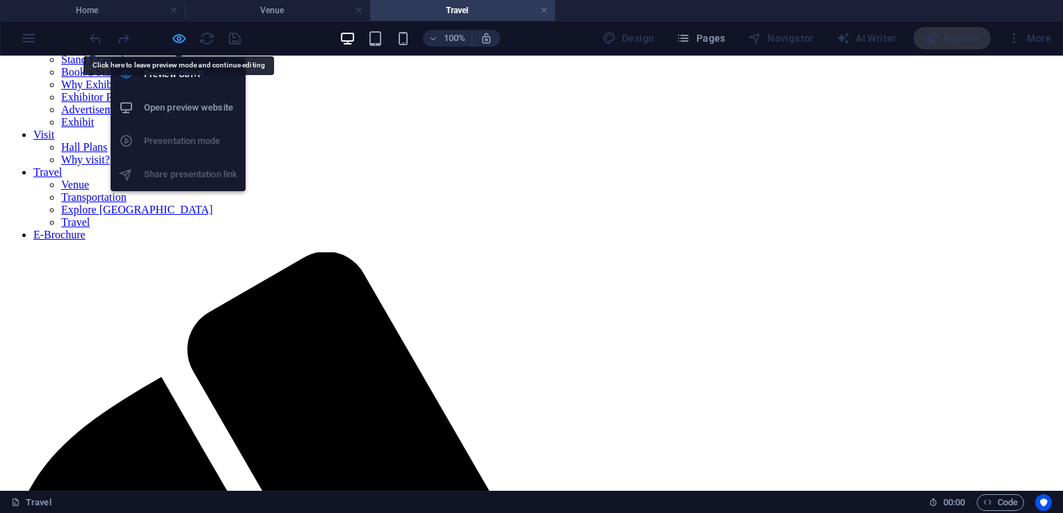
click at [182, 40] on icon "button" at bounding box center [179, 39] width 16 height 16
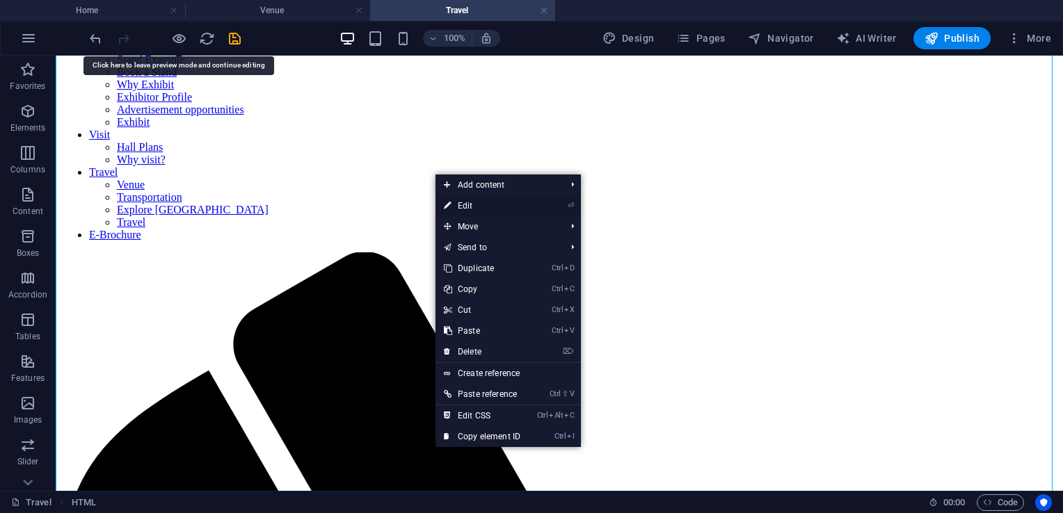
click at [489, 204] on link "⏎ Edit" at bounding box center [482, 205] width 93 height 21
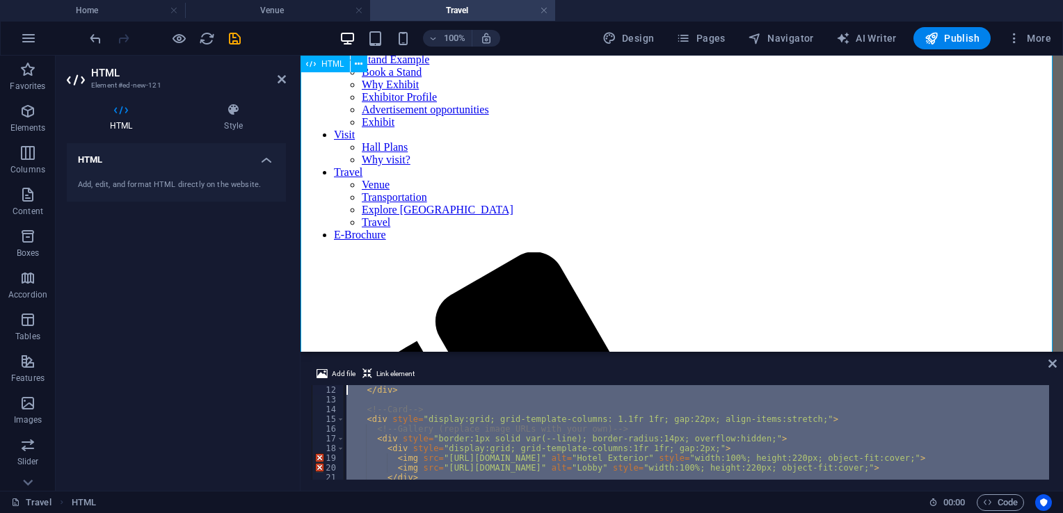
scroll to position [0, 0]
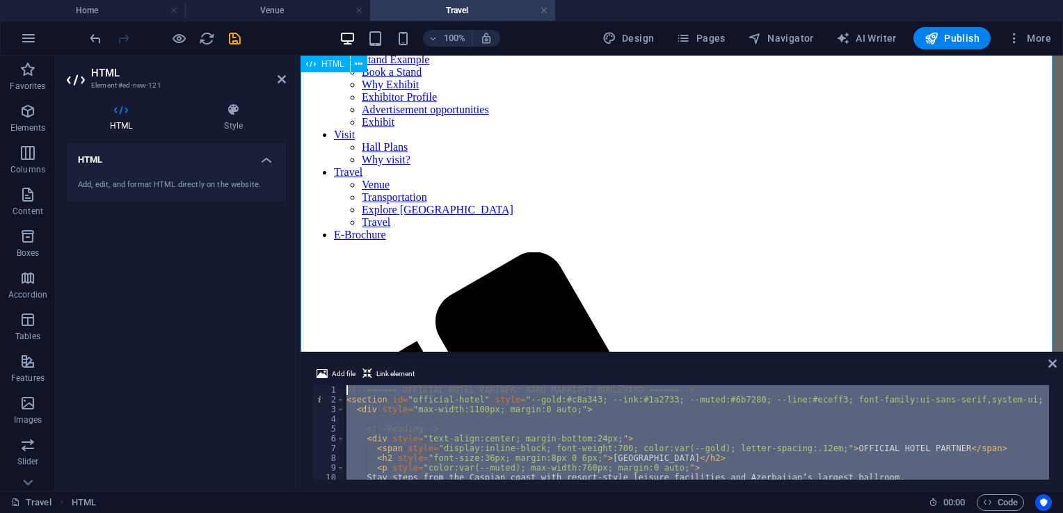
drag, startPoint x: 722, startPoint y: 515, endPoint x: 332, endPoint y: 310, distance: 441.0
click at [359, 388] on div "<!-- ====== OFFICIAL HOTEL PARTNER: BAKU MARRIOTT BOULEVARD ====== --> < sectio…" at bounding box center [696, 432] width 705 height 95
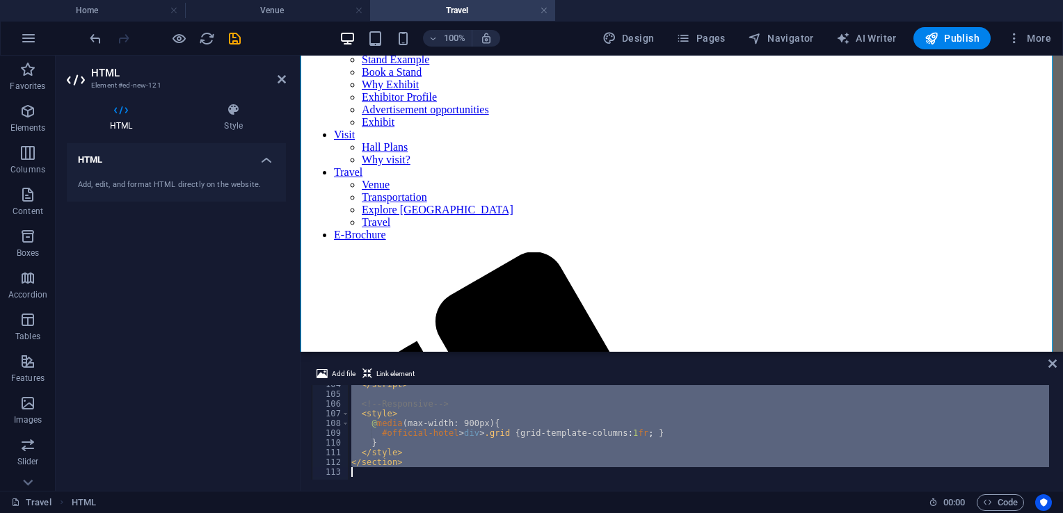
scroll to position [1009, 0]
drag, startPoint x: 345, startPoint y: 388, endPoint x: 655, endPoint y: 527, distance: 340.0
click at [655, 513] on html "caspianjewelleryshow.com Home Venue Travel Favorites Elements Columns Content B…" at bounding box center [531, 256] width 1063 height 513
type textarea "</section>"
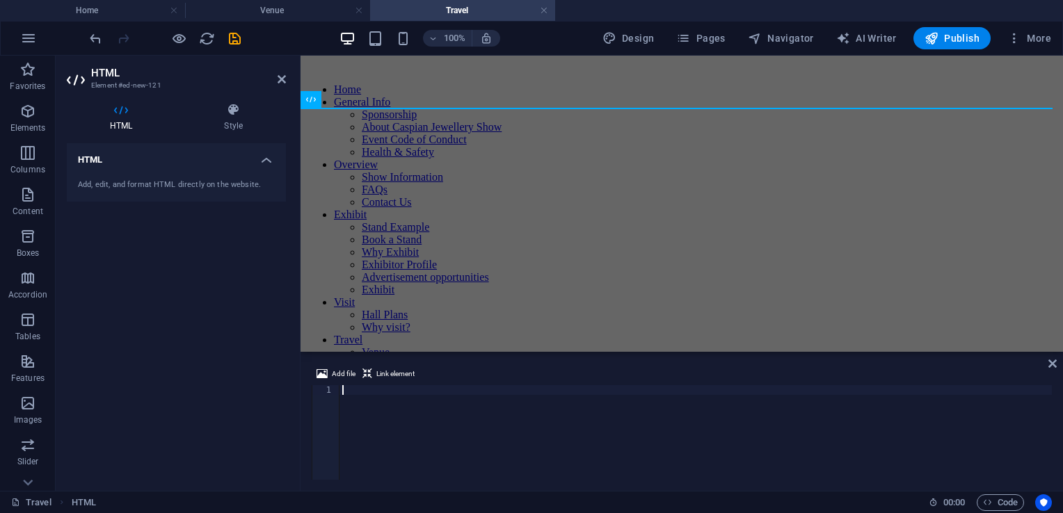
scroll to position [1318, 0]
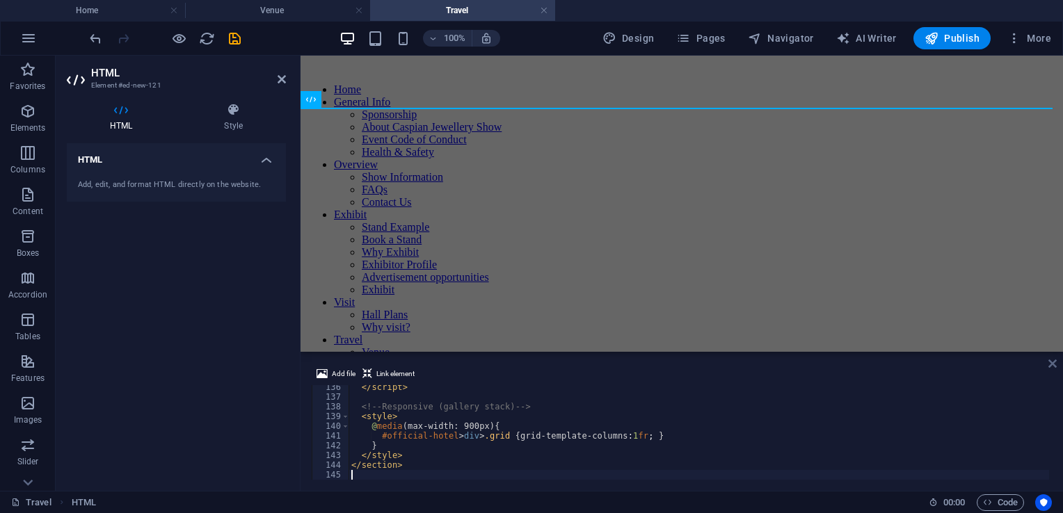
click at [1055, 362] on icon at bounding box center [1052, 363] width 8 height 11
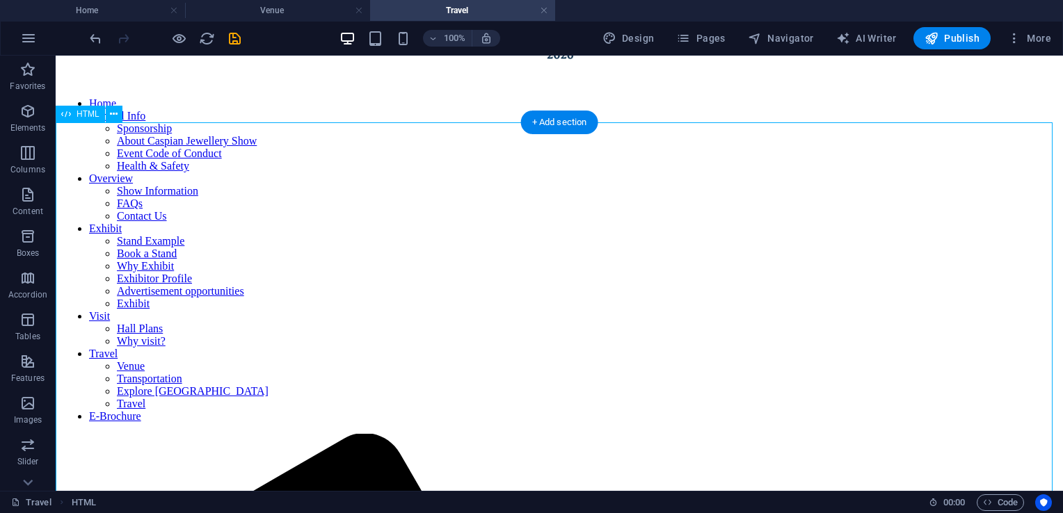
scroll to position [111, 0]
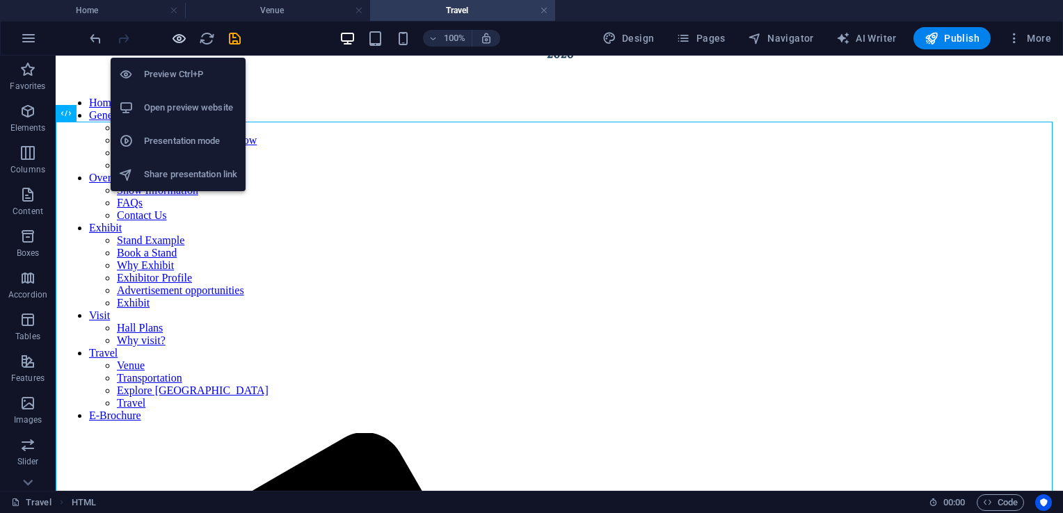
click at [177, 40] on icon "button" at bounding box center [179, 39] width 16 height 16
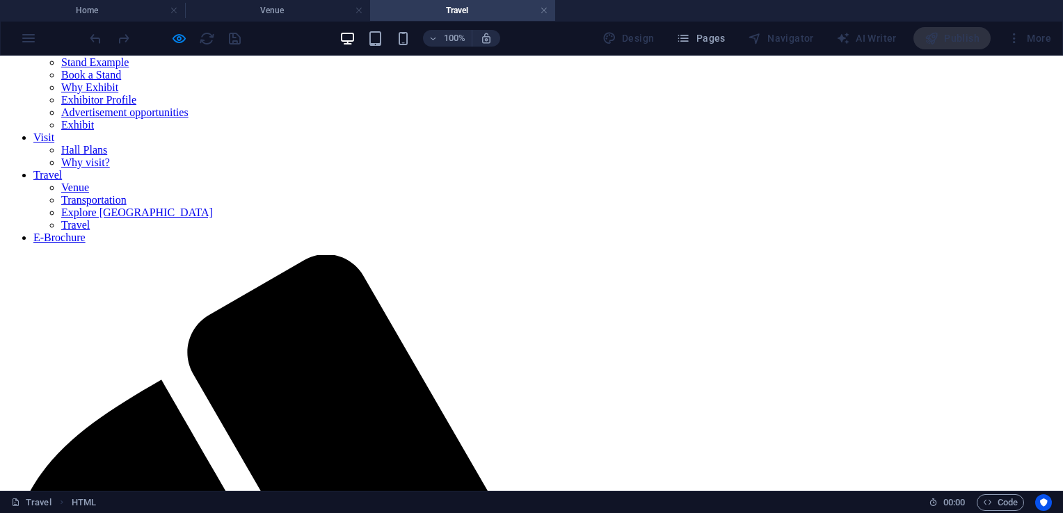
scroll to position [292, 0]
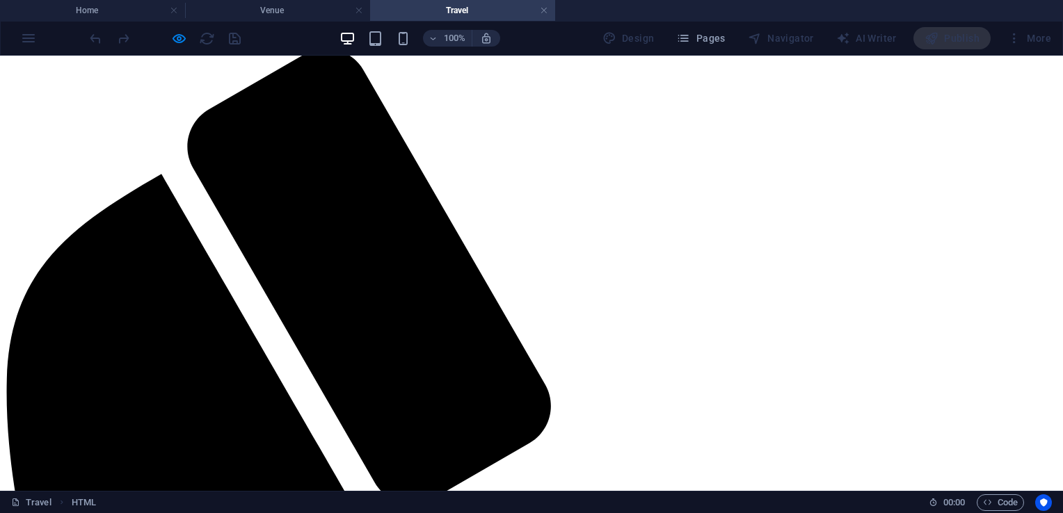
scroll to position [498, 0]
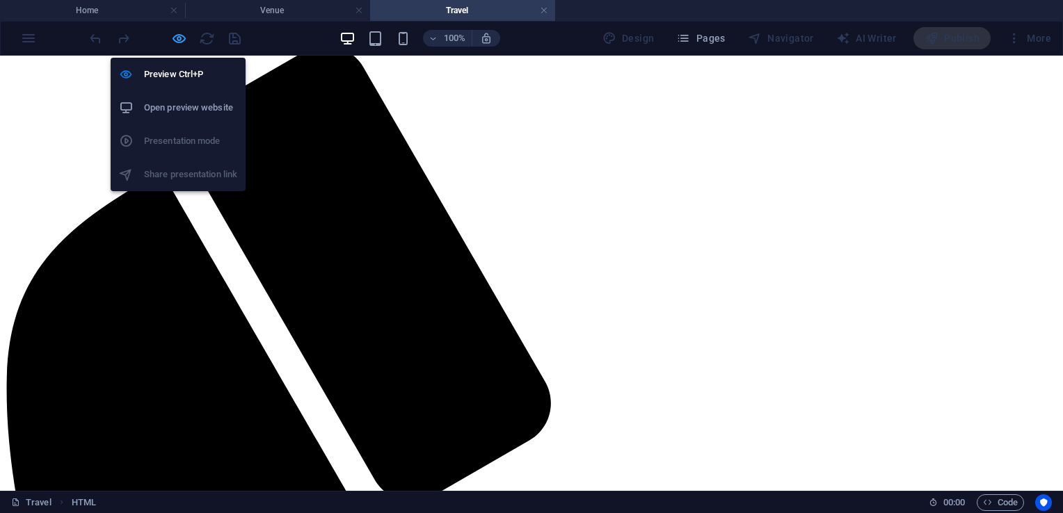
click at [172, 44] on icon "button" at bounding box center [179, 39] width 16 height 16
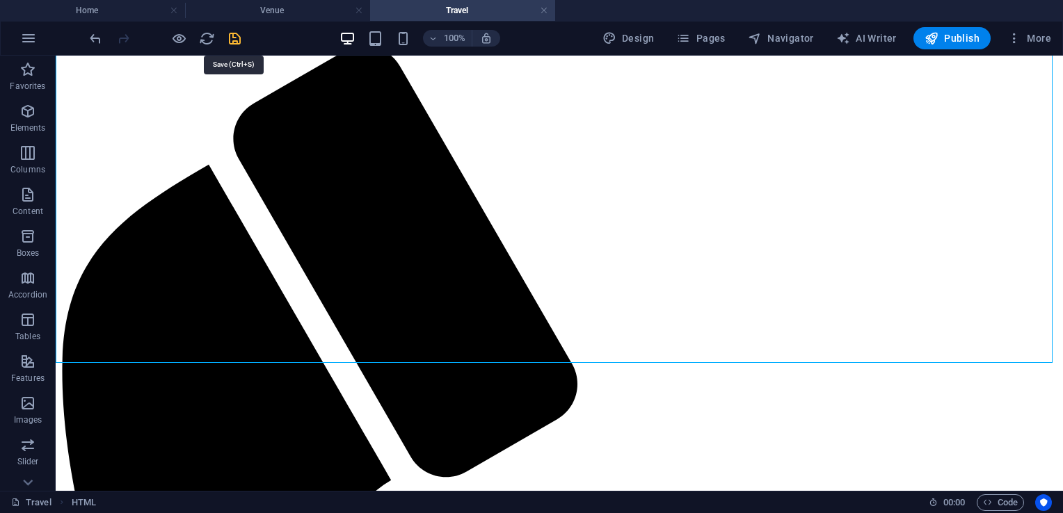
click at [239, 31] on icon "save" at bounding box center [235, 39] width 16 height 16
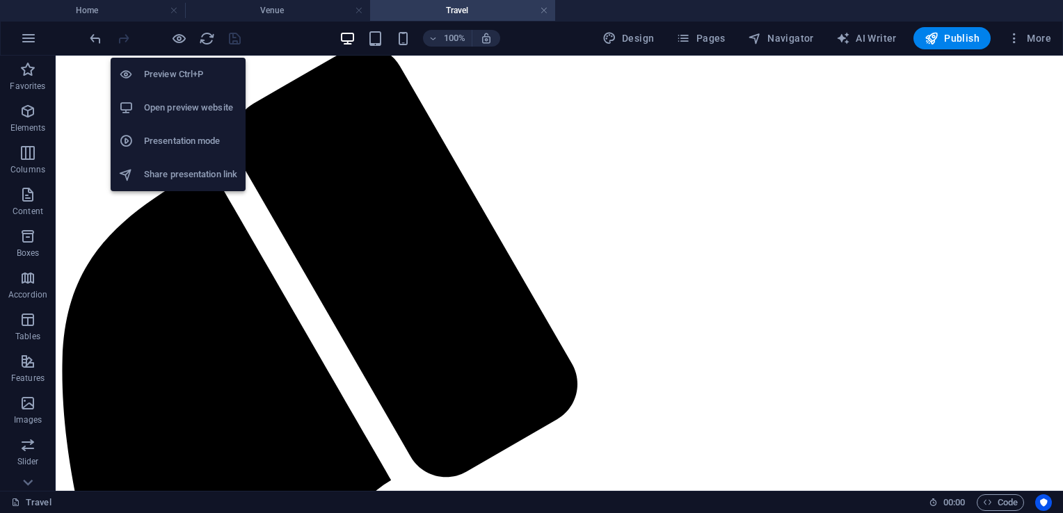
click at [187, 102] on h6 "Open preview website" at bounding box center [190, 107] width 93 height 17
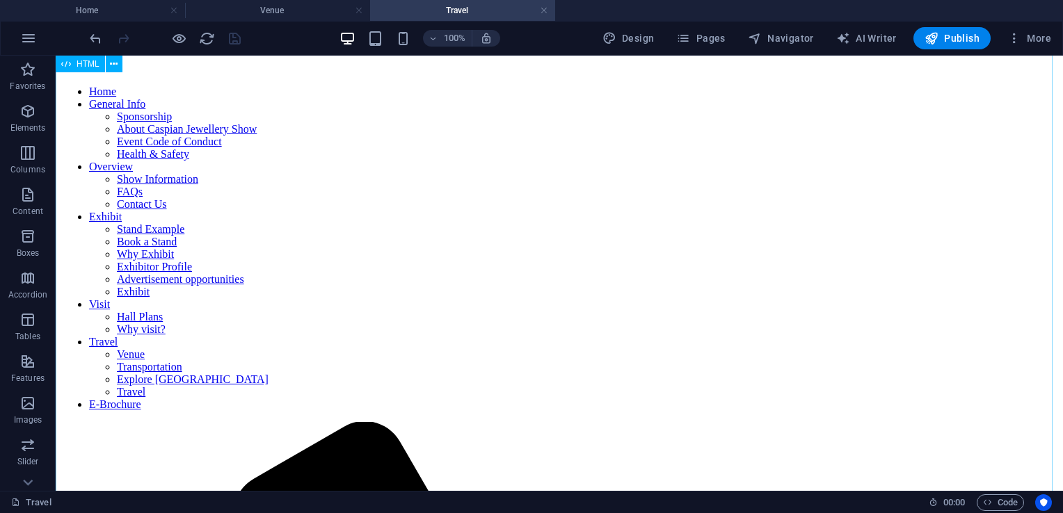
scroll to position [122, 0]
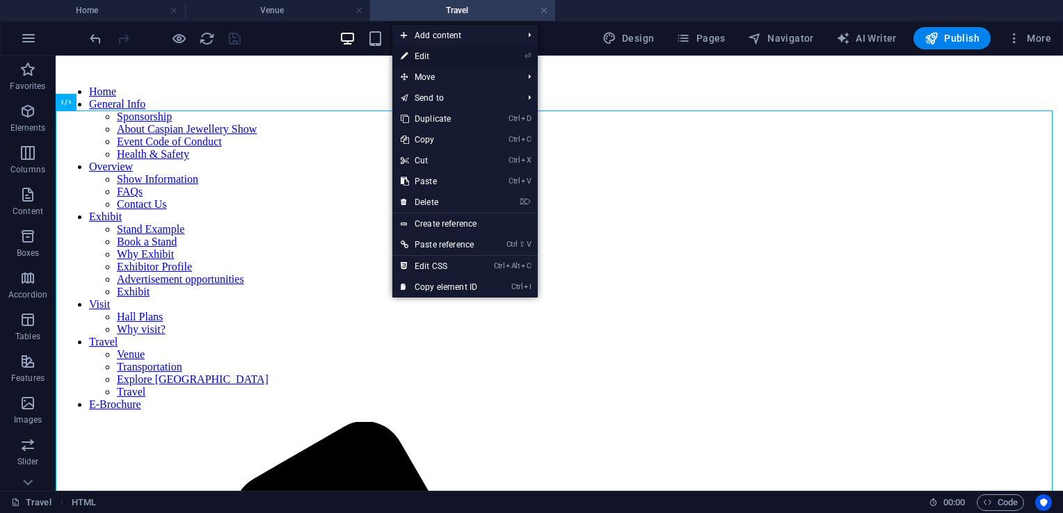
click at [422, 56] on link "⏎ Edit" at bounding box center [438, 56] width 93 height 21
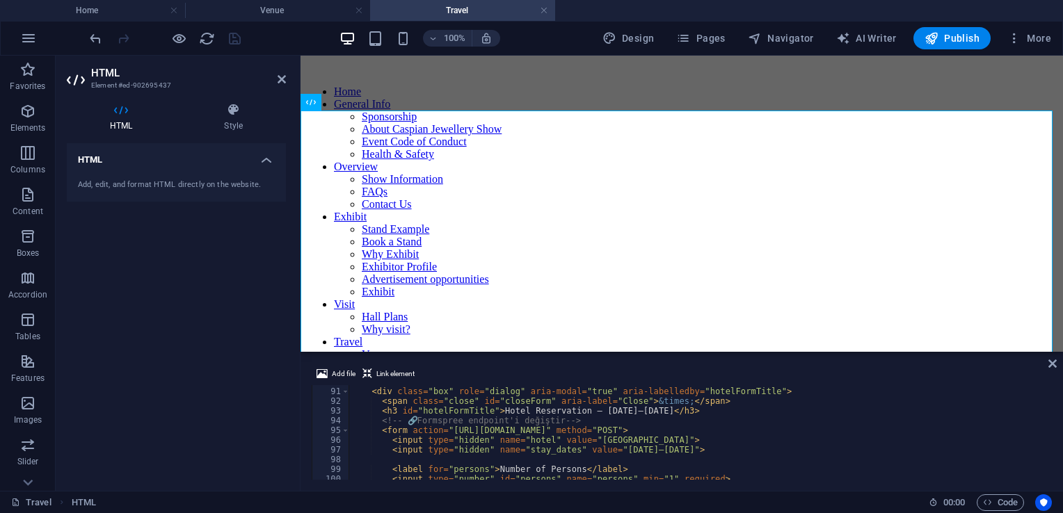
scroll to position [875, 0]
click at [586, 429] on div "< div id = "hotelModal" > < div class = "box" role = "dialog" aria-modal = "tru…" at bounding box center [989, 432] width 1281 height 111
paste textarea "https://formspree.io/f/mzzakpno"
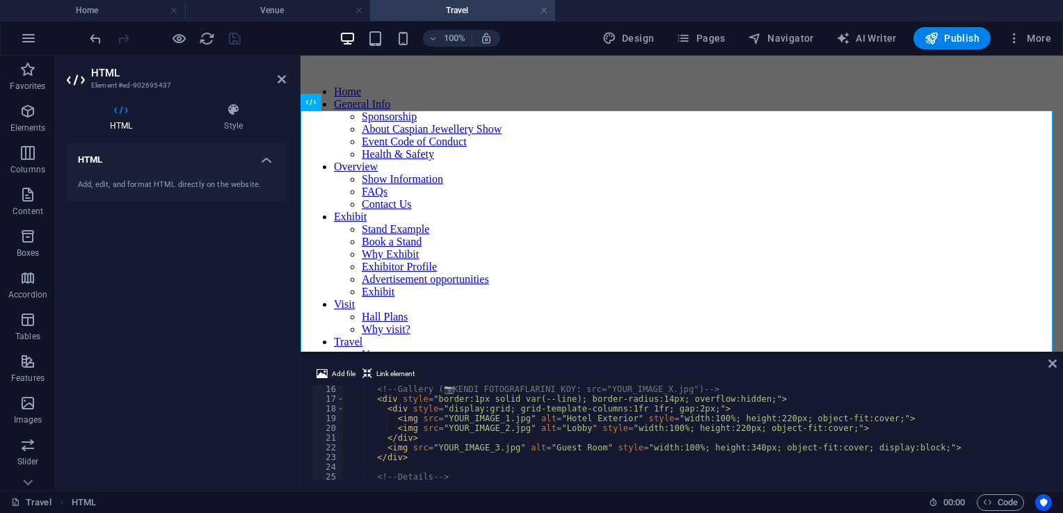
scroll to position [147, 0]
click at [516, 418] on div "<!-- Gallery ( 📷 KENDİ FOTOĞRAFLARINI KOY: src="YOUR_IMAGE_X.jpg") --> < div st…" at bounding box center [984, 440] width 1281 height 111
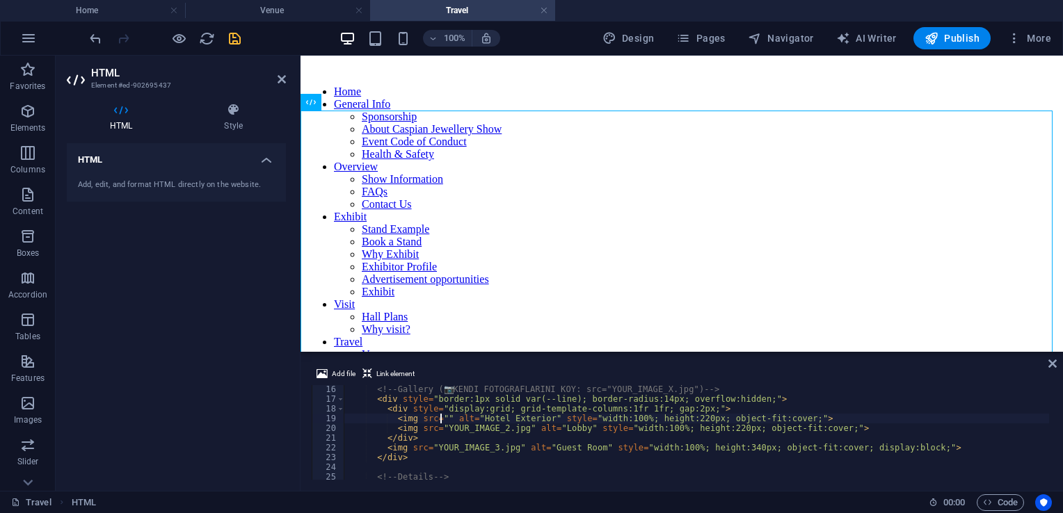
click at [439, 416] on div "<!-- Gallery ( 📷 KENDİ FOTOĞRAFLARINI KOY: src="YOUR_IMAGE_X.jpg") --> < div st…" at bounding box center [984, 440] width 1281 height 111
paste textarea "https://i.ibb.co/Y7cCvZHv/IMG-20250903-WA0047-1.jpg"
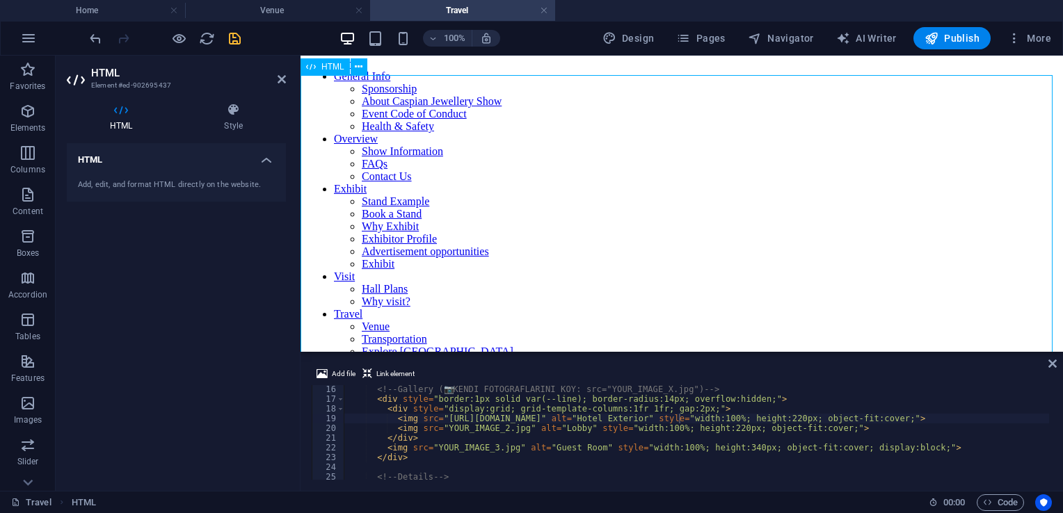
scroll to position [161, 0]
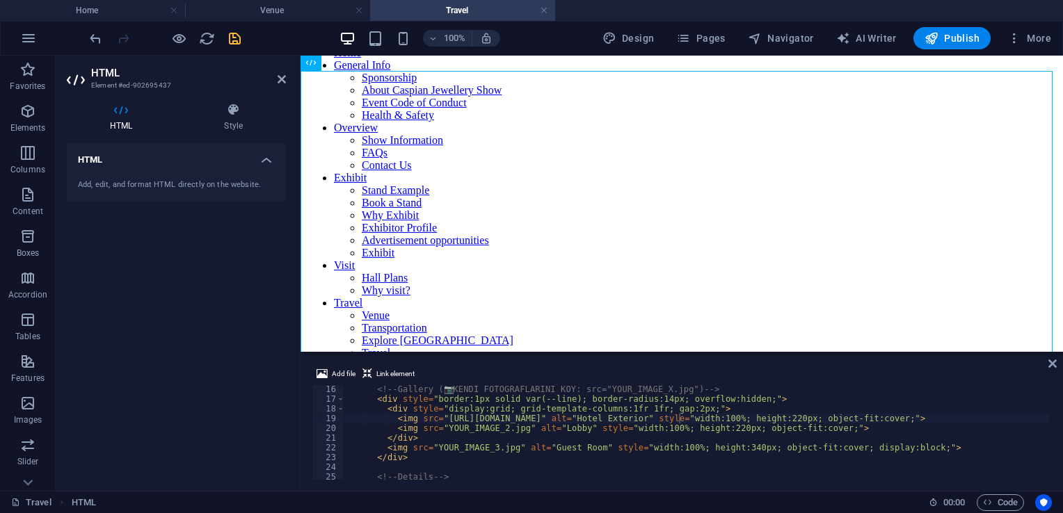
click at [514, 430] on div "<!-- Gallery ( 📷 KENDİ FOTOĞRAFLARINI KOY: src="YOUR_IMAGE_X.jpg") --> < div st…" at bounding box center [984, 440] width 1281 height 111
paste textarea "https://i.ibb.co/LXZ1y8jJ/IMG-20250903-WA0041-1.jpg"
click at [505, 449] on div "<!-- Gallery ( 📷 KENDİ FOTOĞRAFLARINI KOY: src="YOUR_IMAGE_X.jpg") --> < div st…" at bounding box center [984, 440] width 1281 height 111
type textarea "<img src="YOUR_IMAGE_3.jpg" alt="Guest Room" style="width:100%; height:340px; o…"
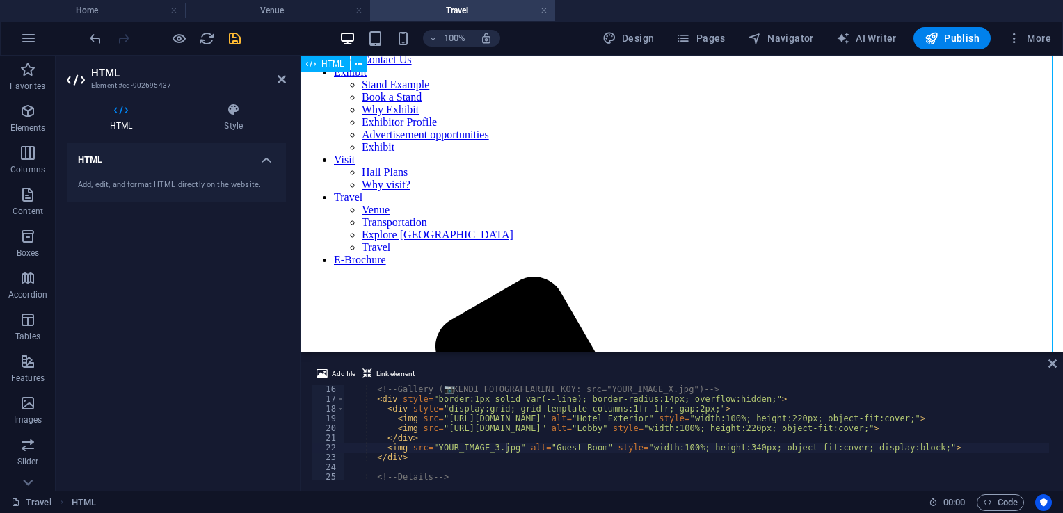
scroll to position [0, 0]
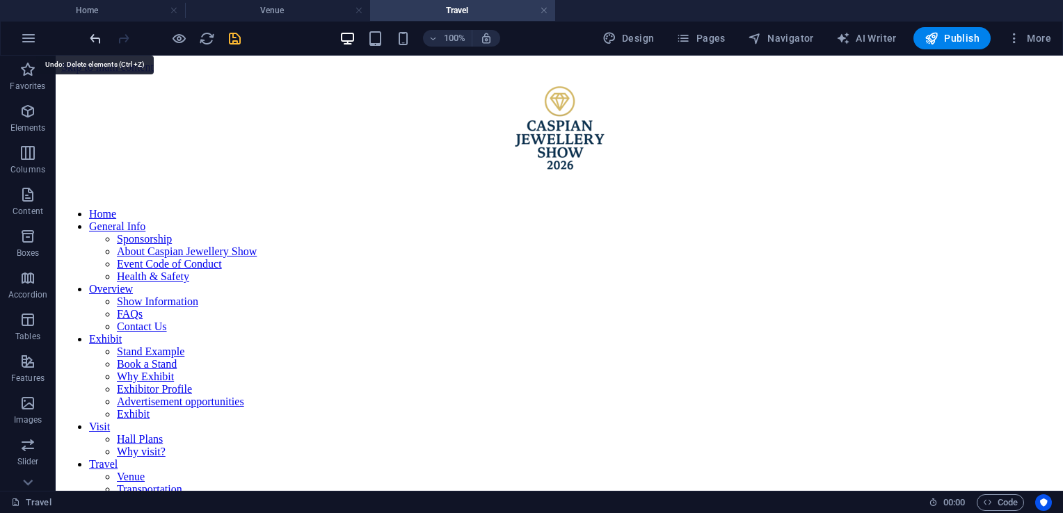
click at [96, 33] on icon "undo" at bounding box center [96, 39] width 16 height 16
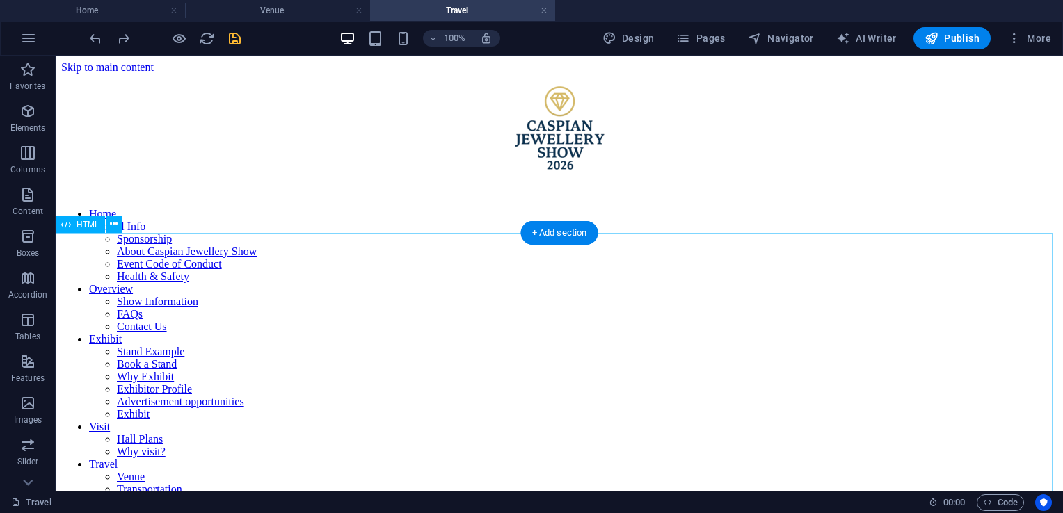
scroll to position [220, 0]
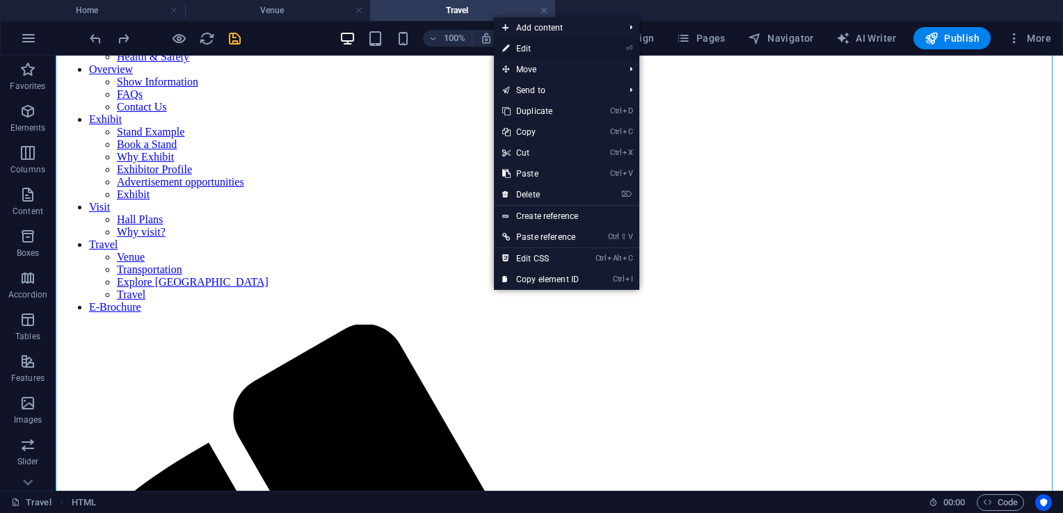
click at [564, 49] on link "⏎ Edit" at bounding box center [540, 48] width 93 height 21
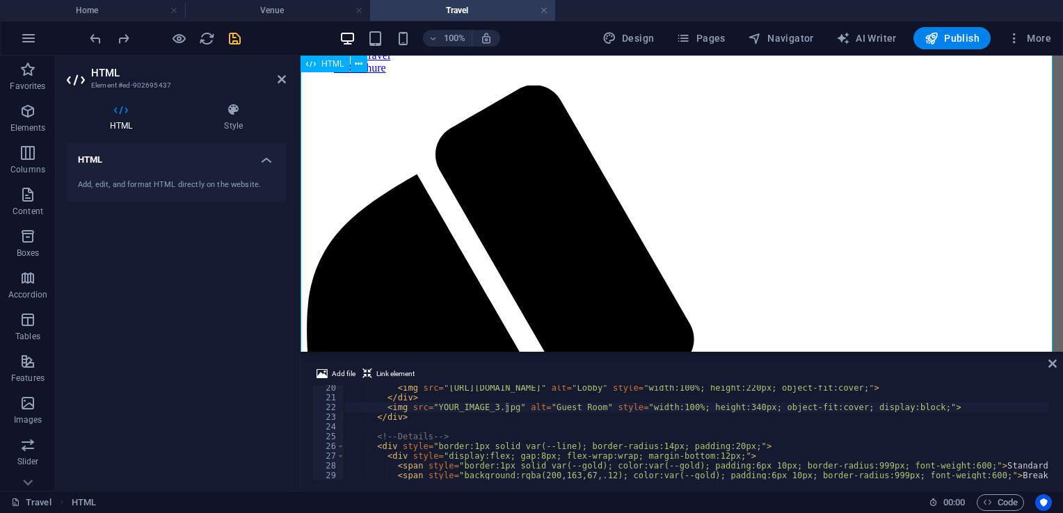
scroll to position [0, 0]
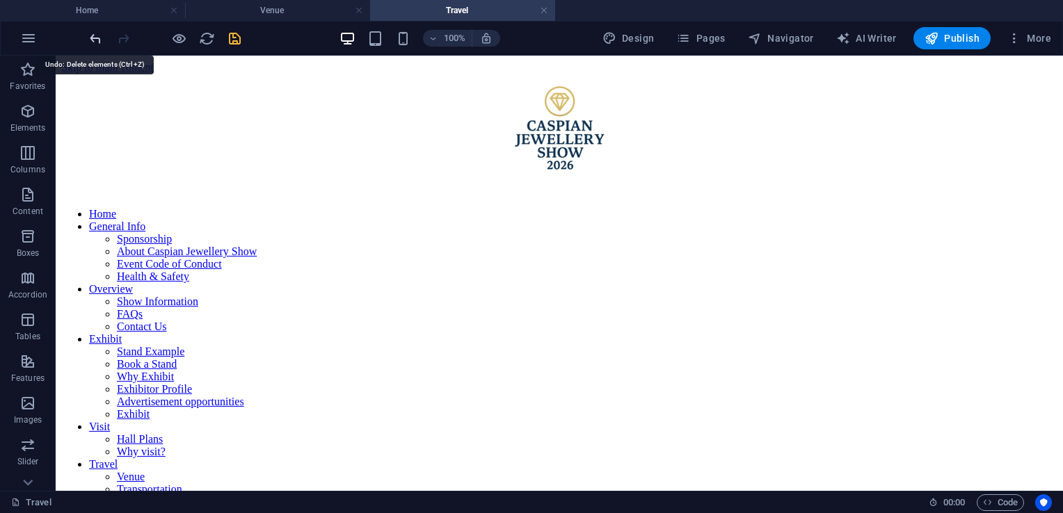
click at [94, 39] on icon "undo" at bounding box center [96, 39] width 16 height 16
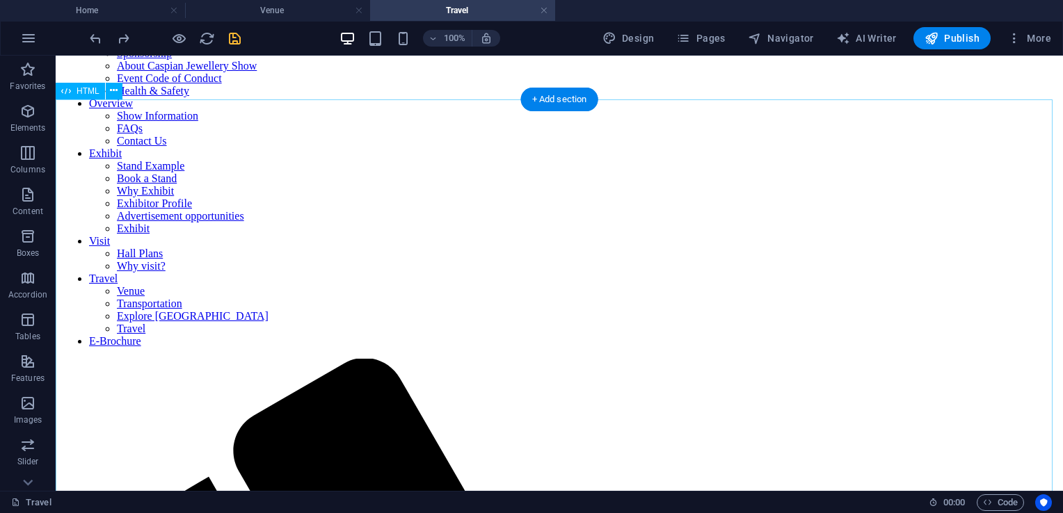
scroll to position [189, 0]
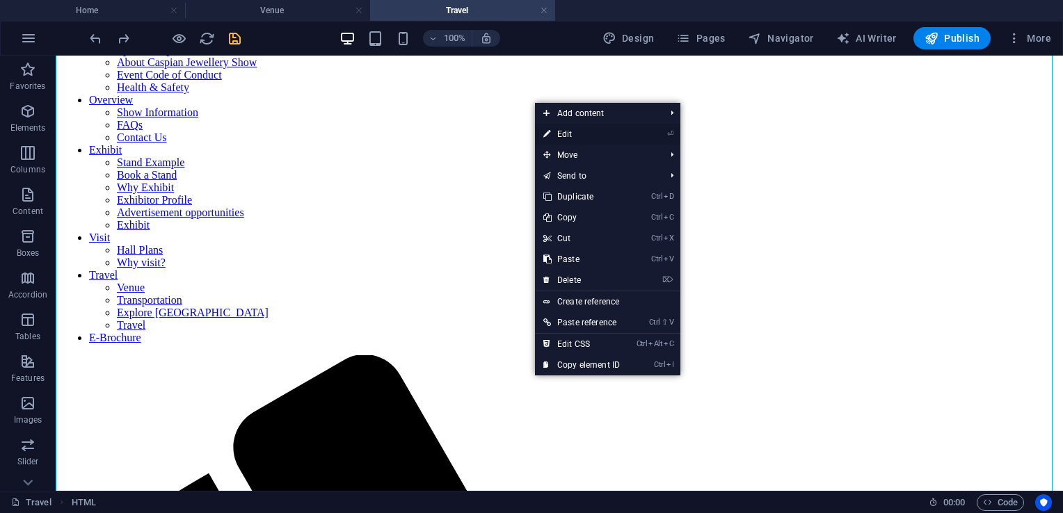
click at [587, 135] on link "⏎ Edit" at bounding box center [581, 134] width 93 height 21
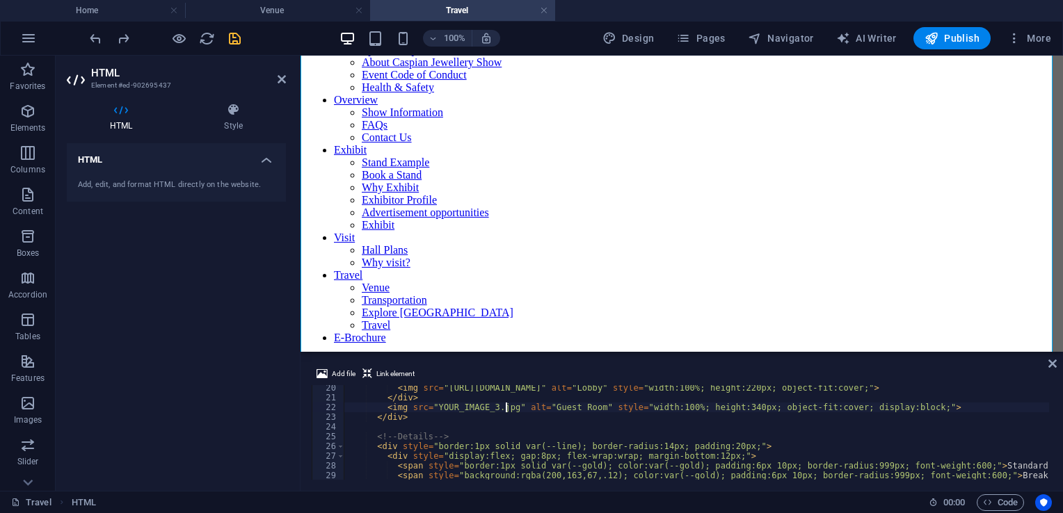
click at [505, 412] on div "< img src = "https://i.ibb.co/LXZ1y8jJ/IMG-20250903-WA0041-1.jpg" alt = "Lobby"…" at bounding box center [984, 438] width 1281 height 111
click at [503, 409] on div "< img src = "https://i.ibb.co/LXZ1y8jJ/IMG-20250903-WA0041-1.jpg" alt = "Lobby"…" at bounding box center [984, 438] width 1281 height 111
click at [505, 410] on div "< img src = "https://i.ibb.co/LXZ1y8jJ/IMG-20250903-WA0041-1.jpg" alt = "Lobby"…" at bounding box center [984, 438] width 1281 height 111
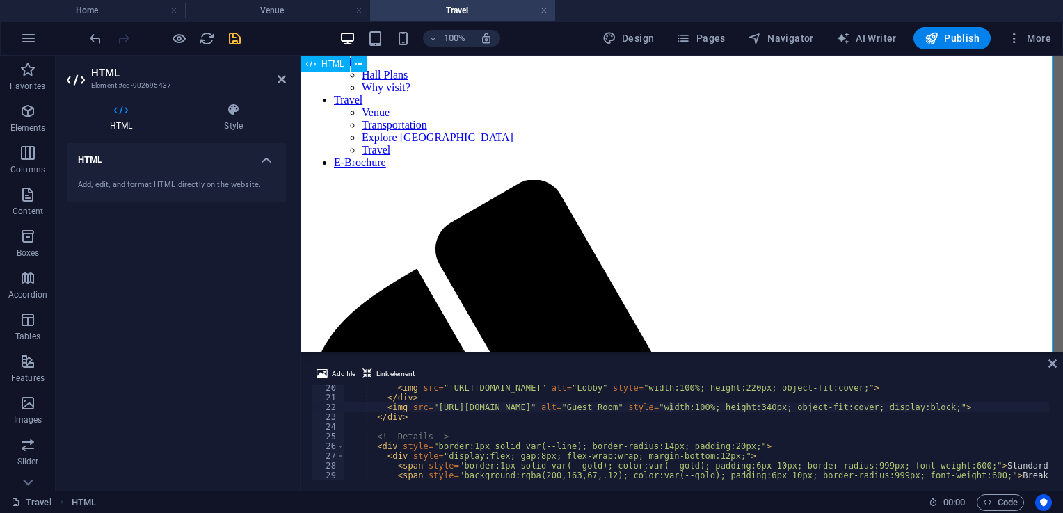
scroll to position [367, 0]
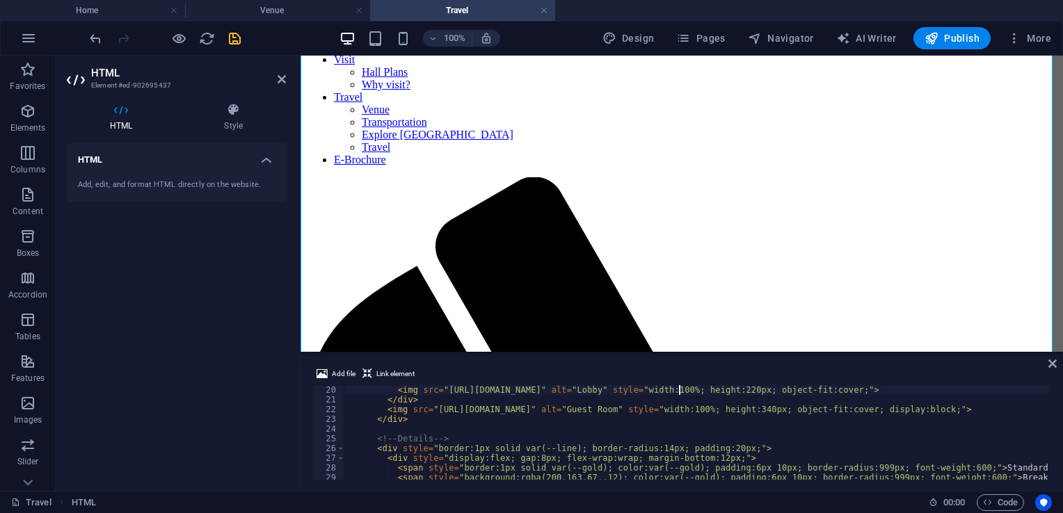
click at [679, 388] on div "< img src = "https://i.ibb.co/LXZ1y8jJ/IMG-20250903-WA0041-1.jpg" alt = "Lobby"…" at bounding box center [984, 440] width 1281 height 111
paste textarea "https://i.ibb.co/4Z0YL1Ph/IMG-20250903-WA0039-1.jpg"
type textarea "<img src="https://i.ibb.co/4Z0YL1Ph/IMG-20250903-WA0039-1.jpg" alt="Lobby" styl…"
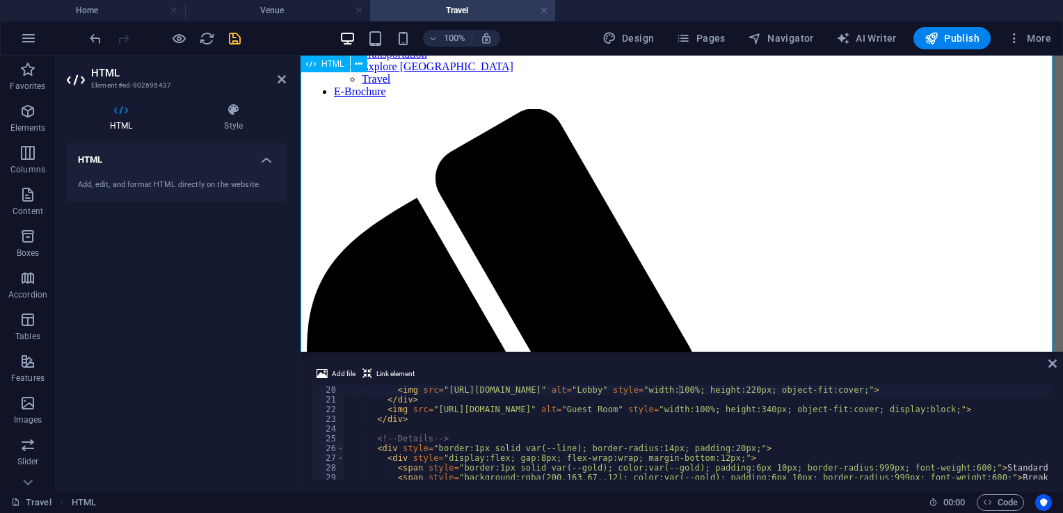
scroll to position [437, 0]
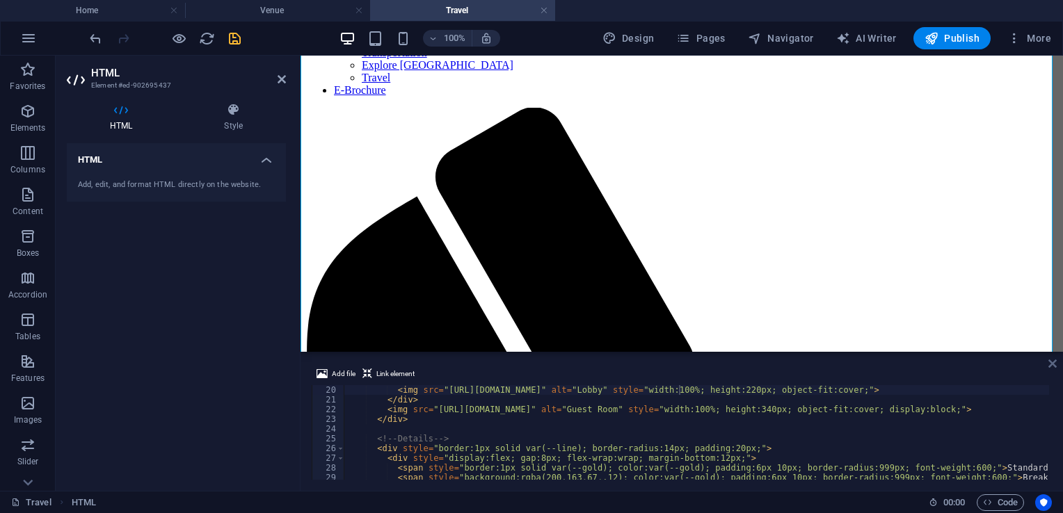
click at [1055, 361] on icon at bounding box center [1052, 363] width 8 height 11
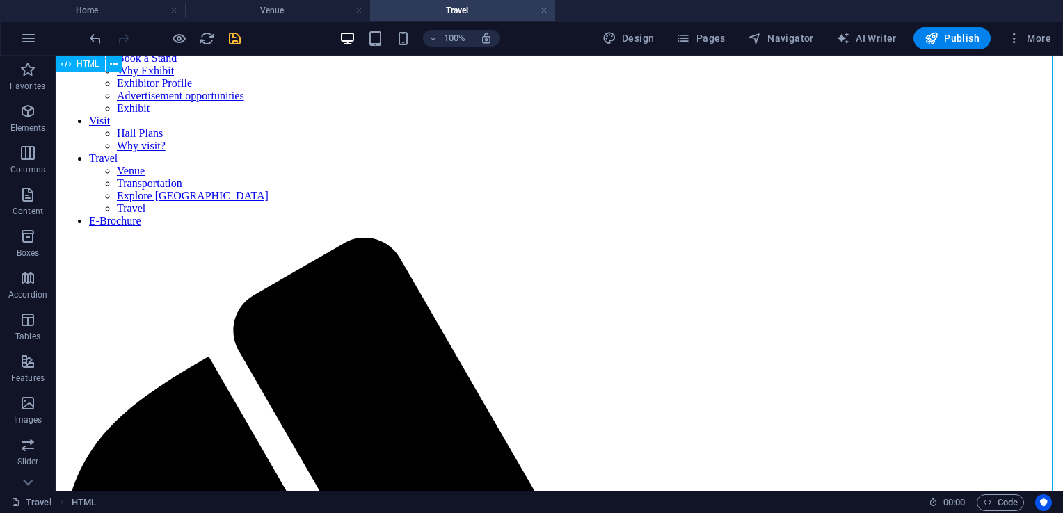
scroll to position [309, 0]
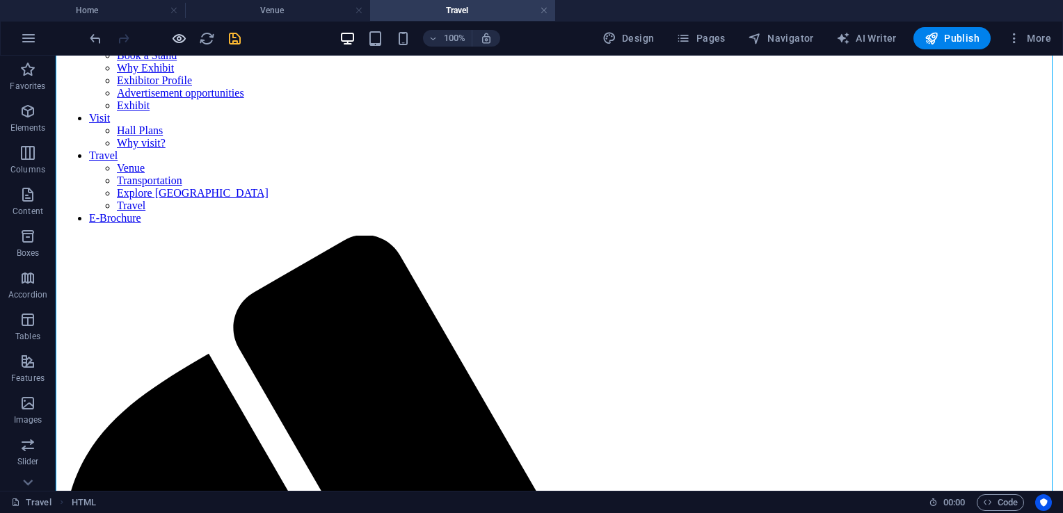
click at [172, 40] on icon "button" at bounding box center [179, 39] width 16 height 16
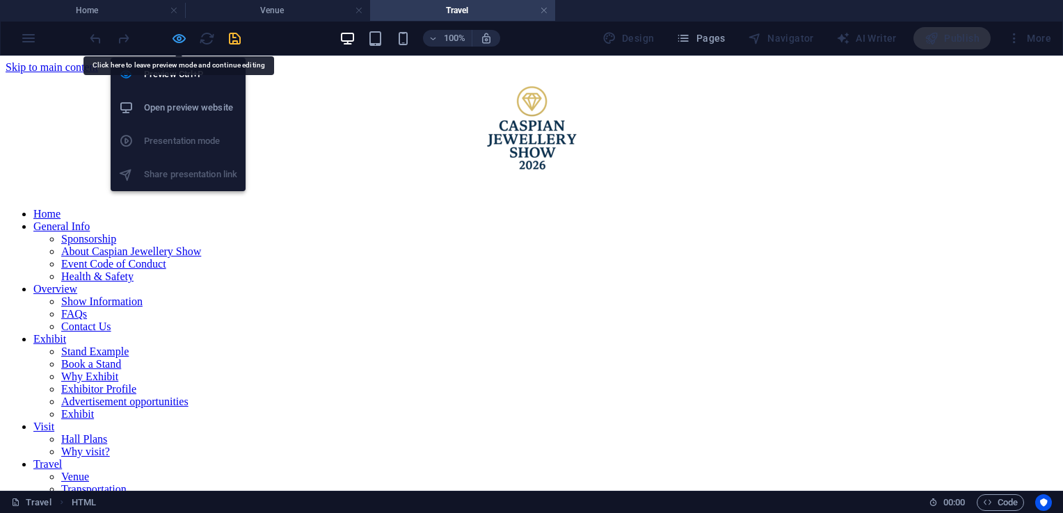
drag, startPoint x: 529, startPoint y: 269, endPoint x: 184, endPoint y: 40, distance: 414.1
click at [184, 40] on icon "button" at bounding box center [179, 39] width 16 height 16
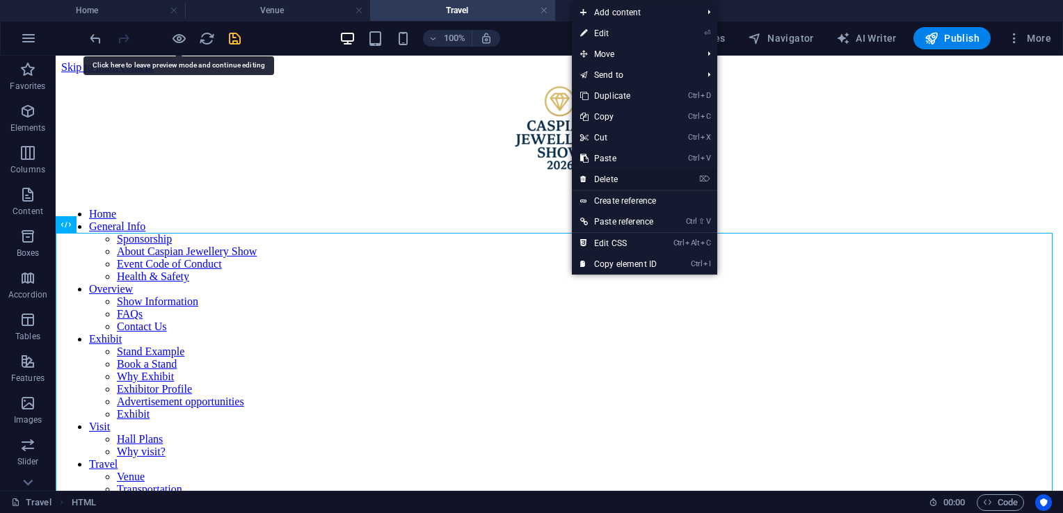
click at [609, 178] on link "⌦ Delete" at bounding box center [618, 179] width 93 height 21
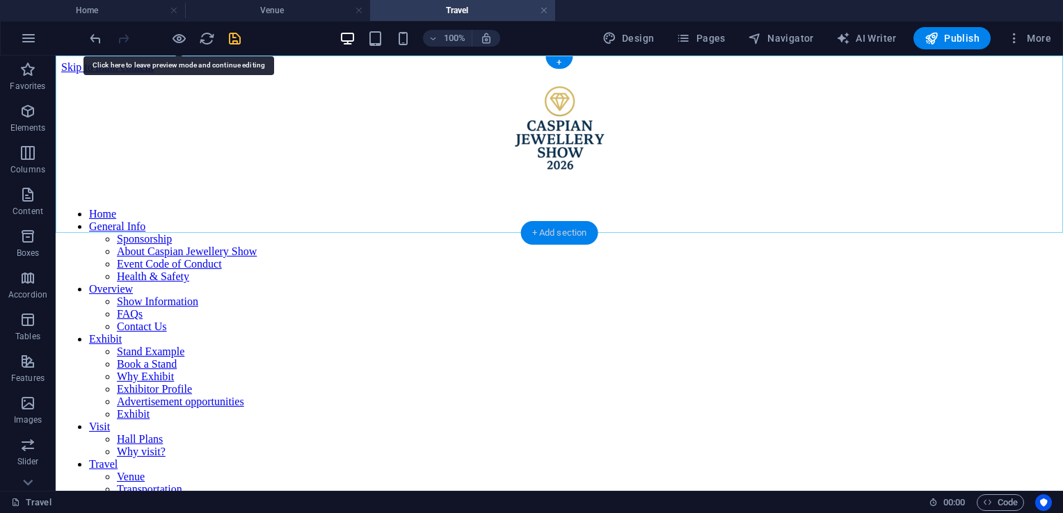
click at [580, 230] on div "+ Add section" at bounding box center [559, 233] width 77 height 24
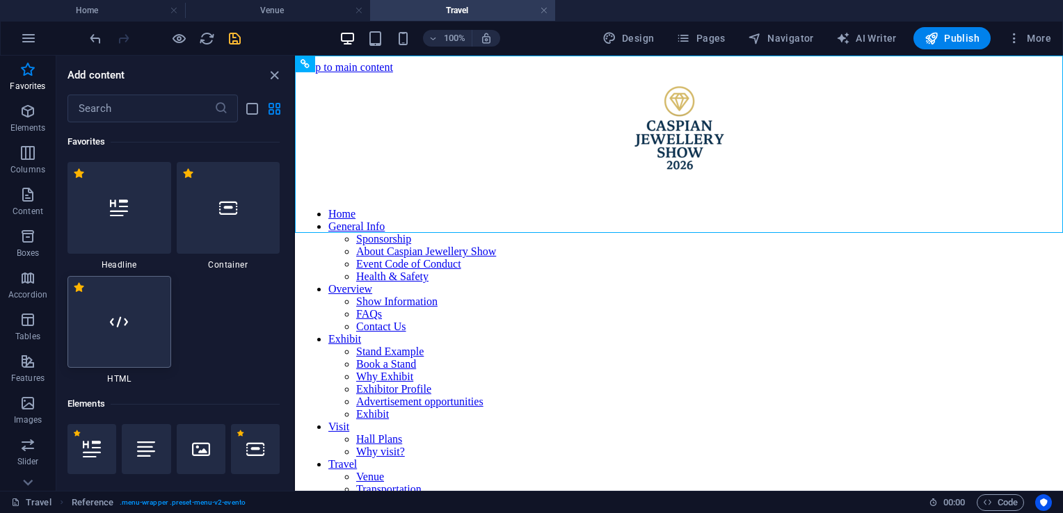
click at [134, 313] on div at bounding box center [119, 322] width 104 height 92
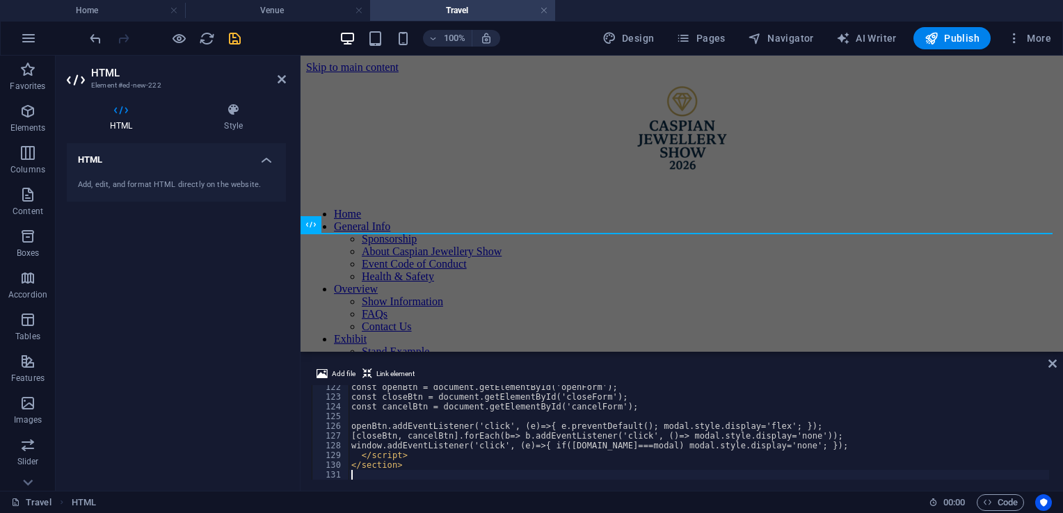
scroll to position [1181, 0]
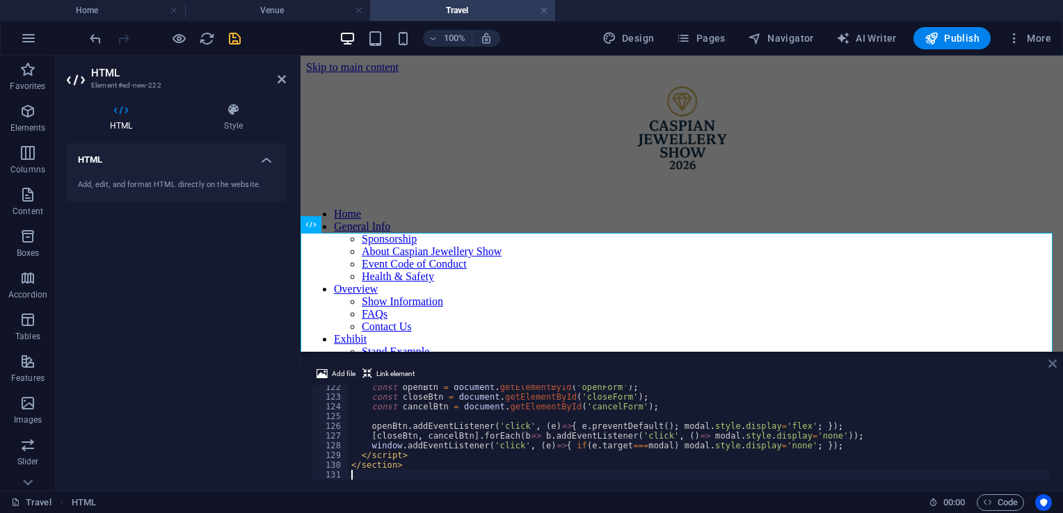
click at [1055, 363] on icon at bounding box center [1052, 363] width 8 height 11
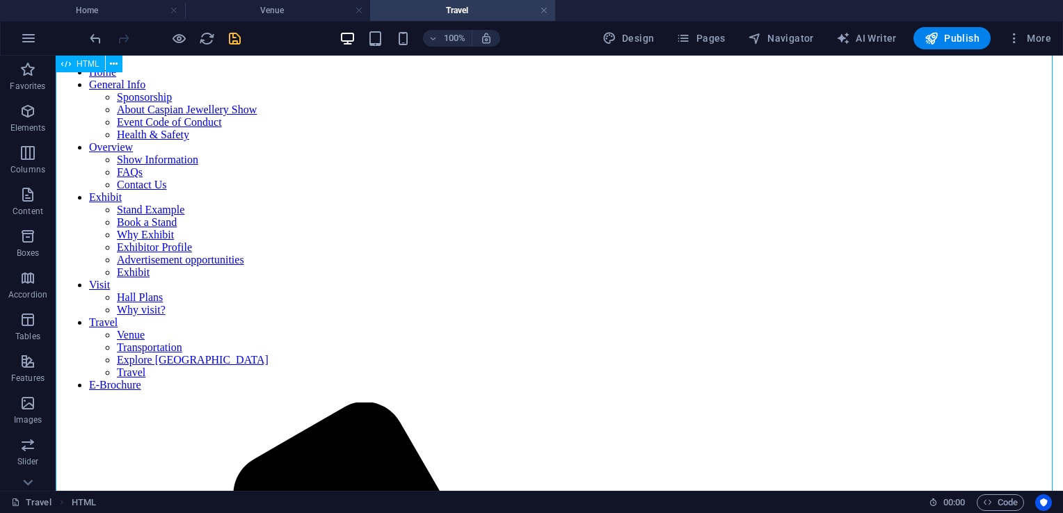
scroll to position [141, 0]
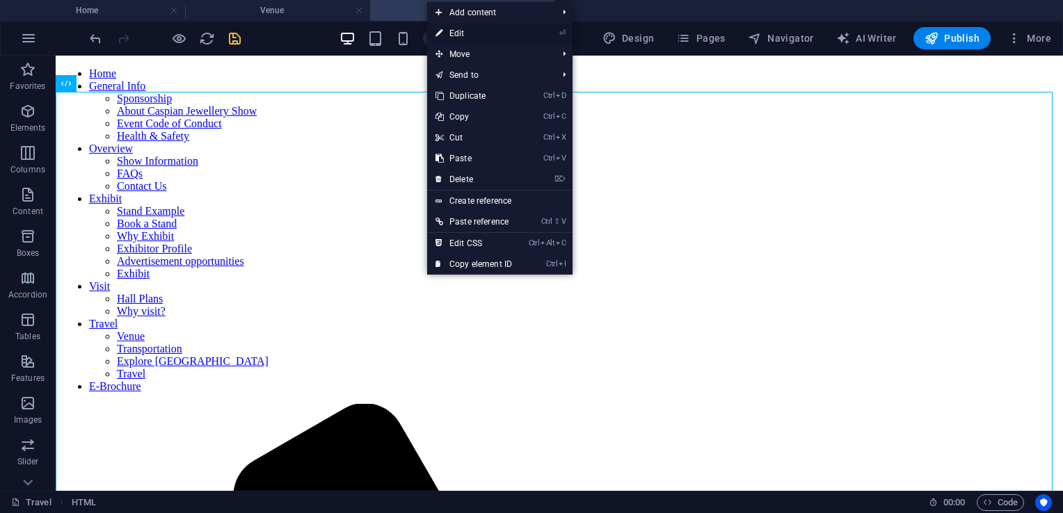
click at [484, 32] on link "⏎ Edit" at bounding box center [473, 33] width 93 height 21
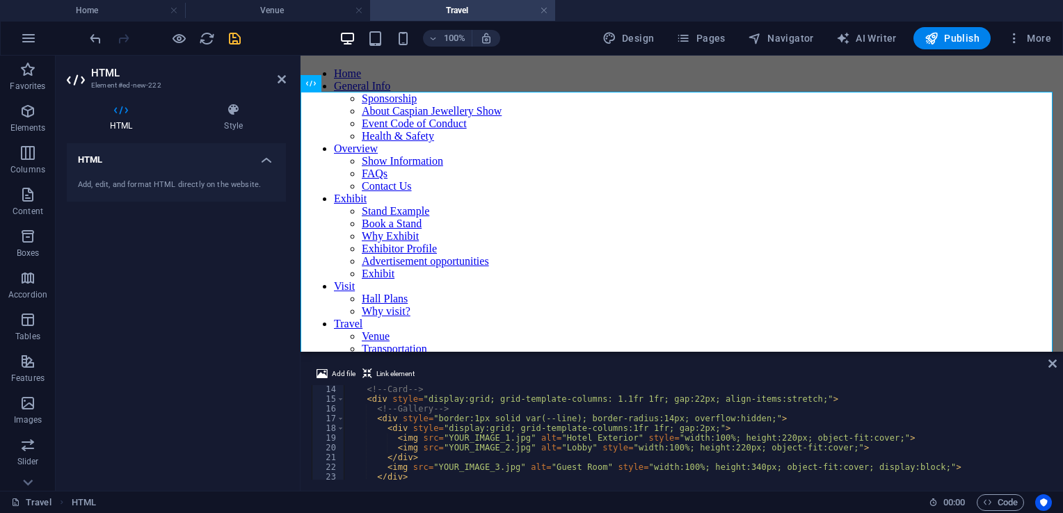
scroll to position [124, 0]
click at [515, 443] on div "<!-- Card --> < div style = "display:grid; grid-template-columns: 1.1fr 1fr; ga…" at bounding box center [797, 433] width 906 height 111
paste textarea "https://i.ibb.co/Y7cCvZHv/IMG-20250903-WA0047-1.jpg"
click at [515, 458] on div "<!-- Card --> < div style = "display:grid; grid-template-columns: 1.1fr 1fr; ga…" at bounding box center [797, 433] width 906 height 111
click at [515, 450] on div "<!-- Card --> < div style = "display:grid; grid-template-columns: 1.1fr 1fr; ga…" at bounding box center [797, 433] width 906 height 111
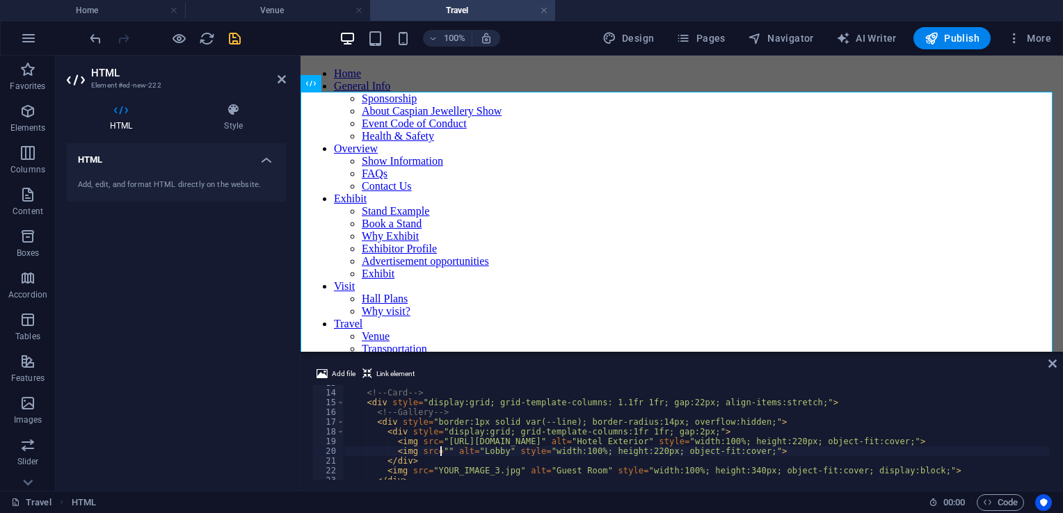
paste textarea "https://i.ibb.co/4Z0YL1Ph/IMG-20250903-WA0039-1.jpg"
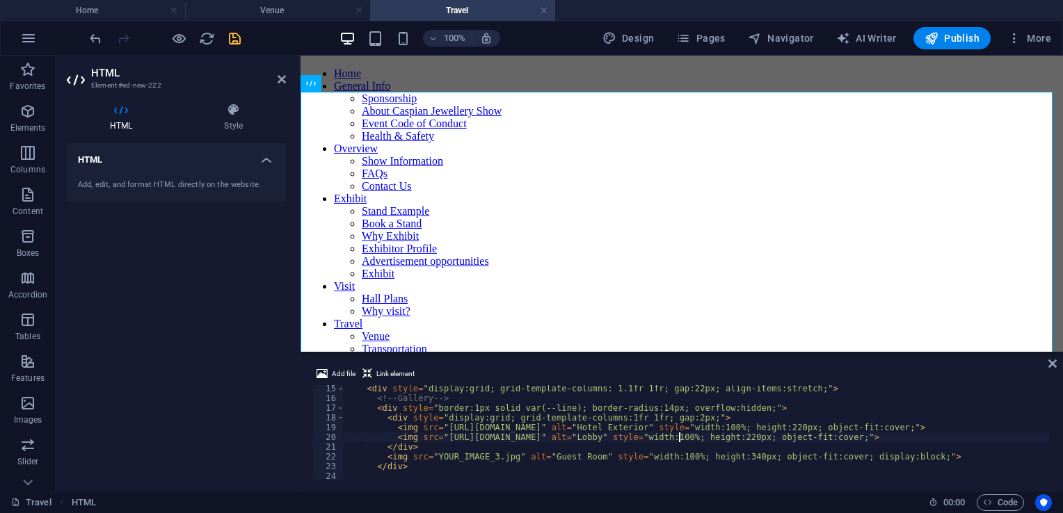
scroll to position [138, 0]
click at [509, 459] on div "< div style = "display:grid; grid-template-columns: 1.1fr 1fr; gap:22px; align-…" at bounding box center [797, 438] width 906 height 111
click at [506, 459] on div "< div style = "display:grid; grid-template-columns: 1.1fr 1fr; gap:22px; align-…" at bounding box center [797, 438] width 906 height 111
paste textarea "https://i.ibb.co/LXZ1y8jJ/IMG-20250903-WA0041-1.jpg"
type textarea "<img src="https://i.ibb.co/LXZ1y8jJ/IMG-20250903-WA0041-1.jpg" alt="Guest Room"…"
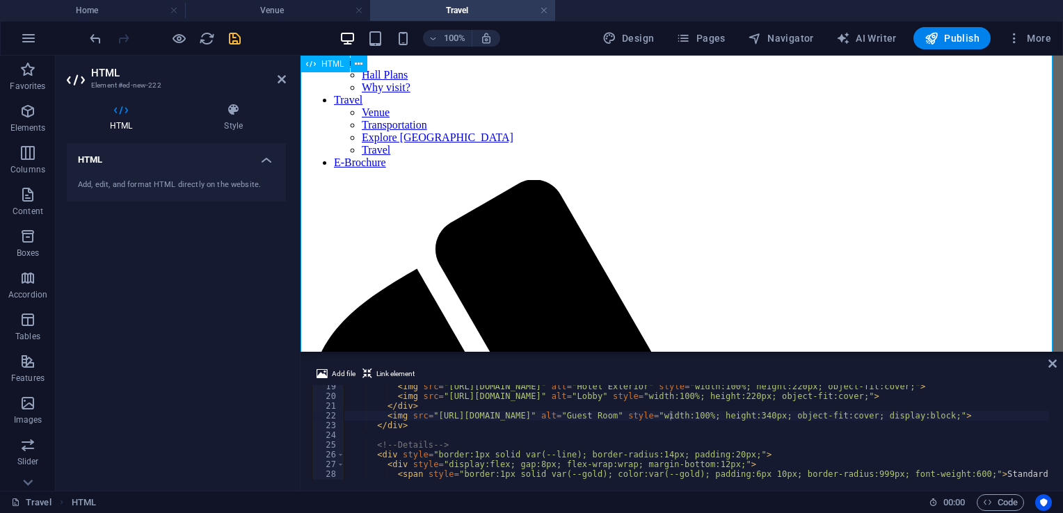
scroll to position [369, 0]
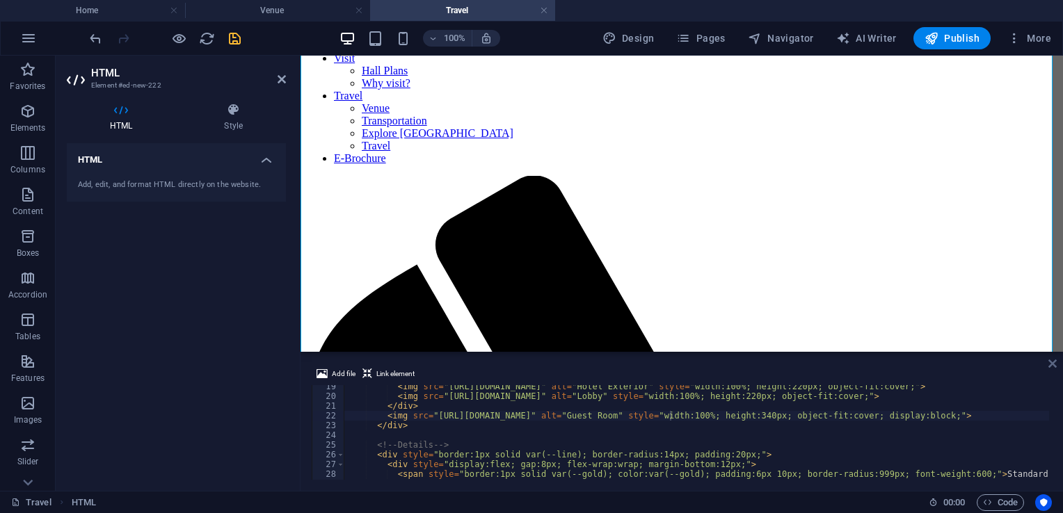
click at [1050, 362] on icon at bounding box center [1052, 363] width 8 height 11
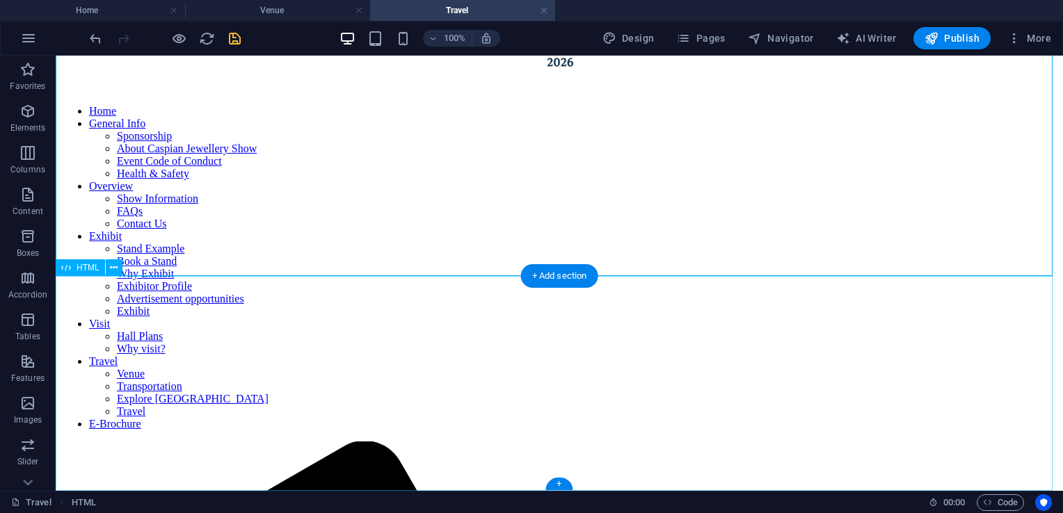
scroll to position [0, 0]
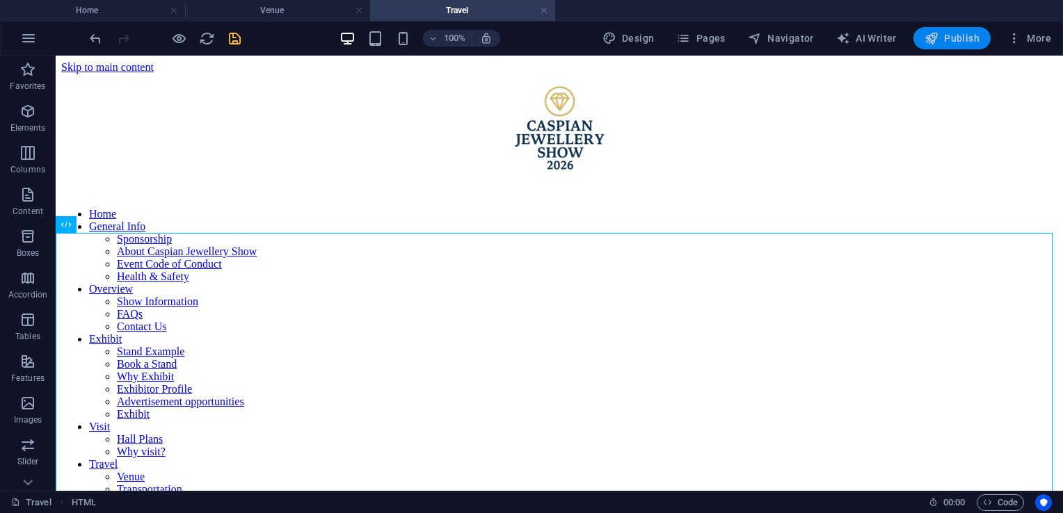
click at [969, 45] on button "Publish" at bounding box center [951, 38] width 77 height 22
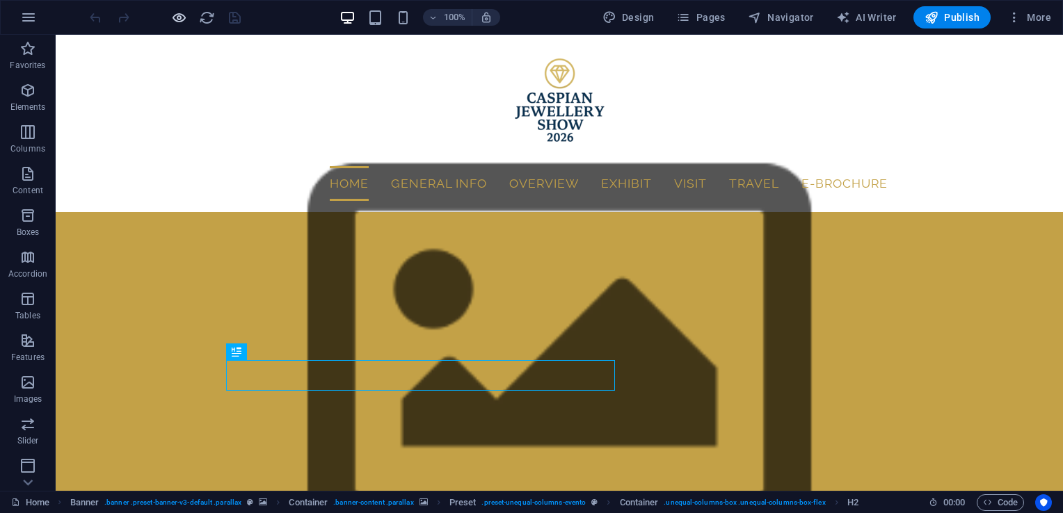
click at [173, 19] on icon "button" at bounding box center [179, 18] width 16 height 16
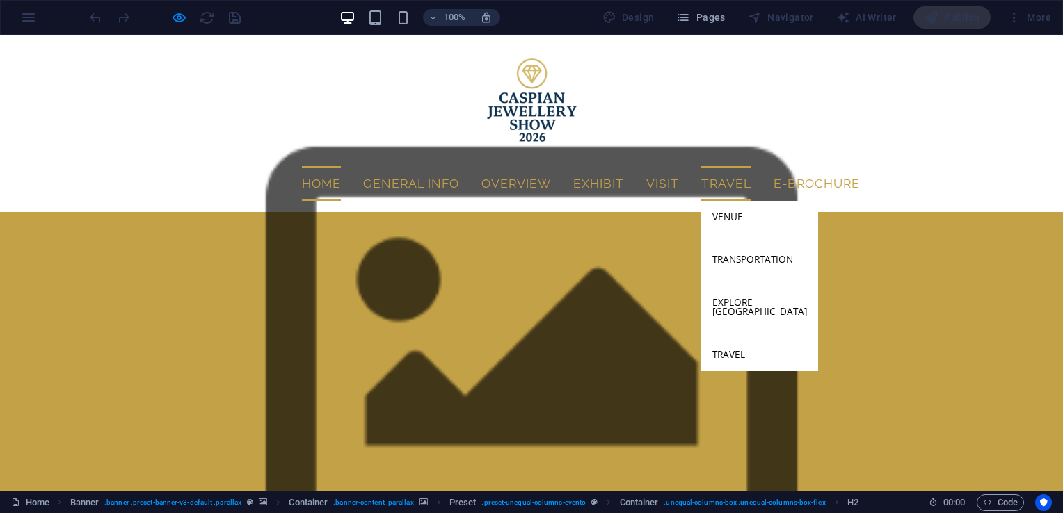
click at [701, 185] on link "Travel" at bounding box center [726, 183] width 50 height 35
click at [701, 190] on link "Travel" at bounding box center [726, 183] width 50 height 35
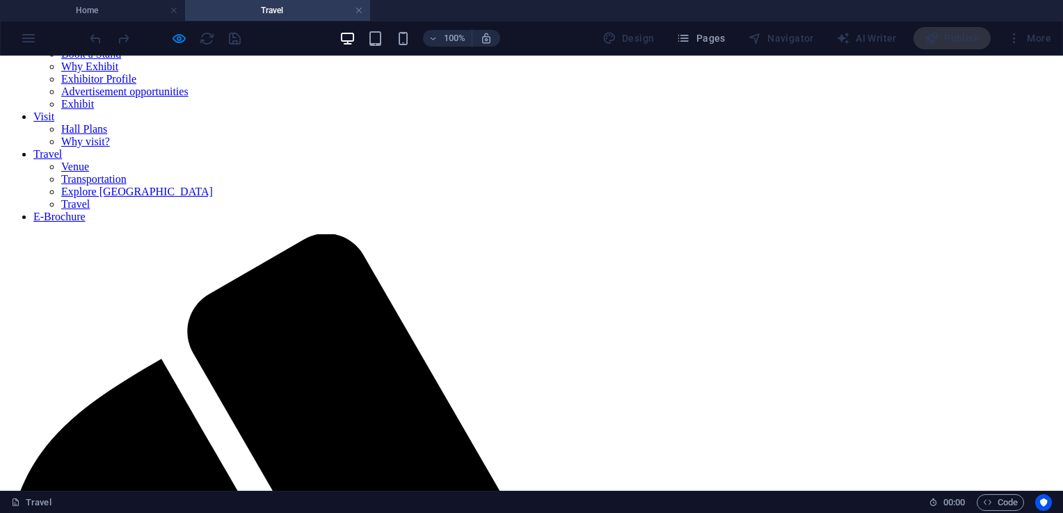
scroll to position [312, 0]
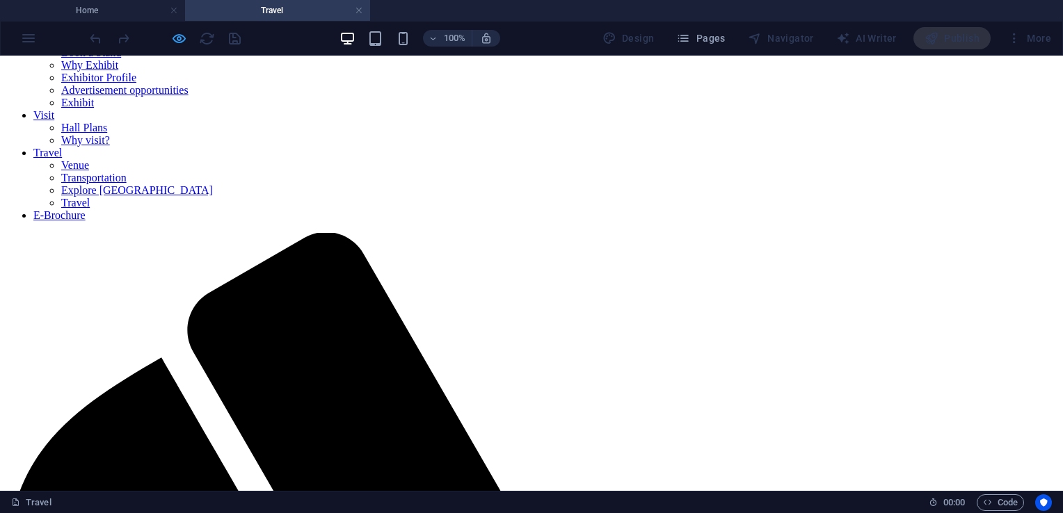
click at [182, 38] on icon "button" at bounding box center [179, 39] width 16 height 16
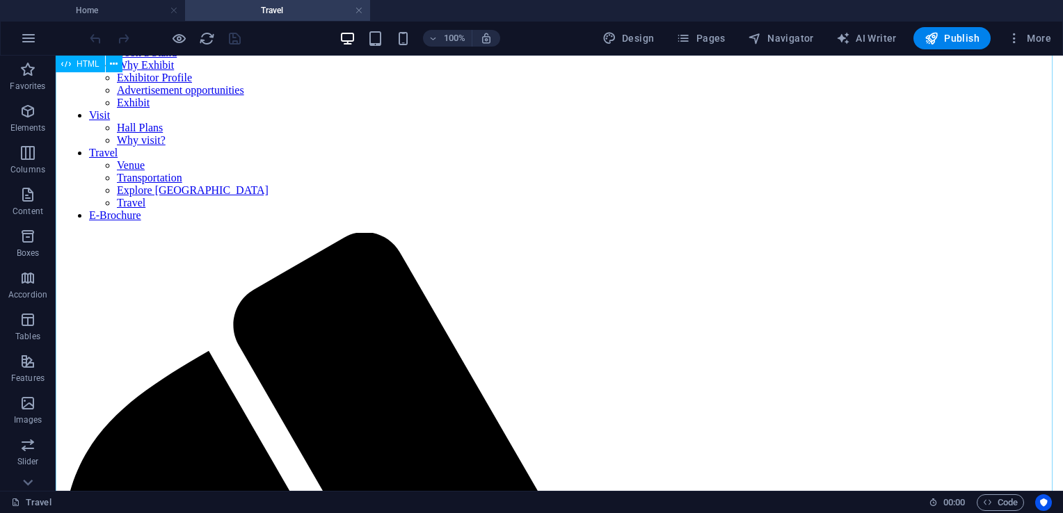
scroll to position [477, 0]
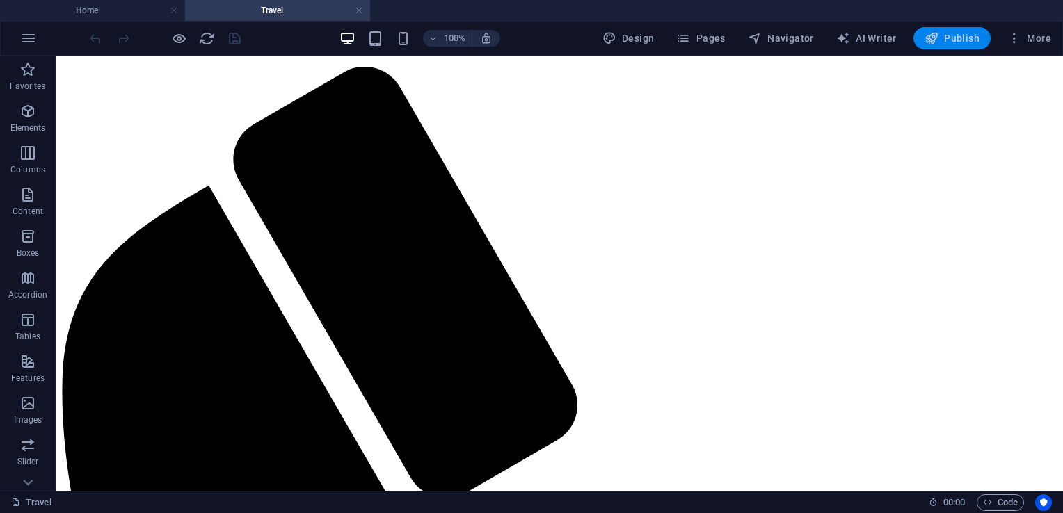
click at [936, 40] on icon "button" at bounding box center [932, 38] width 14 height 14
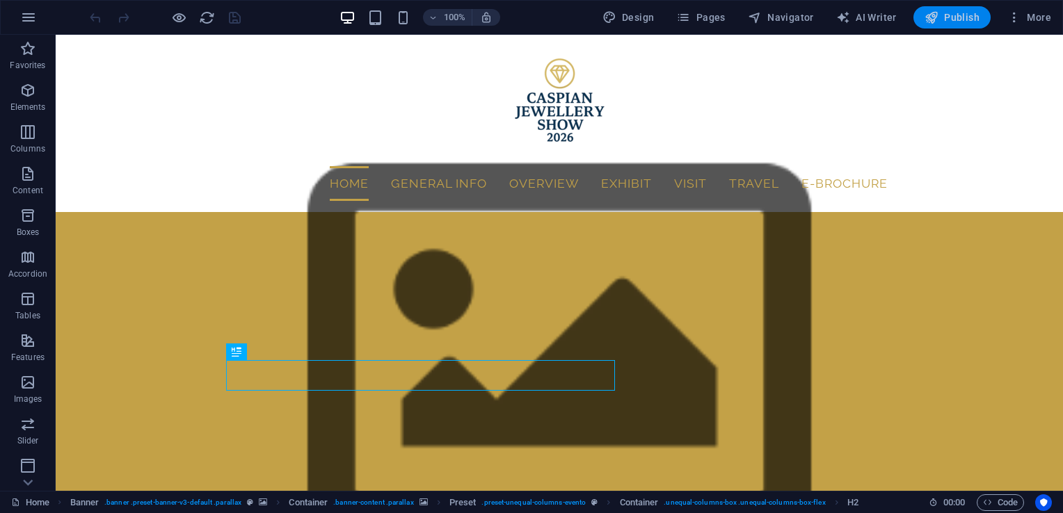
click at [962, 21] on span "Publish" at bounding box center [952, 17] width 55 height 14
